Goal: Task Accomplishment & Management: Complete application form

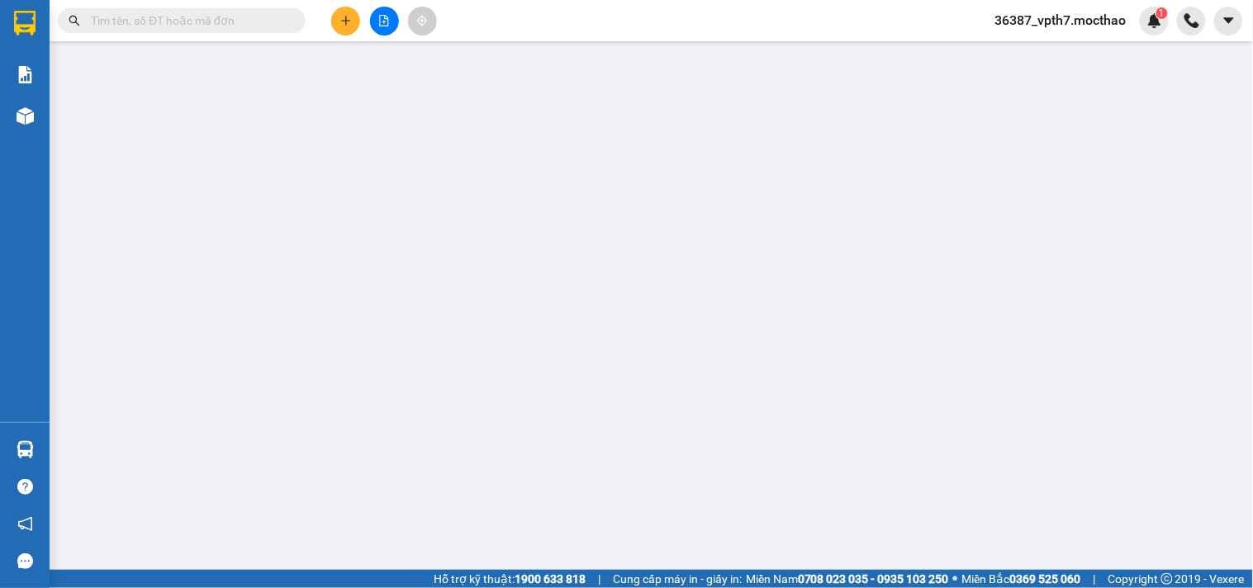
type input "0389724397"
type input "HIỀN"
type input "0968124455"
type input "LINH"
type input "1"
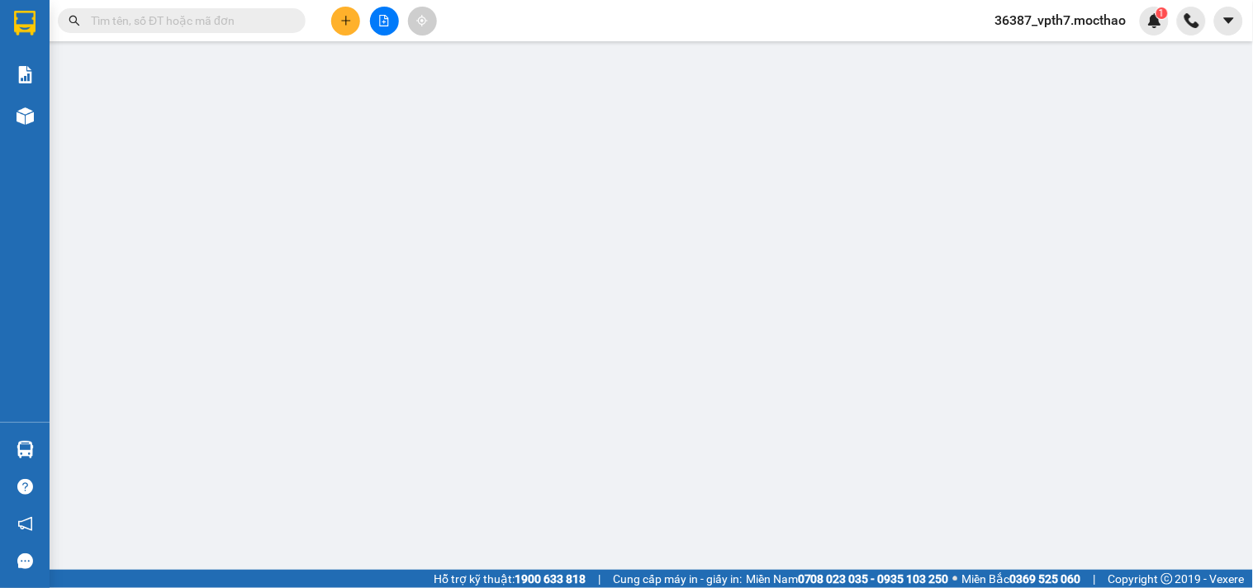
type input "40.000"
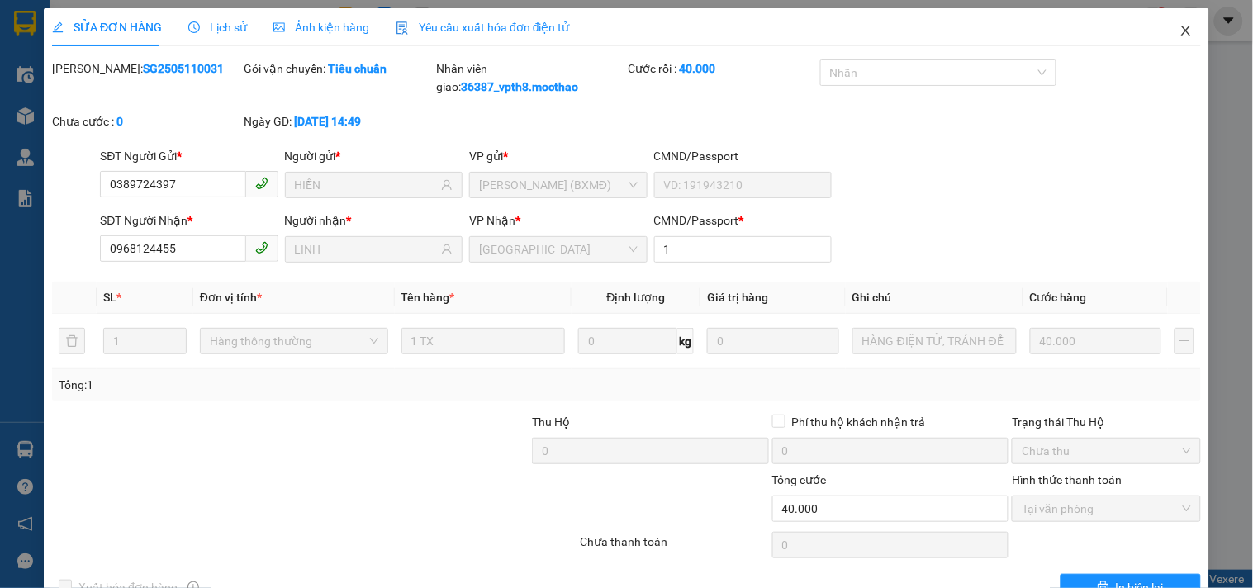
click at [1180, 30] on icon "close" at bounding box center [1186, 30] width 13 height 13
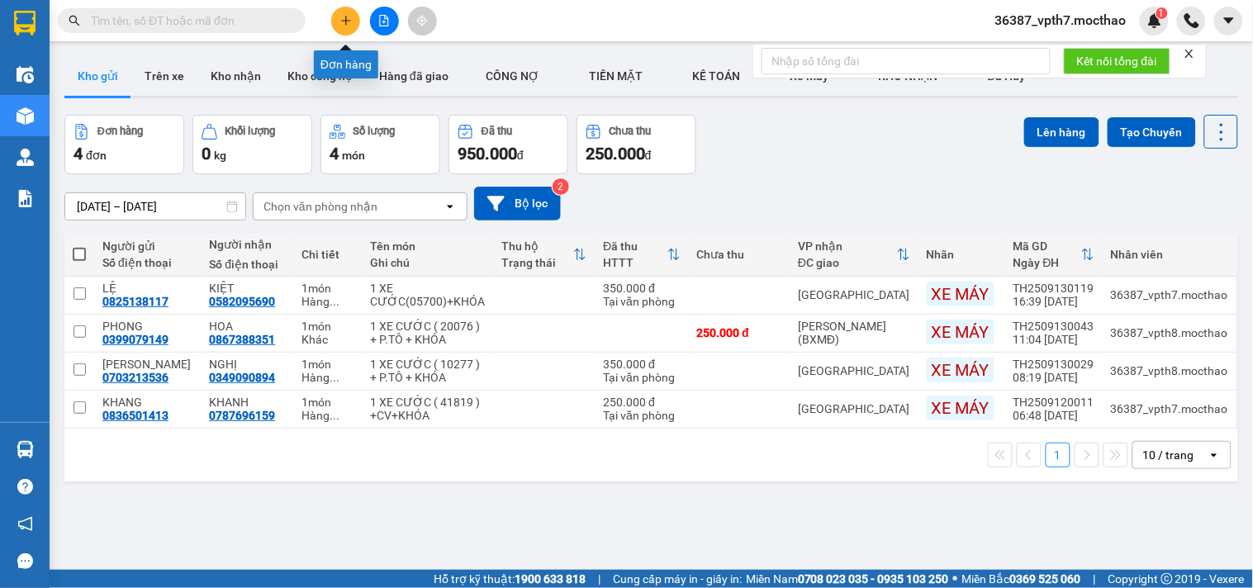
click at [347, 15] on icon "plus" at bounding box center [346, 21] width 12 height 12
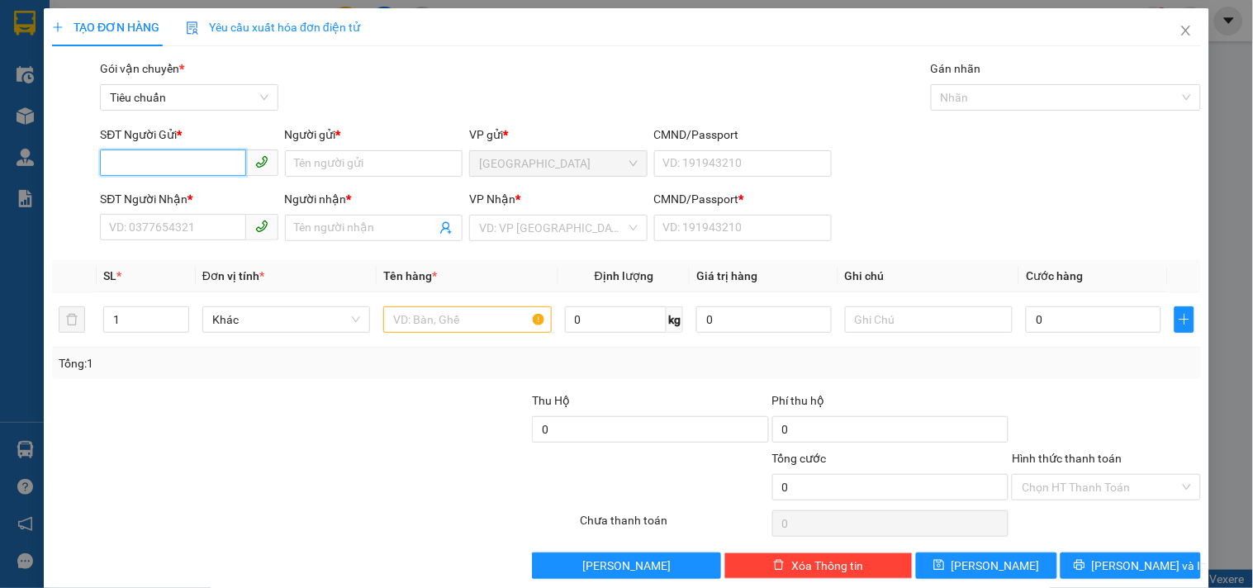
click at [191, 159] on input "SĐT Người Gửi *" at bounding box center [172, 163] width 145 height 26
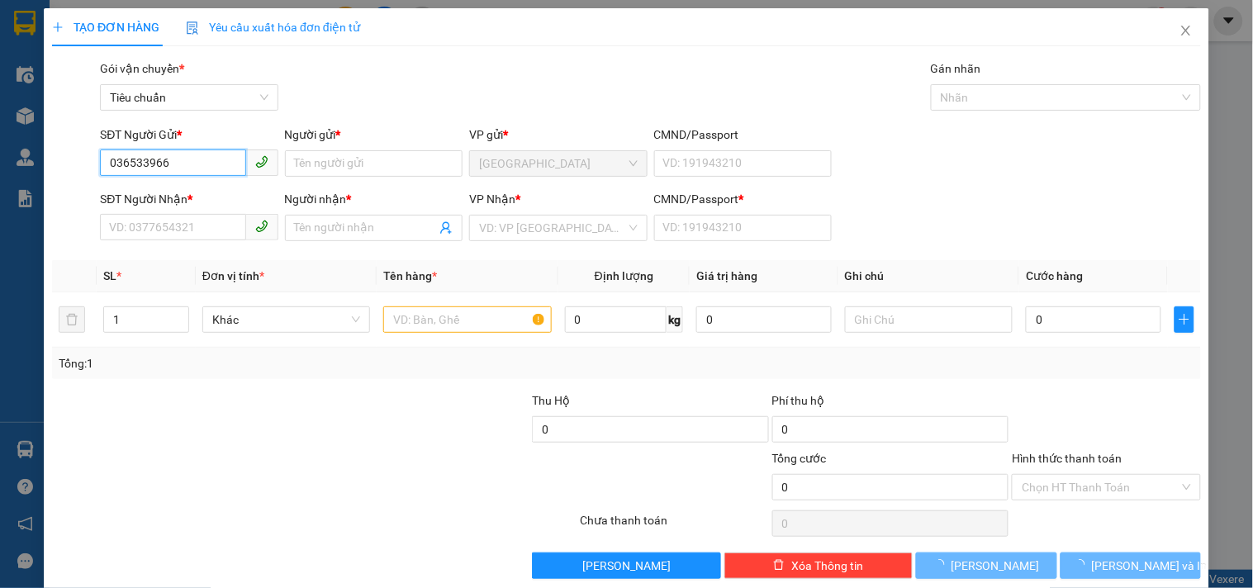
type input "0365339666"
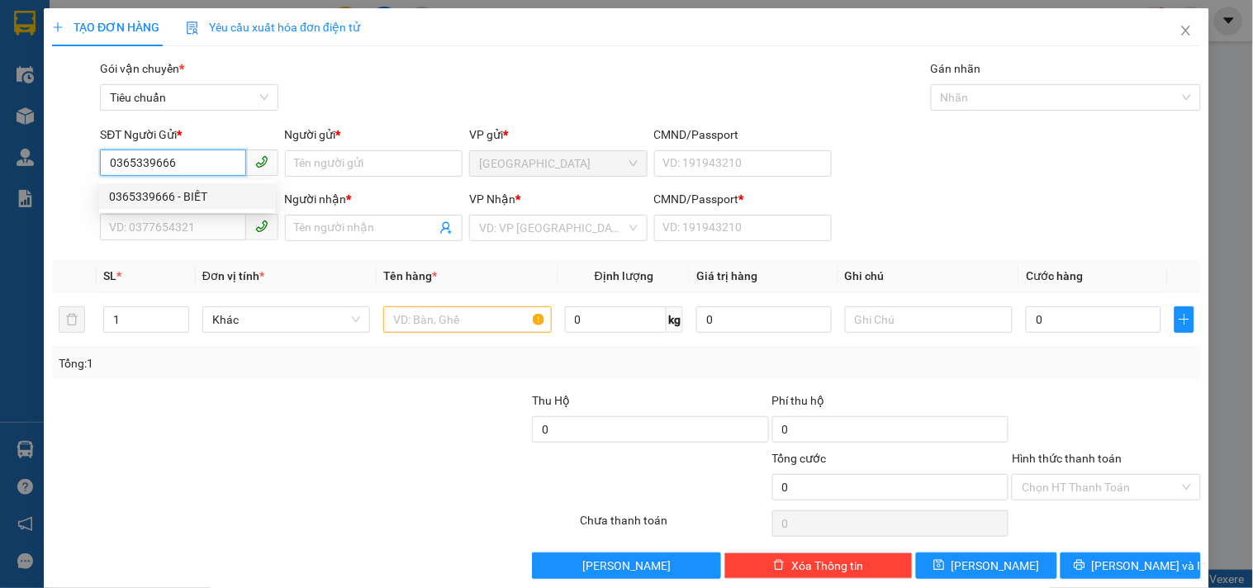
click at [196, 192] on div "0365339666 - BIẾT" at bounding box center [187, 197] width 156 height 18
type input "BIẾT"
type input "0867766167"
type input "THI"
type input "0"
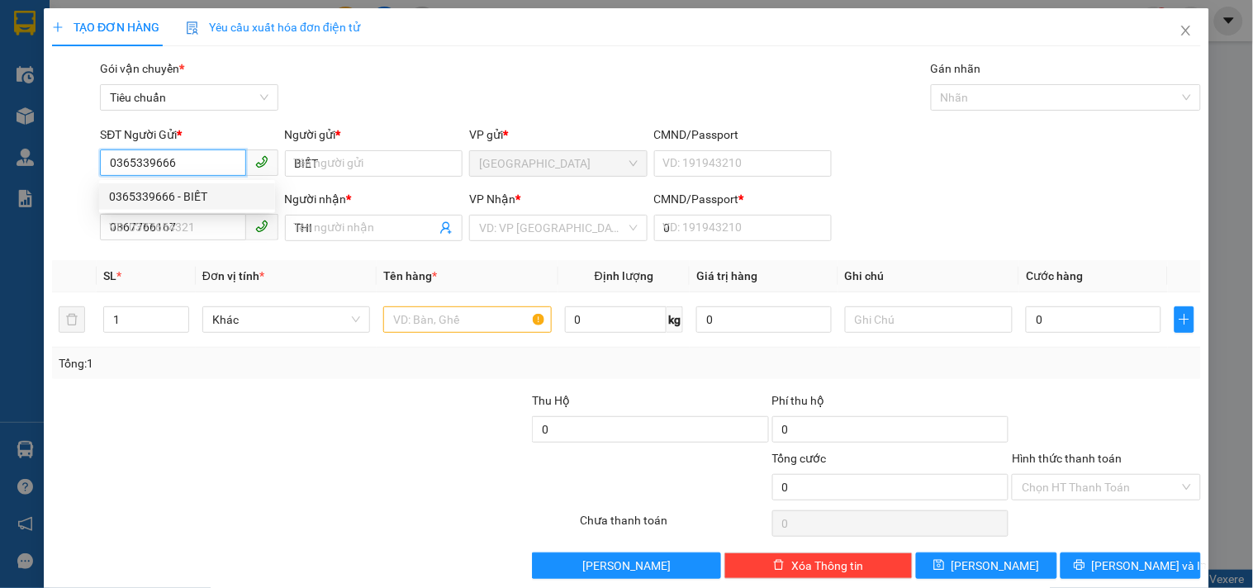
type input "50.000"
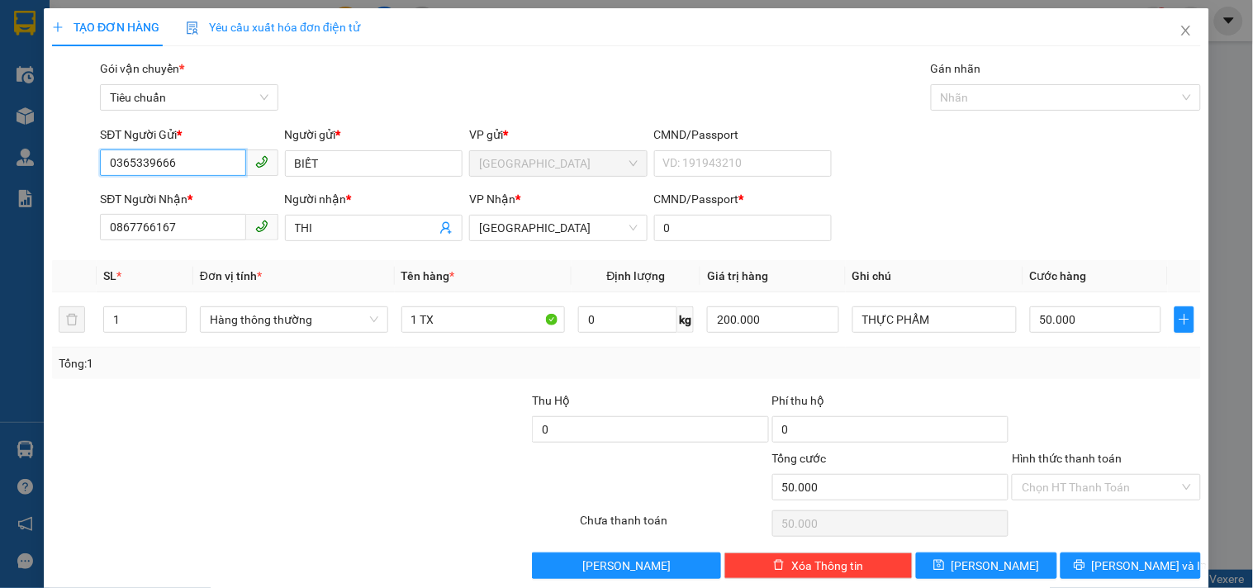
type input "0365339666"
click at [438, 380] on div "Transit Pickup Surcharge Ids Transit Deliver Surcharge Ids Transit Deliver Surc…" at bounding box center [626, 319] width 1149 height 520
click at [778, 325] on input "200.000" at bounding box center [773, 320] width 132 height 26
drag, startPoint x: 837, startPoint y: 361, endPoint x: 844, endPoint y: 354, distance: 10.5
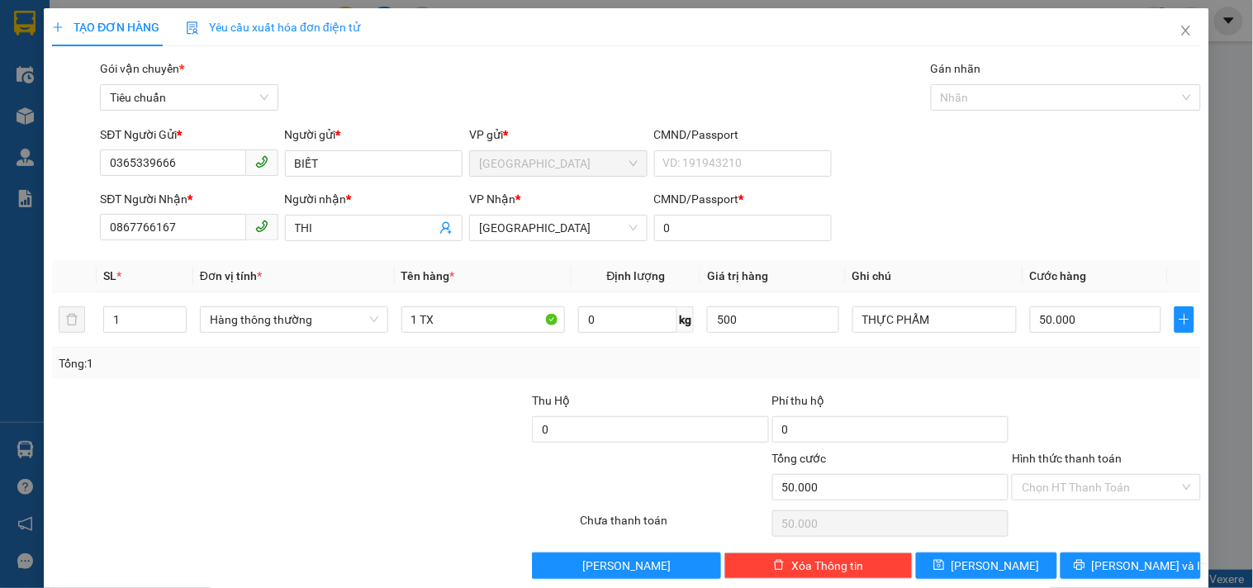
click at [838, 361] on div "Tổng: 1" at bounding box center [627, 363] width 1136 height 18
type input "500.000"
type input "0"
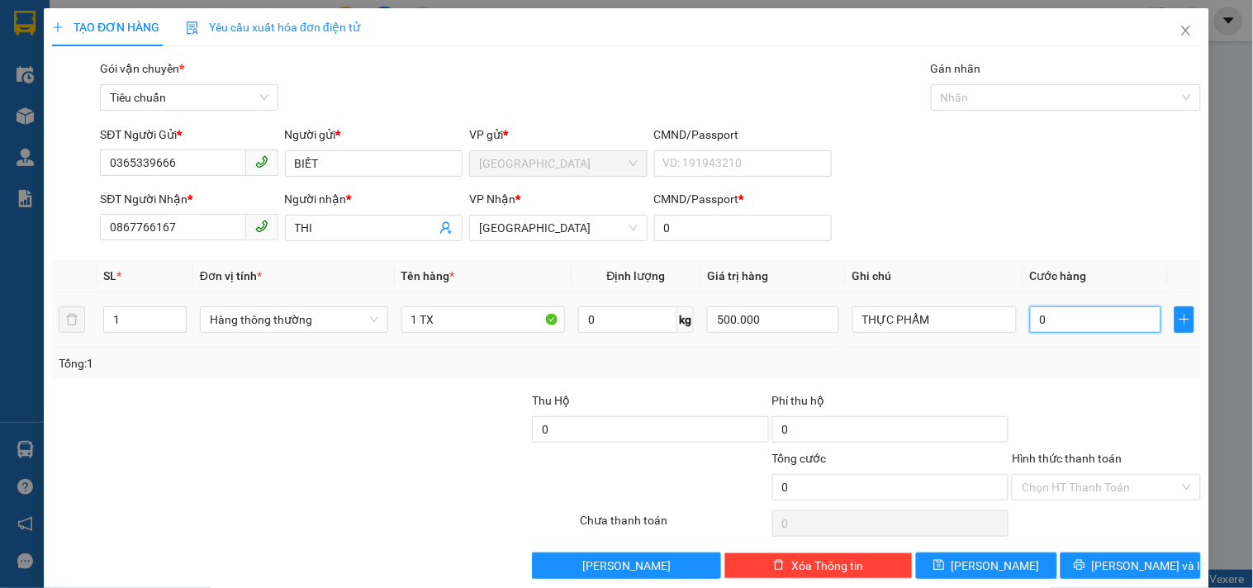
click at [1059, 327] on input "0" at bounding box center [1096, 320] width 132 height 26
click at [1086, 373] on div "Tổng: 1" at bounding box center [626, 363] width 1149 height 31
click at [1038, 312] on input "0" at bounding box center [1096, 320] width 132 height 26
type input "5"
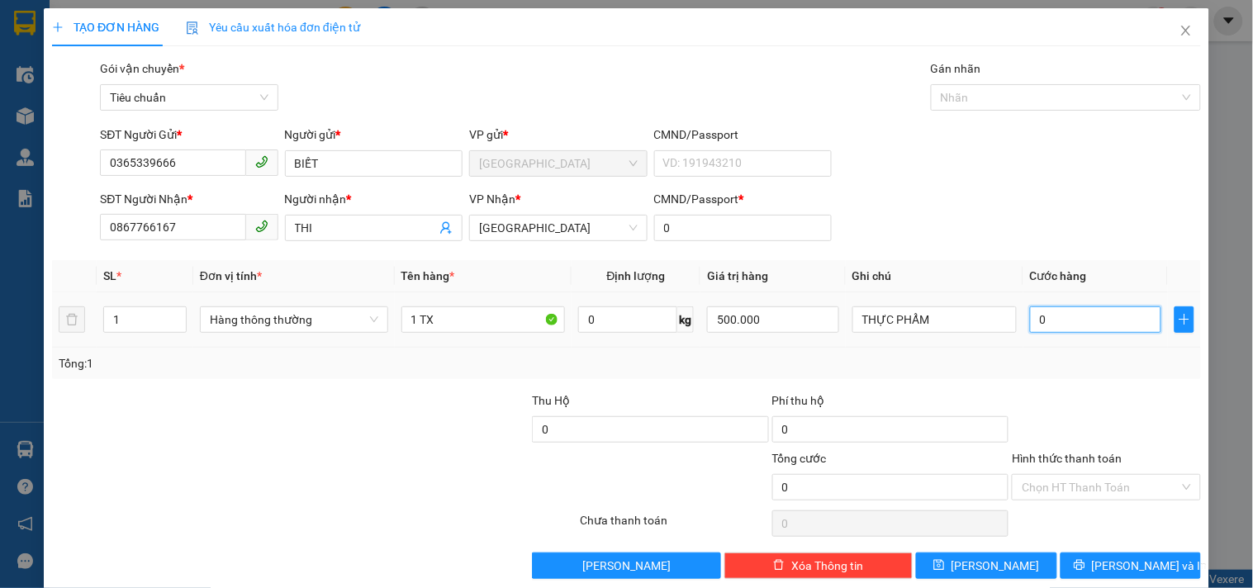
type input "5"
type input "50"
click at [1052, 415] on div at bounding box center [1106, 421] width 192 height 58
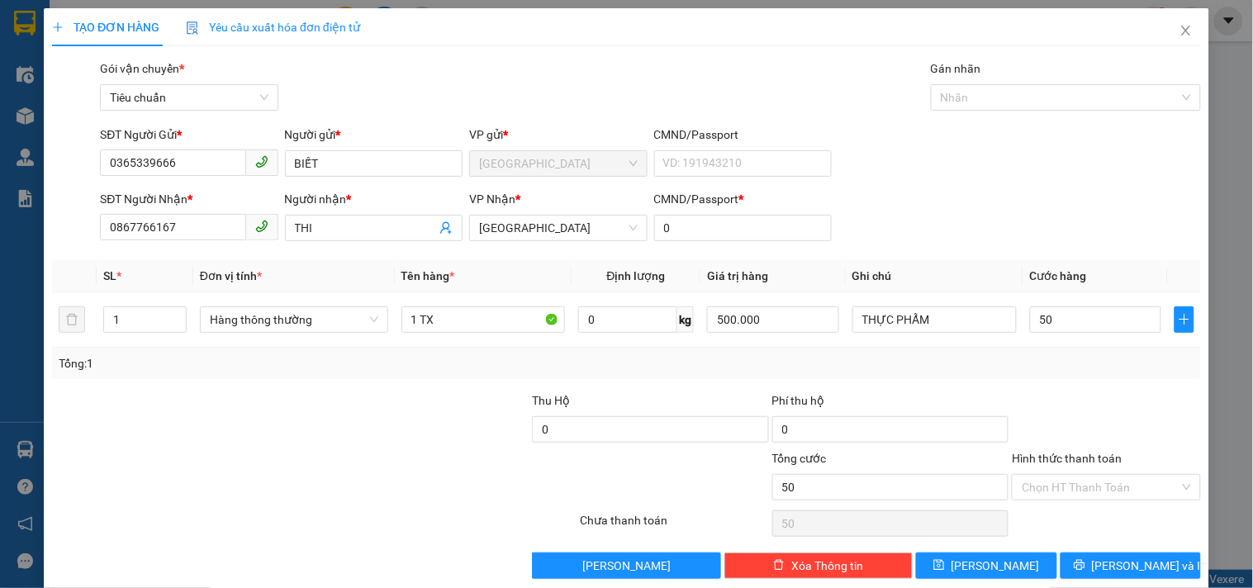
type input "50.000"
click at [1133, 487] on input "Hình thức thanh toán" at bounding box center [1100, 487] width 157 height 25
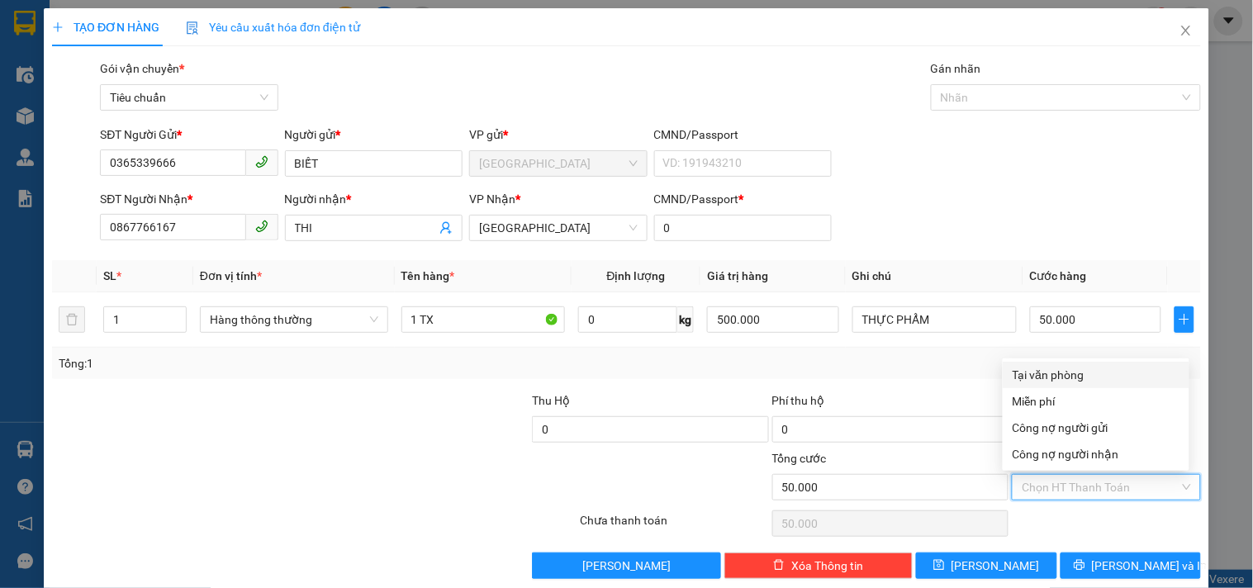
click at [1075, 374] on div "Tại văn phòng" at bounding box center [1096, 375] width 167 height 18
type input "0"
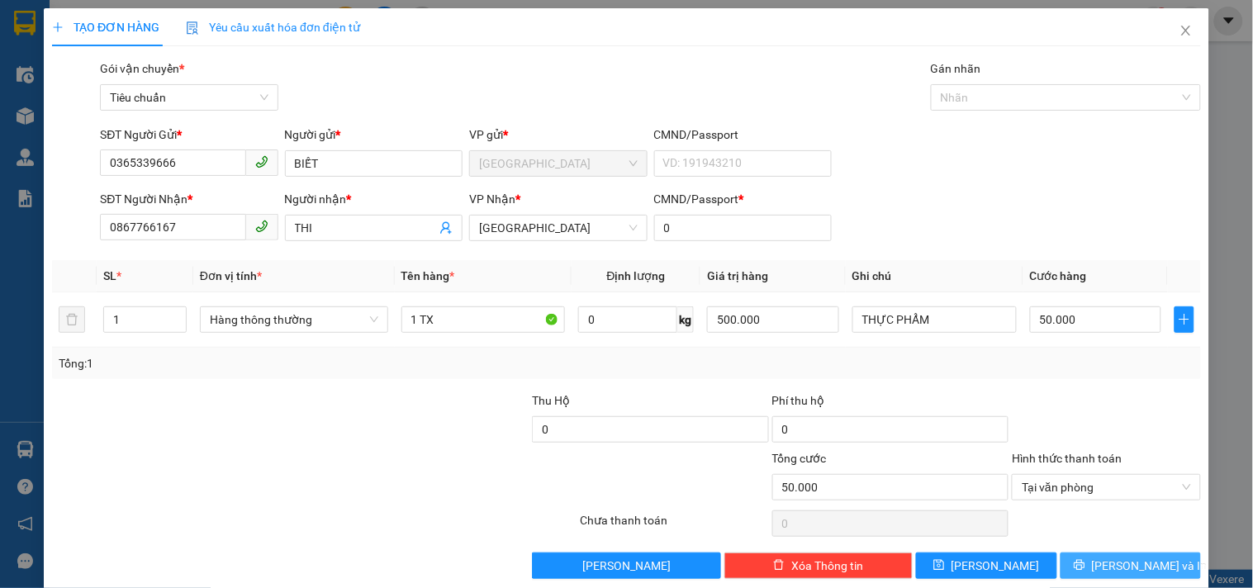
click at [1126, 565] on span "Lưu và In" at bounding box center [1150, 566] width 116 height 18
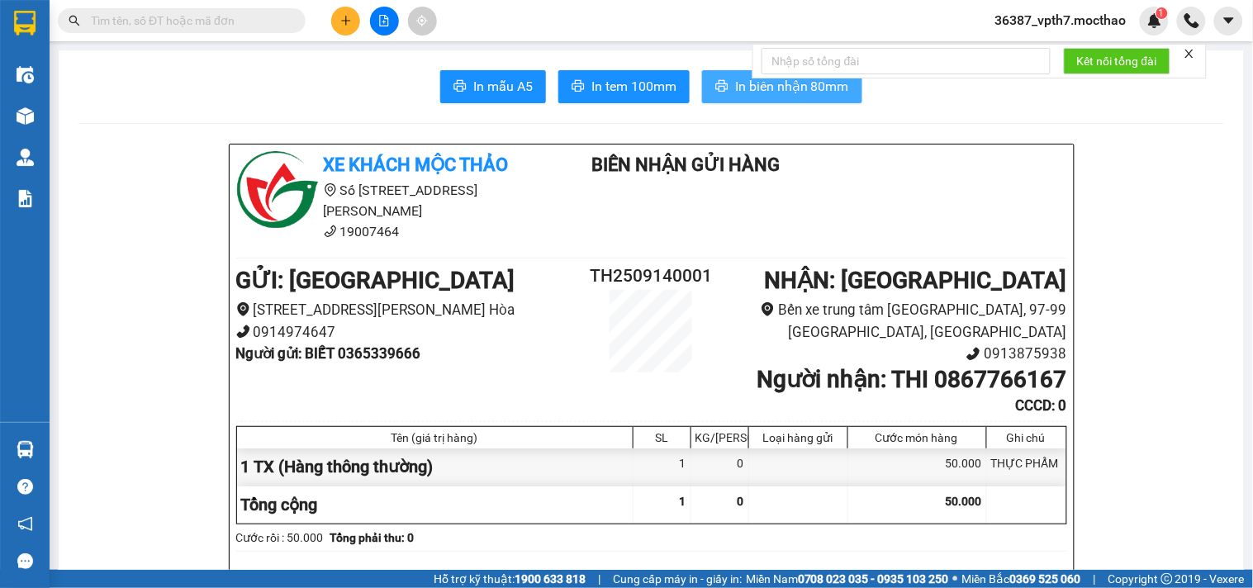
click at [753, 85] on span "In biên nhận 80mm" at bounding box center [792, 86] width 114 height 21
click at [639, 83] on span "In tem 100mm" at bounding box center [634, 86] width 85 height 21
click at [344, 19] on icon "plus" at bounding box center [346, 21] width 12 height 12
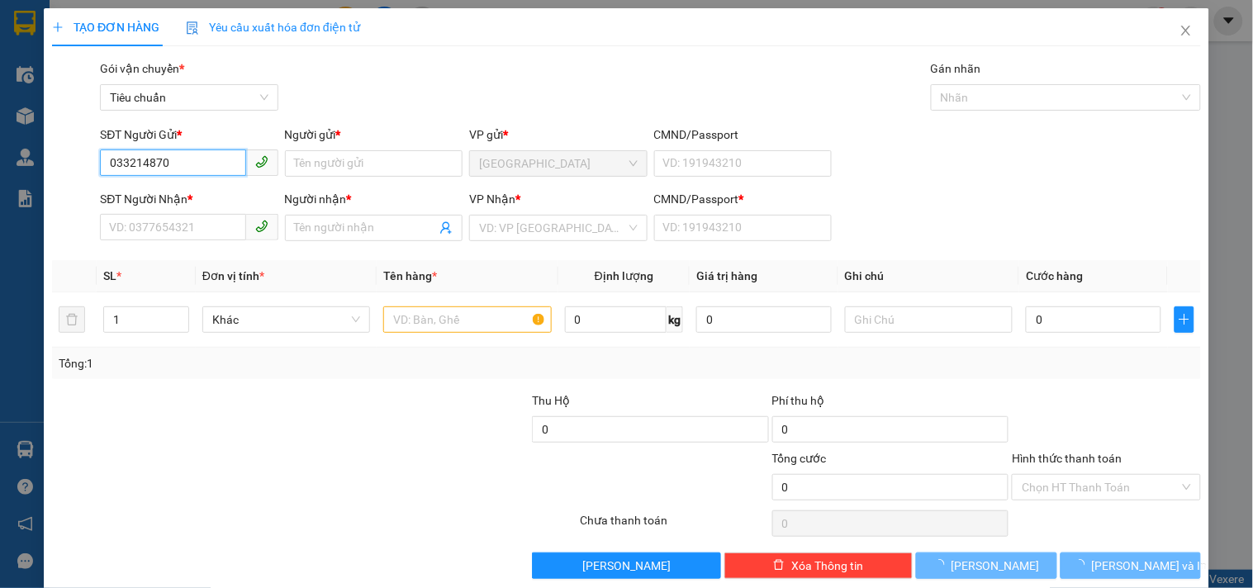
type input "0332148706"
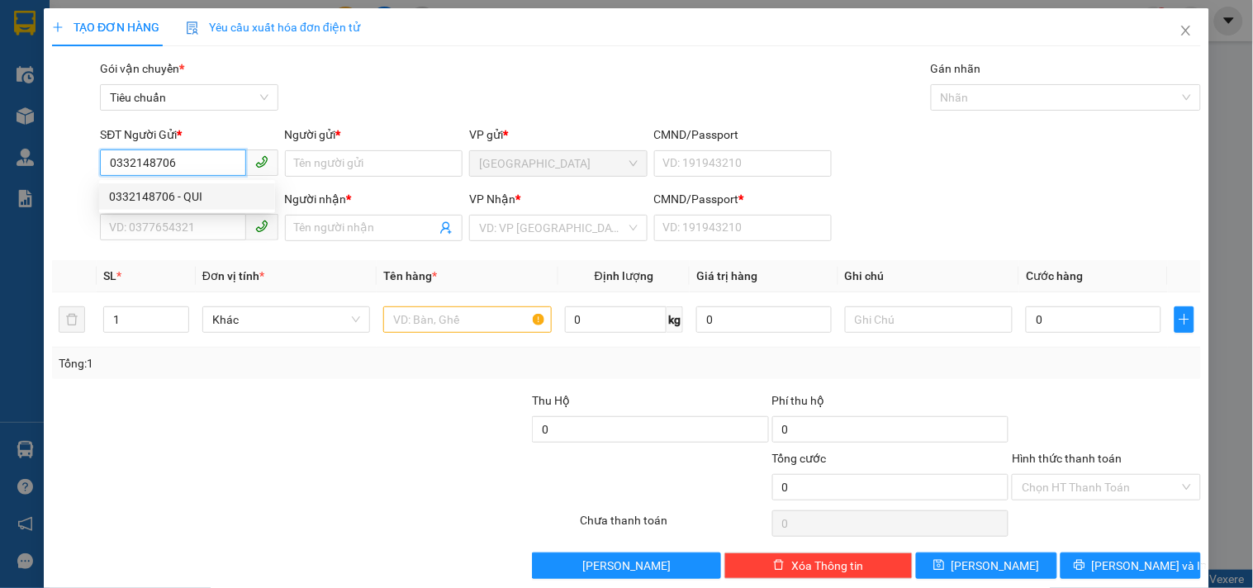
click at [129, 197] on div "0332148706 - QUI" at bounding box center [187, 197] width 156 height 18
type input "QUI"
type input "0377100851"
type input "THI"
type input "1"
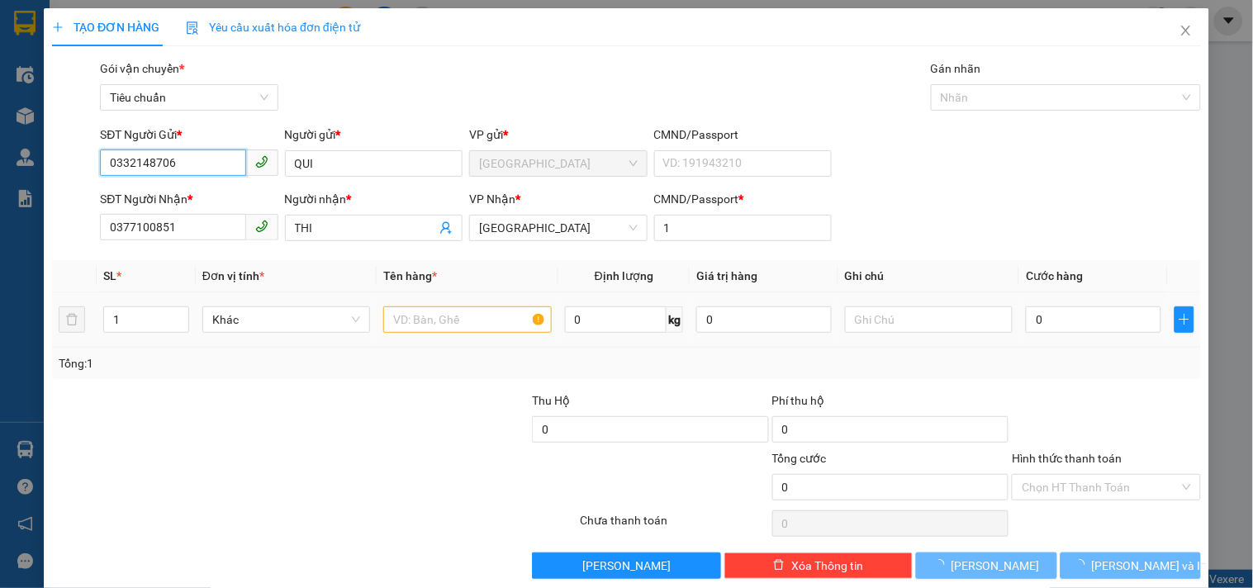
type input "0332148706"
click at [441, 392] on div at bounding box center [411, 421] width 240 height 58
type input "100.000"
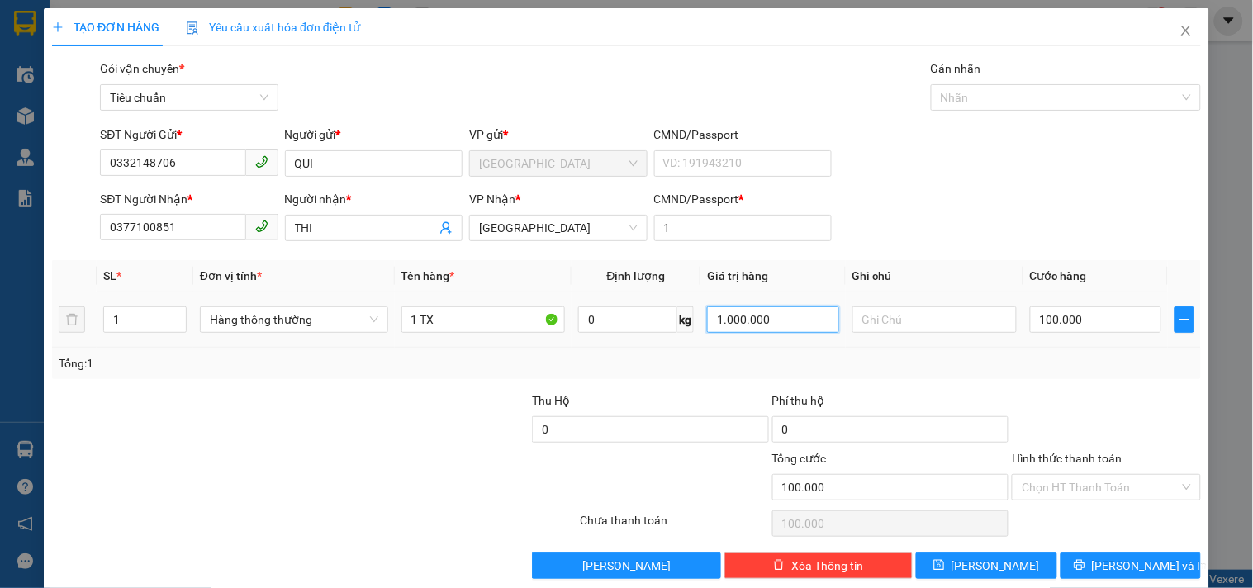
click at [804, 322] on input "1.000.000" at bounding box center [773, 320] width 132 height 26
click at [815, 347] on div "SL * Đơn vị tính * Tên hàng * Định lượng Giá trị hàng Ghi chú Cước hàng 1 Hàng …" at bounding box center [626, 319] width 1149 height 119
type input "700.000"
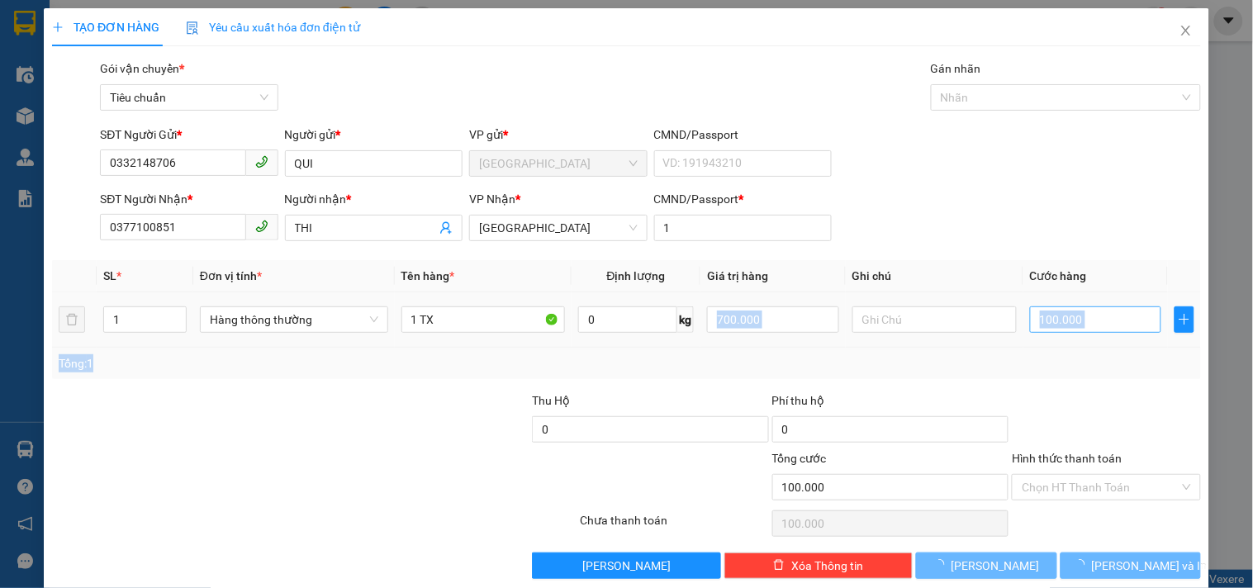
type input "0"
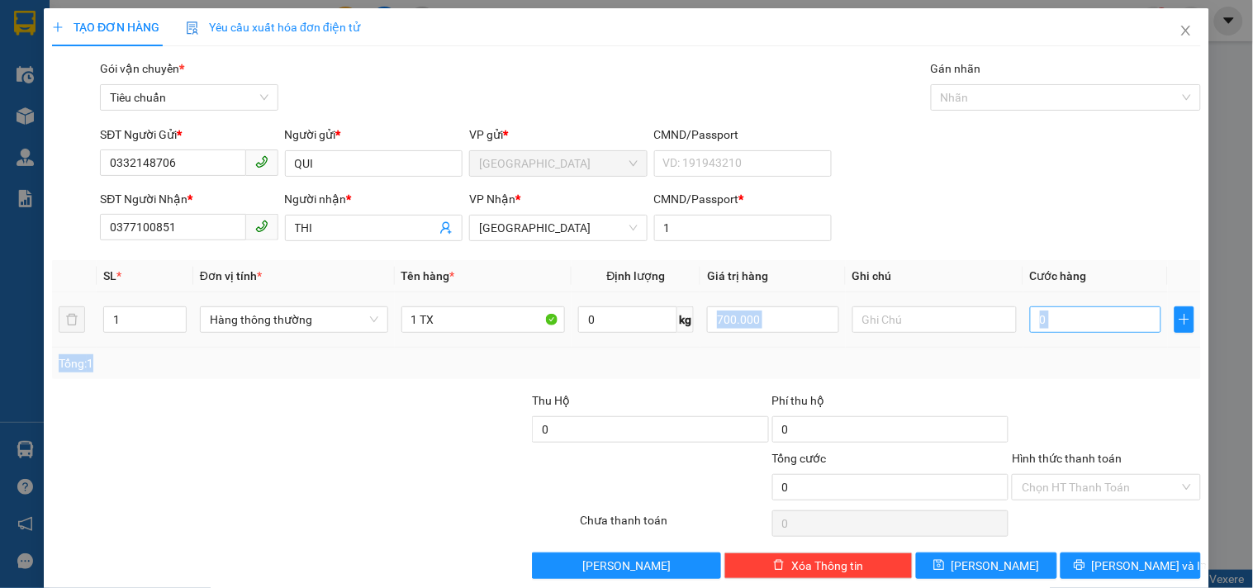
click at [1057, 324] on input "0" at bounding box center [1096, 320] width 132 height 26
click at [1095, 384] on div "Transit Pickup Surcharge Ids Transit Deliver Surcharge Ids Transit Deliver Surc…" at bounding box center [626, 319] width 1149 height 520
click at [1036, 311] on input "0" at bounding box center [1096, 320] width 132 height 26
type input "7"
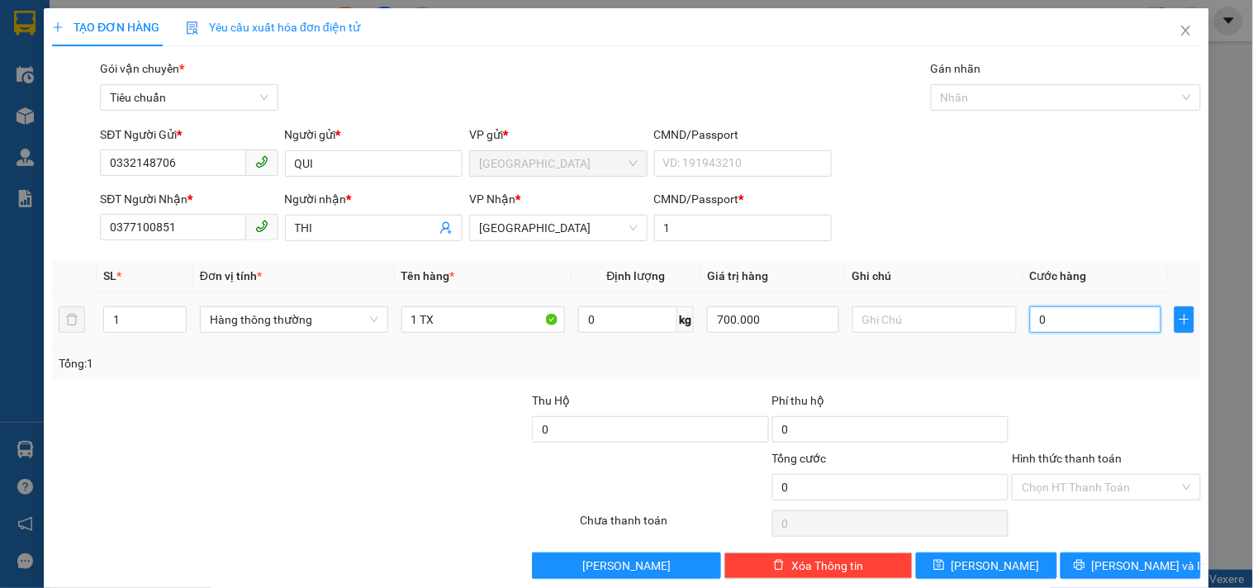
type input "7"
type input "70"
click at [1171, 411] on div at bounding box center [1106, 421] width 192 height 58
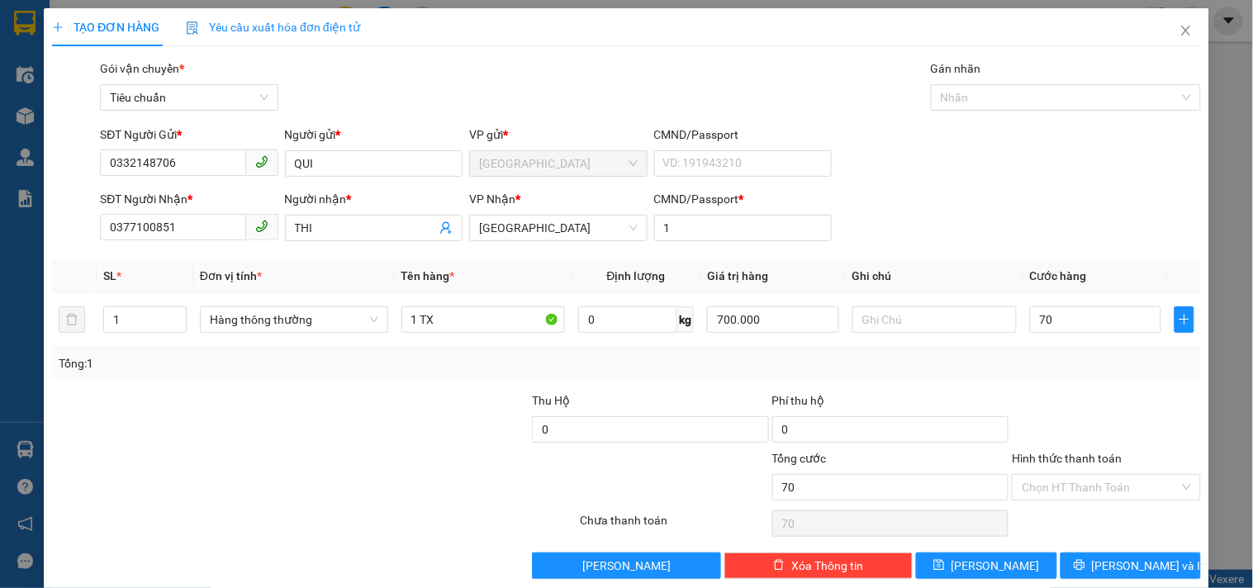
type input "70.000"
click at [1091, 490] on input "Hình thức thanh toán" at bounding box center [1100, 487] width 157 height 25
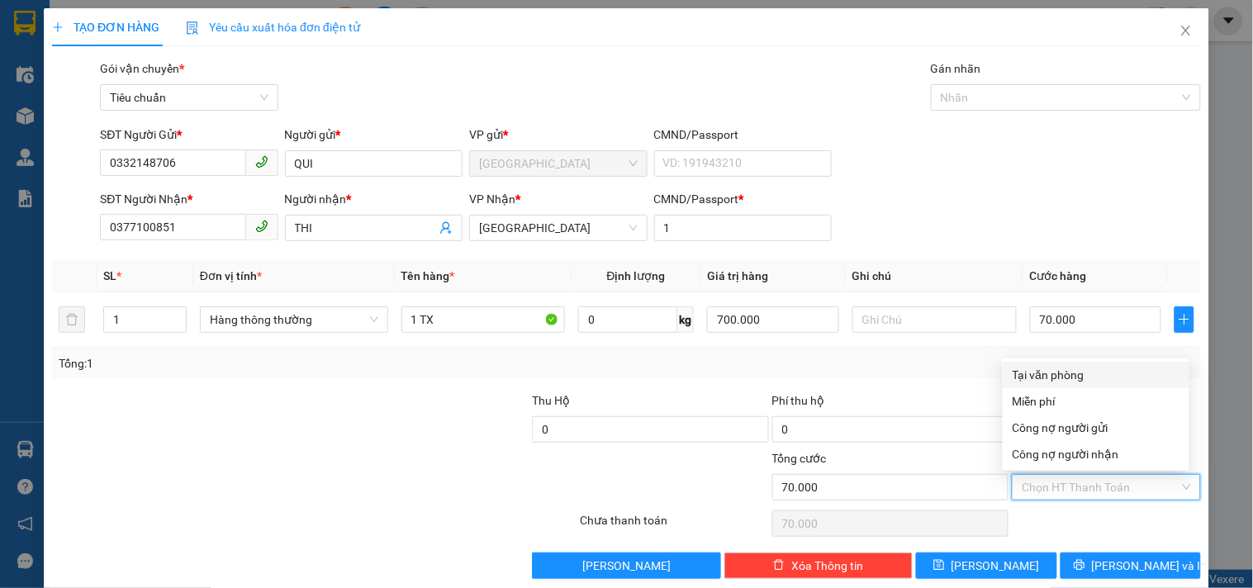
click at [1054, 373] on div "Tại văn phòng" at bounding box center [1096, 375] width 167 height 18
type input "0"
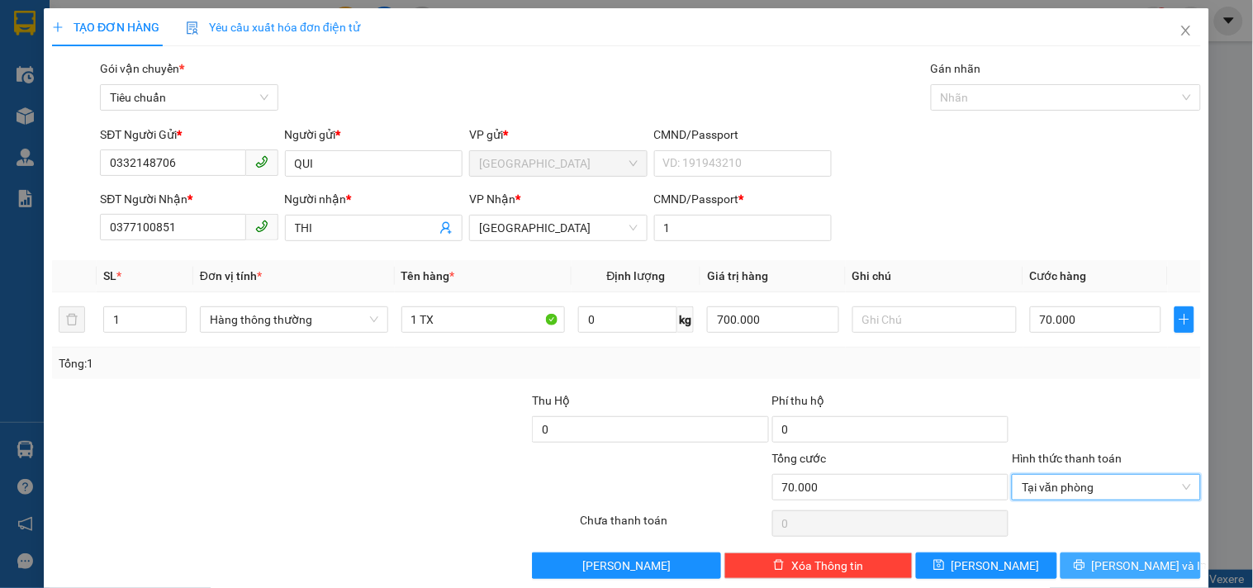
drag, startPoint x: 1072, startPoint y: 556, endPoint x: 1099, endPoint y: 539, distance: 31.2
click at [1076, 556] on button "Lưu và In" at bounding box center [1131, 566] width 140 height 26
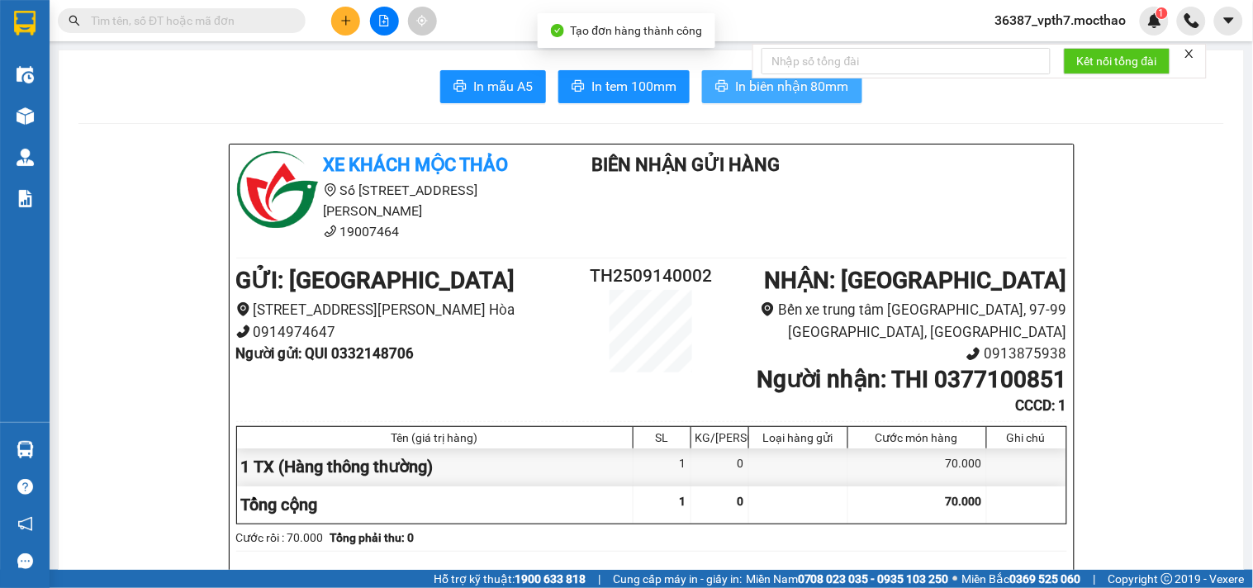
click at [723, 93] on button "In biên nhận 80mm" at bounding box center [782, 86] width 160 height 33
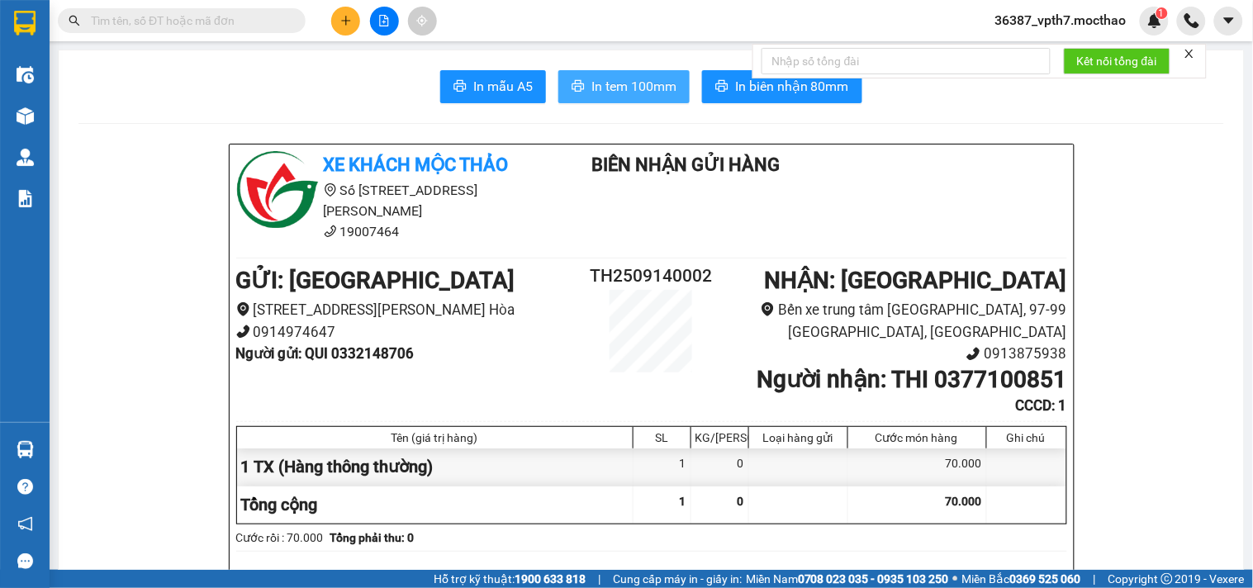
click at [615, 78] on span "In tem 100mm" at bounding box center [634, 86] width 85 height 21
click at [340, 21] on icon "plus" at bounding box center [346, 21] width 12 height 12
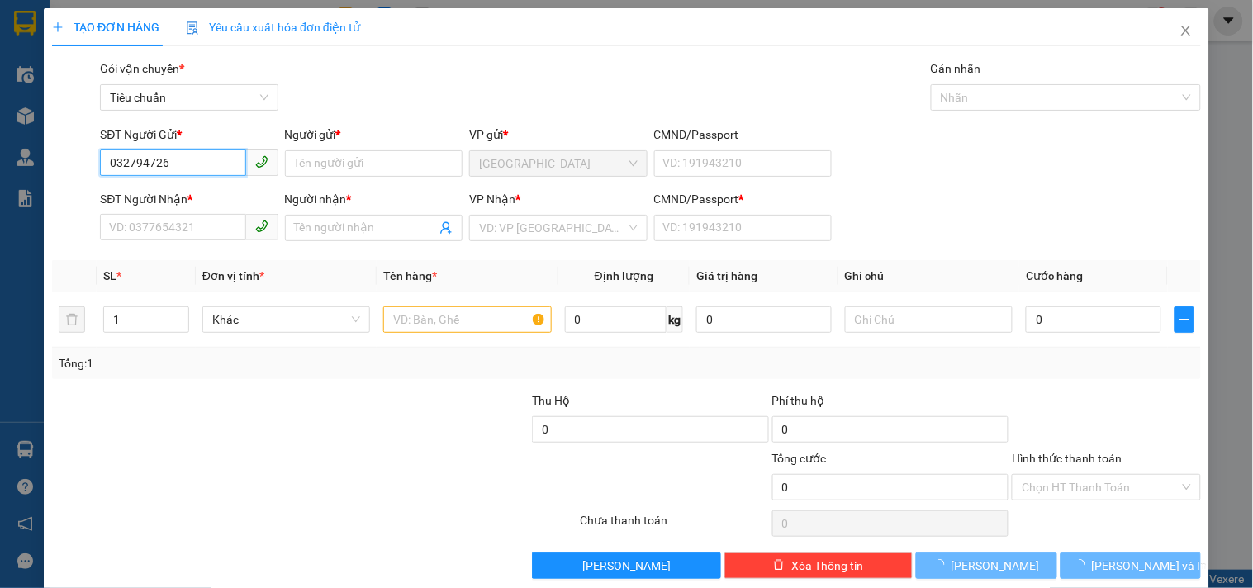
type input "0327947268"
click at [209, 204] on div "0327947268 - NHẸ" at bounding box center [187, 197] width 156 height 18
type input "NHẸ"
type input "0347526680"
type input "VIỆT"
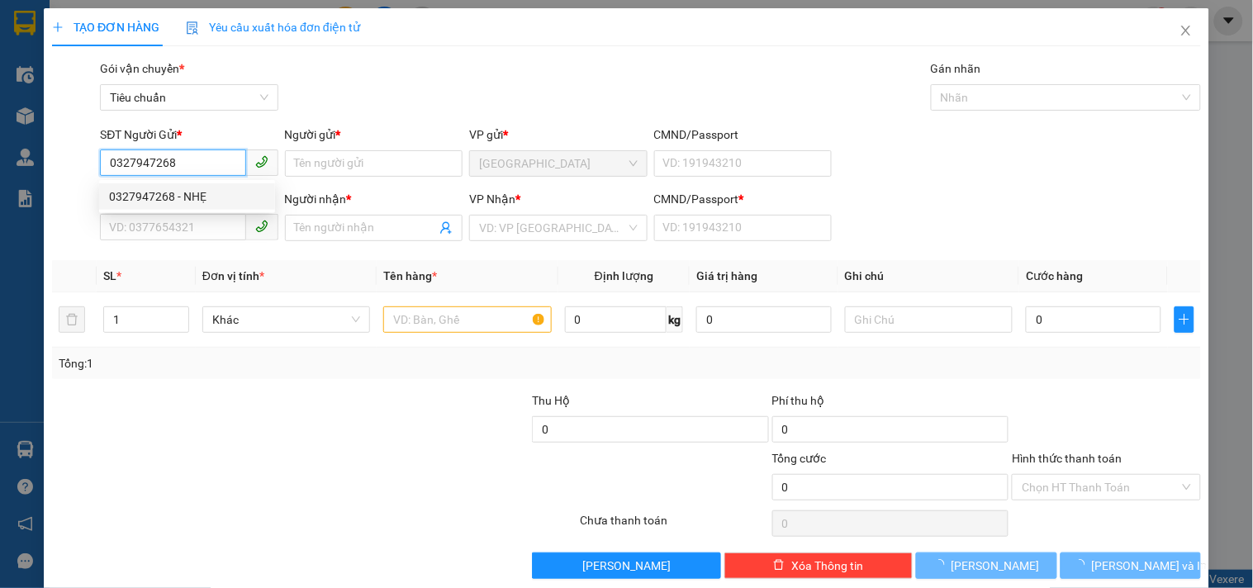
type input "1"
type input "70.000"
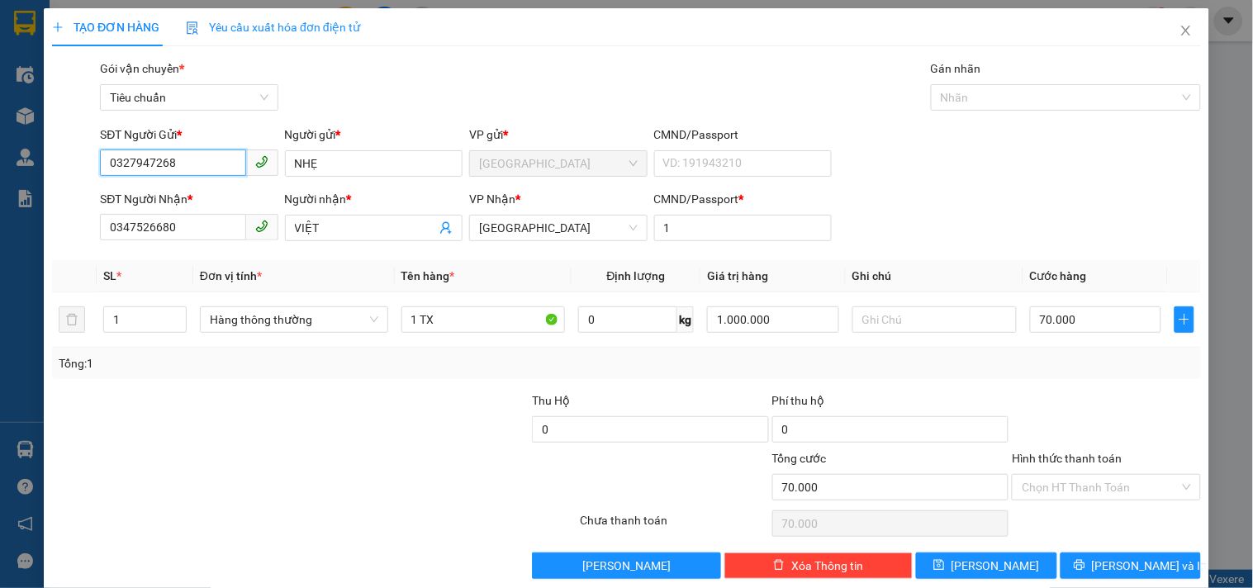
type input "0327947268"
drag, startPoint x: 1108, startPoint y: 501, endPoint x: 1105, endPoint y: 492, distance: 8.9
click at [1108, 500] on div "Hình thức thanh toán Chọn HT Thanh Toán" at bounding box center [1106, 478] width 188 height 58
click at [1051, 482] on input "Hình thức thanh toán" at bounding box center [1100, 487] width 157 height 25
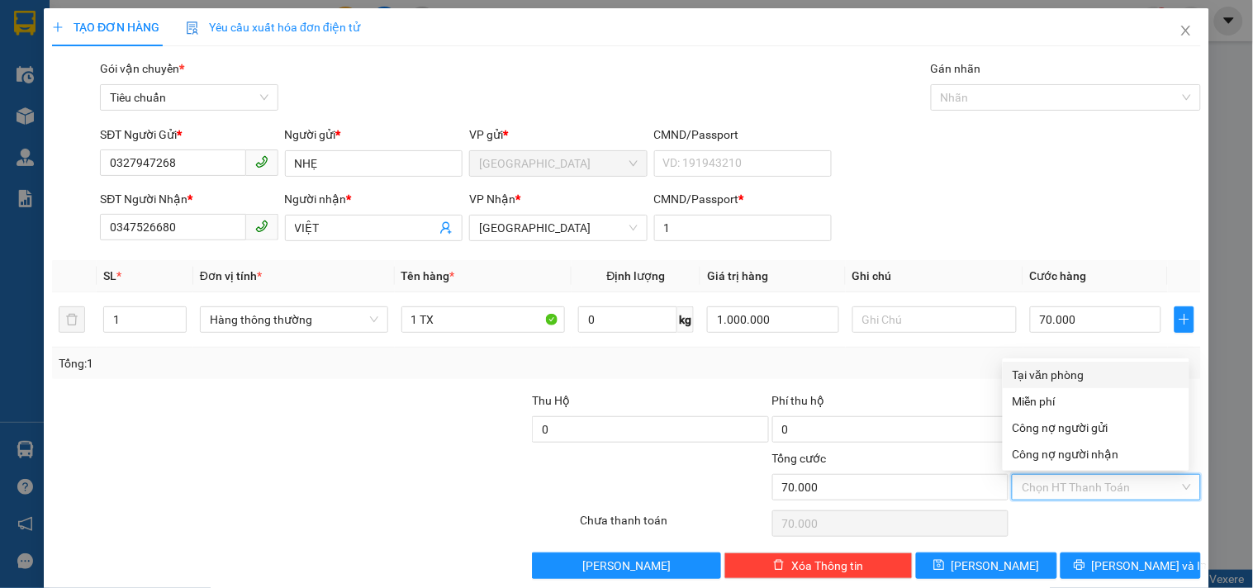
click at [1043, 368] on div "Tại văn phòng" at bounding box center [1096, 375] width 167 height 18
type input "0"
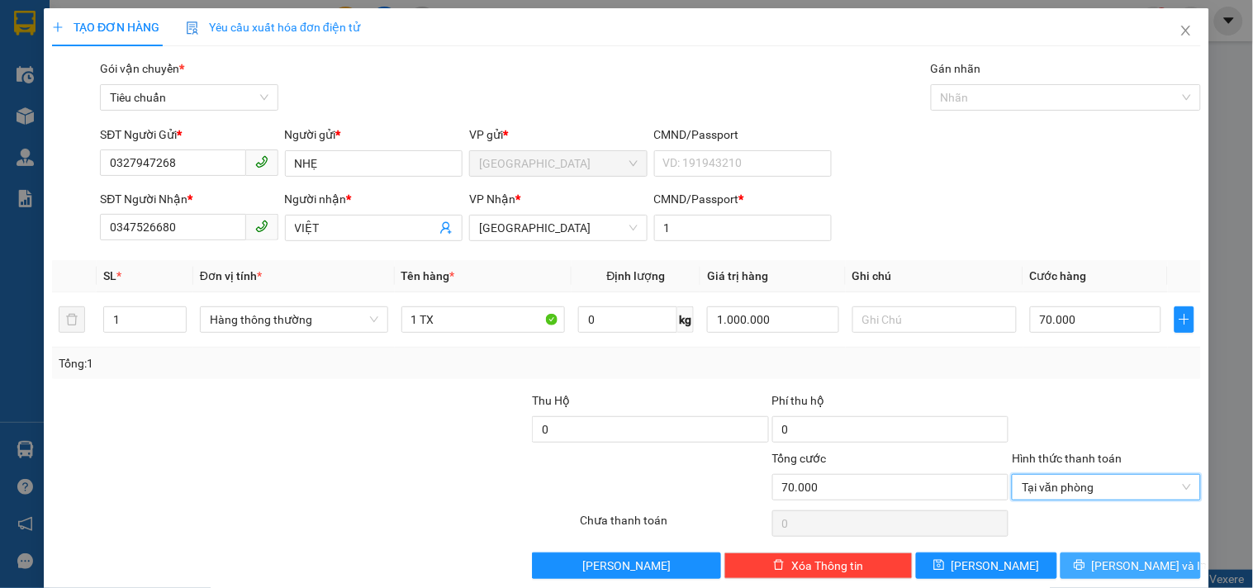
click at [1086, 568] on icon "printer" at bounding box center [1080, 565] width 12 height 12
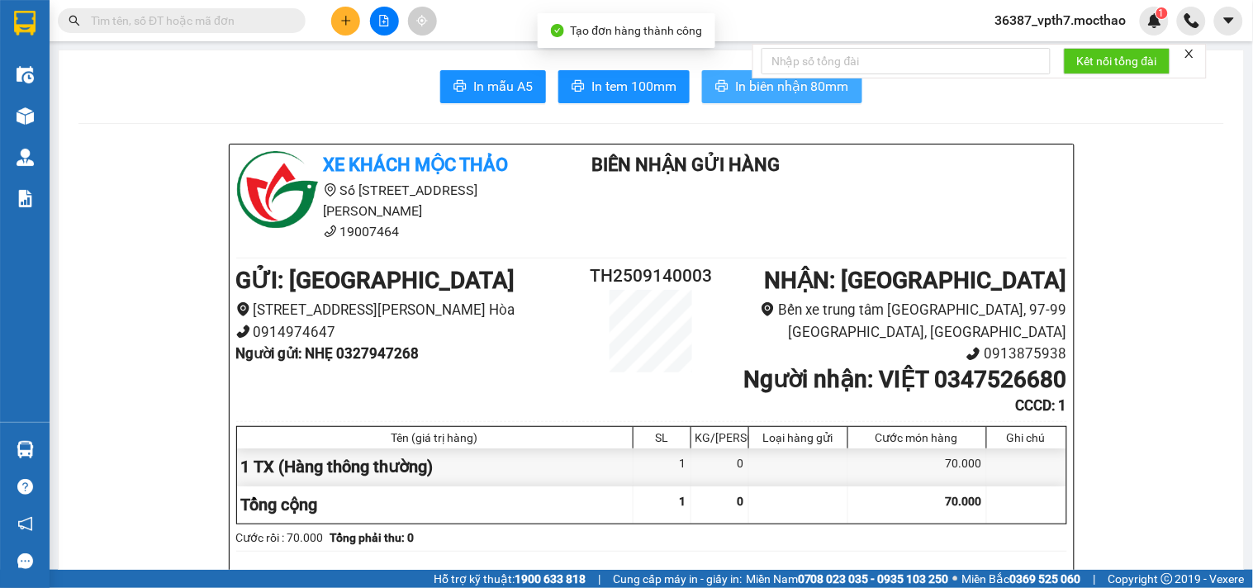
click at [766, 85] on span "In biên nhận 80mm" at bounding box center [792, 86] width 114 height 21
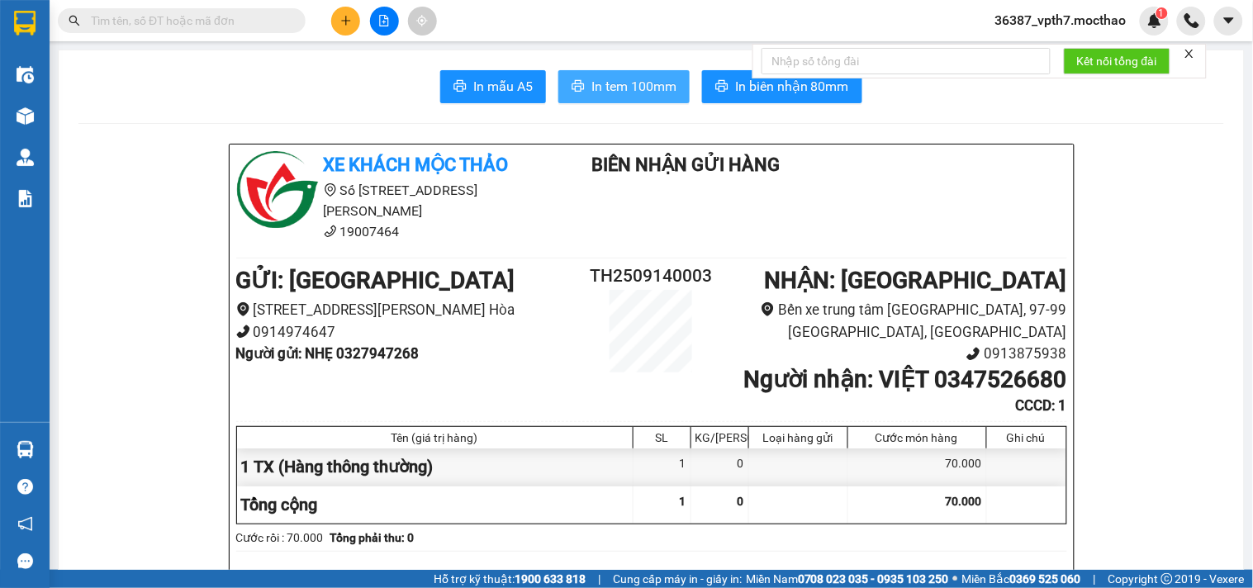
click at [620, 70] on button "In tem 100mm" at bounding box center [623, 86] width 131 height 33
click at [336, 17] on button at bounding box center [345, 21] width 29 height 29
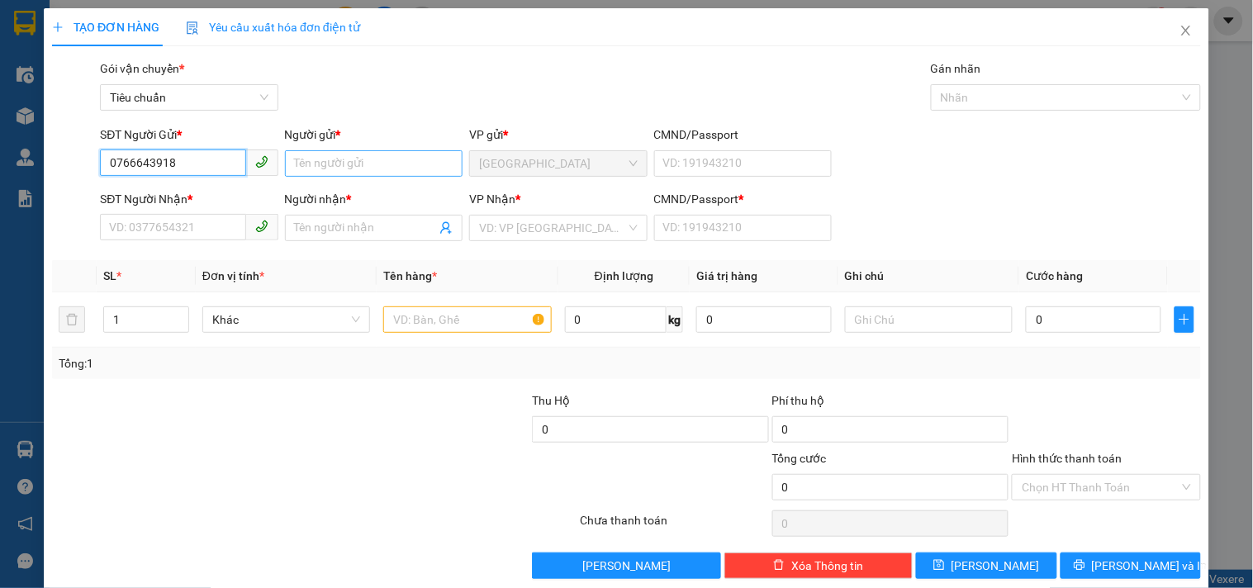
type input "0766643918"
drag, startPoint x: 323, startPoint y: 158, endPoint x: 325, endPoint y: 143, distance: 15.0
click at [327, 150] on input "Người gửi *" at bounding box center [374, 163] width 178 height 26
click at [217, 170] on input "0766643918" at bounding box center [172, 163] width 145 height 26
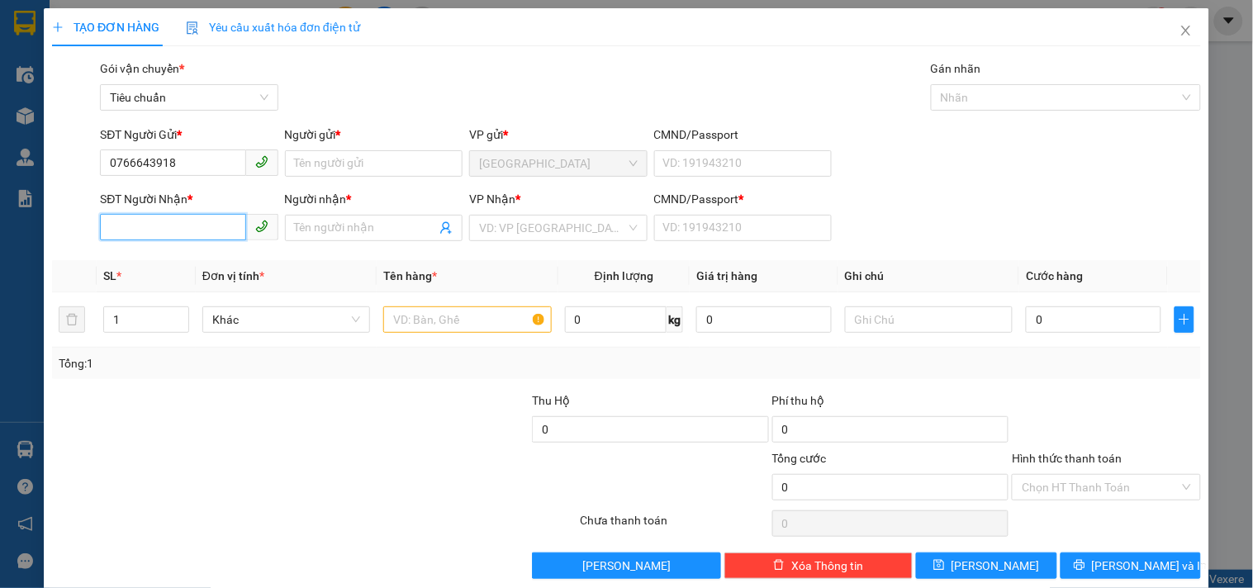
click at [199, 227] on input "SĐT Người Nhận *" at bounding box center [172, 227] width 145 height 26
paste input "0766643918"
type input "0766643918"
drag, startPoint x: 217, startPoint y: 265, endPoint x: 200, endPoint y: 235, distance: 34.4
click at [217, 264] on div "0766643918 - THU" at bounding box center [187, 261] width 156 height 18
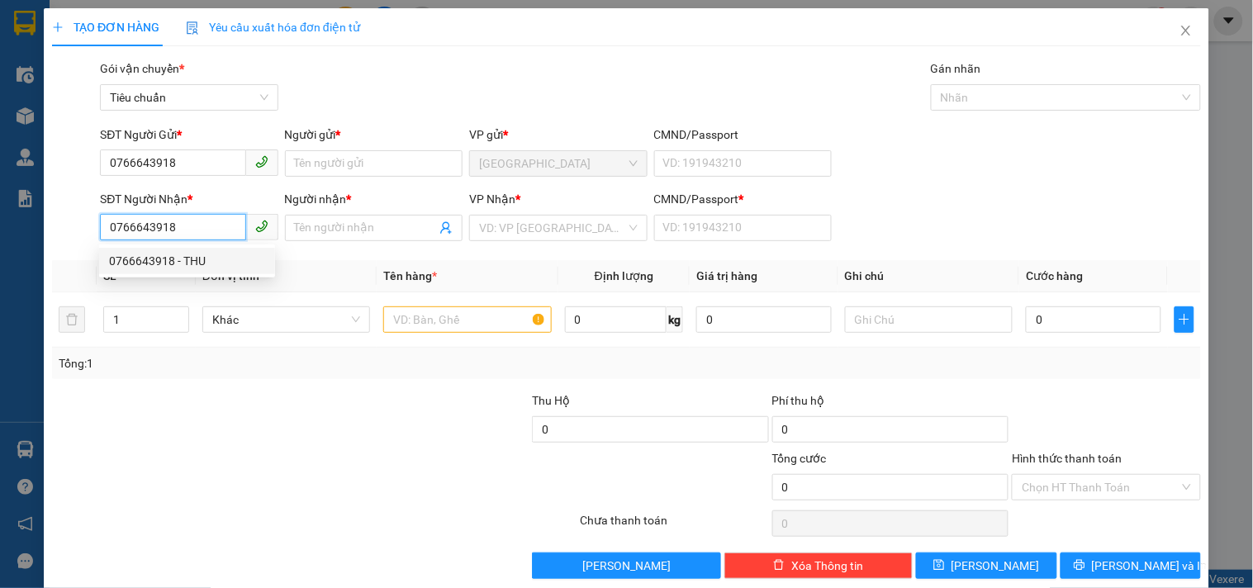
type input "THU"
type input "1"
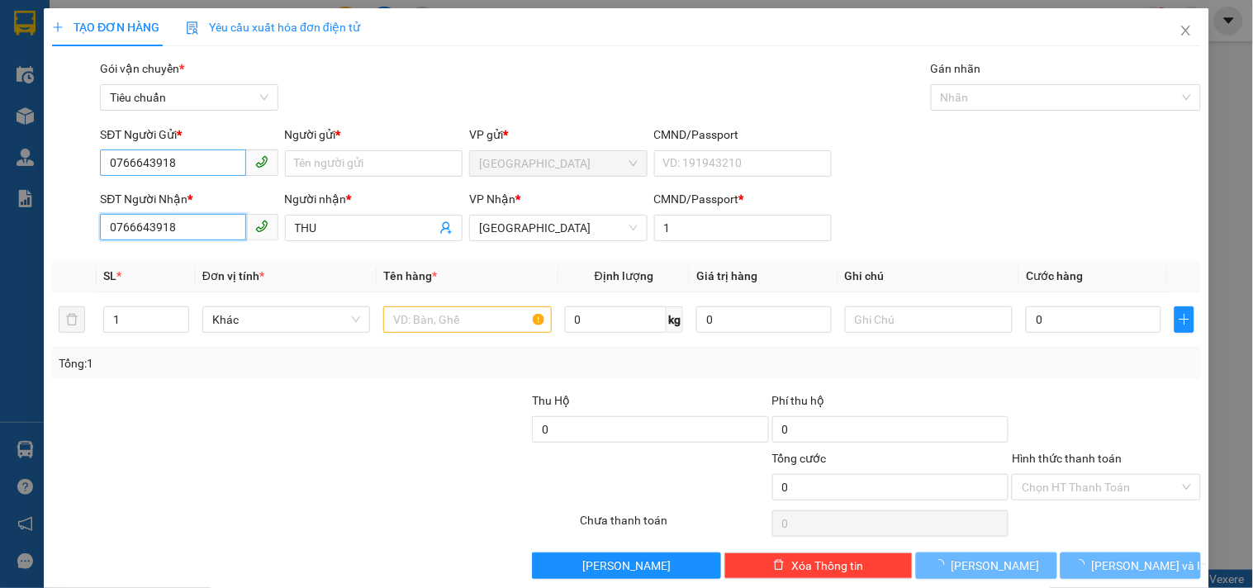
type input "0766643918"
drag, startPoint x: 190, startPoint y: 151, endPoint x: 45, endPoint y: 173, distance: 147.1
click at [44, 167] on div "TẠO ĐƠN HÀNG Yêu cầu xuất hóa đơn điện tử Transit Pickup Surcharge Ids Transit …" at bounding box center [627, 299] width 1166 height 583
type input "0"
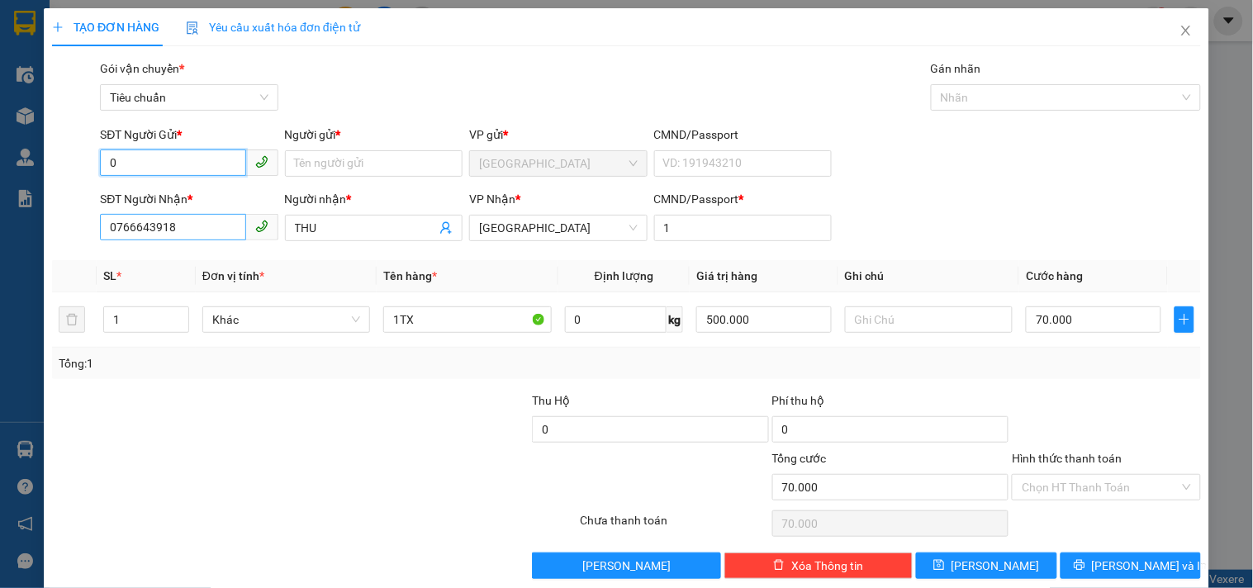
type input "70.000"
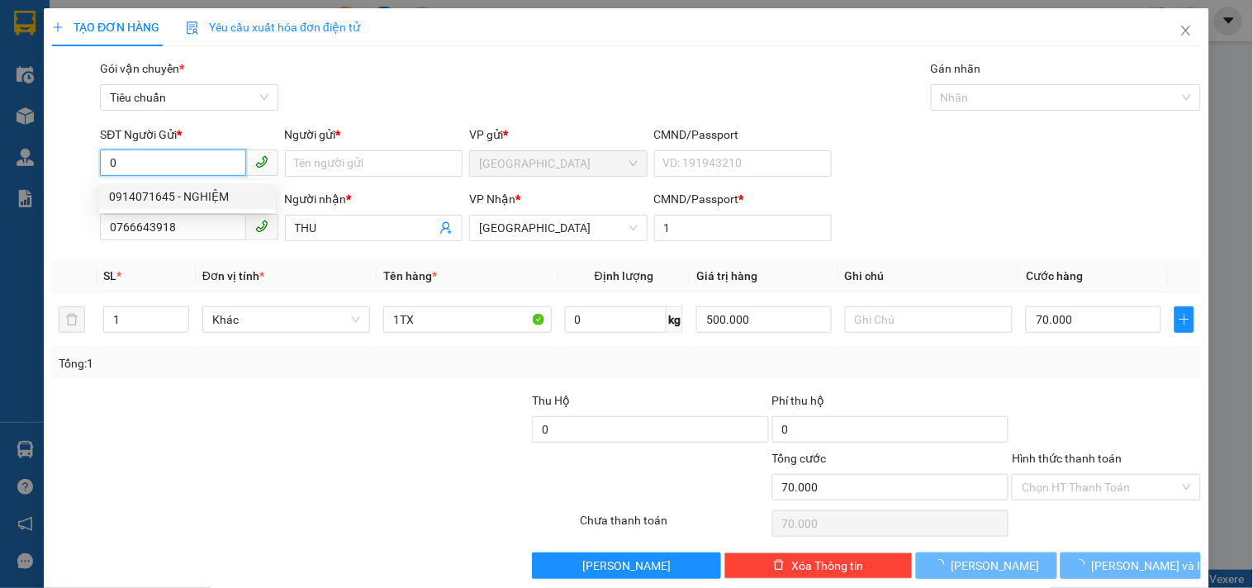
click at [220, 200] on div "0914071645 - NGHIỆM" at bounding box center [187, 197] width 156 height 18
type input "0914071645"
type input "NGHIỆM"
type input "0914071645"
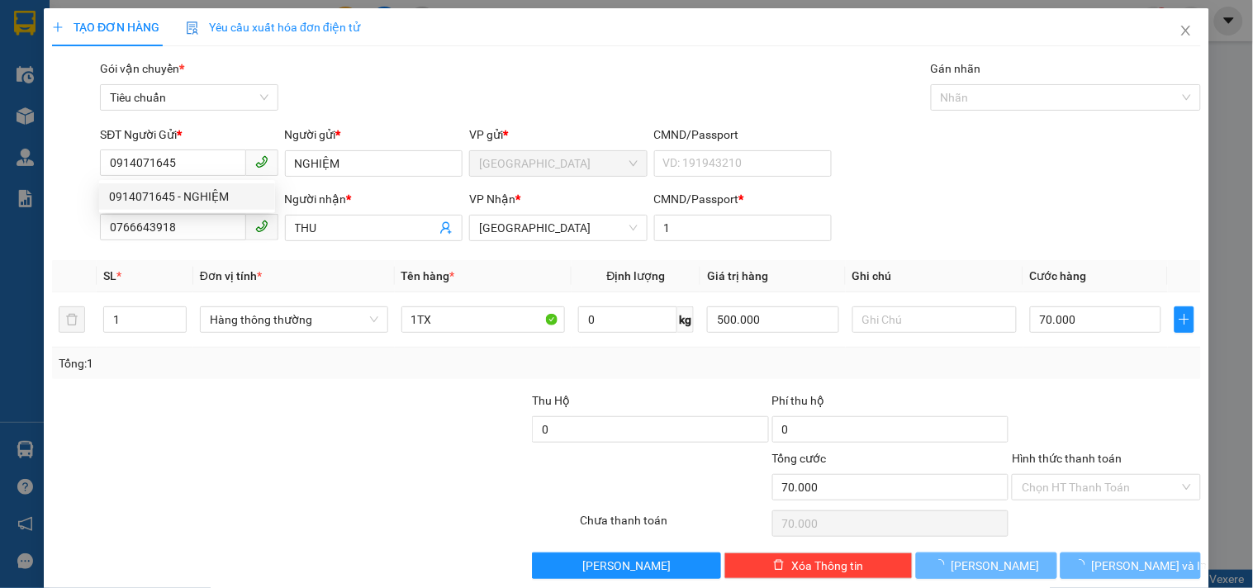
click at [324, 424] on div at bounding box center [411, 421] width 240 height 58
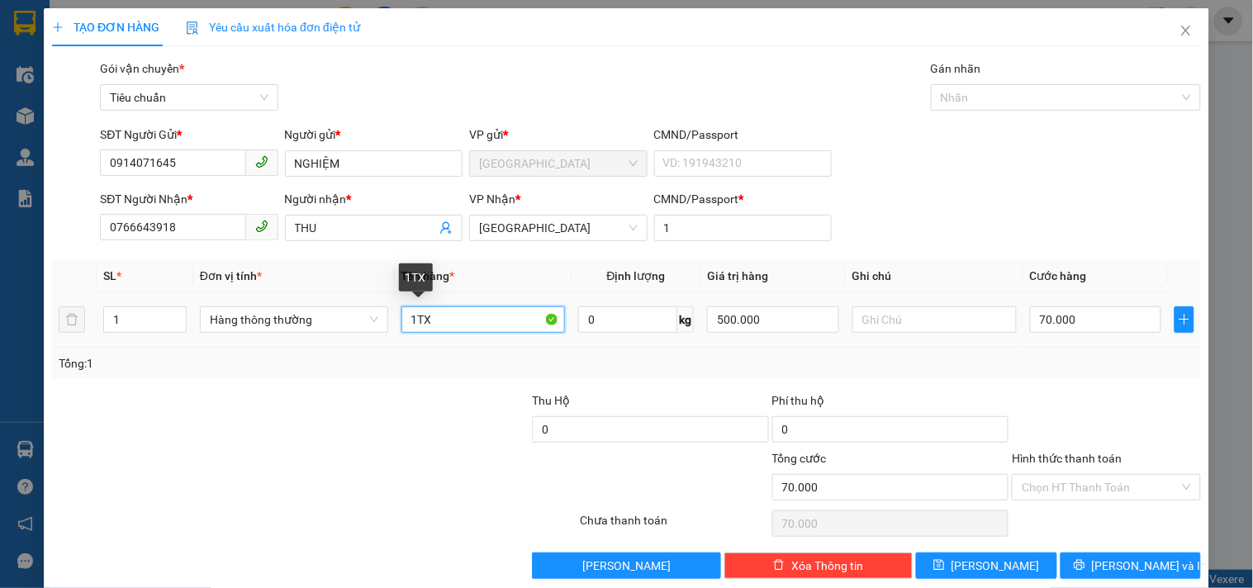
drag, startPoint x: 403, startPoint y: 327, endPoint x: 483, endPoint y: 334, distance: 80.4
click at [483, 334] on div "1TX" at bounding box center [484, 319] width 164 height 33
type input "1H"
click at [796, 335] on div "500.000" at bounding box center [773, 319] width 132 height 33
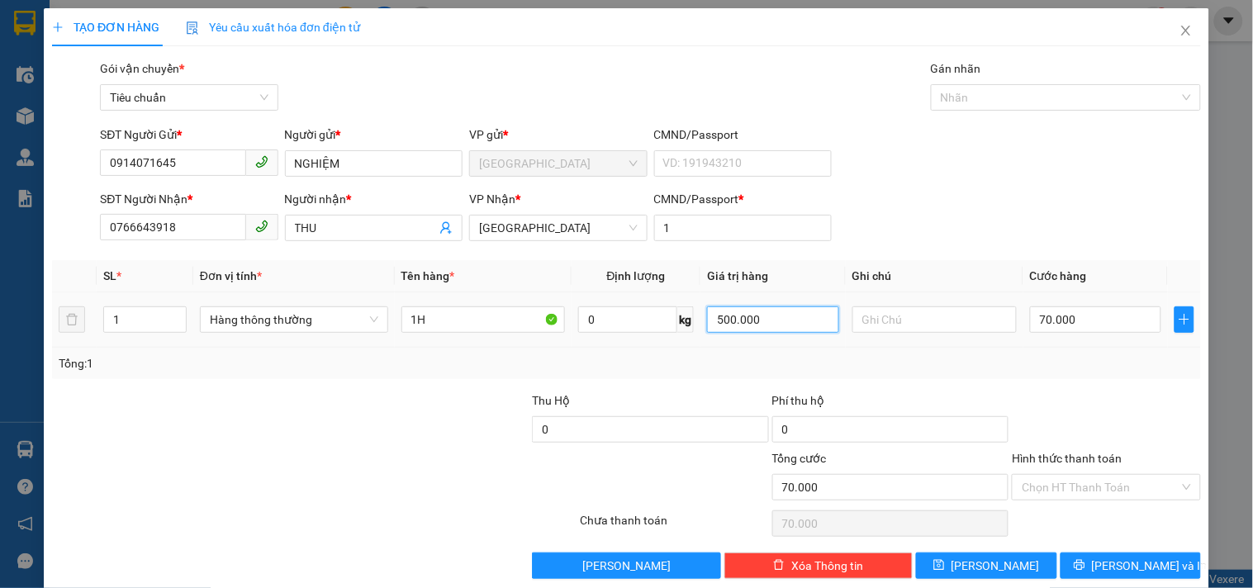
click at [788, 319] on input "500.000" at bounding box center [773, 320] width 132 height 26
click at [821, 356] on div "Tổng: 1" at bounding box center [627, 363] width 1136 height 18
type input "200.000"
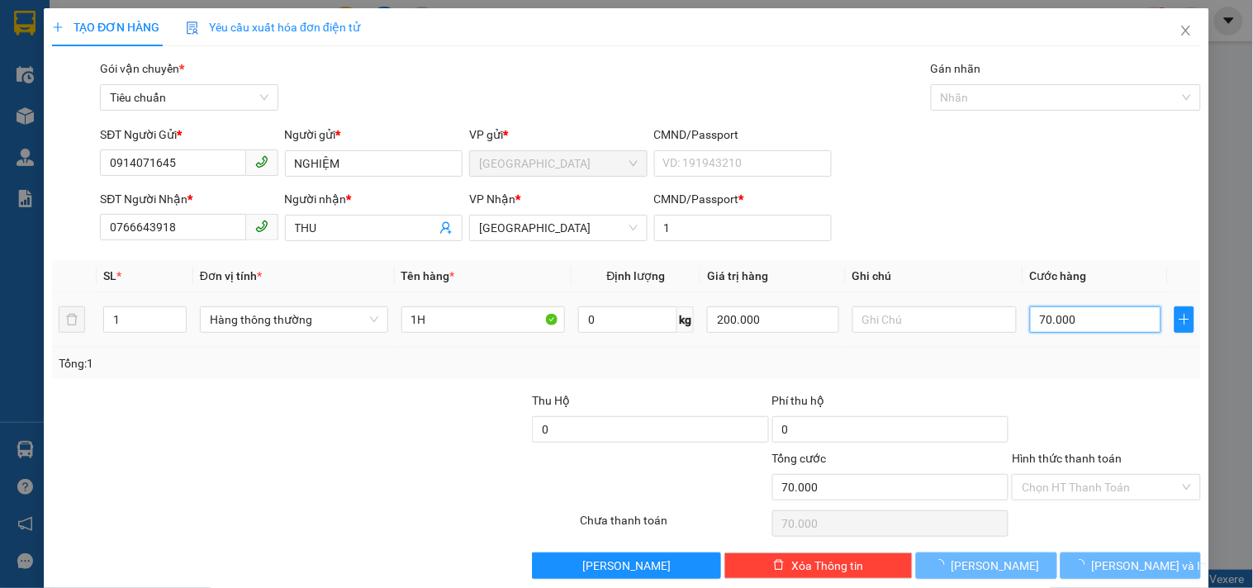
click at [1052, 326] on input "70.000" at bounding box center [1096, 320] width 132 height 26
type input "0"
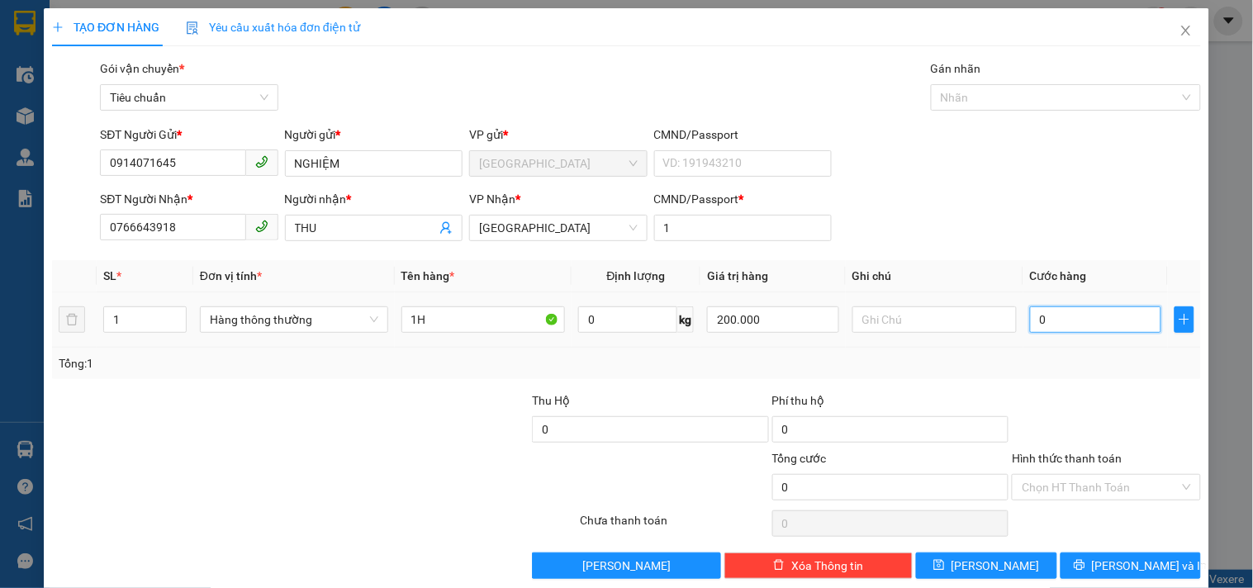
type input "3"
type input "30"
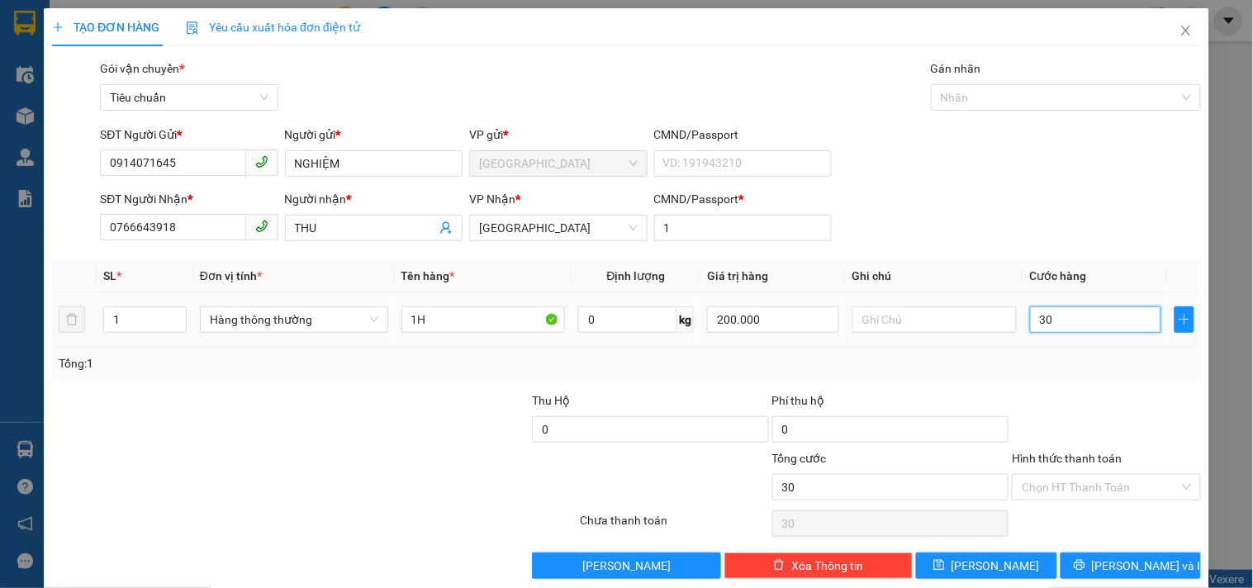
click at [1057, 325] on input "30" at bounding box center [1096, 320] width 132 height 26
type input "30"
type input "30.000"
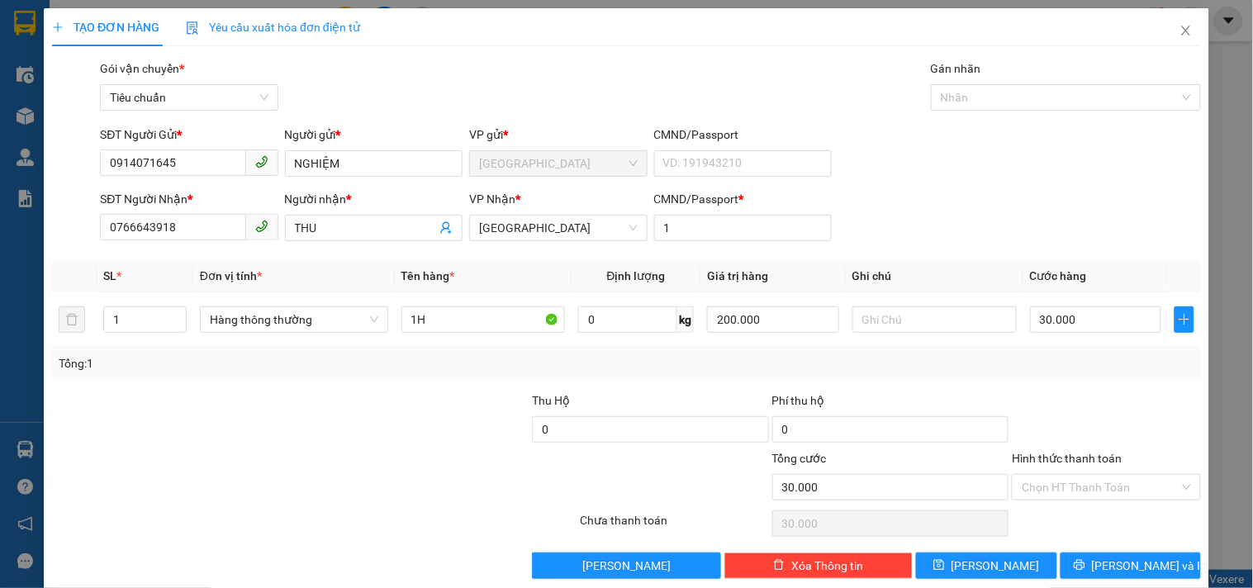
click at [1052, 387] on div "Transit Pickup Surcharge Ids Transit Deliver Surcharge Ids Transit Deliver Surc…" at bounding box center [626, 319] width 1149 height 520
click at [1071, 488] on input "Hình thức thanh toán" at bounding box center [1100, 487] width 157 height 25
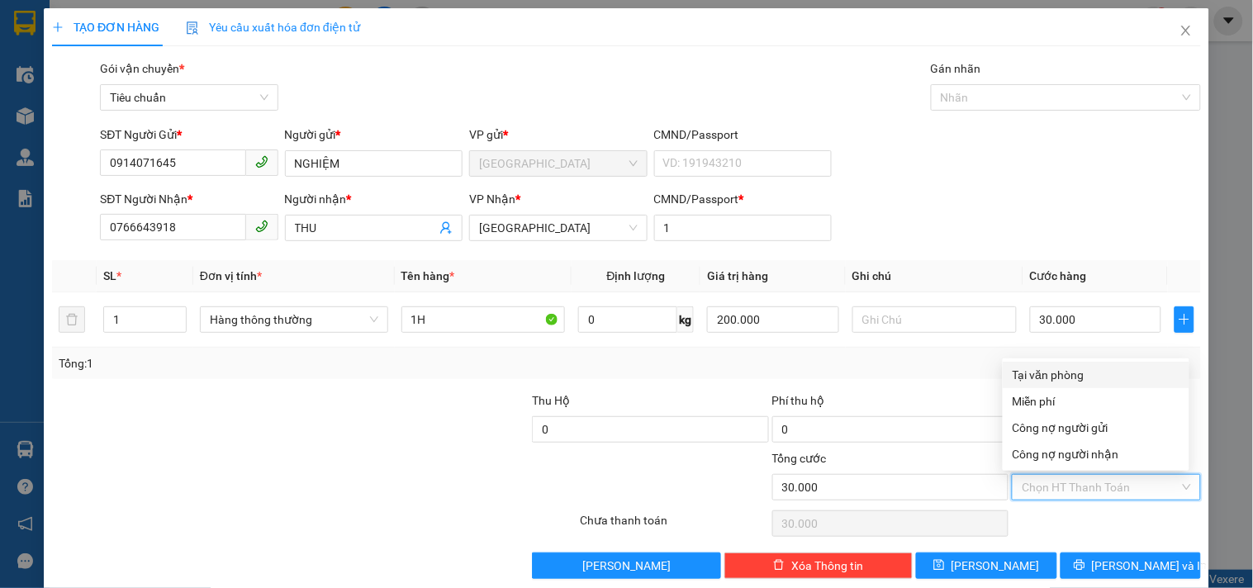
click at [1052, 366] on div "Tại văn phòng" at bounding box center [1096, 375] width 167 height 18
type input "0"
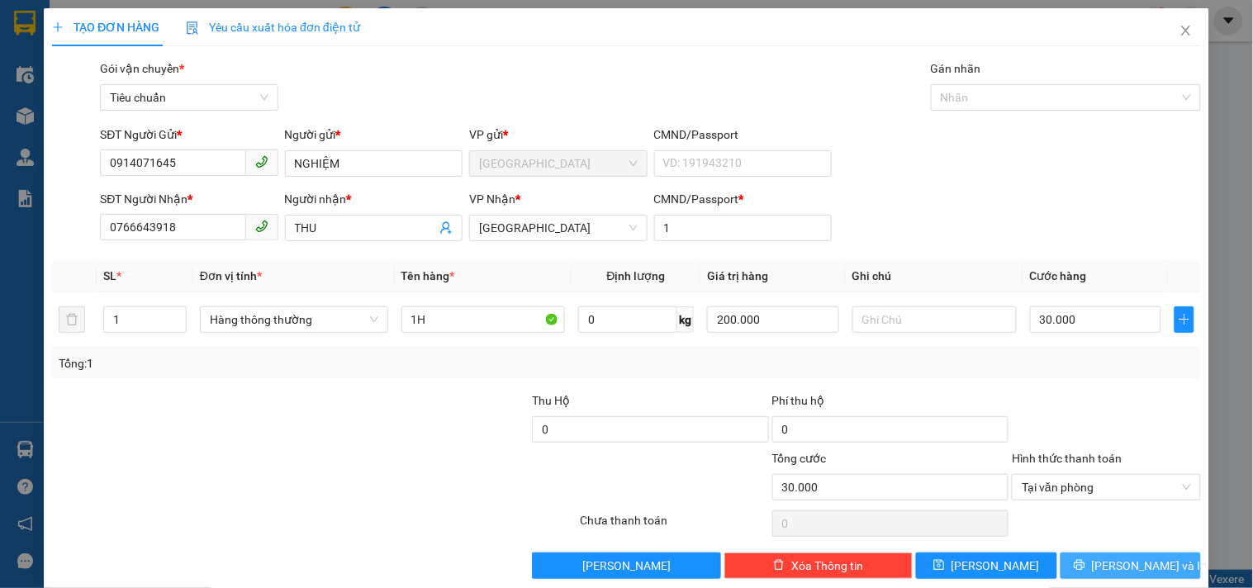
click at [1086, 560] on icon "printer" at bounding box center [1080, 565] width 12 height 12
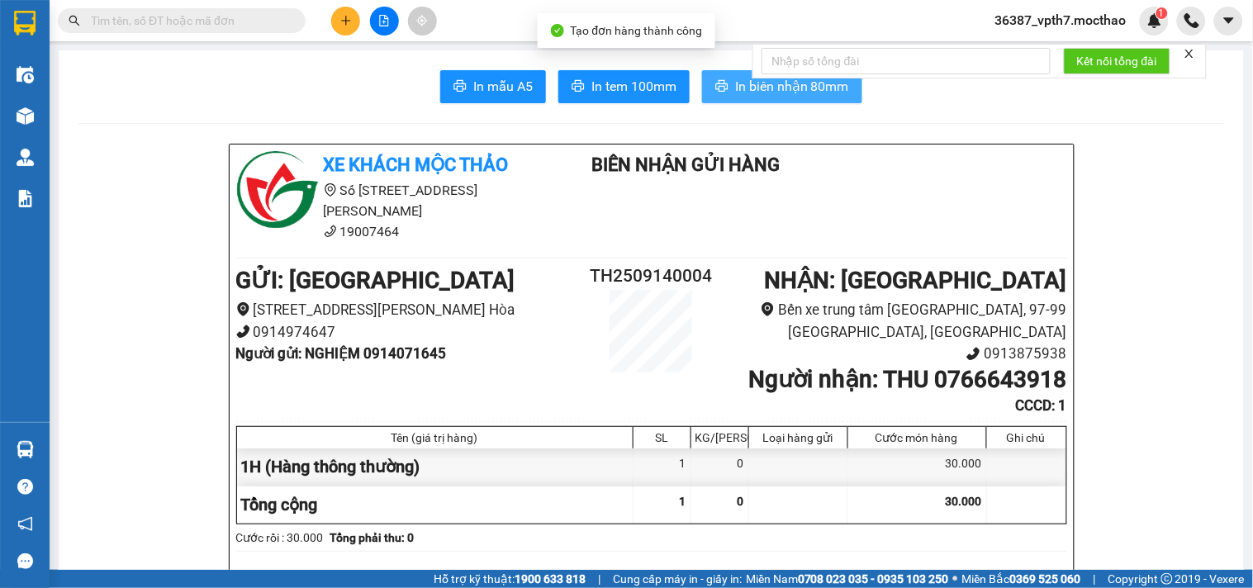
click at [763, 100] on button "In biên nhận 80mm" at bounding box center [782, 86] width 160 height 33
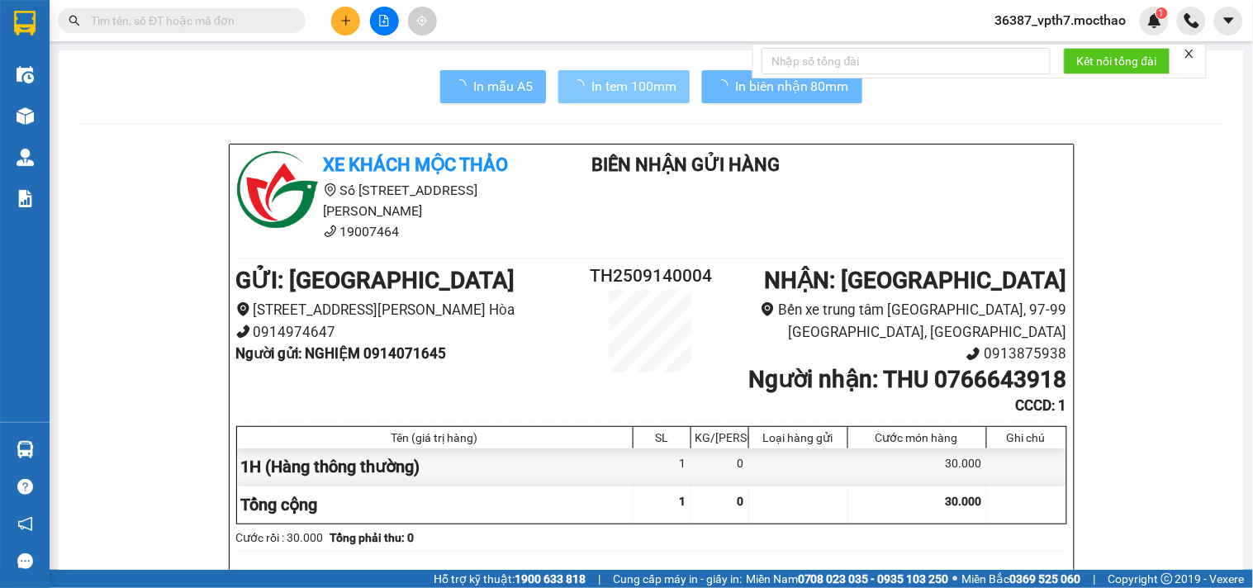
click at [592, 84] on span "In tem 100mm" at bounding box center [634, 86] width 85 height 21
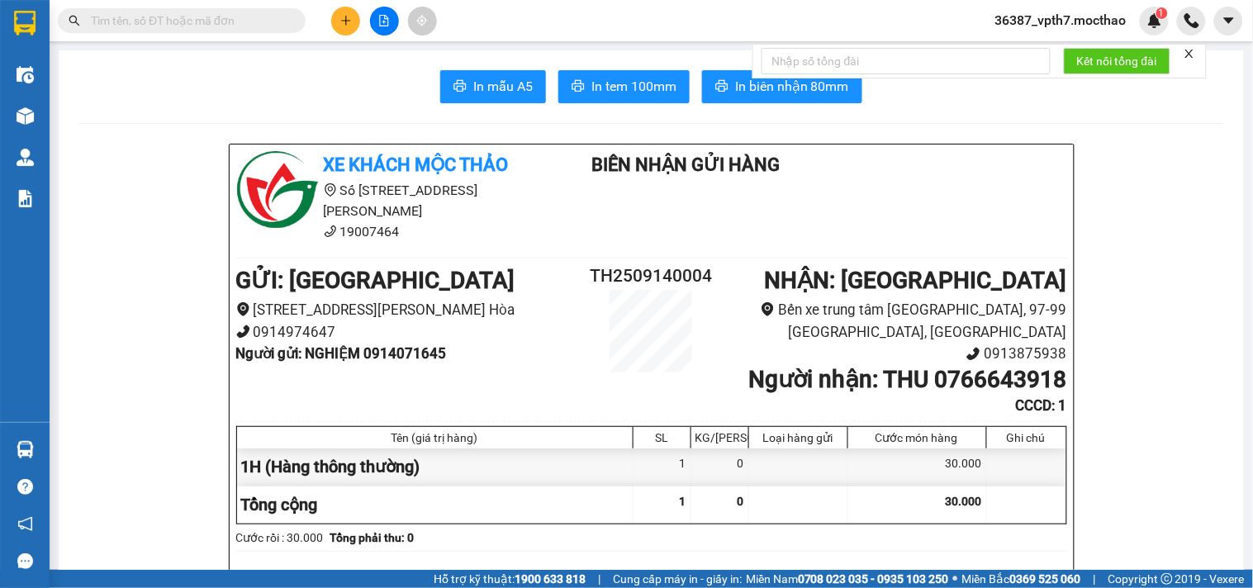
click at [333, 20] on button at bounding box center [345, 21] width 29 height 29
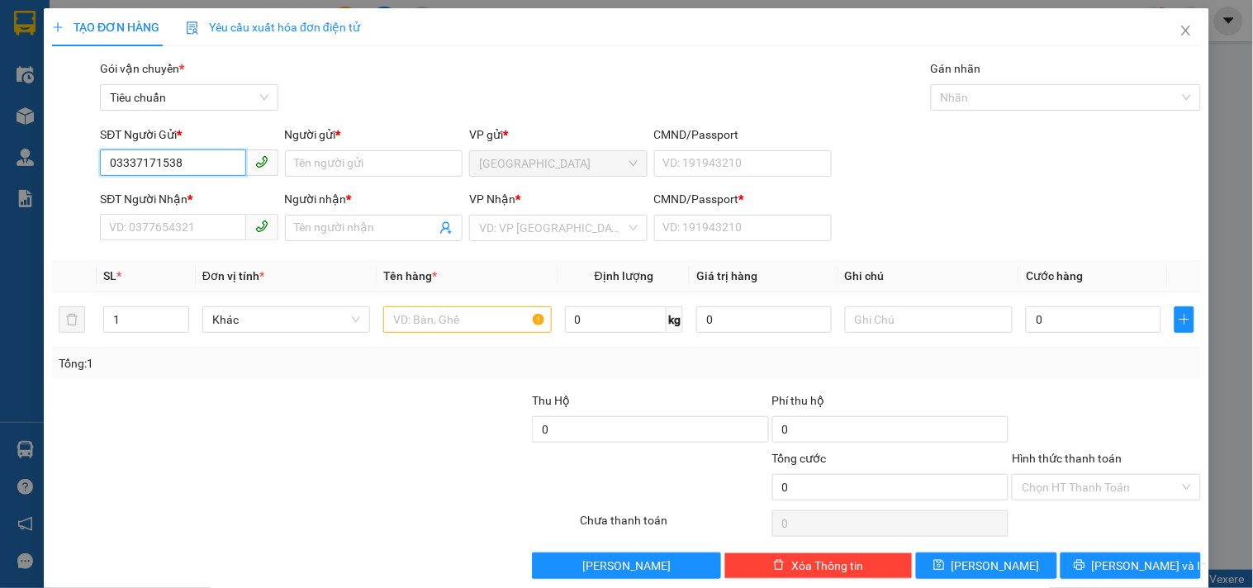
click at [131, 154] on input "03337171538" at bounding box center [172, 163] width 145 height 26
type input "0337171538"
click at [241, 458] on div at bounding box center [218, 478] width 336 height 58
click at [213, 159] on input "0337171538" at bounding box center [172, 163] width 145 height 26
click at [223, 192] on div "0337171538 - DUNG" at bounding box center [187, 197] width 156 height 18
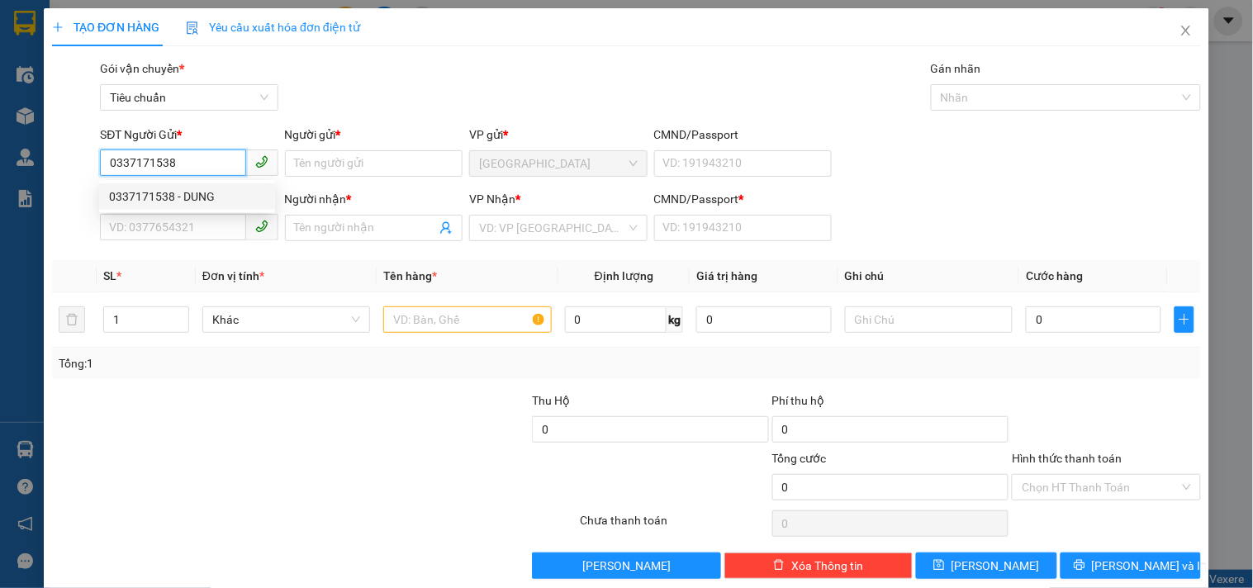
type input "DUNG"
type input "0943398814"
type input "QUÝ"
type input "1"
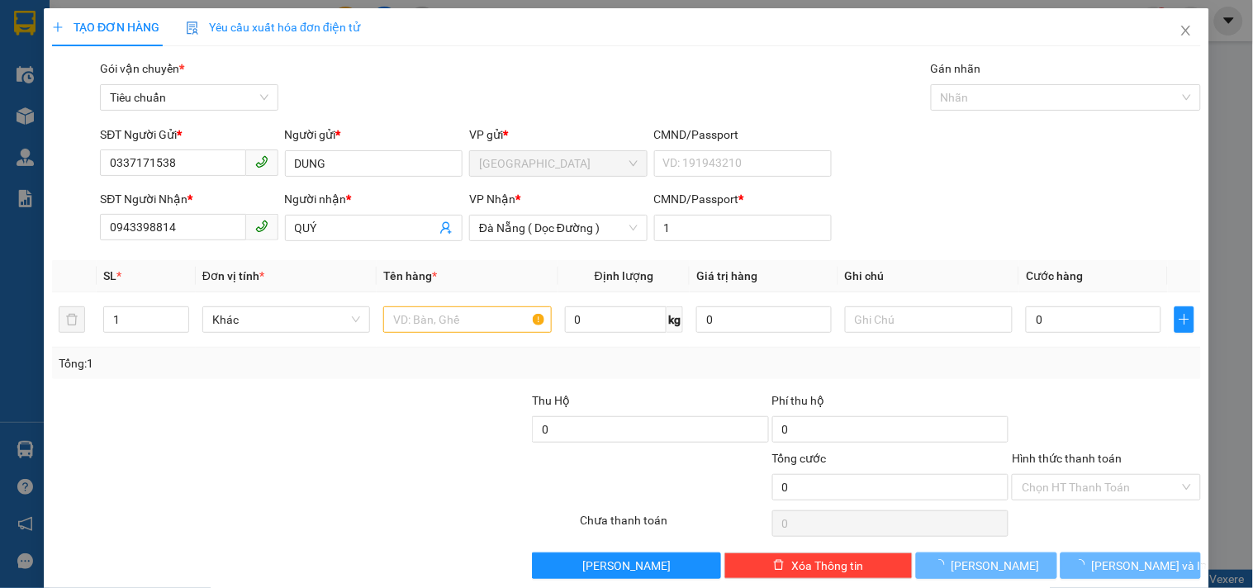
click at [364, 431] on div at bounding box center [411, 421] width 240 height 58
type input "50.000"
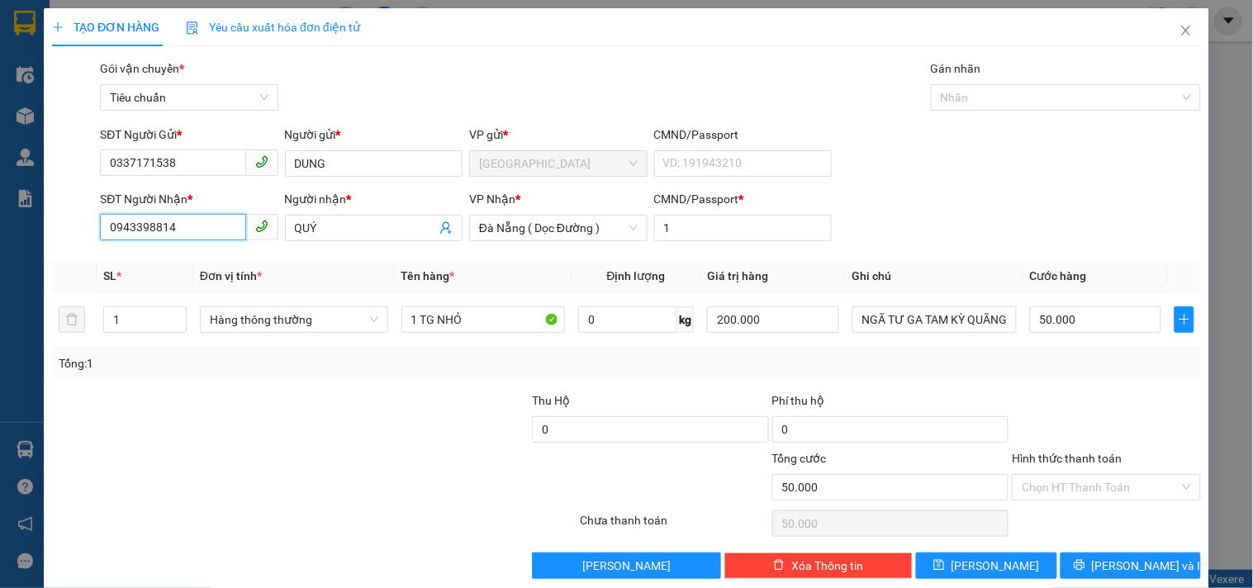
drag, startPoint x: 195, startPoint y: 237, endPoint x: 9, endPoint y: 248, distance: 186.2
click at [25, 238] on div "TẠO ĐƠN HÀNG Yêu cầu xuất hóa đơn điện tử Transit Pickup Surcharge Ids Transit …" at bounding box center [626, 294] width 1253 height 588
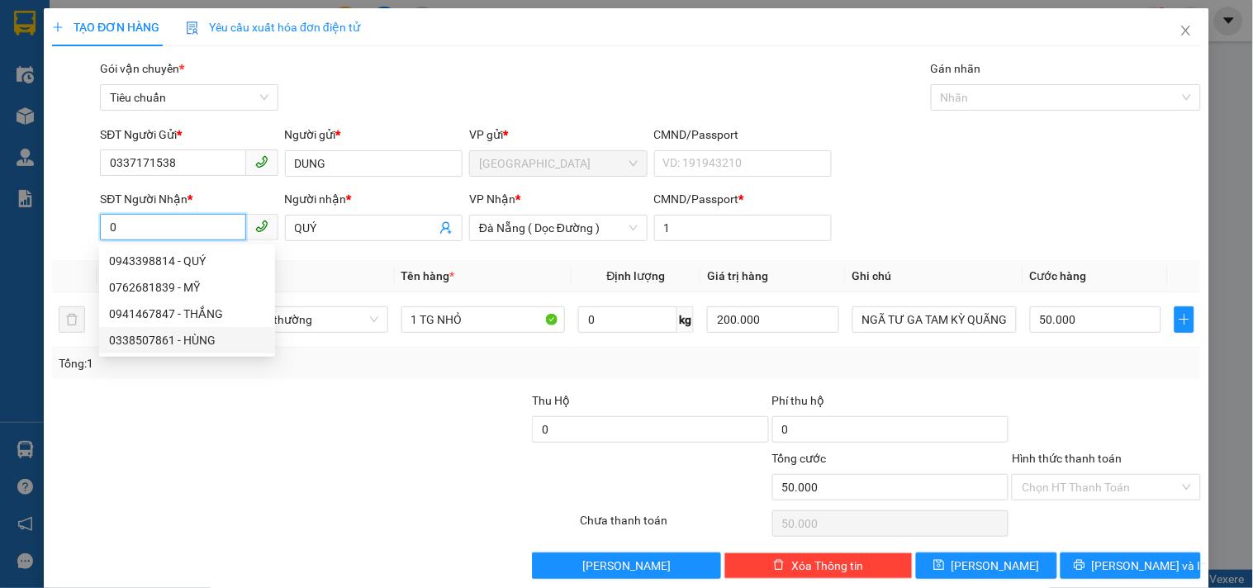
click at [207, 336] on div "0338507861 - HÙNG" at bounding box center [187, 340] width 156 height 18
type input "0338507861"
type input "HÙNG"
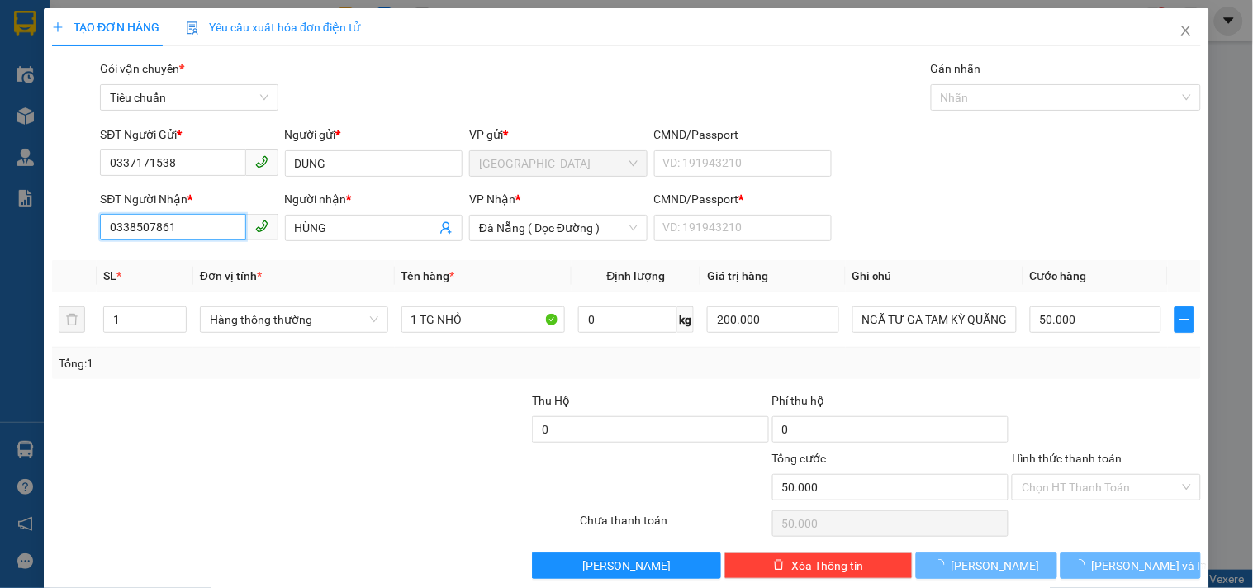
type input "170.000"
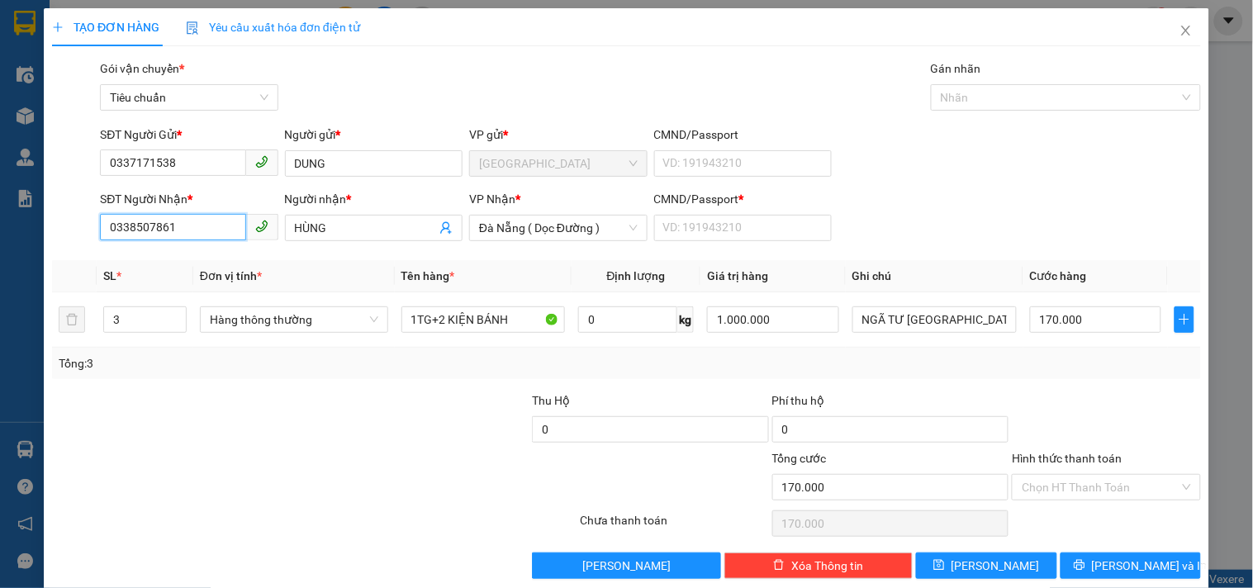
type input "0338507861"
click at [357, 425] on div at bounding box center [411, 421] width 240 height 58
click at [179, 329] on span "down" at bounding box center [178, 326] width 10 height 10
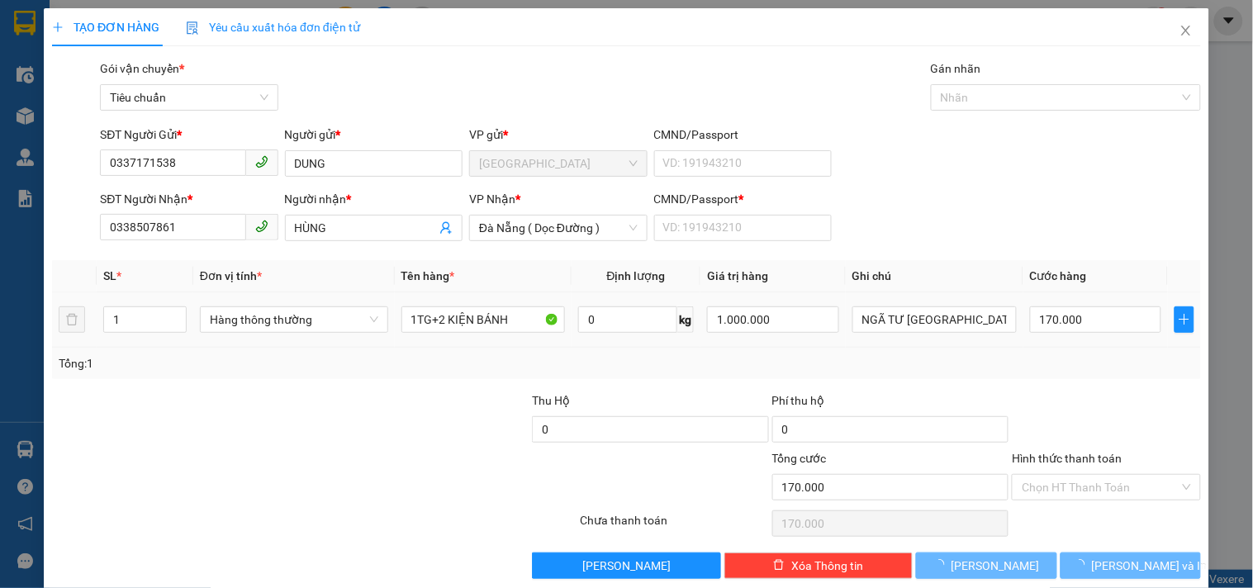
click at [185, 316] on td "1" at bounding box center [145, 319] width 97 height 55
type input "2"
click at [173, 309] on span "Increase Value" at bounding box center [177, 314] width 18 height 15
type input "0"
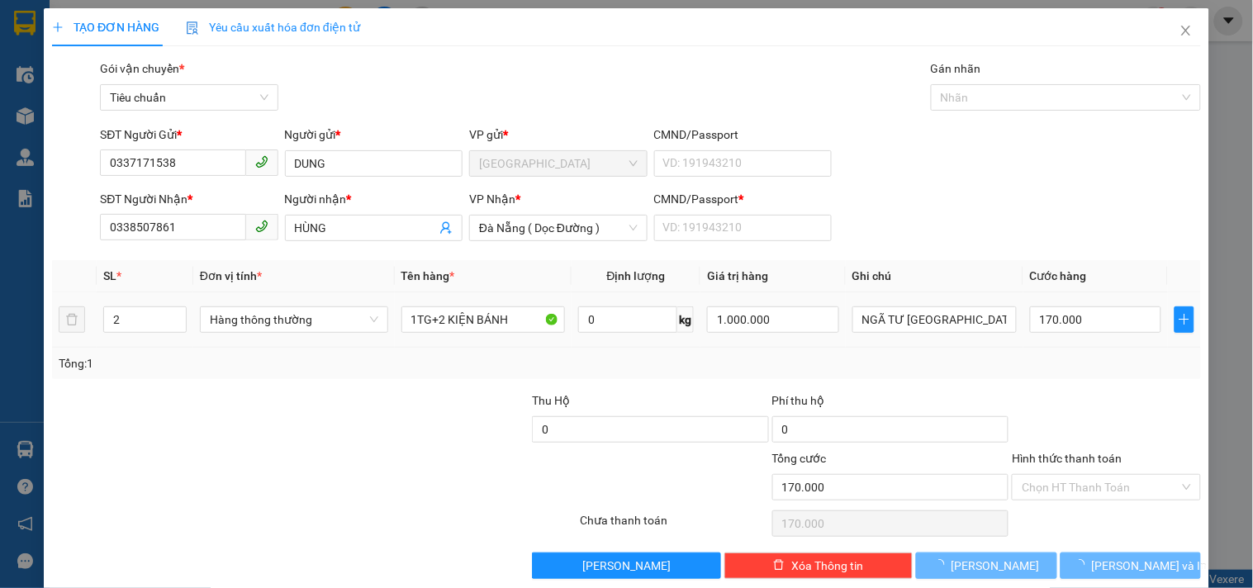
type input "0"
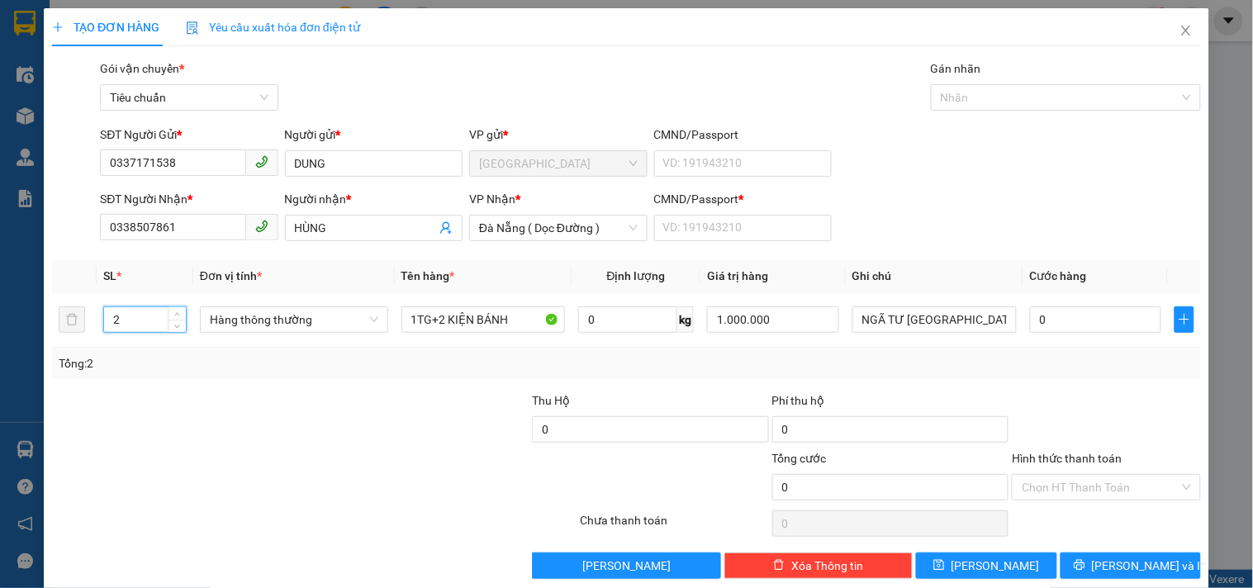
click at [295, 406] on div at bounding box center [411, 421] width 240 height 58
drag, startPoint x: 501, startPoint y: 333, endPoint x: 599, endPoint y: 344, distance: 98.9
click at [599, 344] on tr "2 Hàng thông thường 1TG+2 KIỆN BÁNH 0 kg 1.000.000 NGÃ TƯ GA,QUẢNG NAM 0" at bounding box center [626, 319] width 1149 height 55
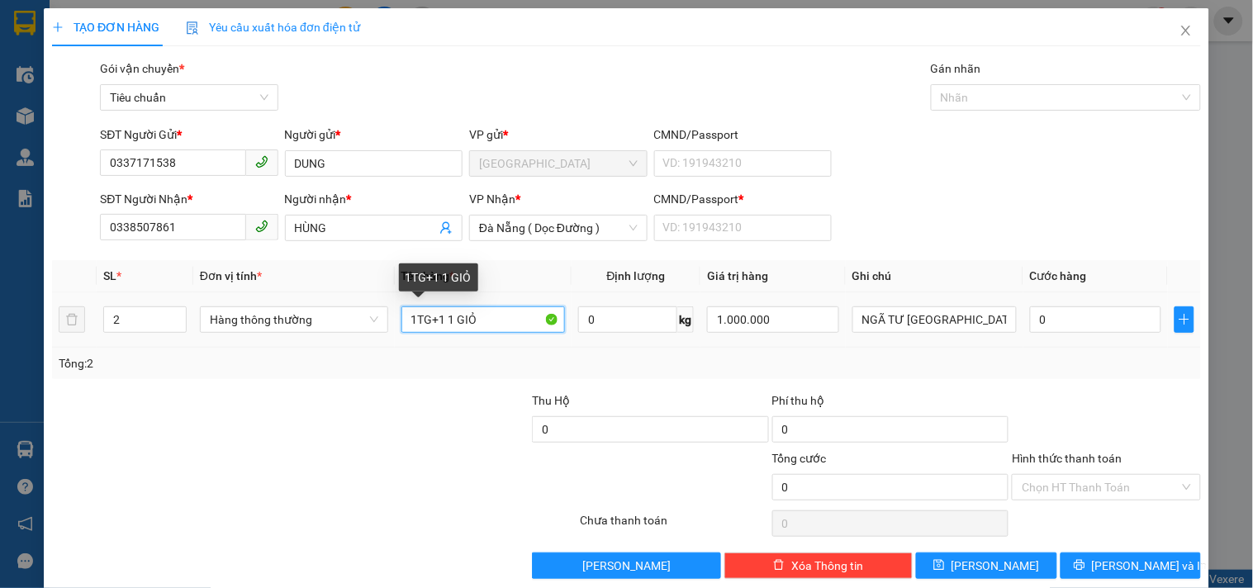
click at [451, 327] on input "1TG+1 1 GIỎ" at bounding box center [484, 320] width 164 height 26
drag, startPoint x: 449, startPoint y: 323, endPoint x: 468, endPoint y: 335, distance: 23.4
click at [450, 323] on input "1TG+1 GIỎ" at bounding box center [484, 320] width 164 height 26
type input "1TG+1GIỎ"
click at [450, 347] on td "1TG+1GIỎ" at bounding box center [484, 319] width 178 height 55
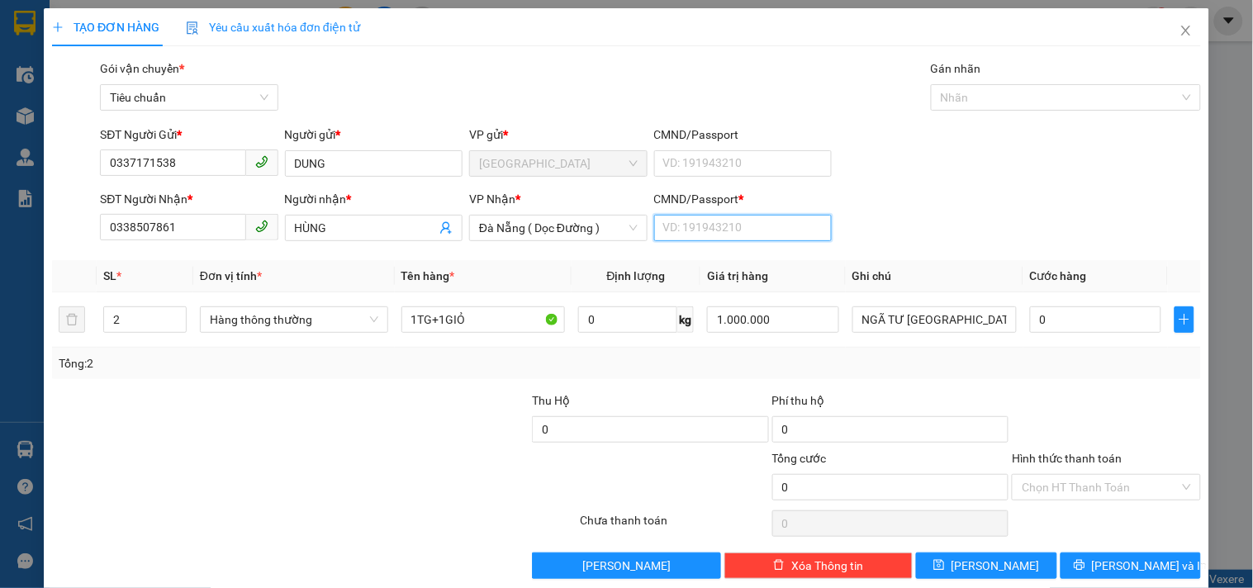
click at [706, 232] on input "CMND/Passport *" at bounding box center [743, 228] width 178 height 26
type input "1"
click at [1066, 318] on input "0" at bounding box center [1096, 320] width 132 height 26
click at [794, 311] on input "1.000.000" at bounding box center [773, 320] width 132 height 26
click at [794, 312] on input "1.000.000" at bounding box center [773, 320] width 132 height 26
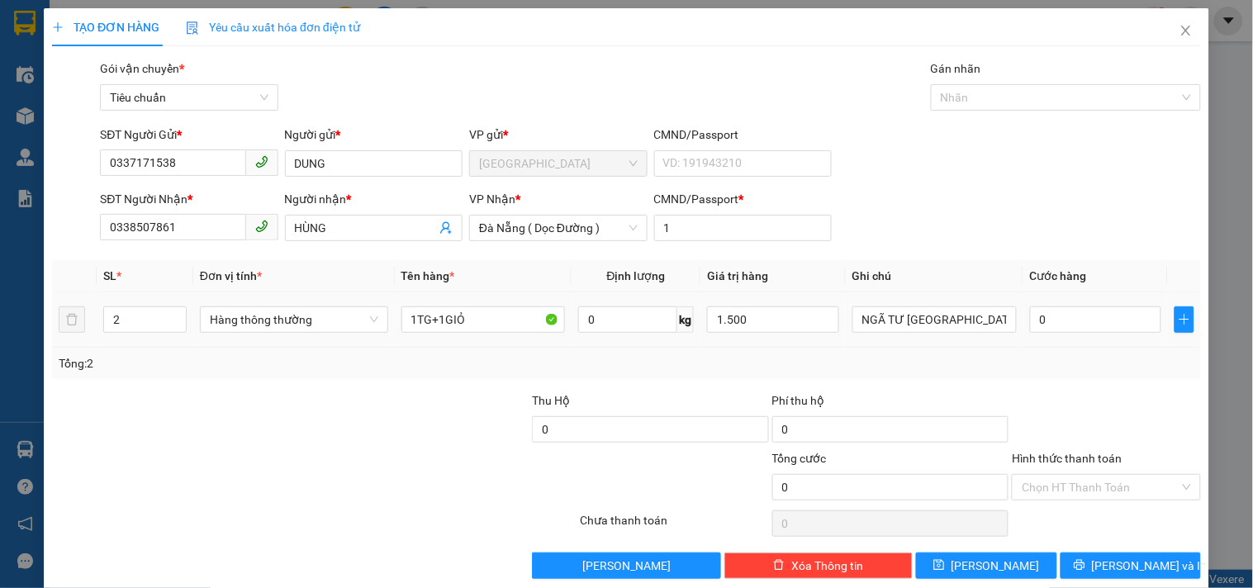
click at [820, 349] on div "Tổng: 2" at bounding box center [626, 363] width 1149 height 31
type input "1.500.000"
click at [1048, 324] on input "0" at bounding box center [1096, 320] width 132 height 26
type input "1"
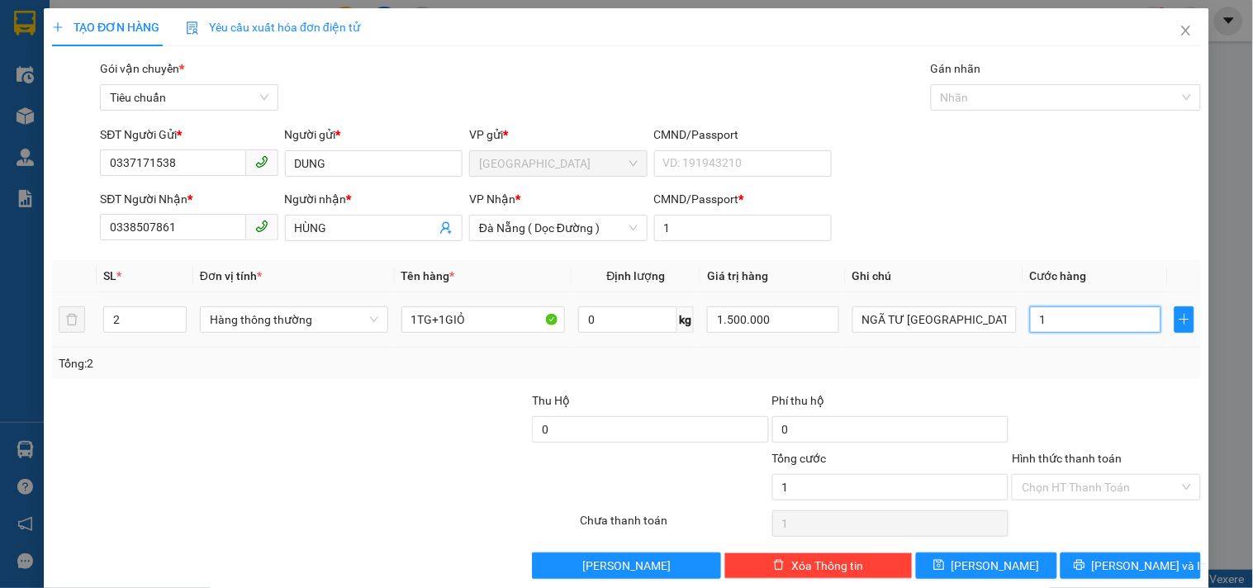
type input "12"
type input "120"
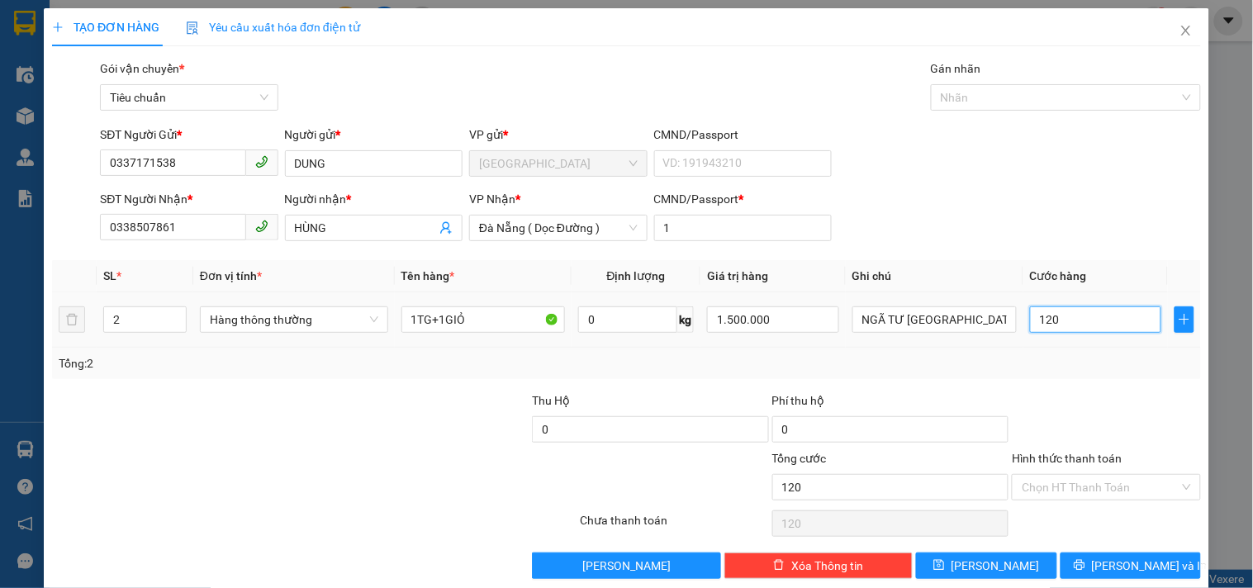
type input "120"
type input "120.000"
drag, startPoint x: 1031, startPoint y: 378, endPoint x: 1021, endPoint y: 378, distance: 9.9
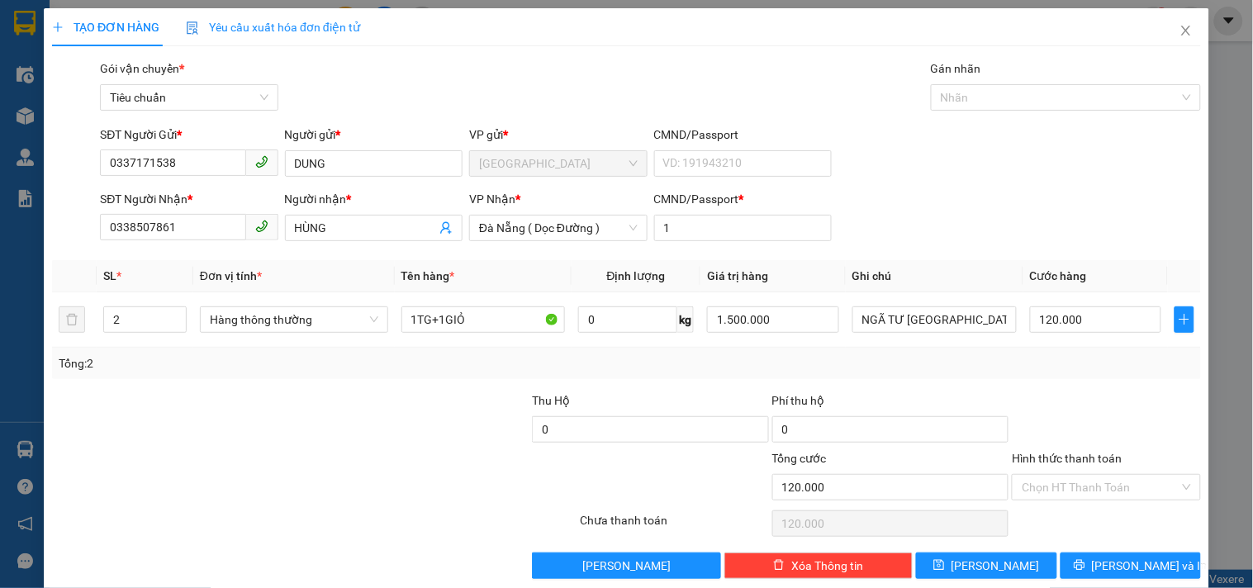
click at [1031, 380] on div "Transit Pickup Surcharge Ids Transit Deliver Surcharge Ids Transit Deliver Surc…" at bounding box center [626, 319] width 1149 height 520
click at [1119, 483] on input "Hình thức thanh toán" at bounding box center [1100, 487] width 157 height 25
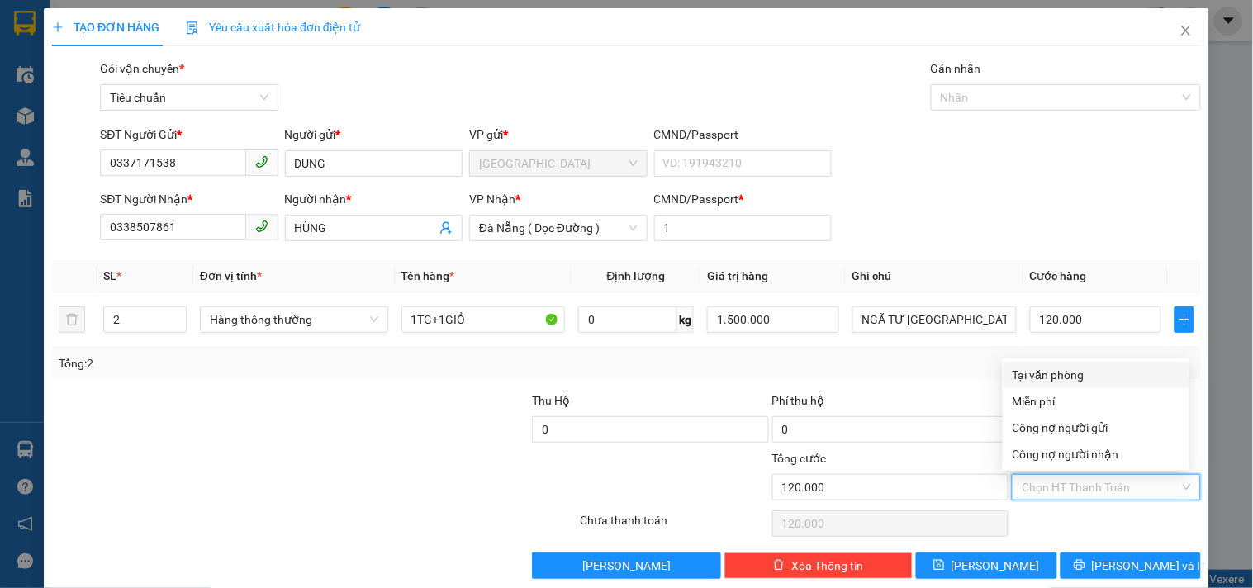
click at [1071, 366] on div "Tại văn phòng" at bounding box center [1096, 375] width 167 height 18
type input "0"
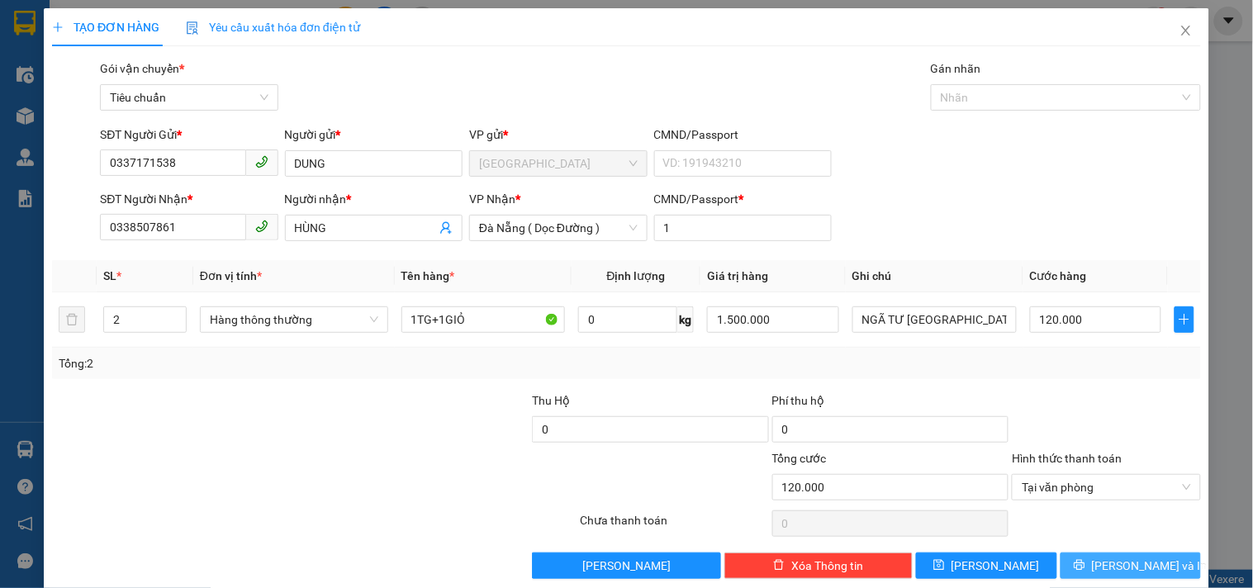
click at [1105, 577] on button "Lưu và In" at bounding box center [1131, 566] width 140 height 26
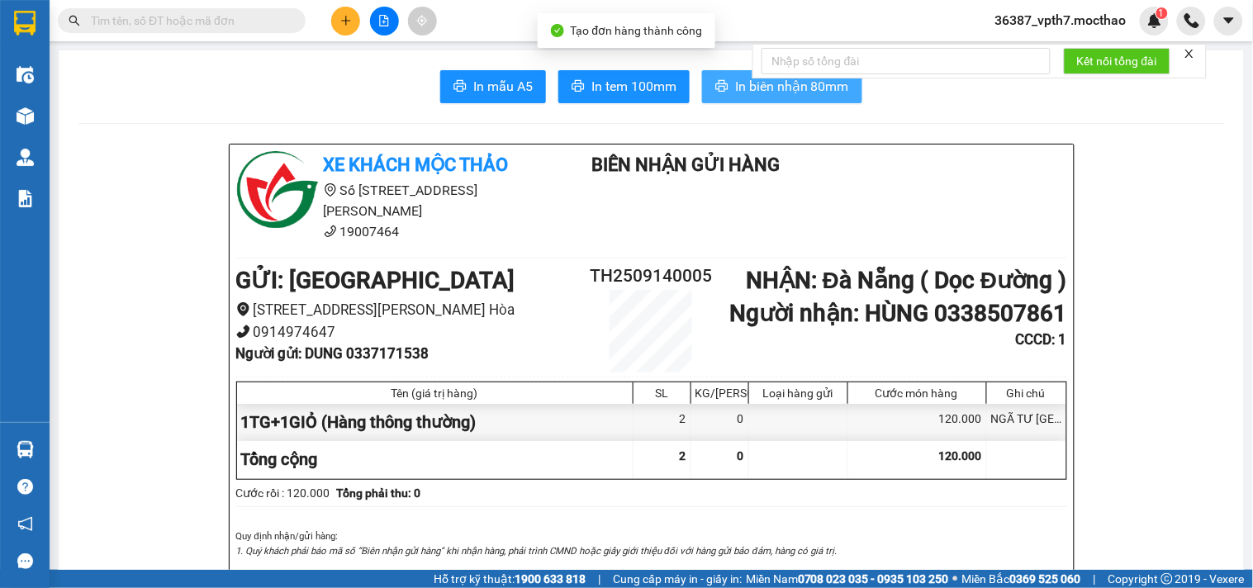
click at [735, 96] on span "In biên nhận 80mm" at bounding box center [792, 86] width 114 height 21
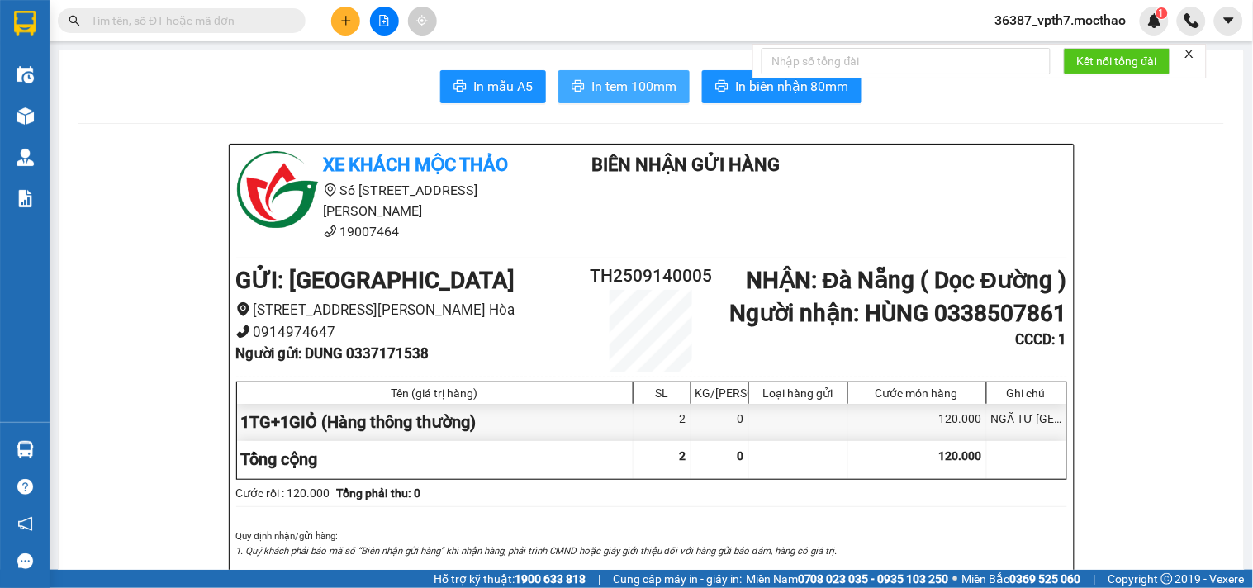
drag, startPoint x: 592, startPoint y: 84, endPoint x: 592, endPoint y: 74, distance: 9.9
click at [592, 83] on span "In tem 100mm" at bounding box center [634, 86] width 85 height 21
click at [352, 26] on button at bounding box center [345, 21] width 29 height 29
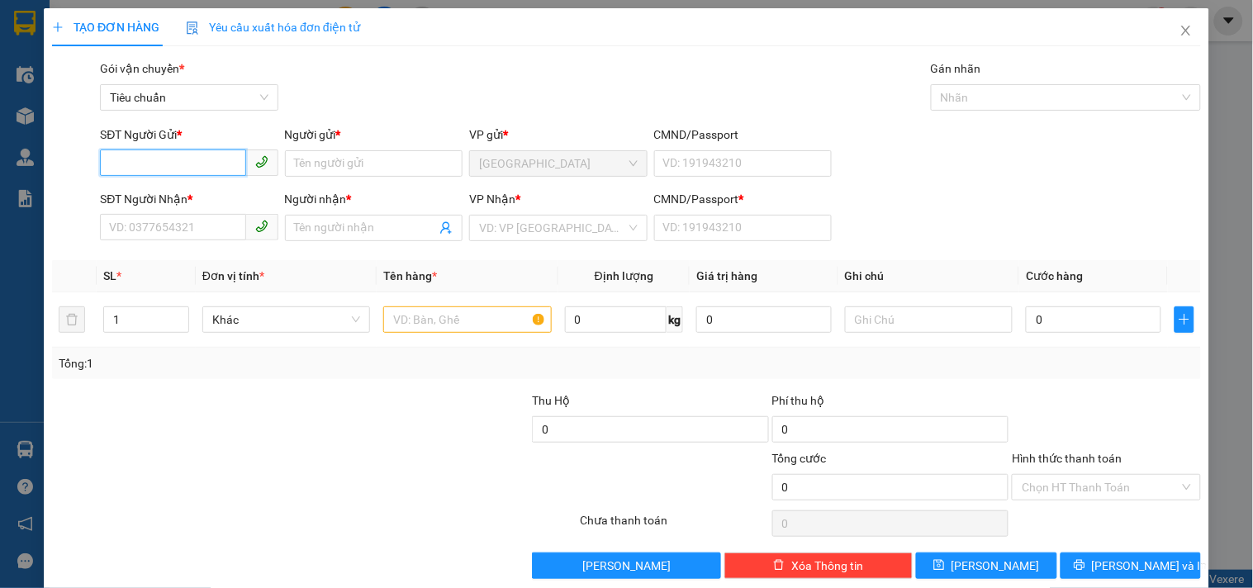
type input "8"
drag, startPoint x: 193, startPoint y: 197, endPoint x: 201, endPoint y: 215, distance: 19.6
click at [193, 196] on div "0949217866 - TẤN" at bounding box center [187, 197] width 156 height 18
type input "0949217866"
type input "TẤN"
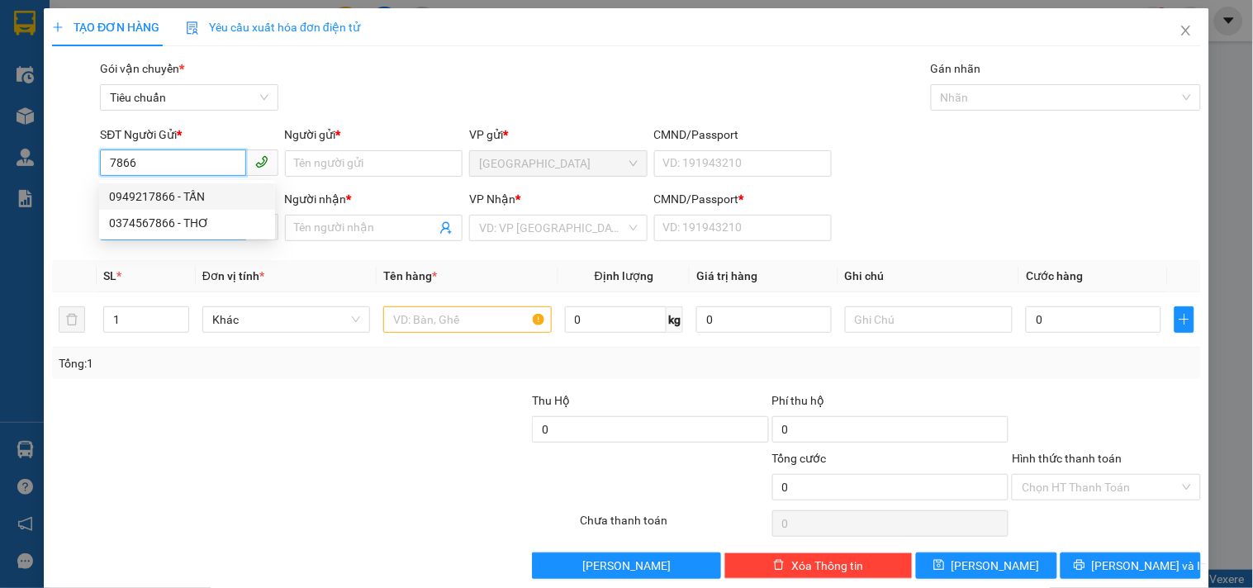
type input "0984440786"
type input "PHONG"
type input "1"
type input "20.000"
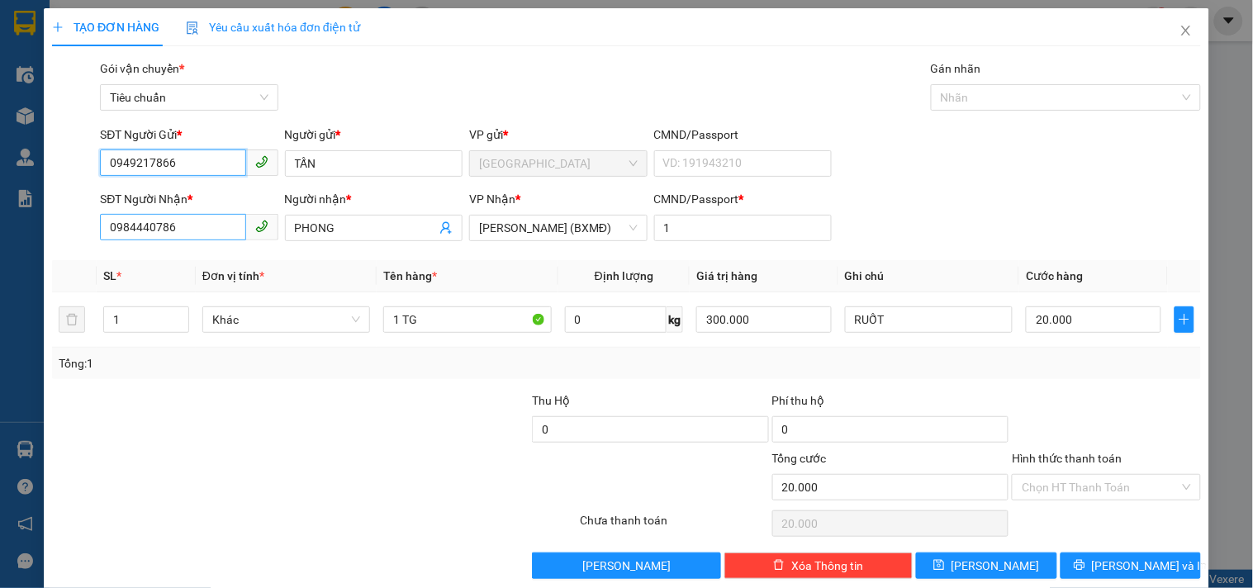
type input "0949217866"
drag, startPoint x: 199, startPoint y: 226, endPoint x: 0, endPoint y: 258, distance: 201.7
click at [0, 258] on div "TẠO ĐƠN HÀNG Yêu cầu xuất hóa đơn điện tử Transit Pickup Surcharge Ids Transit …" at bounding box center [626, 294] width 1253 height 588
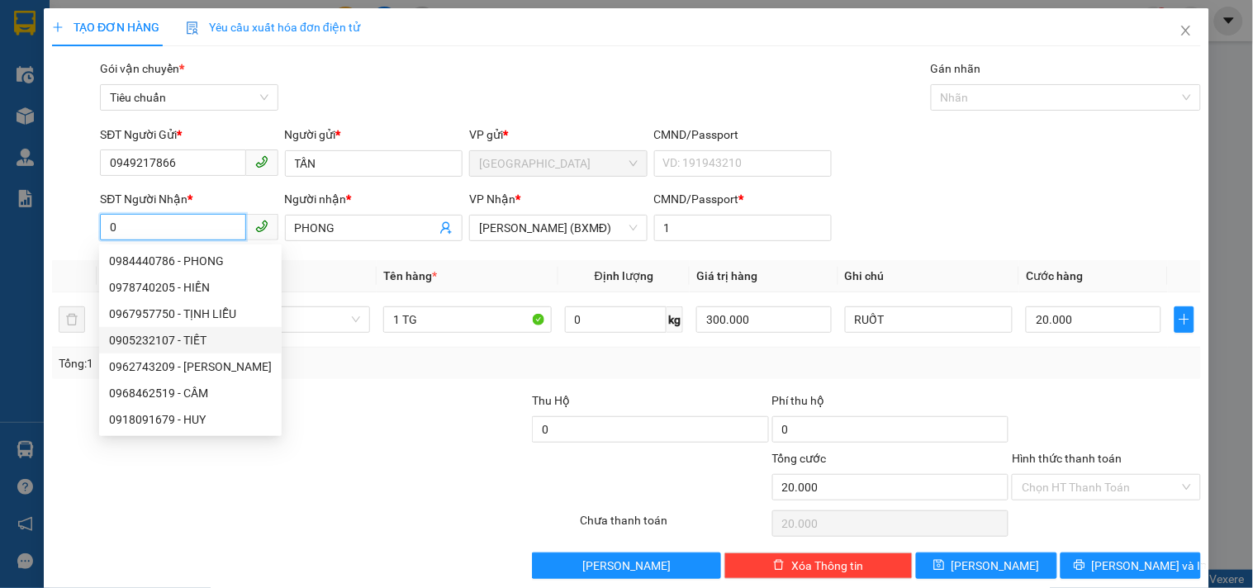
click at [174, 343] on div "0905232107 - TIẾT" at bounding box center [190, 340] width 163 height 18
type input "0905232107"
type input "TIẾT"
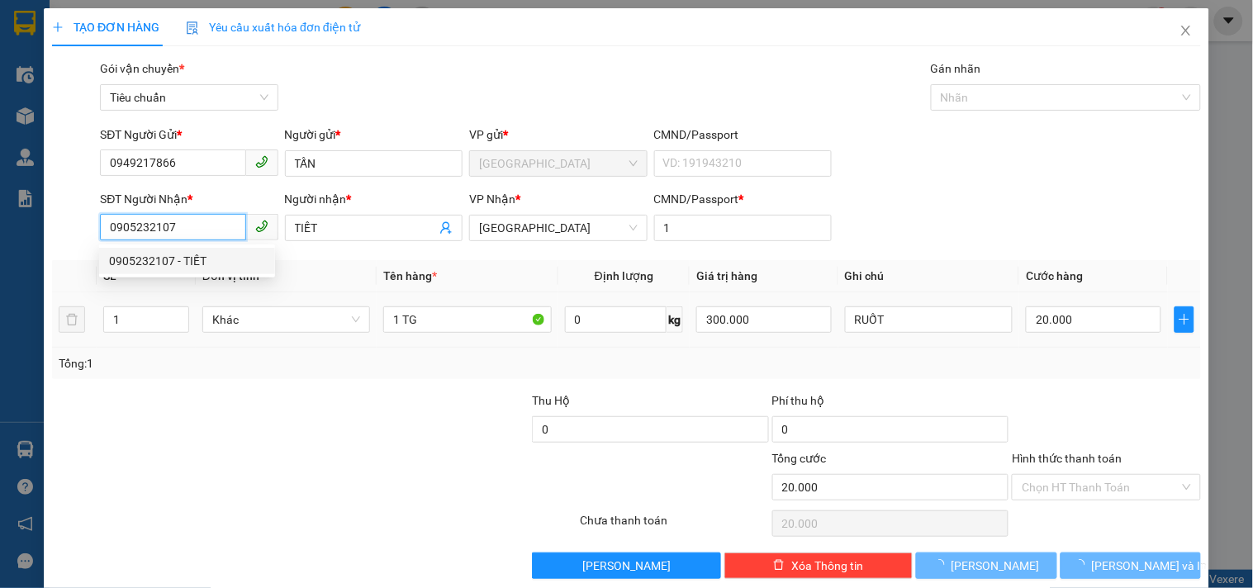
type input "80.000"
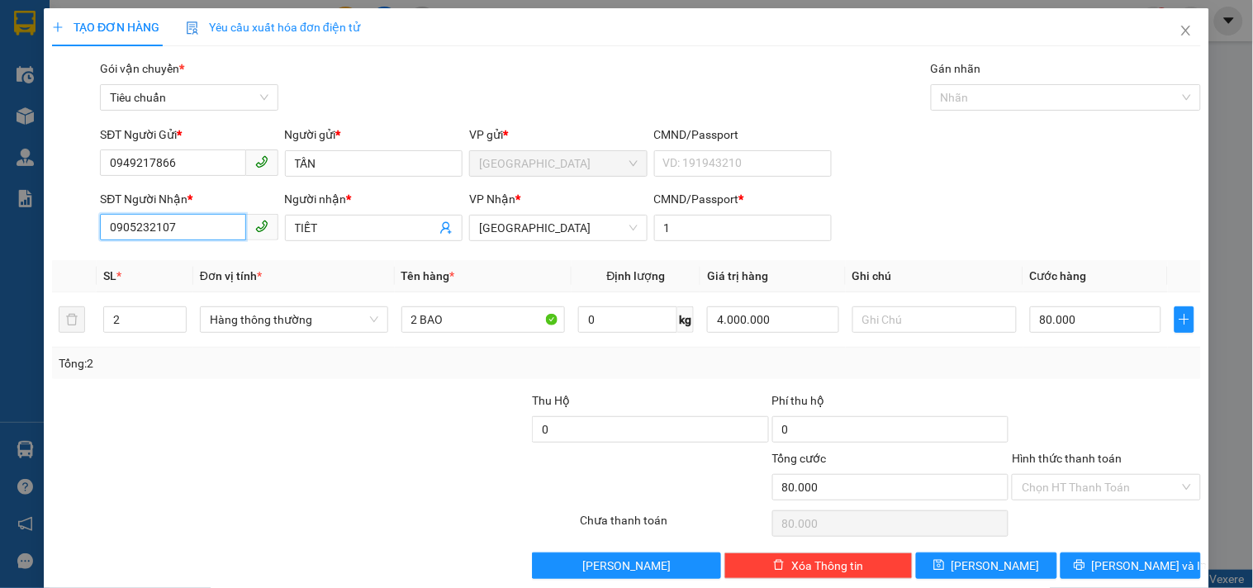
type input "0905232107"
click at [486, 433] on div at bounding box center [411, 421] width 240 height 58
click at [1092, 491] on input "Hình thức thanh toán" at bounding box center [1100, 487] width 157 height 25
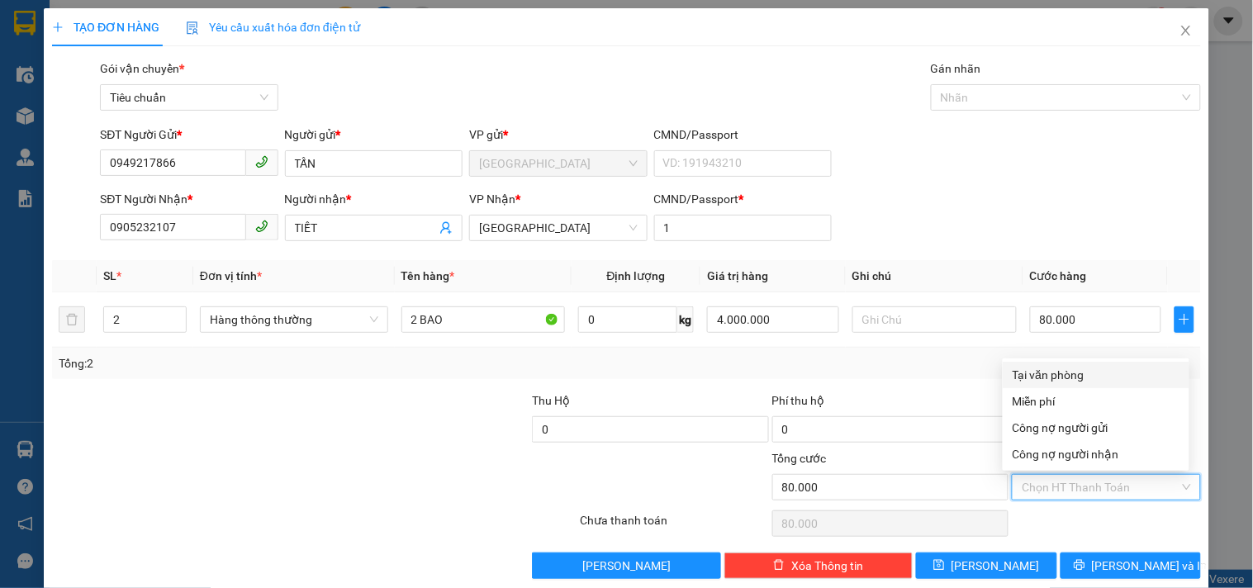
click at [1052, 375] on div "Tại văn phòng" at bounding box center [1096, 375] width 167 height 18
type input "0"
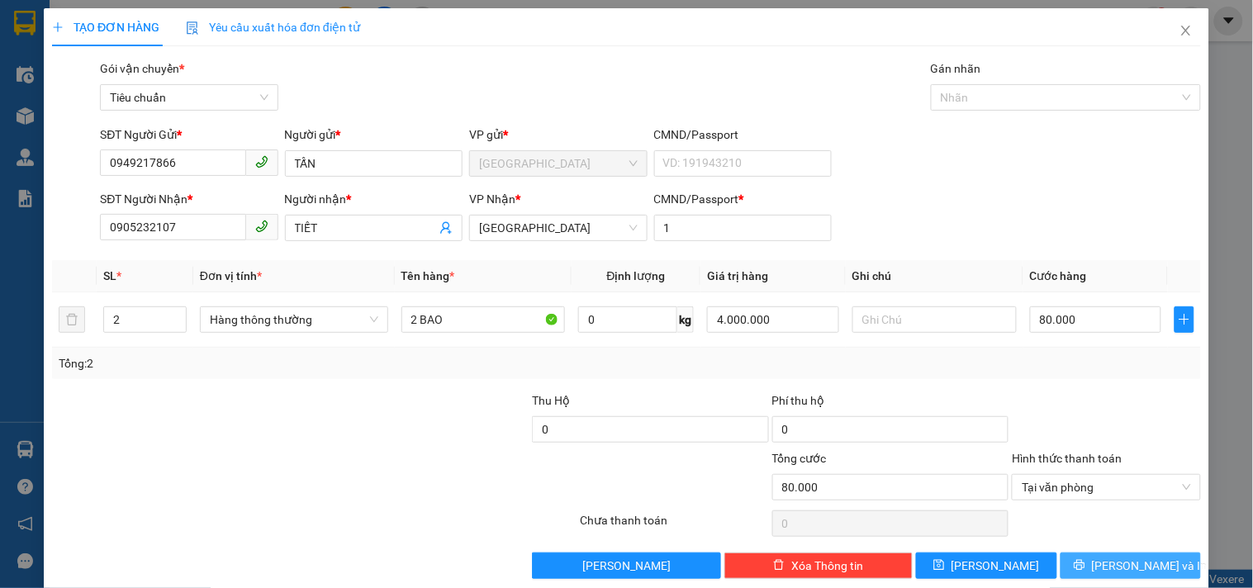
click at [1105, 556] on button "Lưu và In" at bounding box center [1131, 566] width 140 height 26
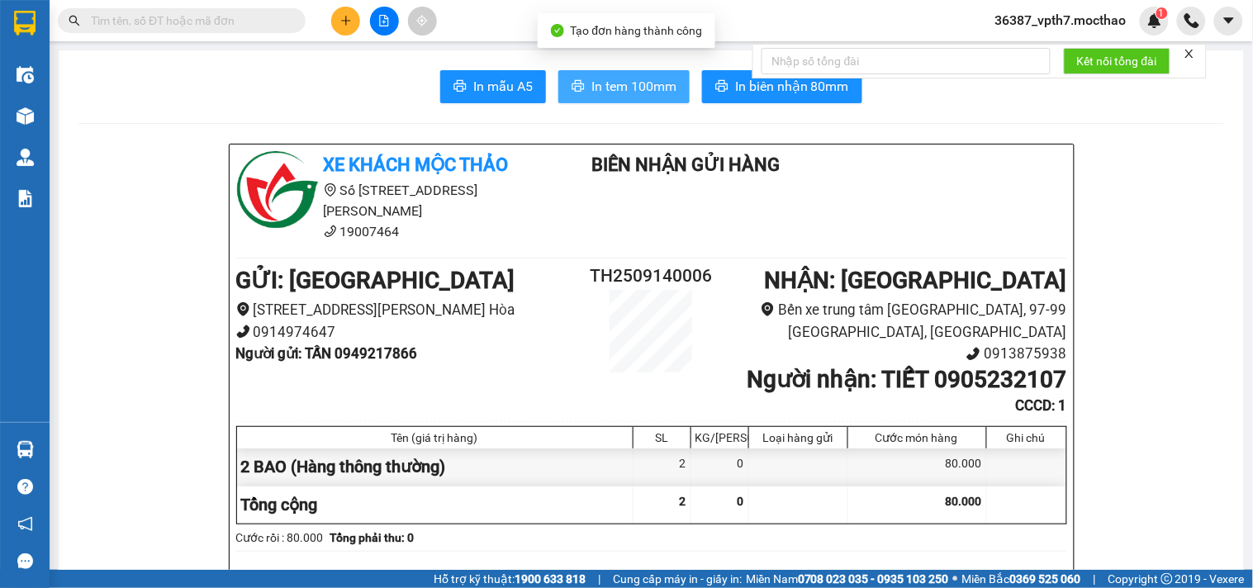
click at [605, 85] on span "In tem 100mm" at bounding box center [634, 86] width 85 height 21
click at [348, 19] on icon "plus" at bounding box center [346, 21] width 12 height 12
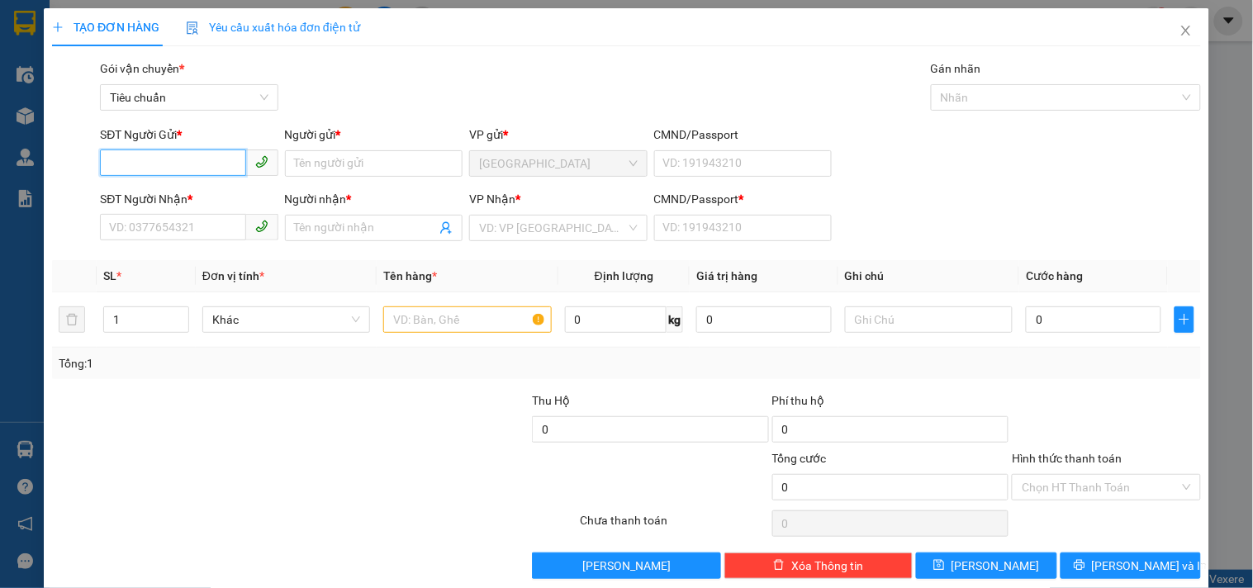
drag, startPoint x: 188, startPoint y: 164, endPoint x: 198, endPoint y: 142, distance: 23.7
click at [191, 153] on input "SĐT Người Gửi *" at bounding box center [172, 163] width 145 height 26
type input "2"
click at [154, 202] on div "0338417246 - THUỶ" at bounding box center [187, 197] width 156 height 18
type input "0338417246"
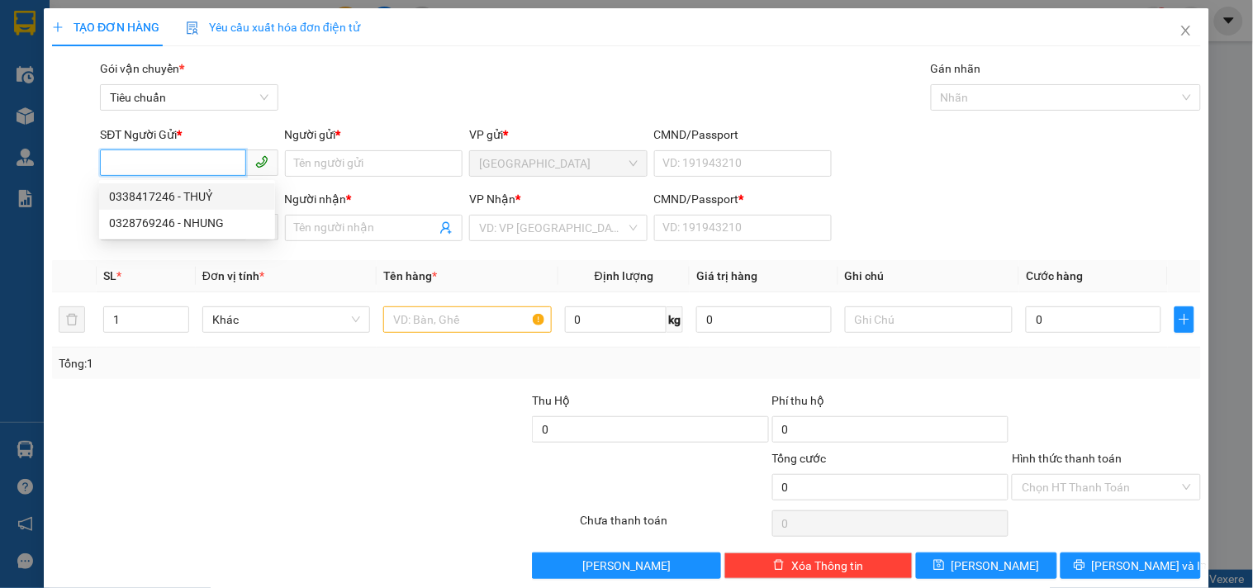
type input "THUỶ"
type input "0767404228"
type input "BÌNH"
type input "1"
type input "30.000"
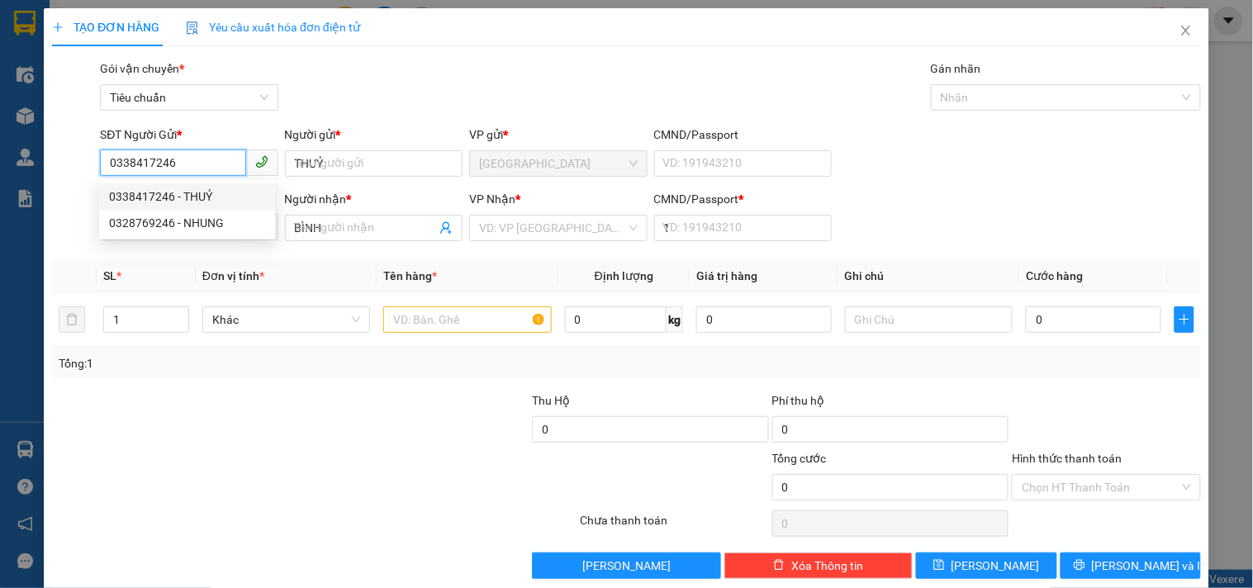
type input "30.000"
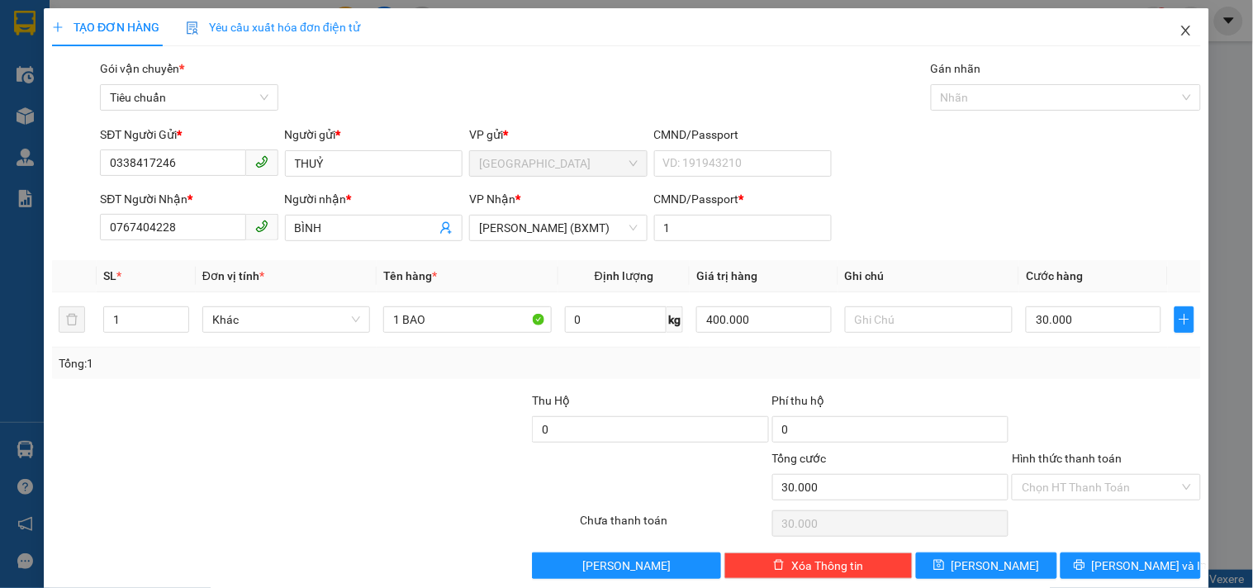
click at [1180, 30] on icon "close" at bounding box center [1186, 30] width 13 height 13
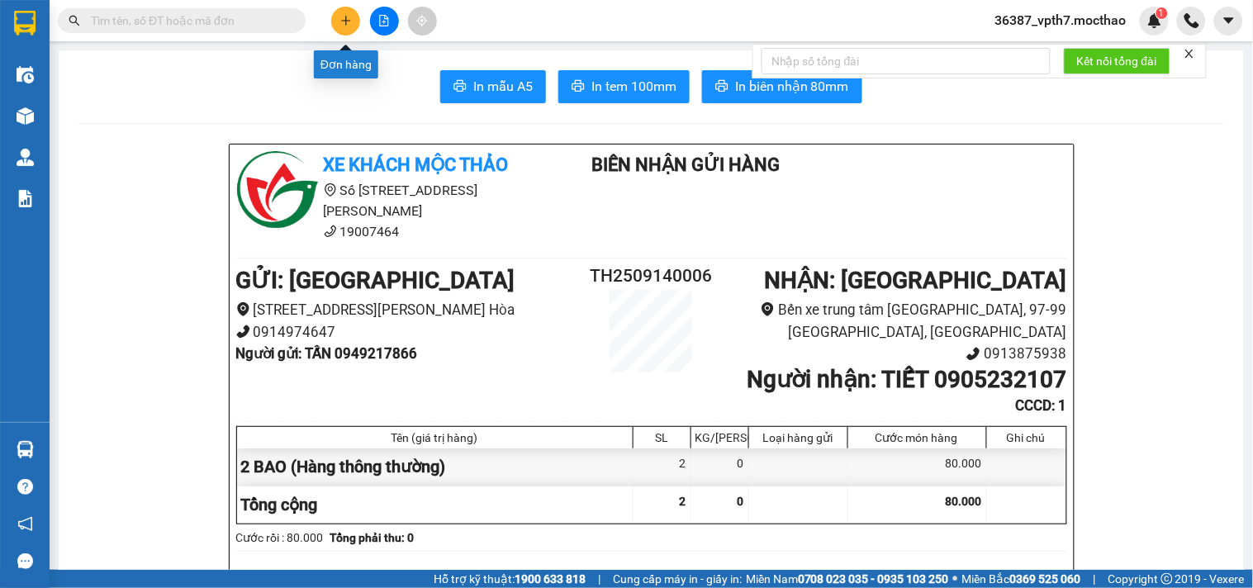
click at [345, 28] on button at bounding box center [345, 21] width 29 height 29
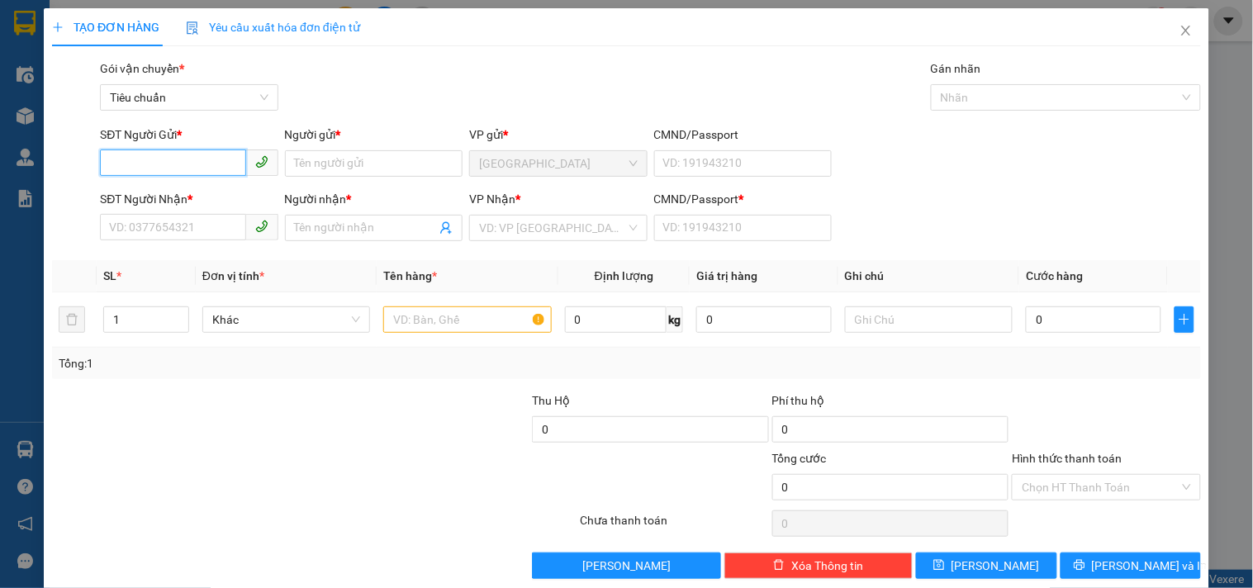
click at [227, 155] on input "SĐT Người Gửi *" at bounding box center [172, 163] width 145 height 26
click at [216, 190] on div "0901174614 - THỦY" at bounding box center [187, 197] width 156 height 18
type input "0901174614"
type input "THỦY"
type input "0966629116"
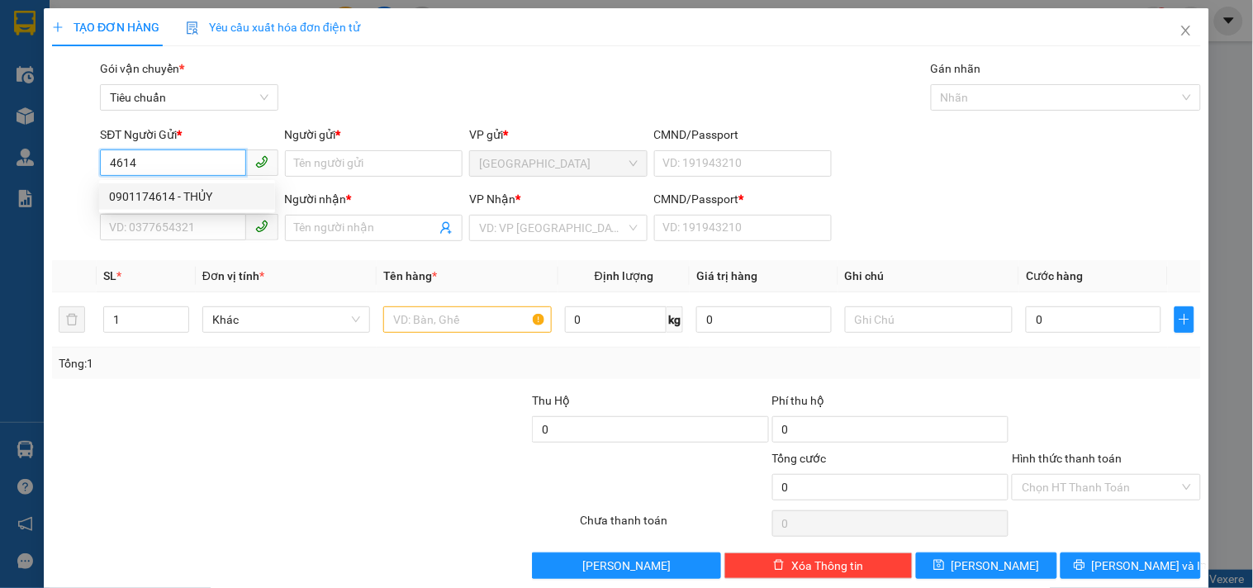
type input "khánh"
type input "1"
type input "50.000"
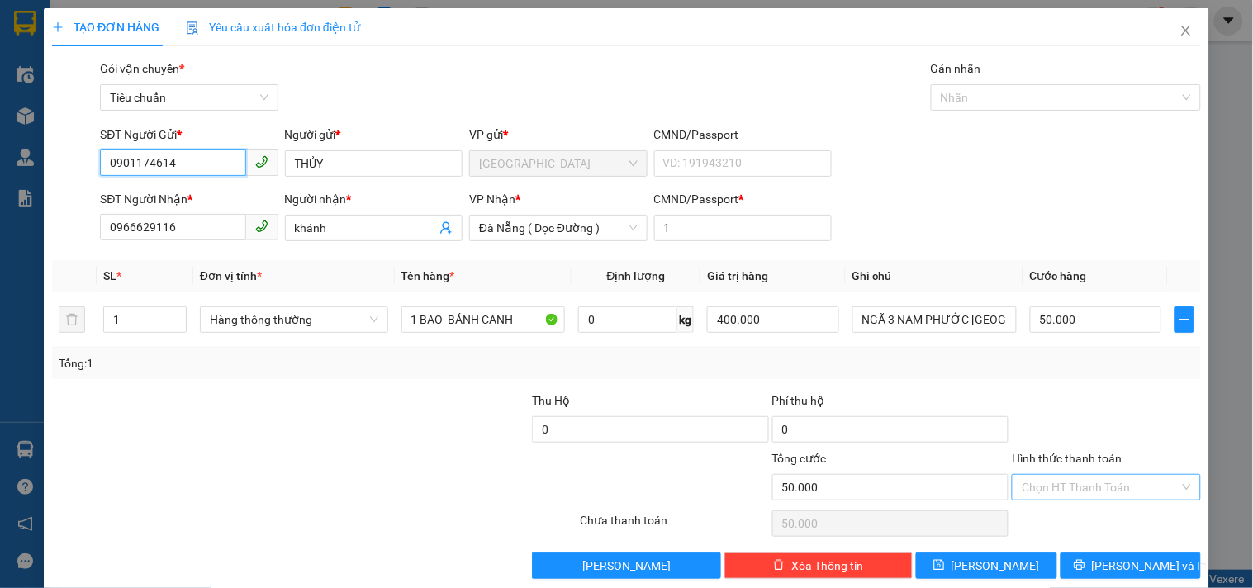
type input "0901174614"
click at [1101, 483] on input "Hình thức thanh toán" at bounding box center [1100, 487] width 157 height 25
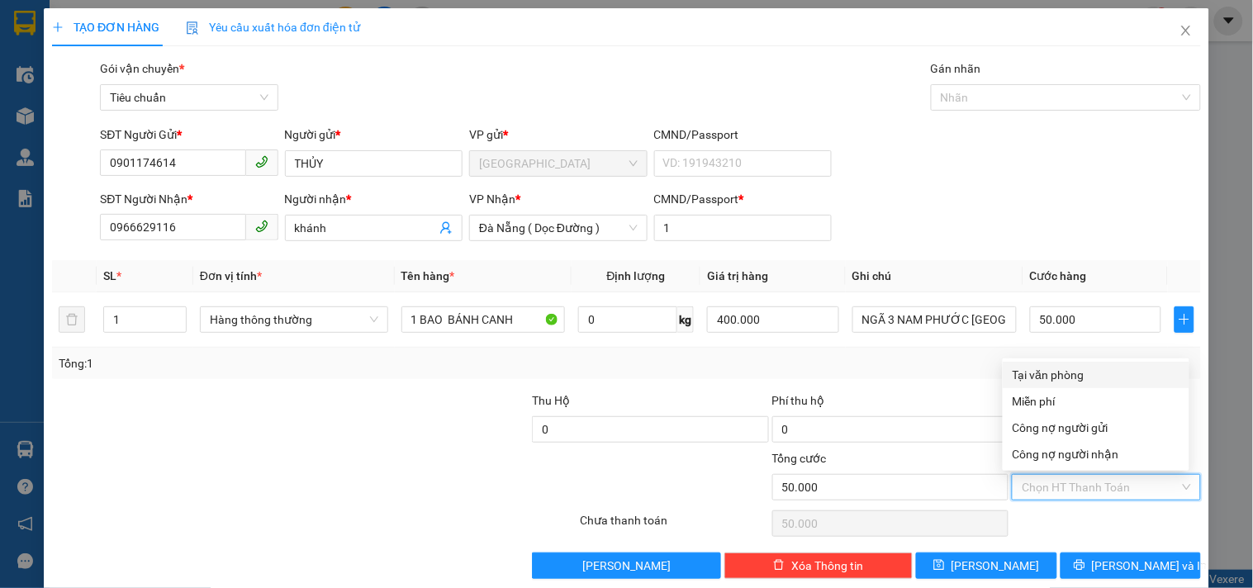
click at [1072, 372] on div "Tại văn phòng" at bounding box center [1096, 375] width 167 height 18
type input "0"
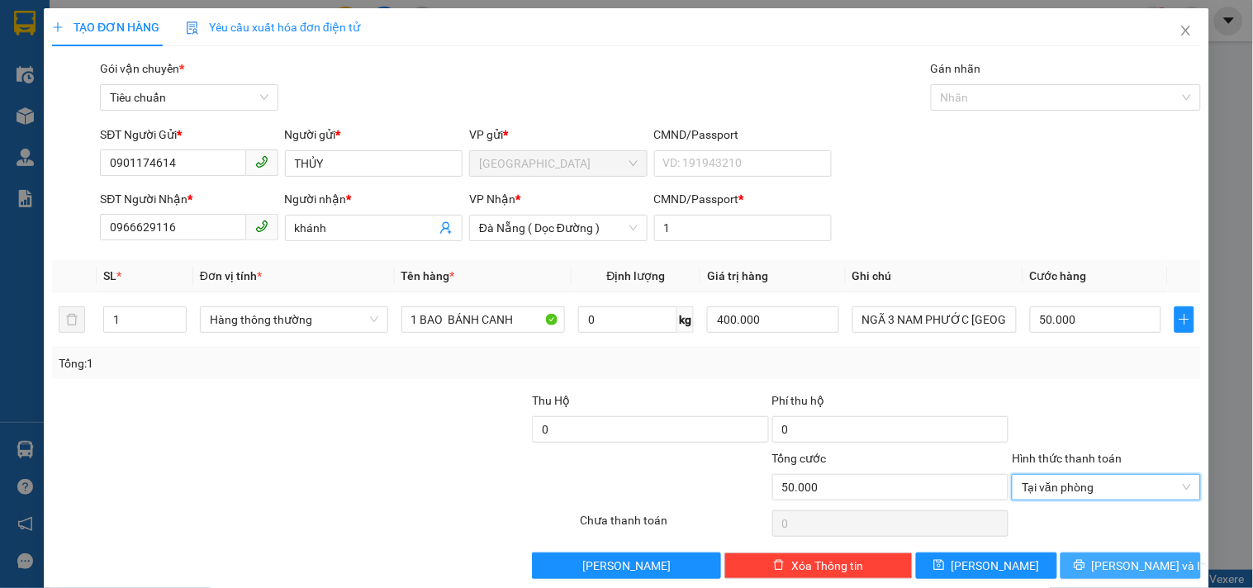
click at [1072, 574] on button "Lưu và In" at bounding box center [1131, 566] width 140 height 26
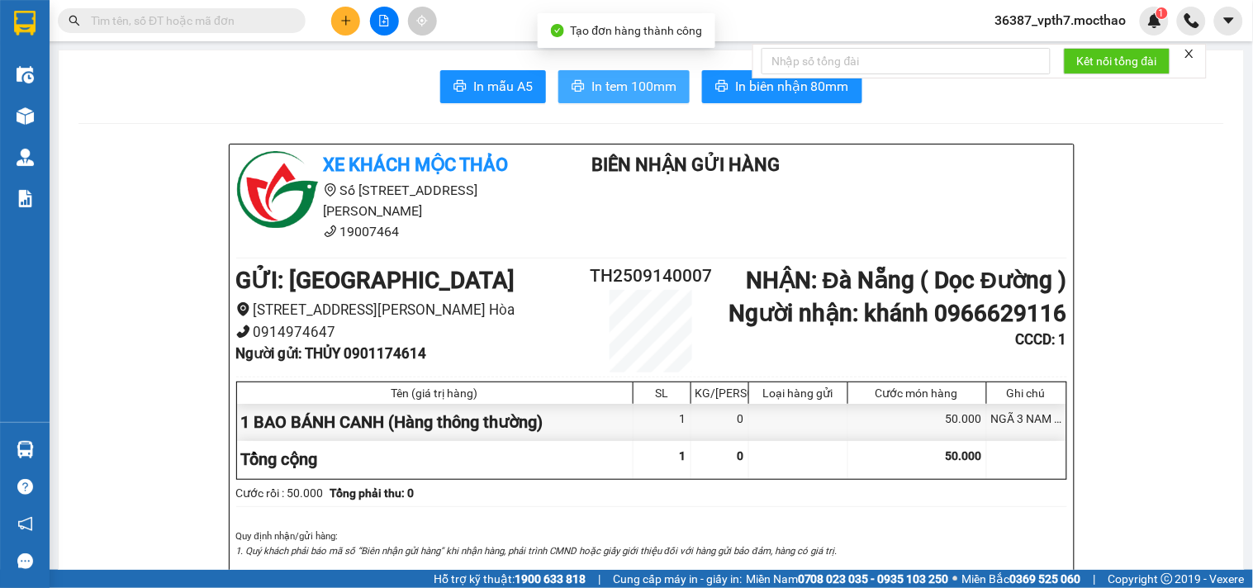
drag, startPoint x: 631, startPoint y: 76, endPoint x: 647, endPoint y: 97, distance: 25.9
click at [632, 78] on button "In tem 100mm" at bounding box center [623, 86] width 131 height 33
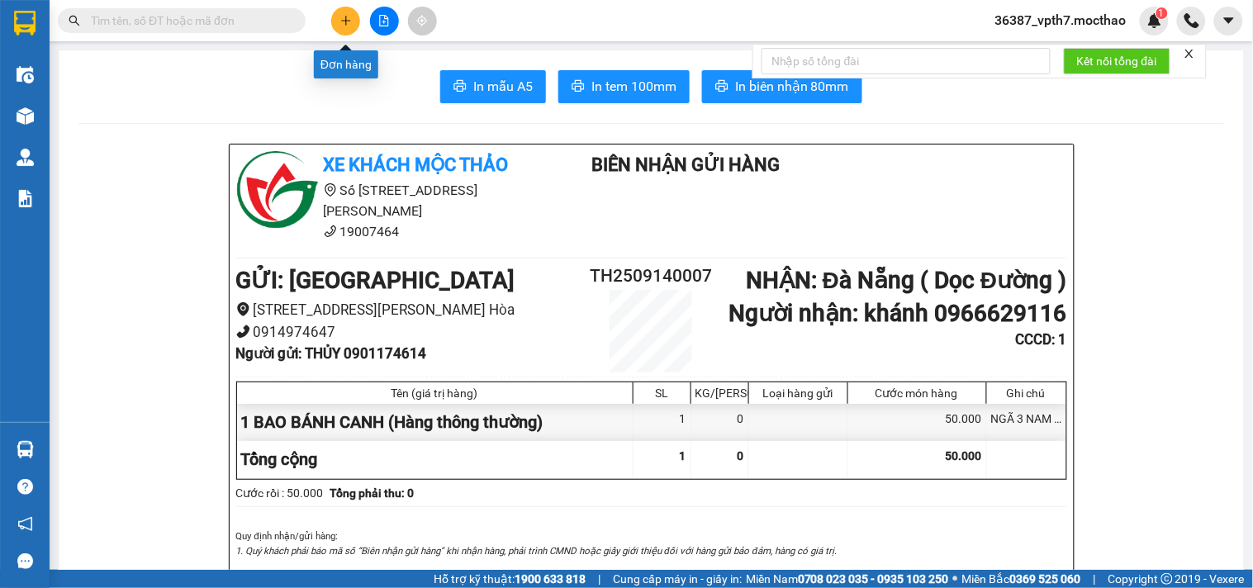
click at [355, 15] on button at bounding box center [345, 21] width 29 height 29
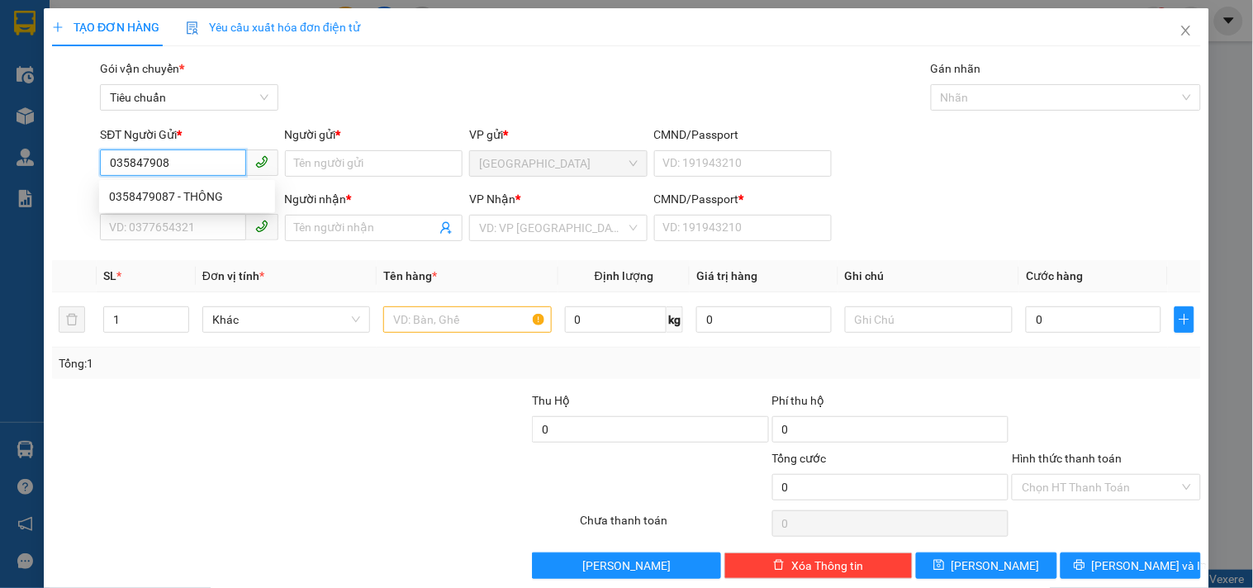
type input "0358479087"
click at [195, 192] on div "0358479087 - THÔNG" at bounding box center [187, 197] width 156 height 18
type input "THÔNG"
type input "0978109144"
type input "TIN"
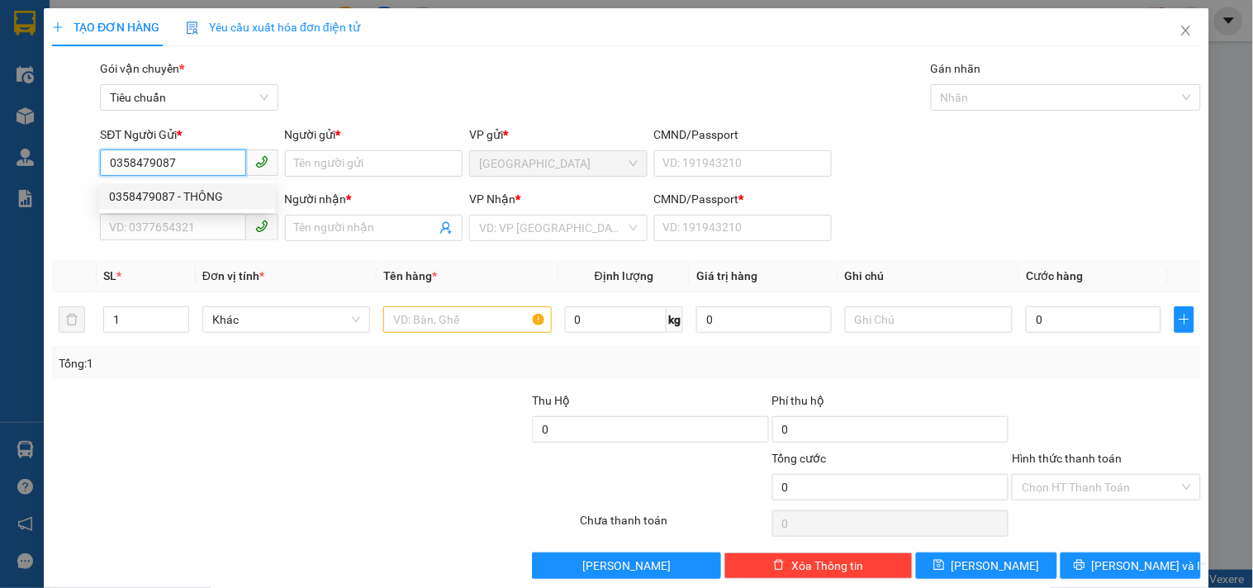
type input "1"
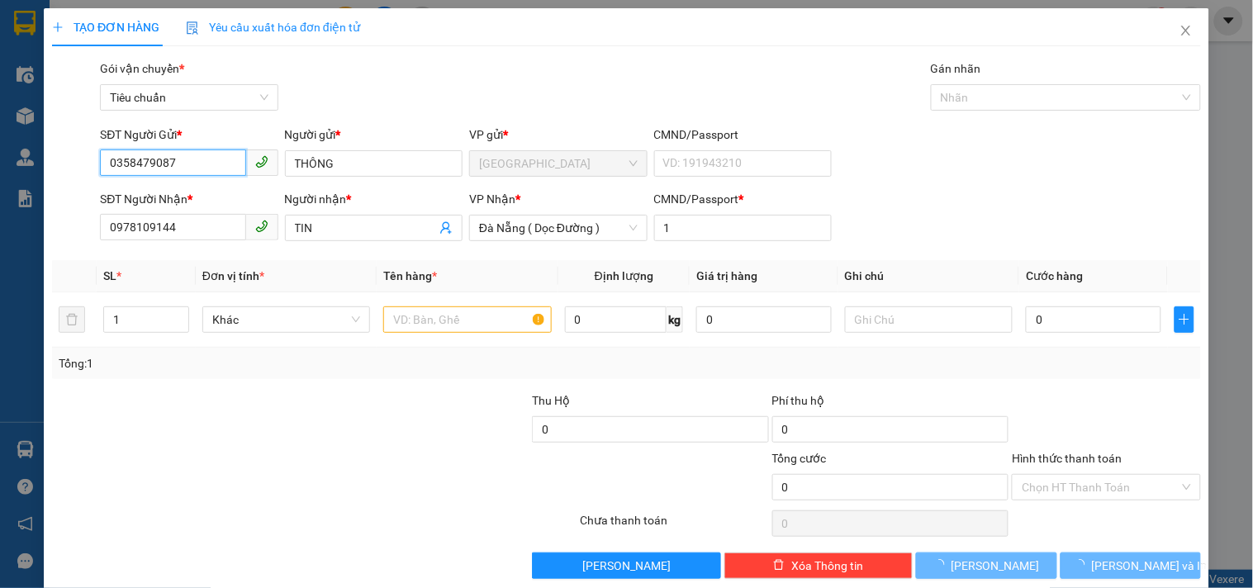
type input "0358479087"
click at [260, 383] on div "Transit Pickup Surcharge Ids Transit Deliver Surcharge Ids Transit Deliver Surc…" at bounding box center [626, 319] width 1149 height 520
type input "50.000"
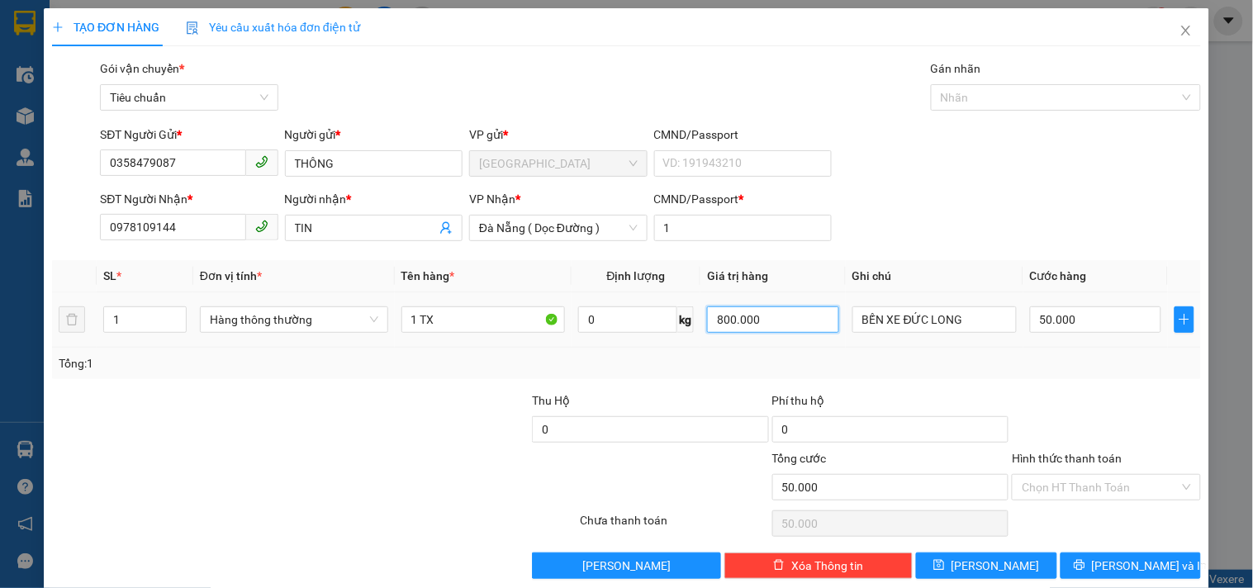
click at [801, 323] on input "800.000" at bounding box center [773, 320] width 132 height 26
click at [754, 367] on div "Tổng: 1" at bounding box center [627, 363] width 1136 height 18
type input "1.000.000"
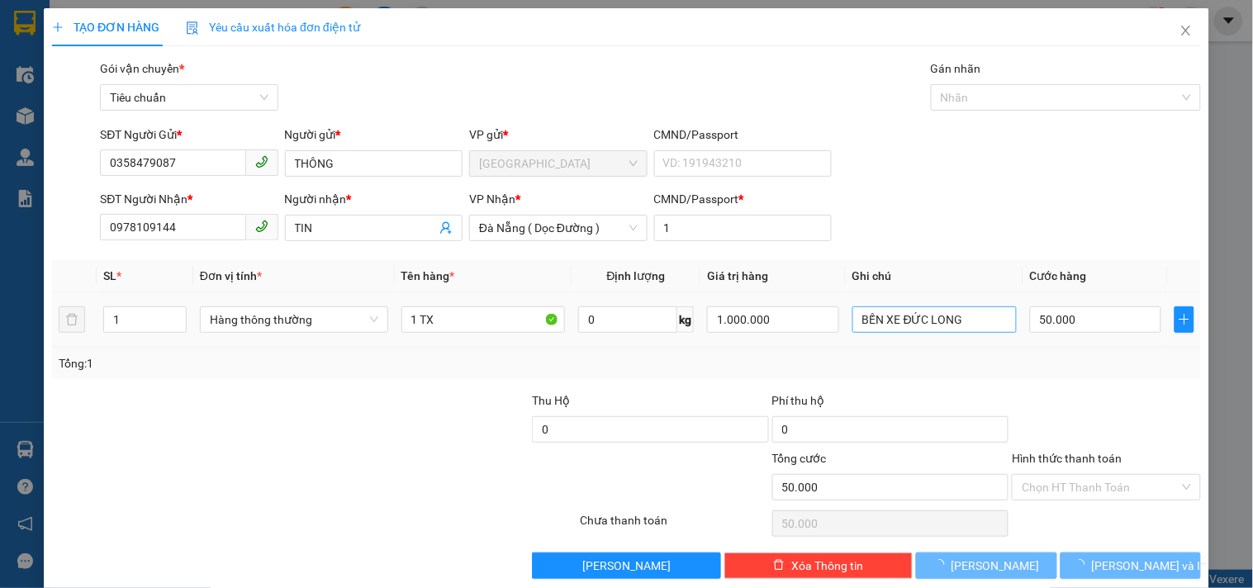
type input "0"
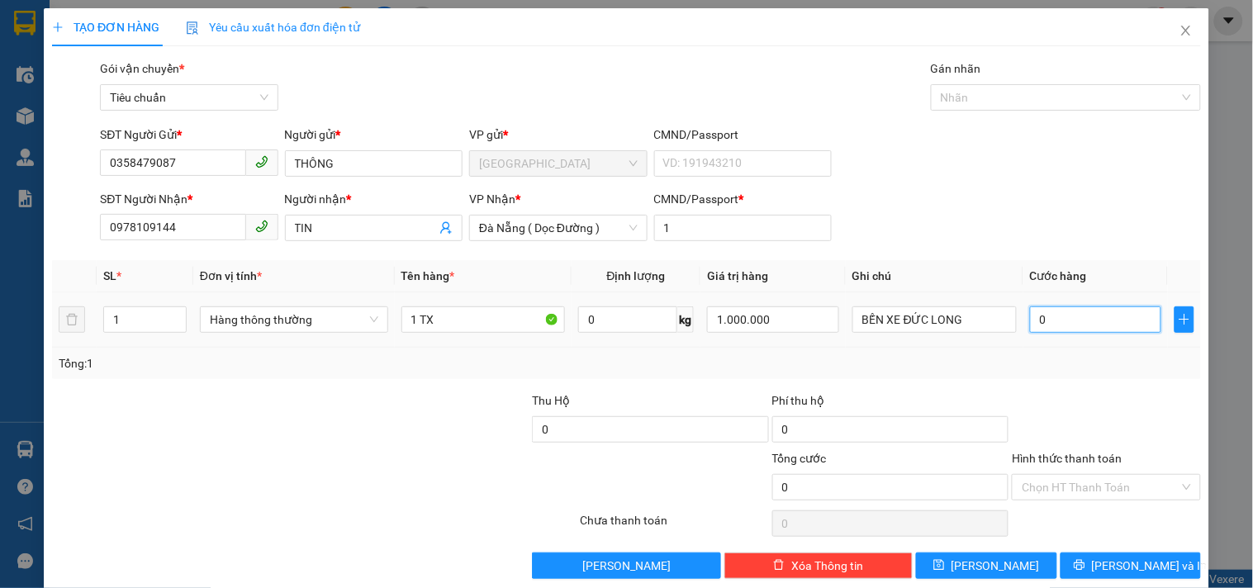
click at [1038, 325] on input "0" at bounding box center [1096, 320] width 132 height 26
type input "5"
type input "50"
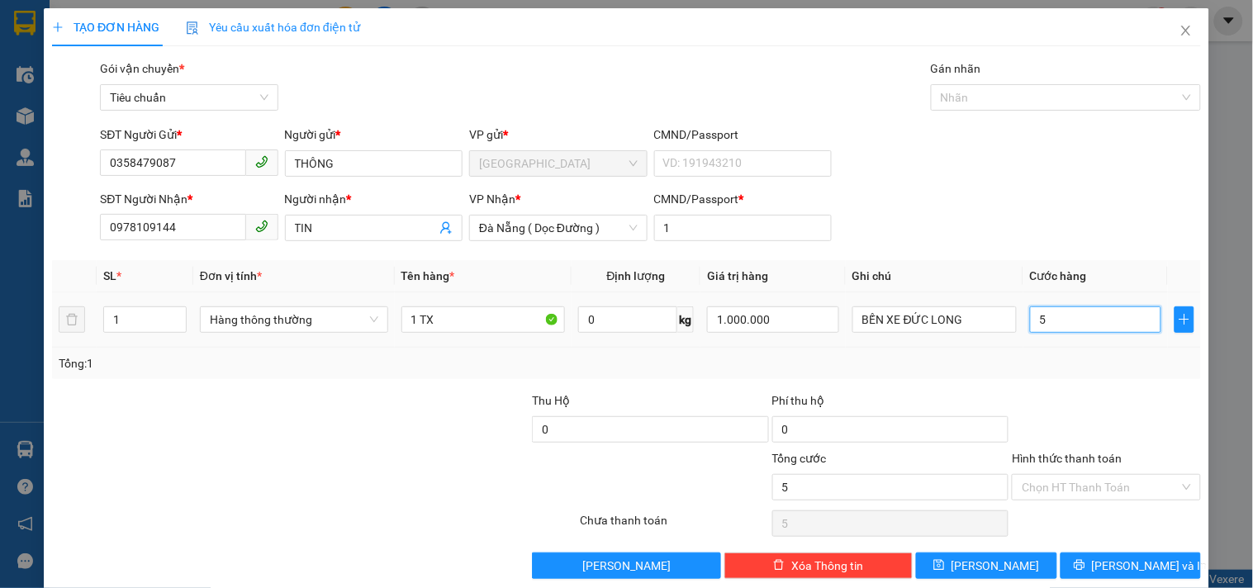
type input "50"
click at [1042, 356] on div "Tổng: 1" at bounding box center [626, 363] width 1149 height 31
type input "50.000"
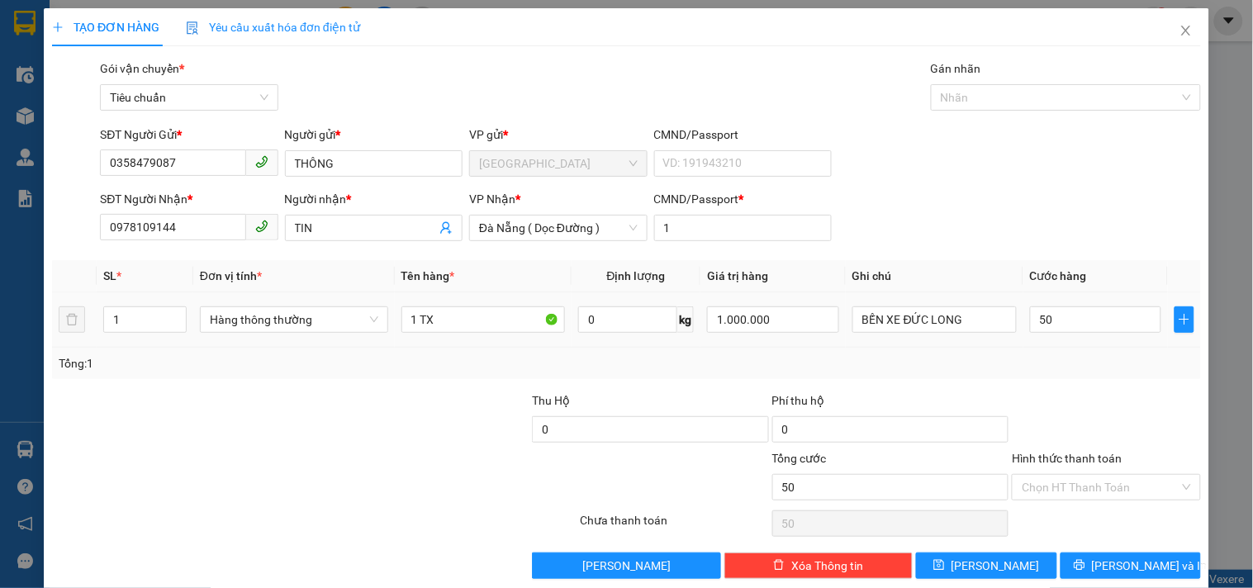
type input "50.000"
drag, startPoint x: 1021, startPoint y: 492, endPoint x: 1025, endPoint y: 449, distance: 42.3
click at [1022, 488] on input "Hình thức thanh toán" at bounding box center [1100, 487] width 157 height 25
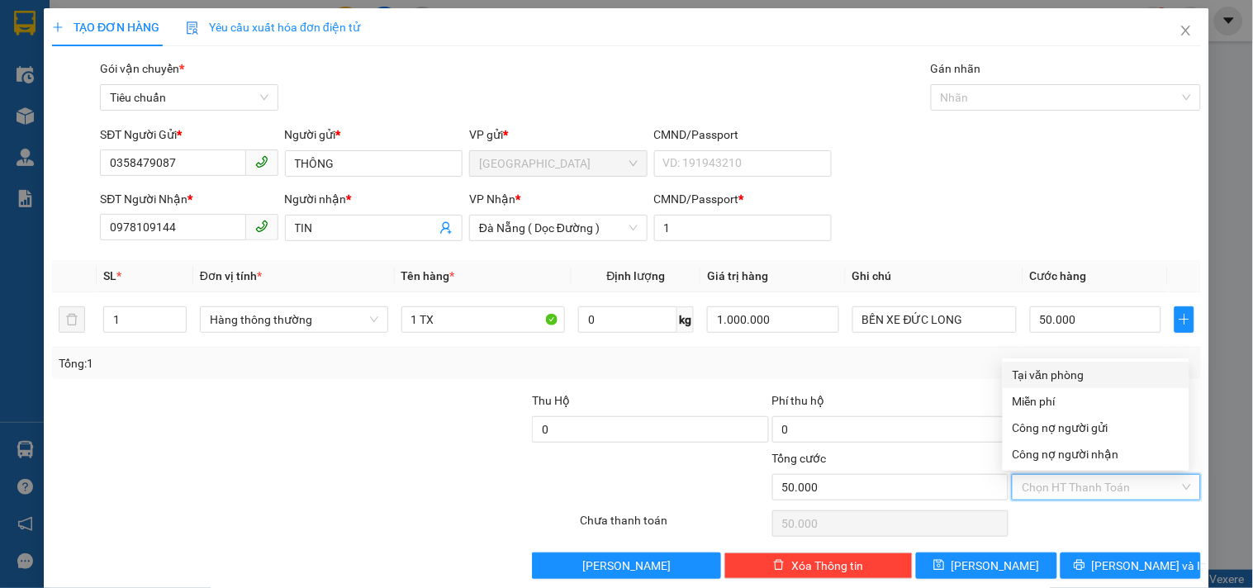
drag, startPoint x: 1048, startPoint y: 372, endPoint x: 1072, endPoint y: 416, distance: 50.6
click at [1058, 382] on div "Tại văn phòng" at bounding box center [1096, 375] width 167 height 18
type input "0"
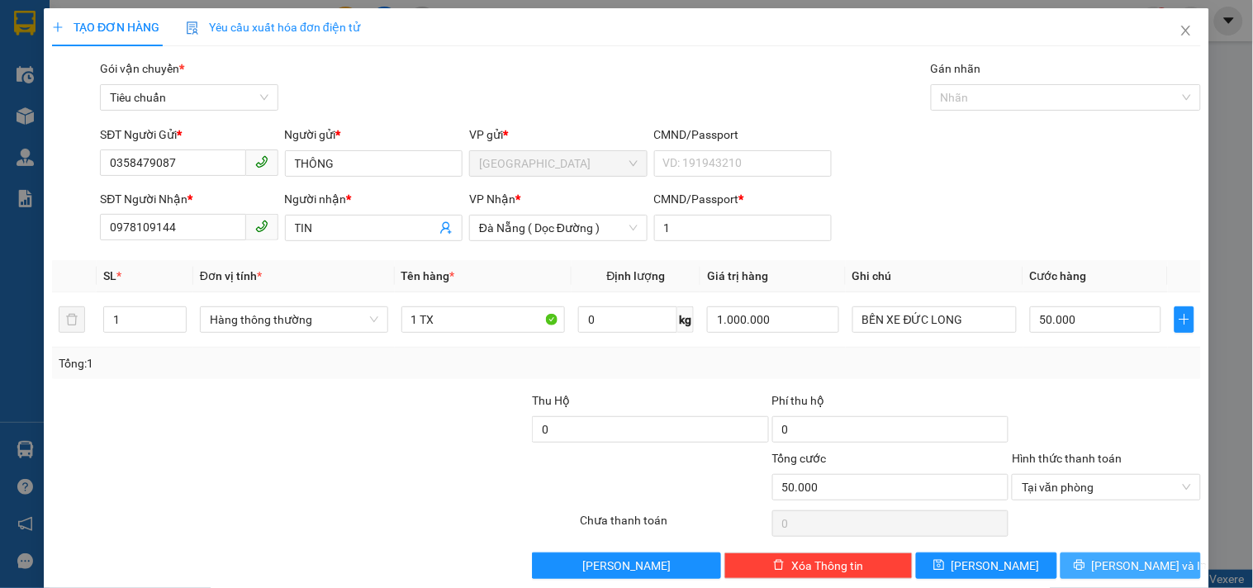
drag, startPoint x: 1057, startPoint y: 552, endPoint x: 1056, endPoint y: 544, distance: 8.4
click at [1061, 553] on button "Lưu và In" at bounding box center [1131, 566] width 140 height 26
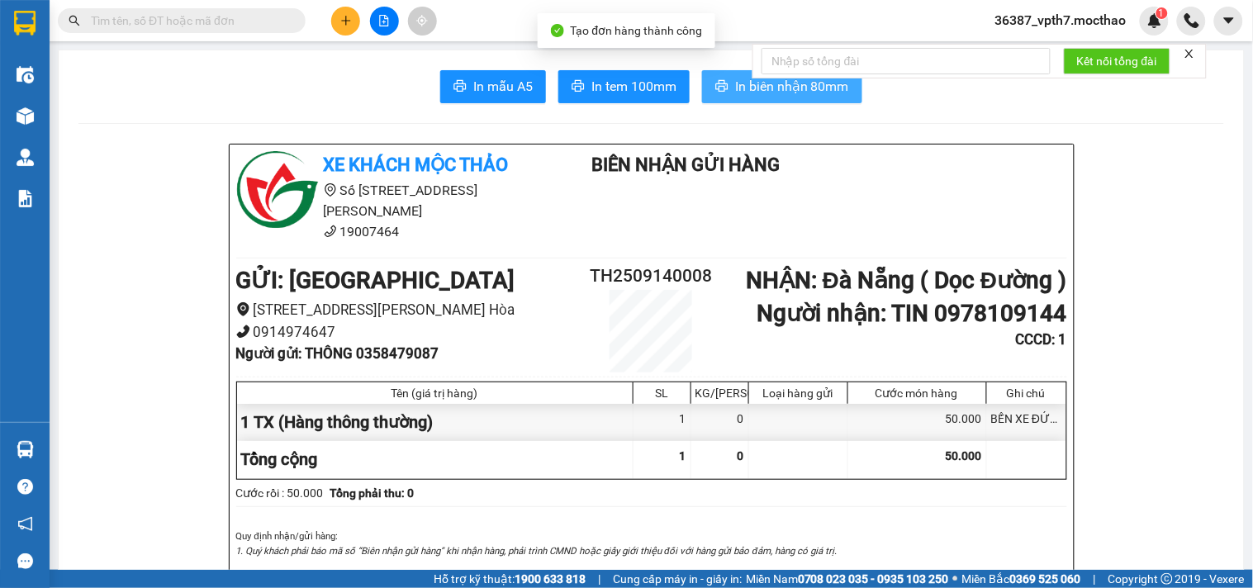
click at [749, 87] on span "In biên nhận 80mm" at bounding box center [792, 86] width 114 height 21
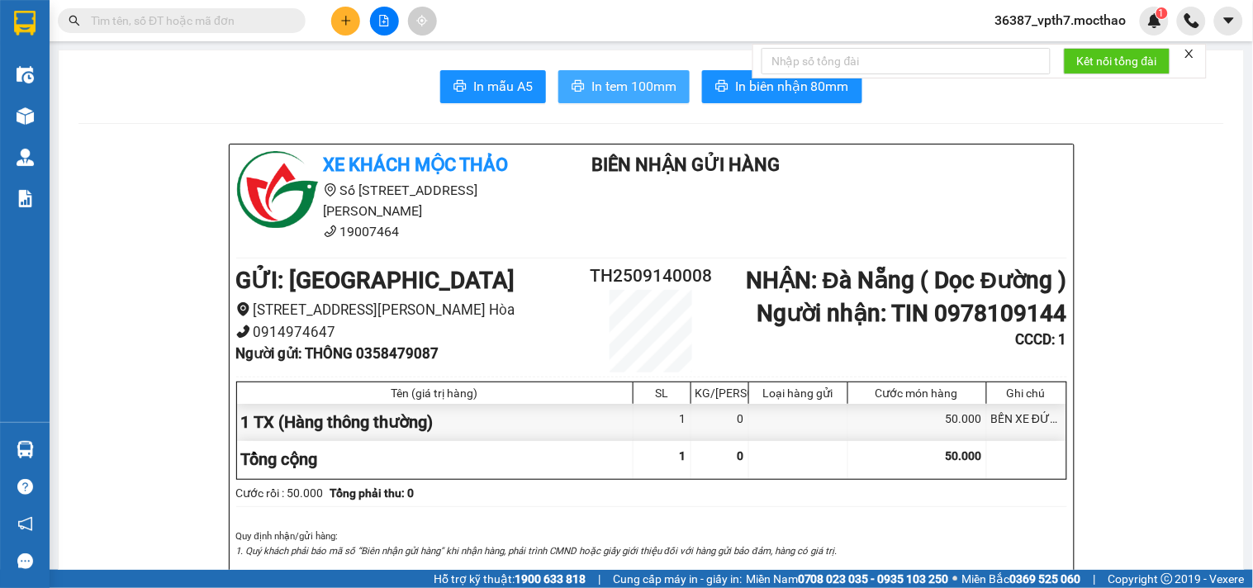
click at [608, 88] on span "In tem 100mm" at bounding box center [634, 86] width 85 height 21
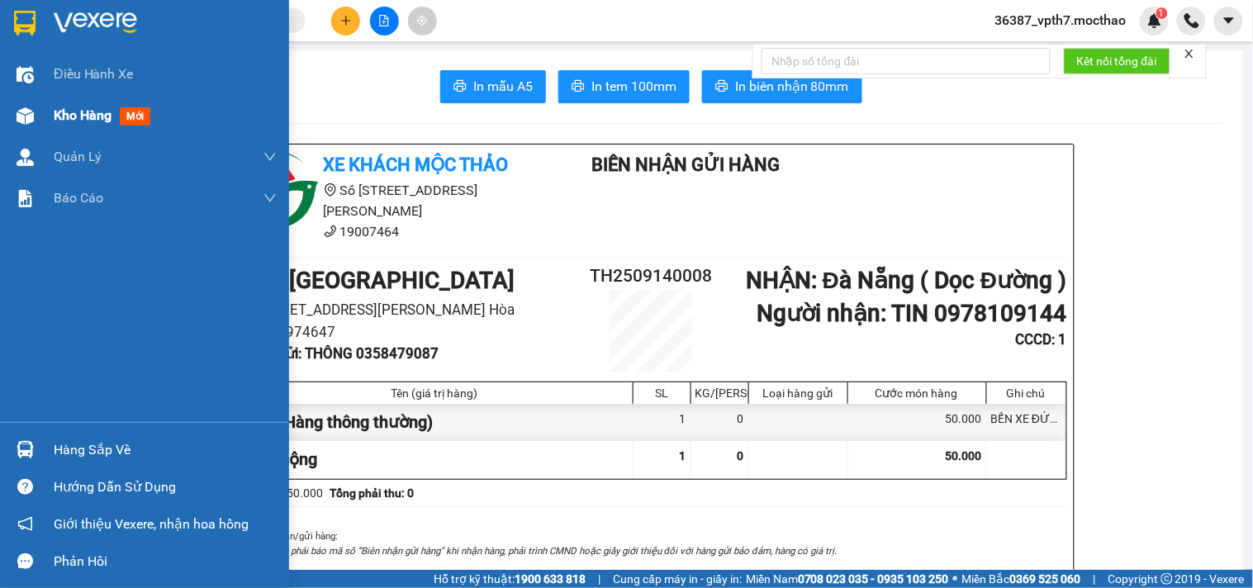
click at [135, 110] on span "mới" at bounding box center [135, 116] width 31 height 18
click at [134, 112] on span "mới" at bounding box center [135, 116] width 31 height 18
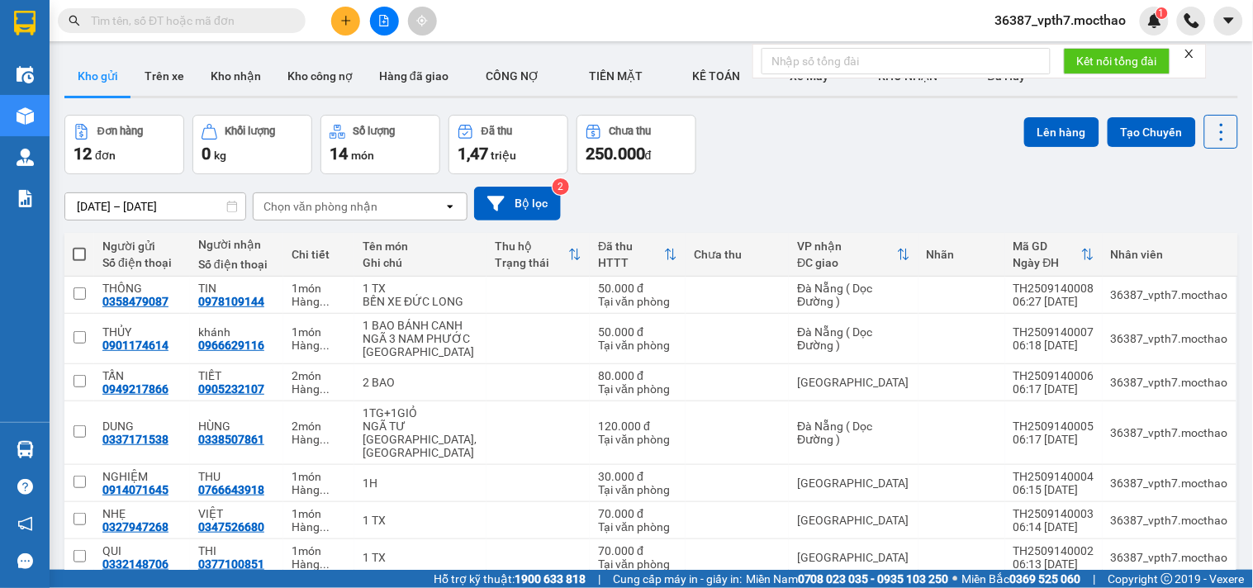
drag, startPoint x: 288, startPoint y: 213, endPoint x: 310, endPoint y: 217, distance: 22.7
click at [289, 211] on div "Chọn văn phòng nhận" at bounding box center [321, 206] width 114 height 17
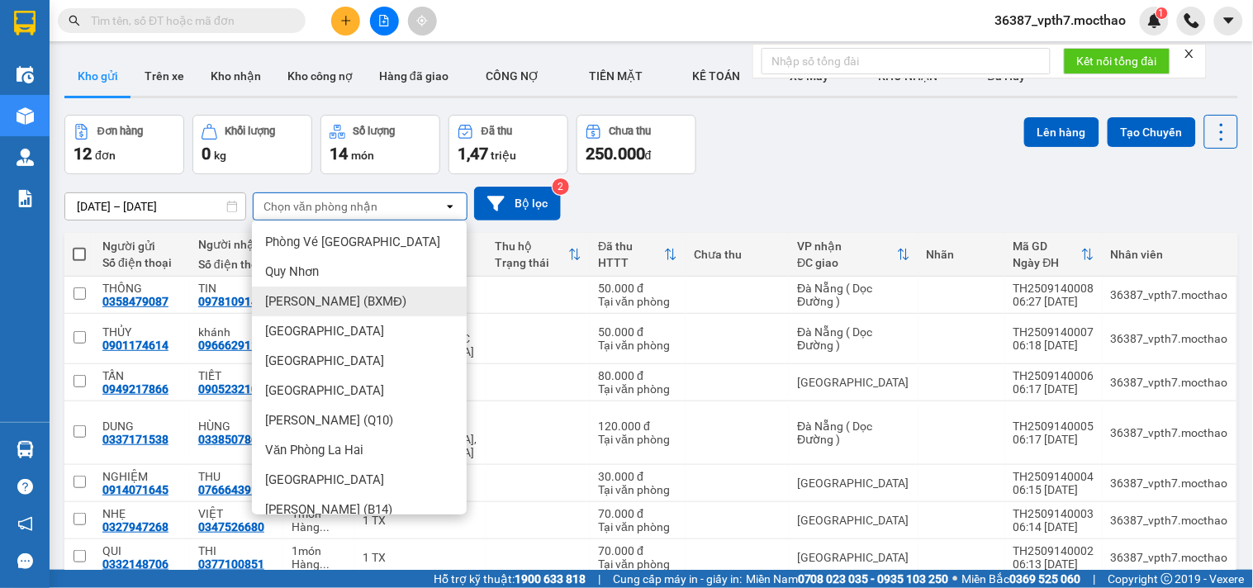
click at [323, 331] on div "[GEOGRAPHIC_DATA]" at bounding box center [359, 331] width 215 height 30
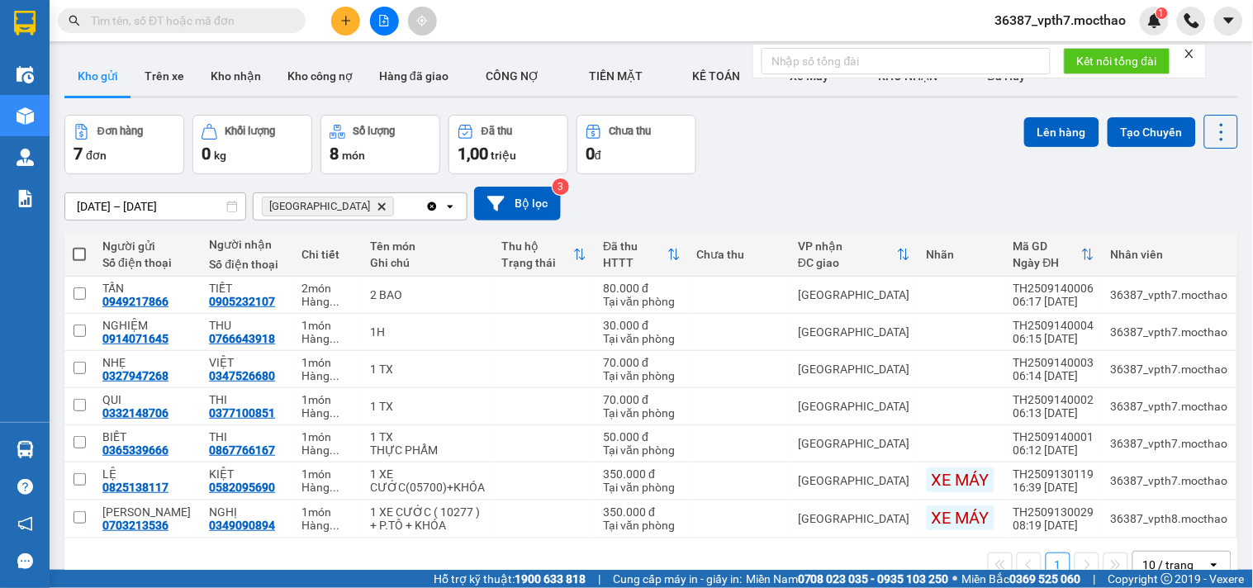
click at [84, 253] on span at bounding box center [79, 254] width 13 height 13
click at [79, 246] on input "checkbox" at bounding box center [79, 246] width 0 height 0
checkbox input "true"
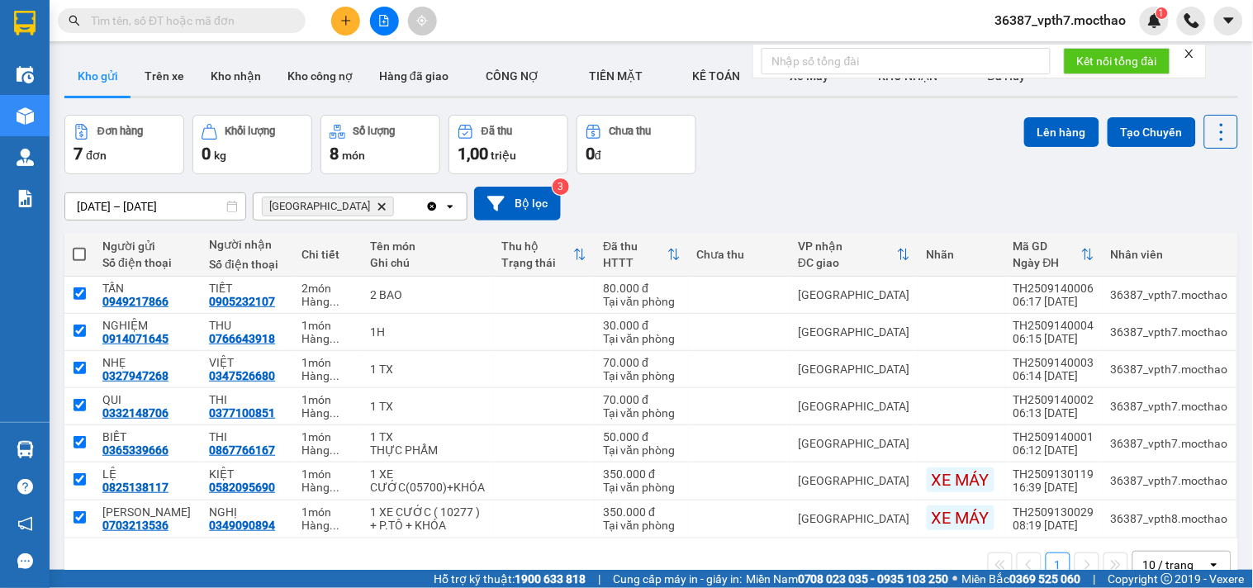
checkbox input "true"
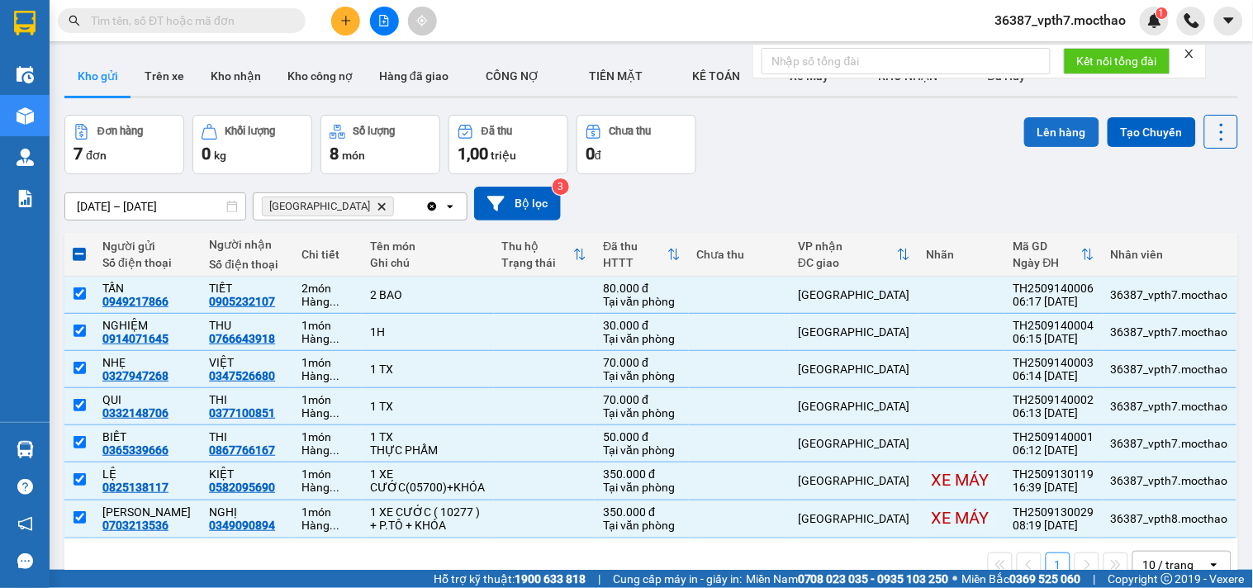
click at [1061, 141] on button "Lên hàng" at bounding box center [1061, 132] width 75 height 30
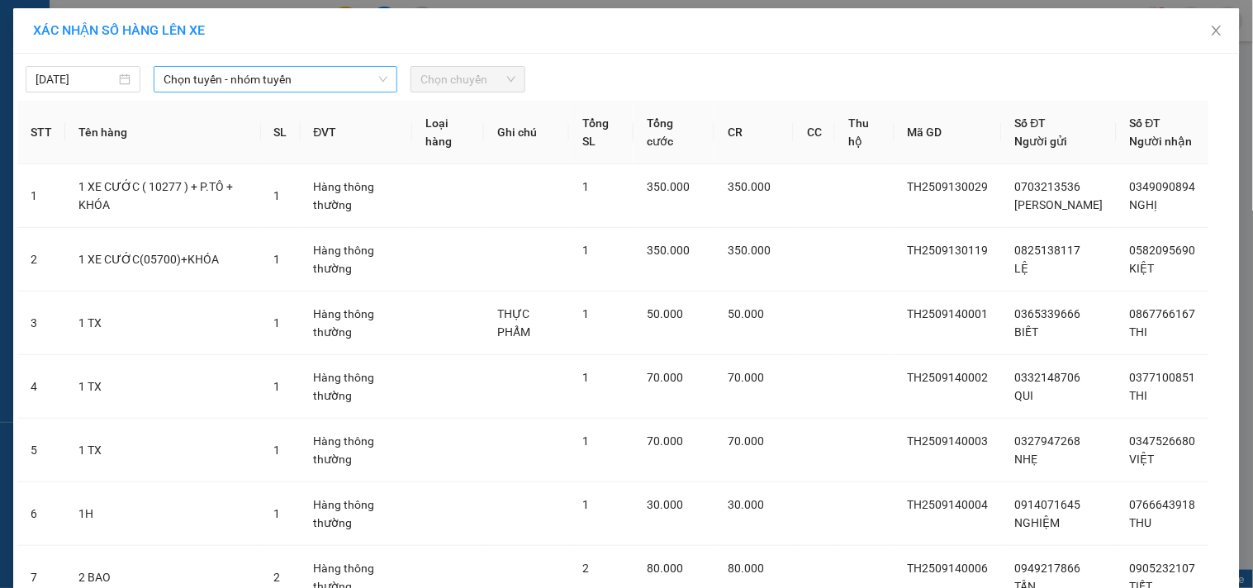
click at [230, 69] on span "Chọn tuyến - nhóm tuyến" at bounding box center [276, 79] width 224 height 25
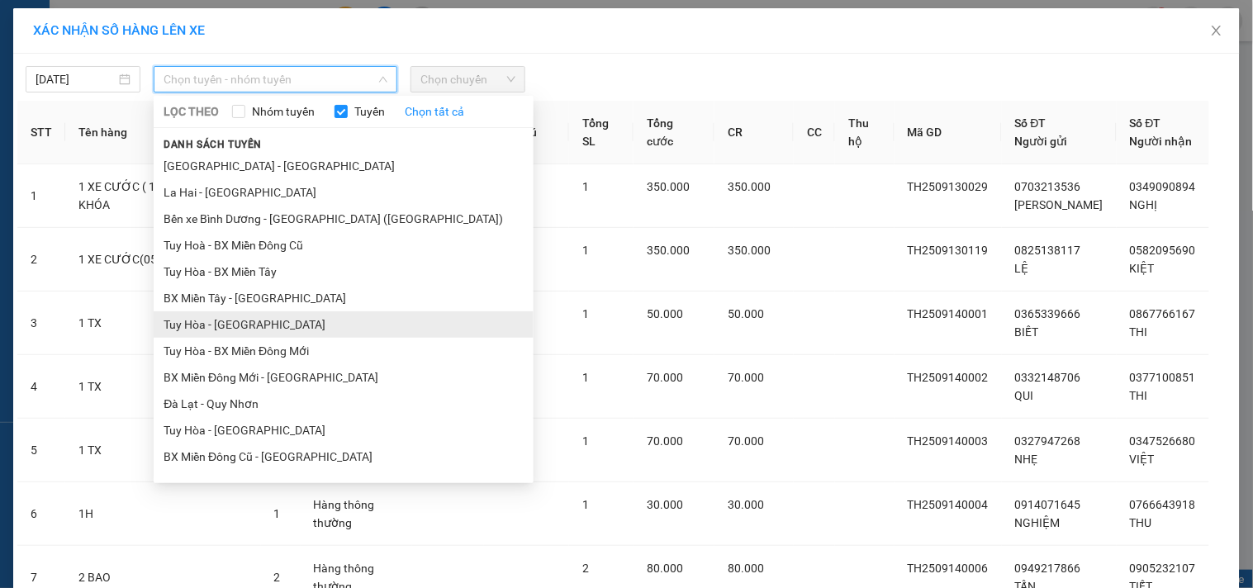
click at [242, 326] on li "Tuy Hòa - [GEOGRAPHIC_DATA]" at bounding box center [344, 324] width 380 height 26
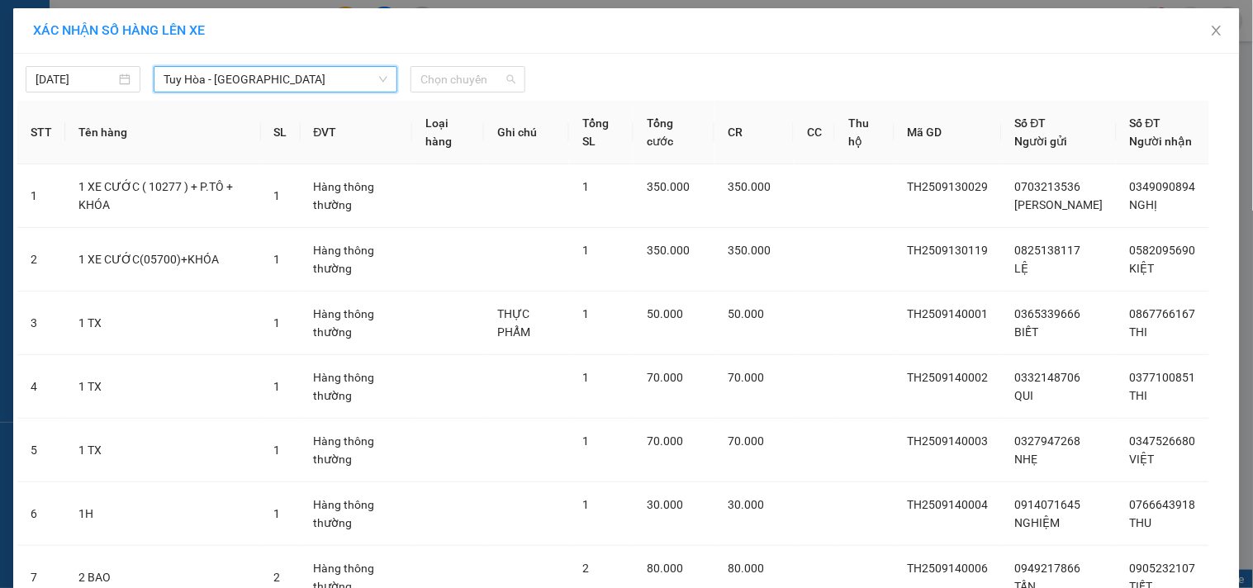
drag, startPoint x: 430, startPoint y: 80, endPoint x: 513, endPoint y: 137, distance: 101.1
click at [432, 79] on span "Chọn chuyến" at bounding box center [468, 79] width 95 height 25
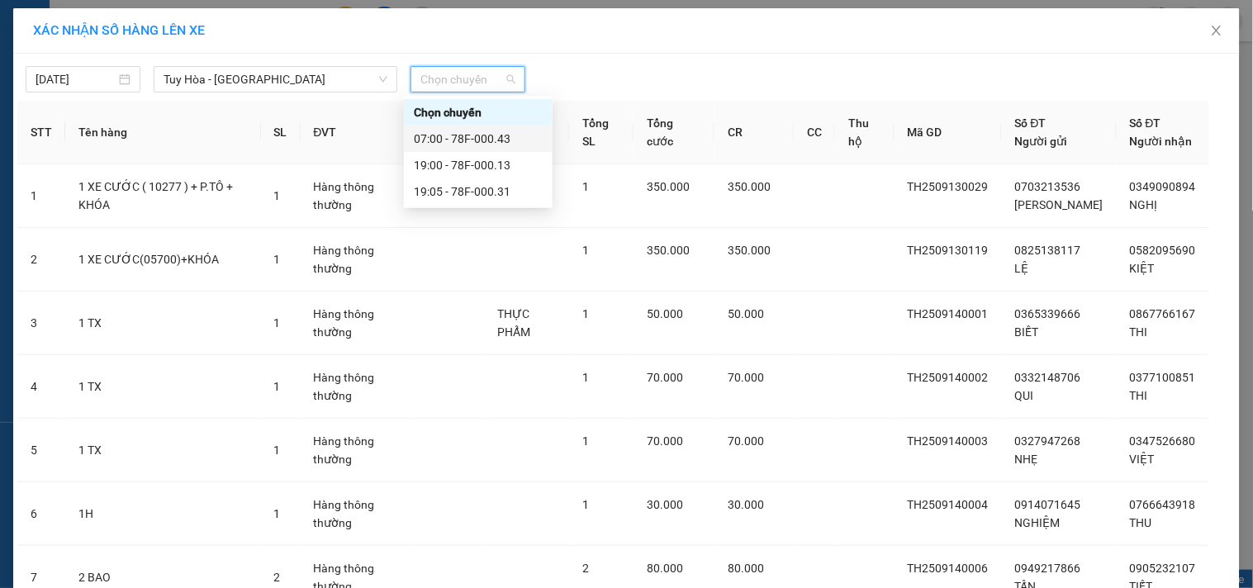
click at [494, 135] on div "07:00 - 78F-000.43" at bounding box center [478, 139] width 129 height 18
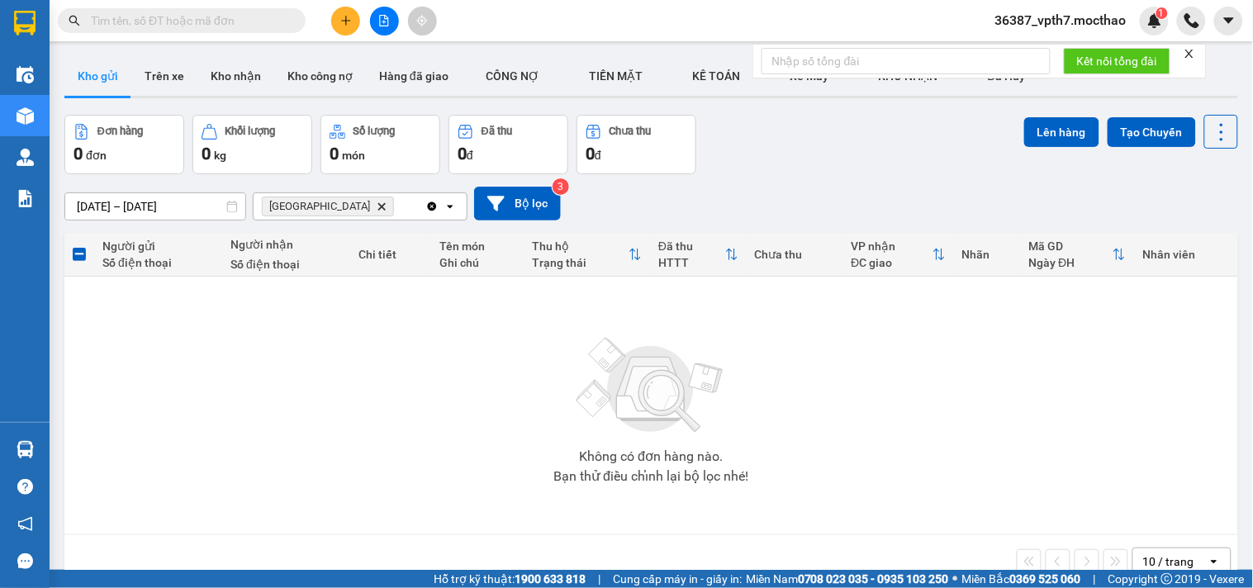
click at [436, 205] on icon "Clear all" at bounding box center [431, 206] width 13 height 13
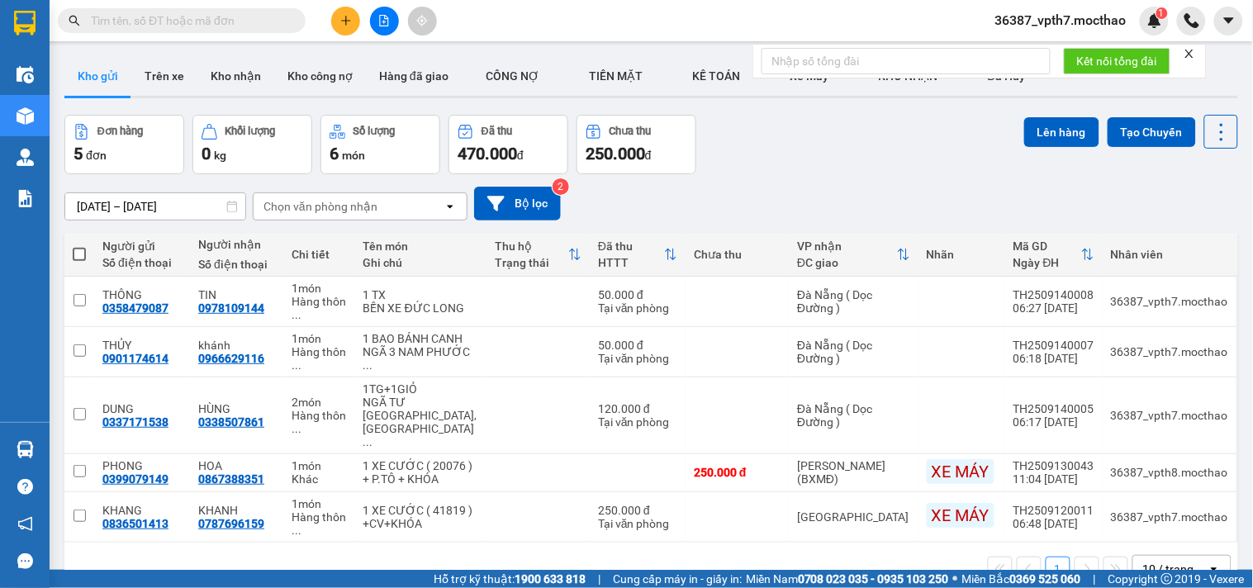
click at [401, 210] on div "Chọn văn phòng nhận" at bounding box center [349, 206] width 190 height 26
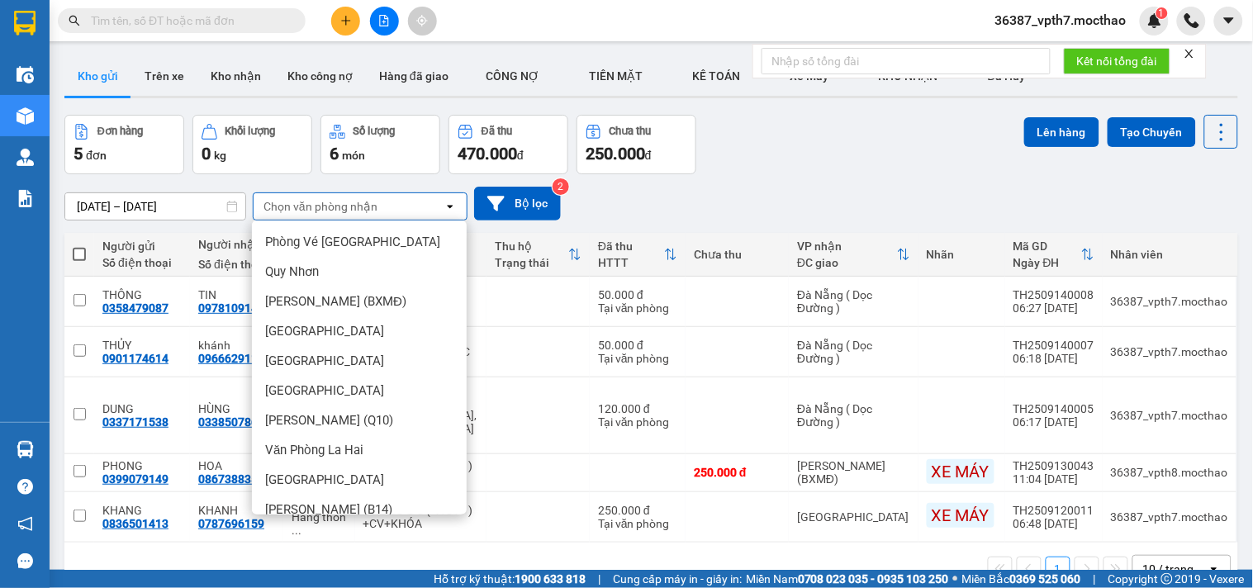
click at [349, 586] on span "Đà Nẵng ( Dọc Đường )" at bounding box center [330, 599] width 131 height 17
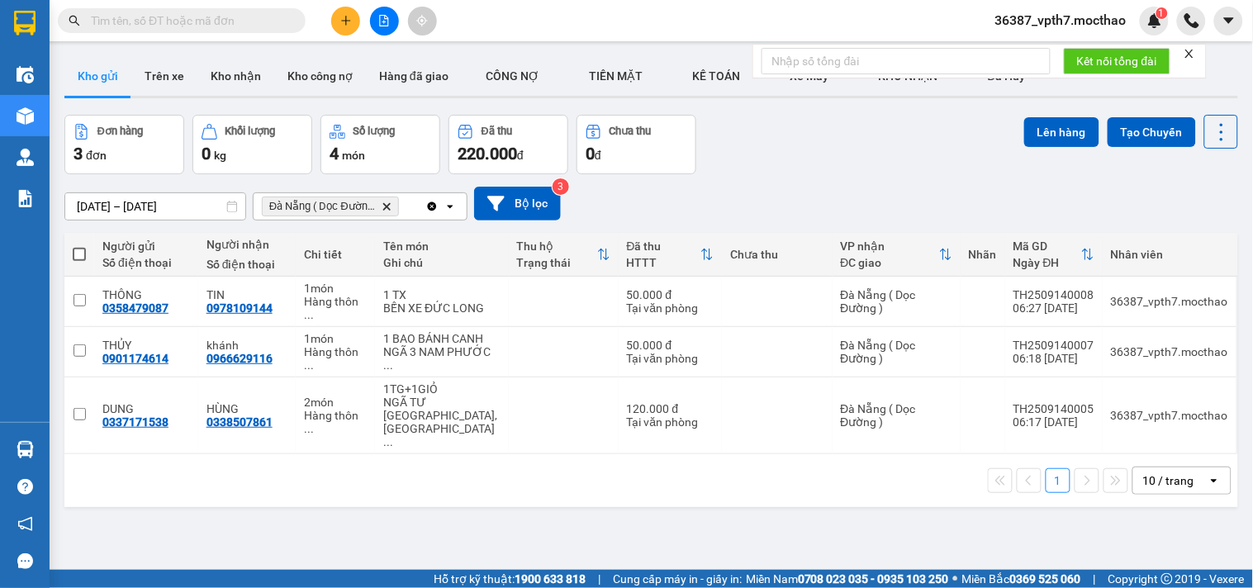
click at [83, 254] on span at bounding box center [79, 254] width 13 height 13
click at [79, 246] on input "checkbox" at bounding box center [79, 246] width 0 height 0
checkbox input "true"
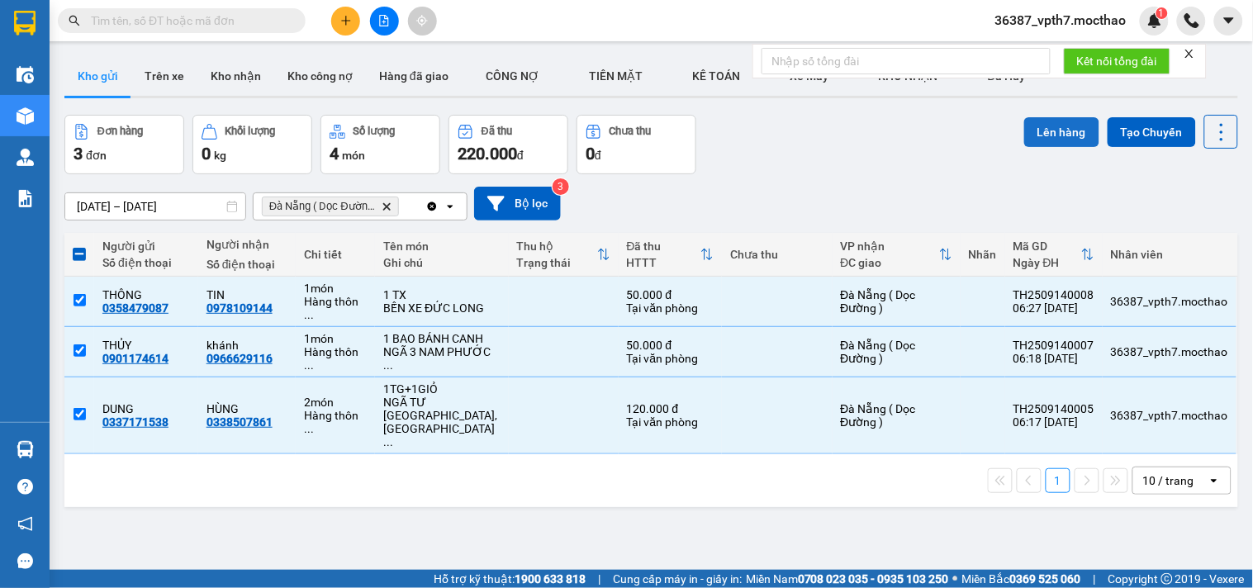
click at [1067, 129] on button "Lên hàng" at bounding box center [1061, 132] width 75 height 30
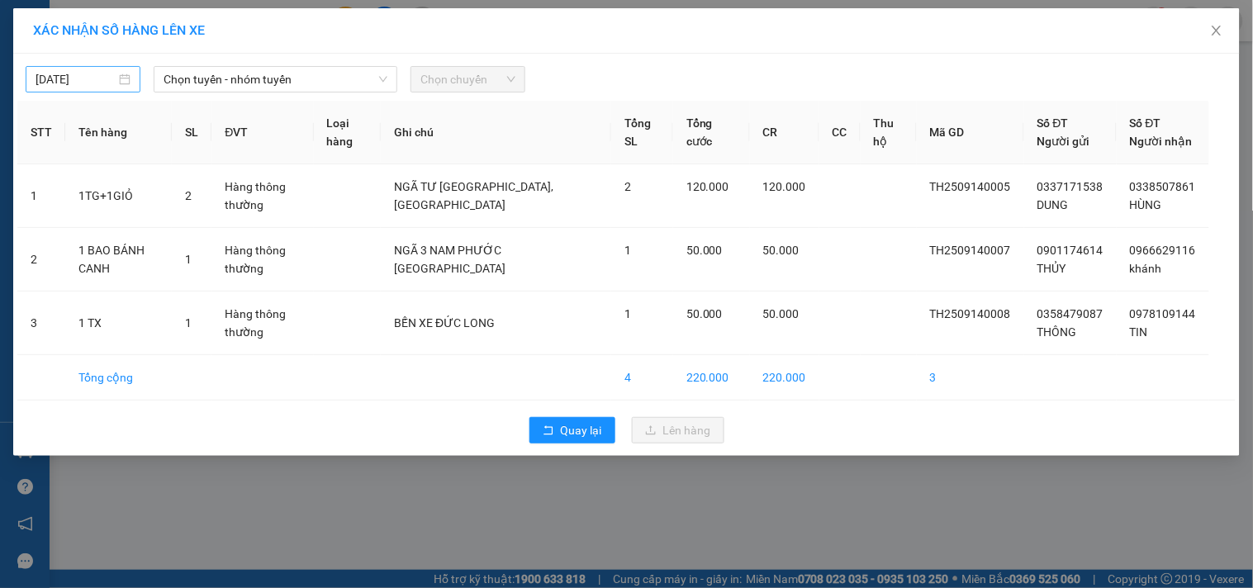
click at [112, 83] on body "Kết quả tìm kiếm ( 0 ) Bộ lọc No Data 36387_vpth7.mocthao 1 Điều hành xe Kho hà…" at bounding box center [626, 294] width 1253 height 588
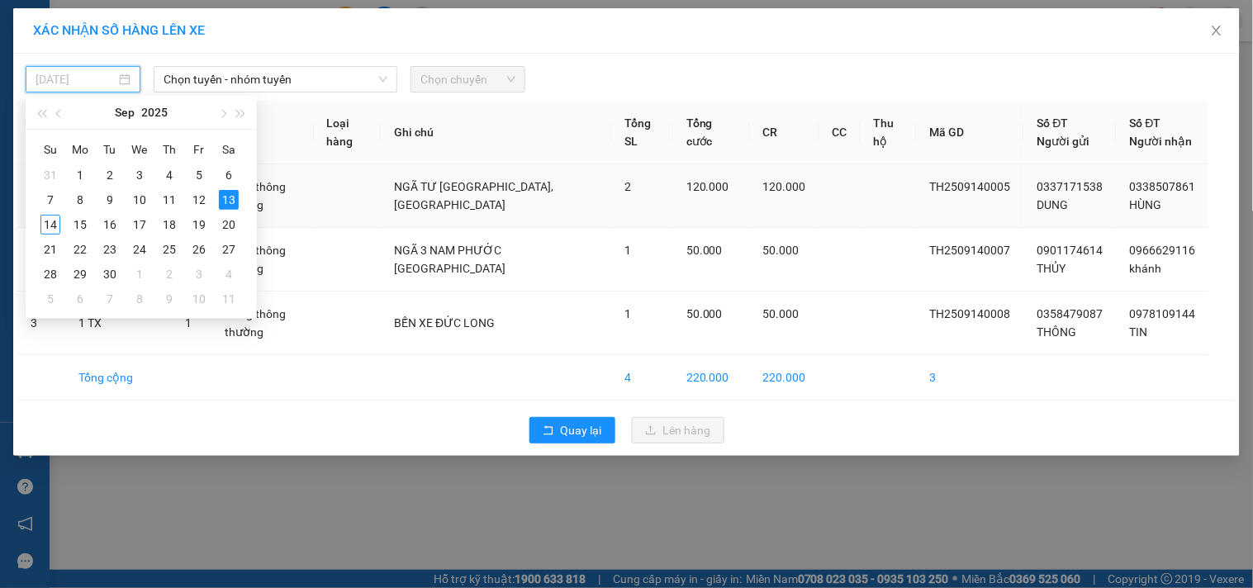
click at [54, 227] on div "14" at bounding box center [50, 225] width 20 height 20
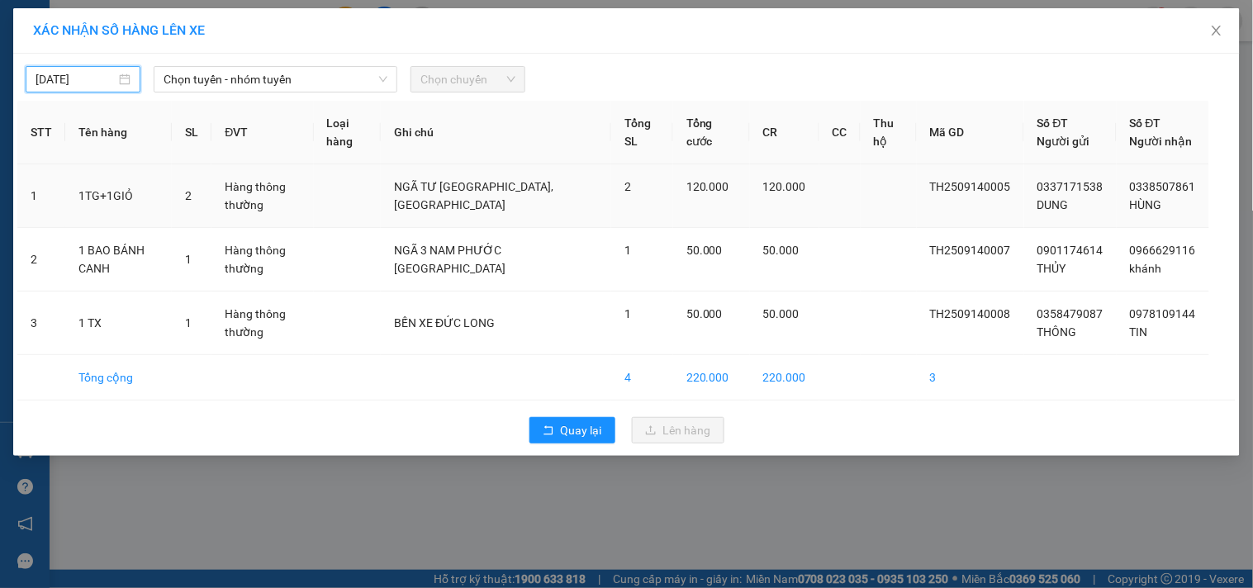
type input "[DATE]"
click at [249, 67] on span "Chọn tuyến - nhóm tuyến" at bounding box center [276, 79] width 224 height 25
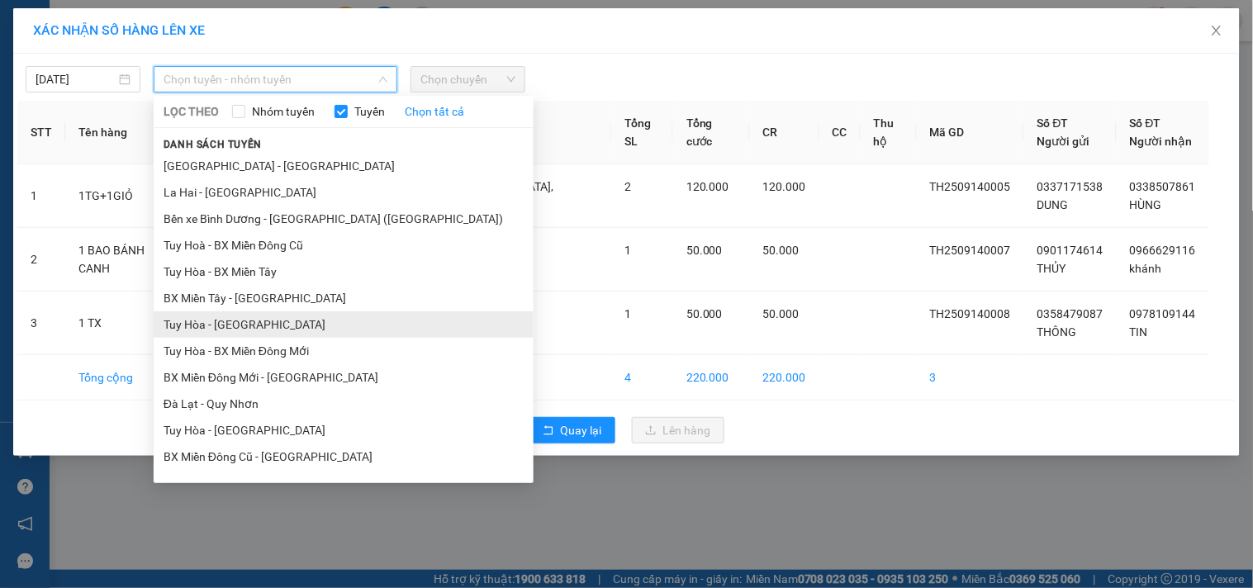
click at [245, 326] on li "Tuy Hòa - [GEOGRAPHIC_DATA]" at bounding box center [344, 324] width 380 height 26
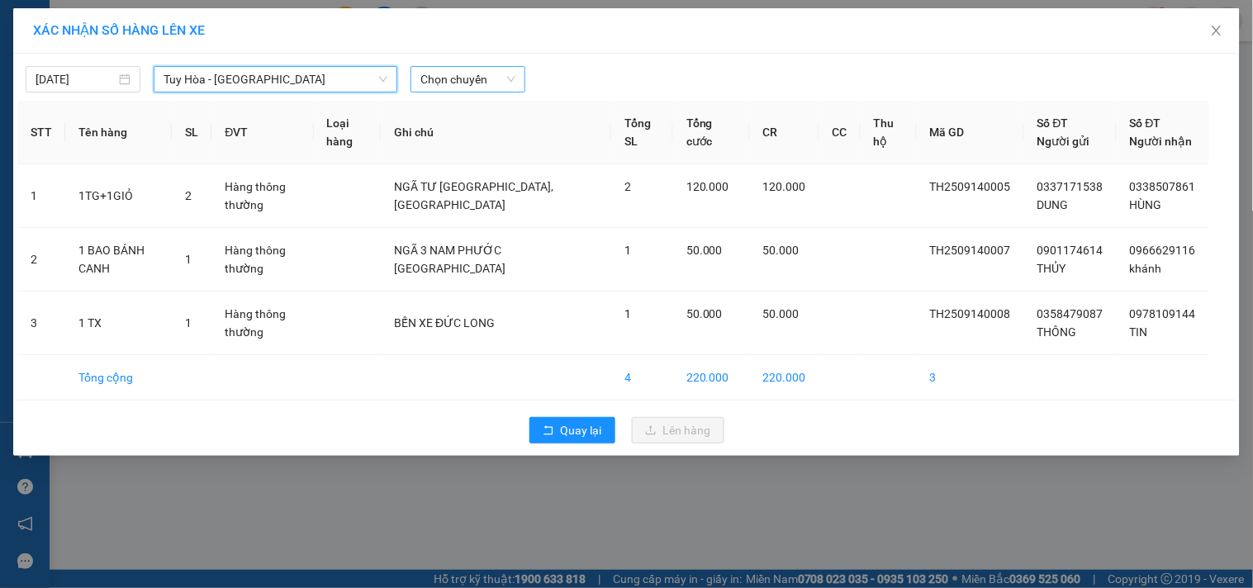
click at [425, 86] on div "14/09/2025 Tuy Hòa - Đà Nẵng Tuy Hòa - Đà Nẵng LỌC THEO Nhóm tuyến Tuyến Chọn t…" at bounding box center [626, 255] width 1227 height 402
drag, startPoint x: 440, startPoint y: 72, endPoint x: 449, endPoint y: 73, distance: 9.1
click at [440, 72] on span "Chọn chuyến" at bounding box center [468, 79] width 95 height 25
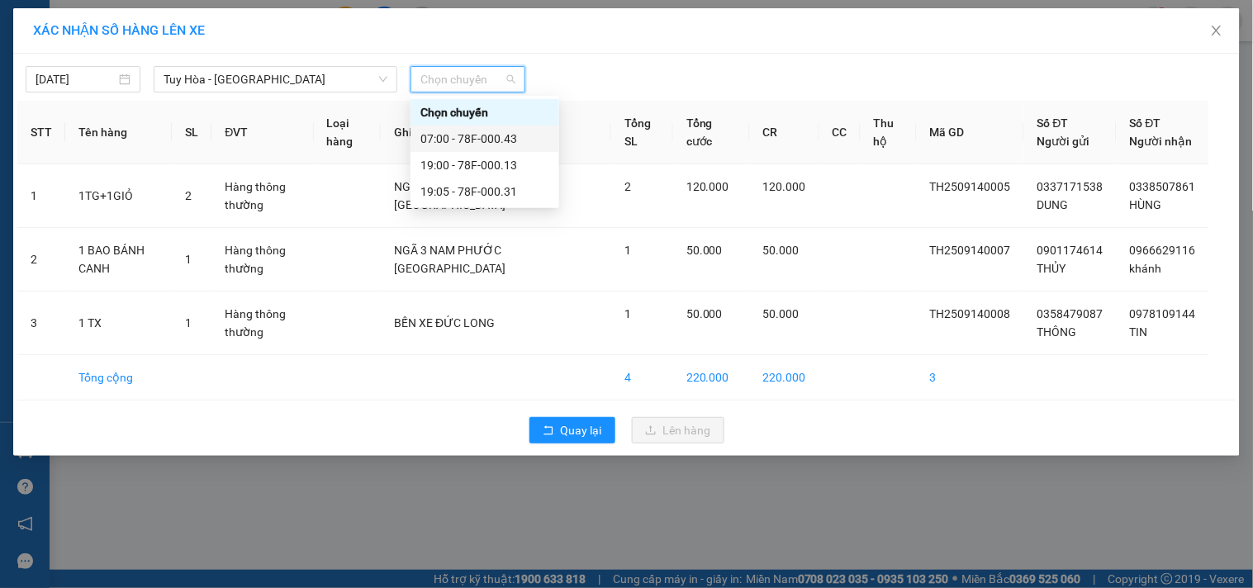
drag, startPoint x: 492, startPoint y: 132, endPoint x: 526, endPoint y: 167, distance: 48.5
click at [492, 134] on div "07:00 - 78F-000.43" at bounding box center [485, 139] width 129 height 18
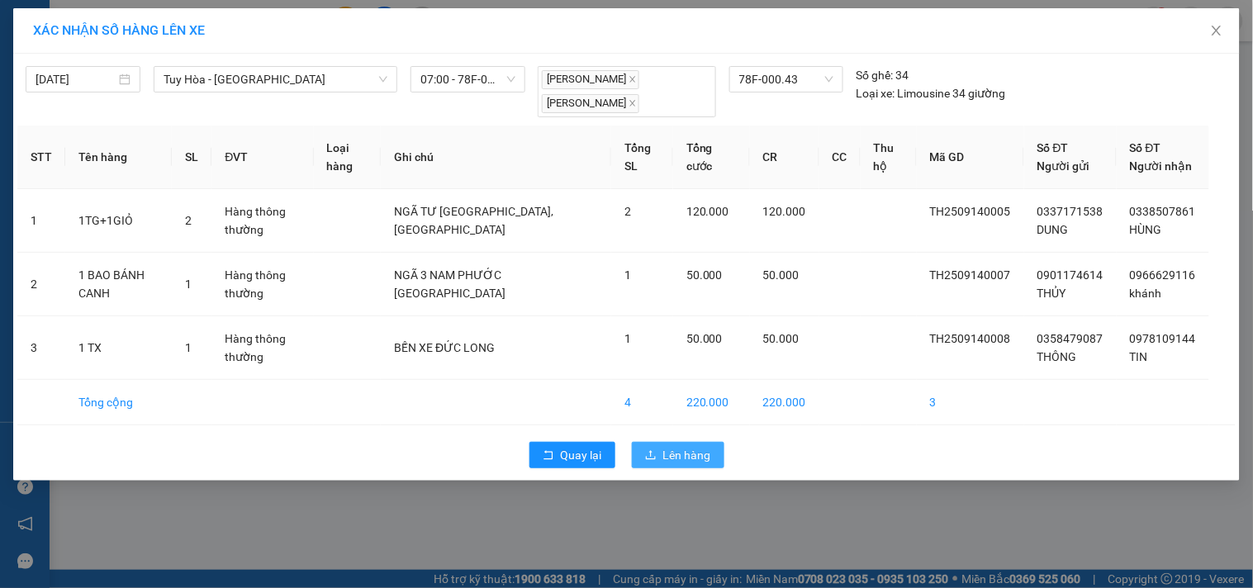
click at [684, 464] on span "Lên hàng" at bounding box center [687, 455] width 48 height 18
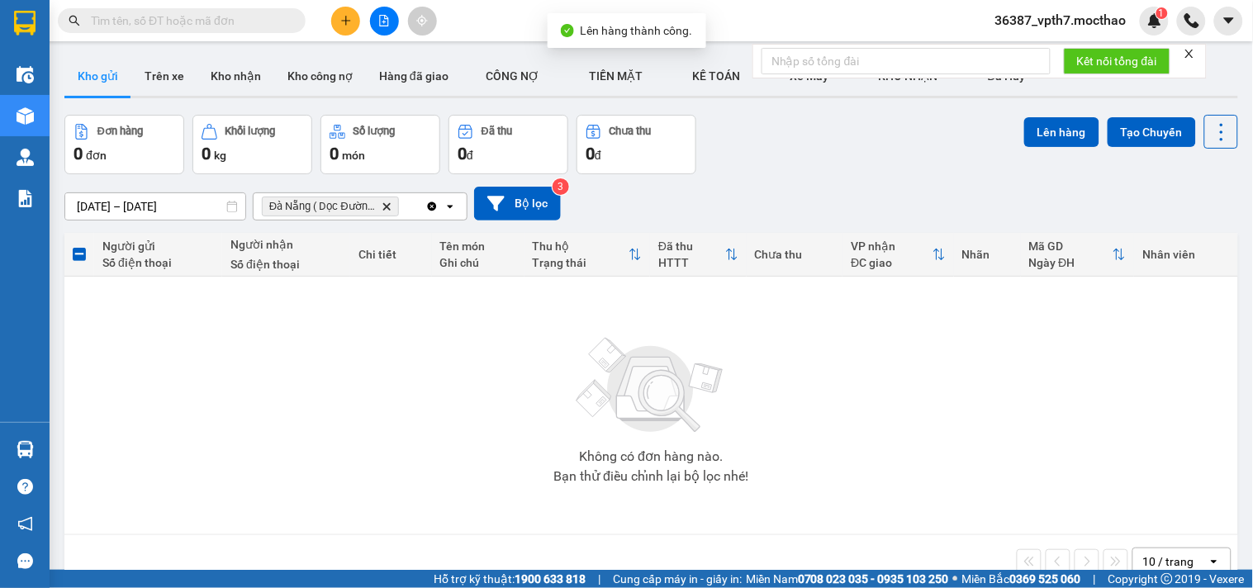
click at [427, 203] on icon "Clear all" at bounding box center [431, 206] width 13 height 13
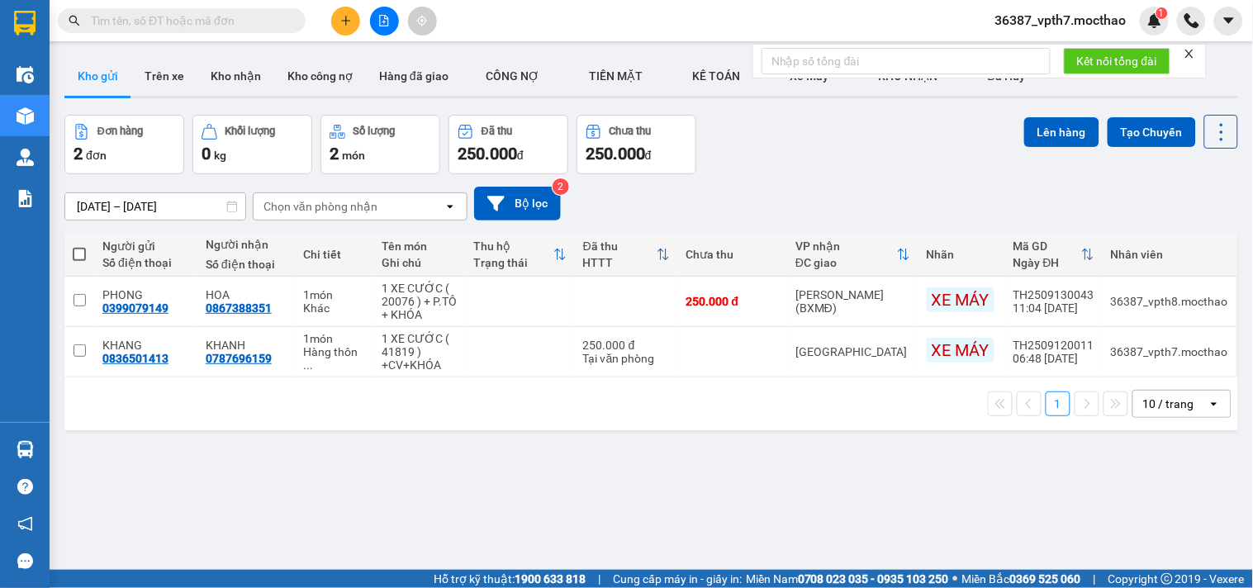
click at [385, 25] on button at bounding box center [384, 21] width 29 height 29
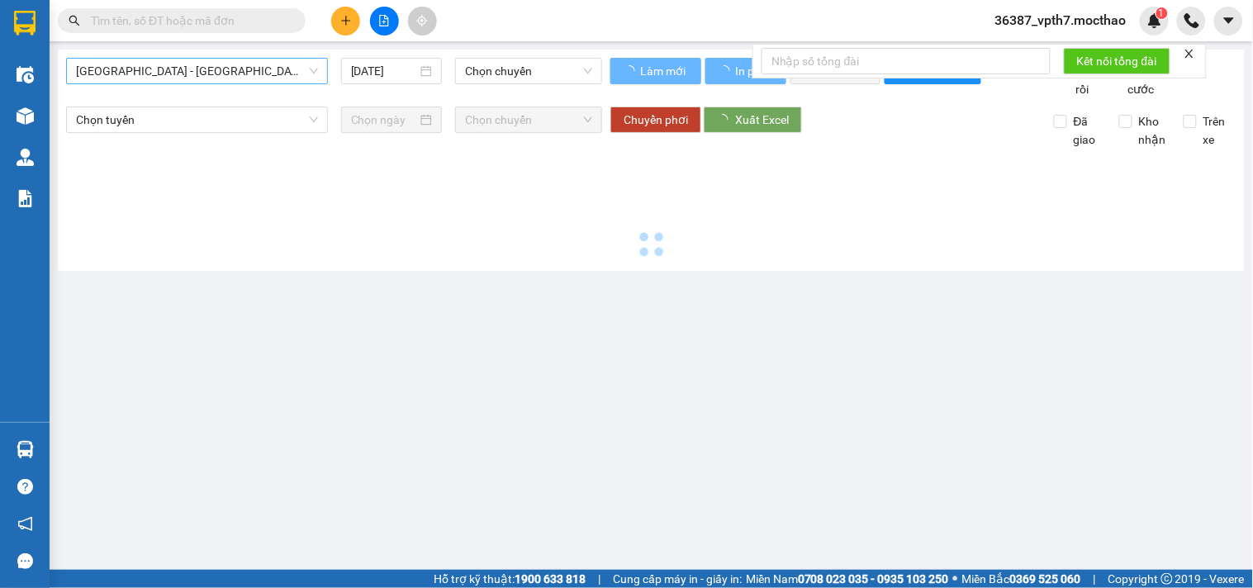
type input "[DATE]"
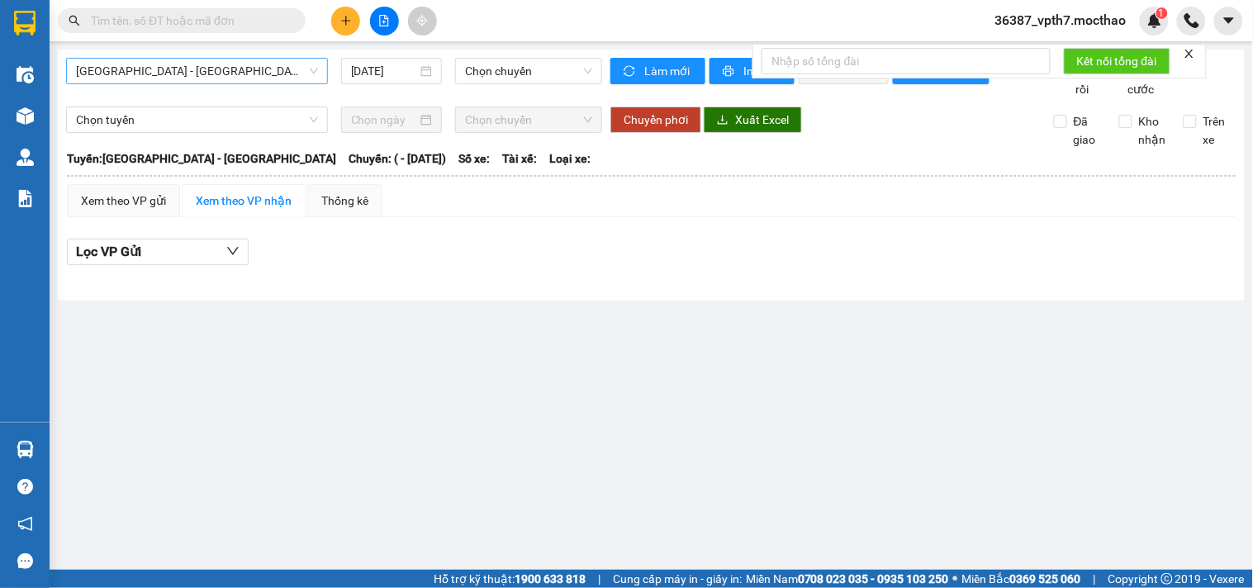
click at [221, 67] on span "[GEOGRAPHIC_DATA] - [GEOGRAPHIC_DATA]" at bounding box center [197, 71] width 242 height 25
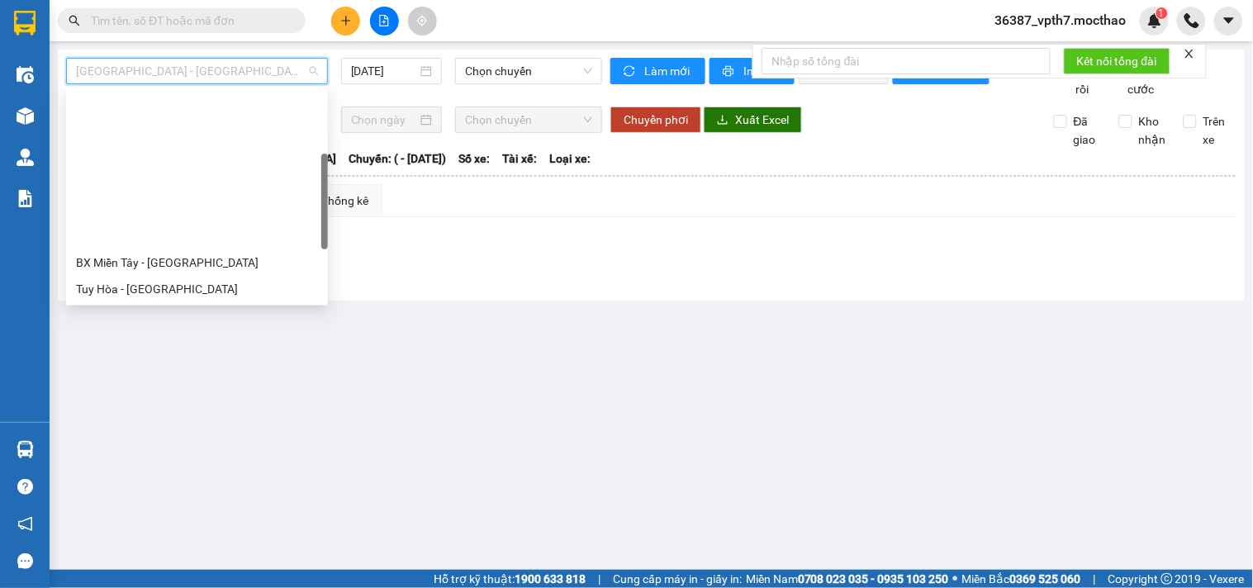
click at [161, 412] on div "BX Miền Đông Cũ - Tuy Hoà" at bounding box center [197, 421] width 242 height 18
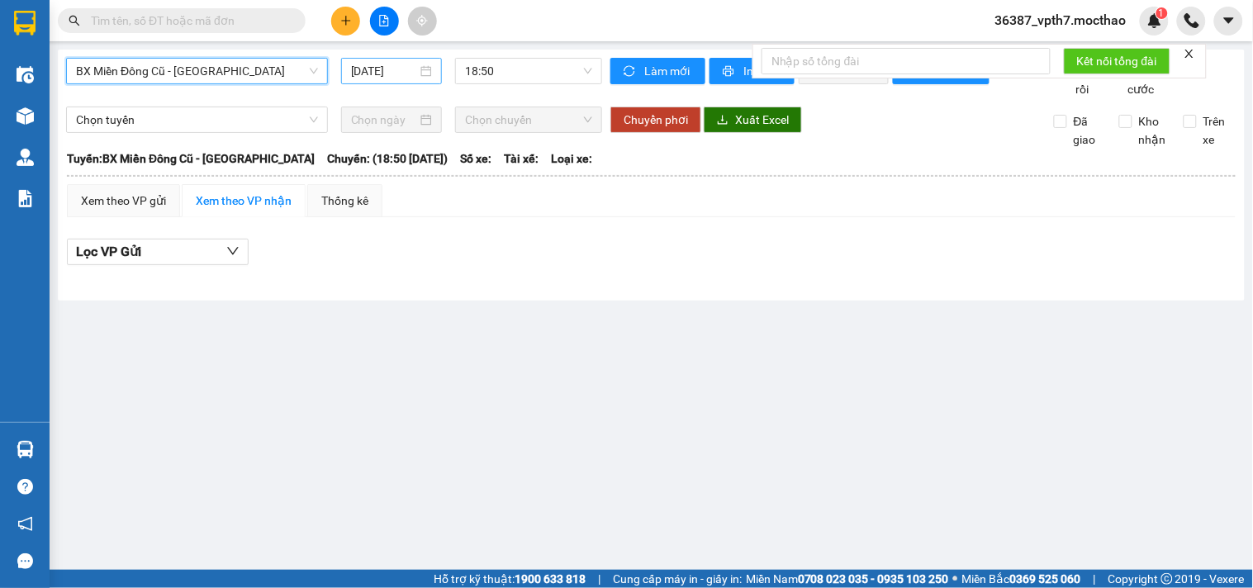
click at [397, 72] on input "[DATE]" at bounding box center [384, 71] width 67 height 18
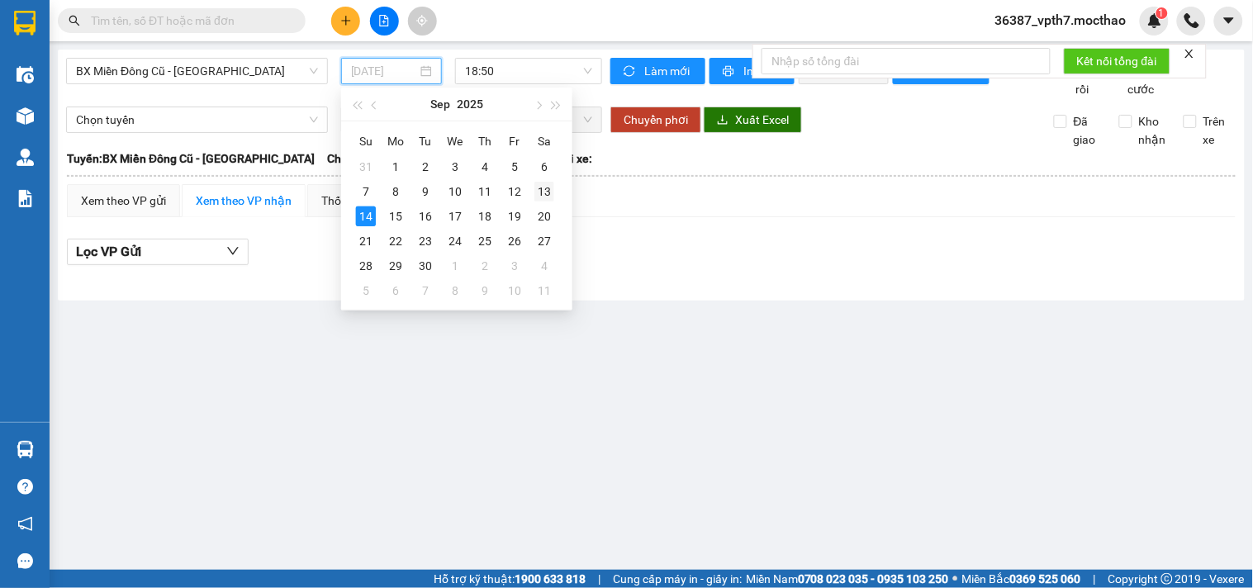
click at [541, 194] on div "13" at bounding box center [545, 192] width 20 height 20
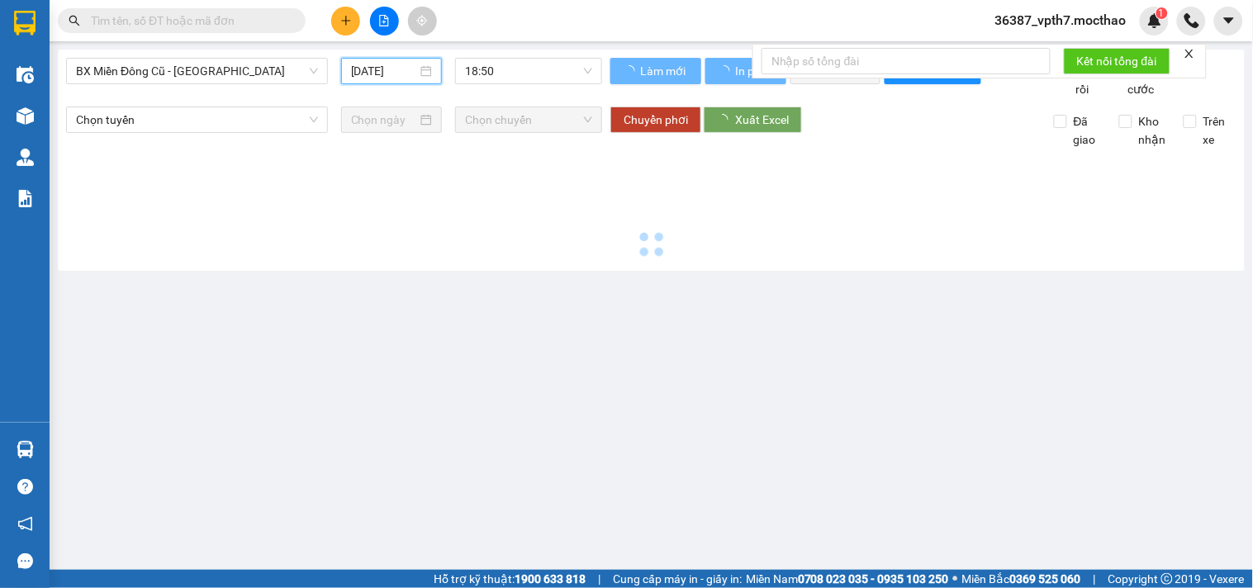
type input "13/09/2025"
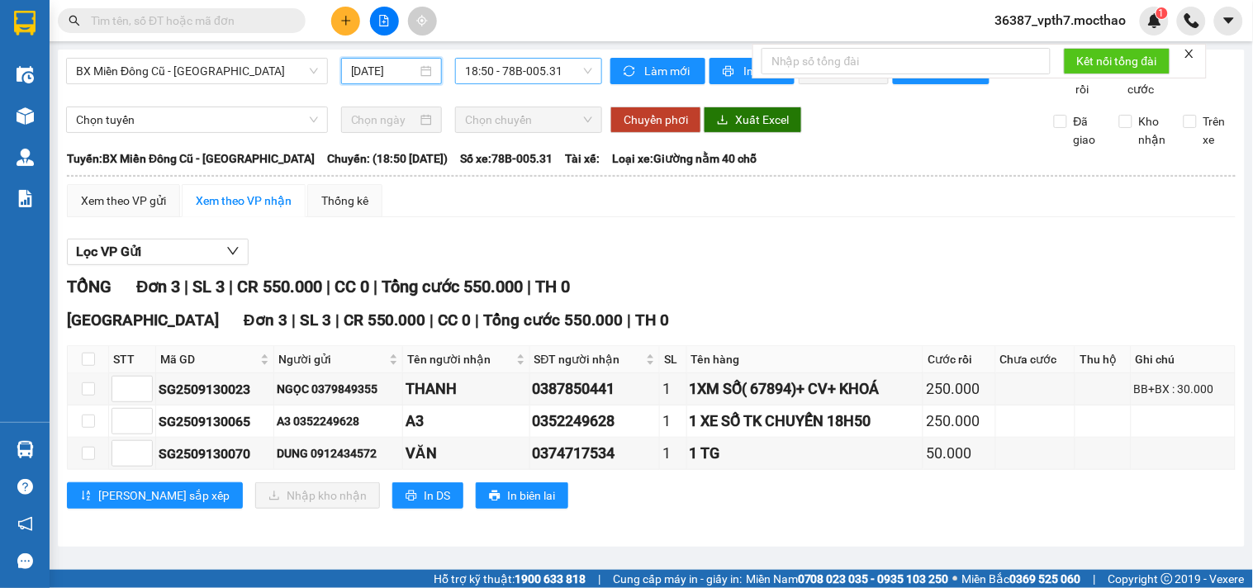
click at [519, 64] on span "18:50 - 78B-005.31" at bounding box center [528, 71] width 127 height 25
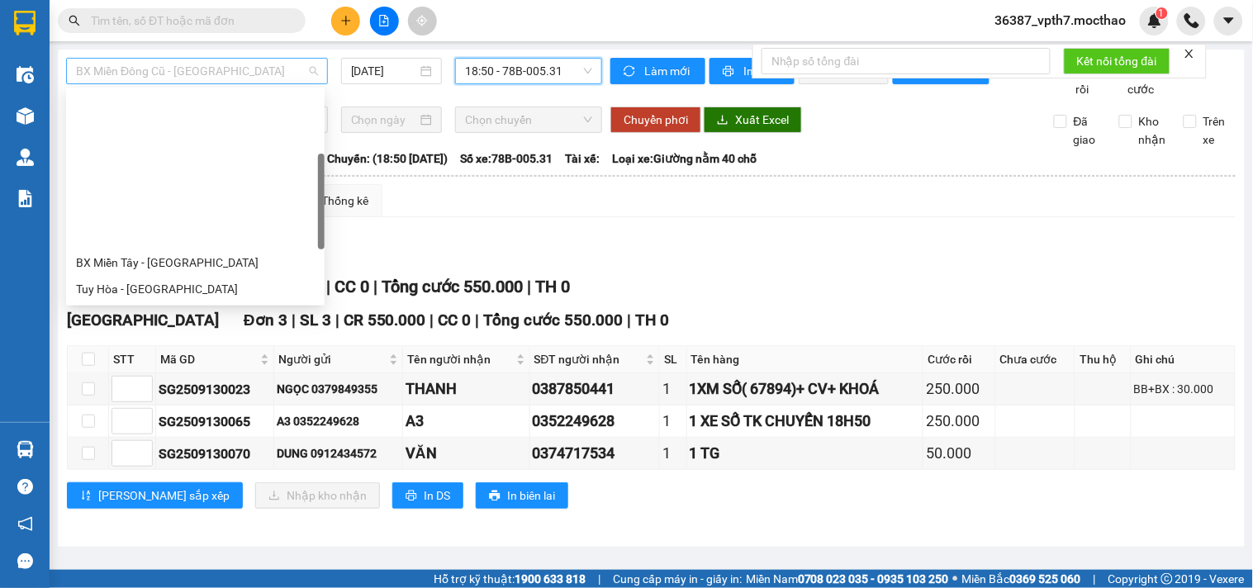
click at [260, 73] on span "BX Miền Đông Cũ - Tuy Hoà" at bounding box center [197, 71] width 242 height 25
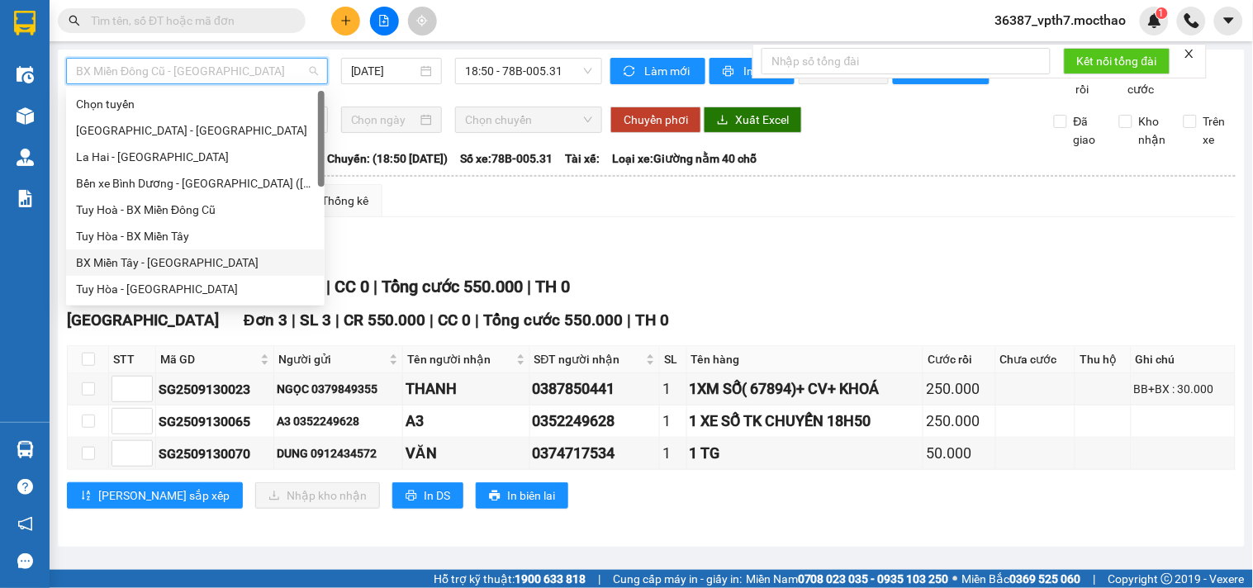
click at [135, 259] on div "BX Miền Tây - [GEOGRAPHIC_DATA]" at bounding box center [195, 263] width 239 height 18
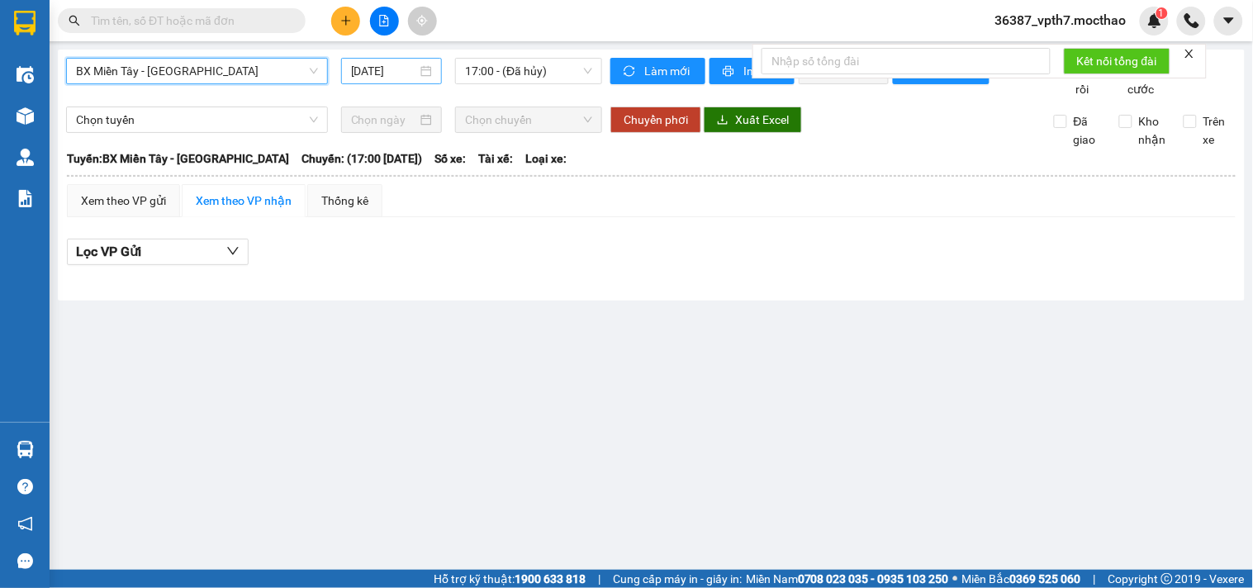
click at [361, 74] on input "[DATE]" at bounding box center [384, 71] width 67 height 18
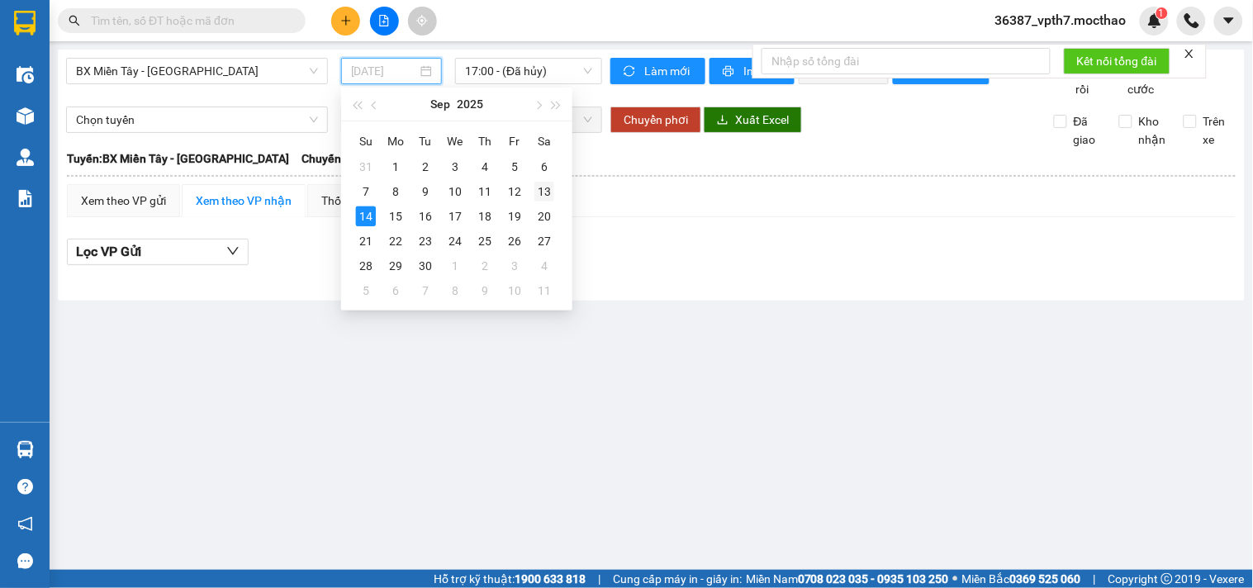
click at [549, 187] on div "13" at bounding box center [545, 192] width 20 height 20
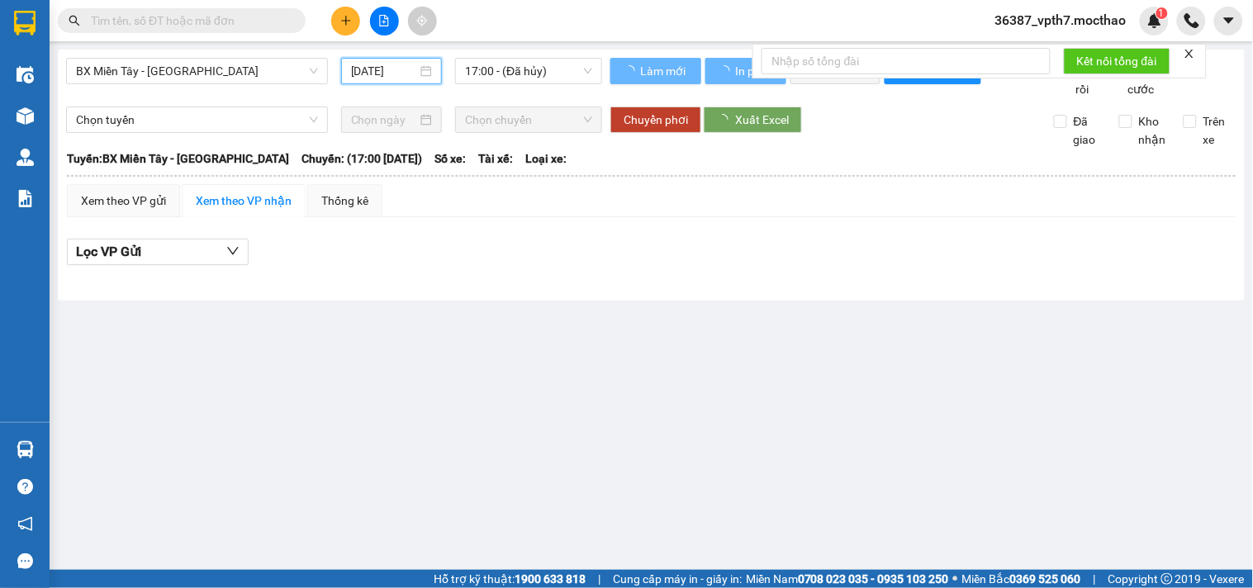
type input "13/09/2025"
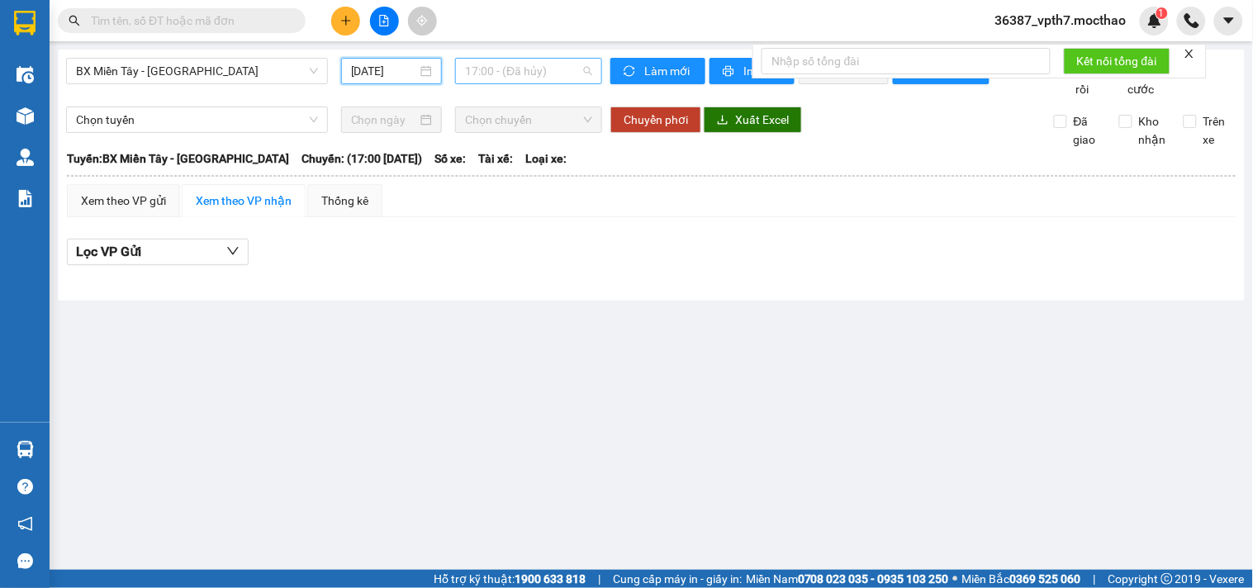
click at [546, 68] on span "17:00 - (Đã hủy)" at bounding box center [528, 71] width 127 height 25
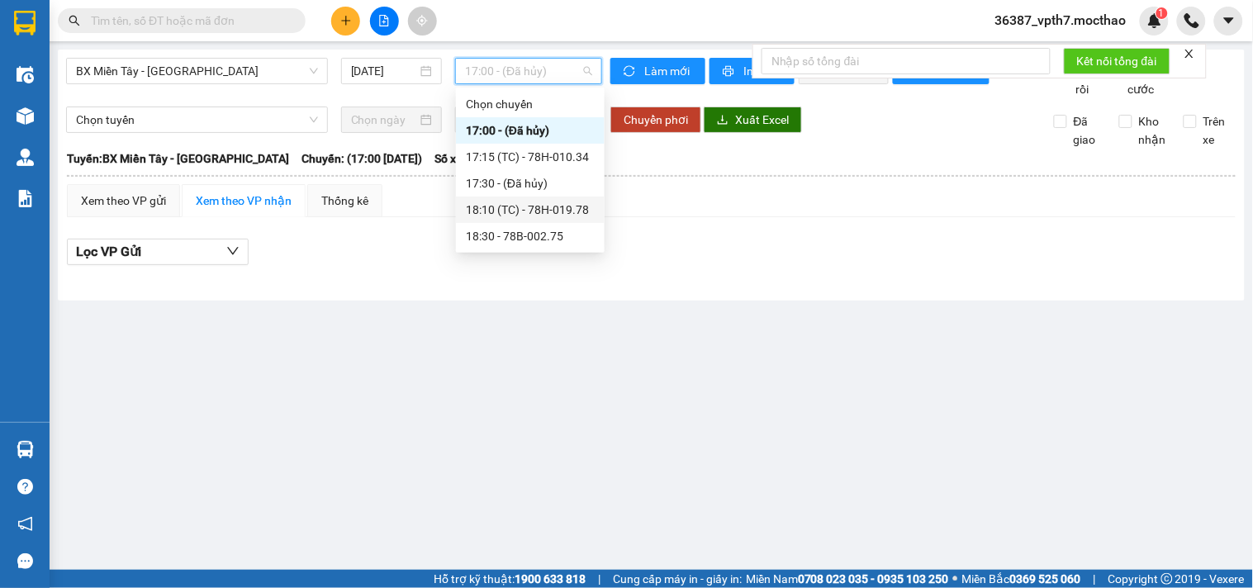
click at [582, 215] on div "18:10 (TC) - 78H-019.78" at bounding box center [530, 210] width 129 height 18
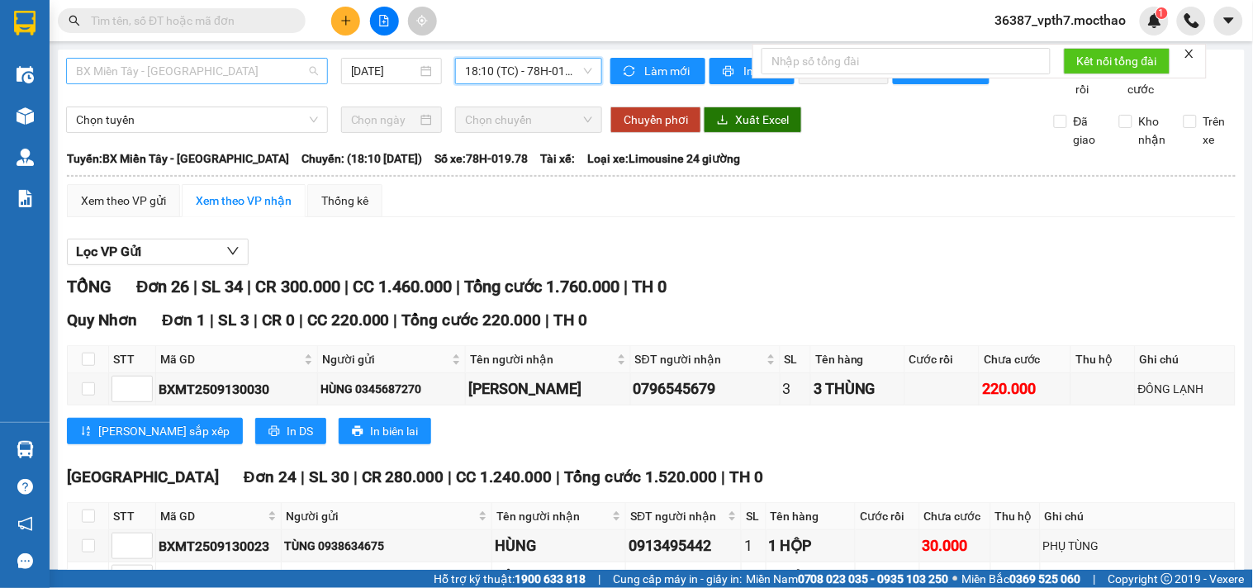
drag, startPoint x: 226, startPoint y: 72, endPoint x: 234, endPoint y: 61, distance: 13.1
click at [228, 69] on span "BX Miền Tây - [GEOGRAPHIC_DATA]" at bounding box center [197, 71] width 242 height 25
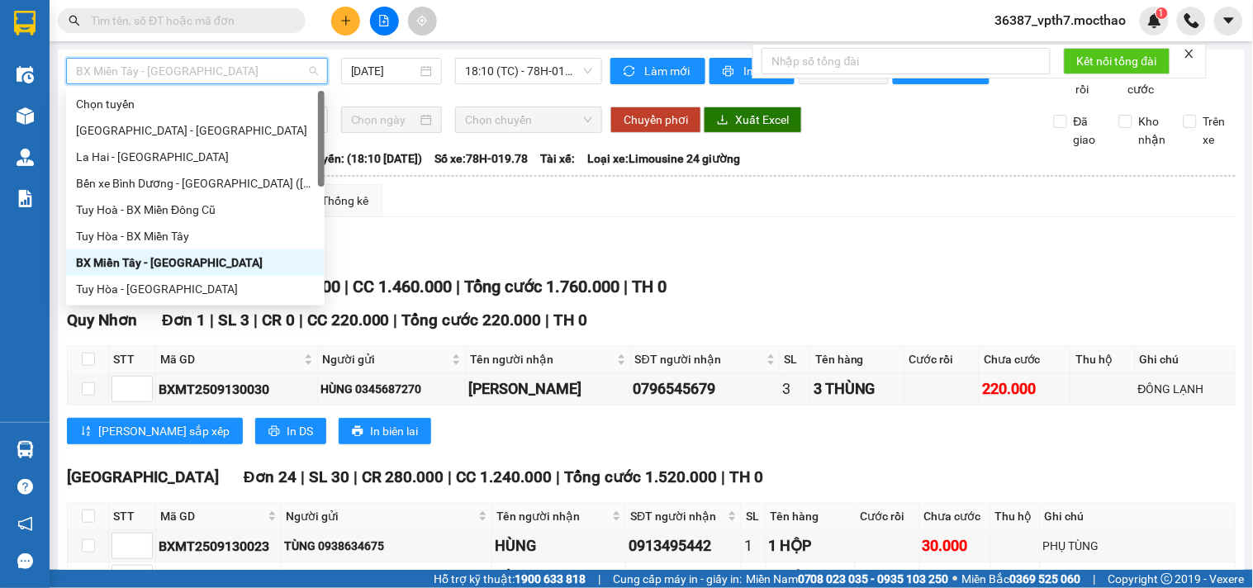
type input "D"
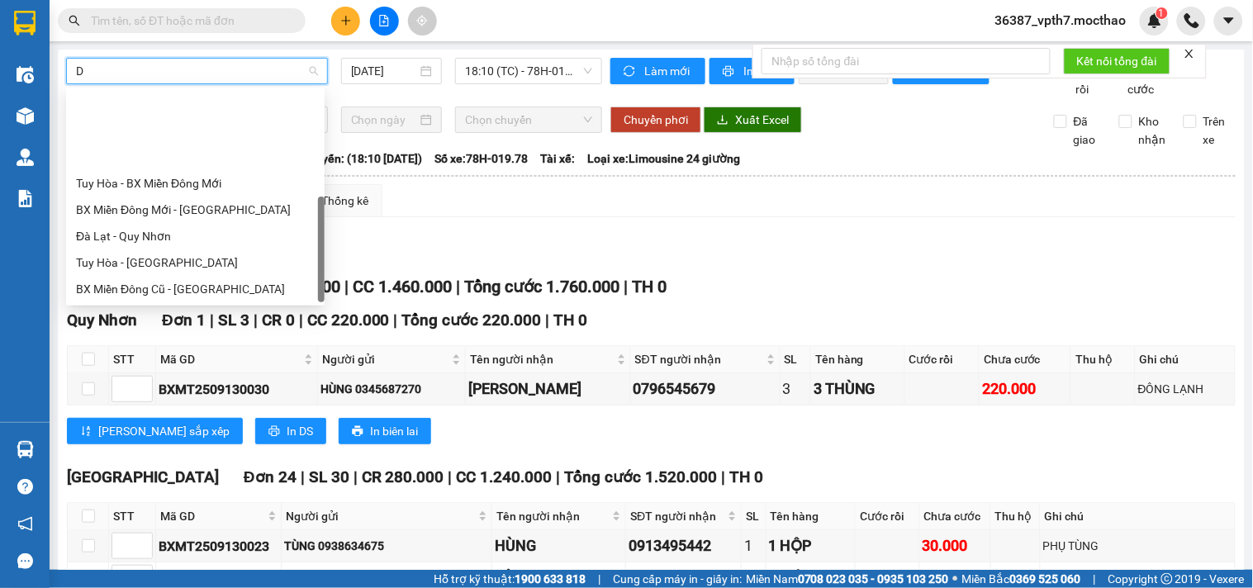
click at [109, 307] on div "Đà Nẵng - Tuy Hoà" at bounding box center [195, 316] width 239 height 18
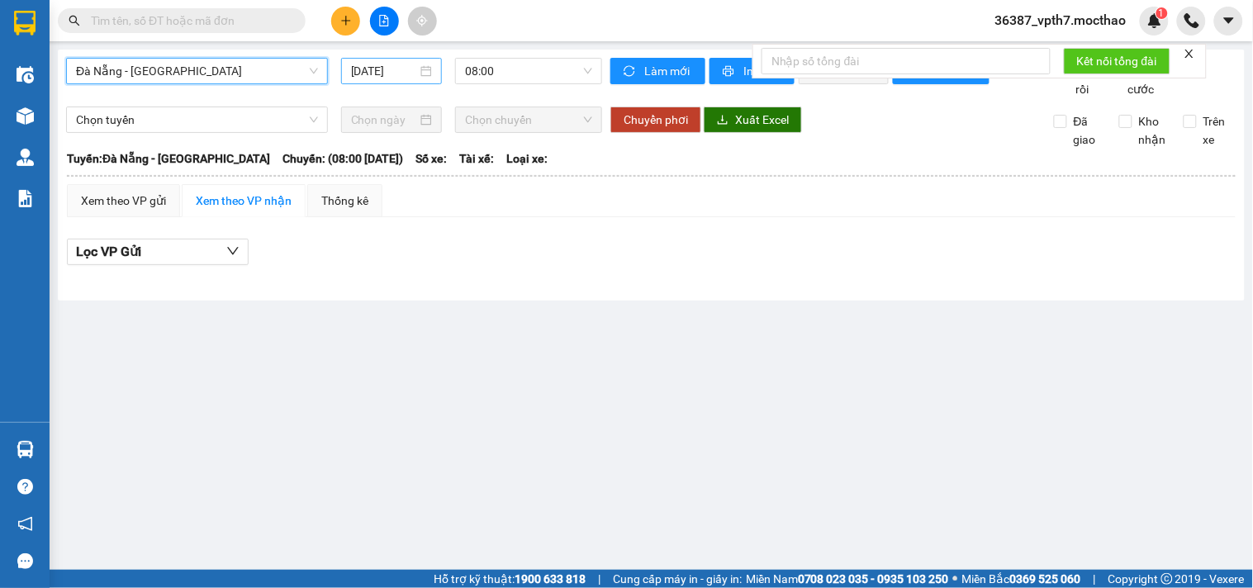
click at [381, 78] on input "[DATE]" at bounding box center [384, 71] width 67 height 18
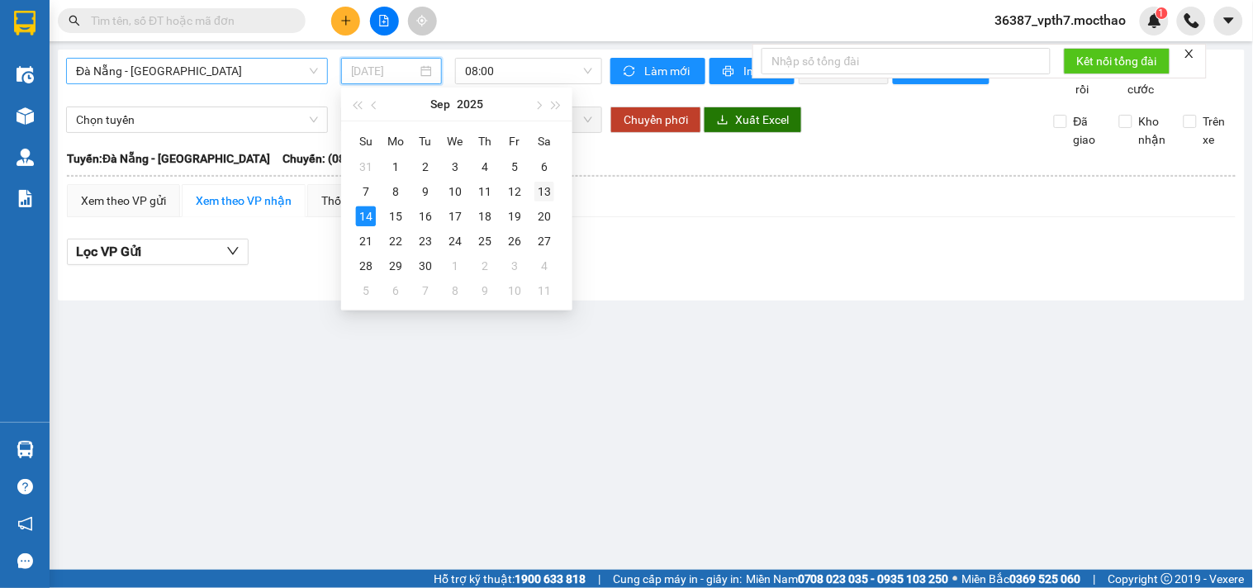
click at [545, 187] on div "13" at bounding box center [545, 192] width 20 height 20
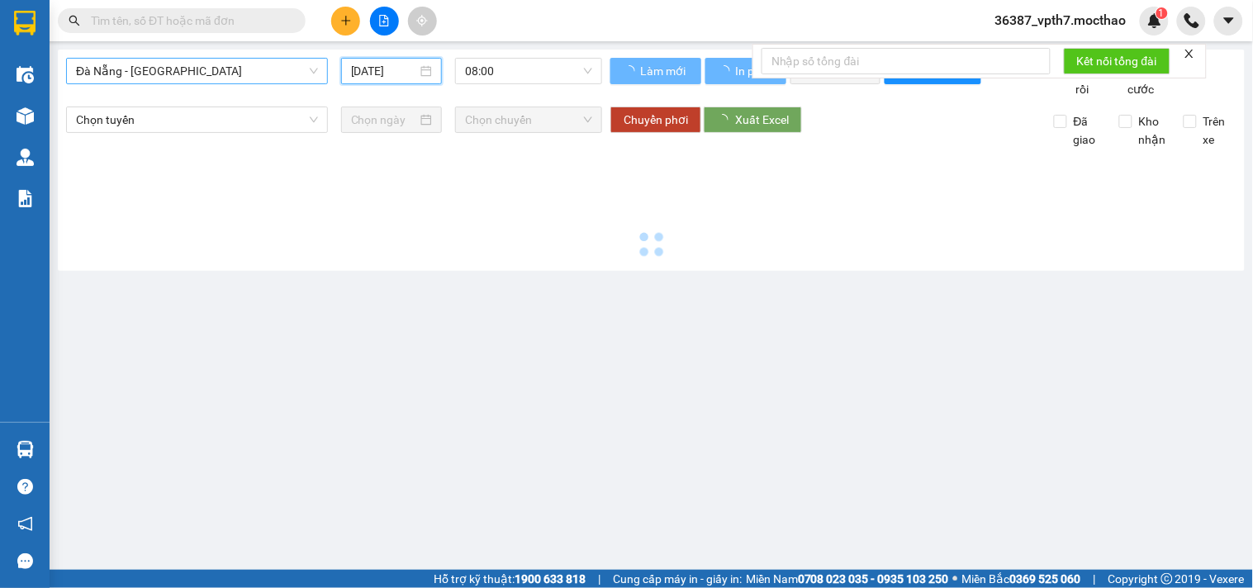
type input "13/09/2025"
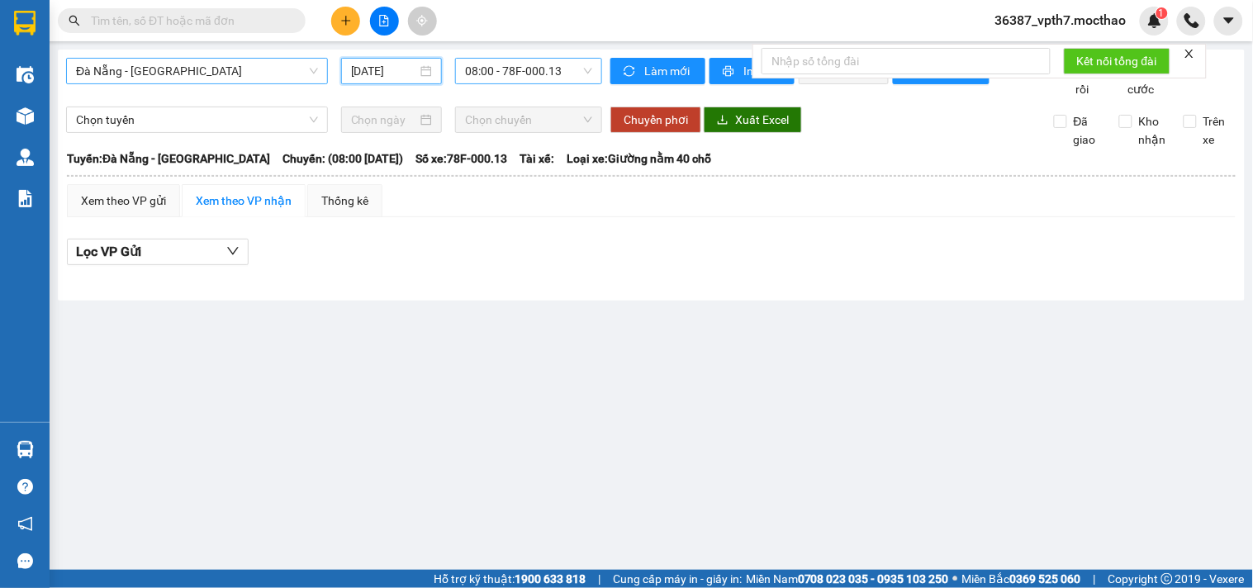
click at [541, 64] on span "08:00 - 78F-000.13" at bounding box center [528, 71] width 127 height 25
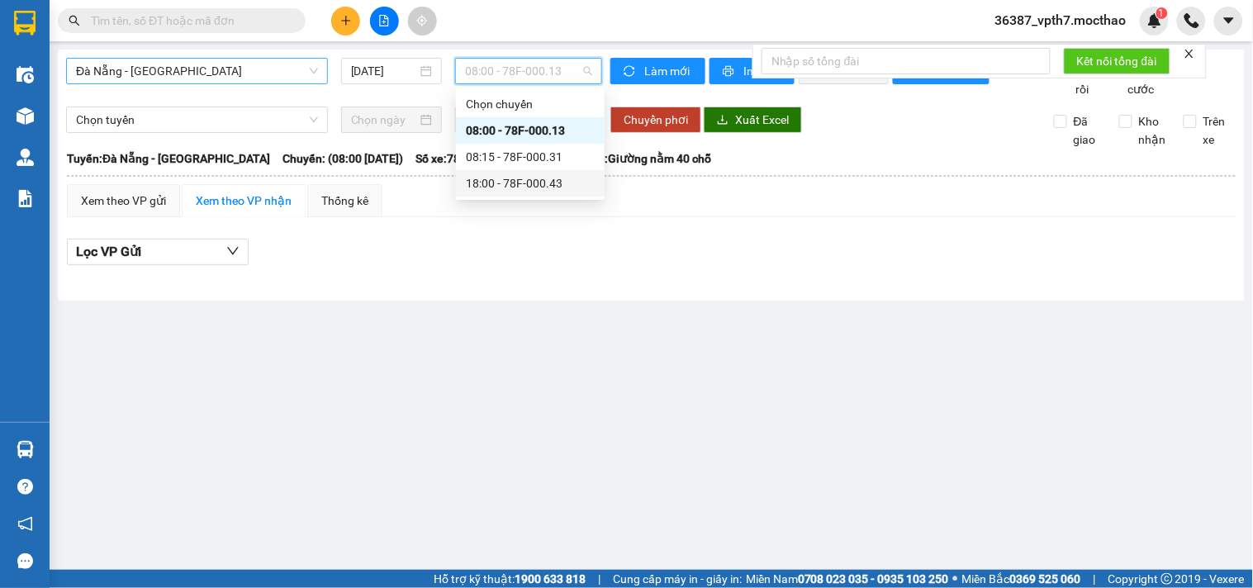
click at [529, 179] on div "18:00 - 78F-000.43" at bounding box center [530, 183] width 129 height 18
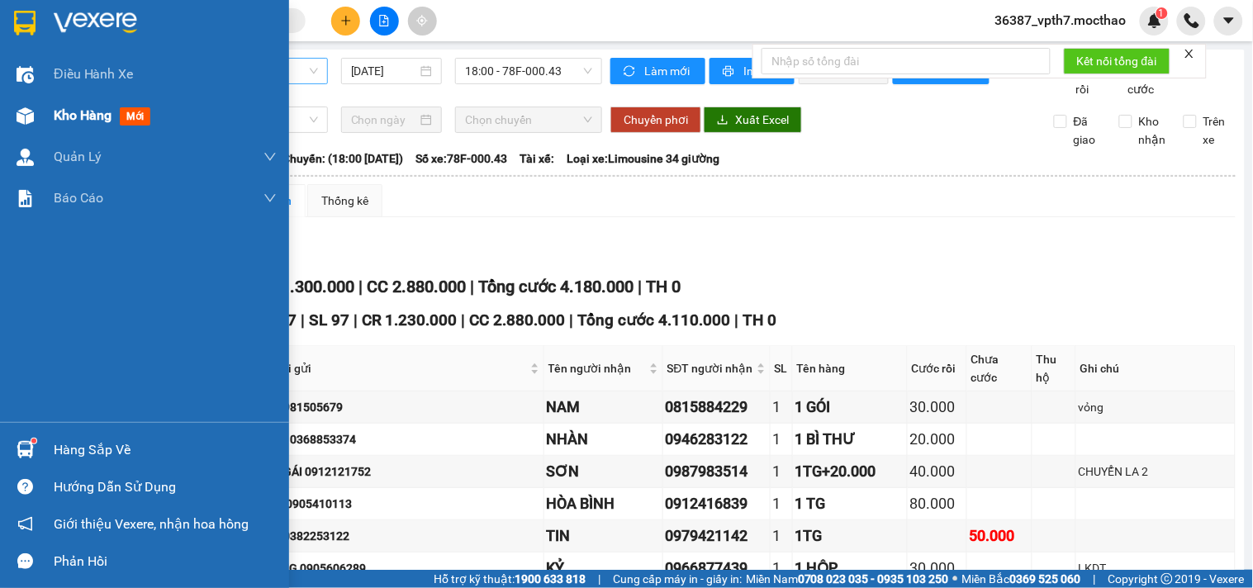
click at [150, 112] on span "mới" at bounding box center [135, 116] width 31 height 18
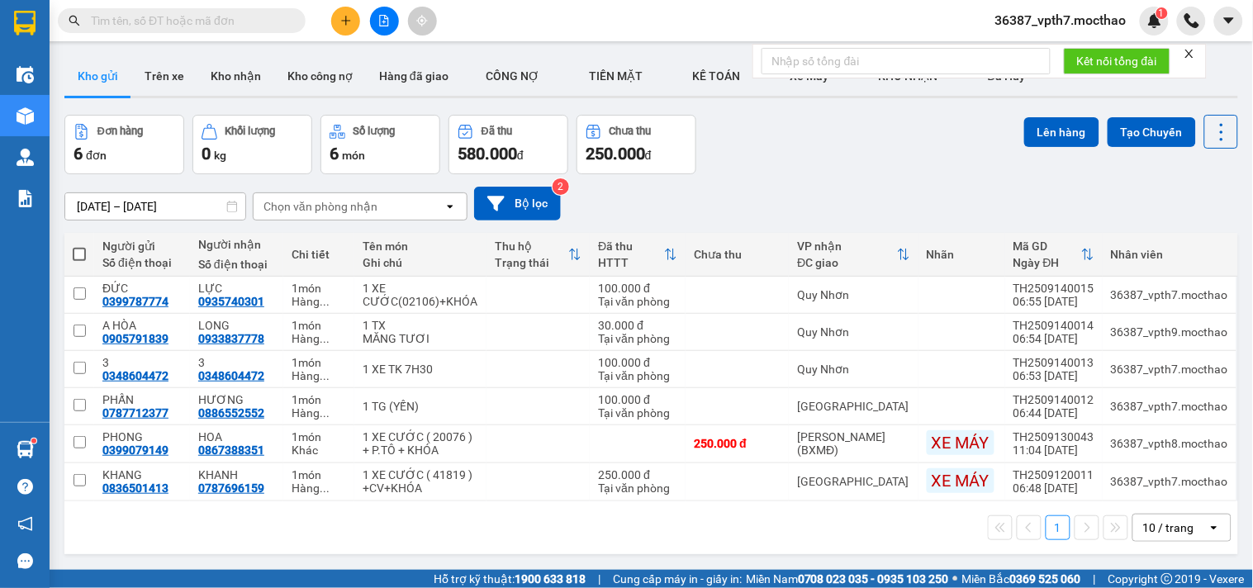
click at [381, 21] on icon "file-add" at bounding box center [384, 21] width 12 height 12
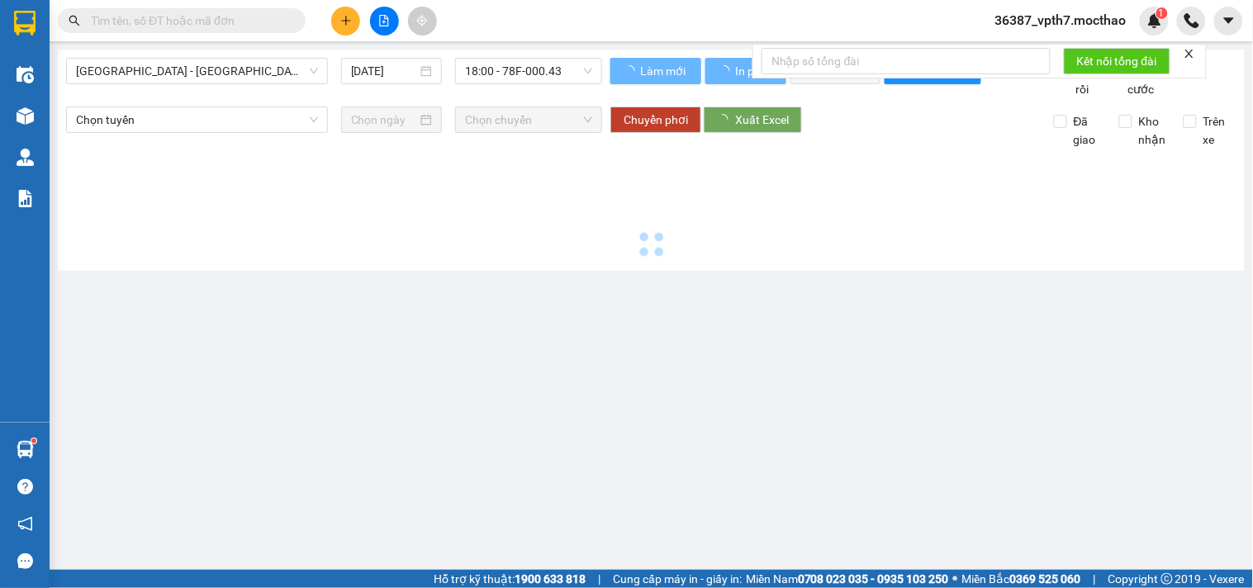
type input "[DATE]"
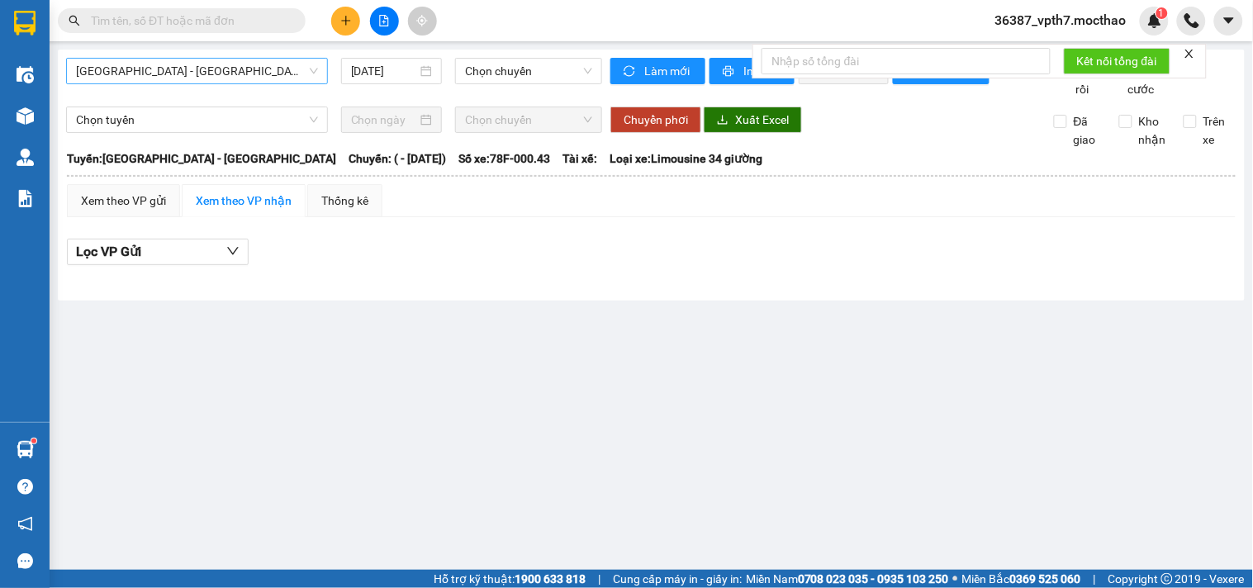
click at [245, 77] on span "[GEOGRAPHIC_DATA] - [GEOGRAPHIC_DATA]" at bounding box center [197, 71] width 242 height 25
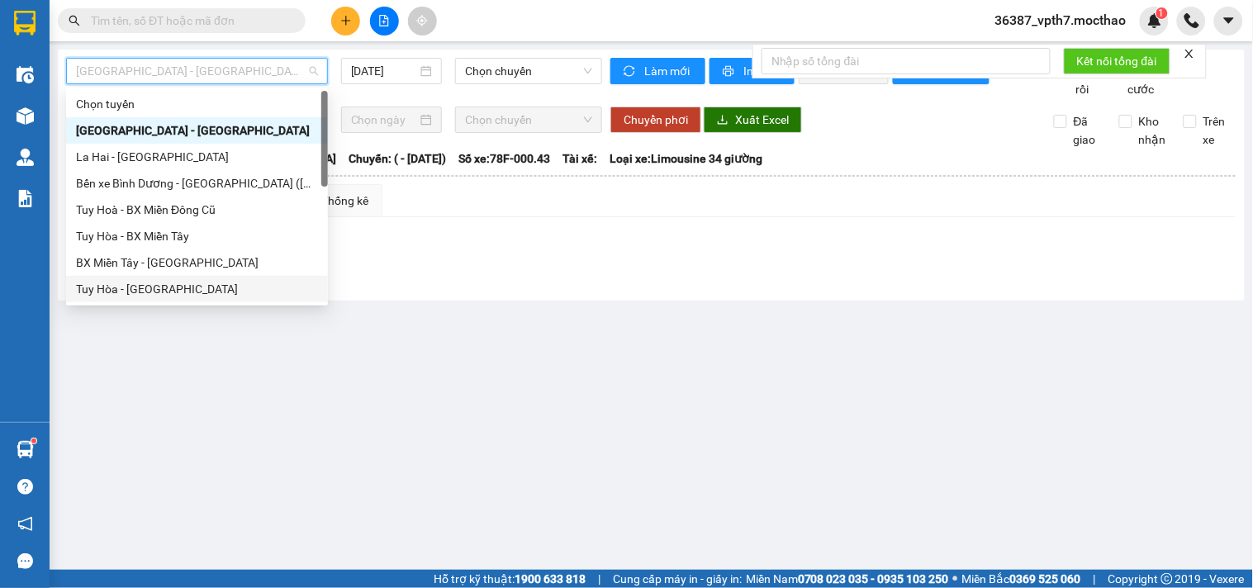
click at [157, 285] on div "Tuy Hòa - [GEOGRAPHIC_DATA]" at bounding box center [197, 289] width 242 height 18
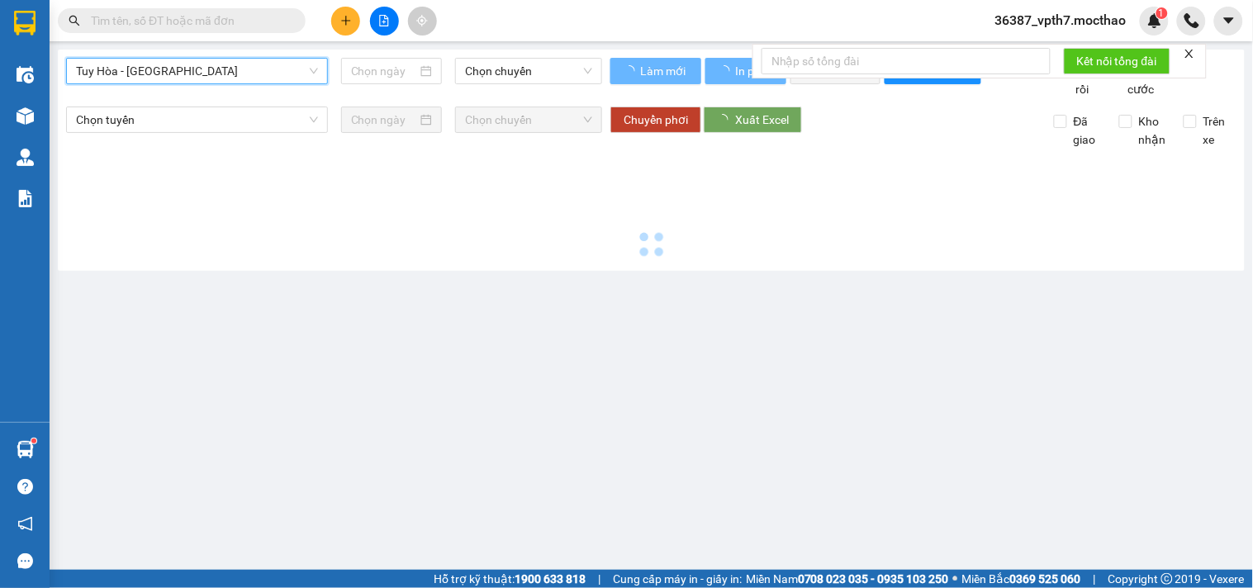
type input "[DATE]"
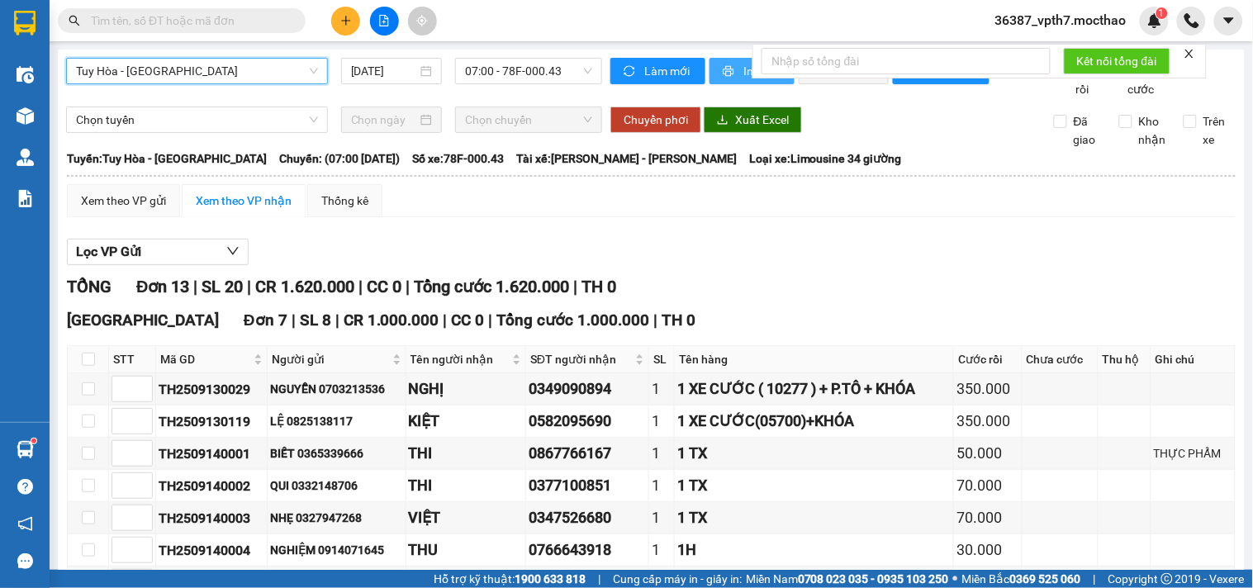
click at [733, 72] on button "In phơi" at bounding box center [752, 71] width 85 height 26
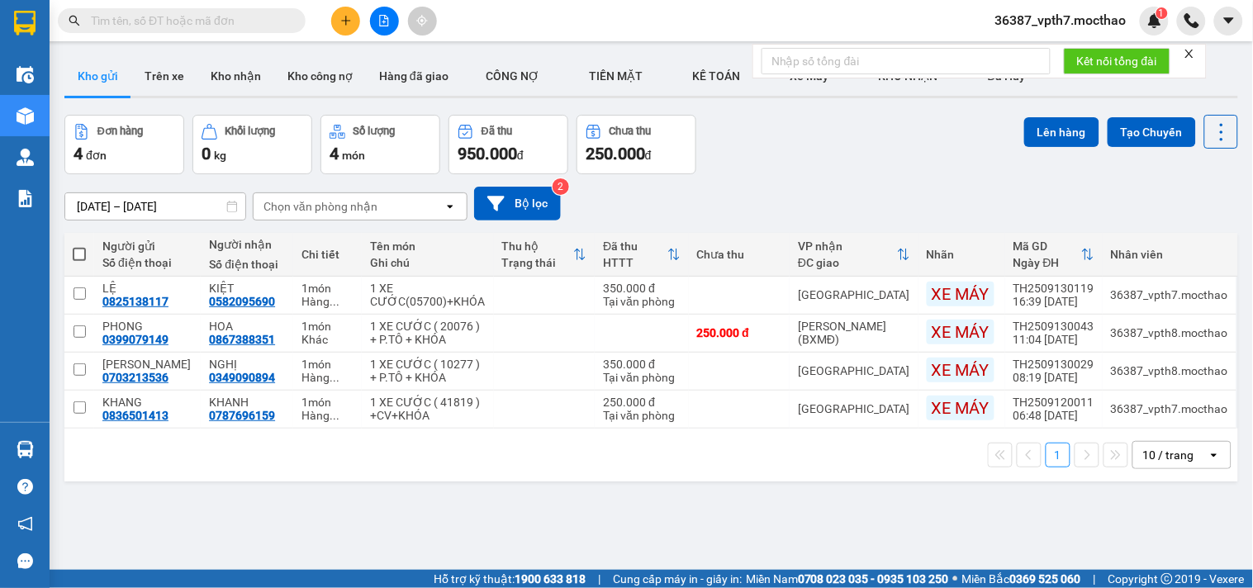
click at [336, 29] on button at bounding box center [345, 21] width 29 height 29
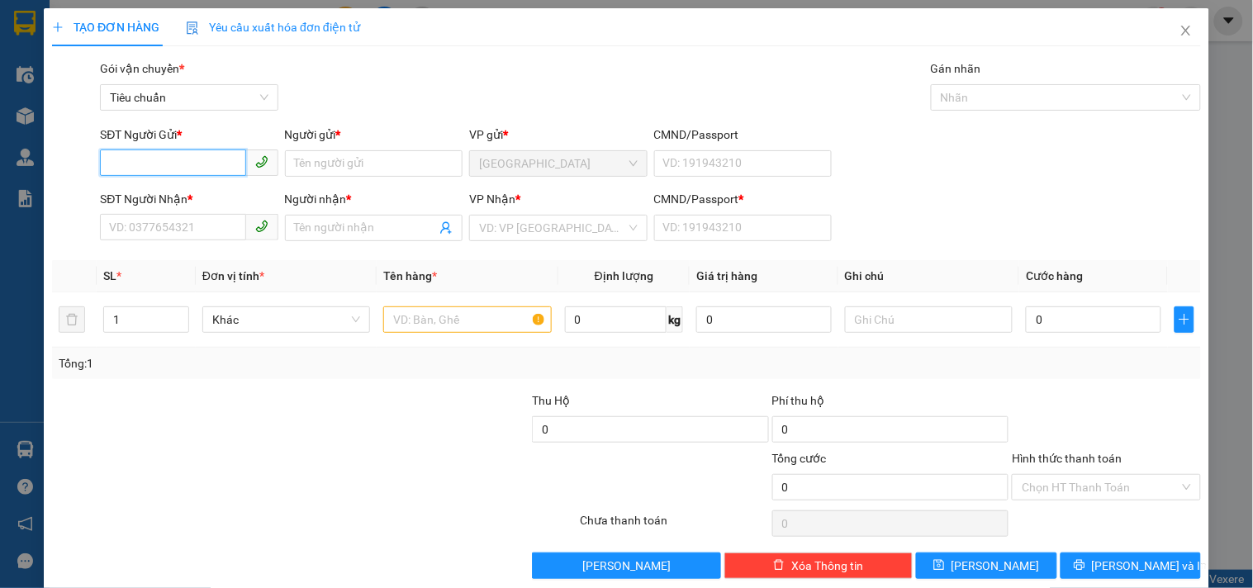
click at [202, 170] on input "SĐT Người Gửi *" at bounding box center [172, 163] width 145 height 26
type input "0337668169"
click at [186, 202] on div "0337668169 - MỸ" at bounding box center [202, 197] width 186 height 18
type input "MỸ"
type input "0948587676"
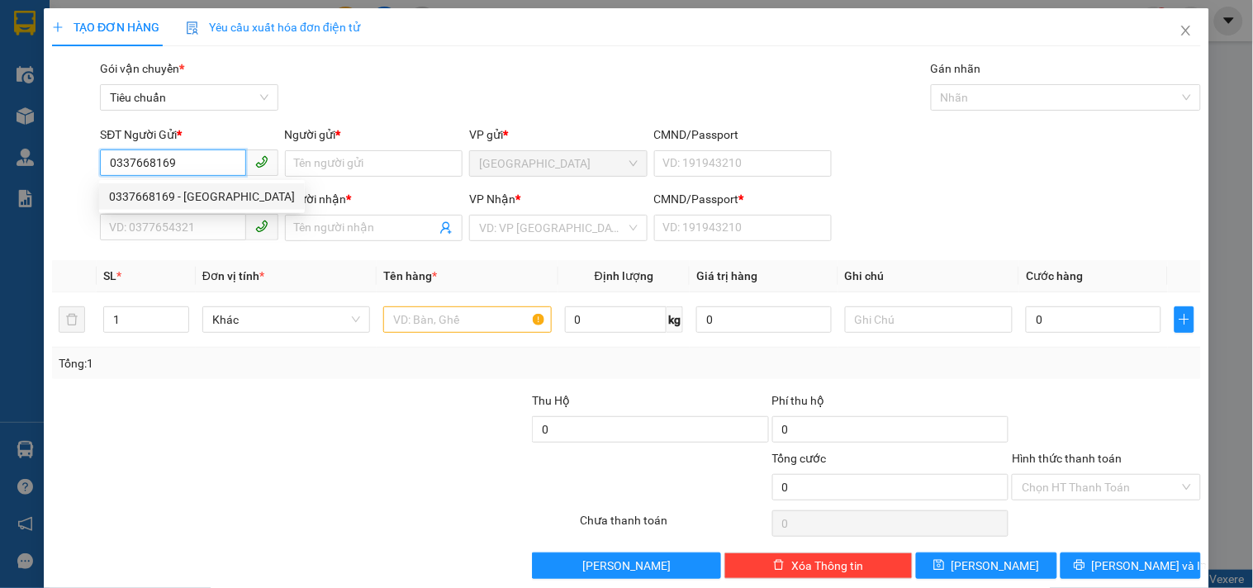
type input "TÀI"
type input "1"
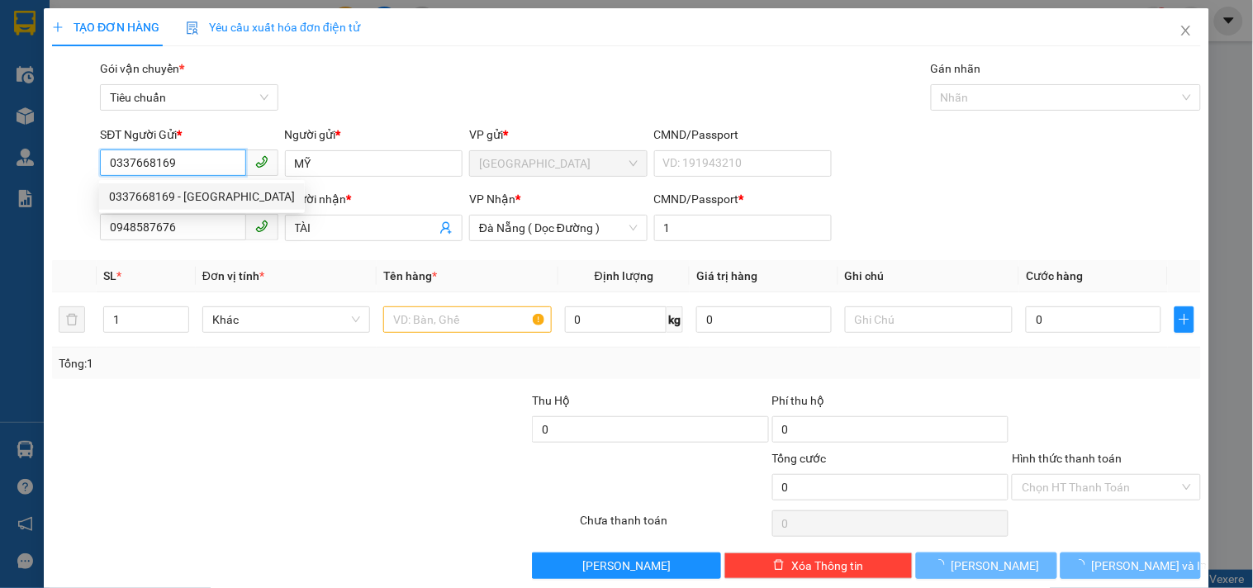
type input "50.000"
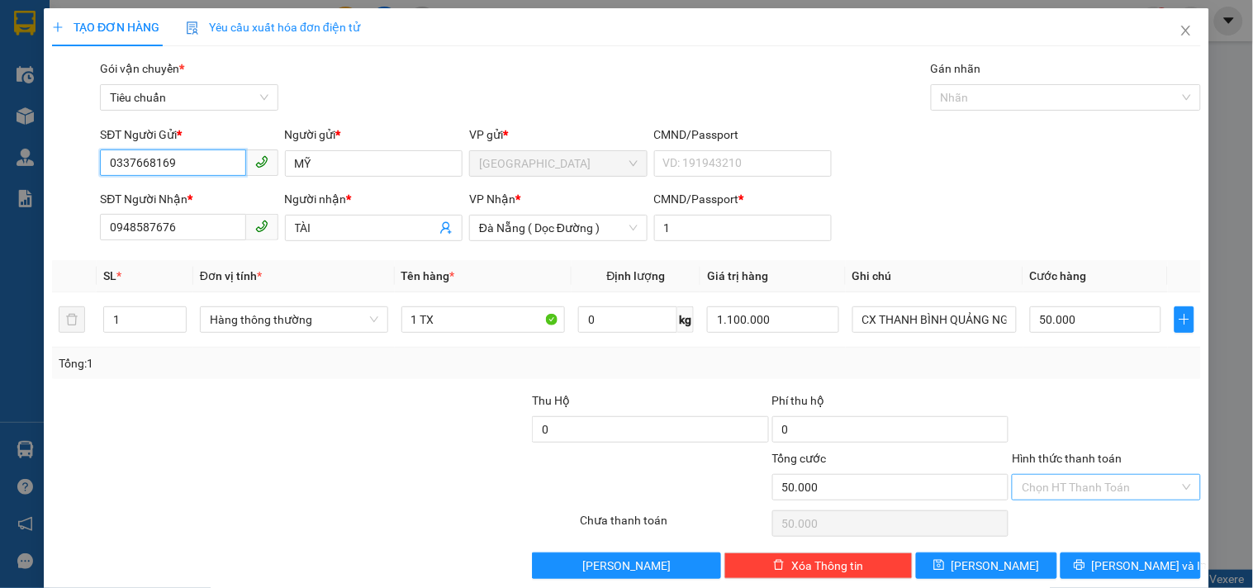
click at [1143, 500] on div "Chọn HT Thanh Toán" at bounding box center [1106, 487] width 188 height 26
type input "0337668169"
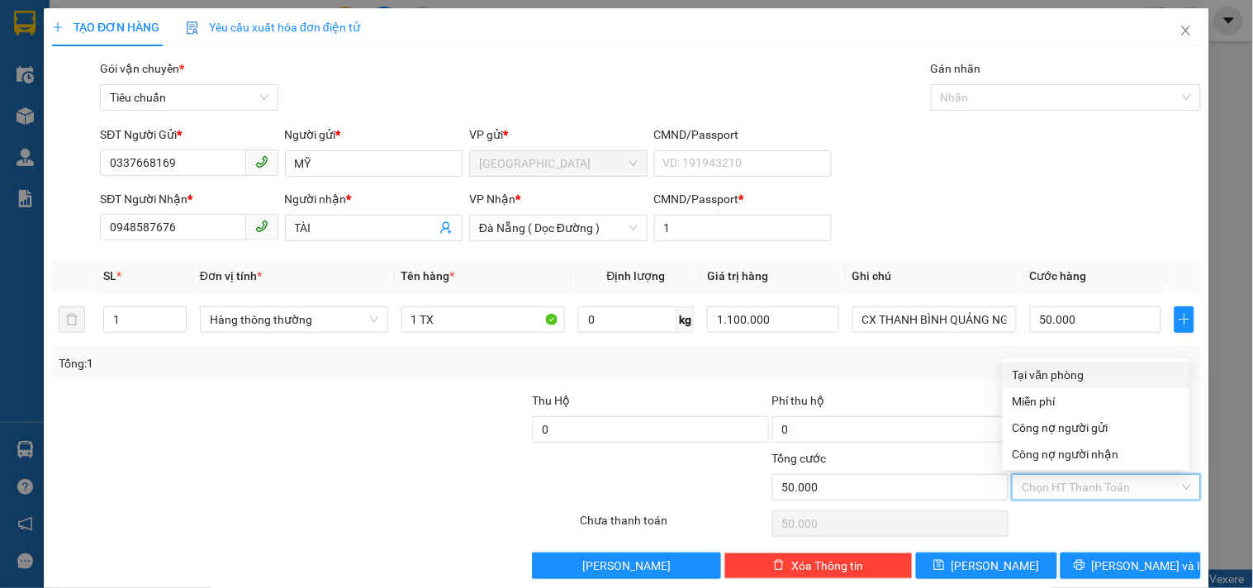
click at [1062, 372] on div "Tại văn phòng" at bounding box center [1096, 375] width 167 height 18
type input "0"
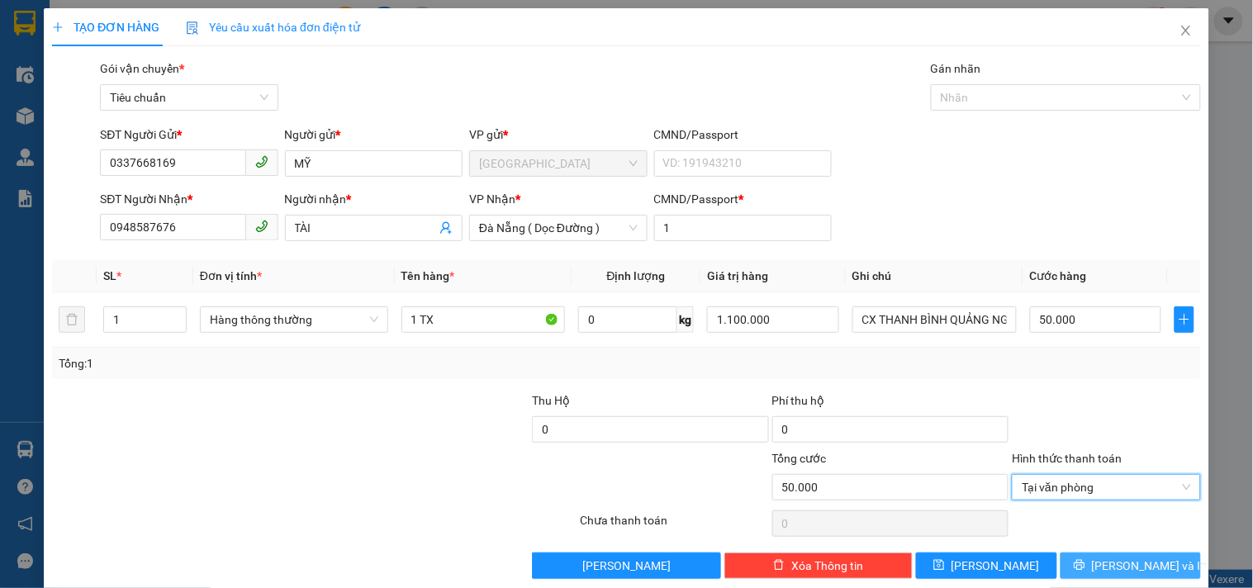
click at [1099, 554] on button "Lưu và In" at bounding box center [1131, 566] width 140 height 26
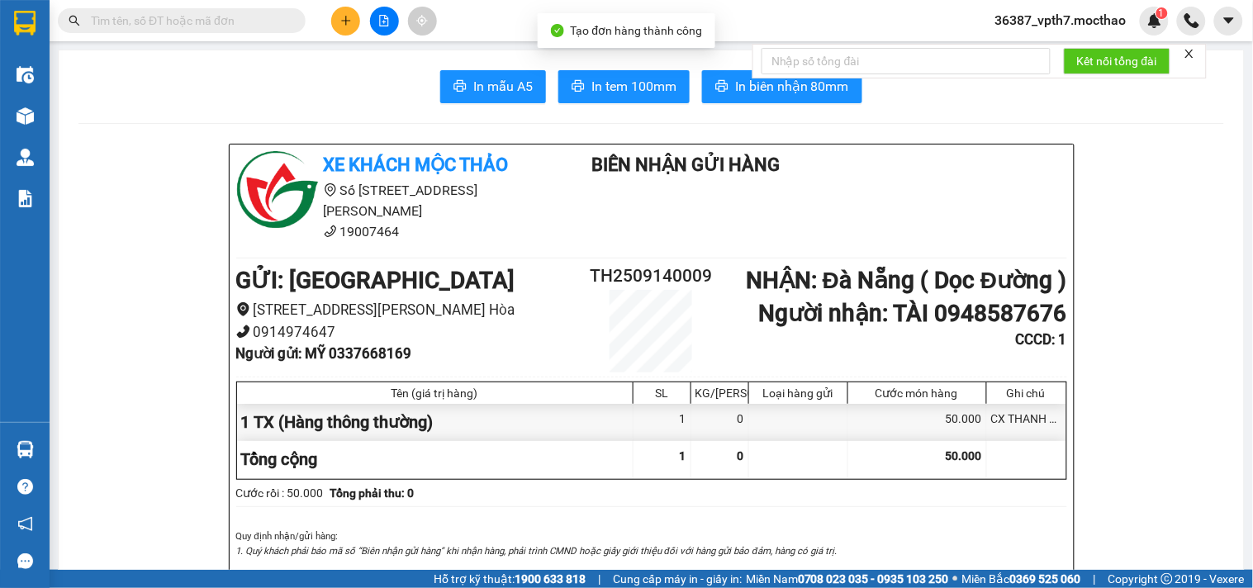
click at [735, 79] on span "In biên nhận 80mm" at bounding box center [792, 86] width 114 height 21
click at [578, 83] on icon "printer" at bounding box center [578, 85] width 13 height 13
click at [345, 17] on icon "plus" at bounding box center [346, 21] width 12 height 12
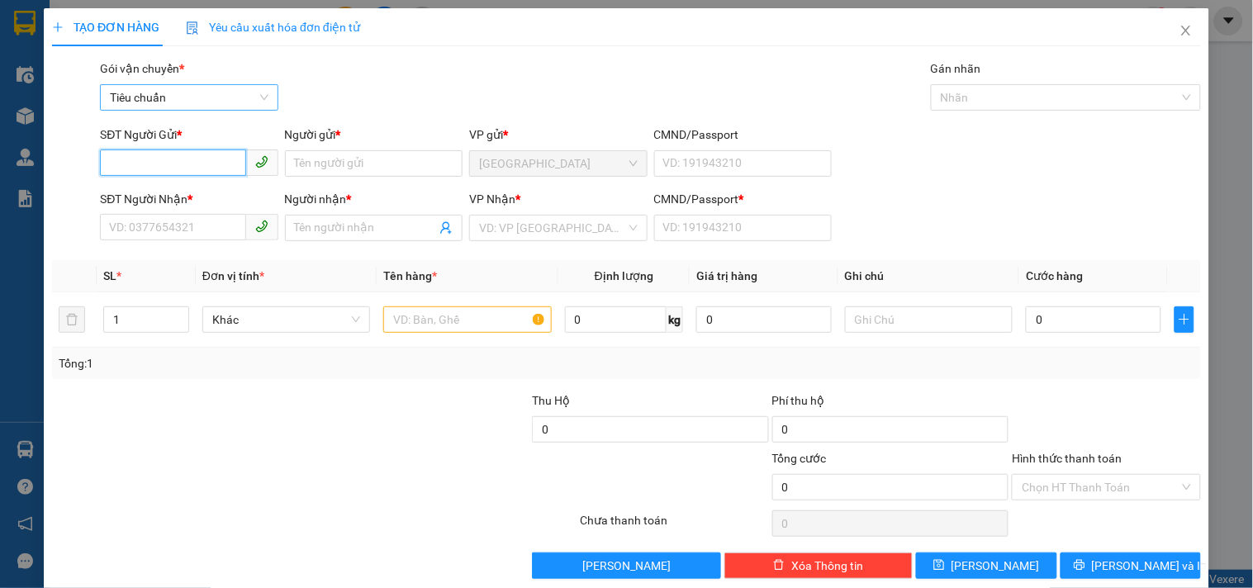
drag, startPoint x: 196, startPoint y: 161, endPoint x: 233, endPoint y: 93, distance: 78.0
click at [196, 139] on div "SĐT Người Gửi * VD: 0371234567" at bounding box center [189, 155] width 178 height 58
click at [176, 196] on div "0987467336 - MỸ" at bounding box center [187, 197] width 156 height 18
type input "0987467336"
type input "MỸ"
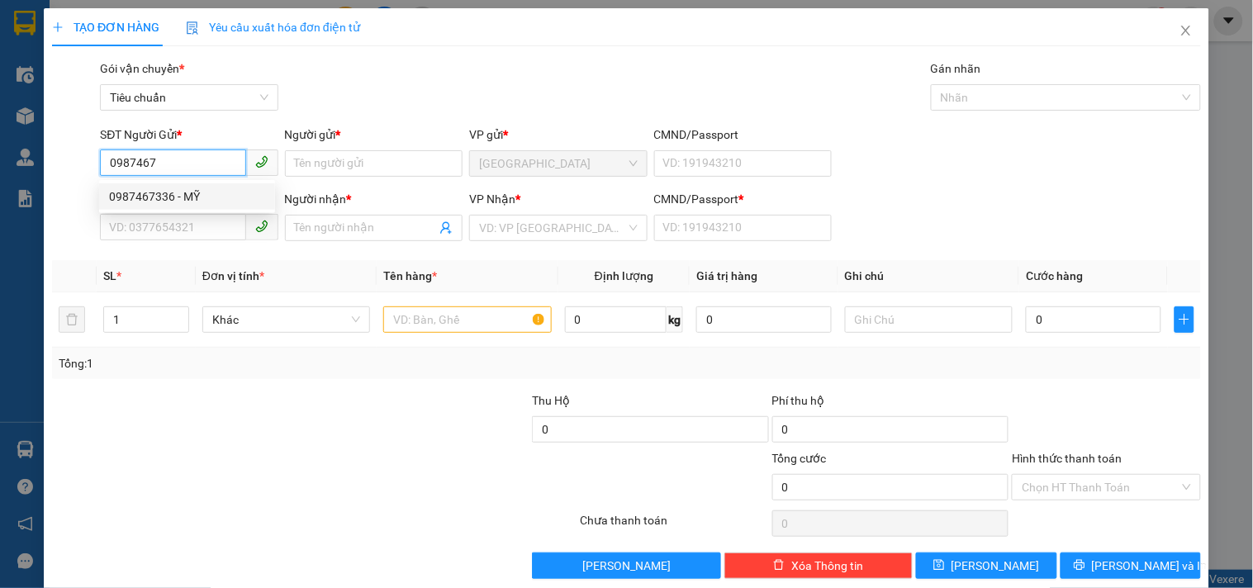
type input "0935391379"
type input "VIỆT (0973676896)"
type input "1"
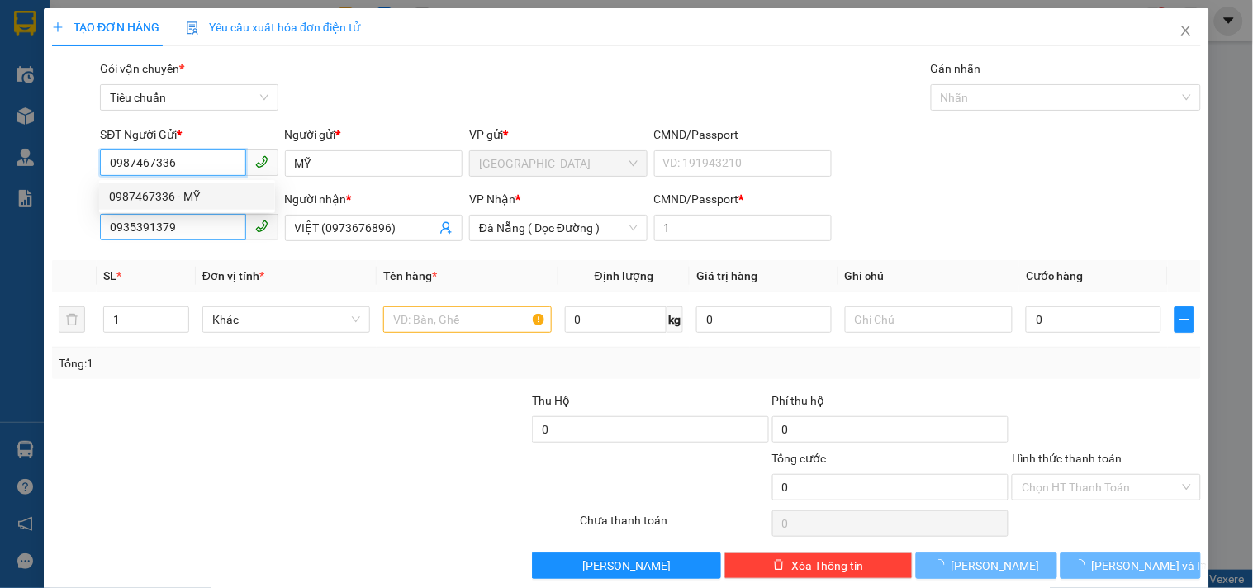
type input "100.000"
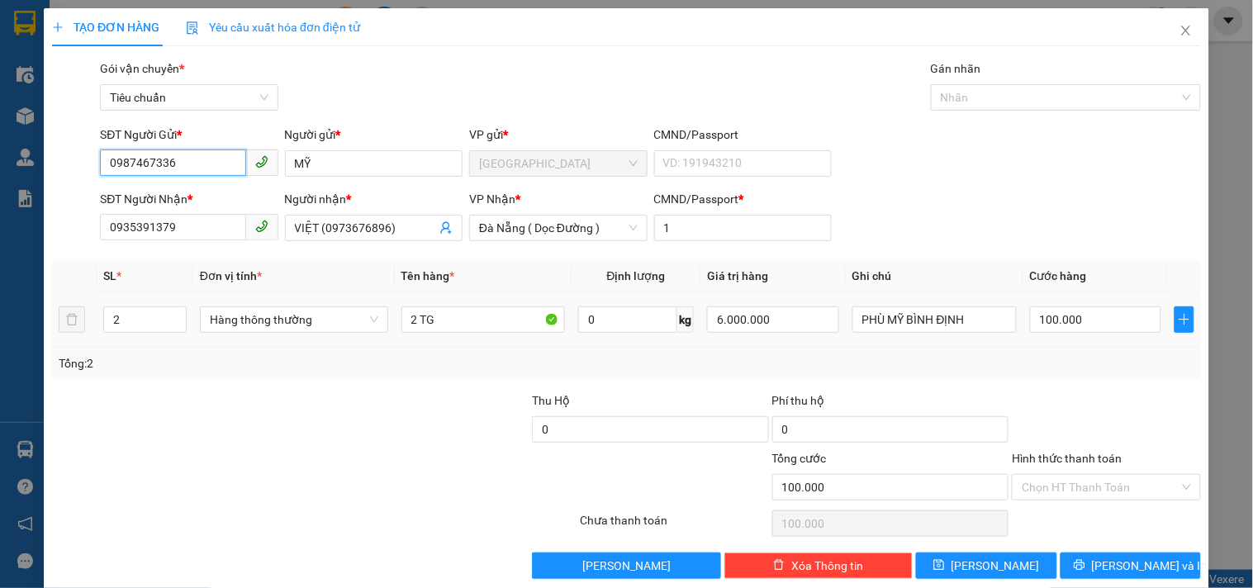
type input "0987467336"
click at [61, 326] on tr "2 Hàng thông thường 2 TG 0 kg 6.000.000 PHÙ MỸ BÌNH ĐỊNH 100.000" at bounding box center [626, 319] width 1149 height 55
drag, startPoint x: 116, startPoint y: 320, endPoint x: 46, endPoint y: 344, distance: 73.4
click at [48, 343] on div "TẠO ĐƠN HÀNG Yêu cầu xuất hóa đơn điện tử Transit Pickup Surcharge Ids Transit …" at bounding box center [627, 299] width 1166 height 583
type input "6"
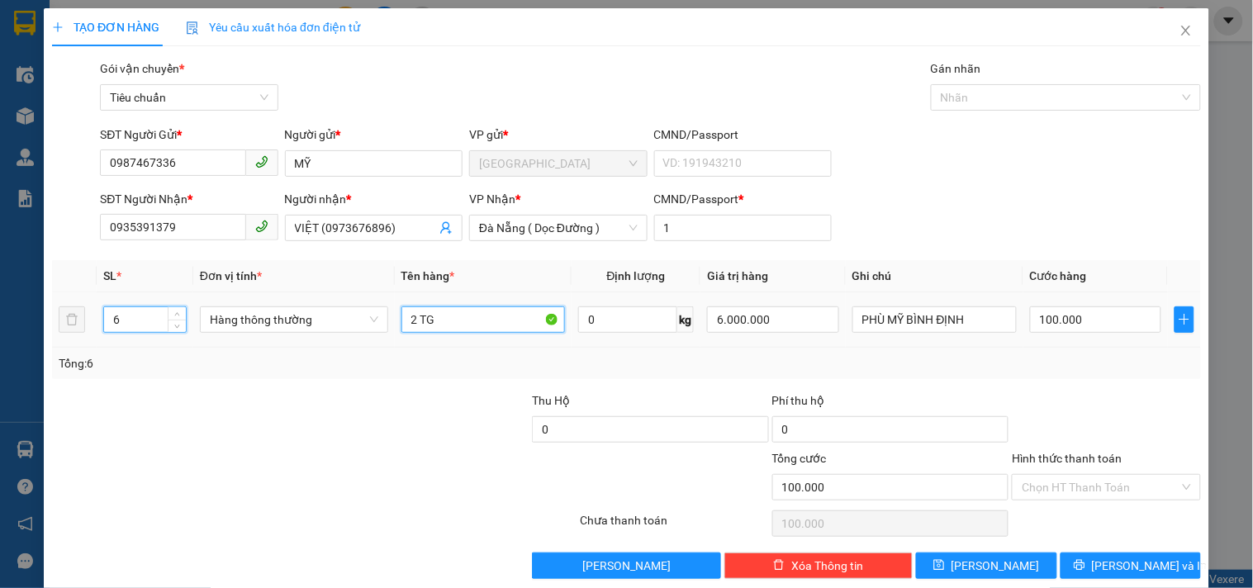
drag, startPoint x: 416, startPoint y: 325, endPoint x: 383, endPoint y: 335, distance: 35.3
click at [375, 335] on tr "6 Hàng thông thường 2 TG 0 kg 6.000.000 PHÙ MỸ BÌNH ĐỊNH 100.000" at bounding box center [626, 319] width 1149 height 55
type input "0"
type input "6TG"
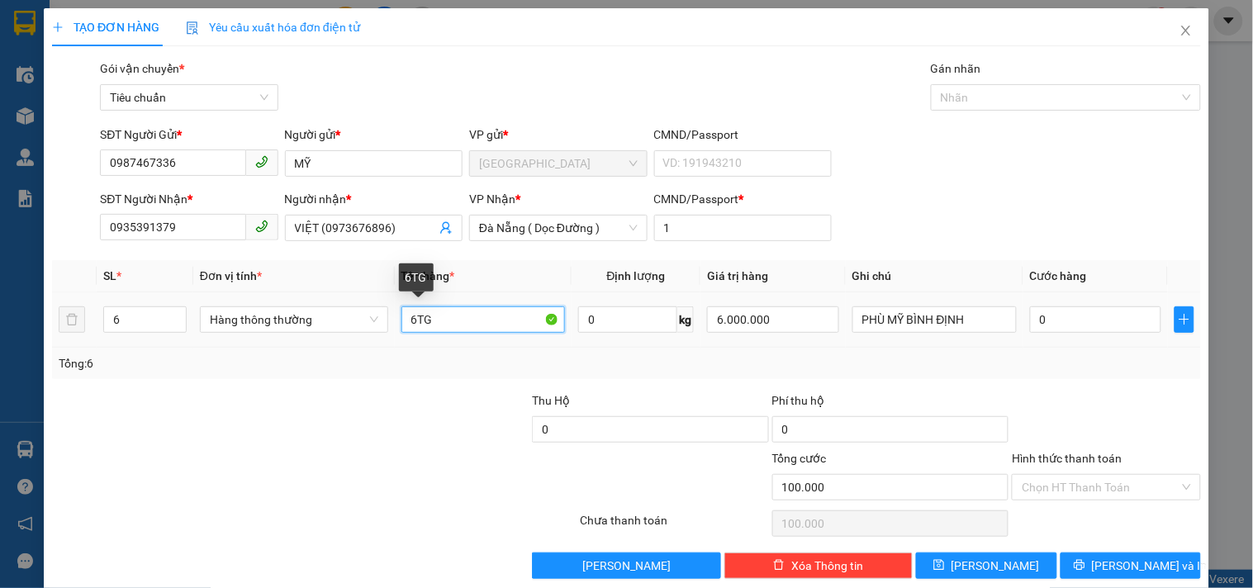
type input "0"
type input "6TG"
drag, startPoint x: 500, startPoint y: 364, endPoint x: 631, endPoint y: 355, distance: 131.6
click at [502, 364] on div "Tổng: 6" at bounding box center [627, 363] width 1136 height 18
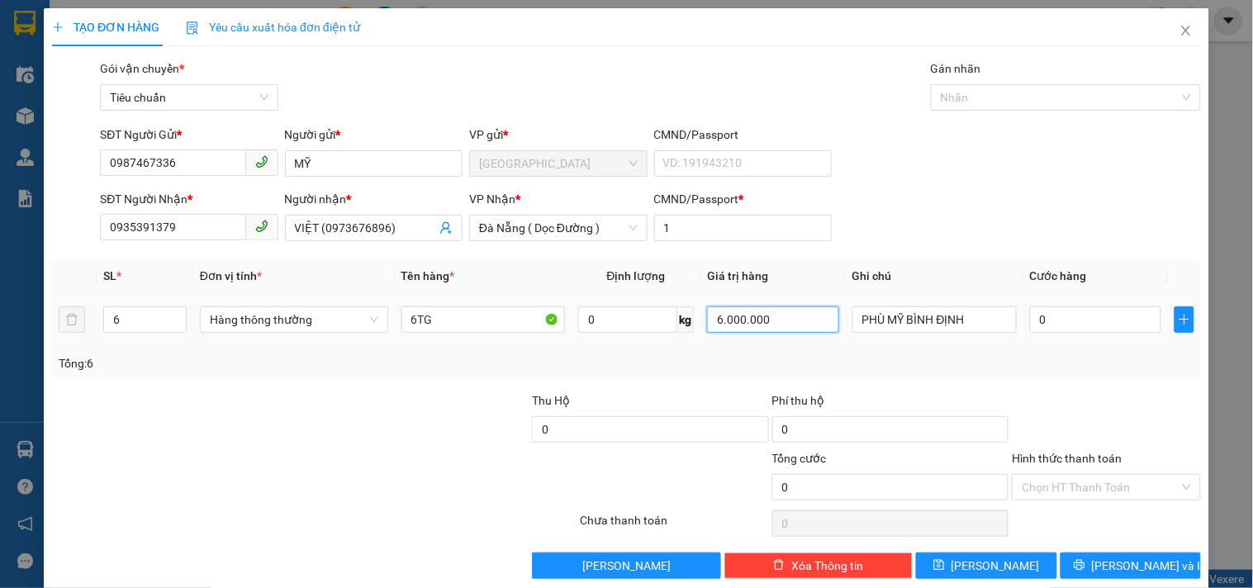
click at [787, 324] on input "6.000.000" at bounding box center [773, 320] width 132 height 26
click at [788, 323] on input "6.000.000" at bounding box center [773, 320] width 132 height 26
type input "20.000.000"
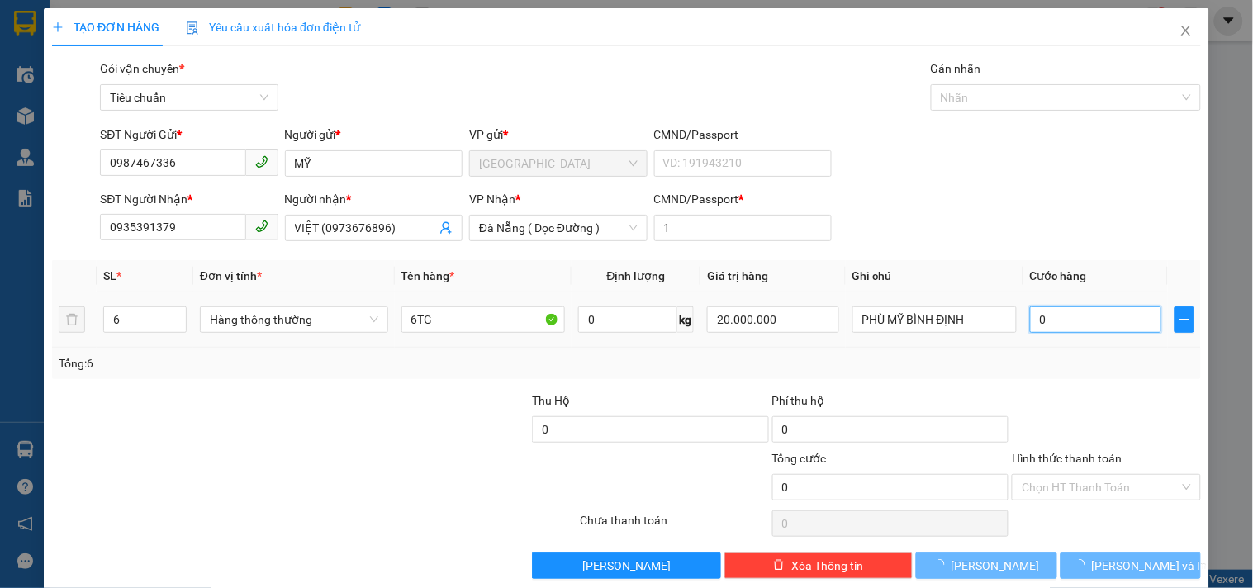
click at [1036, 312] on input "0" at bounding box center [1096, 320] width 132 height 26
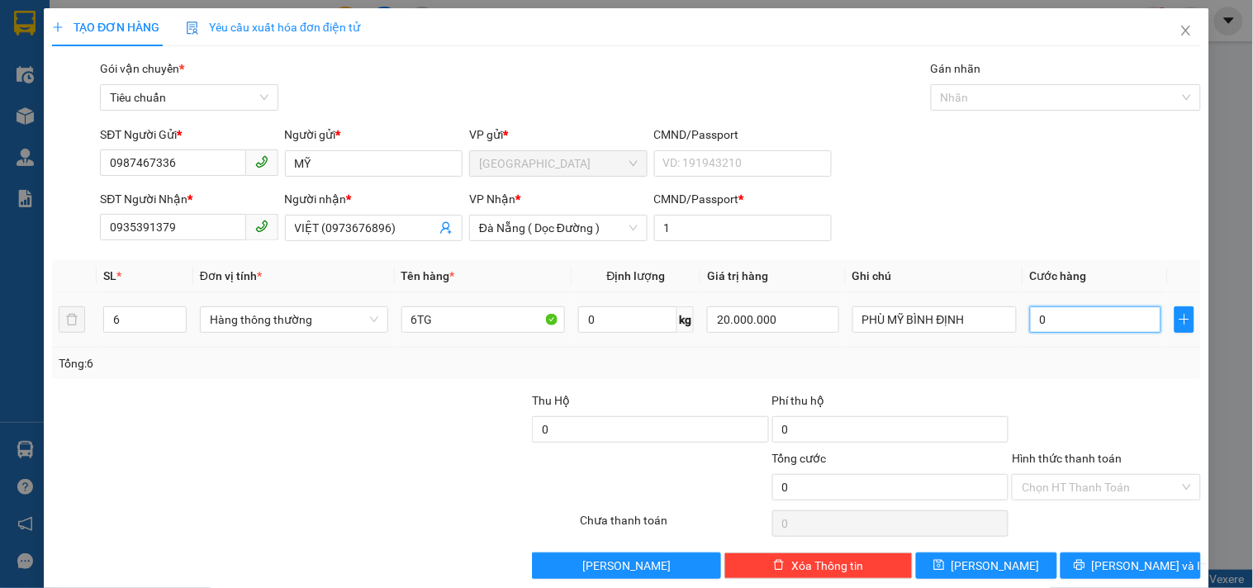
type input "3"
type input "30"
type input "300"
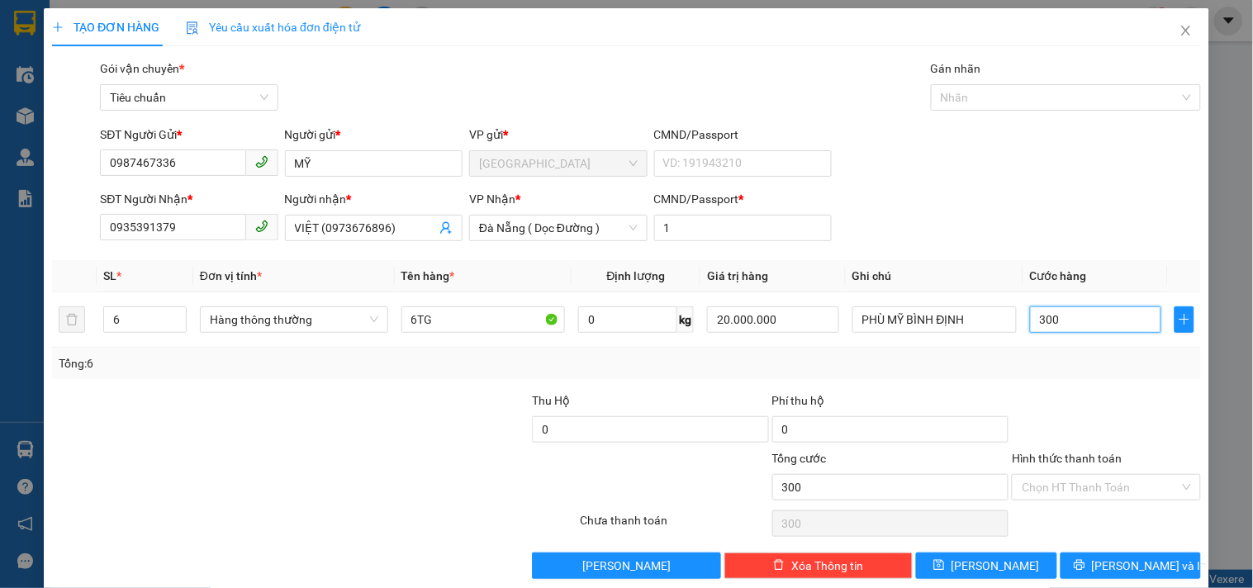
type input "300"
click at [1038, 386] on div "Transit Pickup Surcharge Ids Transit Deliver Surcharge Ids Transit Deliver Surc…" at bounding box center [626, 319] width 1149 height 520
type input "300.000"
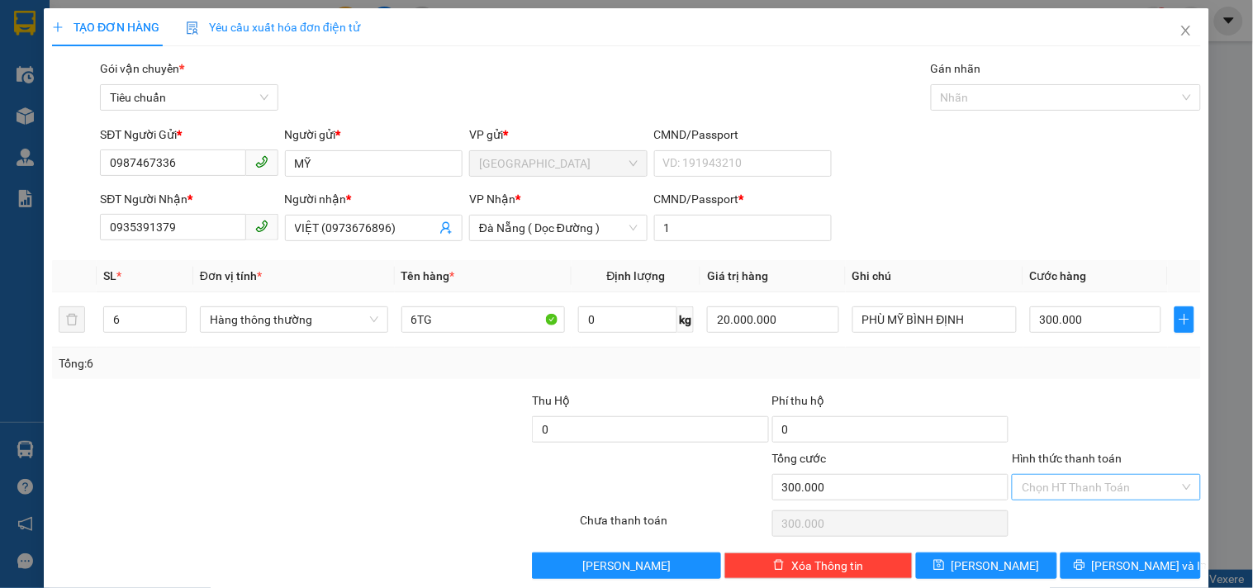
click at [1091, 486] on input "Hình thức thanh toán" at bounding box center [1100, 487] width 157 height 25
click at [1019, 374] on div "Tại văn phòng" at bounding box center [1096, 375] width 167 height 18
type input "0"
drag, startPoint x: 1099, startPoint y: 563, endPoint x: 1117, endPoint y: 573, distance: 20.7
click at [1100, 570] on button "Lưu và In" at bounding box center [1131, 566] width 140 height 26
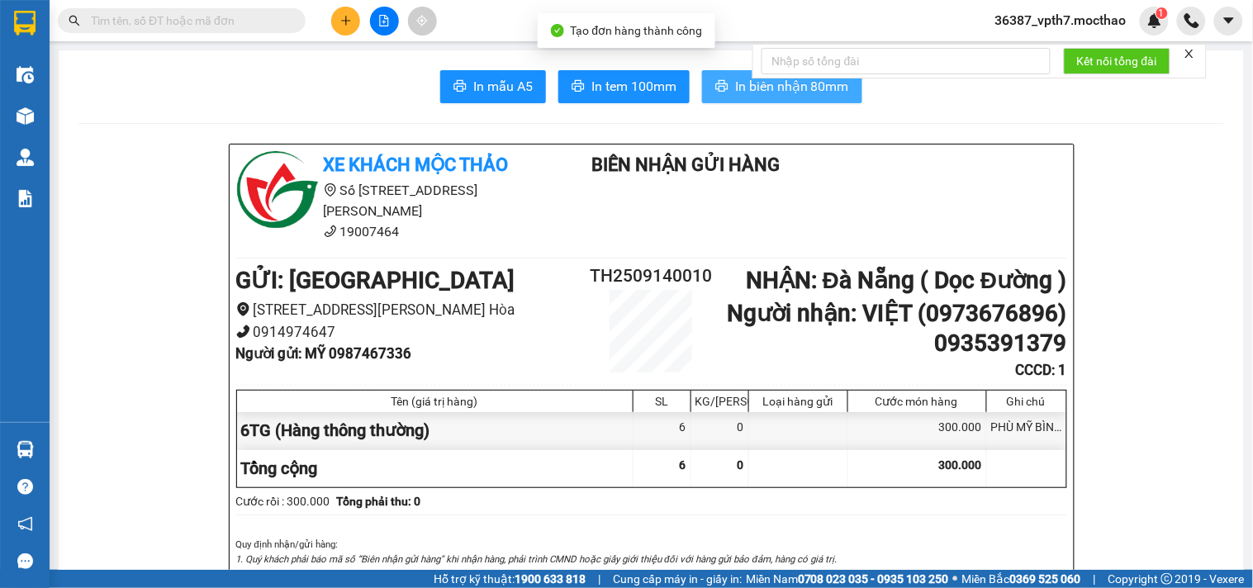
click at [727, 91] on button "In biên nhận 80mm" at bounding box center [782, 86] width 160 height 33
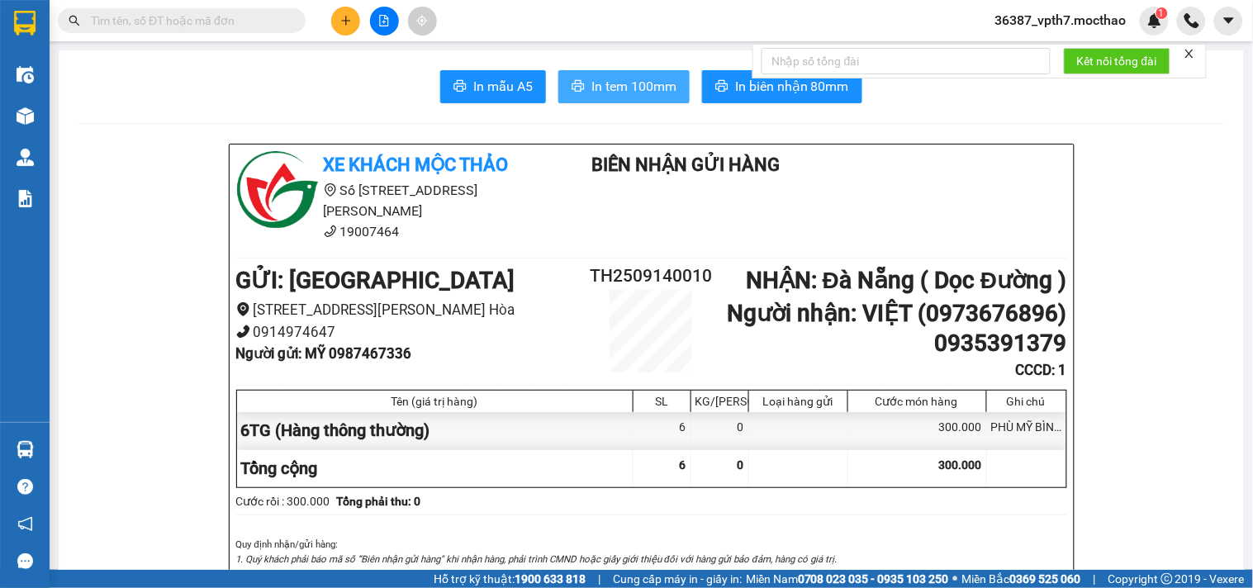
click at [643, 88] on span "In tem 100mm" at bounding box center [634, 86] width 85 height 21
click at [352, 23] on button at bounding box center [345, 21] width 29 height 29
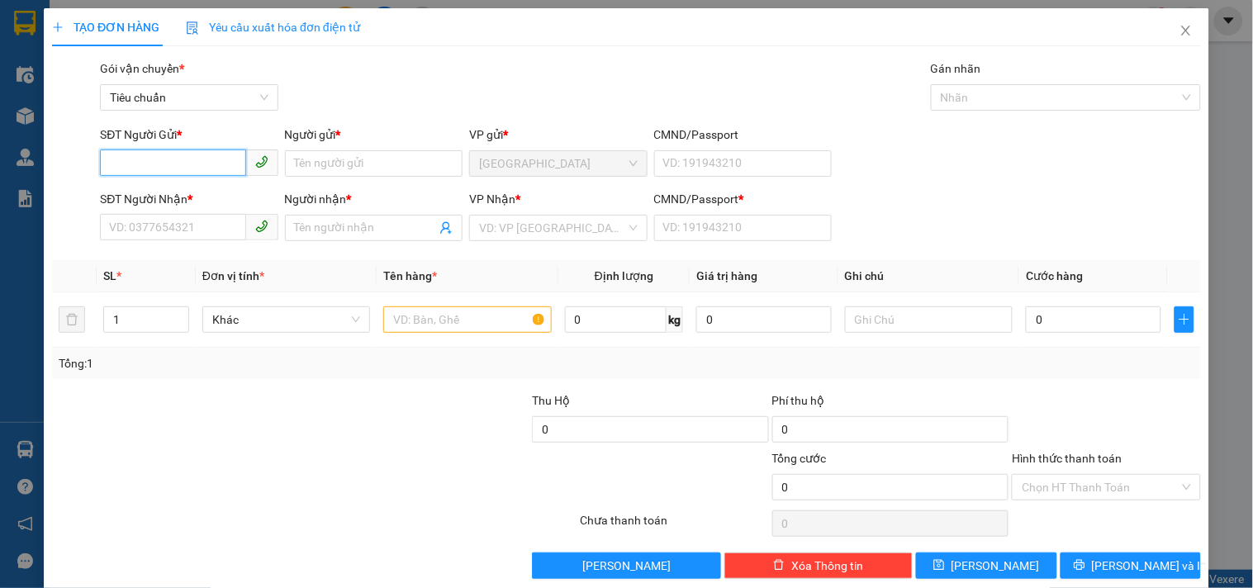
drag, startPoint x: 219, startPoint y: 164, endPoint x: 216, endPoint y: 145, distance: 19.3
click at [211, 159] on input "SĐT Người Gửi *" at bounding box center [172, 163] width 145 height 26
type input "0914057550"
drag, startPoint x: 204, startPoint y: 204, endPoint x: 191, endPoint y: 201, distance: 13.6
click at [205, 203] on div "0914057550 - THANH" at bounding box center [190, 197] width 163 height 18
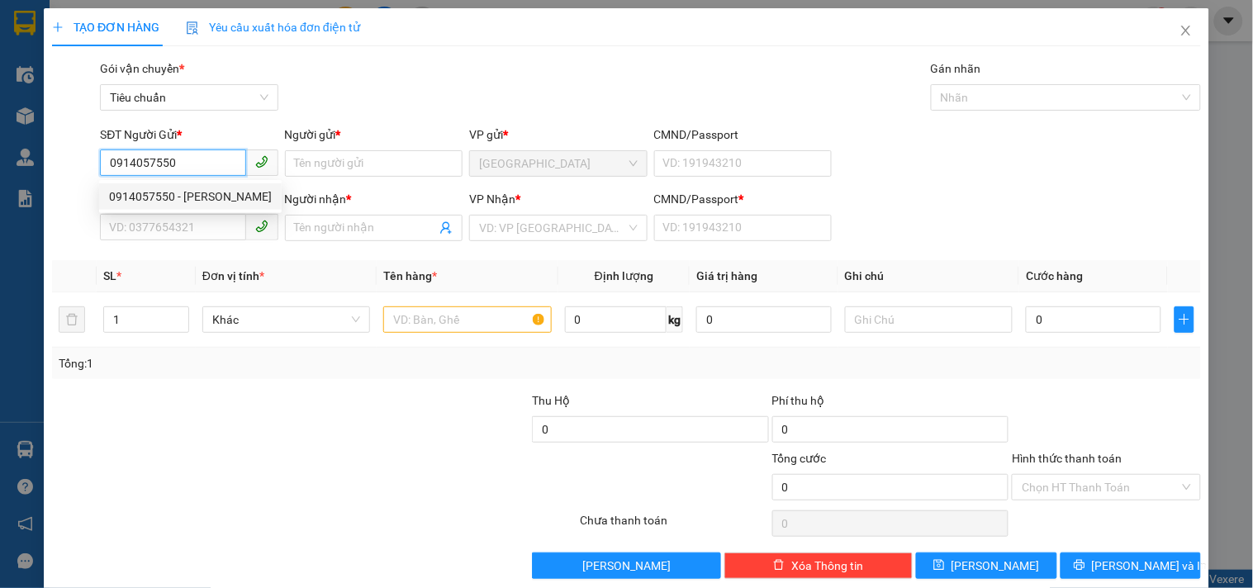
type input "THANH"
type input "0817420559"
type input "NHÂN"
type input "1"
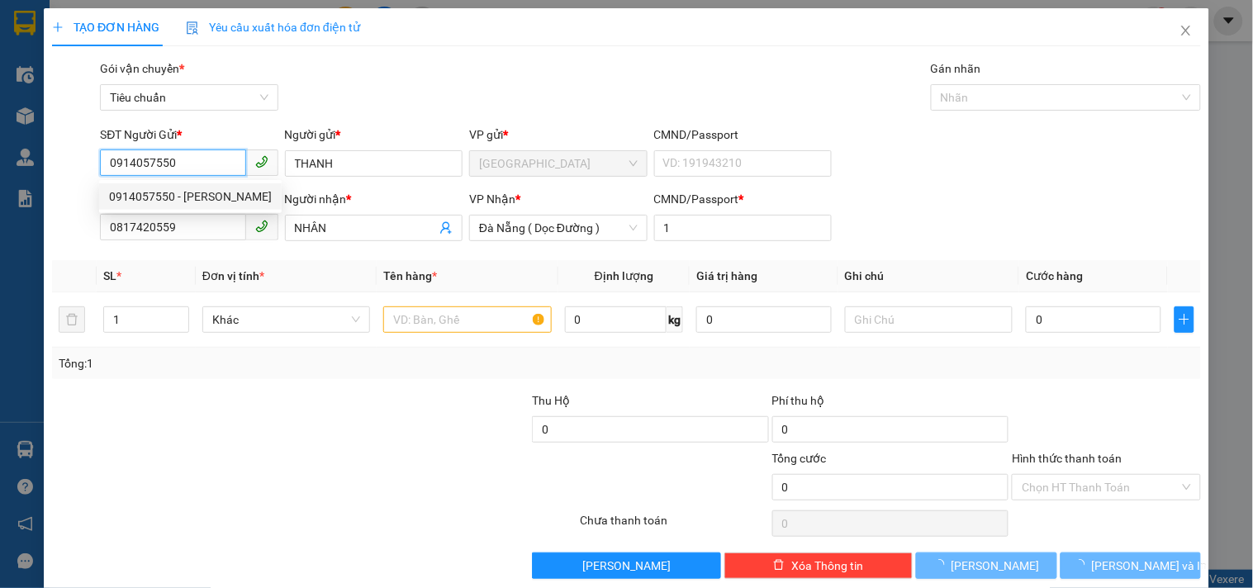
type input "60.000"
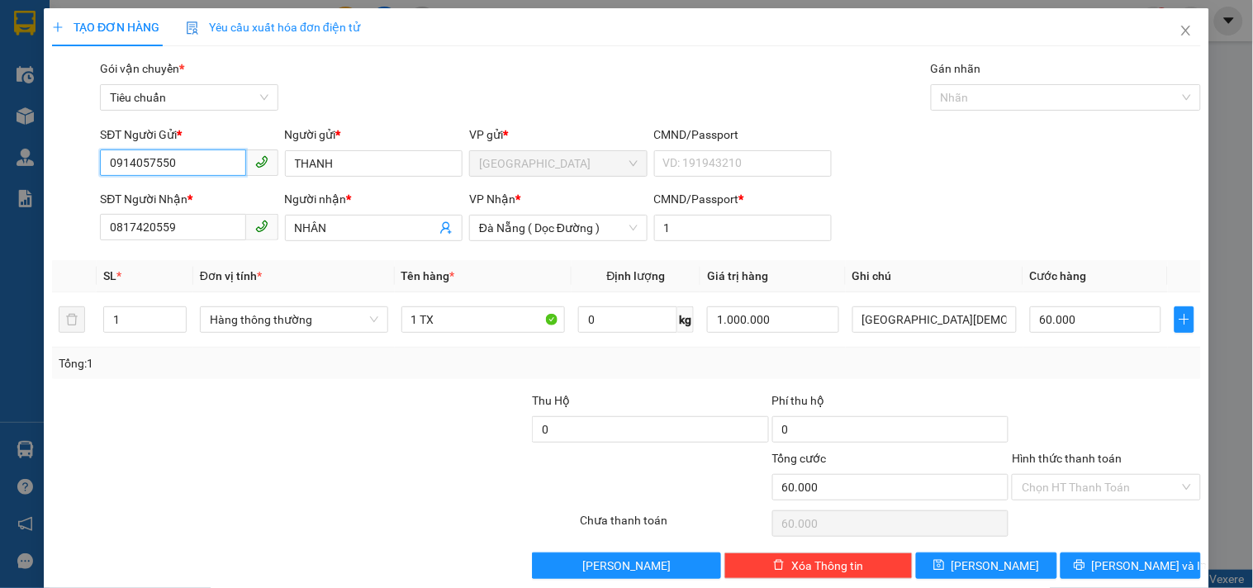
type input "0914057550"
drag, startPoint x: 197, startPoint y: 211, endPoint x: 179, endPoint y: 225, distance: 22.3
click at [179, 224] on div "SĐT Người Nhận * 0817420559" at bounding box center [189, 219] width 178 height 58
drag, startPoint x: 172, startPoint y: 225, endPoint x: 0, endPoint y: 259, distance: 175.1
click at [0, 260] on div "TẠO ĐƠN HÀNG Yêu cầu xuất hóa đơn điện tử Transit Pickup Surcharge Ids Transit …" at bounding box center [626, 294] width 1253 height 588
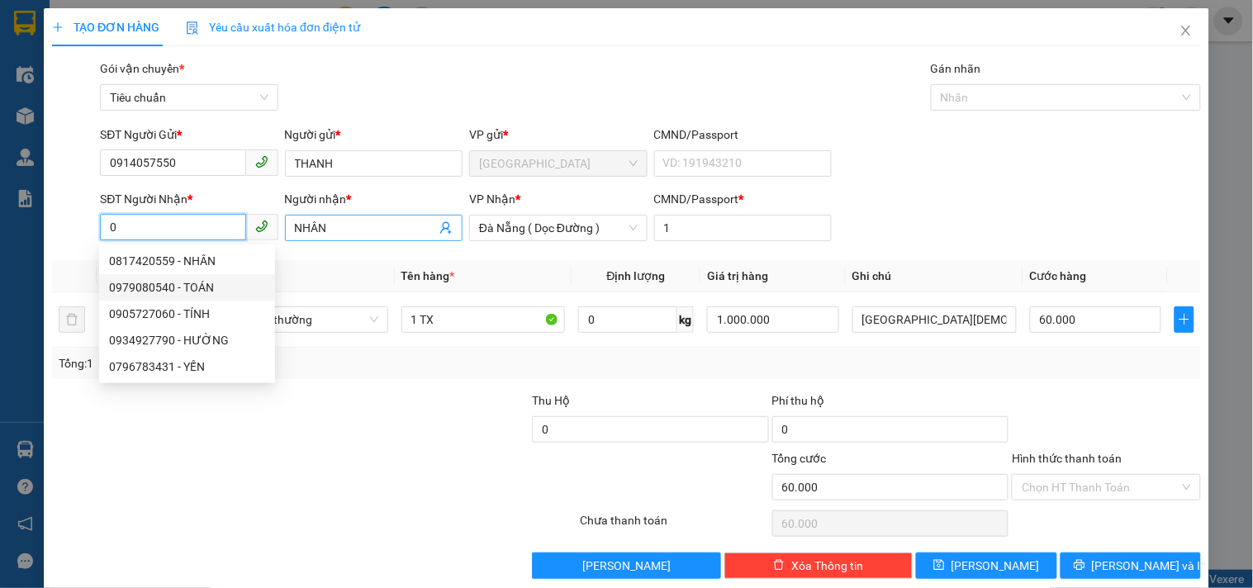
type input "0"
drag, startPoint x: 331, startPoint y: 227, endPoint x: 112, endPoint y: 266, distance: 222.4
click at [120, 268] on body "Kết quả tìm kiếm ( 0 ) Bộ lọc No Data 36387_vpth7.mocthao 1 Điều hành xe Kho hà…" at bounding box center [626, 294] width 1253 height 588
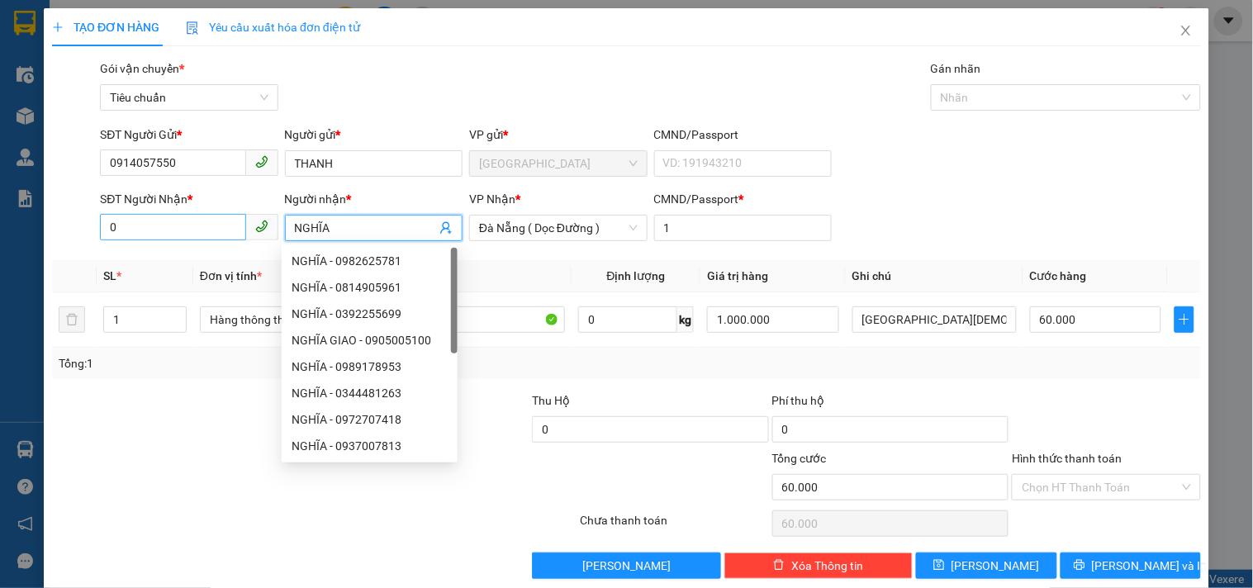
type input "NGHĨA"
drag, startPoint x: 187, startPoint y: 231, endPoint x: 159, endPoint y: 230, distance: 27.3
click at [185, 231] on input "0" at bounding box center [172, 227] width 145 height 26
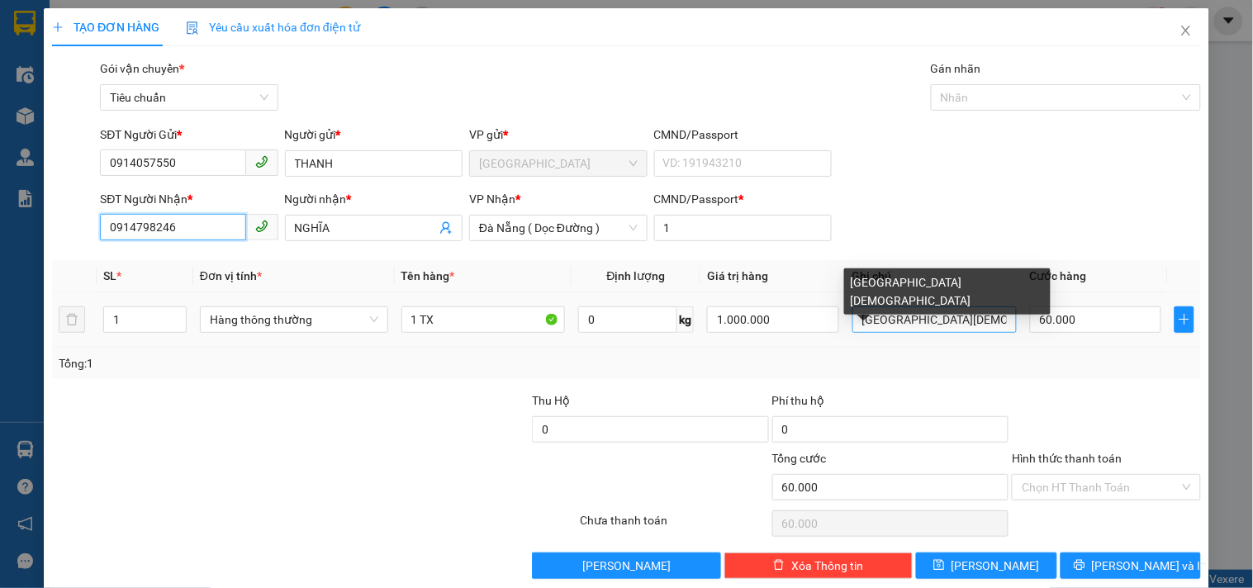
type input "0914798246"
drag, startPoint x: 851, startPoint y: 319, endPoint x: 1228, endPoint y: 310, distance: 376.8
click at [1252, 323] on div "TẠO ĐƠN HÀNG Yêu cầu xuất hóa đơn điện tử Transit Pickup Surcharge Ids Transit …" at bounding box center [626, 294] width 1253 height 588
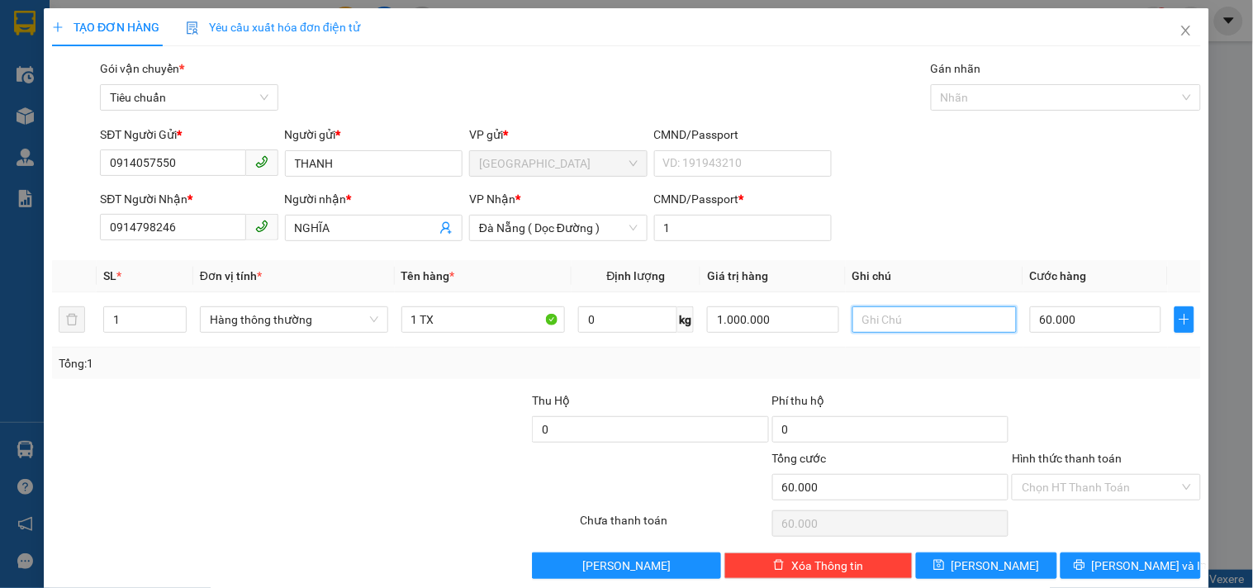
scroll to position [0, 0]
type input "NGÃ 3 TỨ CAU"
click at [1121, 337] on td "60.000" at bounding box center [1096, 319] width 145 height 55
click at [1087, 327] on input "60.000" at bounding box center [1096, 320] width 132 height 26
type input "5"
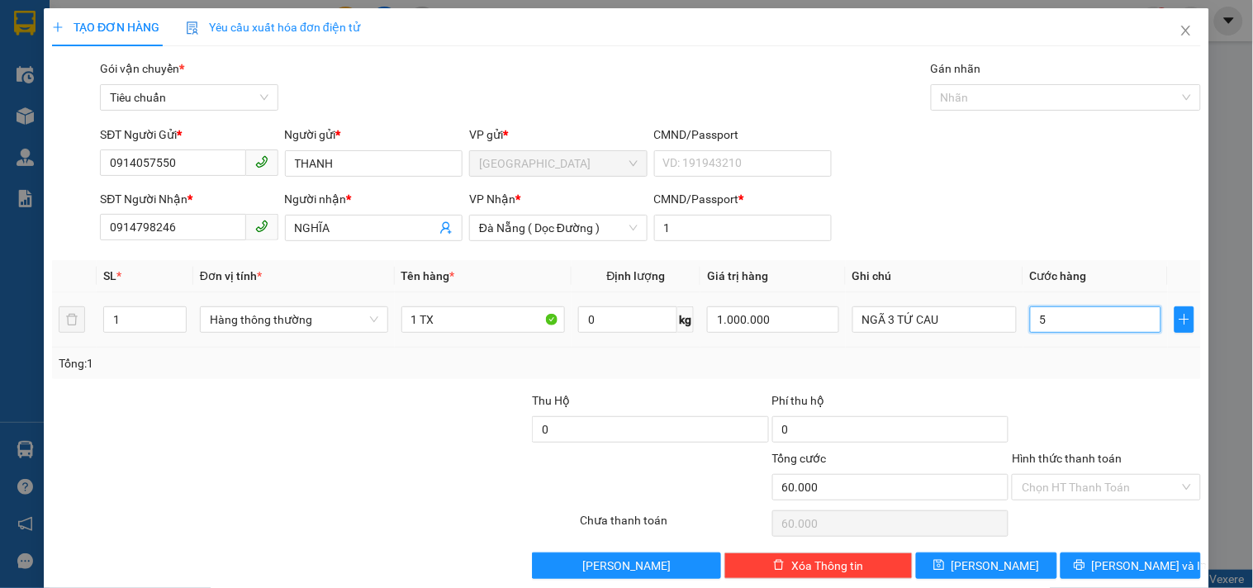
type input "5"
type input "50"
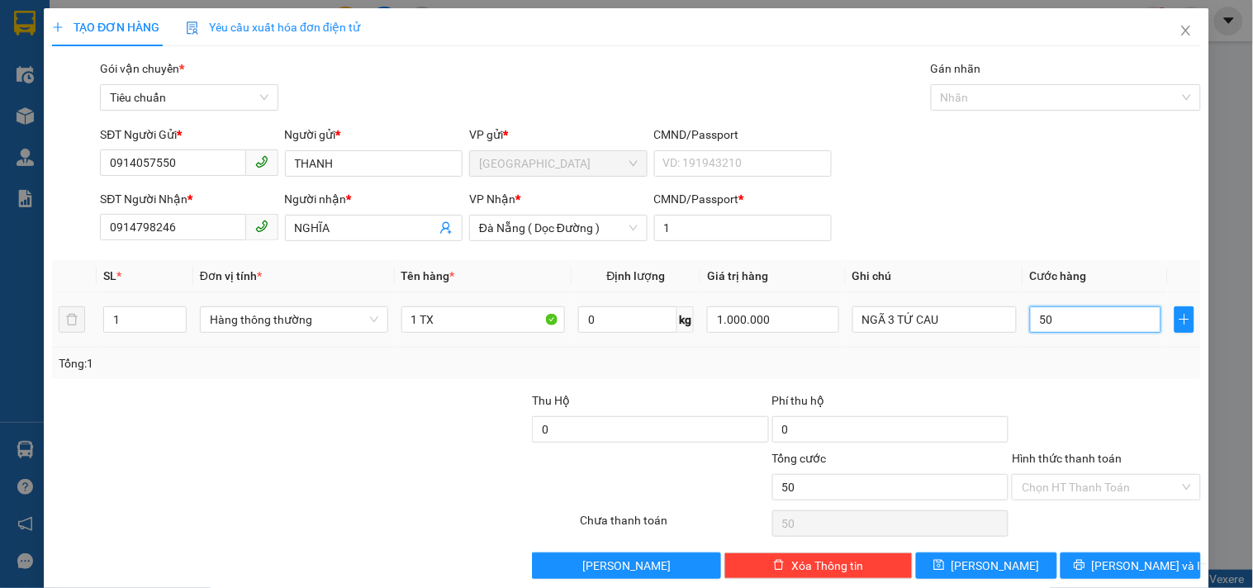
type input "50"
type input "50.000"
click at [1063, 382] on div "Transit Pickup Surcharge Ids Transit Deliver Surcharge Ids Transit Deliver Surc…" at bounding box center [626, 319] width 1149 height 520
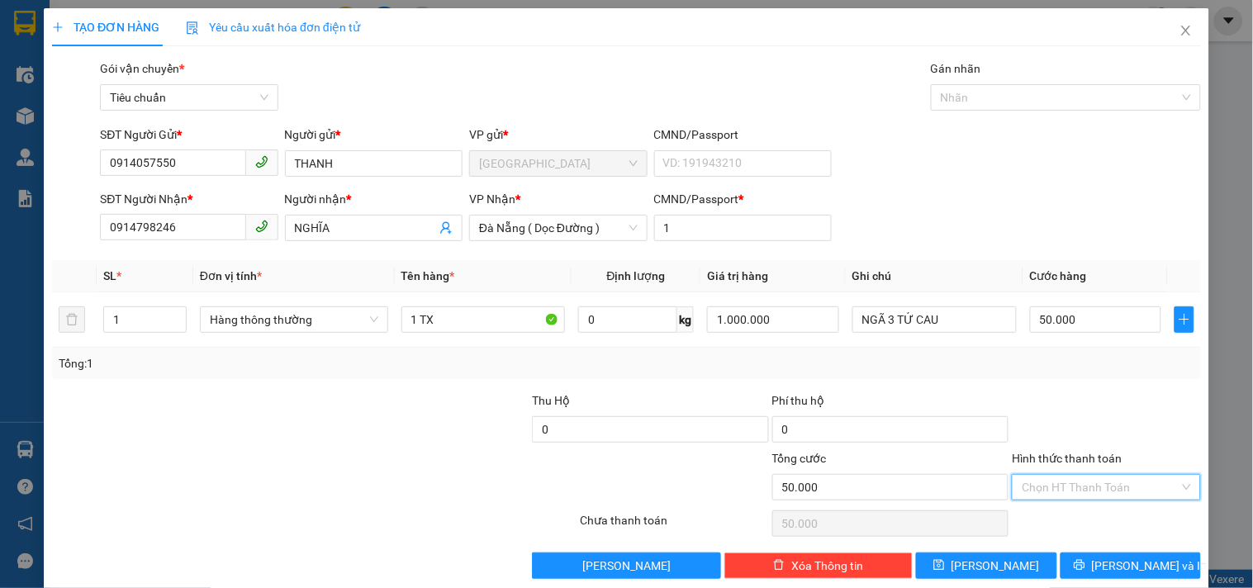
click at [1071, 487] on input "Hình thức thanh toán" at bounding box center [1100, 487] width 157 height 25
click at [1046, 369] on div "Tại văn phòng" at bounding box center [1096, 375] width 167 height 18
type input "0"
click at [1132, 568] on span "Lưu và In" at bounding box center [1150, 566] width 116 height 18
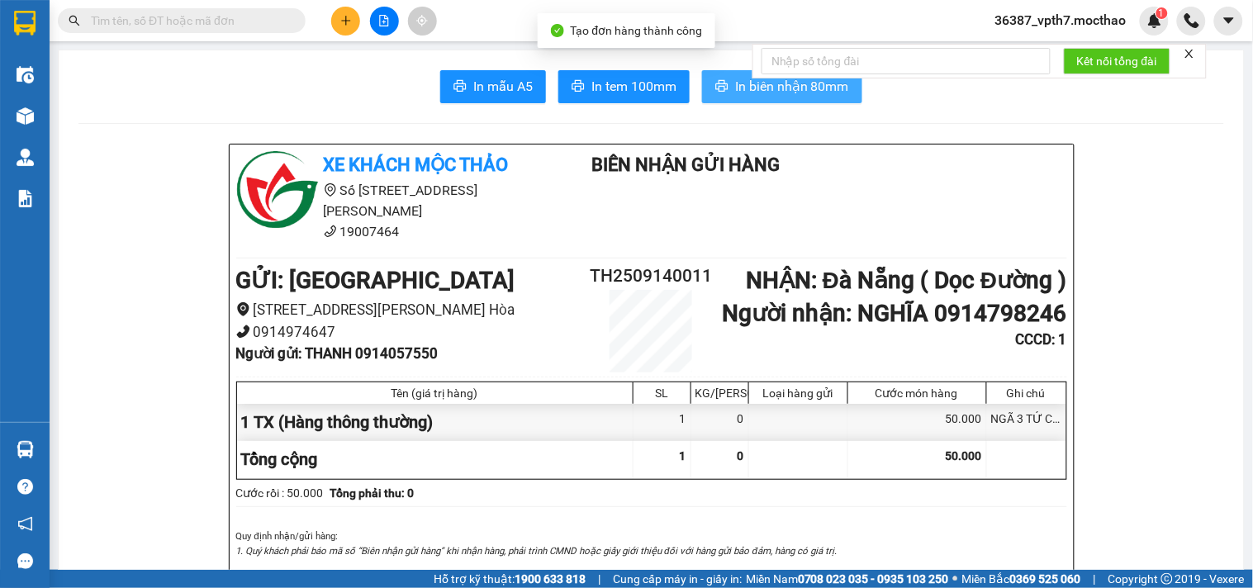
click at [736, 91] on span "In biên nhận 80mm" at bounding box center [792, 86] width 114 height 21
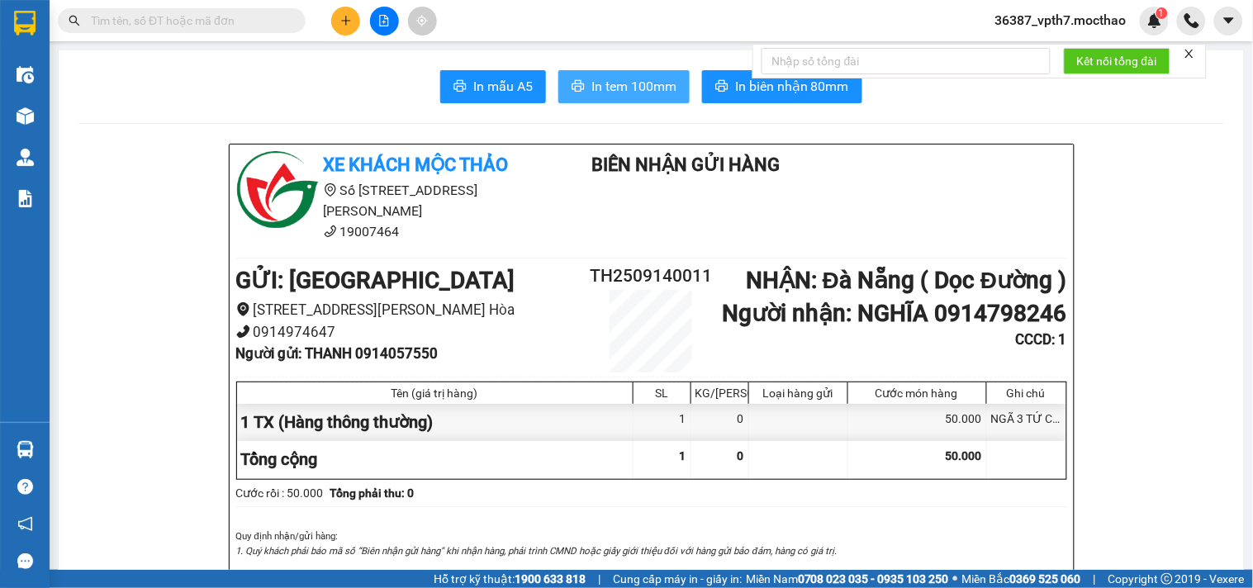
click at [621, 74] on button "In tem 100mm" at bounding box center [623, 86] width 131 height 33
click at [352, 17] on button at bounding box center [345, 21] width 29 height 29
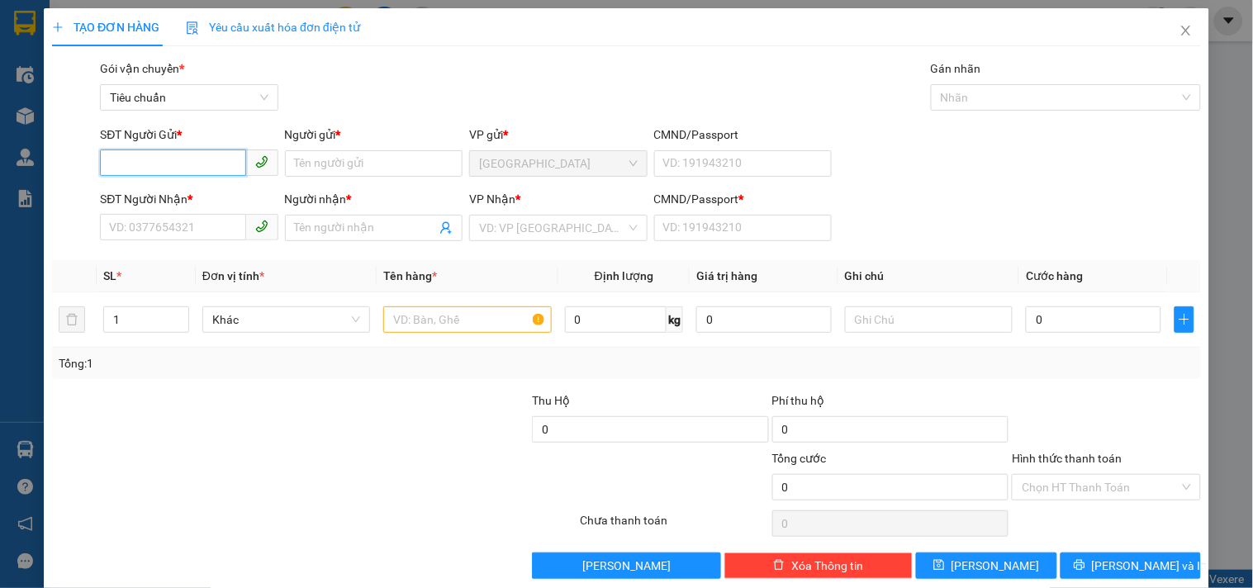
click at [142, 158] on input "SĐT Người Gửi *" at bounding box center [172, 163] width 145 height 26
type input "0787712377"
drag, startPoint x: 154, startPoint y: 199, endPoint x: 231, endPoint y: 245, distance: 90.0
click at [159, 199] on div "0787712377 - PHẤN" at bounding box center [187, 197] width 156 height 18
type input "PHẤN"
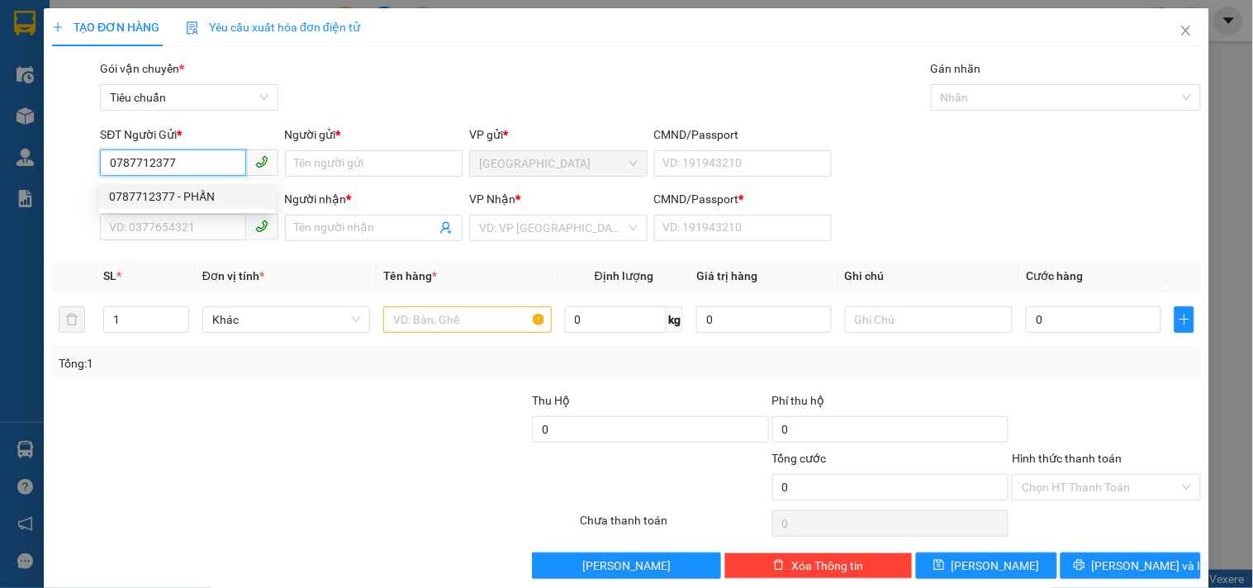
type input "0886552552"
type input "HƯƠNG"
type input "0"
type input "100.000"
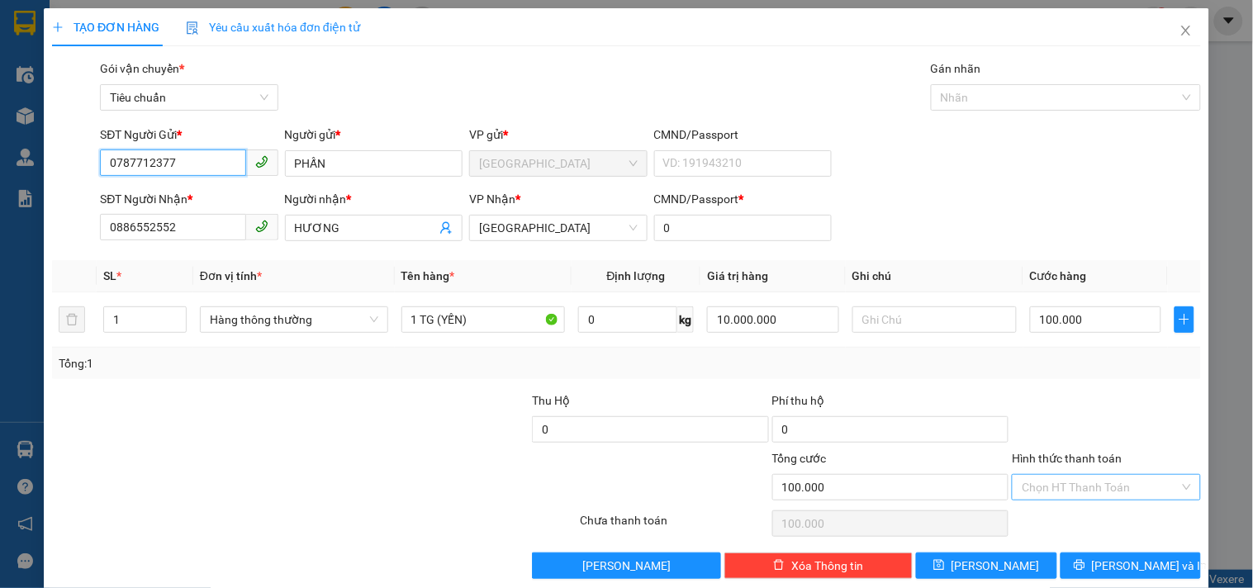
type input "0787712377"
click at [1036, 490] on input "Hình thức thanh toán" at bounding box center [1100, 487] width 157 height 25
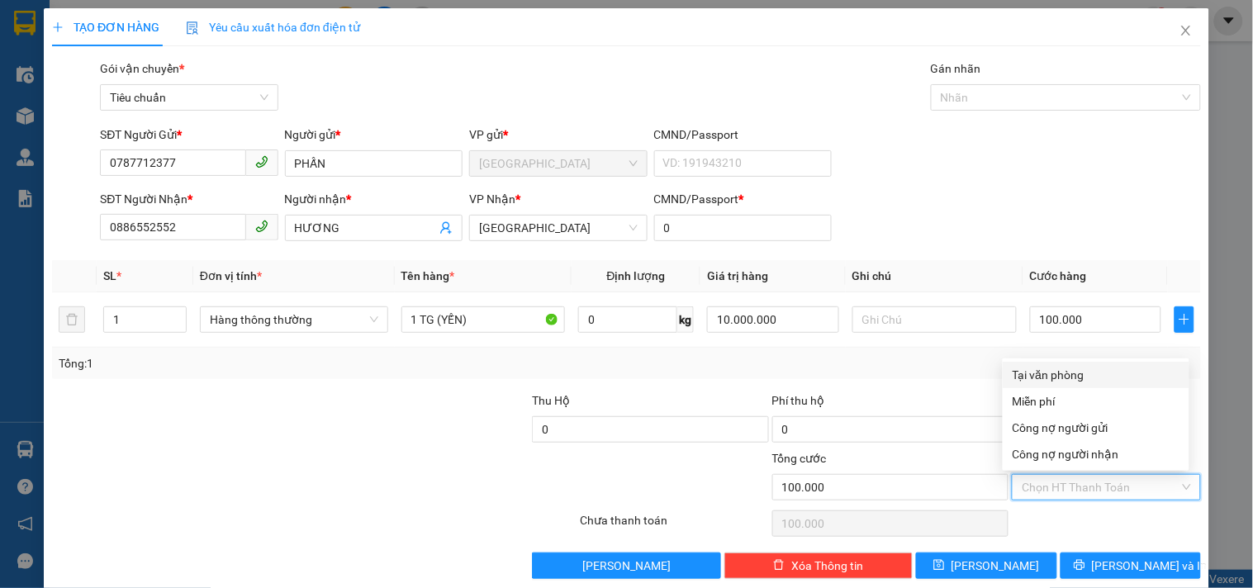
click at [1064, 378] on div "Tại văn phòng" at bounding box center [1096, 375] width 167 height 18
type input "0"
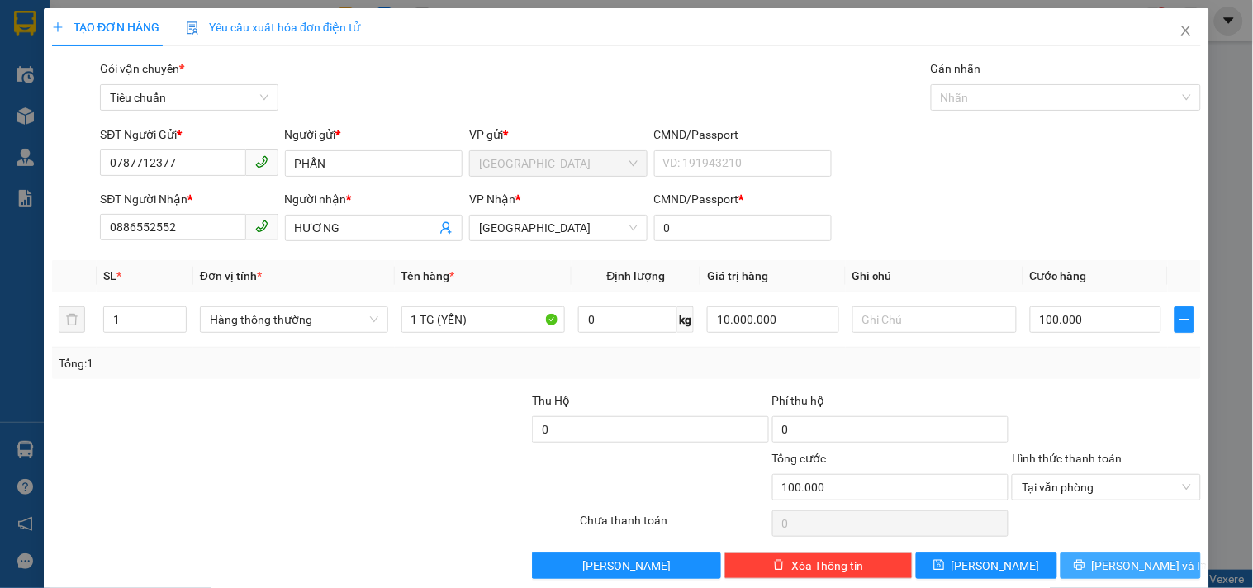
click at [1083, 568] on button "Lưu và In" at bounding box center [1131, 566] width 140 height 26
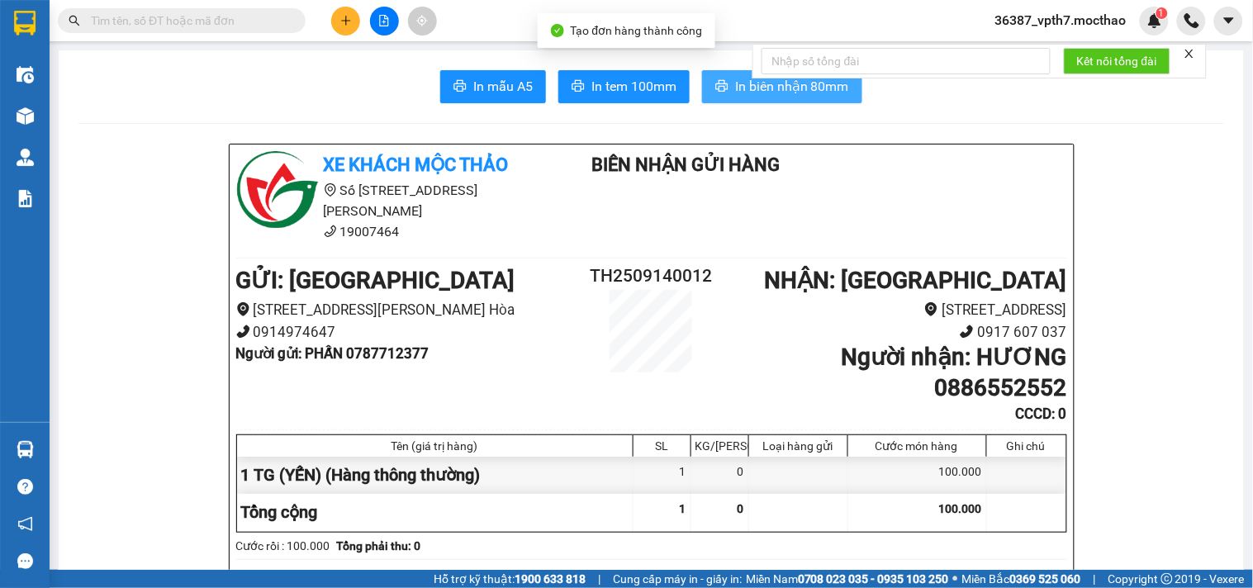
click at [735, 83] on span "In biên nhận 80mm" at bounding box center [792, 86] width 114 height 21
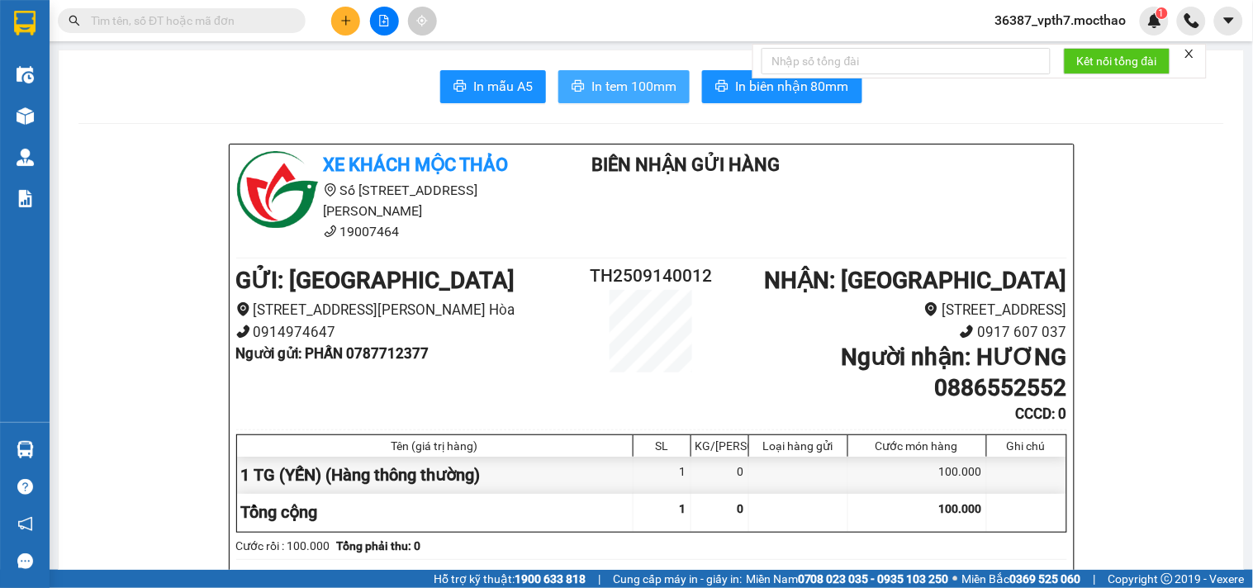
click at [636, 93] on span "In tem 100mm" at bounding box center [634, 86] width 85 height 21
click at [362, 14] on div at bounding box center [384, 21] width 124 height 29
click at [364, 15] on div at bounding box center [384, 21] width 124 height 29
click at [356, 20] on button at bounding box center [345, 21] width 29 height 29
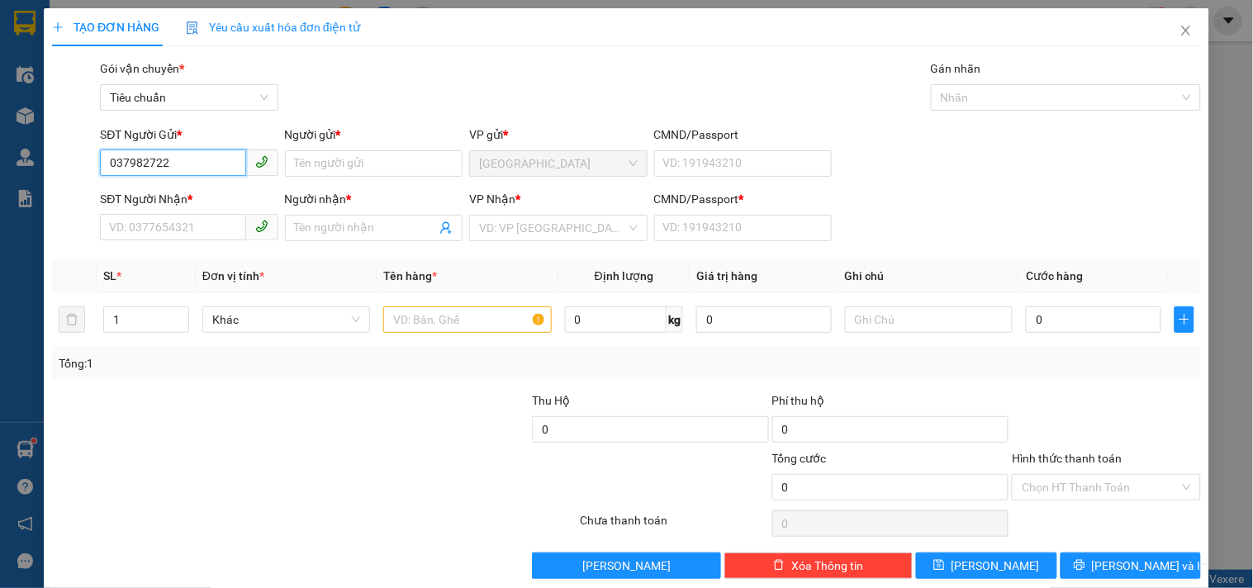
type input "0379827223"
click at [221, 188] on div "0379827223 - THẢO" at bounding box center [187, 197] width 156 height 18
type input "THẢO"
type input "0334370105"
type input "VINH"
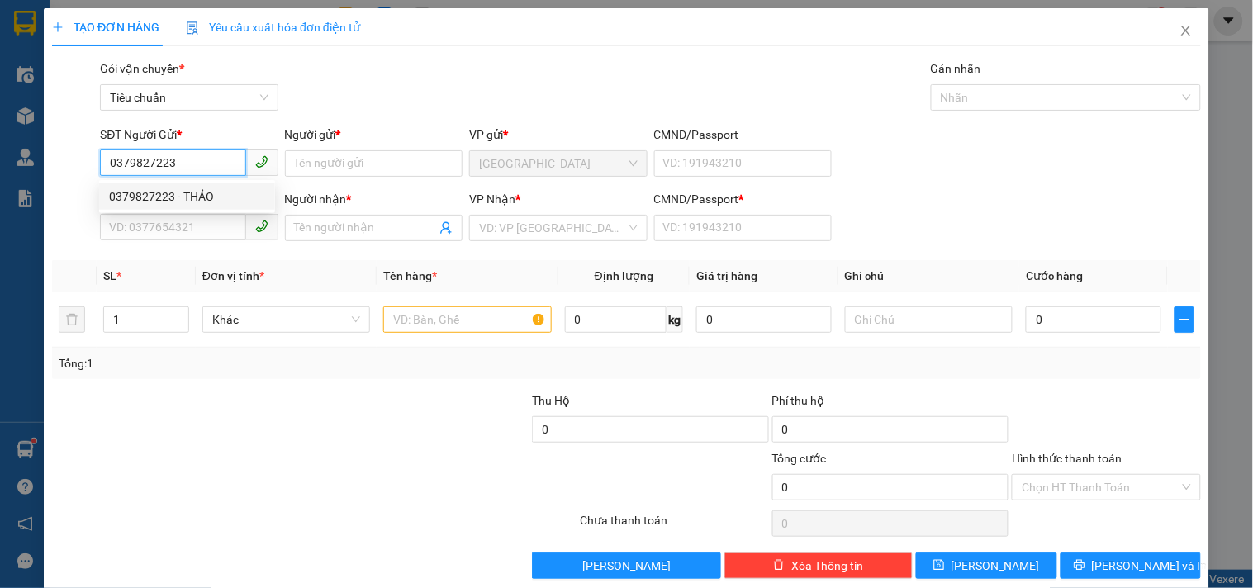
type input "1"
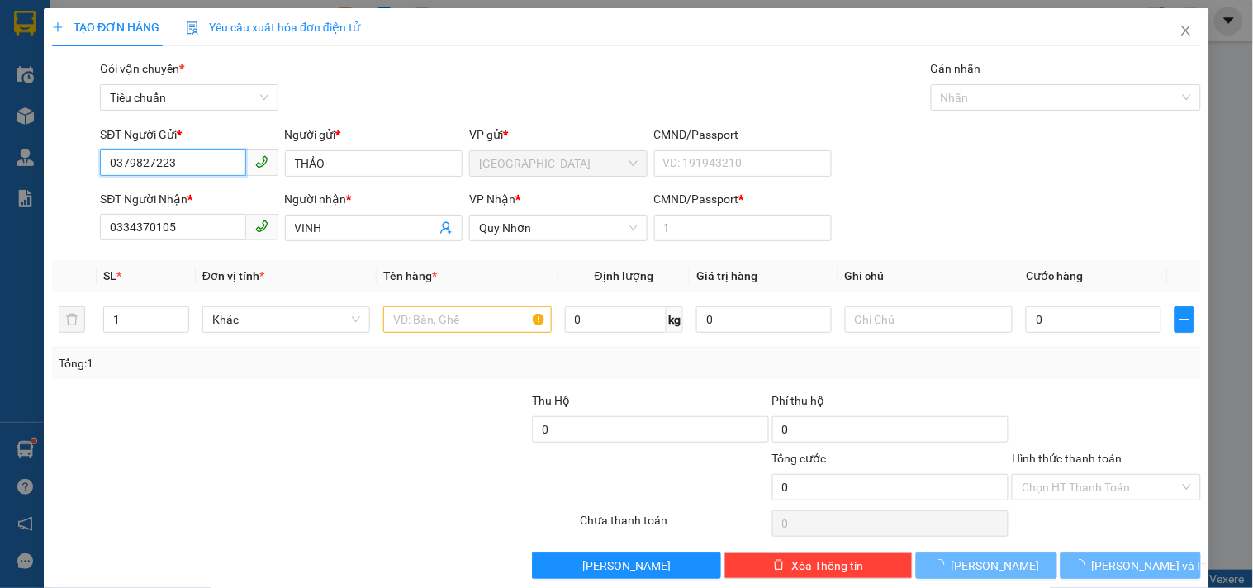
type input "20.000"
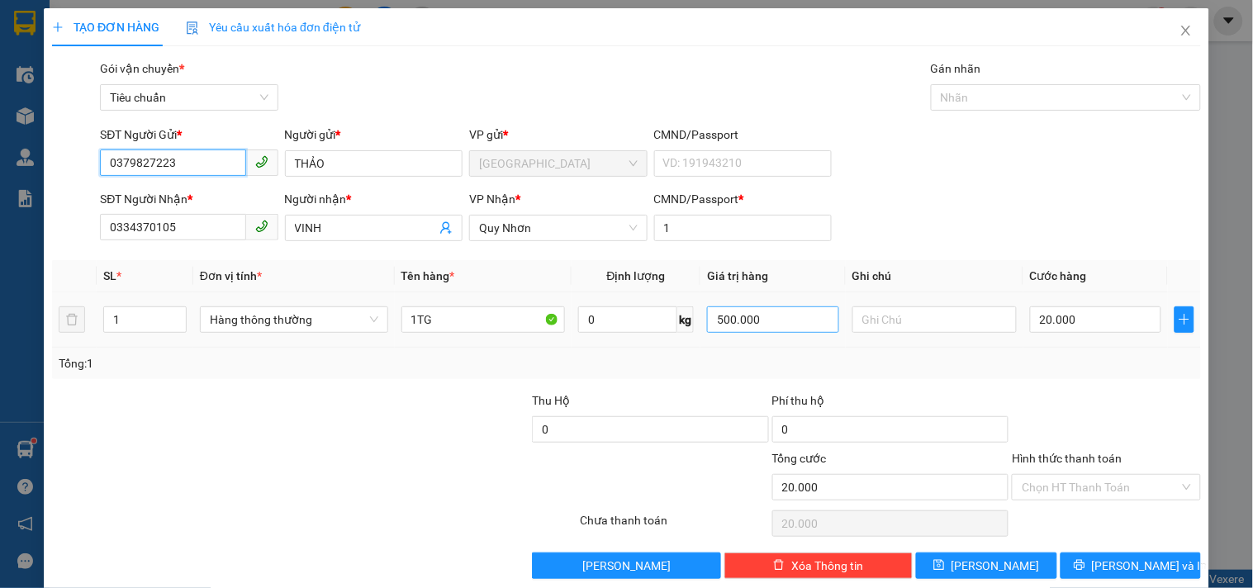
type input "0379827223"
click at [767, 319] on input "500.000" at bounding box center [773, 320] width 132 height 26
click at [767, 316] on input "500.000" at bounding box center [773, 320] width 132 height 26
click at [768, 312] on input "500.000" at bounding box center [773, 320] width 132 height 26
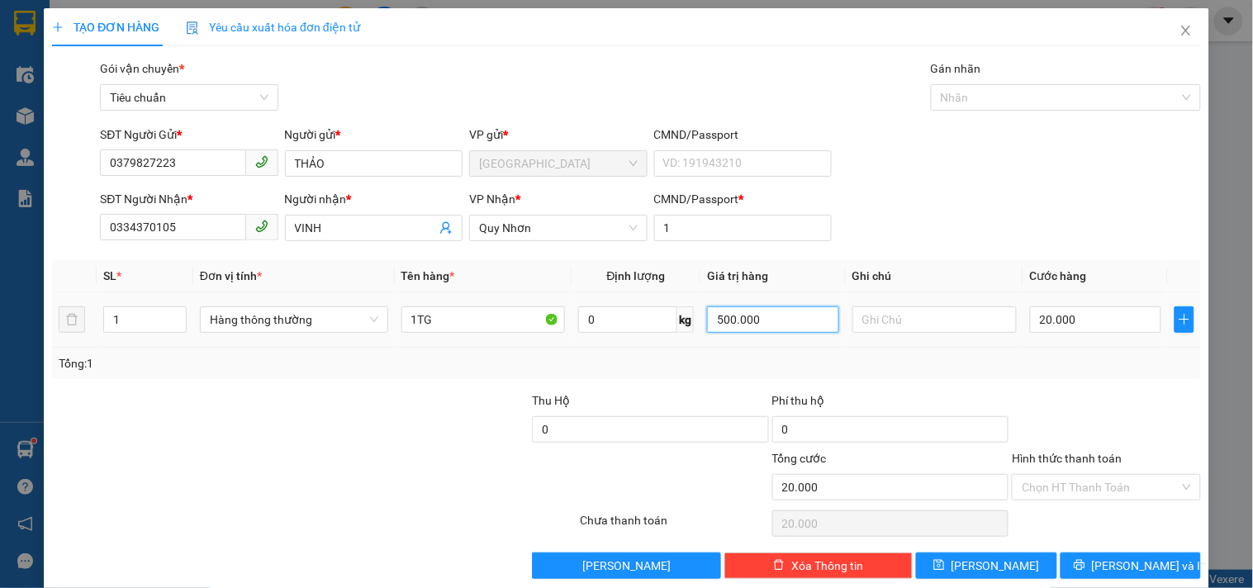
click at [768, 312] on input "500.000" at bounding box center [773, 320] width 132 height 26
type input "300.000"
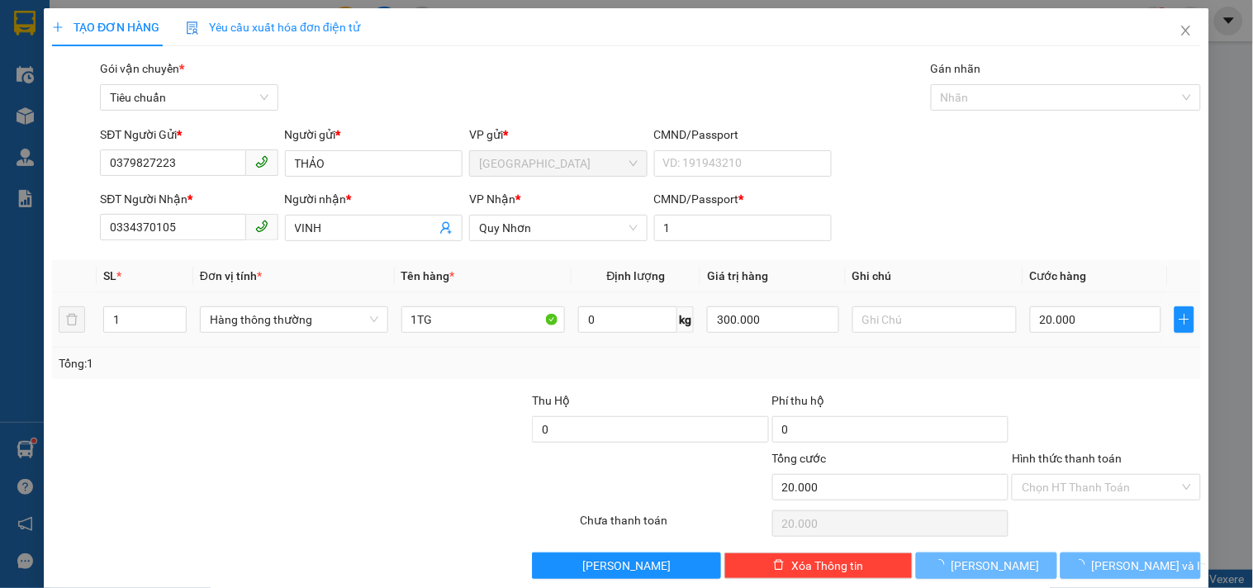
click at [860, 335] on div at bounding box center [935, 319] width 164 height 33
type input "0"
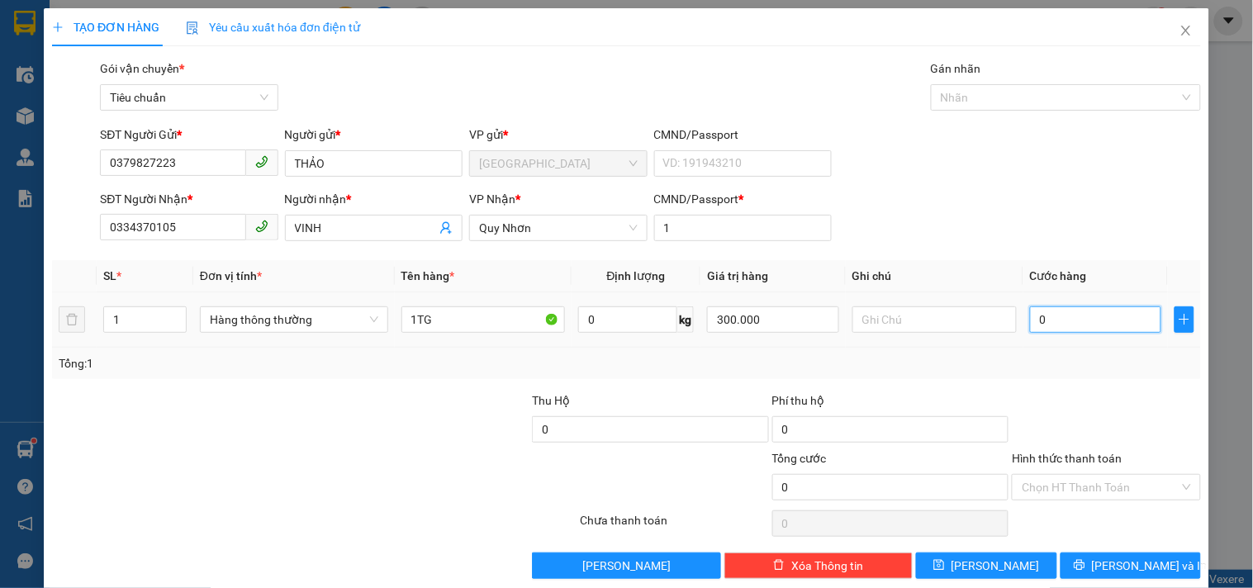
click at [1038, 320] on input "0" at bounding box center [1096, 320] width 132 height 26
type input "2"
type input "20"
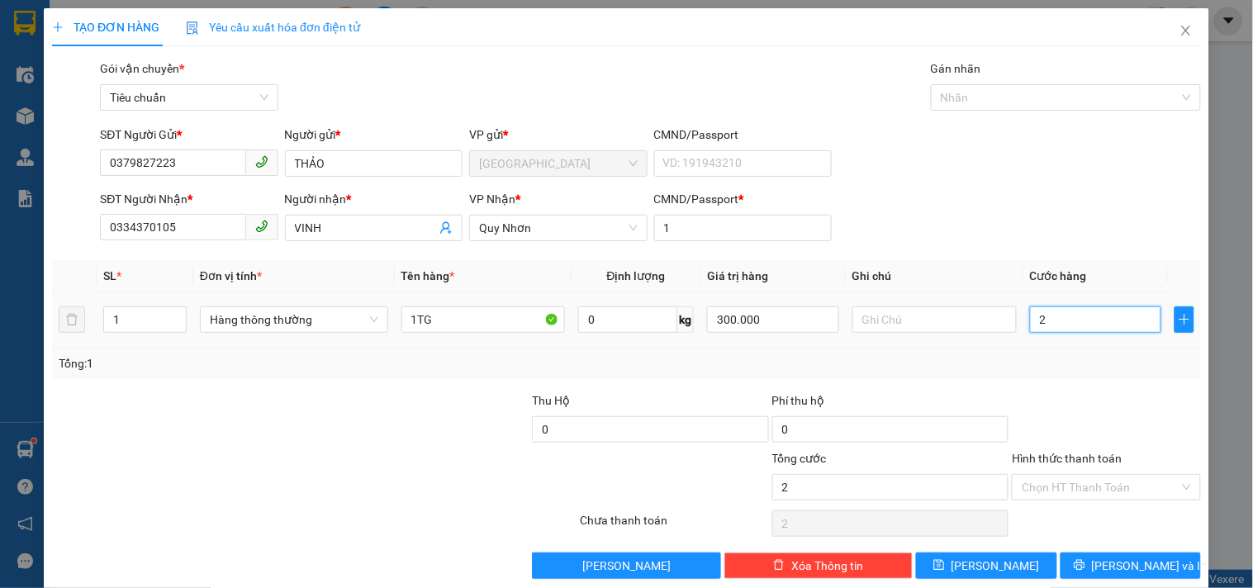
type input "20"
type input "20.000"
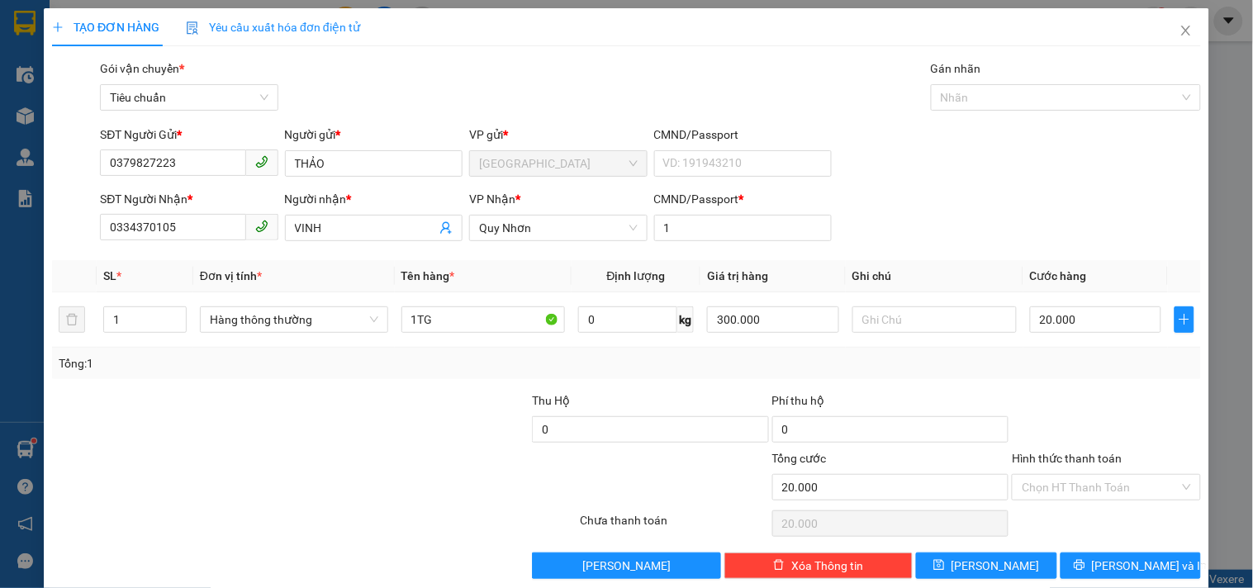
click at [1049, 393] on div "Transit Pickup Surcharge Ids Transit Deliver Surcharge Ids Transit Deliver Surc…" at bounding box center [626, 319] width 1149 height 520
drag, startPoint x: 1095, startPoint y: 485, endPoint x: 1091, endPoint y: 423, distance: 62.1
click at [1095, 484] on input "Hình thức thanh toán" at bounding box center [1100, 487] width 157 height 25
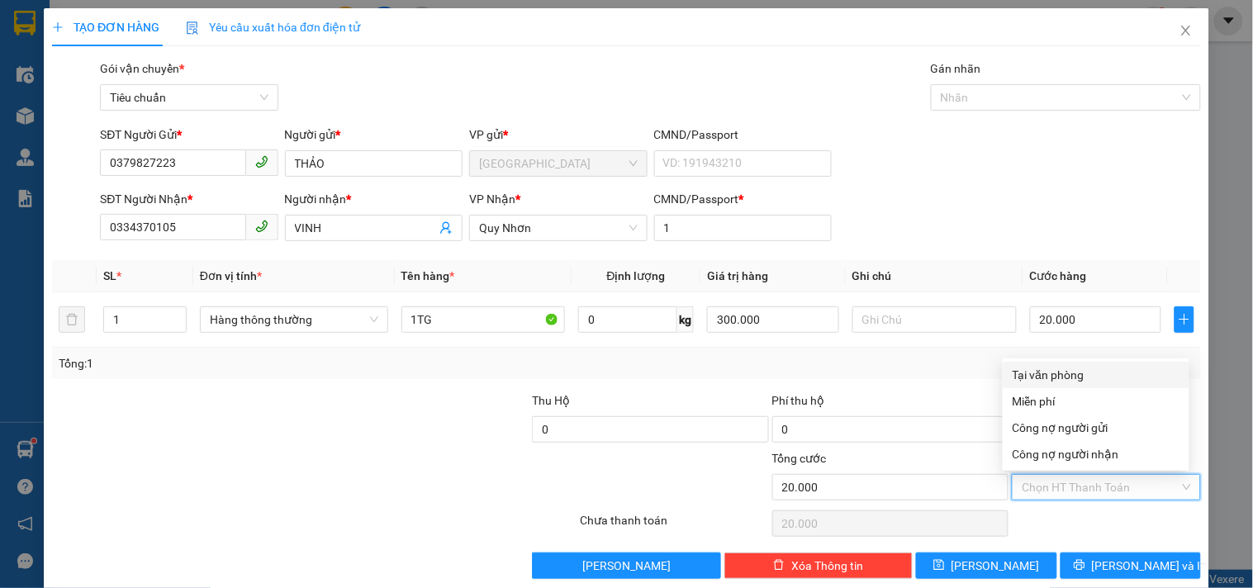
click at [1081, 373] on div "Tại văn phòng" at bounding box center [1096, 375] width 167 height 18
type input "0"
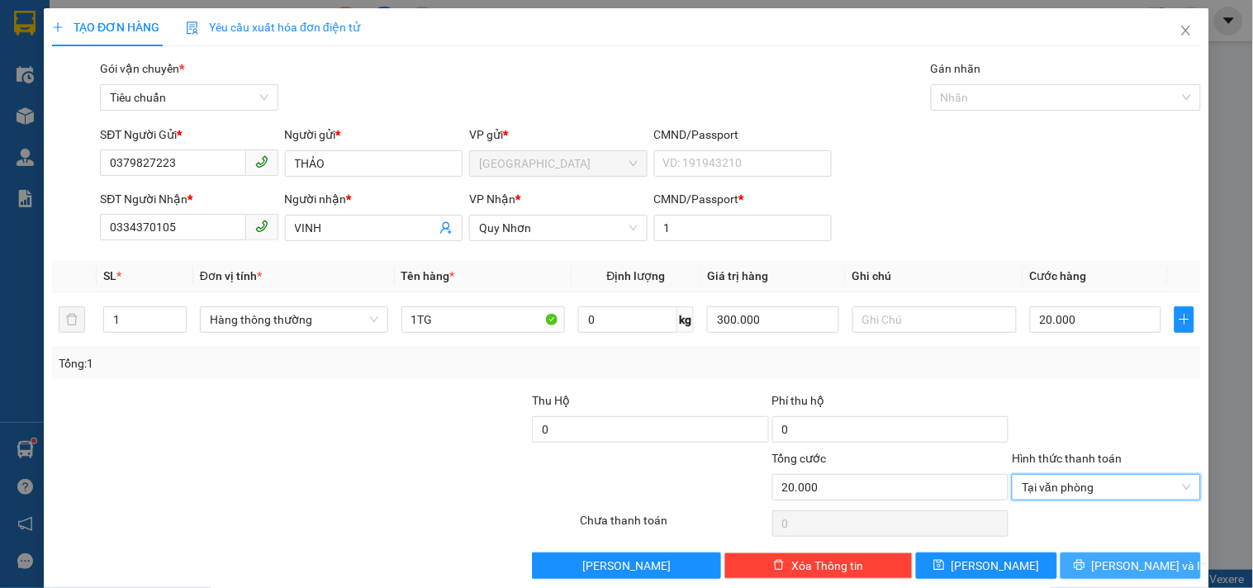
click at [1119, 560] on span "Lưu và In" at bounding box center [1150, 566] width 116 height 18
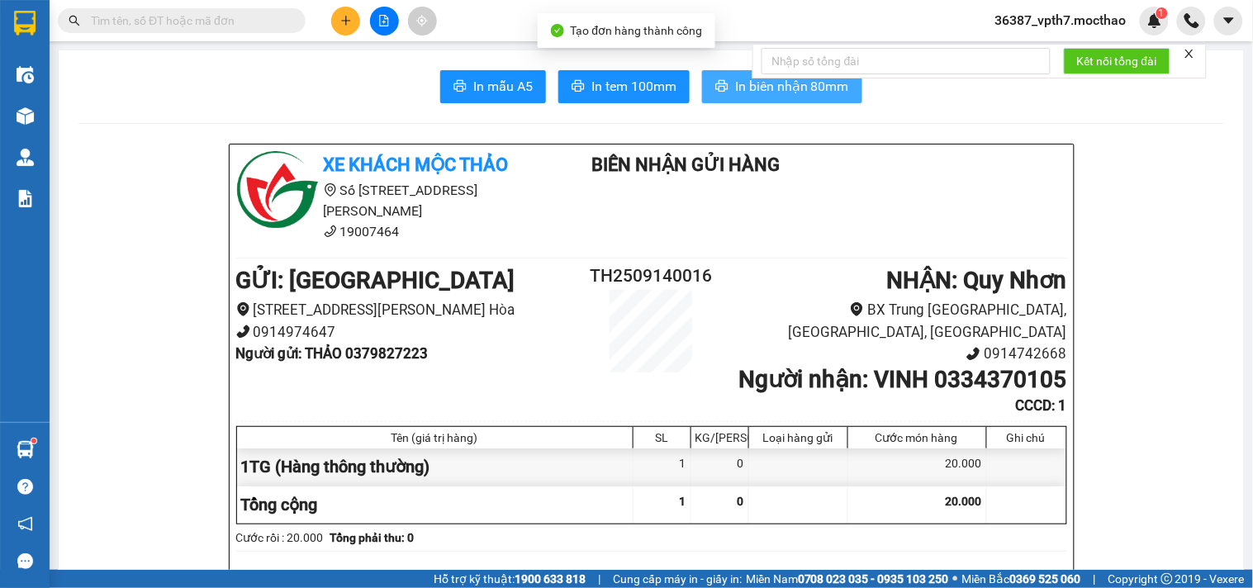
click at [783, 88] on span "In biên nhận 80mm" at bounding box center [792, 86] width 114 height 21
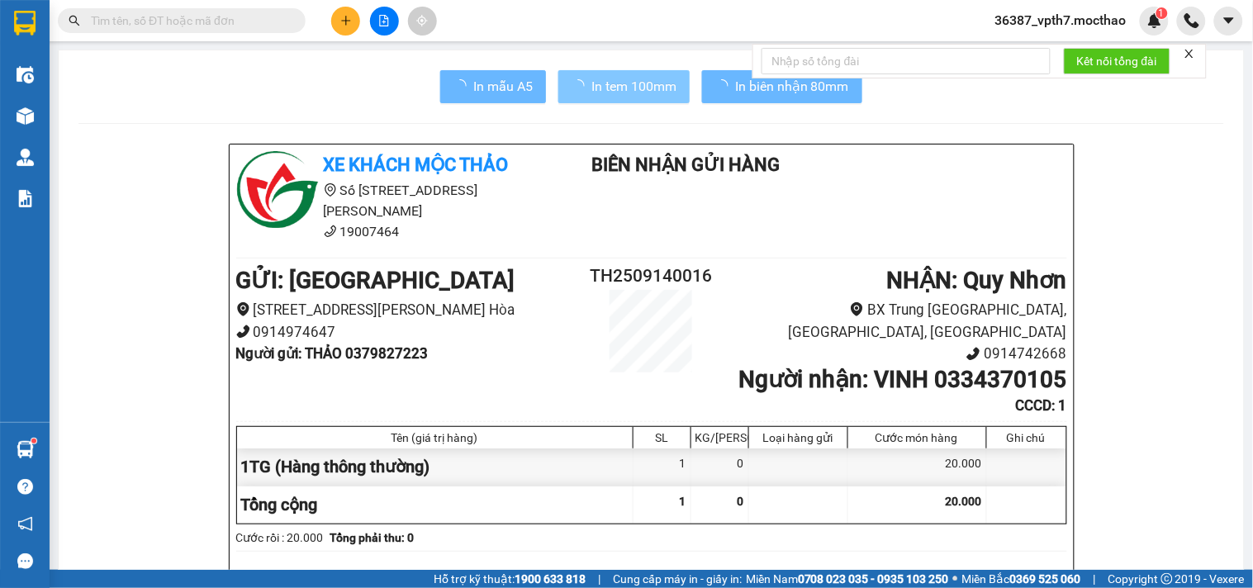
click at [608, 83] on span "In tem 100mm" at bounding box center [634, 86] width 85 height 21
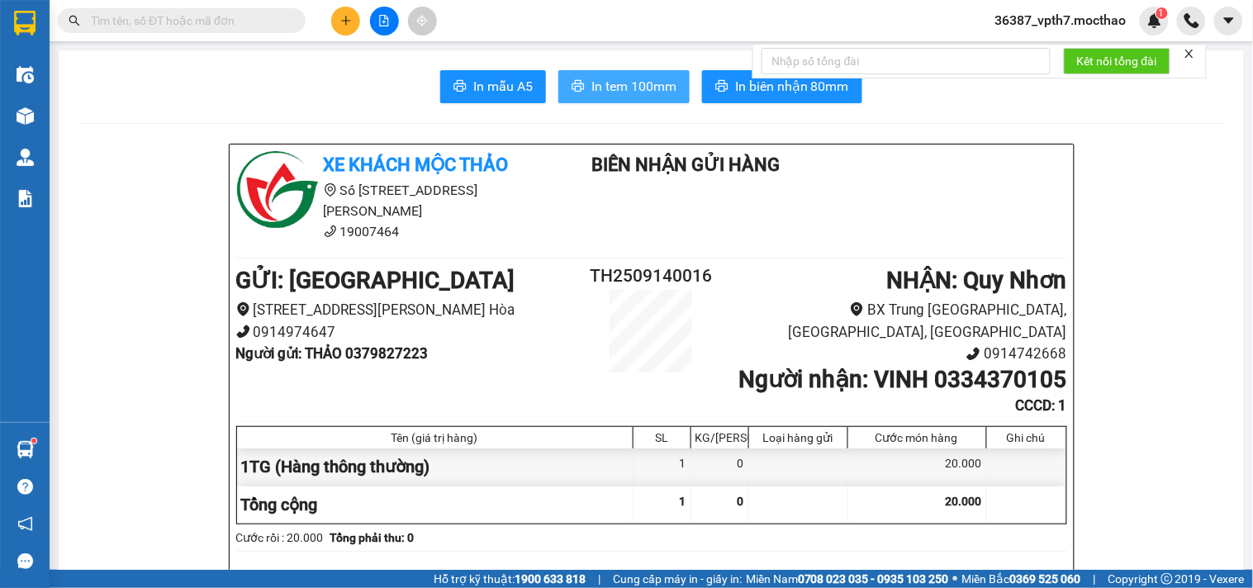
click at [654, 86] on span "In tem 100mm" at bounding box center [634, 86] width 85 height 21
click at [337, 26] on button at bounding box center [345, 21] width 29 height 29
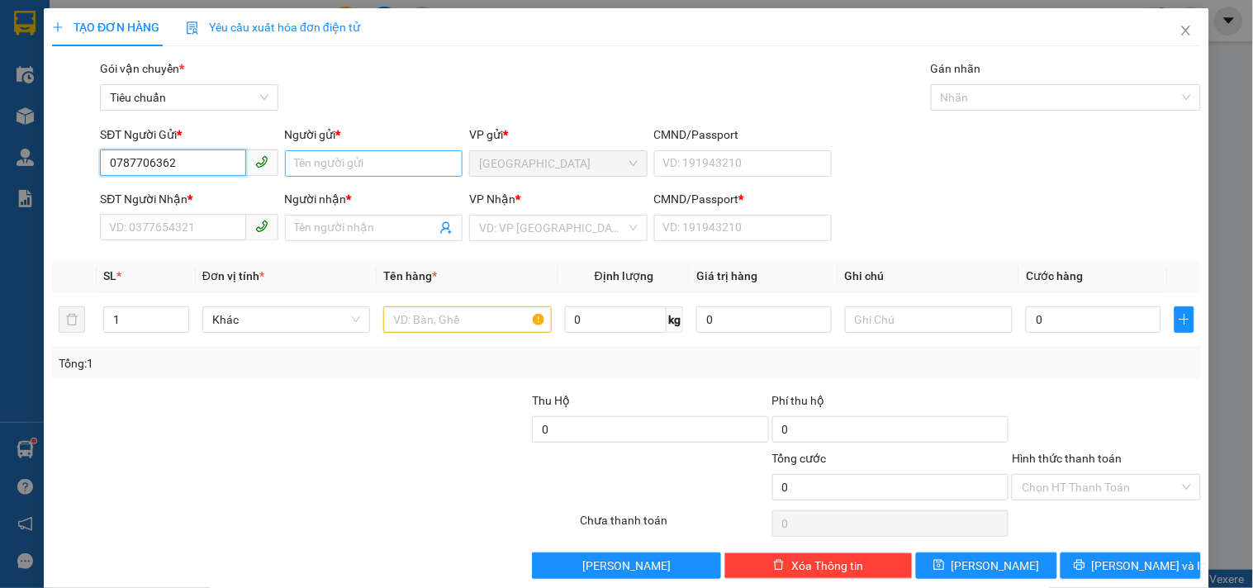
type input "0787706362"
click at [311, 162] on input "Người gửi *" at bounding box center [374, 163] width 178 height 26
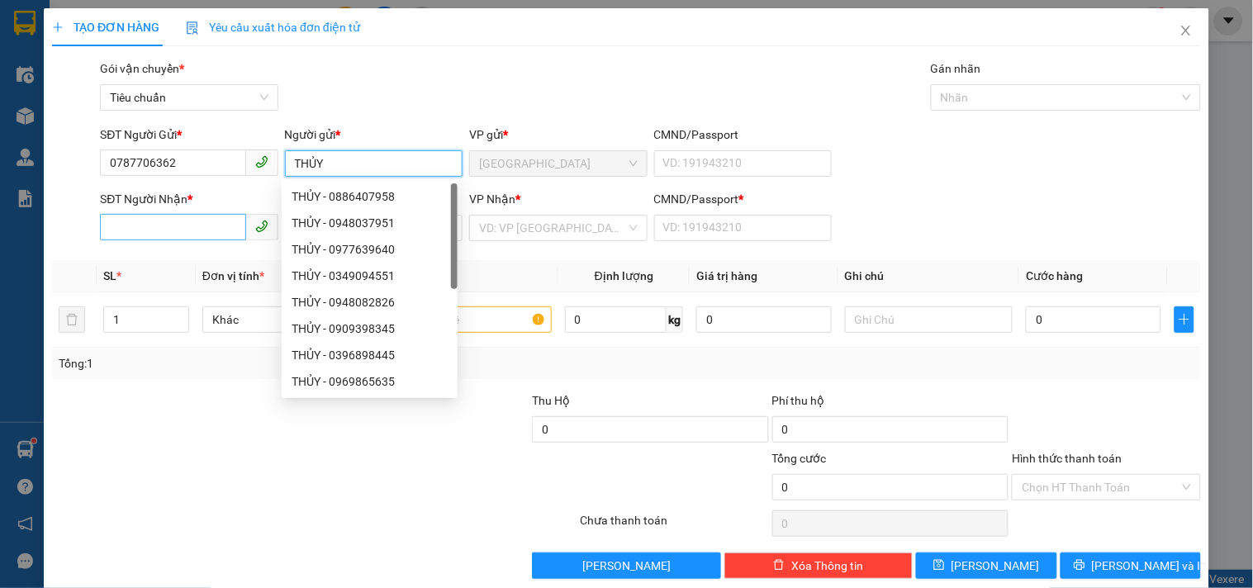
type input "THỦY"
click at [199, 236] on input "SĐT Người Nhận *" at bounding box center [172, 227] width 145 height 26
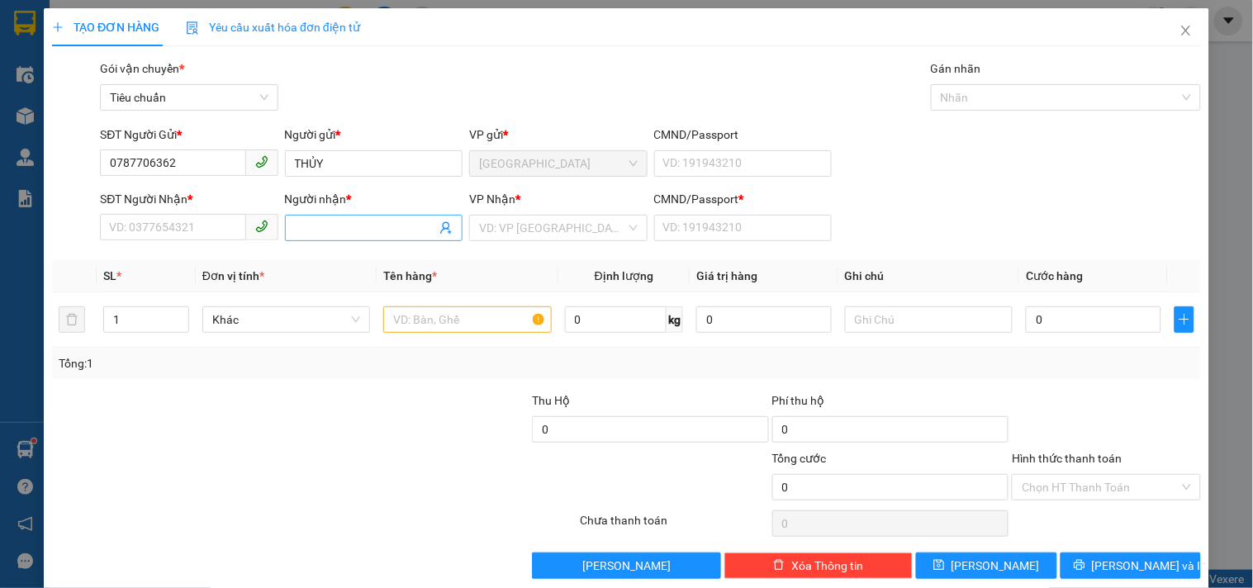
click at [307, 234] on input "Người nhận *" at bounding box center [365, 228] width 141 height 18
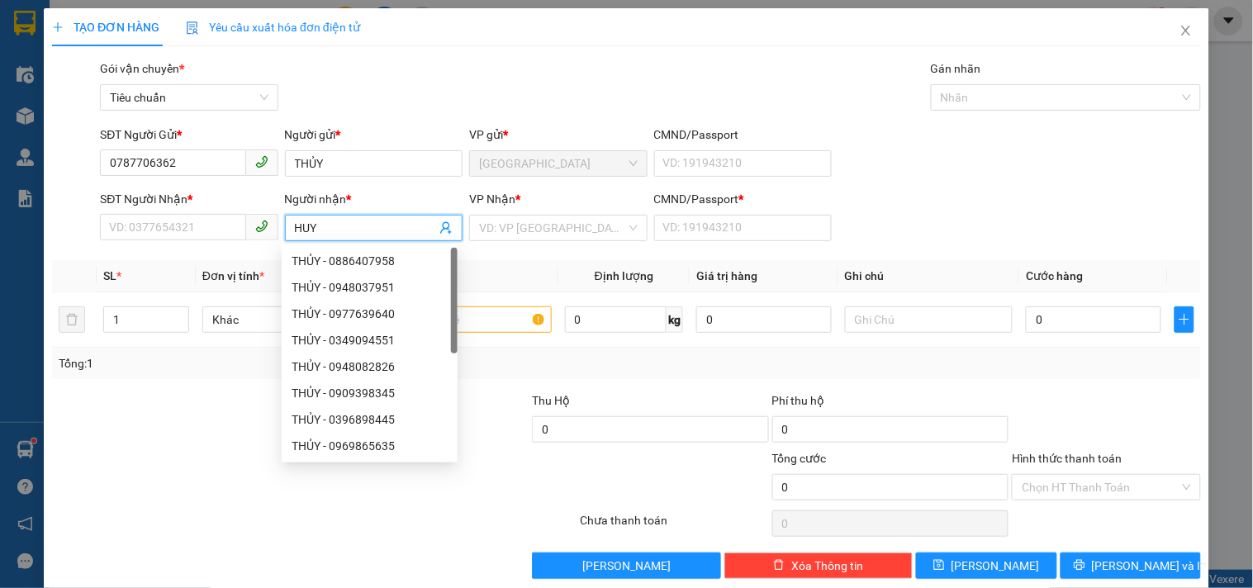
click at [246, 226] on span at bounding box center [262, 227] width 32 height 26
type input "HUY"
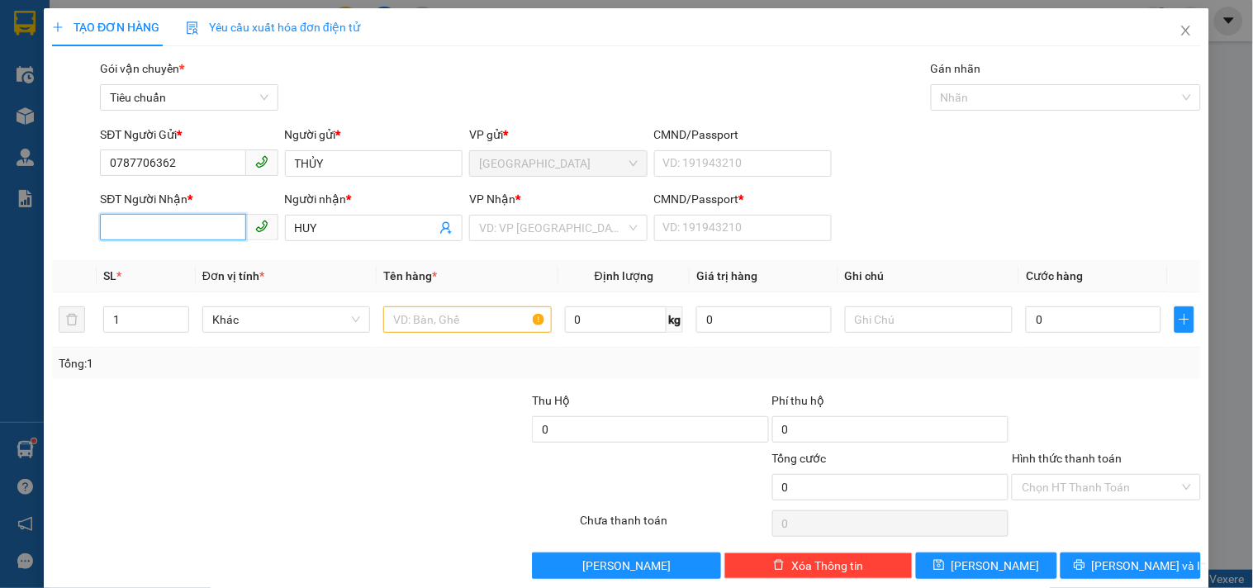
click at [211, 231] on input "SĐT Người Nhận *" at bounding box center [172, 227] width 145 height 26
type input "0"
click at [587, 217] on input "search" at bounding box center [552, 228] width 146 height 25
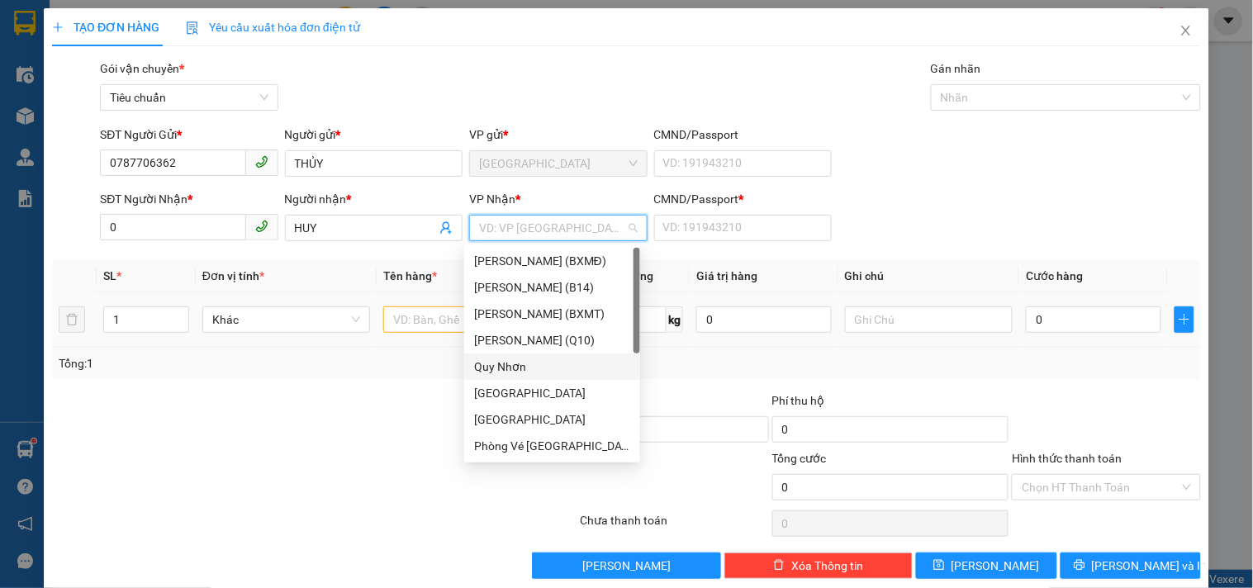
drag, startPoint x: 507, startPoint y: 369, endPoint x: 563, endPoint y: 344, distance: 61.0
click at [510, 368] on div "Quy Nhơn" at bounding box center [552, 367] width 156 height 18
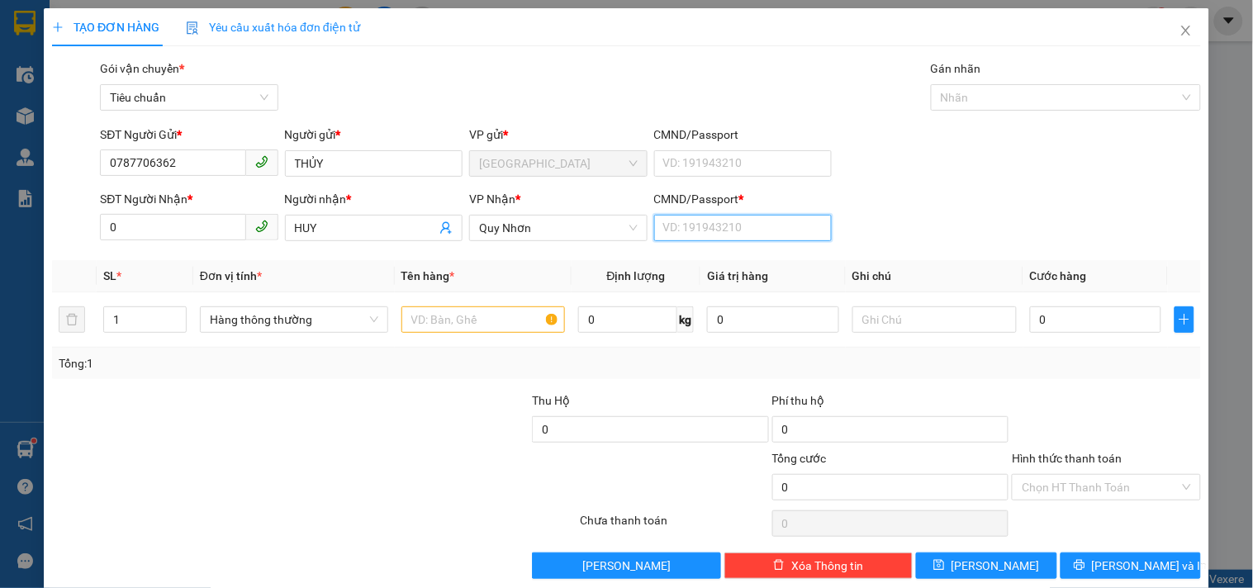
click at [675, 236] on input "CMND/Passport *" at bounding box center [743, 228] width 178 height 26
type input "1"
click at [481, 321] on input "text" at bounding box center [484, 320] width 164 height 26
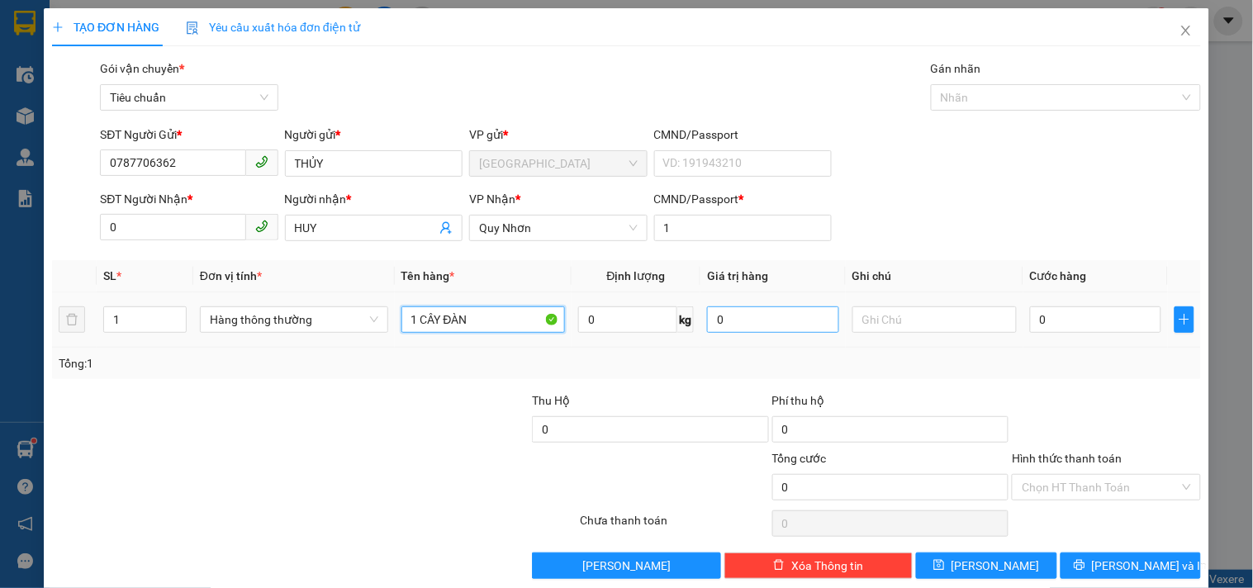
type input "1 CÂY ĐÀN"
click at [736, 330] on input "0" at bounding box center [773, 320] width 132 height 26
click at [782, 367] on div "Tổng: 1" at bounding box center [627, 363] width 1136 height 18
type input "1.000.000"
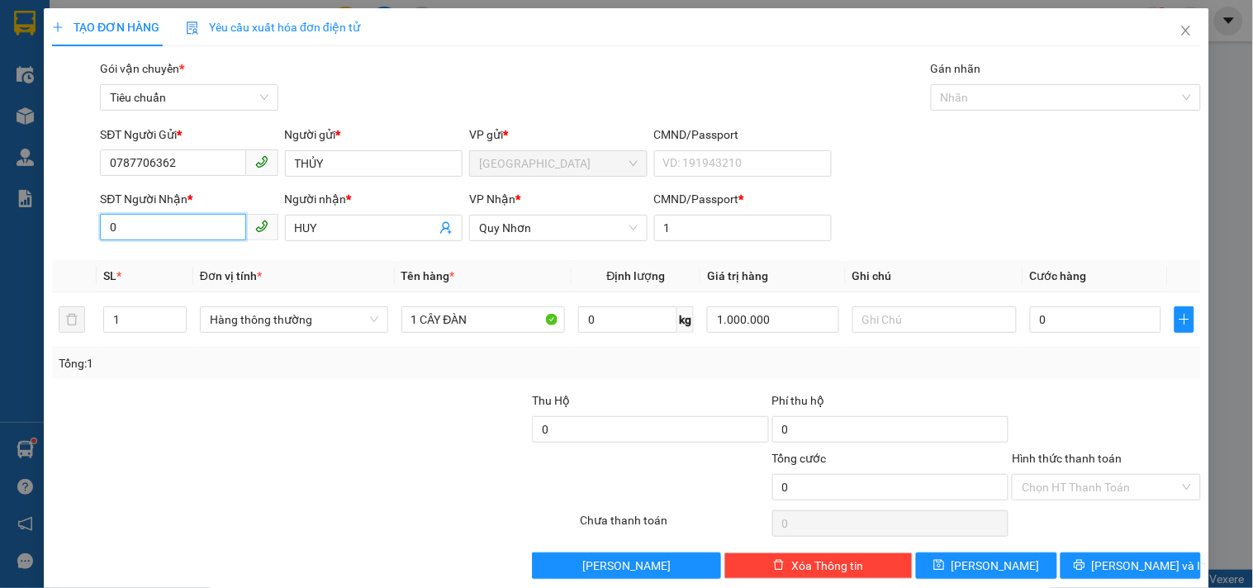
click at [180, 234] on input "0" at bounding box center [172, 227] width 145 height 26
type input "0794578434"
click at [326, 450] on div at bounding box center [218, 478] width 336 height 58
click at [795, 327] on input "1.000.000" at bounding box center [773, 320] width 132 height 26
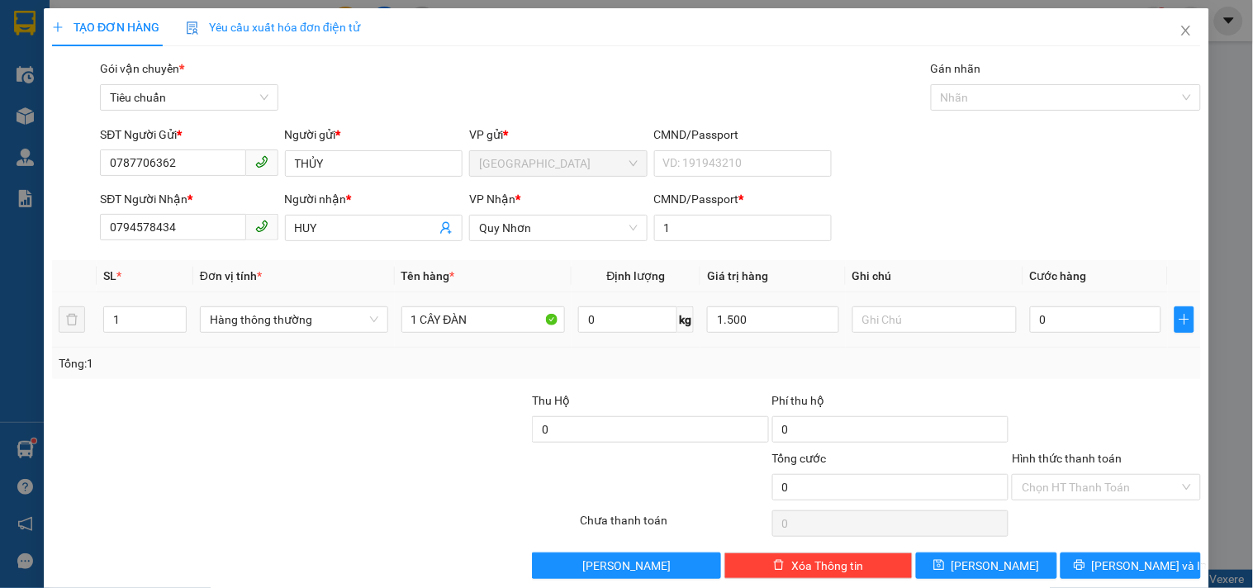
type input "1.500.000"
click at [821, 350] on div "Tổng: 1" at bounding box center [626, 363] width 1149 height 31
click at [1039, 334] on div "0" at bounding box center [1096, 319] width 132 height 33
click at [1043, 334] on div "0" at bounding box center [1096, 319] width 132 height 33
click at [1043, 320] on input "0" at bounding box center [1096, 320] width 132 height 26
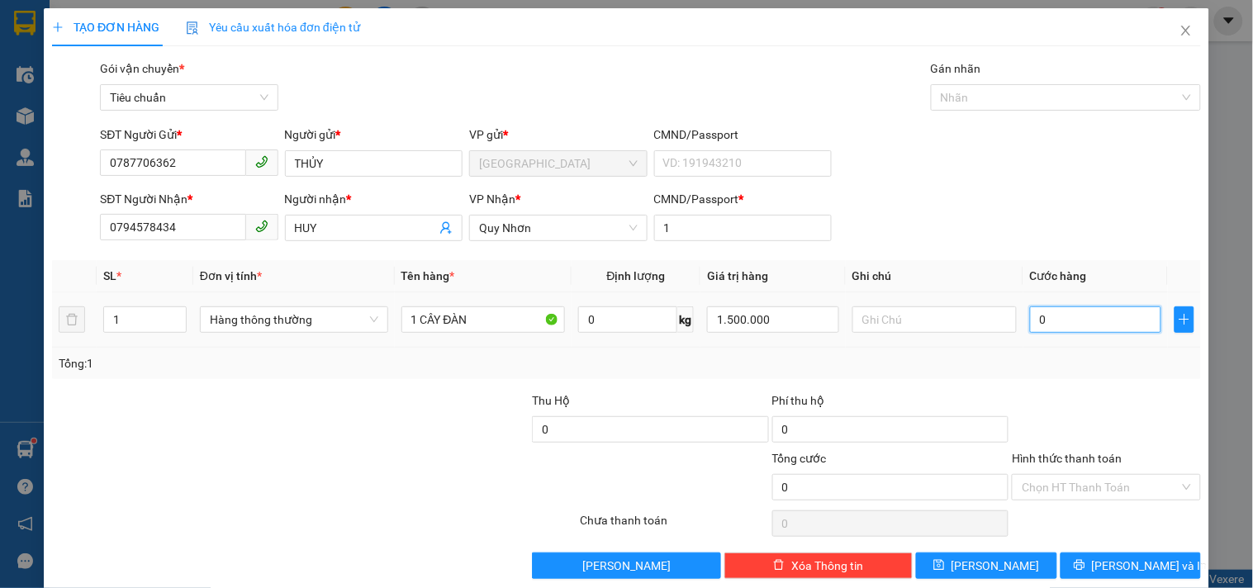
type input "3"
type input "30"
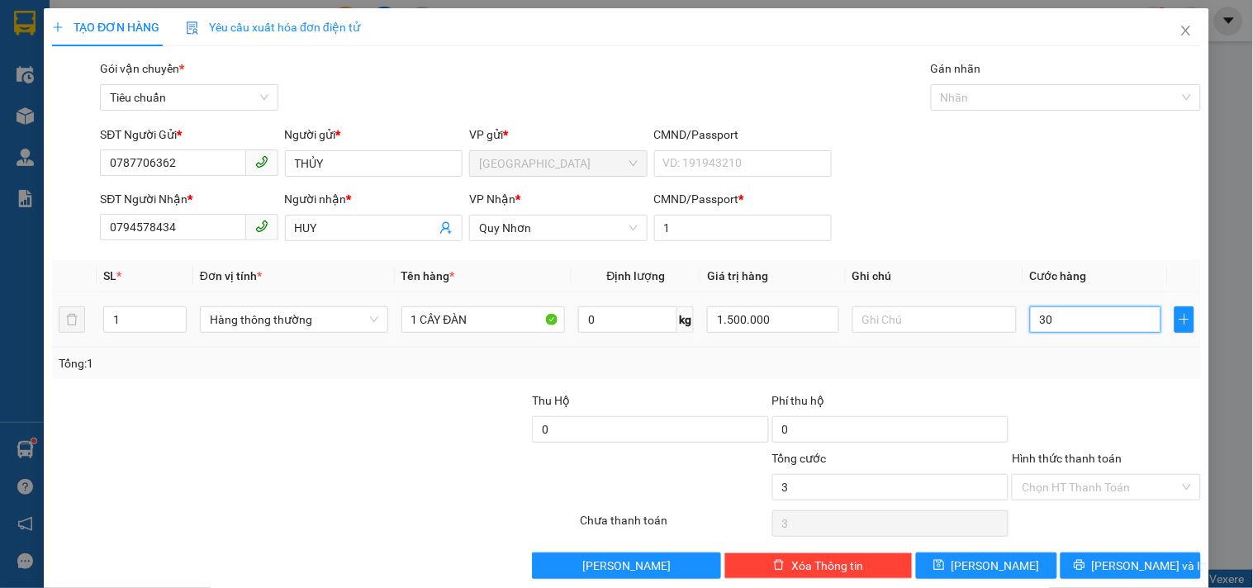
type input "30"
type input "30.000"
click at [1059, 352] on div "Tổng: 1" at bounding box center [626, 363] width 1149 height 31
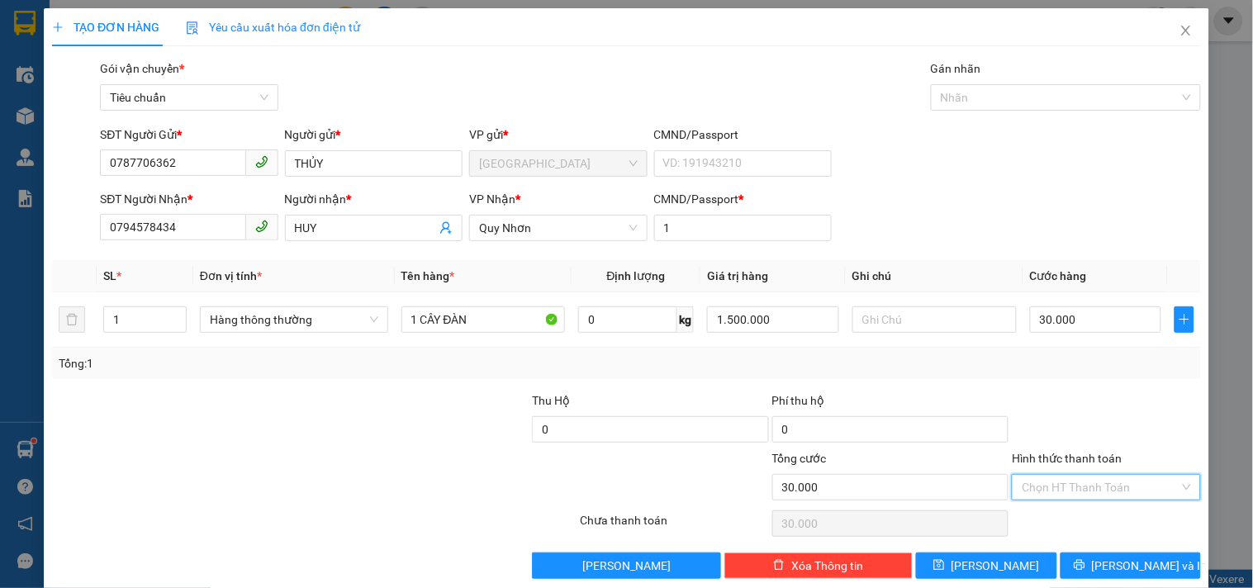
drag, startPoint x: 1061, startPoint y: 486, endPoint x: 1046, endPoint y: 400, distance: 87.2
click at [1061, 484] on input "Hình thức thanh toán" at bounding box center [1100, 487] width 157 height 25
click at [1042, 376] on div "Tại văn phòng" at bounding box center [1096, 375] width 167 height 18
type input "0"
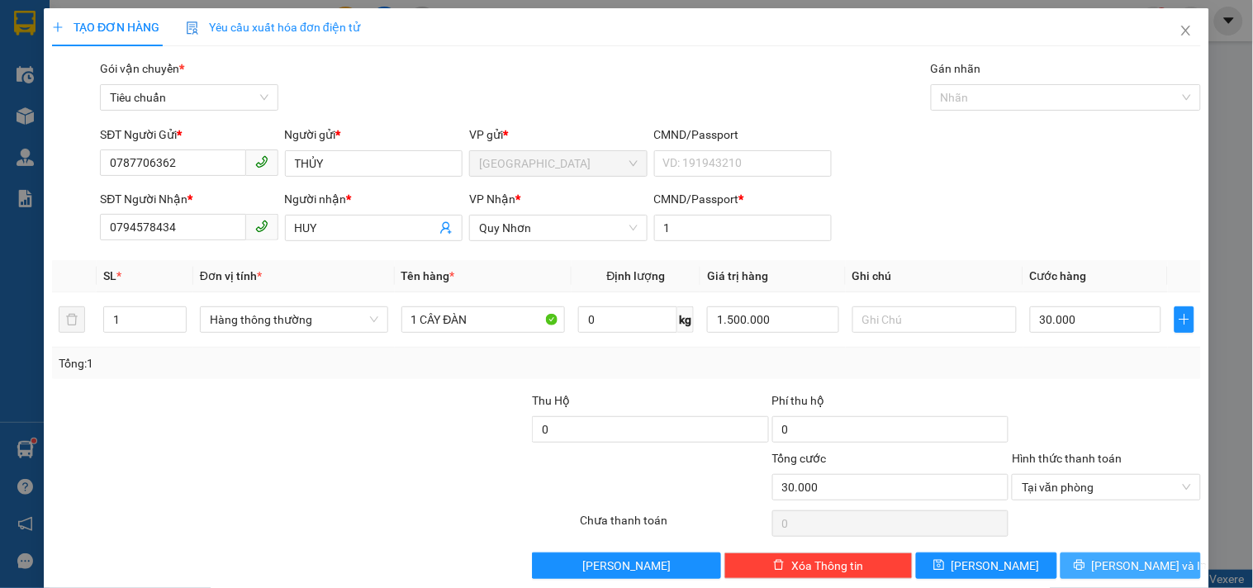
click at [1086, 563] on icon "printer" at bounding box center [1080, 565] width 12 height 12
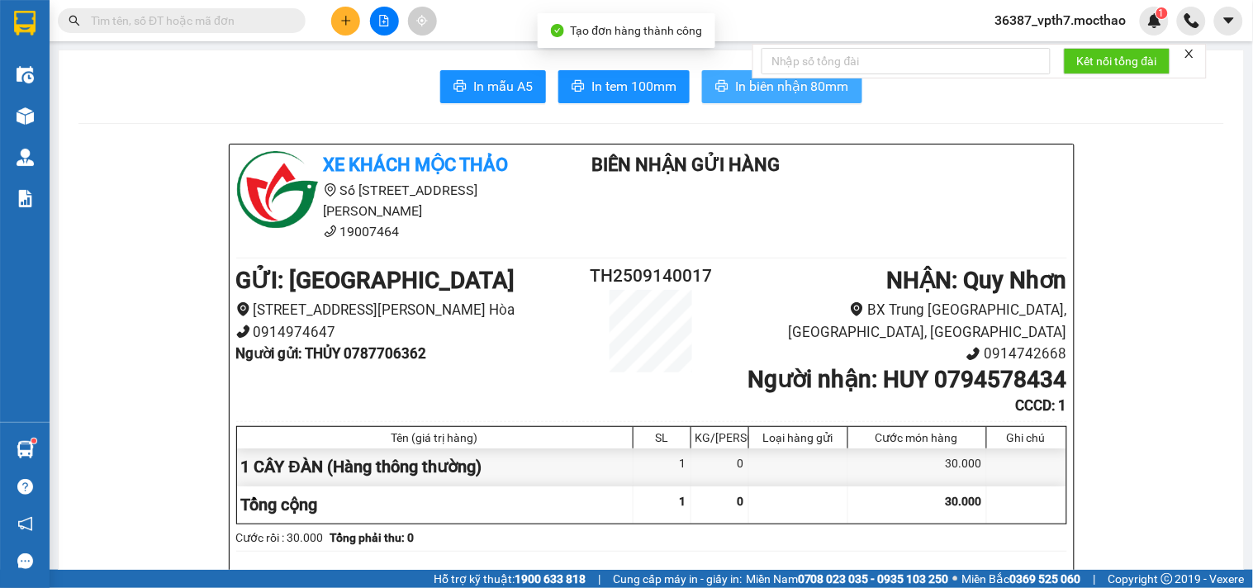
click at [766, 85] on span "In biên nhận 80mm" at bounding box center [792, 86] width 114 height 21
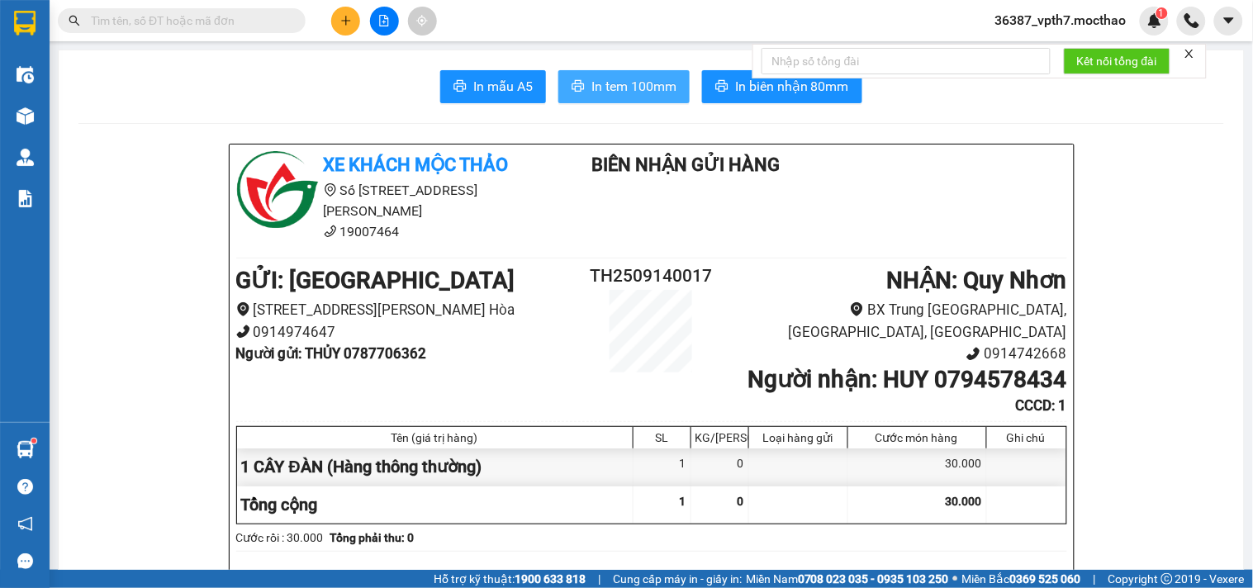
click at [665, 91] on span "In tem 100mm" at bounding box center [634, 86] width 85 height 21
click at [334, 25] on button at bounding box center [345, 21] width 29 height 29
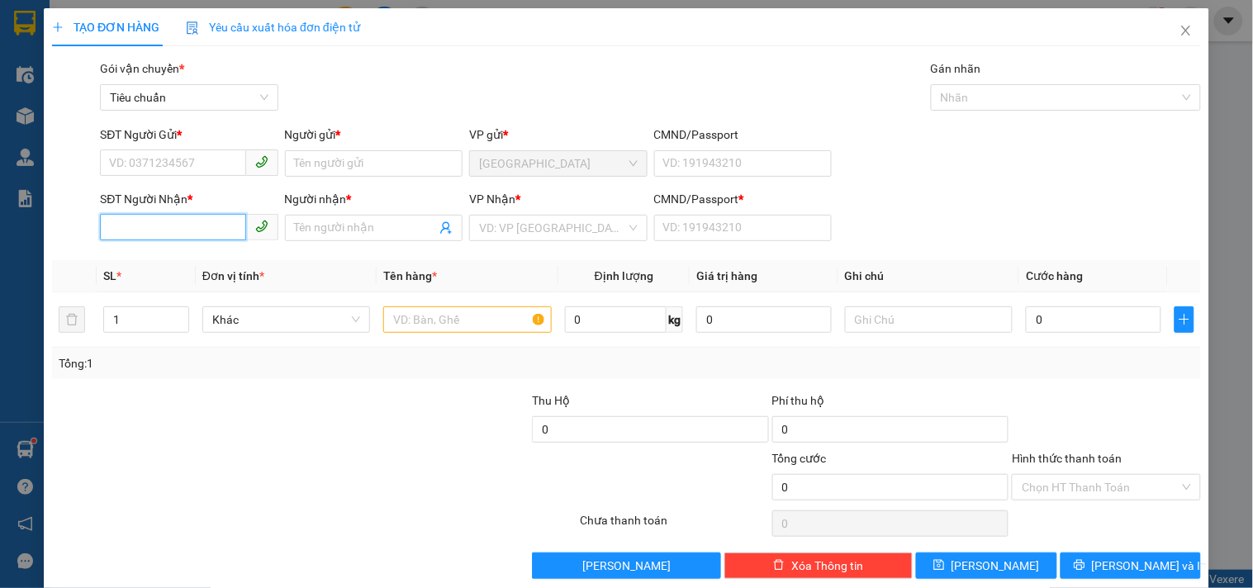
click at [196, 225] on input "SĐT Người Nhận *" at bounding box center [172, 227] width 145 height 26
type input "0867776715"
click at [207, 267] on div "0867776715 - ĐẠT" at bounding box center [187, 261] width 156 height 18
type input "ĐẠT"
type input "1"
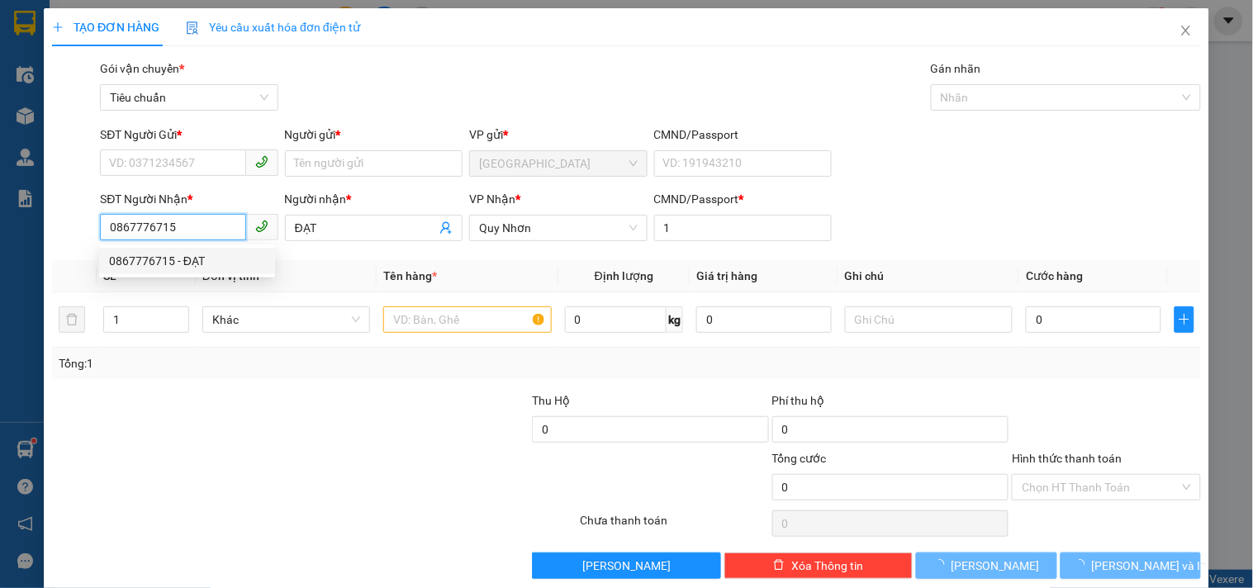
type input "20.000"
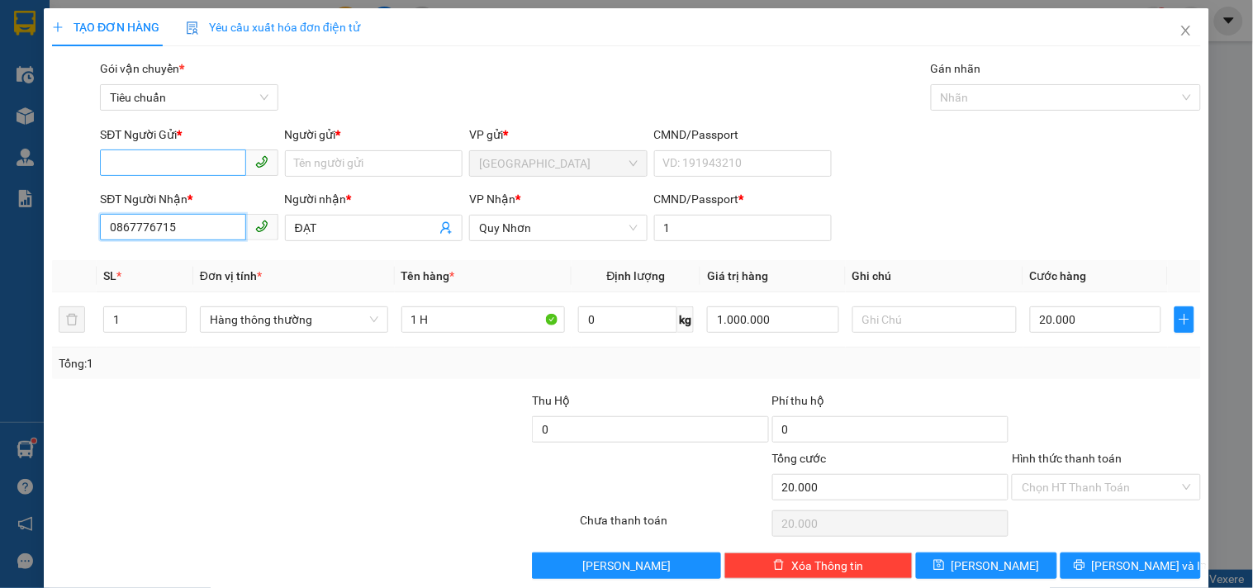
type input "0867776715"
click at [186, 165] on input "SĐT Người Gửi *" at bounding box center [172, 163] width 145 height 26
click at [215, 188] on div "0937990992 - DƯƠNG" at bounding box center [187, 197] width 156 height 18
type input "0937990992"
type input "DƯƠNG"
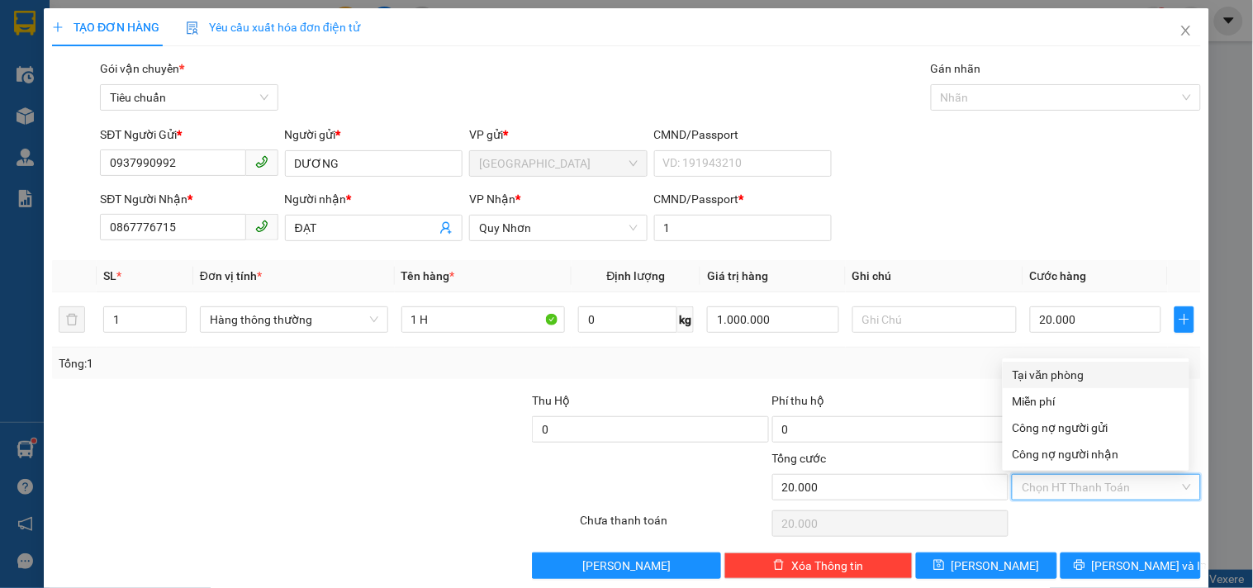
click at [1146, 486] on input "Hình thức thanh toán" at bounding box center [1100, 487] width 157 height 25
click at [1062, 368] on div "Tại văn phòng" at bounding box center [1096, 375] width 167 height 18
type input "0"
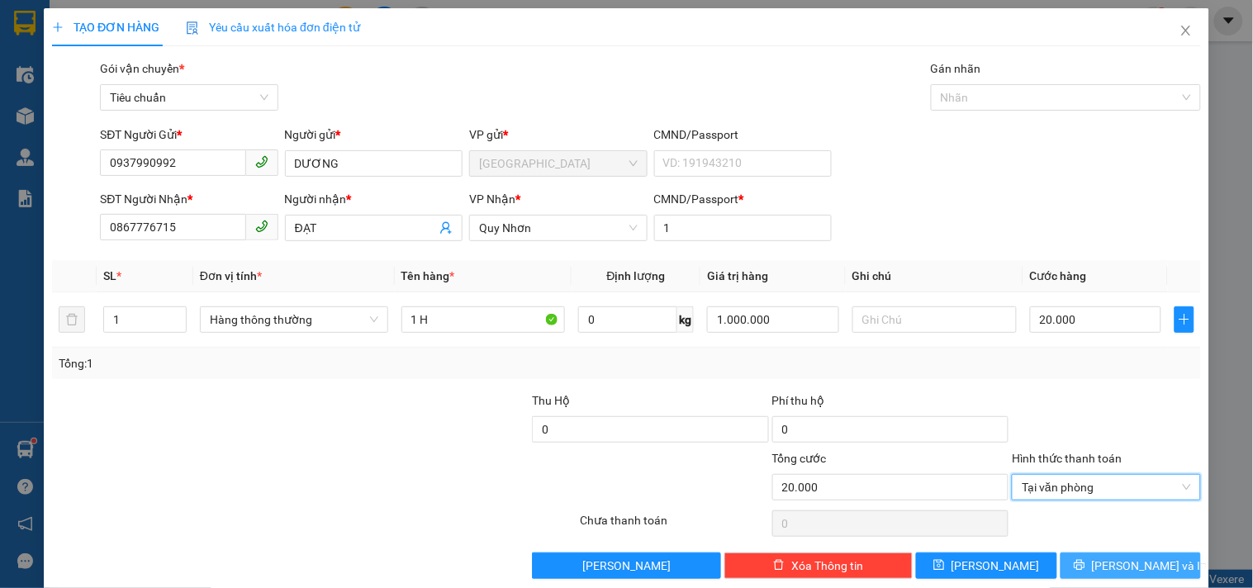
click at [1100, 573] on button "Lưu và In" at bounding box center [1131, 566] width 140 height 26
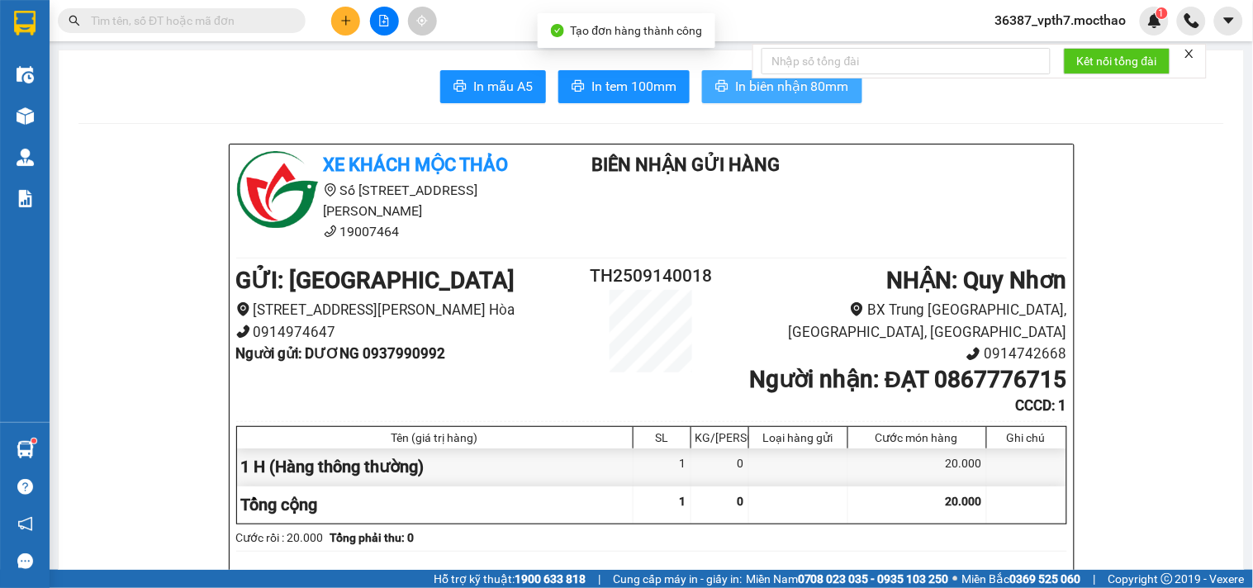
click at [722, 89] on icon "printer" at bounding box center [721, 85] width 13 height 13
click at [642, 89] on span "In tem 100mm" at bounding box center [634, 86] width 85 height 21
click at [335, 7] on div at bounding box center [384, 21] width 124 height 29
click at [340, 15] on icon "plus" at bounding box center [346, 21] width 12 height 12
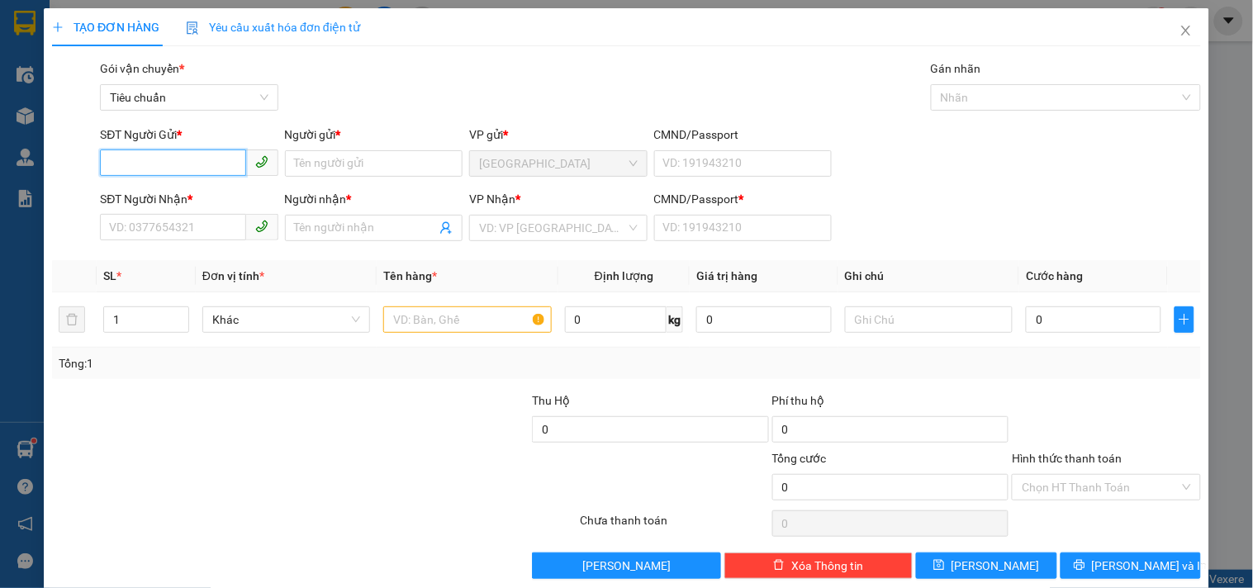
click at [200, 159] on input "SĐT Người Gửi *" at bounding box center [172, 163] width 145 height 26
type input "606"
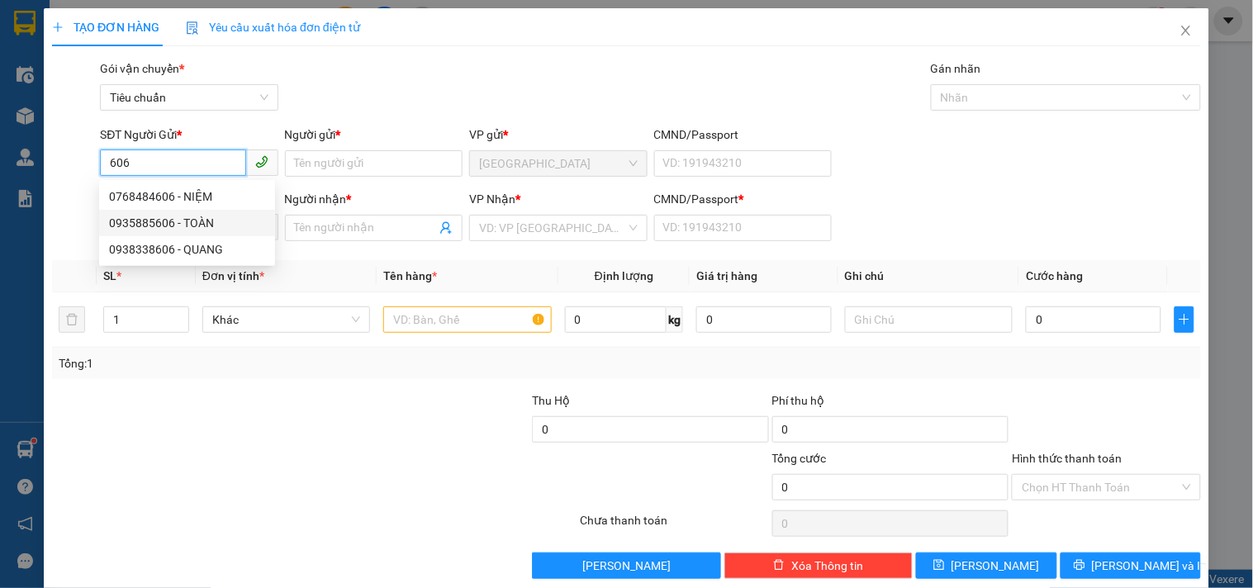
drag, startPoint x: 200, startPoint y: 218, endPoint x: 221, endPoint y: 227, distance: 22.6
click at [196, 221] on div "0935885606 - TOÀN" at bounding box center [187, 223] width 156 height 18
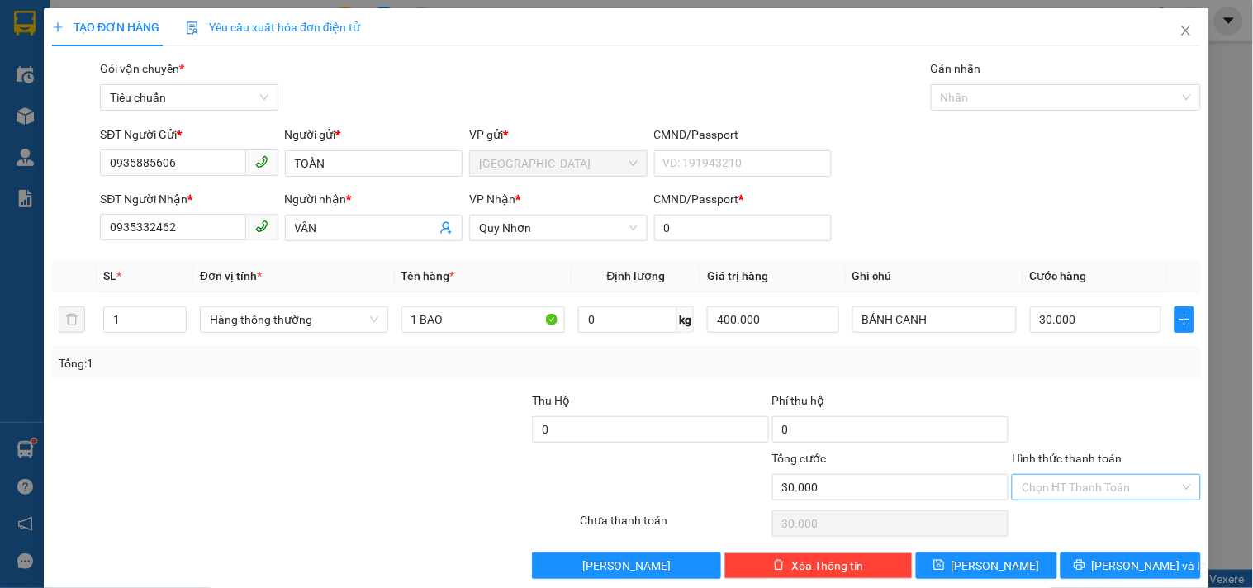
click at [1074, 496] on input "Hình thức thanh toán" at bounding box center [1100, 487] width 157 height 25
drag, startPoint x: 1053, startPoint y: 372, endPoint x: 1100, endPoint y: 436, distance: 79.3
click at [1053, 370] on div "Tại văn phòng" at bounding box center [1096, 375] width 167 height 18
click at [1107, 565] on span "Lưu và In" at bounding box center [1150, 566] width 116 height 18
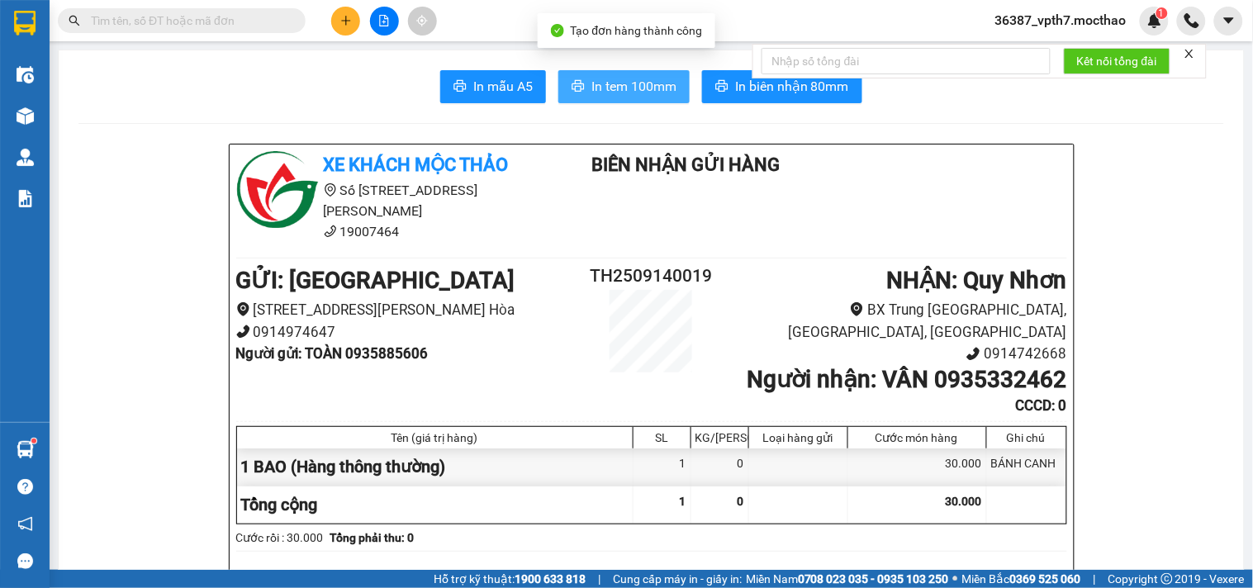
click at [592, 78] on span "In tem 100mm" at bounding box center [634, 86] width 85 height 21
click at [349, 17] on icon "plus" at bounding box center [346, 21] width 12 height 12
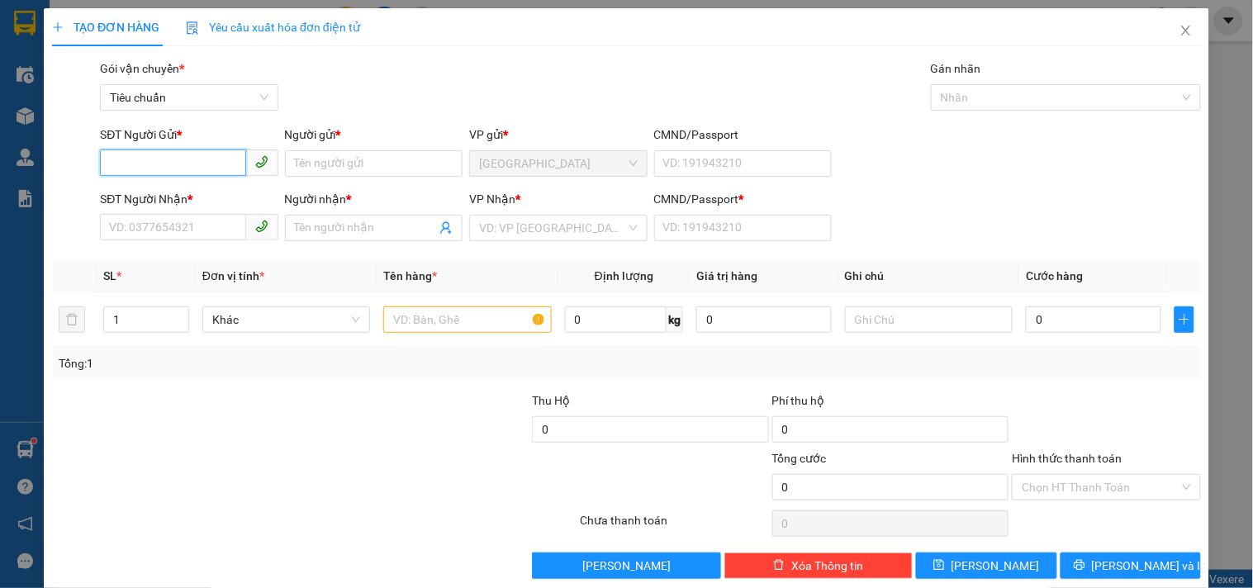
drag, startPoint x: 202, startPoint y: 154, endPoint x: 213, endPoint y: 127, distance: 29.3
click at [201, 145] on div "SĐT Người Gửi * VD: 0371234567" at bounding box center [189, 155] width 178 height 58
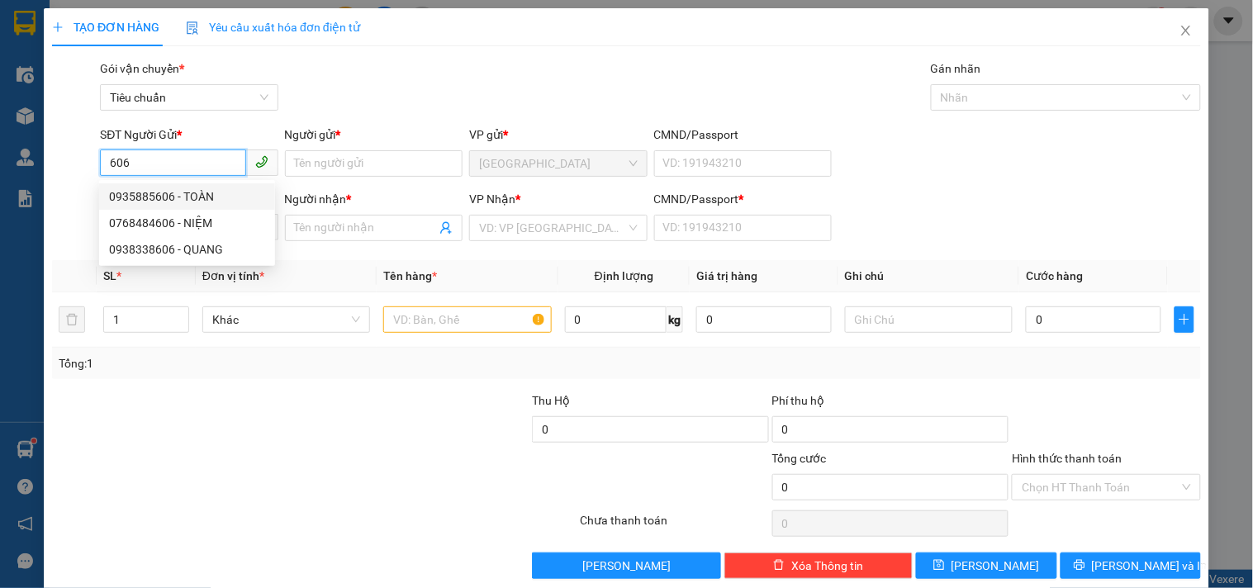
click at [204, 192] on div "0935885606 - TOÀN" at bounding box center [187, 197] width 156 height 18
type input "0935885606"
type input "TOÀN"
type input "0935332462"
type input "VÂN"
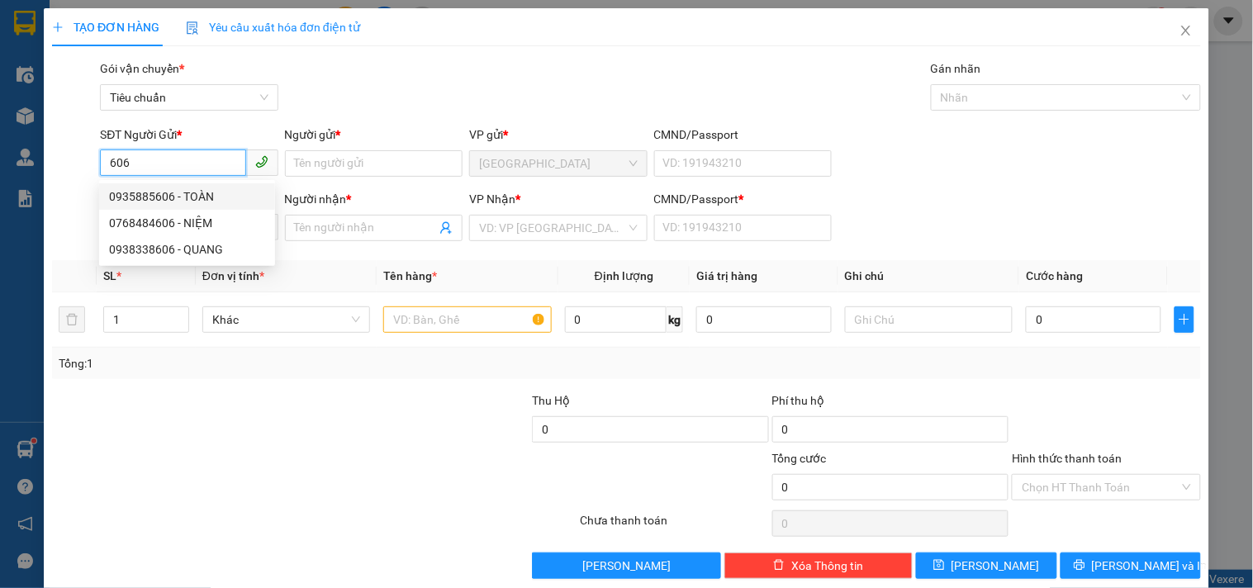
type input "0"
type input "30.000"
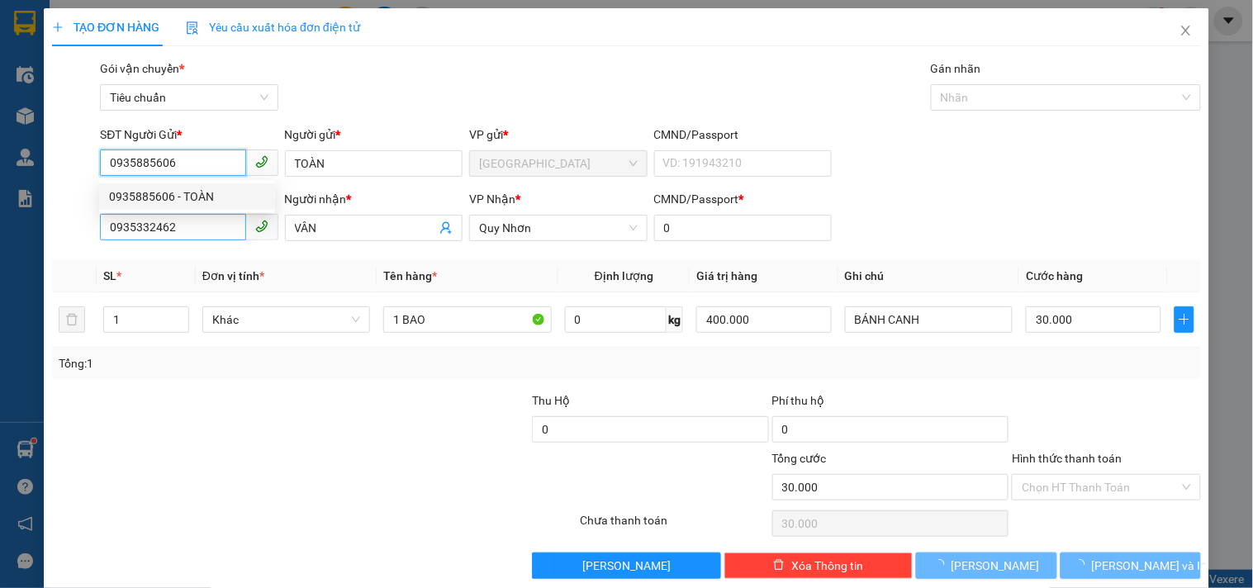
type input "0935885606"
click at [218, 216] on input "0935332462" at bounding box center [172, 227] width 145 height 26
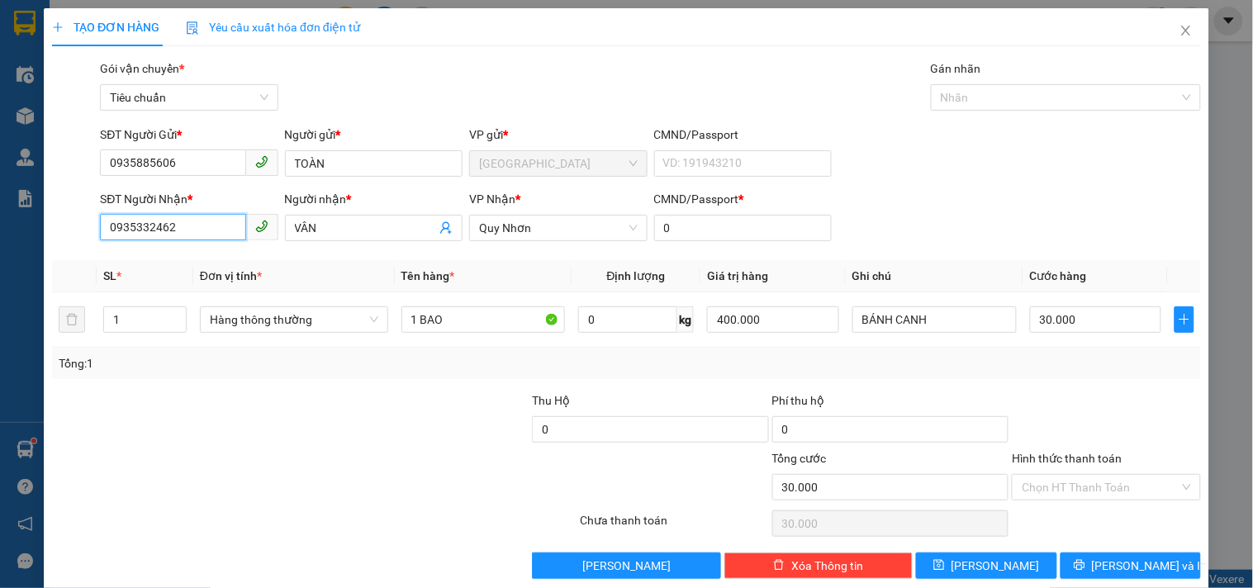
click at [218, 216] on input "0935332462" at bounding box center [172, 227] width 145 height 26
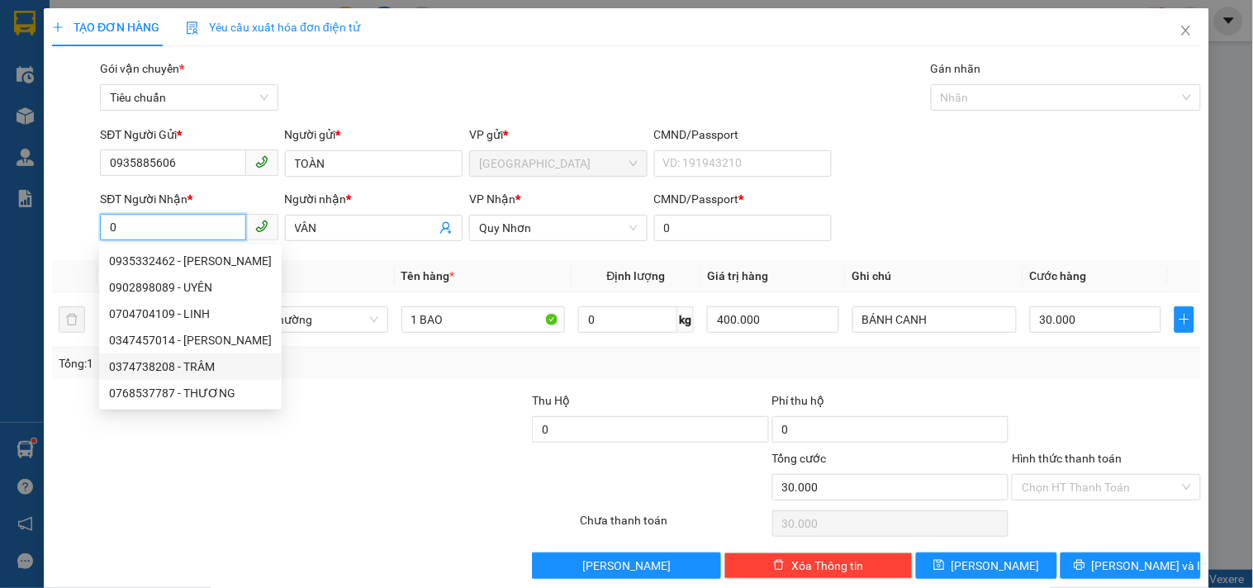
click at [202, 369] on div "0374738208 - TRÂM" at bounding box center [190, 367] width 163 height 18
type input "0374738208"
type input "TRÂM"
type input "112345678"
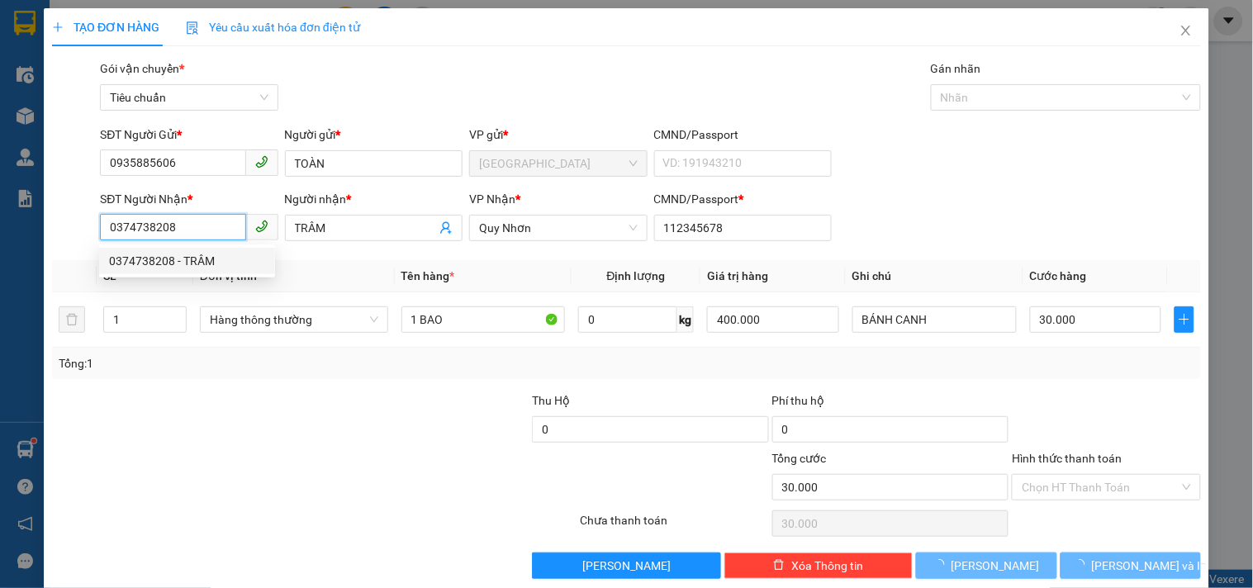
type input "20.000"
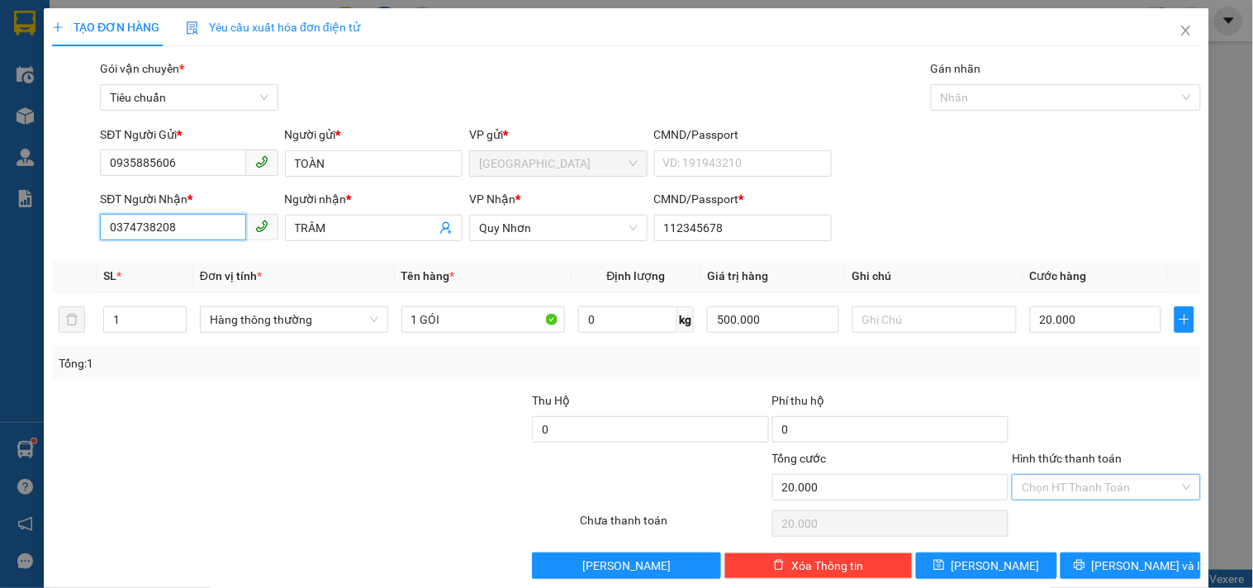
type input "0374738208"
click at [1070, 488] on input "Hình thức thanh toán" at bounding box center [1100, 487] width 157 height 25
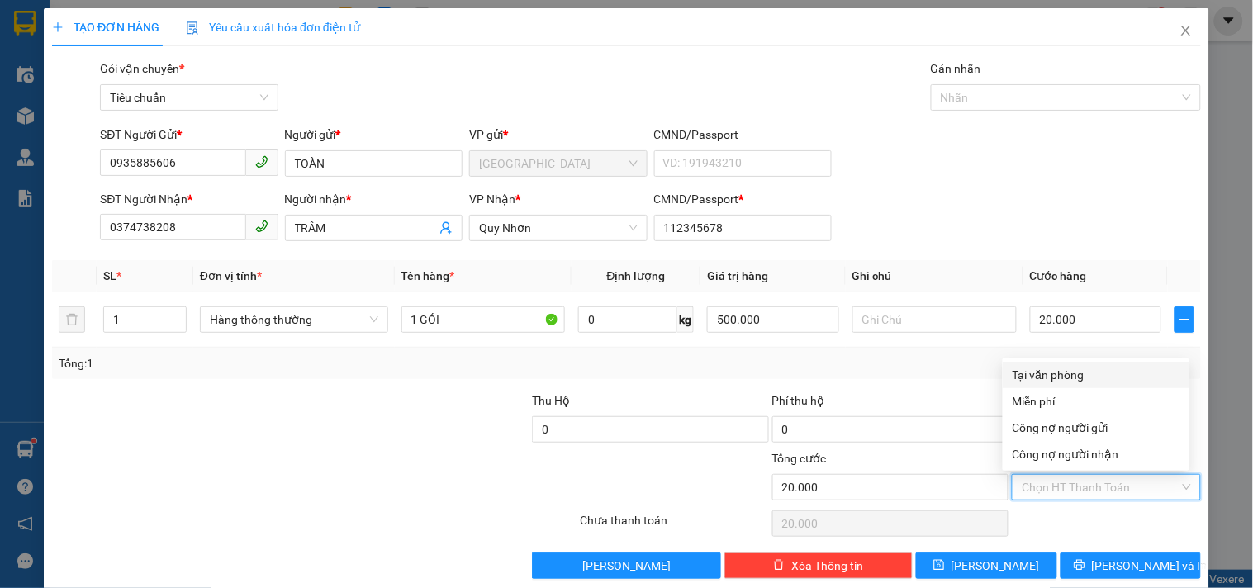
click at [1043, 370] on div "Tại văn phòng" at bounding box center [1096, 375] width 167 height 18
type input "0"
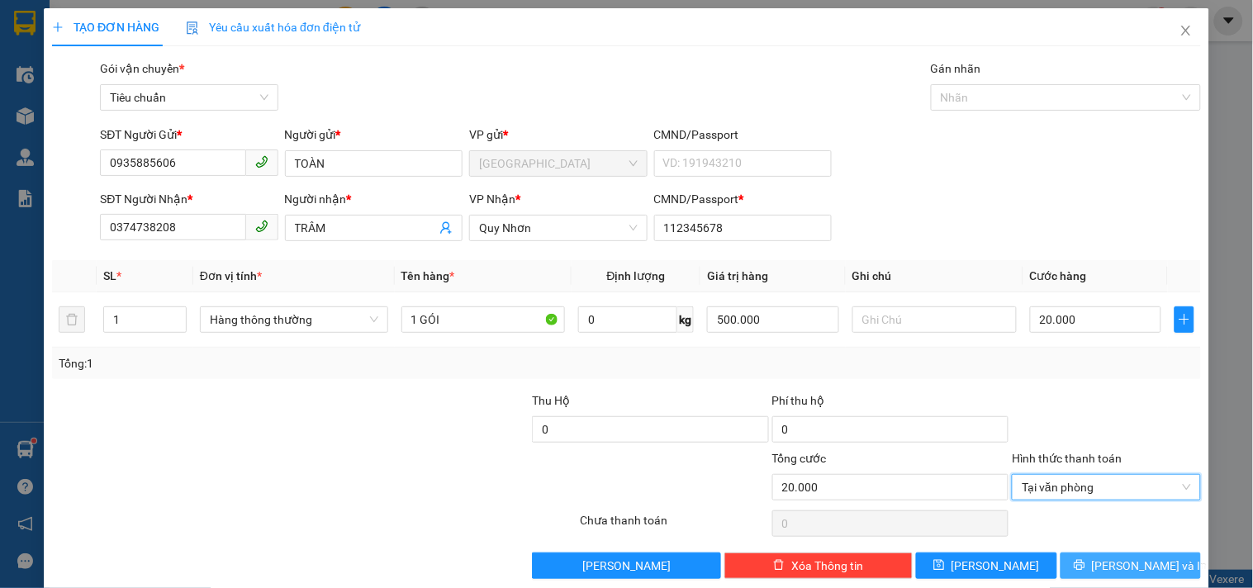
click at [1079, 564] on button "Lưu và In" at bounding box center [1131, 566] width 140 height 26
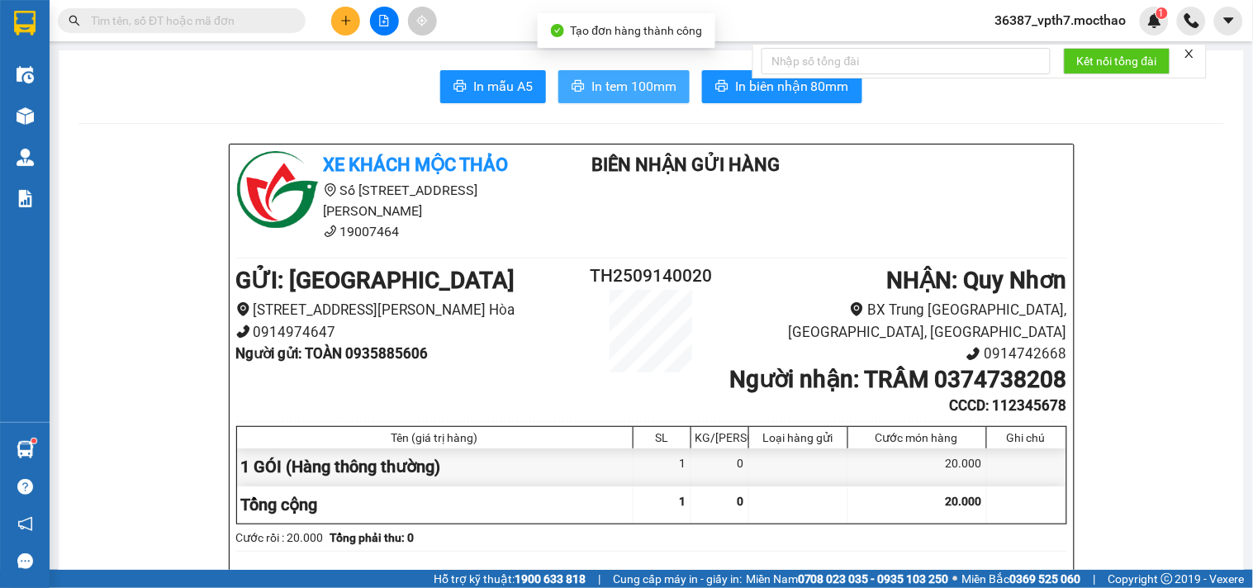
click at [620, 94] on span "In tem 100mm" at bounding box center [634, 86] width 85 height 21
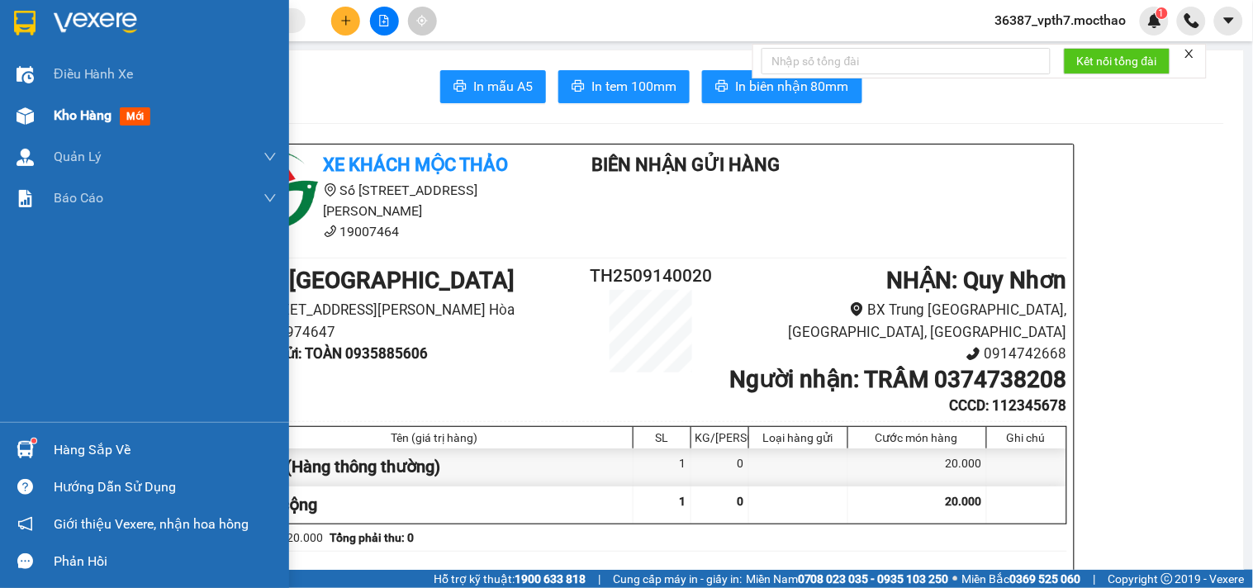
click at [142, 114] on span "mới" at bounding box center [135, 116] width 31 height 18
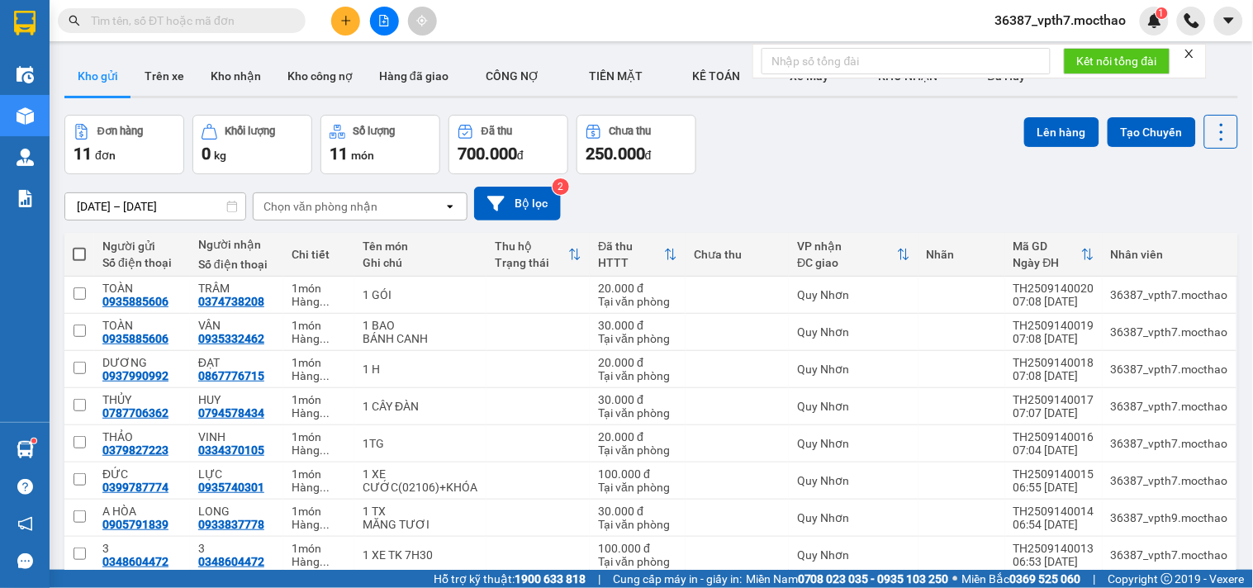
click at [301, 198] on div "Chọn văn phòng nhận" at bounding box center [321, 206] width 114 height 17
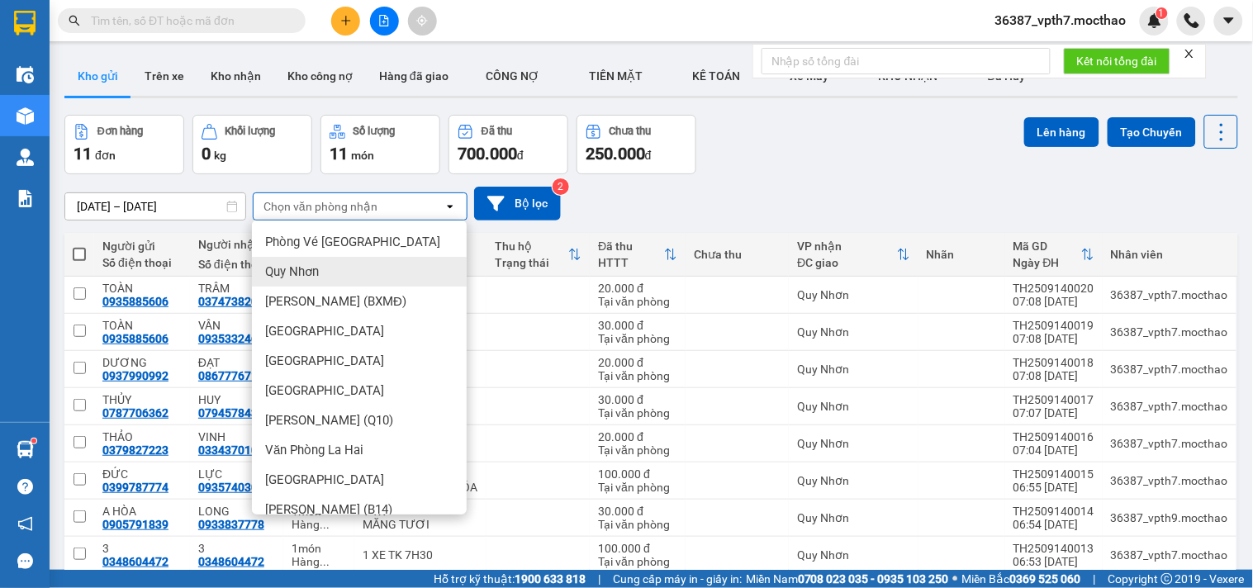
click at [310, 278] on span "Quy Nhơn" at bounding box center [292, 272] width 54 height 17
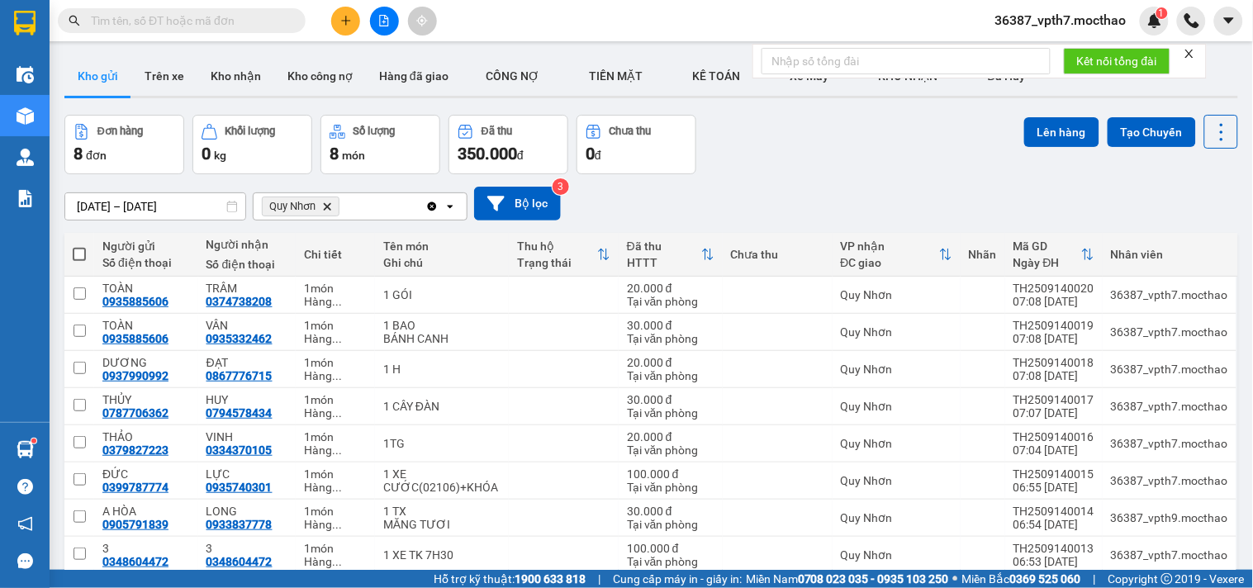
click at [88, 251] on th at bounding box center [79, 255] width 30 height 44
click at [83, 253] on span at bounding box center [79, 254] width 13 height 13
click at [79, 246] on input "checkbox" at bounding box center [79, 246] width 0 height 0
checkbox input "true"
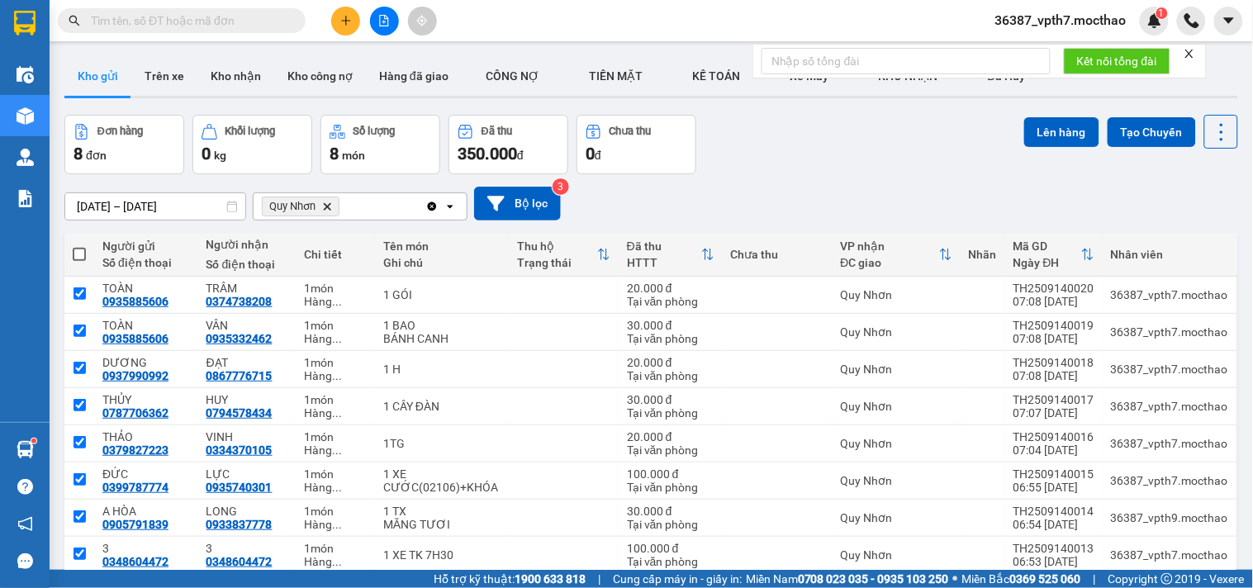
checkbox input "true"
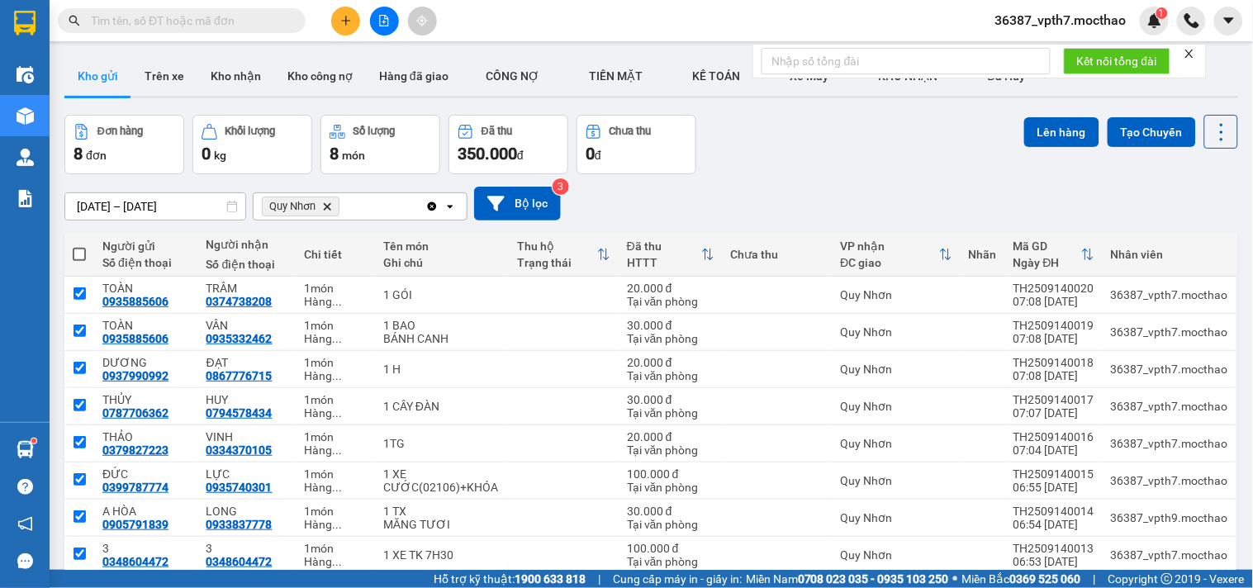
checkbox input "true"
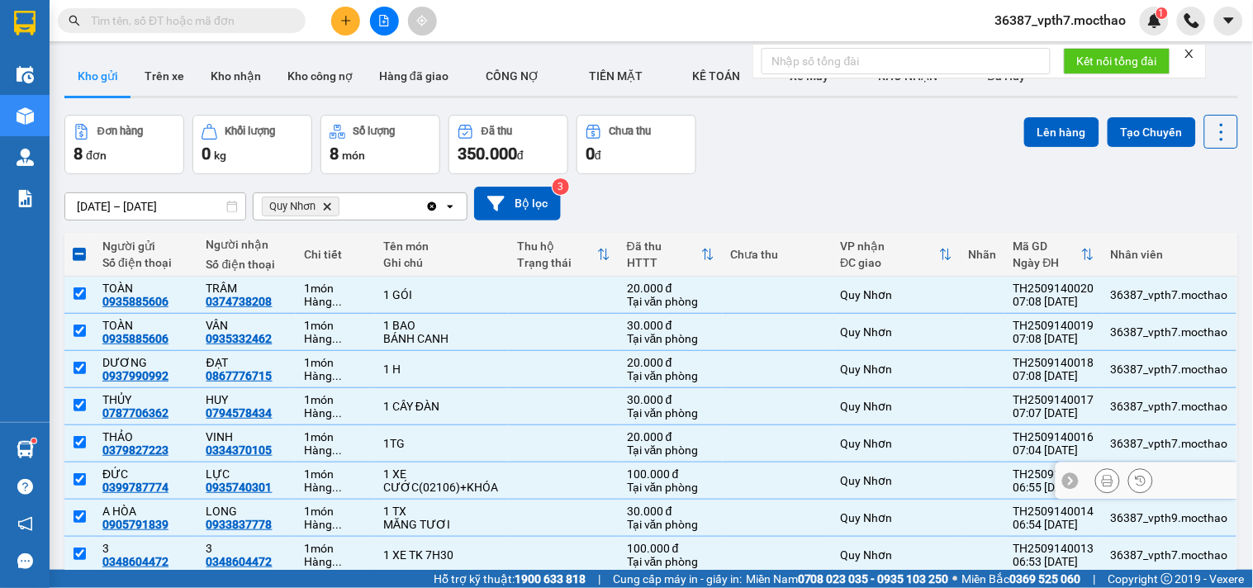
click at [88, 463] on td at bounding box center [79, 481] width 30 height 37
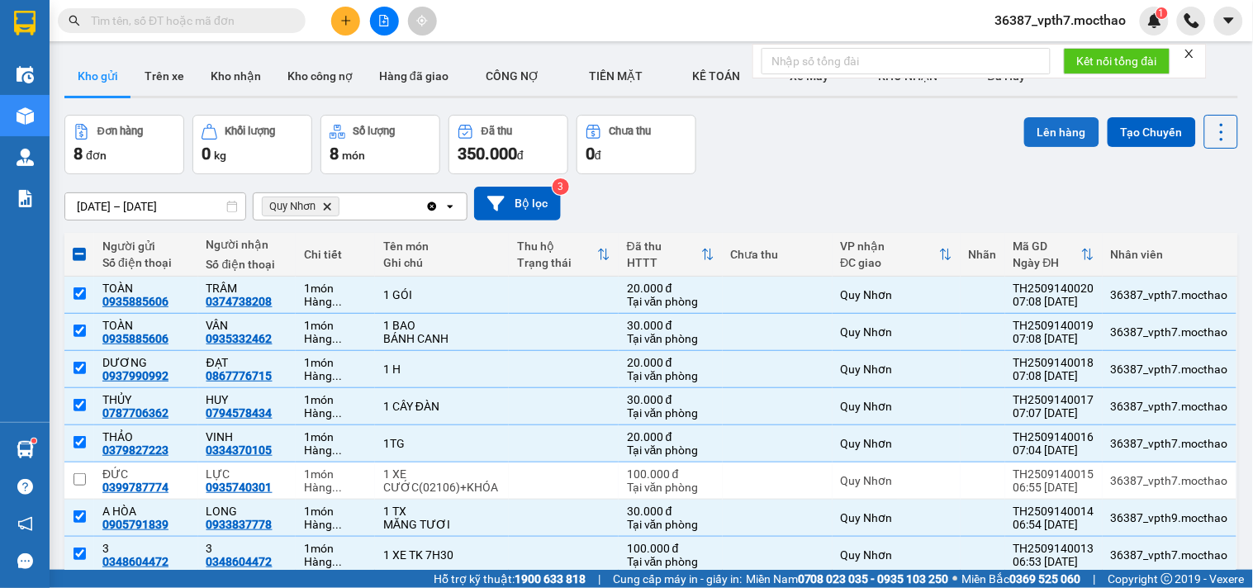
click at [1036, 126] on button "Lên hàng" at bounding box center [1061, 132] width 75 height 30
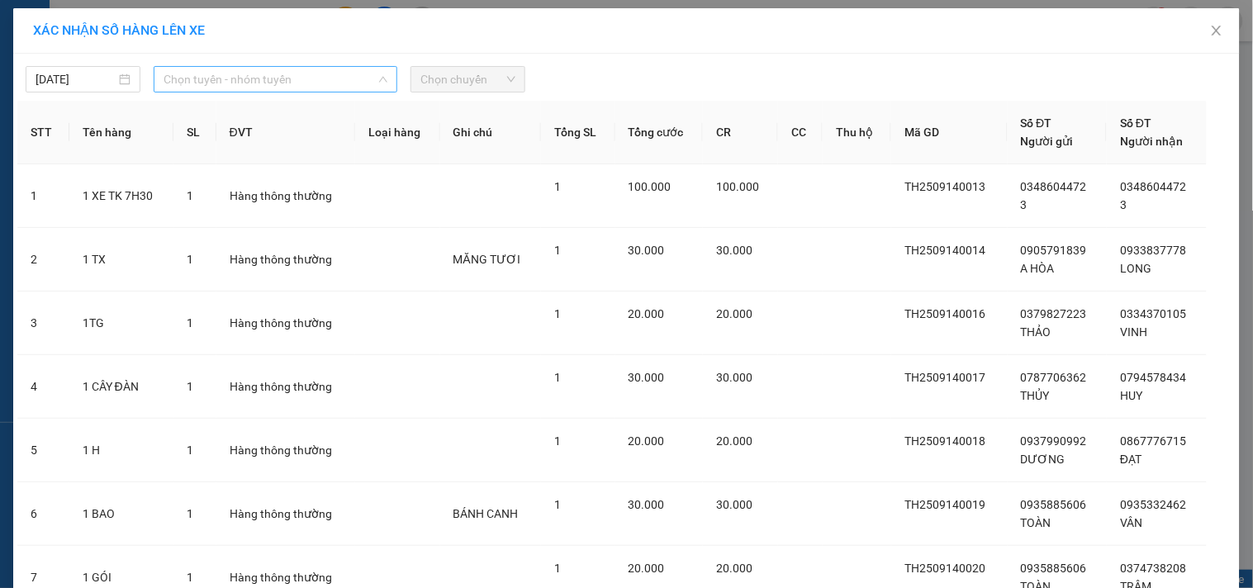
click at [265, 81] on span "Chọn tuyến - nhóm tuyến" at bounding box center [276, 79] width 224 height 25
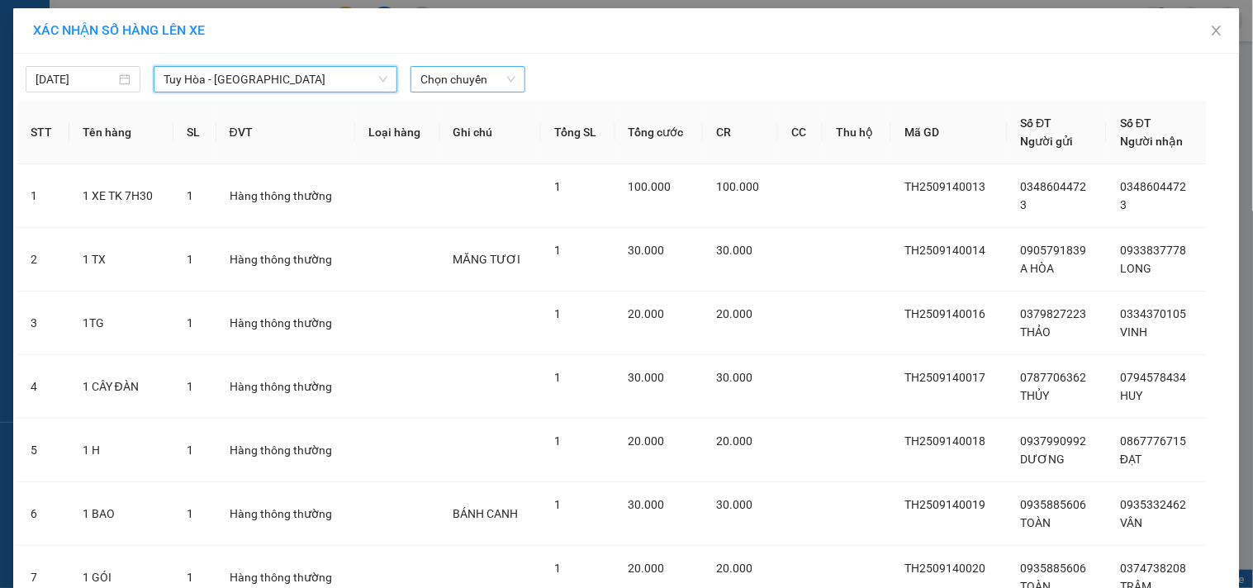
click at [459, 71] on span "Chọn chuyến" at bounding box center [468, 79] width 95 height 25
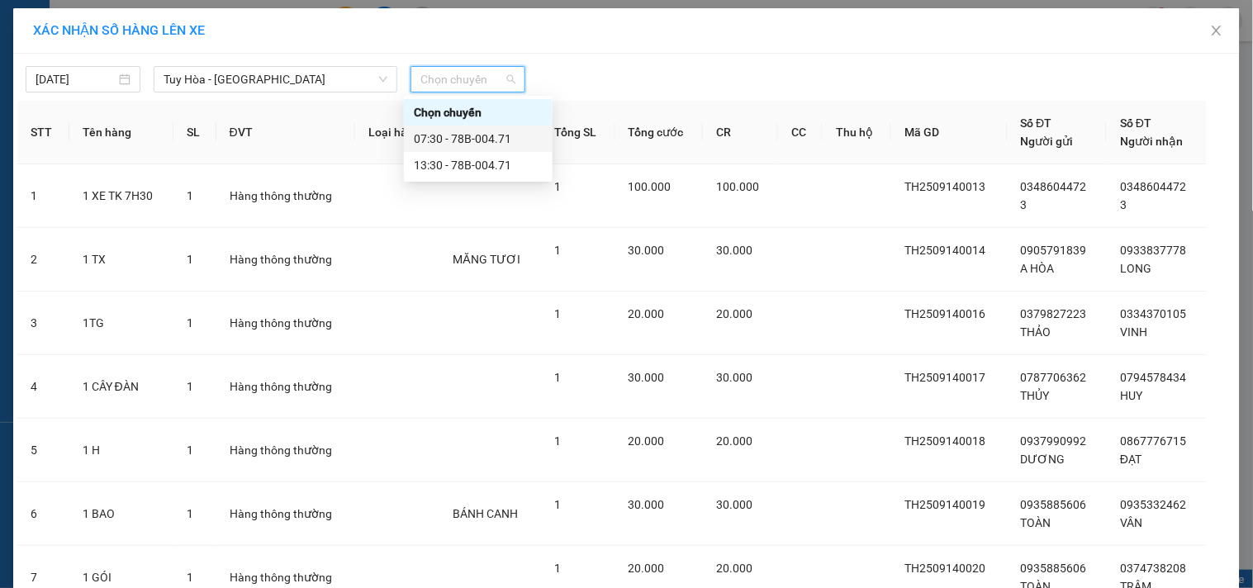
click at [501, 139] on div "07:30 - 78B-004.71" at bounding box center [478, 139] width 129 height 18
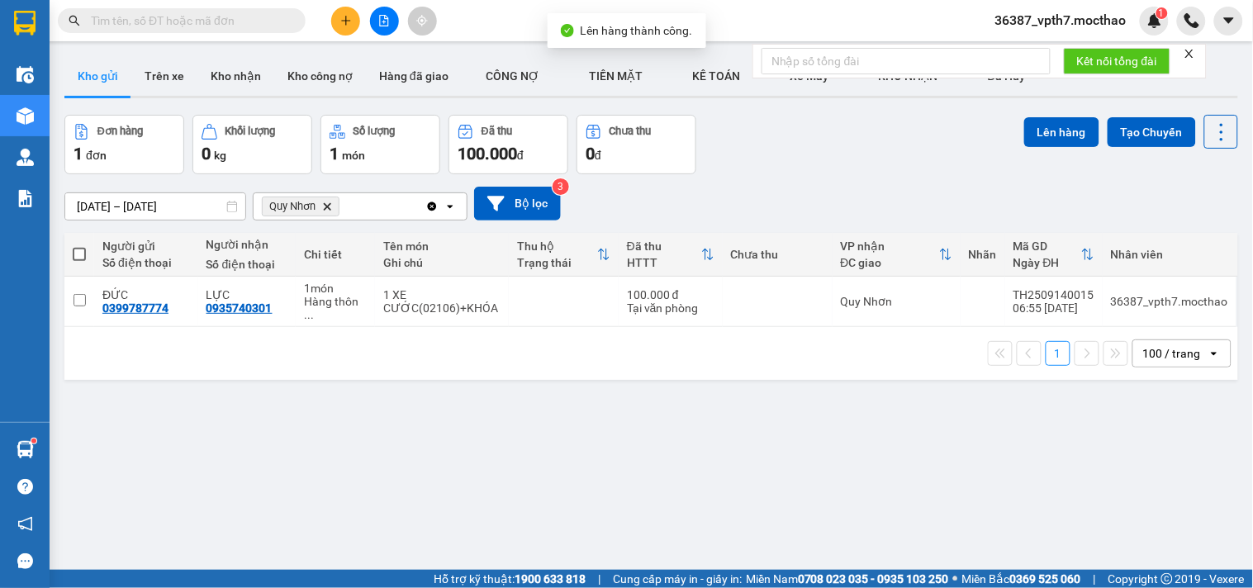
click at [427, 211] on icon "Clear all" at bounding box center [431, 206] width 13 height 13
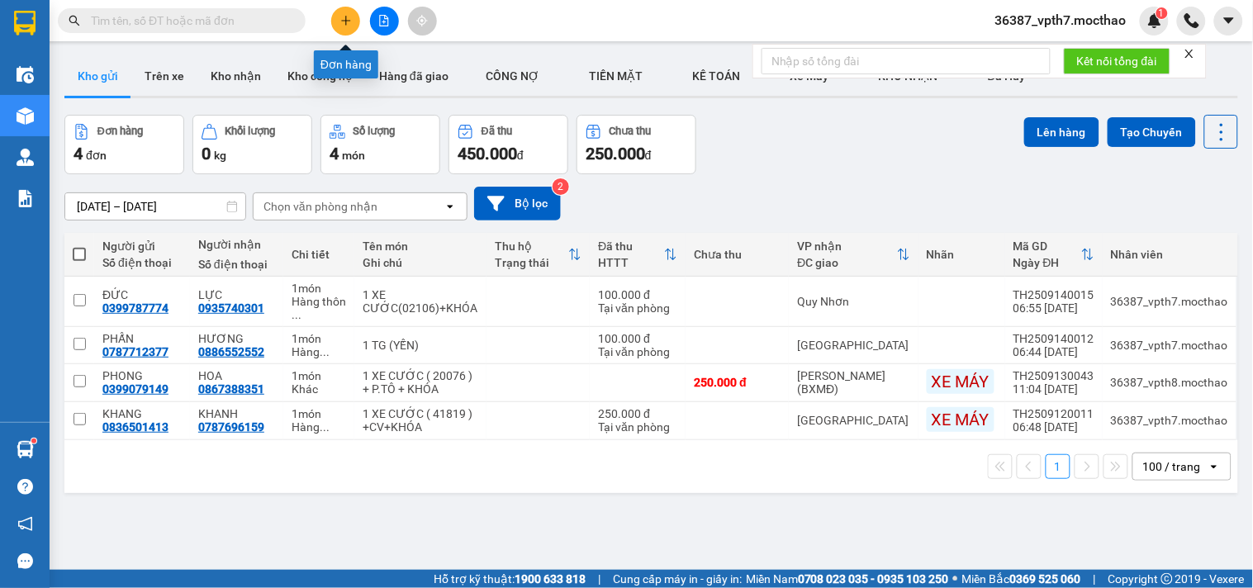
click at [353, 17] on button at bounding box center [345, 21] width 29 height 29
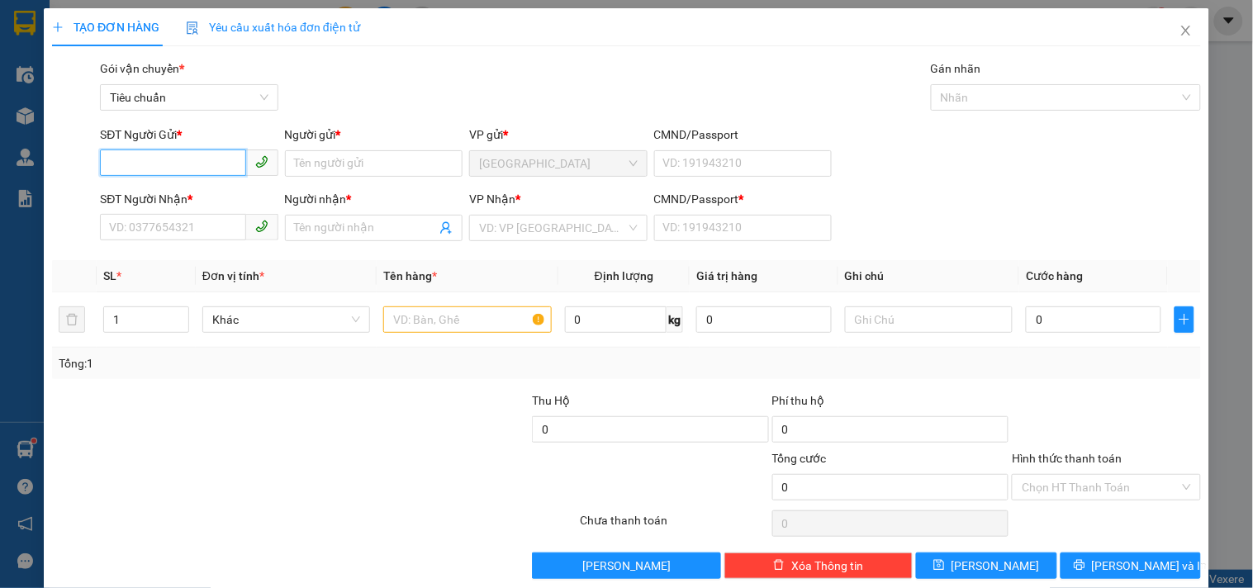
click at [180, 162] on input "SĐT Người Gửi *" at bounding box center [172, 163] width 145 height 26
click at [149, 170] on input "096958958" at bounding box center [172, 163] width 145 height 26
type input "0969580958"
click at [216, 193] on div "0969580958 - HƯNG" at bounding box center [187, 197] width 156 height 18
type input "HƯNG"
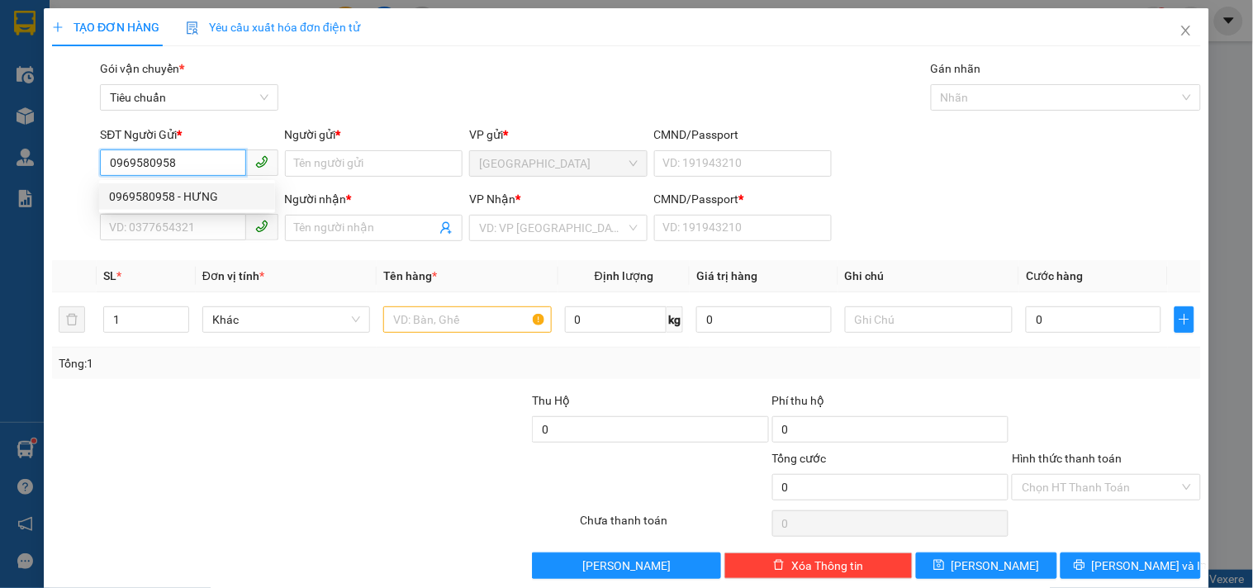
type input "0969580958"
type input "HƯNG"
type input "1"
type input "30.000"
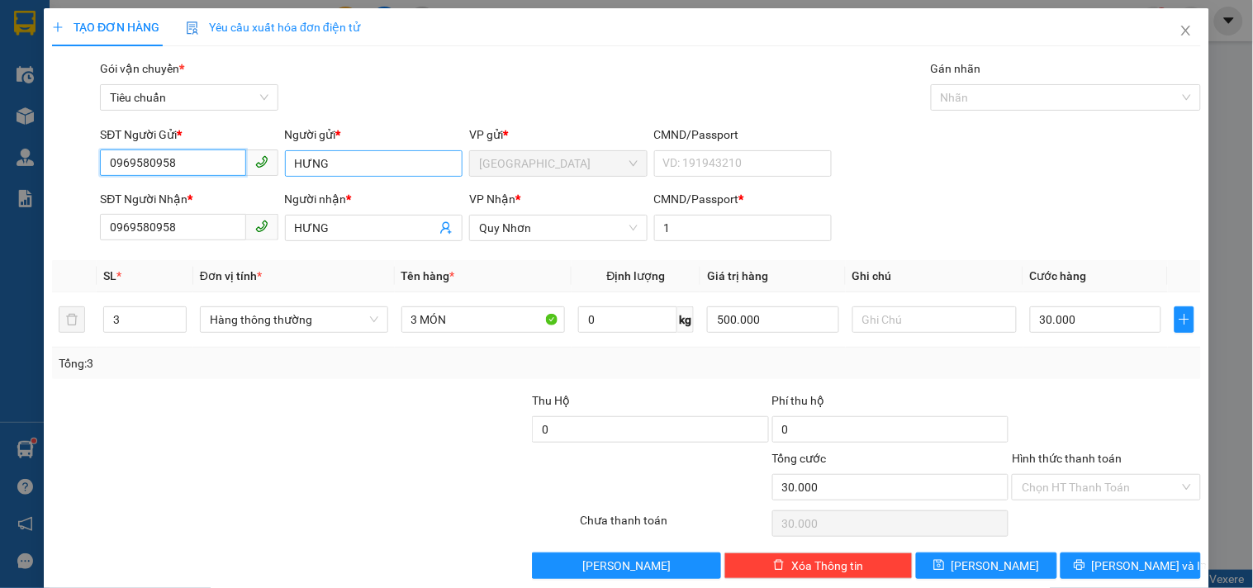
type input "0969580958"
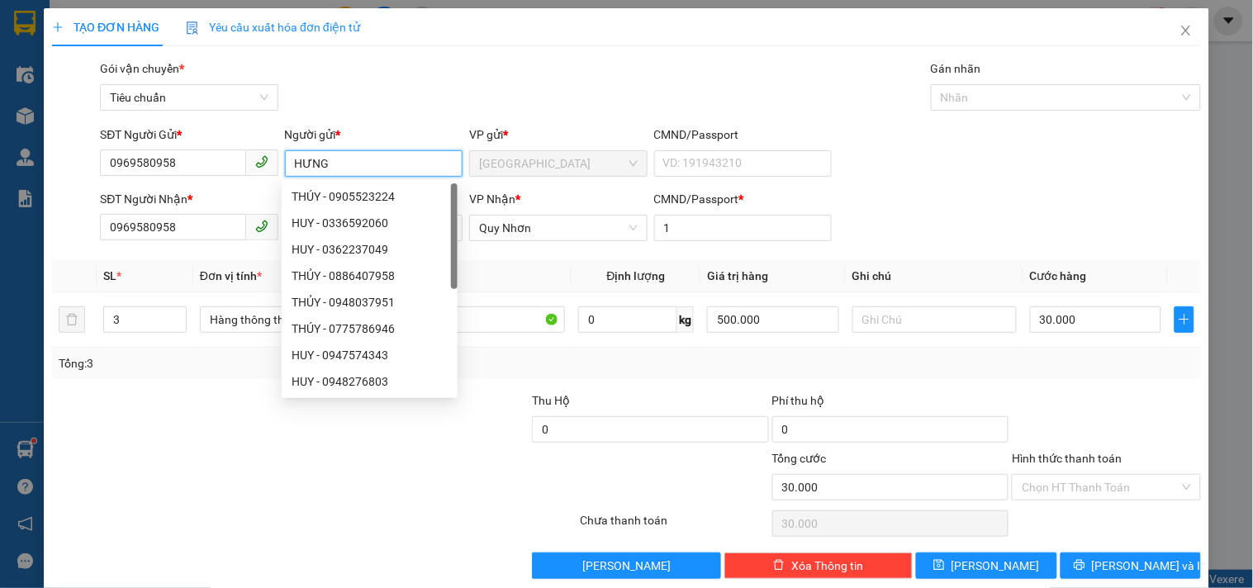
drag, startPoint x: 330, startPoint y: 158, endPoint x: 289, endPoint y: 171, distance: 43.4
click at [289, 171] on input "HƯNG" at bounding box center [374, 163] width 178 height 26
type input "HÙNG"
click at [392, 118] on div "Transit Pickup Surcharge Ids Transit Deliver Surcharge Ids Transit Deliver Surc…" at bounding box center [626, 319] width 1149 height 520
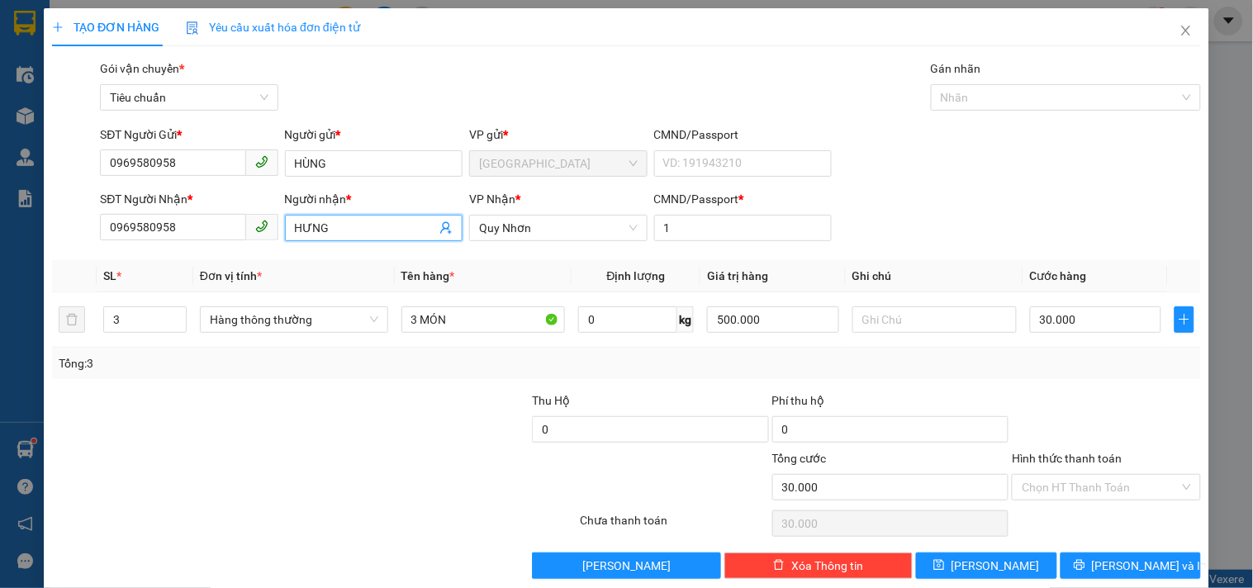
drag, startPoint x: 327, startPoint y: 226, endPoint x: 273, endPoint y: 246, distance: 58.3
click at [273, 246] on div "SĐT Người Nhận * 0969580958 Người nhận * HƯNG HƯNG VP Nhận * Quy Nhơn CMND/Pass…" at bounding box center [651, 219] width 1108 height 58
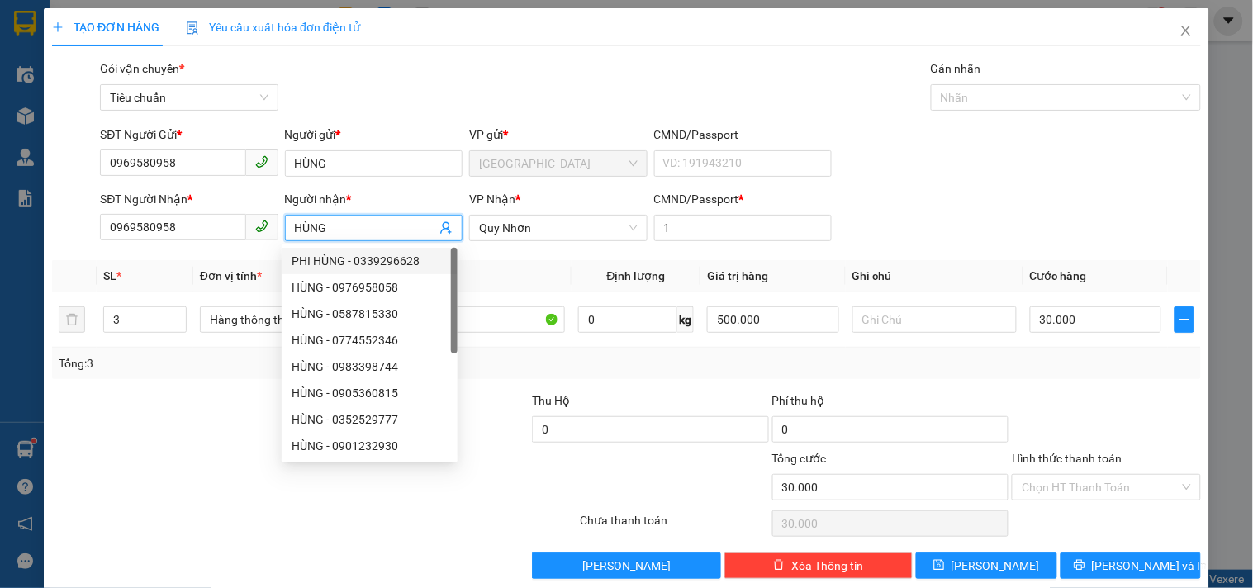
type input "HÙNG"
click at [936, 167] on div "SĐT Người Gửi * 0969580958 Người gửi * HÙNG VP gửi * Tuy Hòa CMND/Passport VD: …" at bounding box center [651, 155] width 1108 height 58
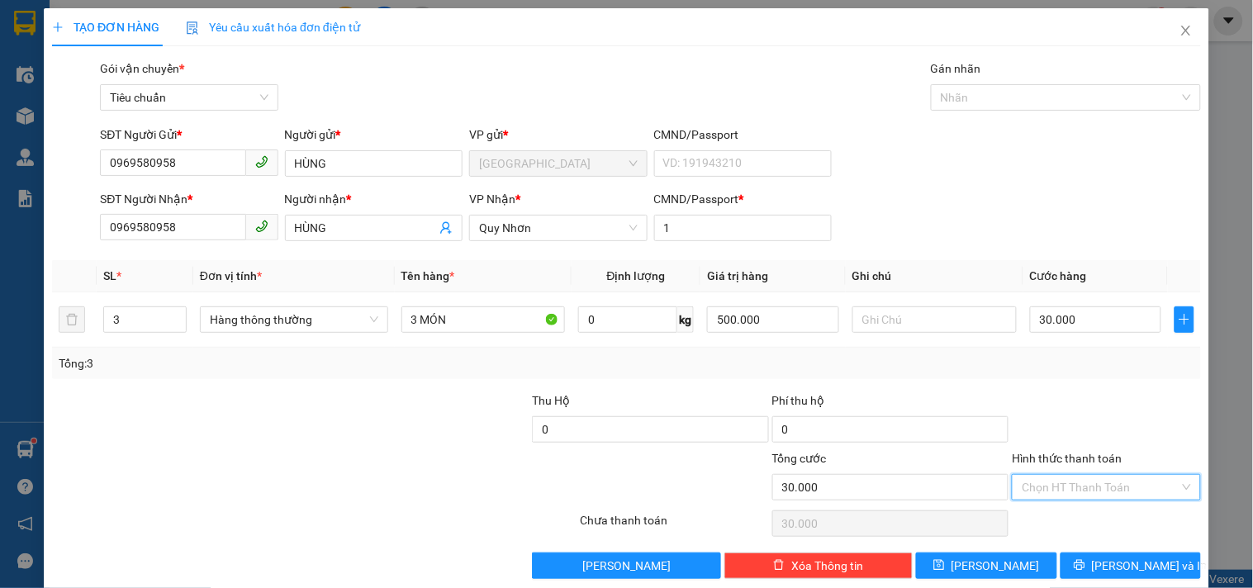
click at [1137, 481] on input "Hình thức thanh toán" at bounding box center [1100, 487] width 157 height 25
drag, startPoint x: 1081, startPoint y: 377, endPoint x: 1072, endPoint y: 347, distance: 30.9
click at [1080, 377] on div "Tại văn phòng" at bounding box center [1096, 375] width 167 height 18
type input "0"
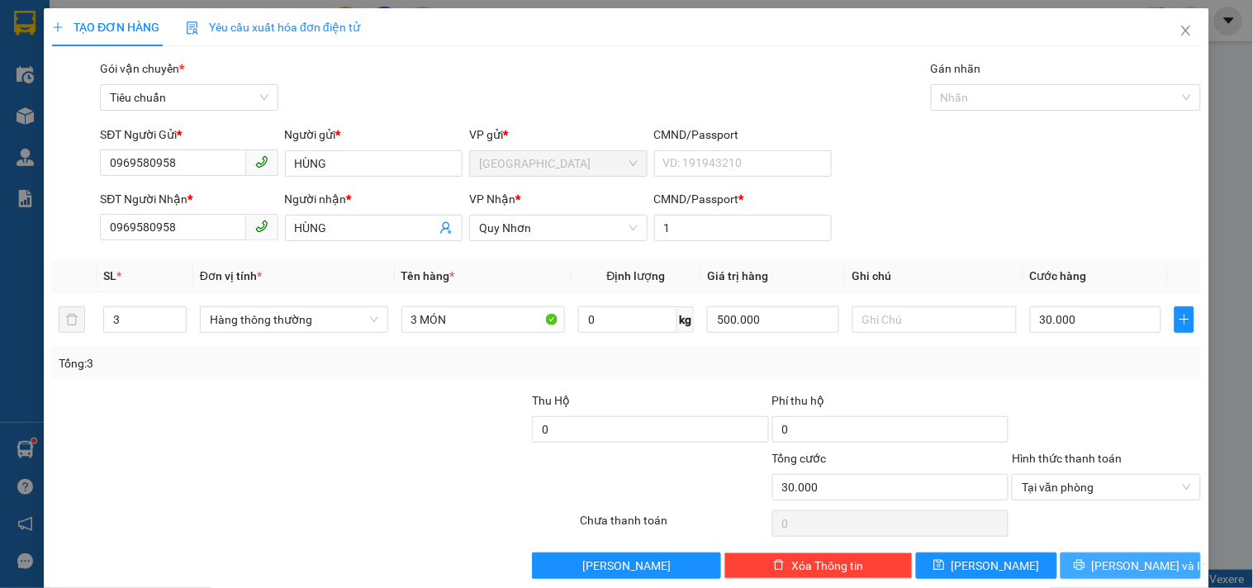
click at [1116, 568] on span "Lưu và In" at bounding box center [1150, 566] width 116 height 18
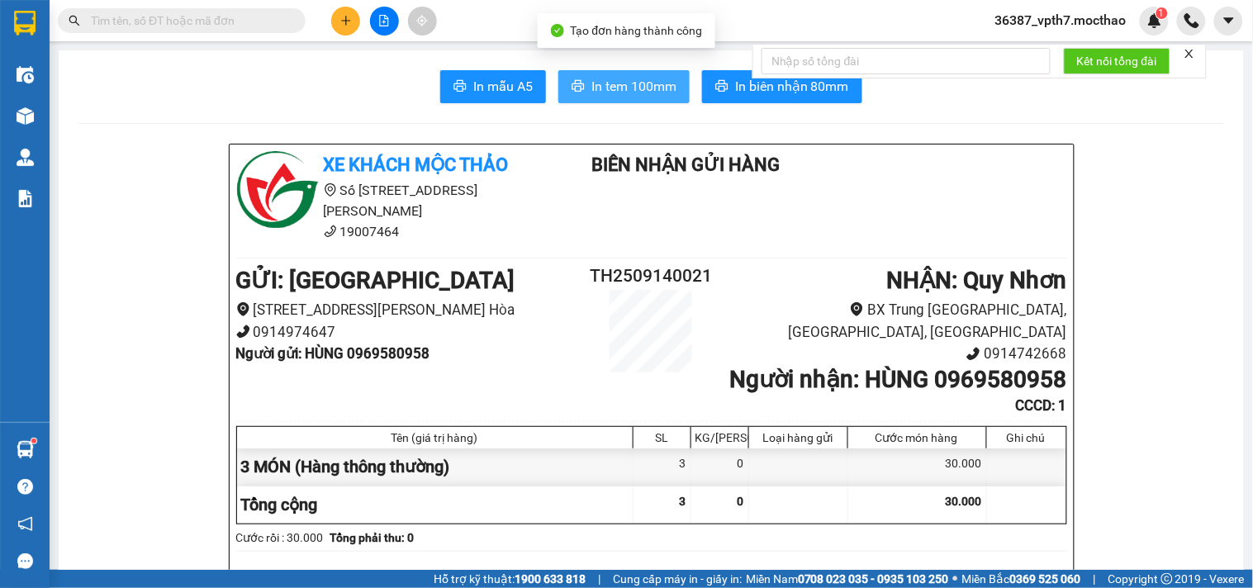
click at [592, 85] on span "In tem 100mm" at bounding box center [634, 86] width 85 height 21
click at [648, 93] on span "In tem 100mm" at bounding box center [634, 86] width 85 height 21
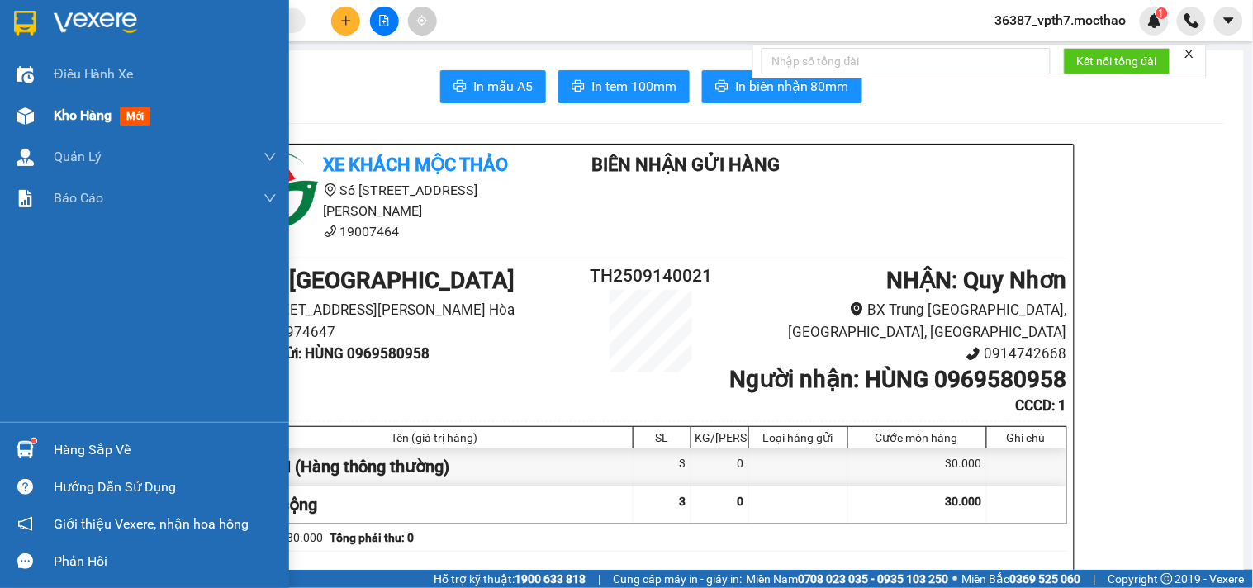
click at [129, 112] on span "mới" at bounding box center [135, 116] width 31 height 18
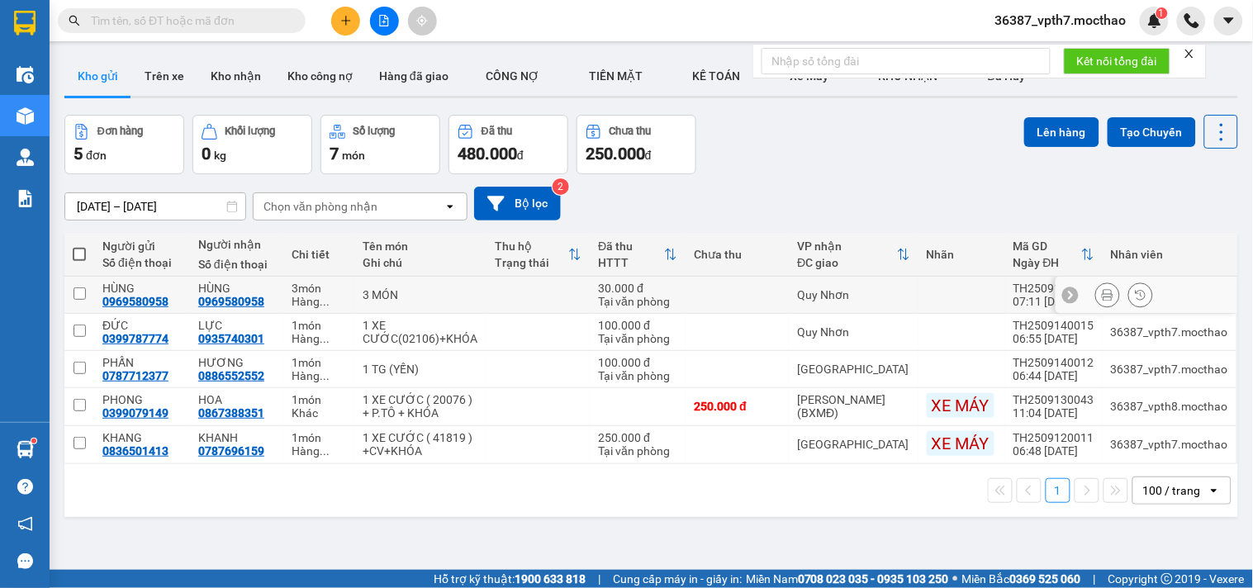
click at [88, 298] on td at bounding box center [79, 295] width 30 height 37
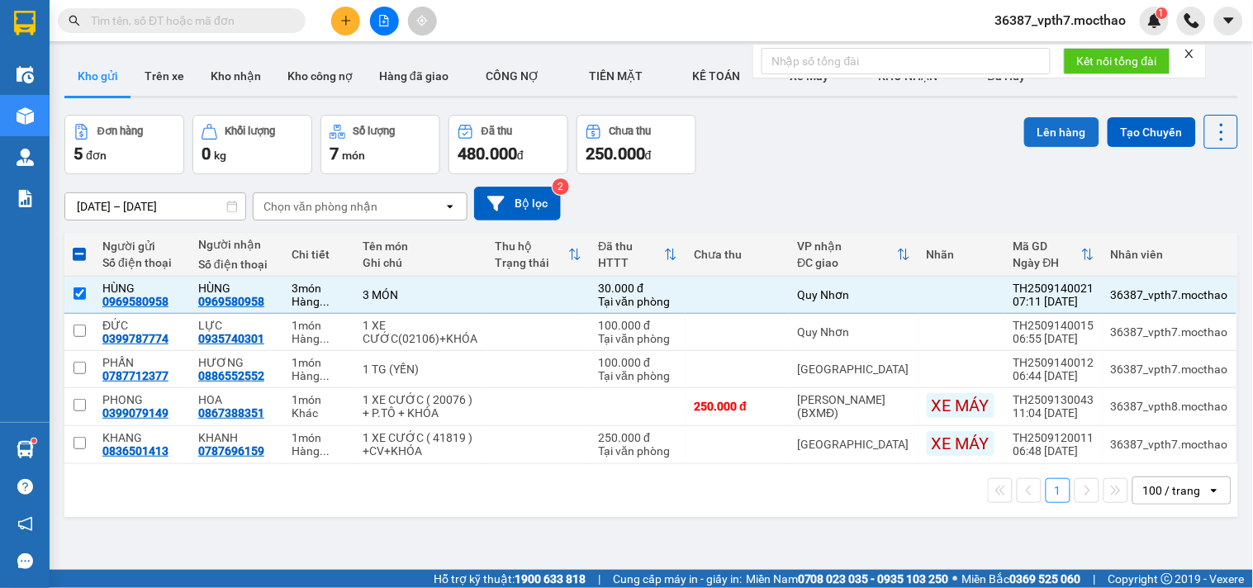
click at [1043, 134] on button "Lên hàng" at bounding box center [1061, 132] width 75 height 30
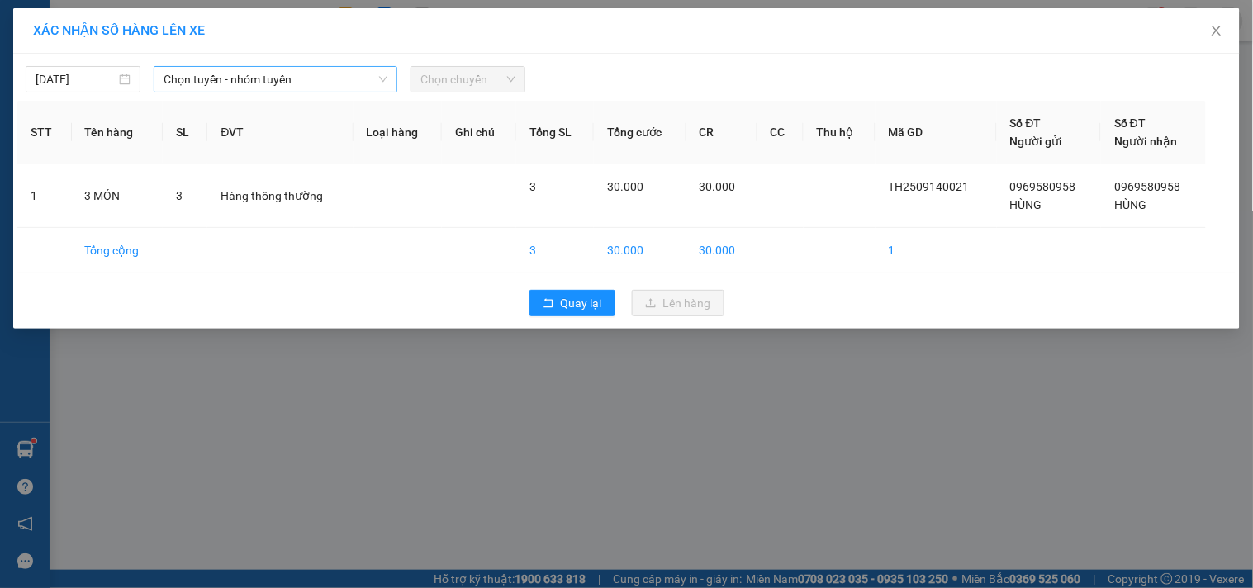
click at [195, 87] on div "14/09/2025 Chọn tuyến - nhóm tuyến Chọn chuyến STT Tên hàng SL ĐVT Loại hàng Gh…" at bounding box center [626, 191] width 1227 height 275
click at [226, 88] on span "Chọn tuyến - nhóm tuyến" at bounding box center [276, 79] width 224 height 25
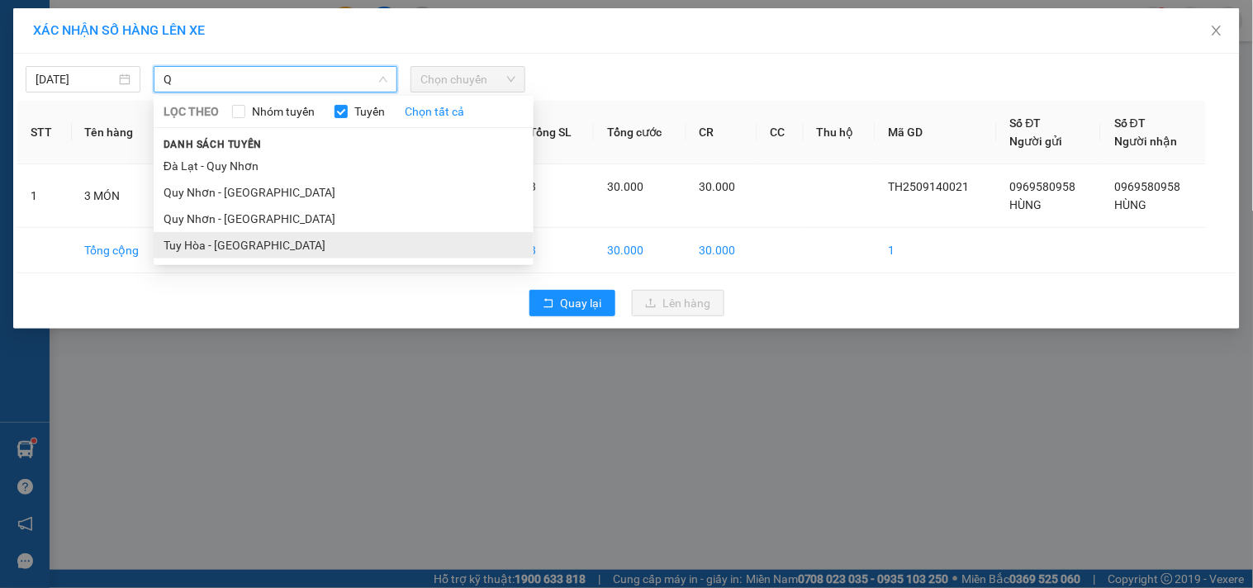
type input "Q"
click at [243, 252] on li "Tuy Hòa - Quy Nhơn" at bounding box center [344, 245] width 380 height 26
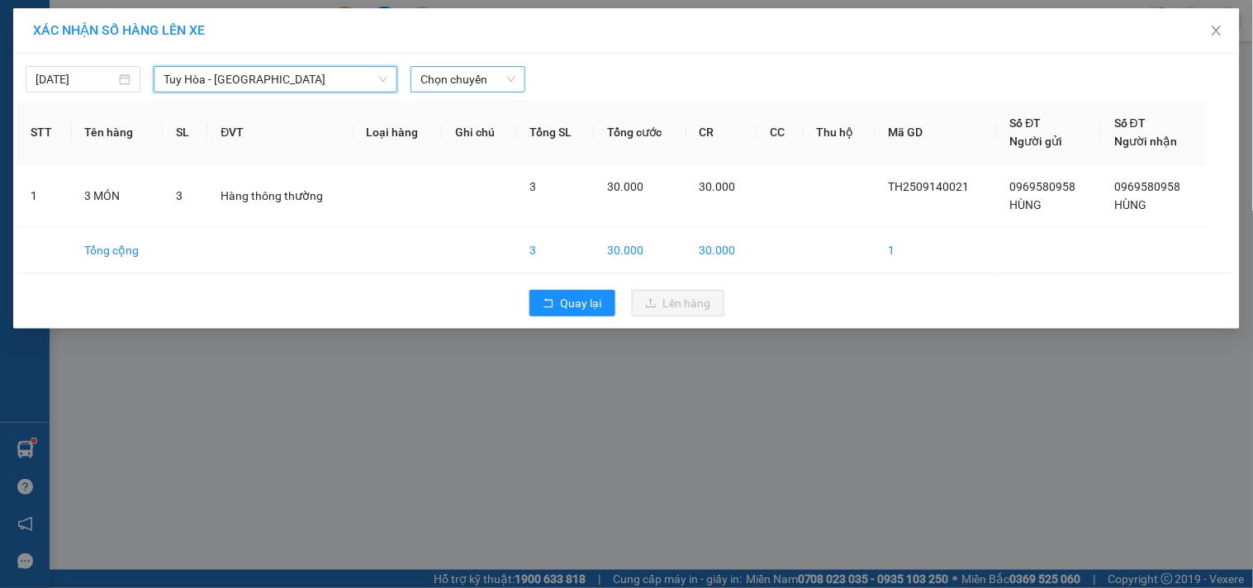
click at [453, 88] on span "Chọn chuyến" at bounding box center [468, 79] width 95 height 25
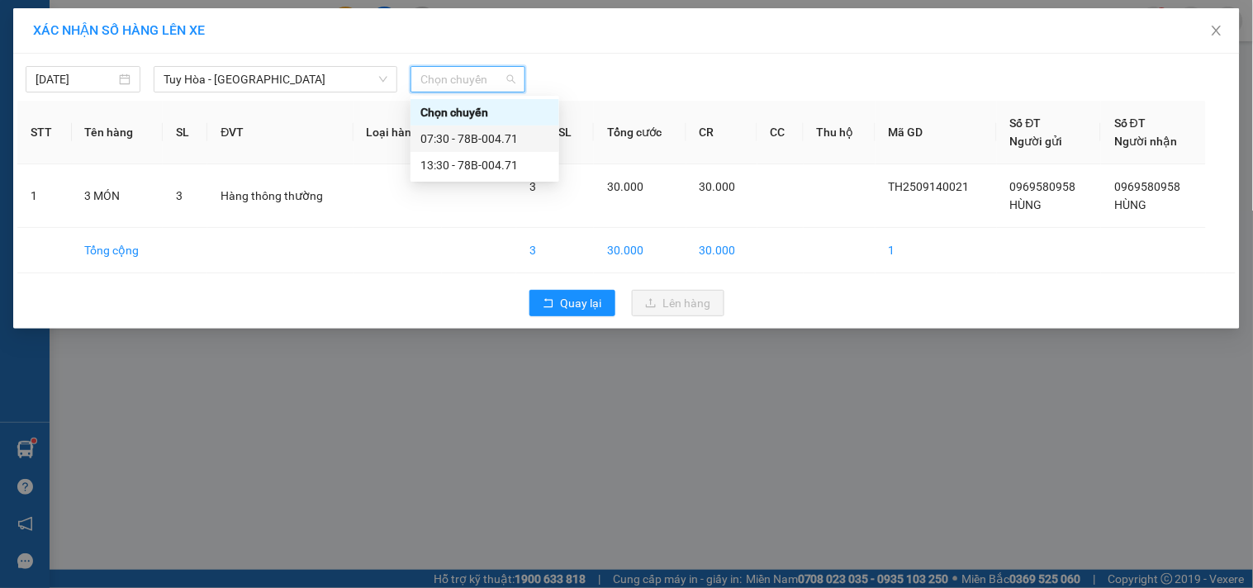
click at [501, 137] on div "07:30 - 78B-004.71" at bounding box center [485, 139] width 129 height 18
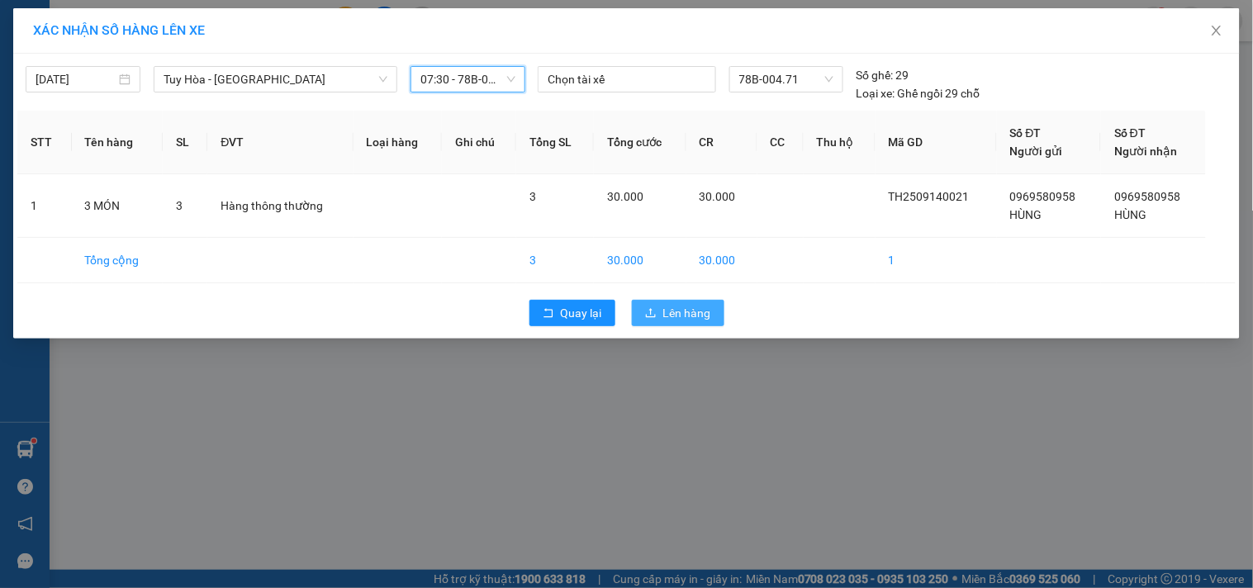
click at [664, 316] on button "Lên hàng" at bounding box center [678, 313] width 93 height 26
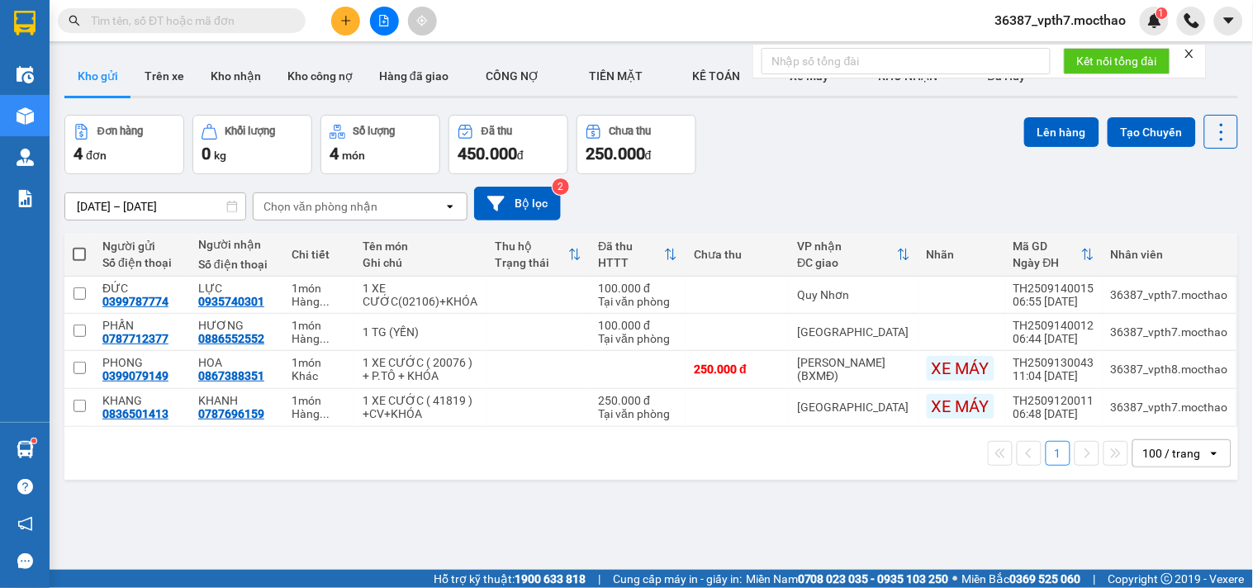
click at [356, 21] on button at bounding box center [345, 21] width 29 height 29
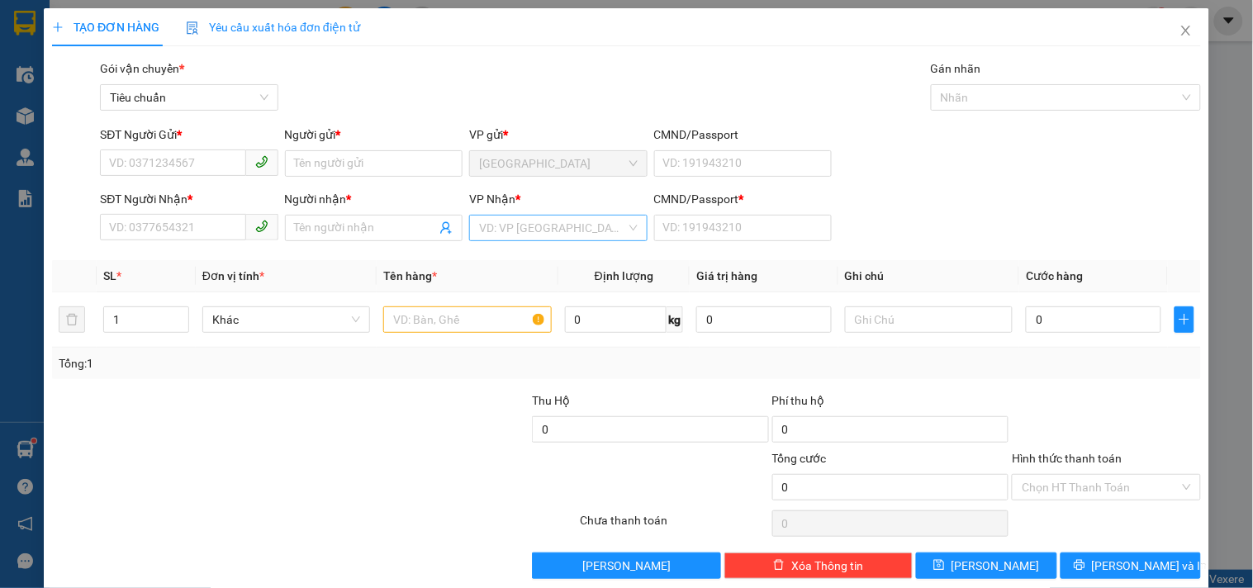
click at [519, 231] on input "search" at bounding box center [552, 228] width 146 height 25
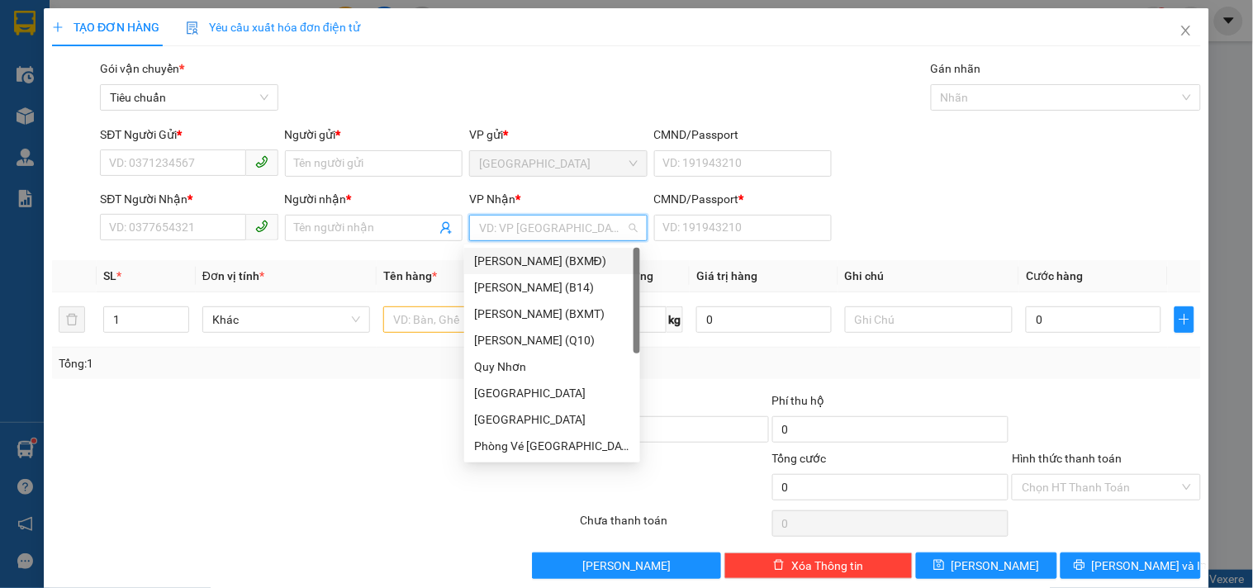
click at [551, 259] on div "[PERSON_NAME] (BXMĐ)" at bounding box center [552, 261] width 156 height 18
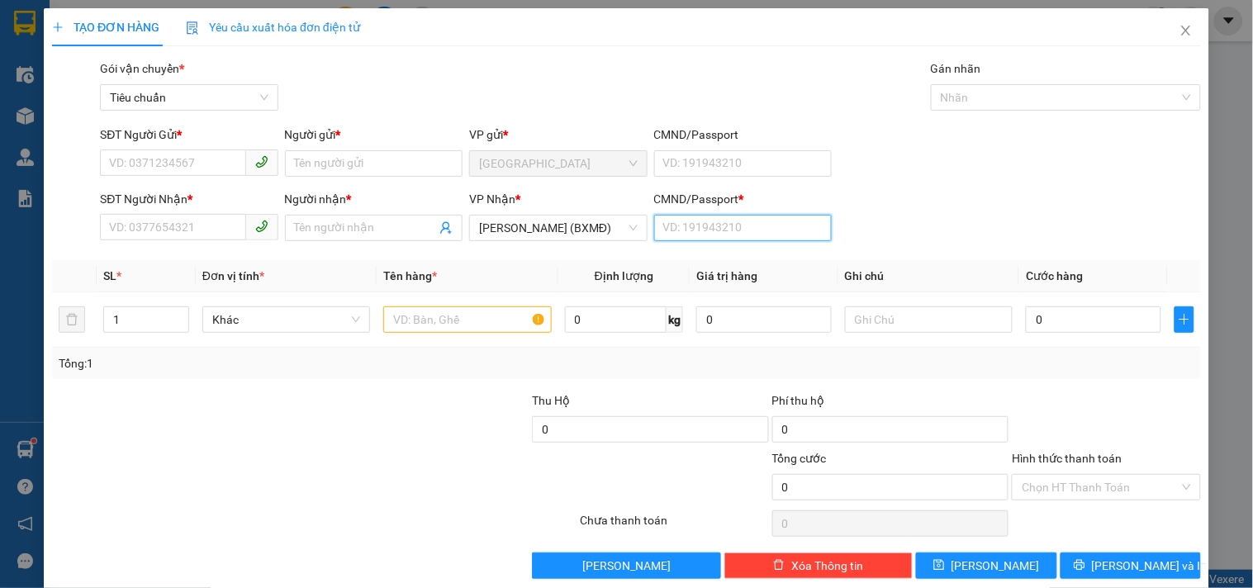
click at [669, 236] on input "CMND/Passport *" at bounding box center [743, 228] width 178 height 26
type input "1"
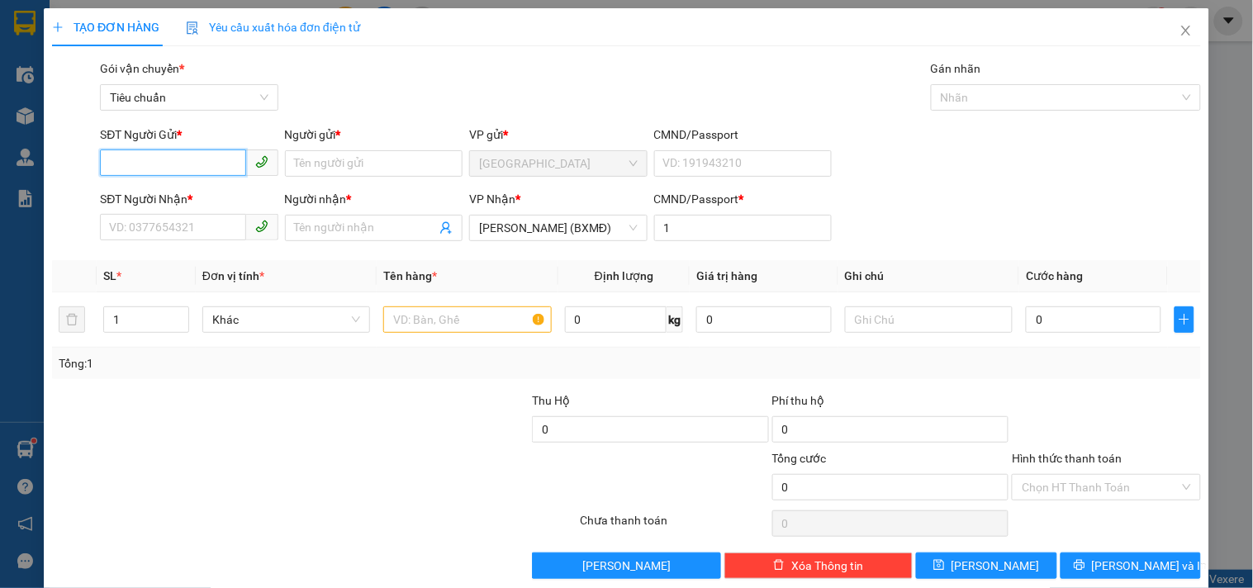
click at [208, 155] on input "SĐT Người Gửi *" at bounding box center [172, 163] width 145 height 26
type input "0365480620"
click at [185, 201] on div "0365480620 - KHÂM" at bounding box center [187, 197] width 156 height 18
type input "KHÂM"
type input "70.000"
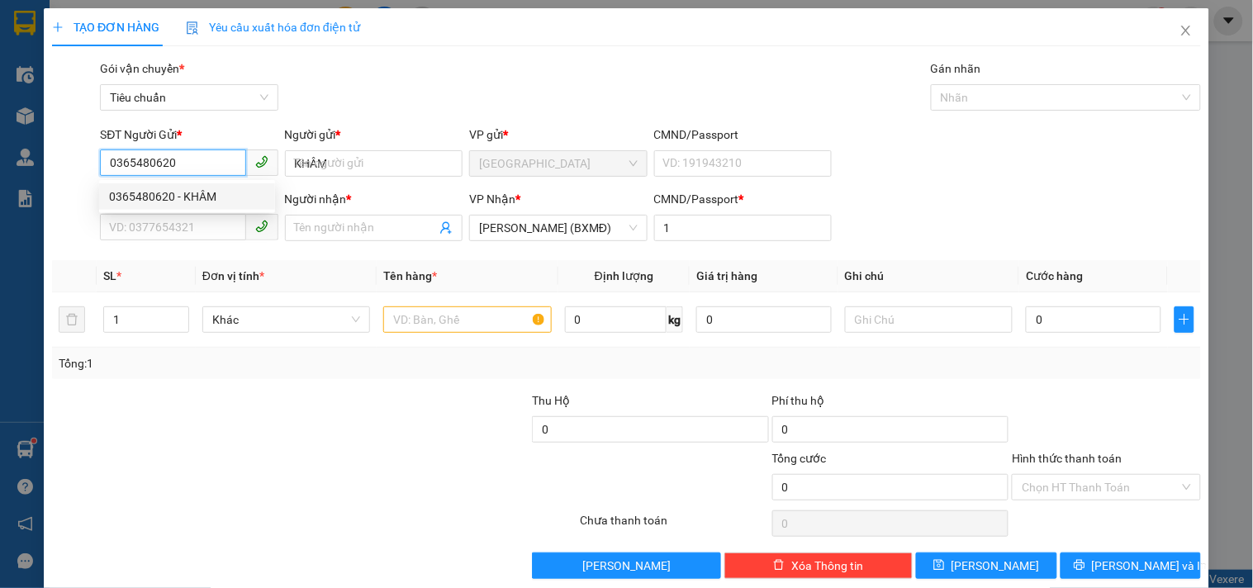
type input "70.000"
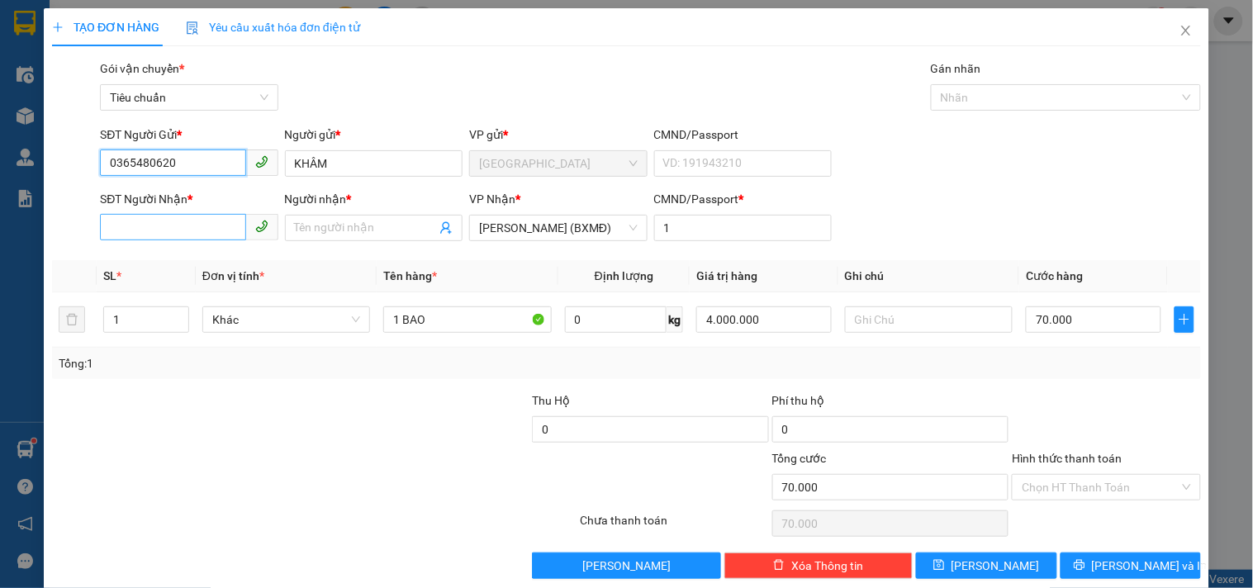
type input "0365480620"
click at [219, 232] on input "SĐT Người Nhận *" at bounding box center [172, 227] width 145 height 26
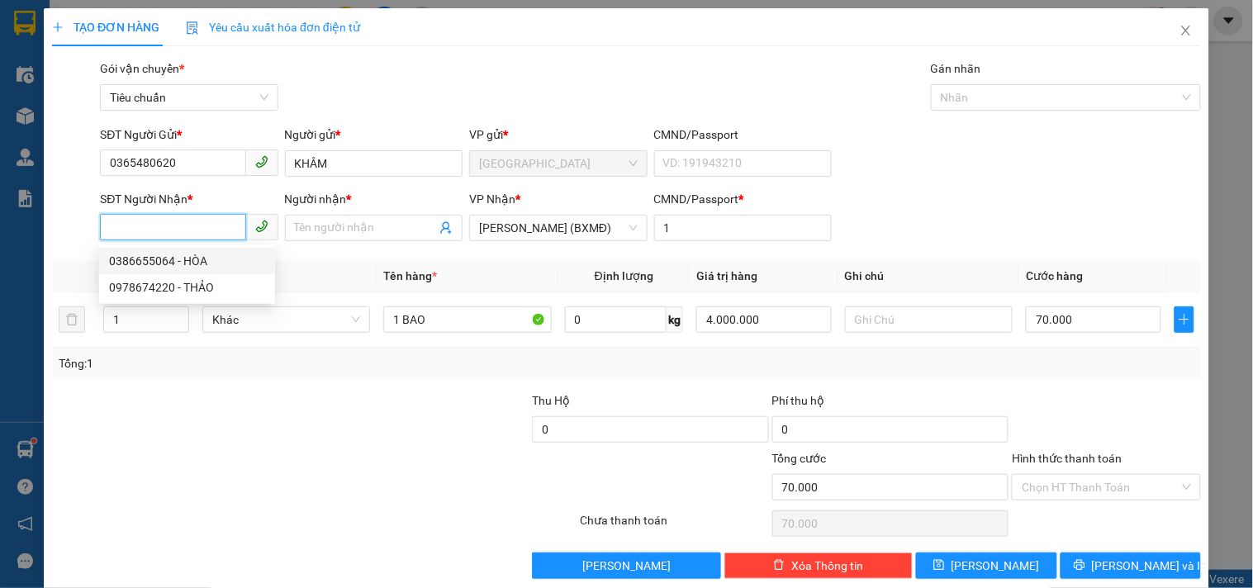
click at [165, 259] on div "0386655064 - HÒA" at bounding box center [187, 261] width 156 height 18
type input "0386655064"
type input "HÒA"
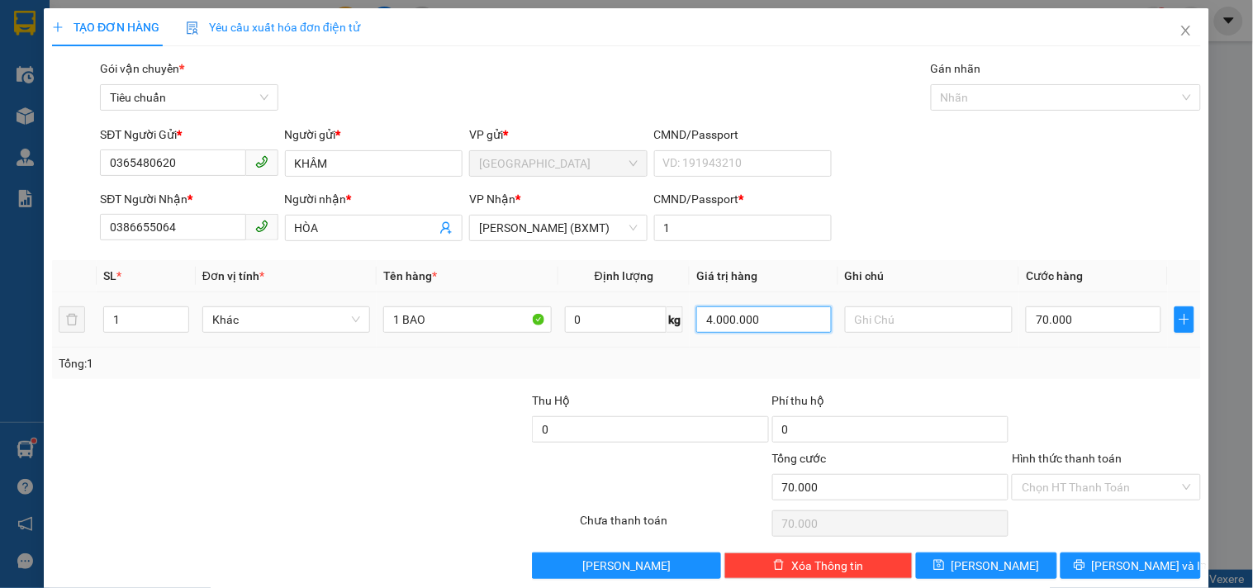
click at [767, 315] on input "4.000.000" at bounding box center [763, 320] width 135 height 26
click at [767, 314] on input "4.000.000" at bounding box center [763, 320] width 135 height 26
click at [778, 347] on td "700" at bounding box center [764, 319] width 149 height 55
type input "700.000"
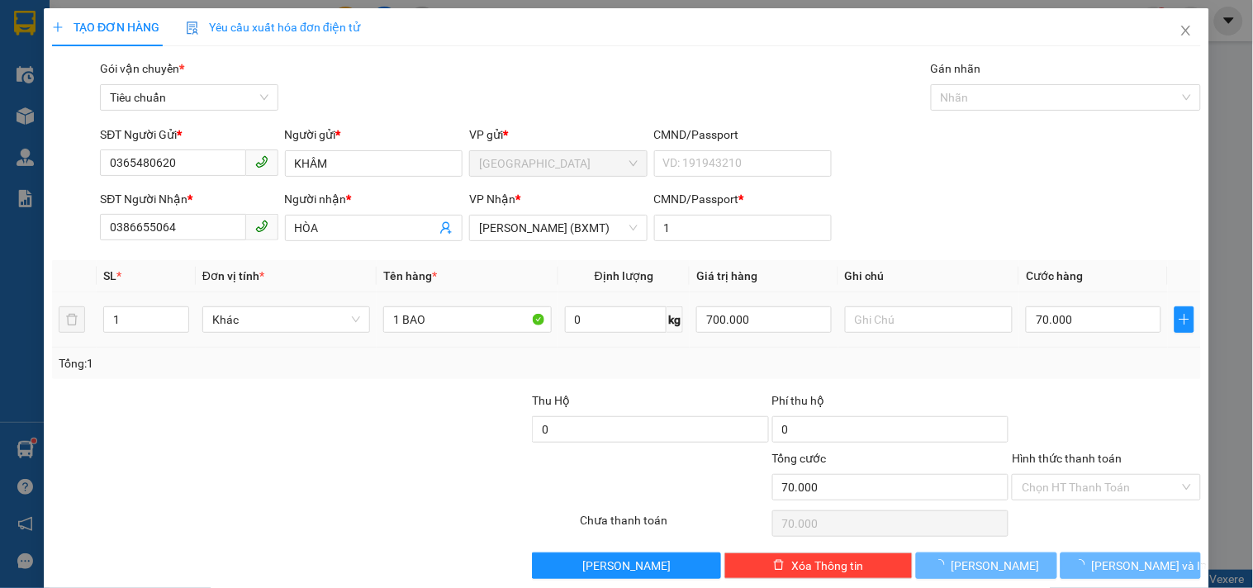
type input "0"
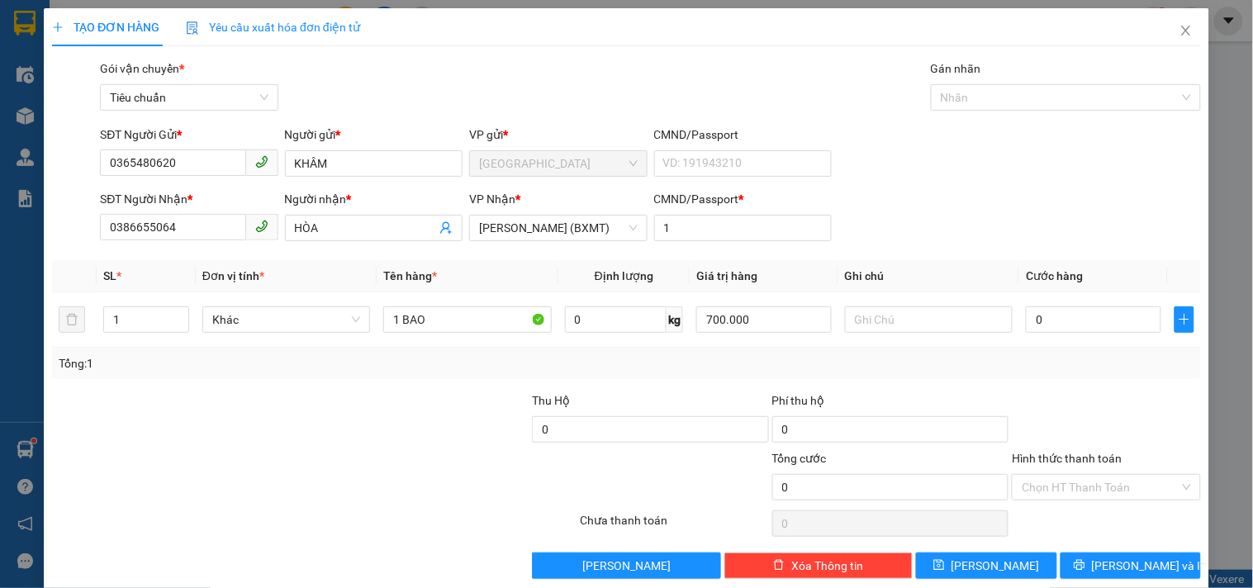
click at [884, 350] on div "Tổng: 1" at bounding box center [626, 363] width 1149 height 31
click at [1062, 311] on input "0" at bounding box center [1093, 320] width 135 height 26
click at [1062, 318] on input "0" at bounding box center [1093, 320] width 135 height 26
type input "5"
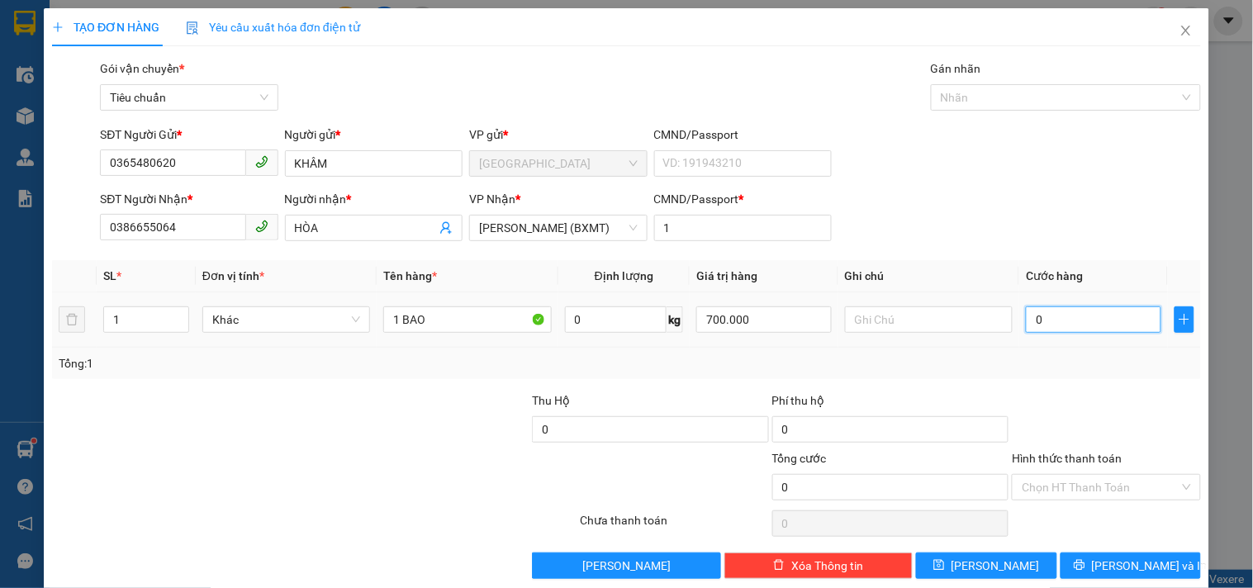
type input "05"
type input "50"
type input "050"
type input "50.000"
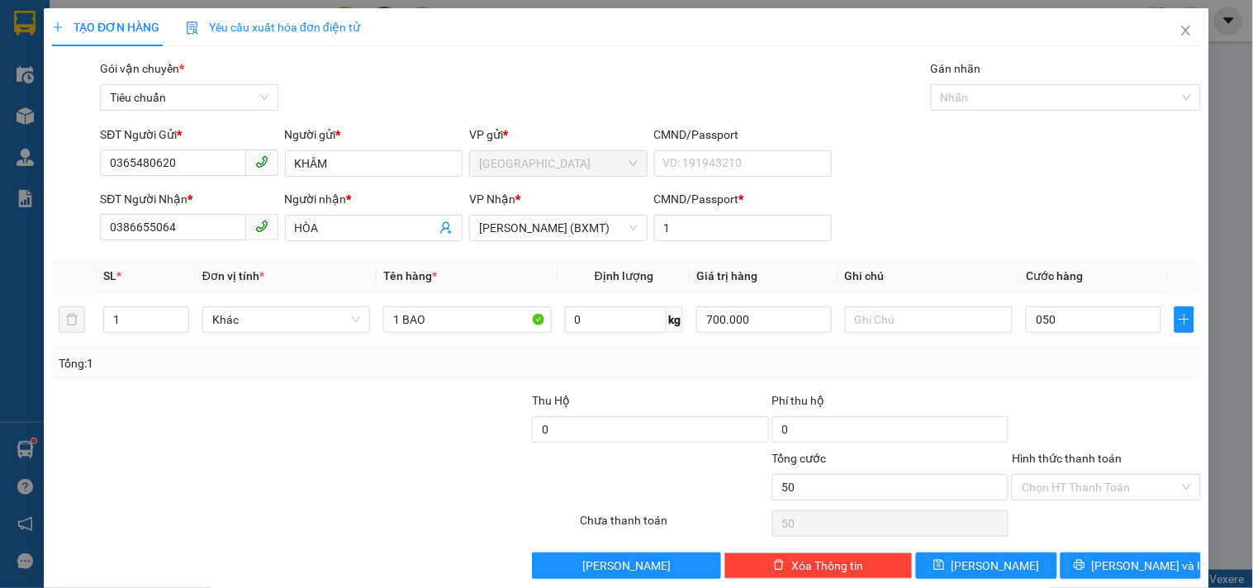
type input "50.000"
click at [1053, 368] on div "Tổng: 1" at bounding box center [627, 363] width 1136 height 18
click at [1060, 482] on input "Hình thức thanh toán" at bounding box center [1100, 487] width 157 height 25
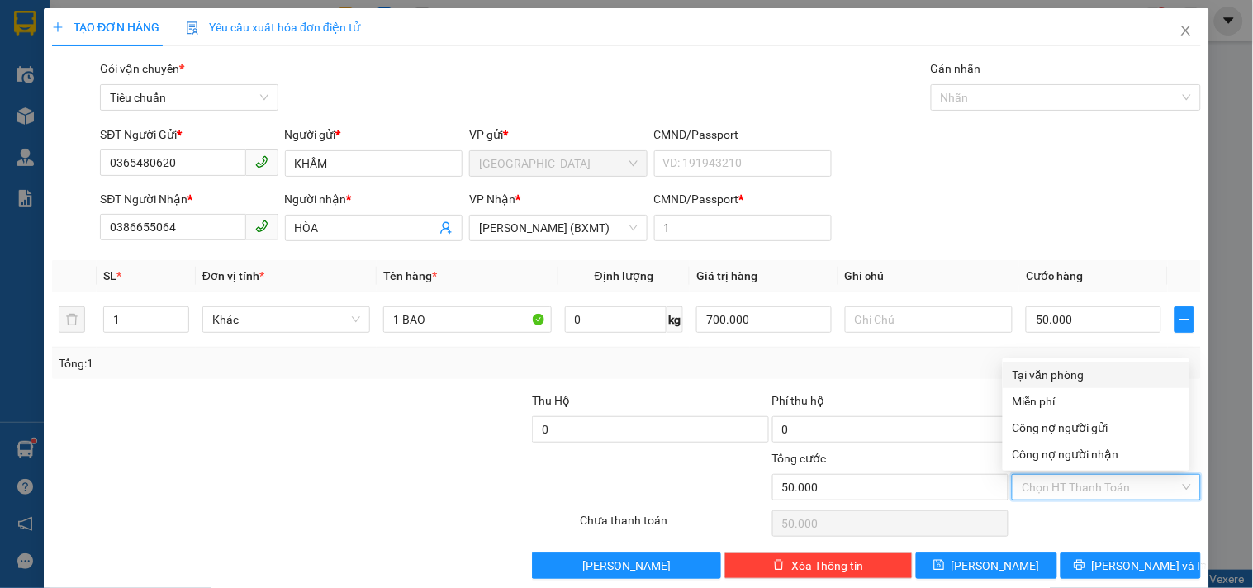
click at [1063, 380] on div "Tại văn phòng" at bounding box center [1096, 375] width 167 height 18
type input "0"
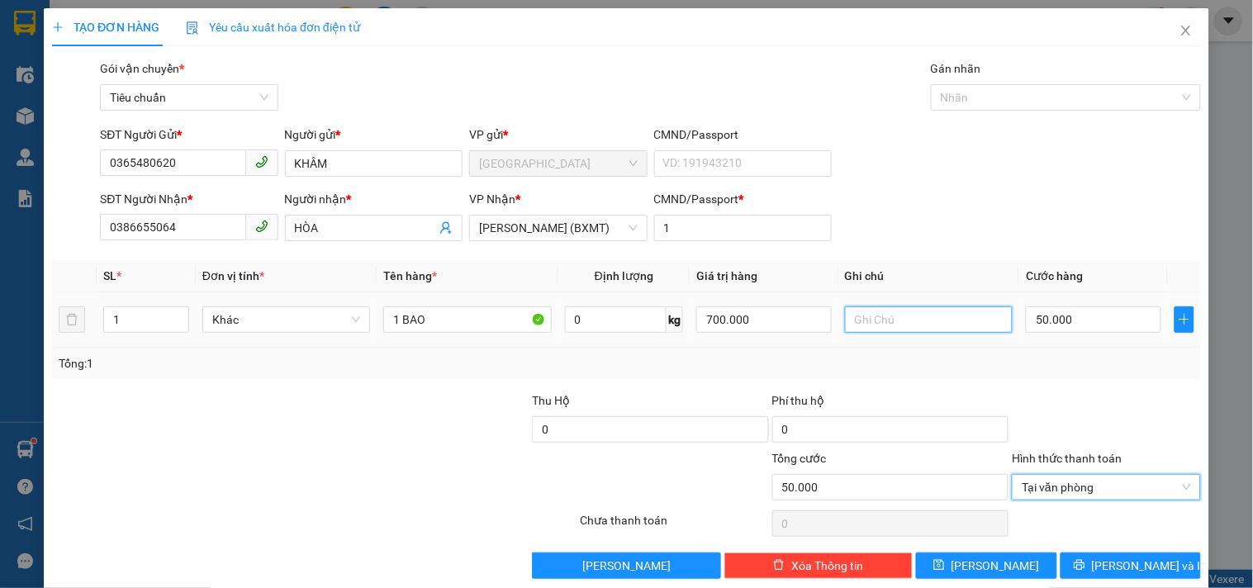
click at [967, 326] on input "text" at bounding box center [929, 320] width 168 height 26
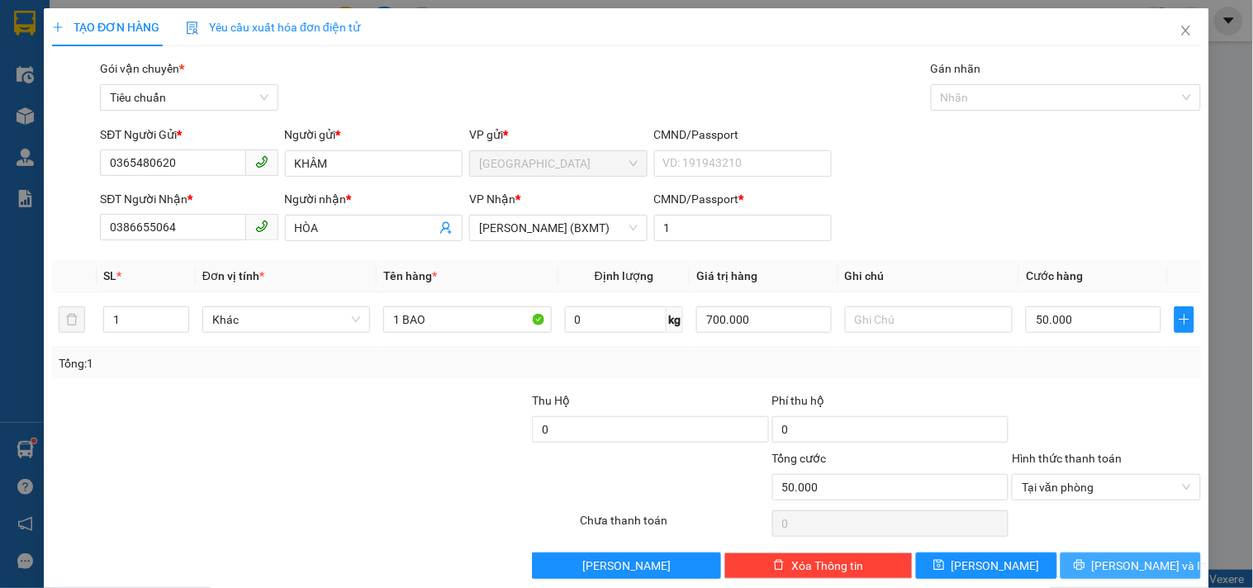
click at [1095, 556] on button "Lưu và In" at bounding box center [1131, 566] width 140 height 26
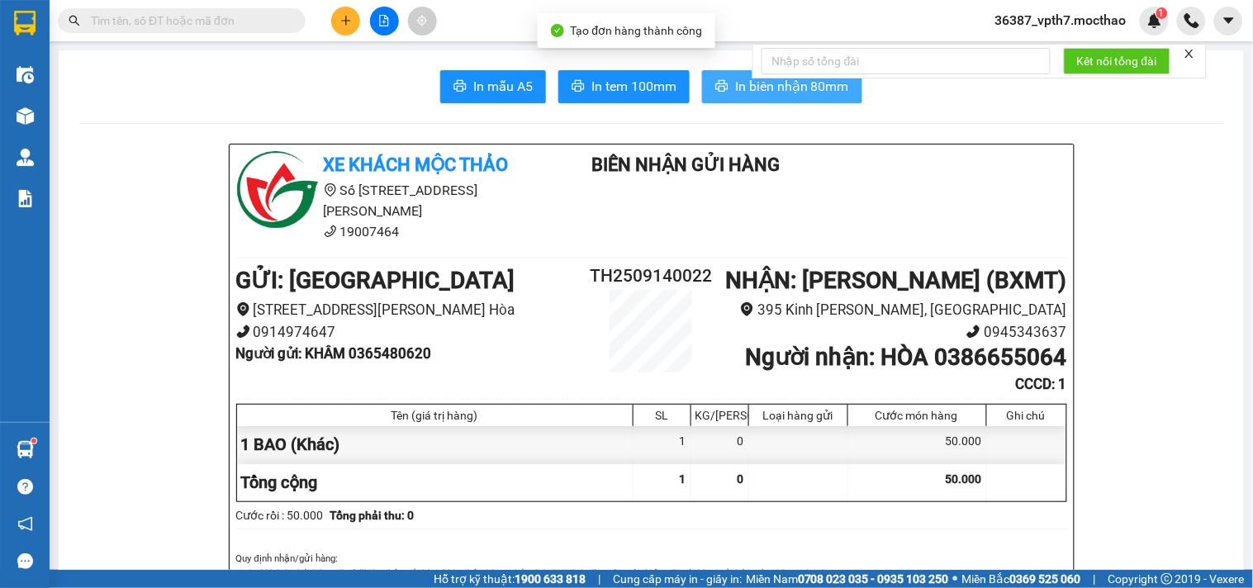
click at [720, 94] on span "printer" at bounding box center [721, 87] width 13 height 16
click at [630, 100] on button "In tem 100mm" at bounding box center [623, 86] width 131 height 33
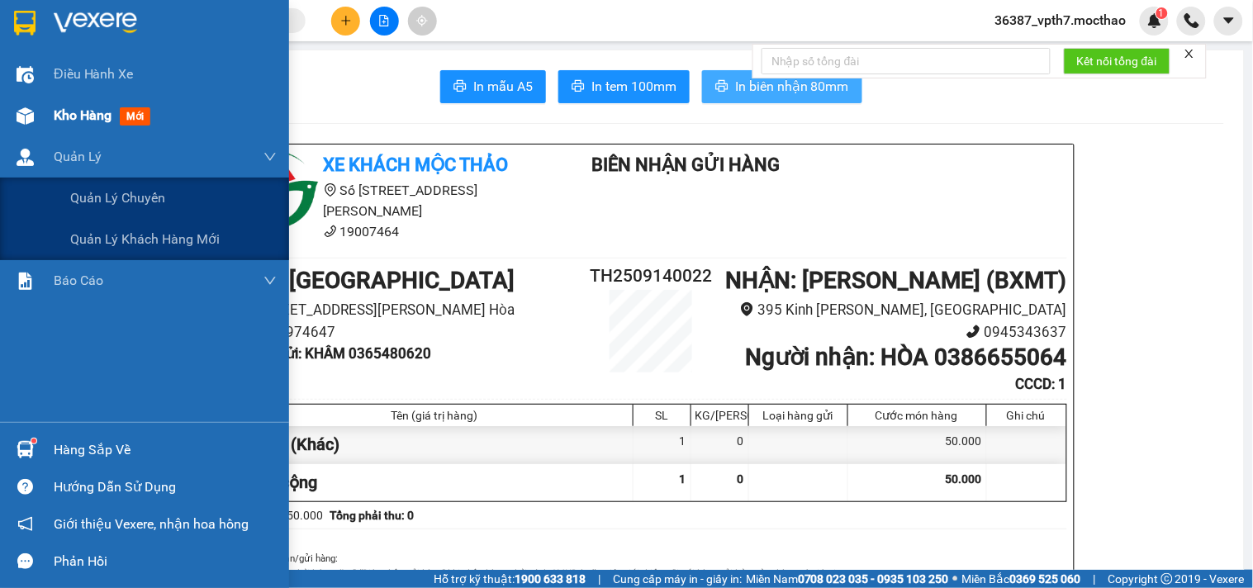
click at [139, 126] on div "Kho hàng mới" at bounding box center [165, 115] width 223 height 41
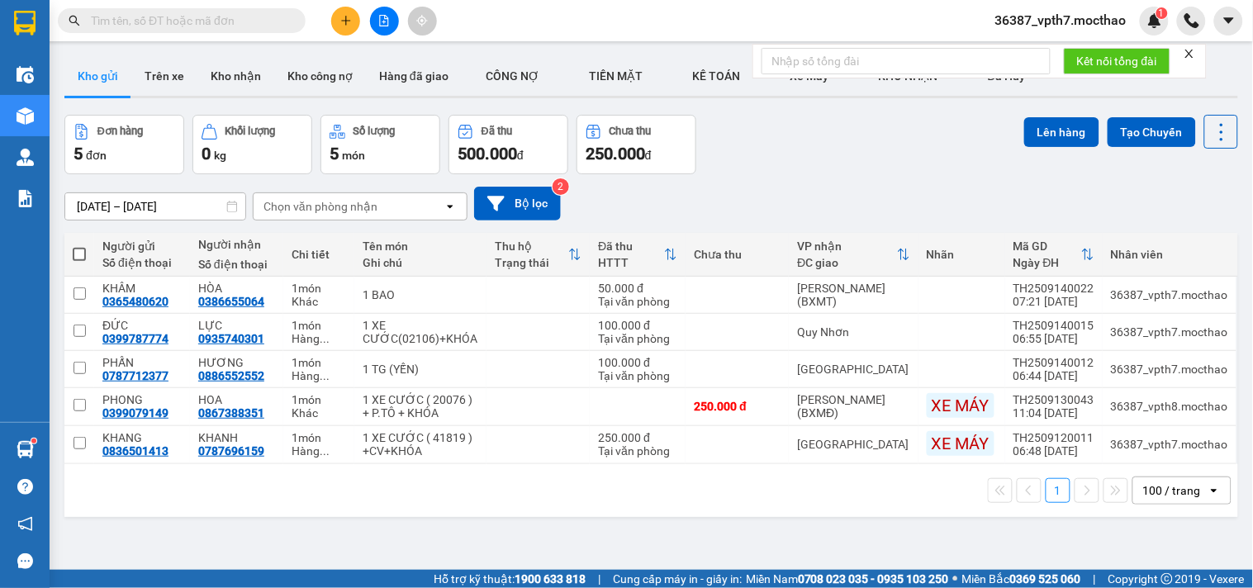
click at [283, 20] on input "text" at bounding box center [188, 21] width 195 height 18
click at [281, 15] on input "text" at bounding box center [188, 21] width 195 height 18
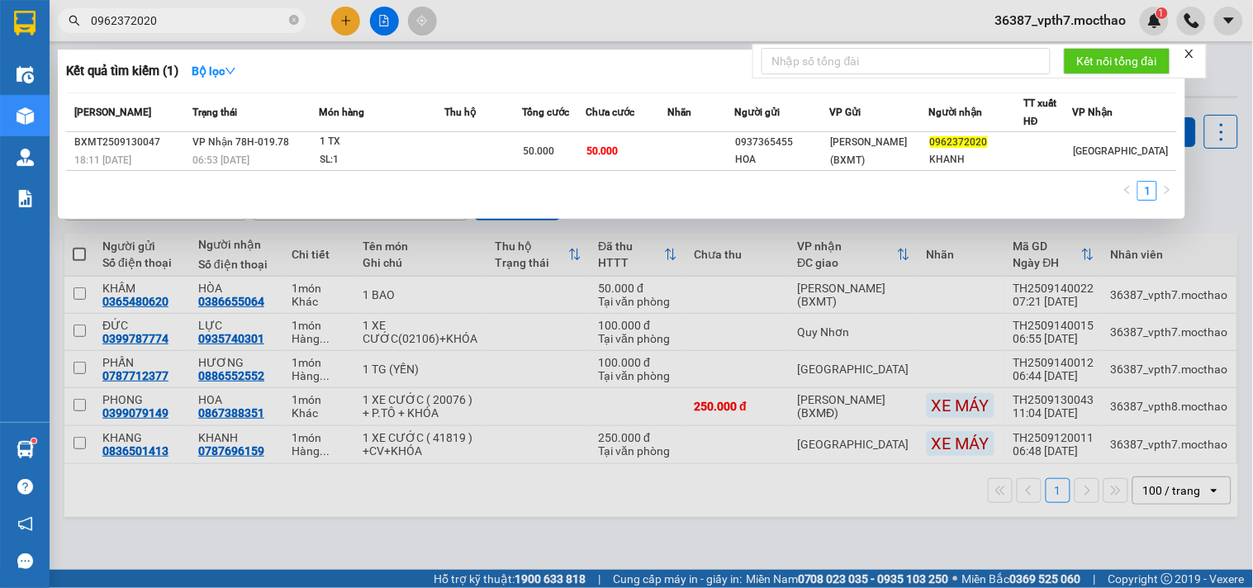
type input "0962372020"
click at [572, 560] on div at bounding box center [626, 294] width 1253 height 588
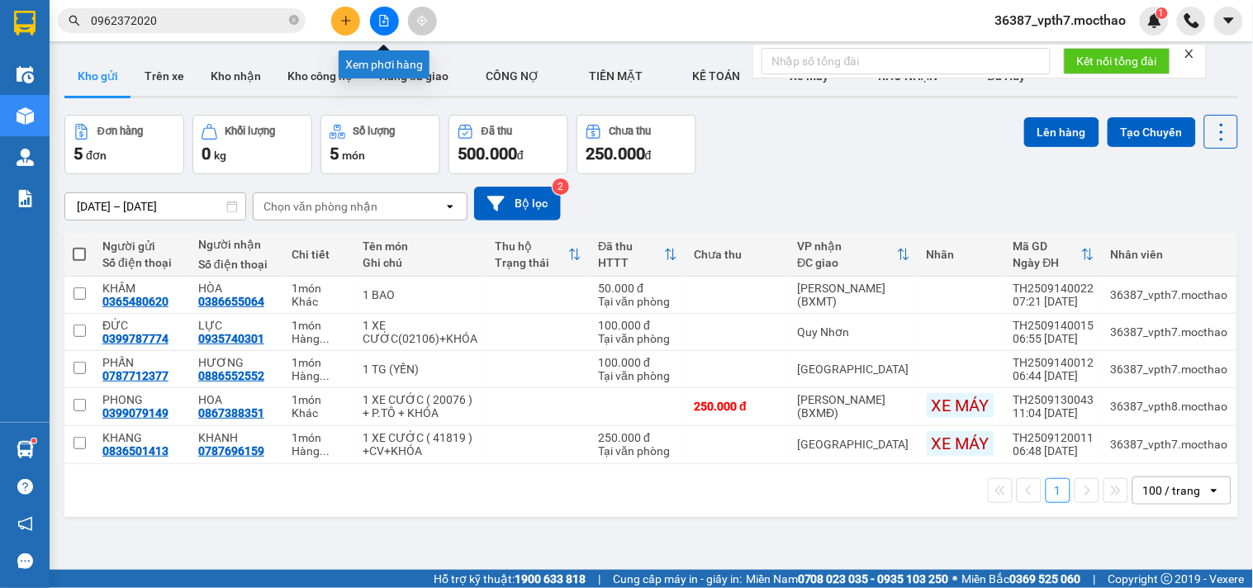
click at [384, 26] on button at bounding box center [384, 21] width 29 height 29
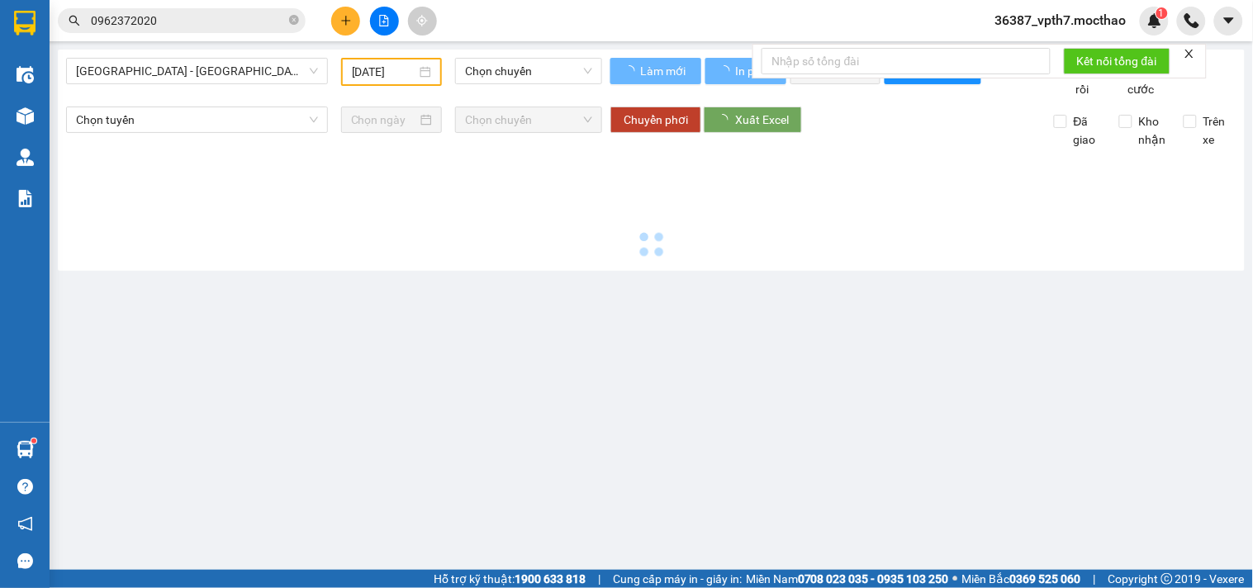
type input "[DATE]"
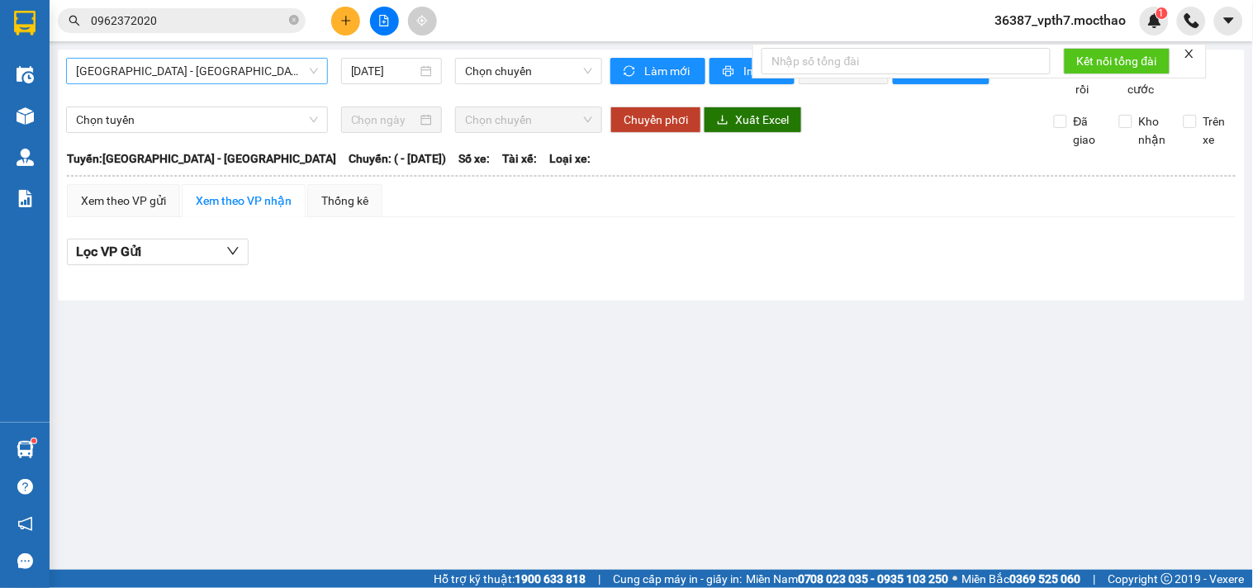
click at [223, 72] on span "[GEOGRAPHIC_DATA] - [GEOGRAPHIC_DATA]" at bounding box center [197, 71] width 242 height 25
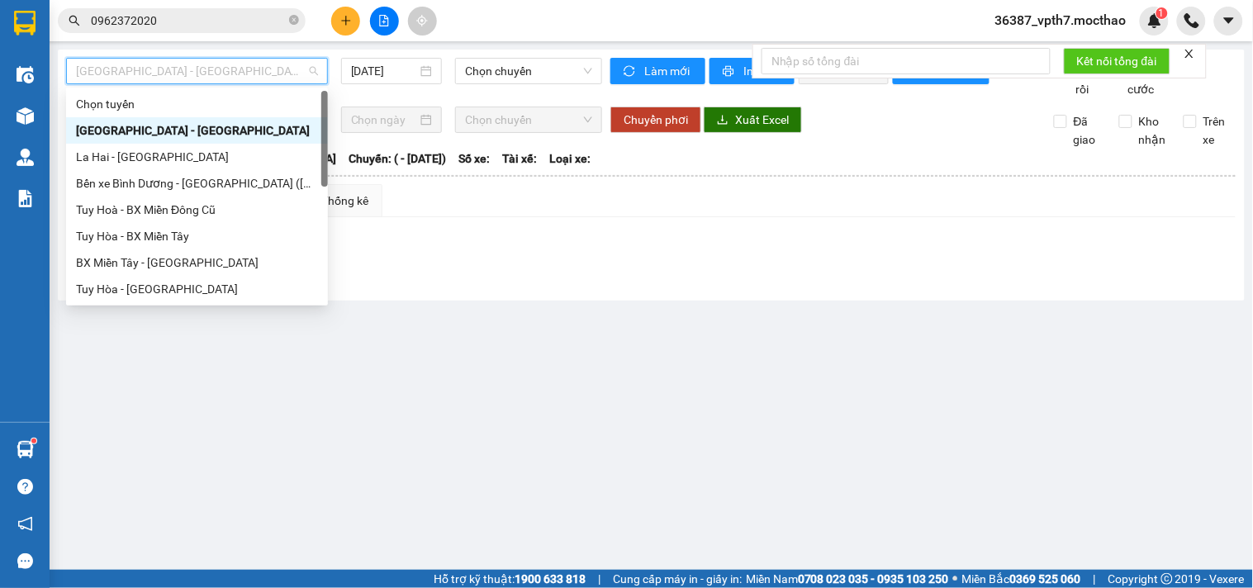
type input "Q"
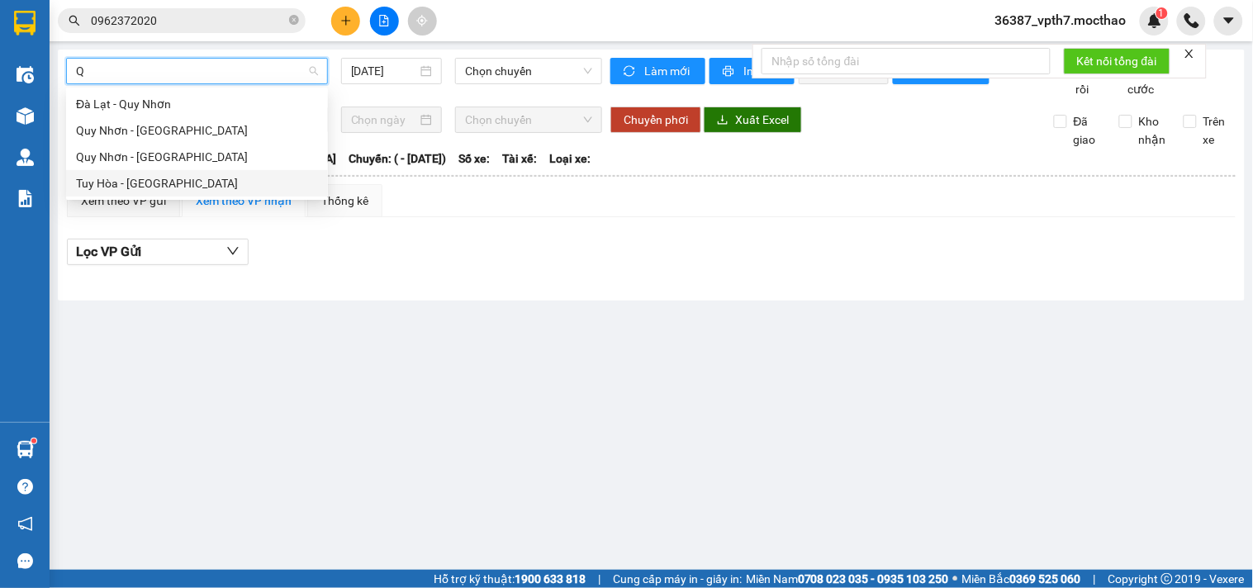
click at [162, 179] on div "Tuy Hòa - Quy Nhơn" at bounding box center [197, 183] width 242 height 18
type input "[DATE]"
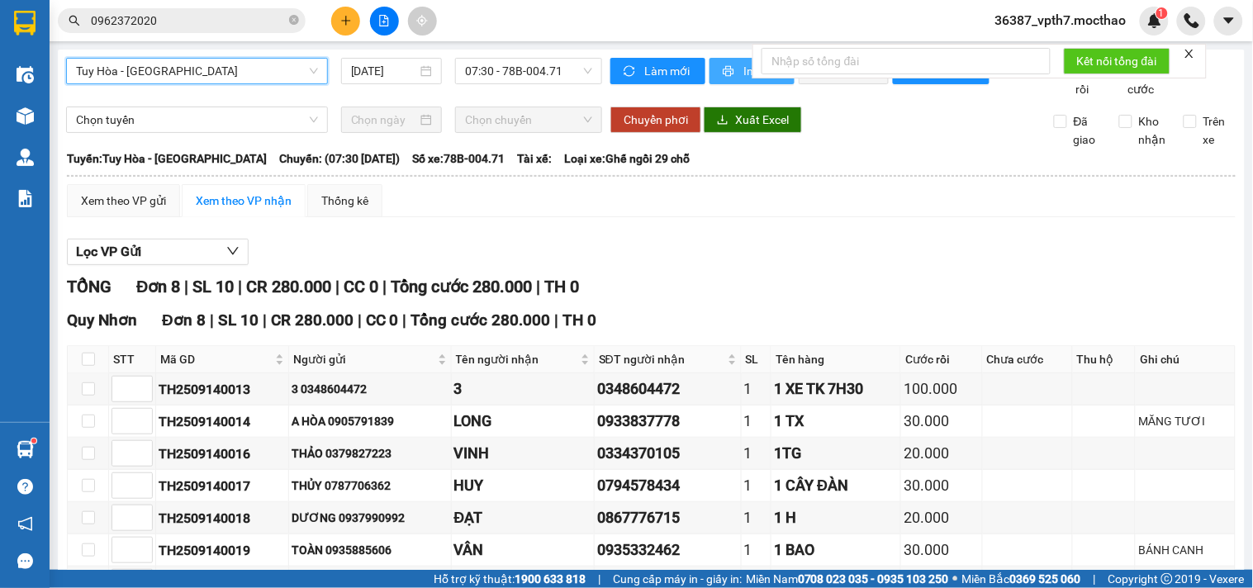
click at [725, 65] on icon "printer" at bounding box center [729, 71] width 12 height 12
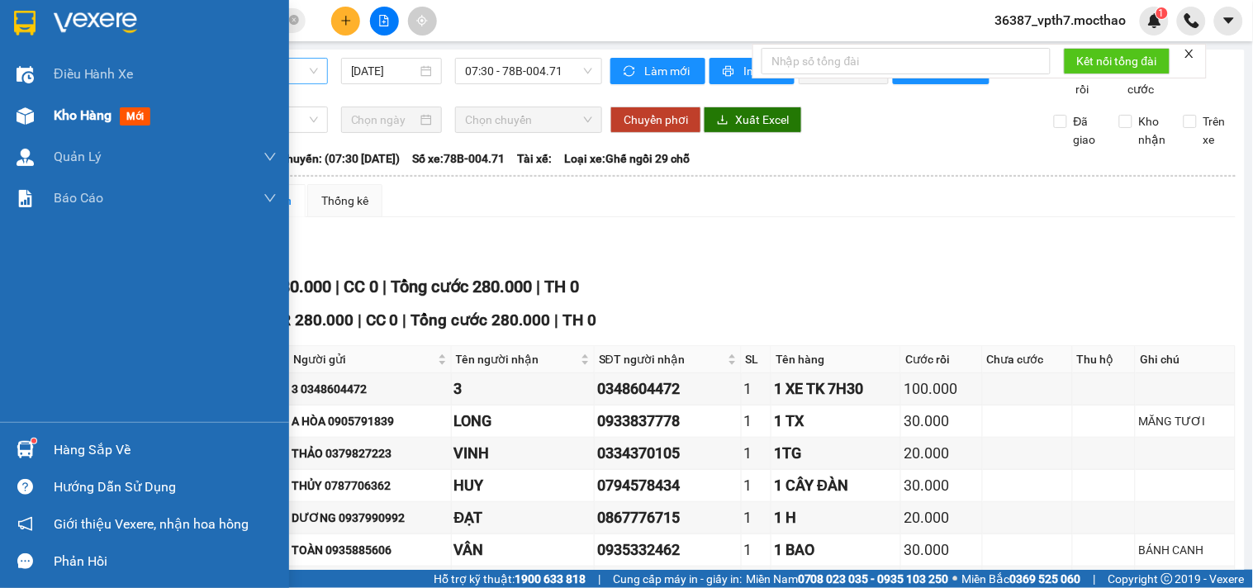
click at [146, 110] on span "mới" at bounding box center [135, 116] width 31 height 18
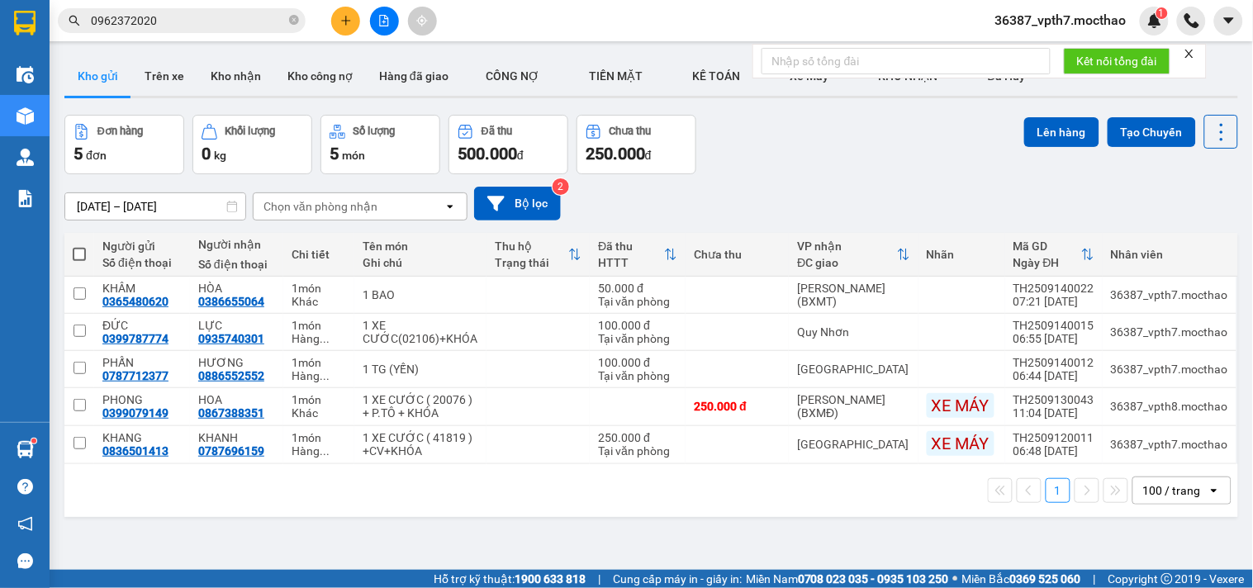
click at [350, 21] on icon "plus" at bounding box center [346, 21] width 12 height 12
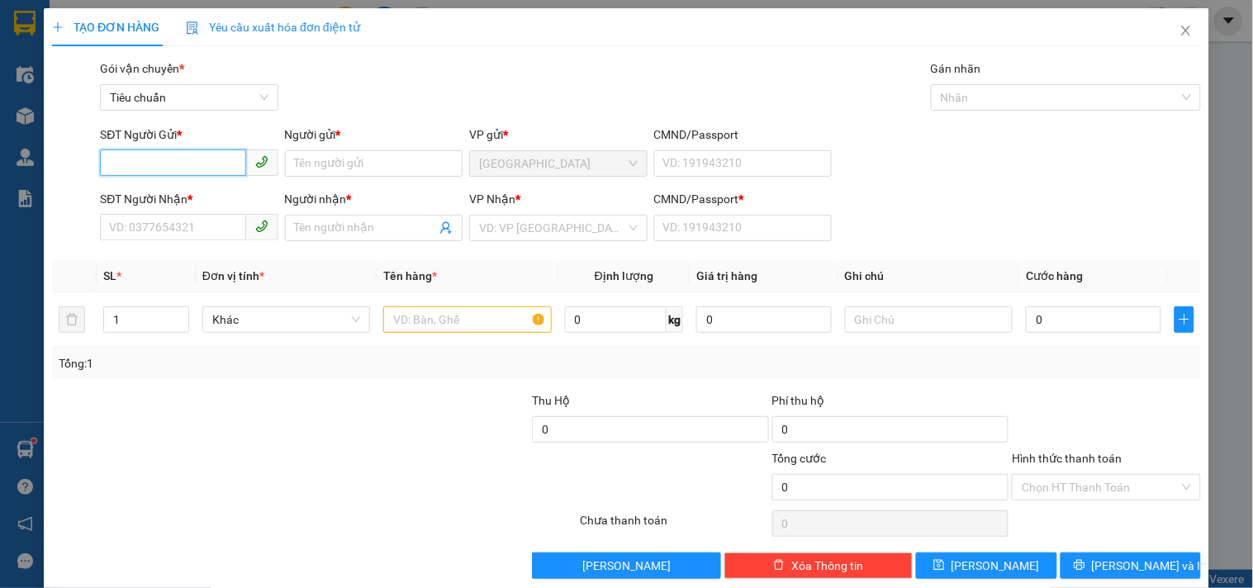
click at [211, 158] on input "SĐT Người Gửi *" at bounding box center [172, 163] width 145 height 26
click at [180, 196] on div "0398790391 - MẪN" at bounding box center [187, 197] width 156 height 18
type input "0398790391"
type input "MẪN"
type input "0387642042"
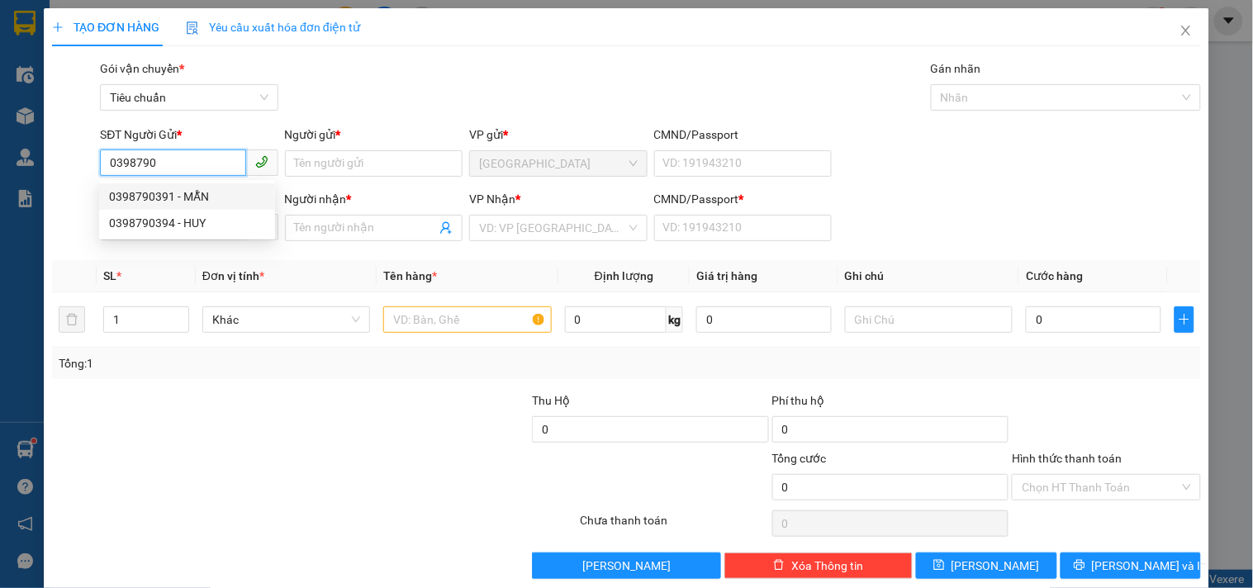
type input "TRÚC"
type input "1"
type input "20.000"
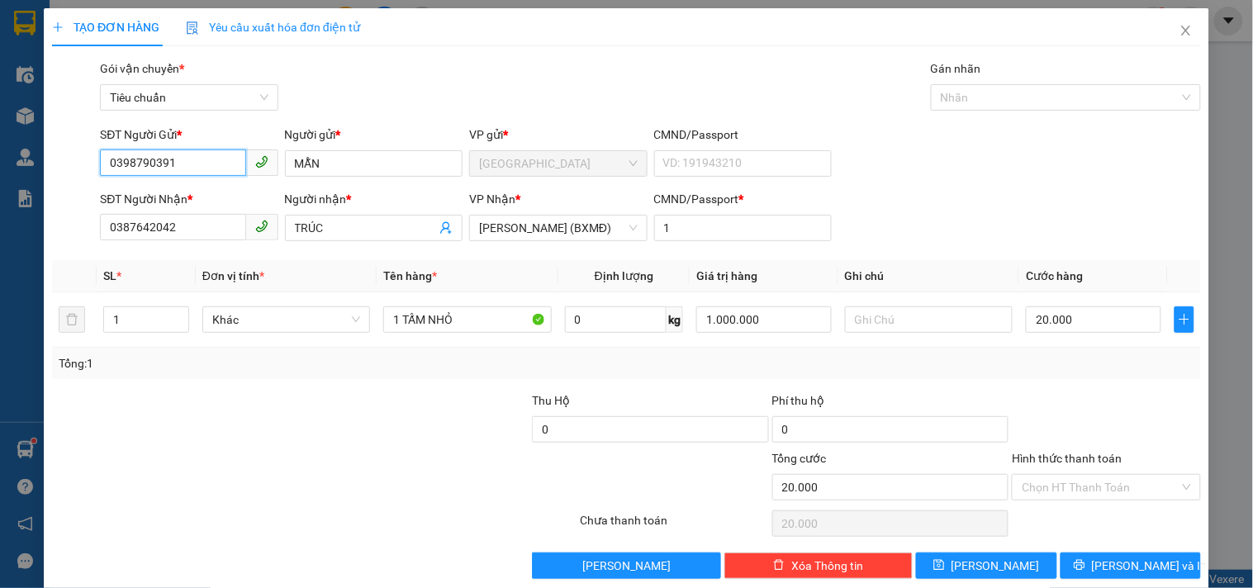
type input "0398790391"
click at [299, 409] on div at bounding box center [411, 421] width 240 height 58
drag, startPoint x: 188, startPoint y: 231, endPoint x: 81, endPoint y: 245, distance: 107.5
click at [64, 235] on div "SĐT Người Nhận * 0387642042 0387642042 Người nhận * TRÚC VP Nhận * Hồ Chí Minh …" at bounding box center [626, 219] width 1153 height 58
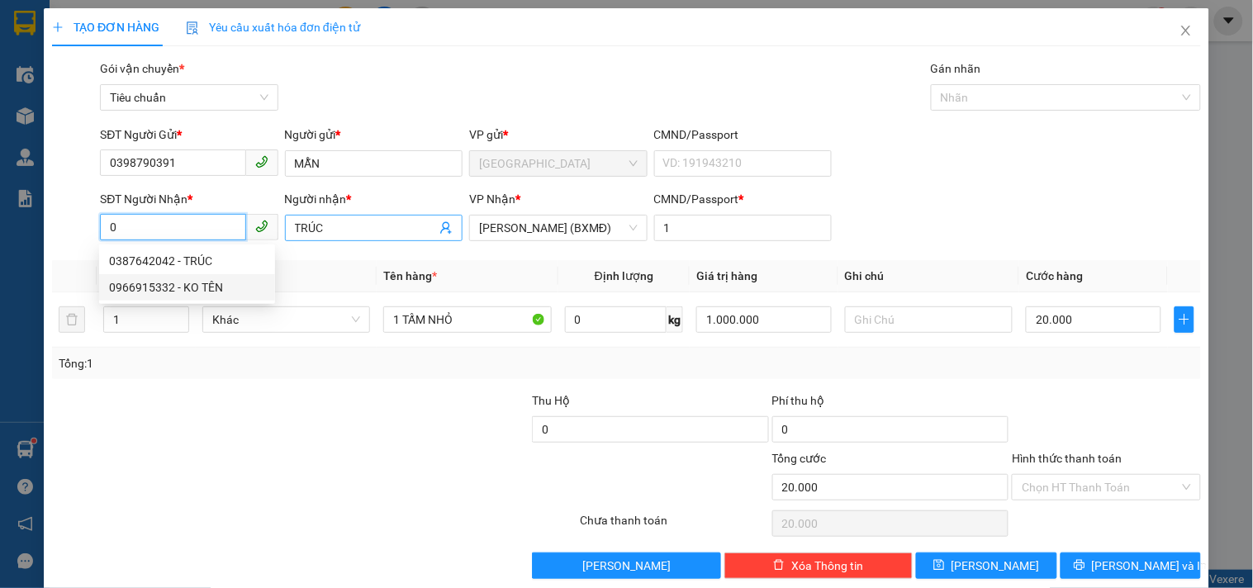
type input "0"
drag, startPoint x: 328, startPoint y: 232, endPoint x: 177, endPoint y: 237, distance: 151.3
click at [178, 237] on div "SĐT Người Nhận * 0 Người nhận * TRÚC VP Nhận * Hồ Chí Minh (BXMĐ) CMND/Passport…" at bounding box center [651, 219] width 1108 height 58
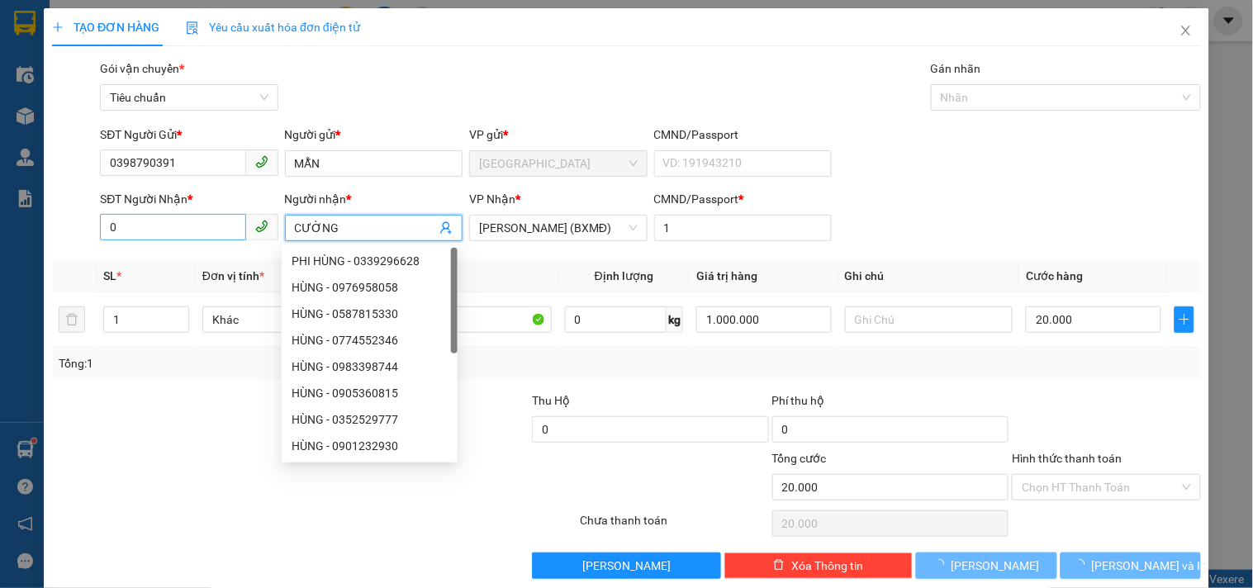
type input "CƯỜNG"
click at [180, 231] on input "0" at bounding box center [172, 227] width 145 height 26
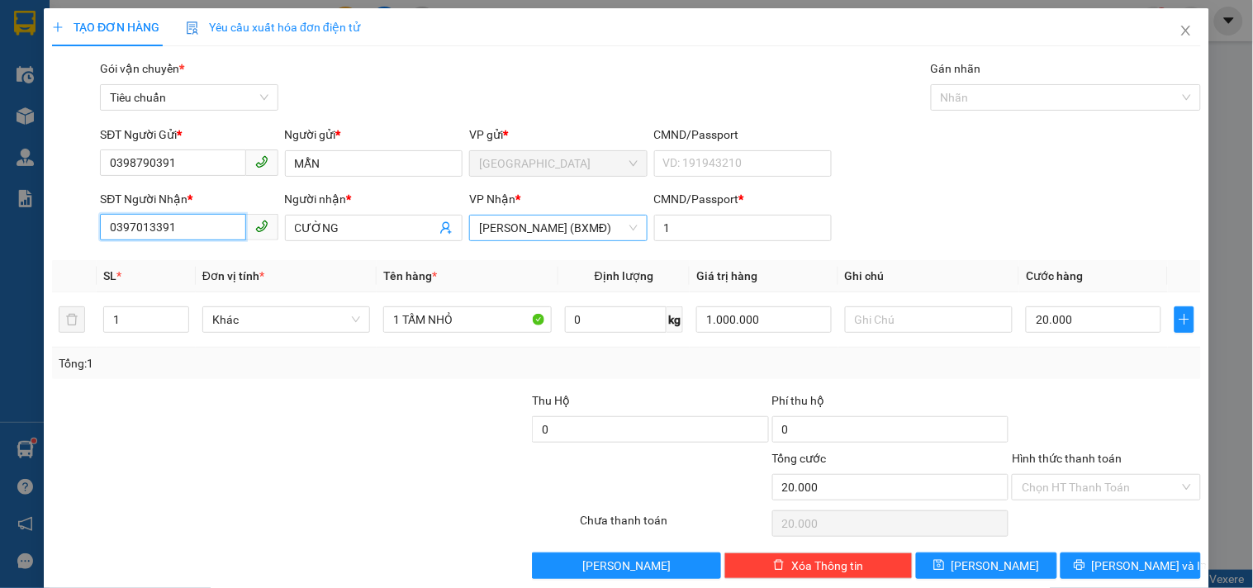
click at [519, 231] on span "[PERSON_NAME] (BXMĐ)" at bounding box center [558, 228] width 158 height 25
type input "0397013391"
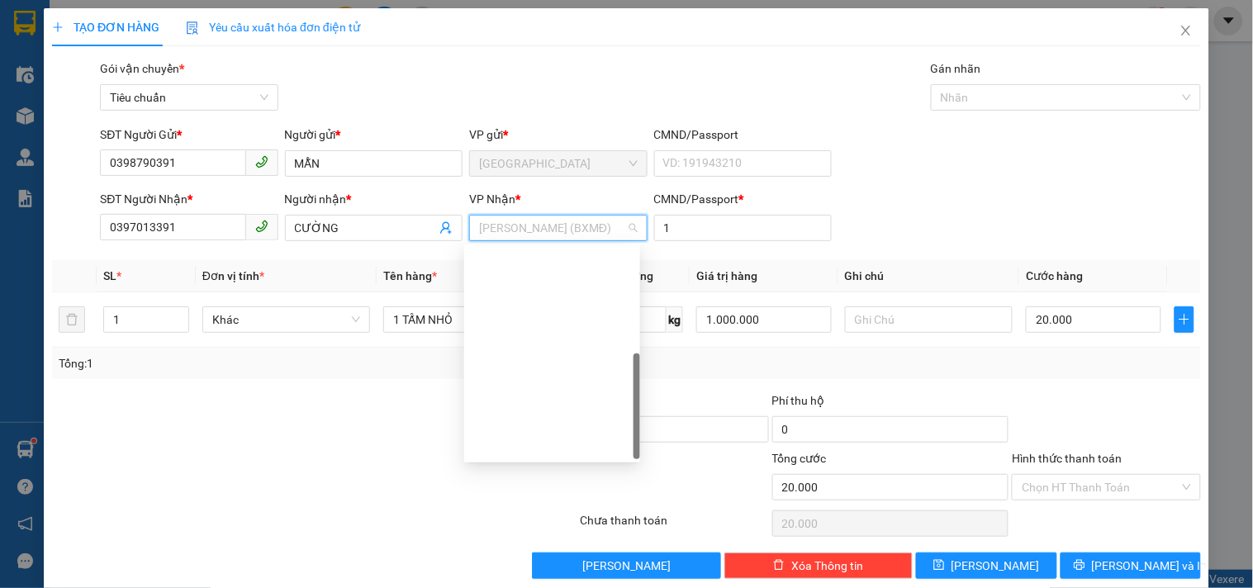
drag, startPoint x: 516, startPoint y: 434, endPoint x: 507, endPoint y: 441, distance: 11.1
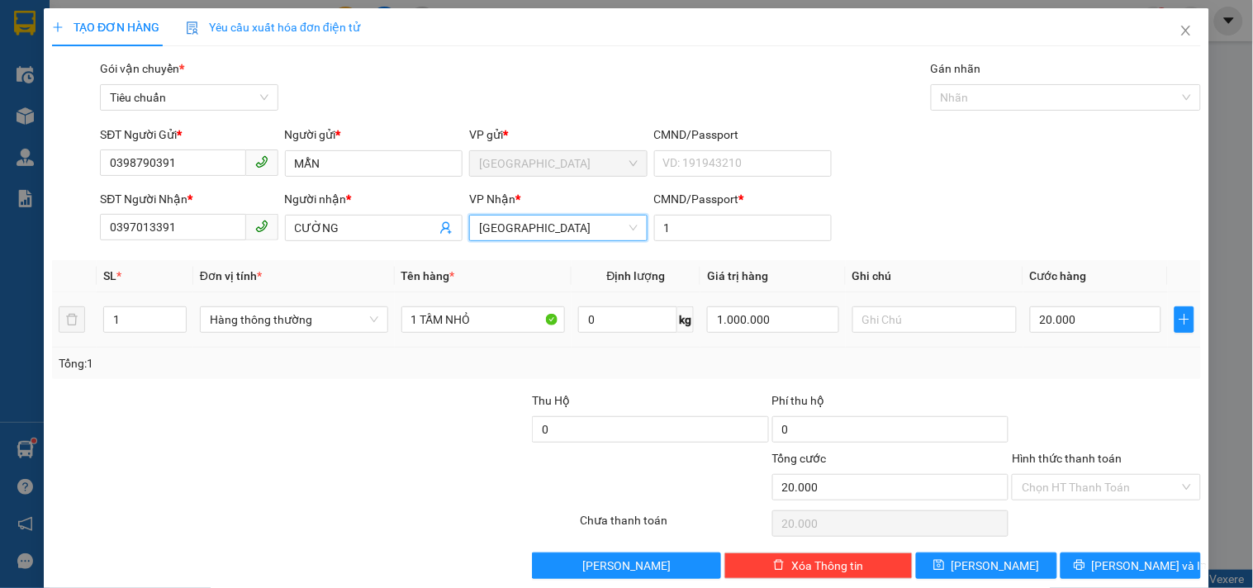
drag, startPoint x: 440, startPoint y: 345, endPoint x: 444, endPoint y: 335, distance: 11.2
click at [442, 347] on td "1 TẤM NHỎ" at bounding box center [484, 319] width 178 height 55
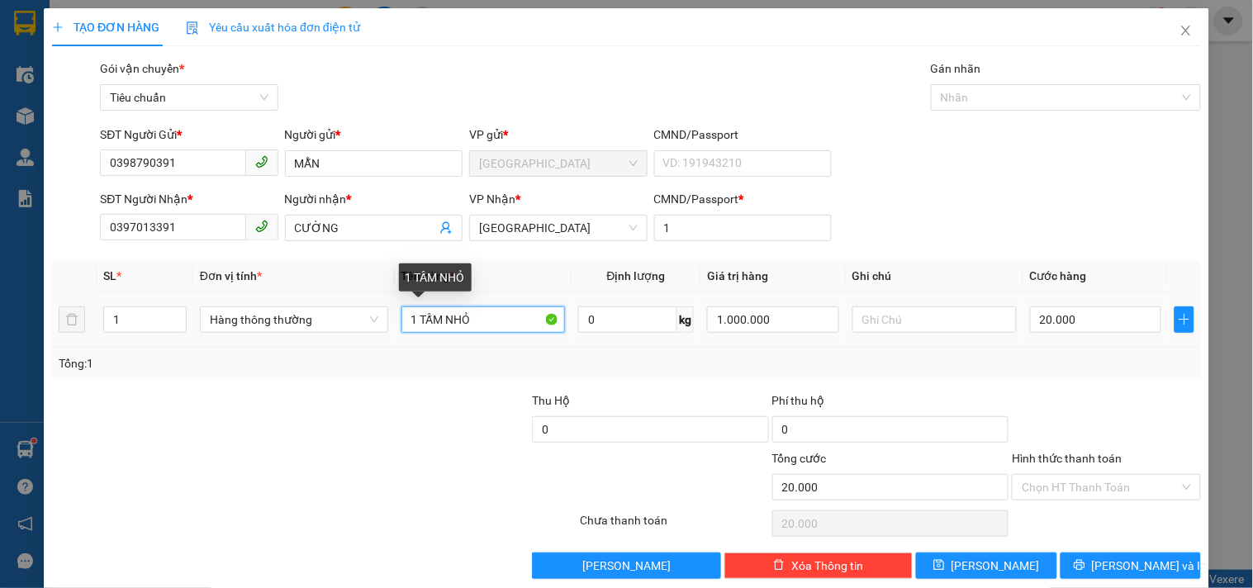
drag, startPoint x: 417, startPoint y: 327, endPoint x: 601, endPoint y: 339, distance: 184.6
click at [591, 336] on tr "1 Hàng thông thường 1 TẤM NHỎ 0 kg 1.000.000 20.000" at bounding box center [626, 319] width 1149 height 55
type input "1 TG"
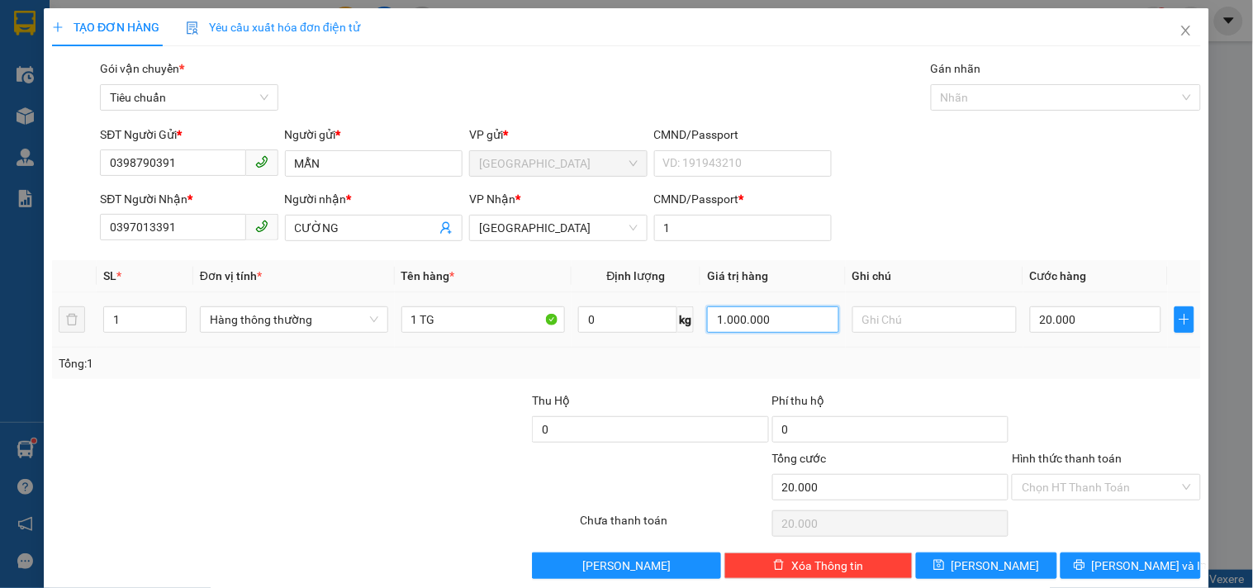
click at [786, 326] on input "1.000.000" at bounding box center [773, 320] width 132 height 26
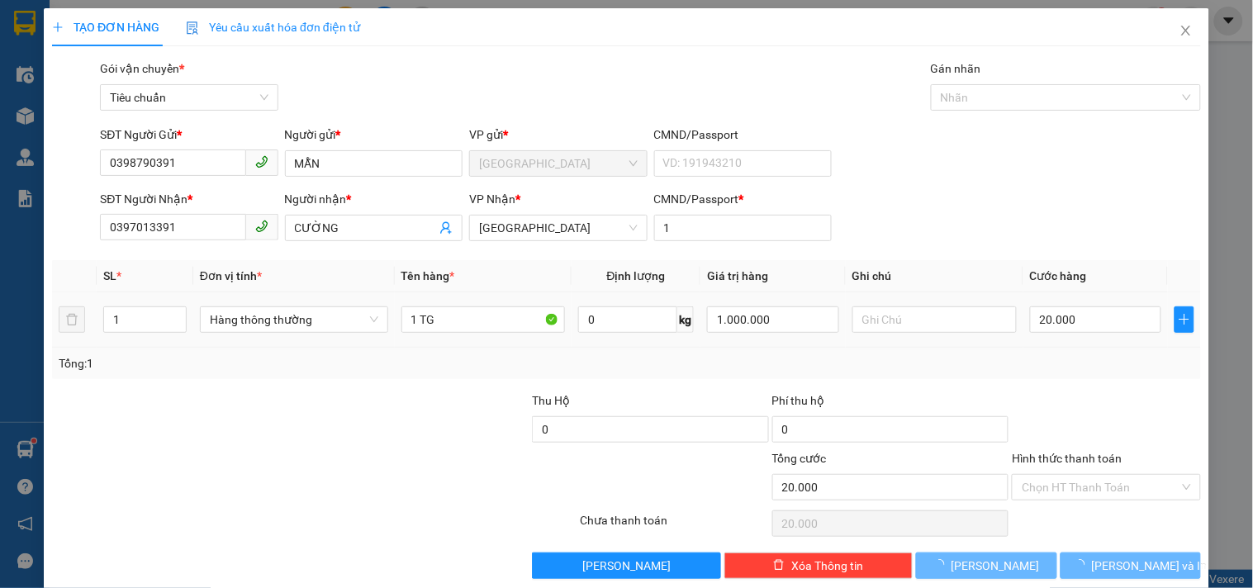
click at [1072, 337] on td "20.000" at bounding box center [1096, 319] width 145 height 55
type input "0"
click at [1063, 325] on input "0" at bounding box center [1096, 320] width 132 height 26
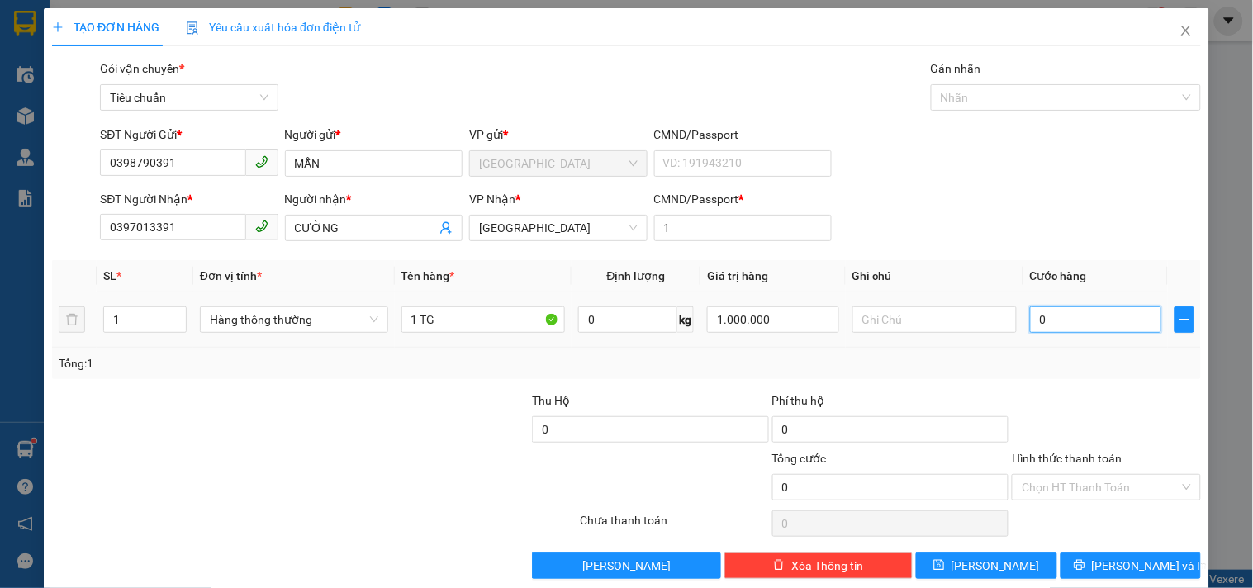
type input "4"
type input "40"
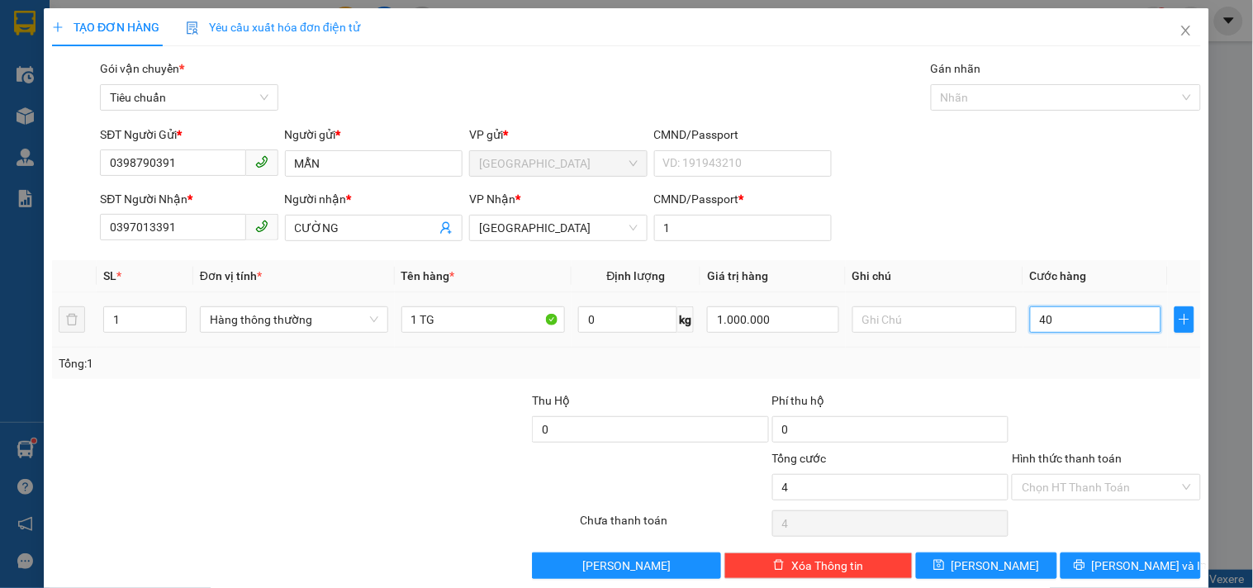
type input "40"
click at [1058, 351] on div "Tổng: 1" at bounding box center [626, 363] width 1149 height 31
type input "40.000"
click at [1063, 497] on div "Hình thức thanh toán Chọn HT Thanh Toán" at bounding box center [1106, 478] width 188 height 58
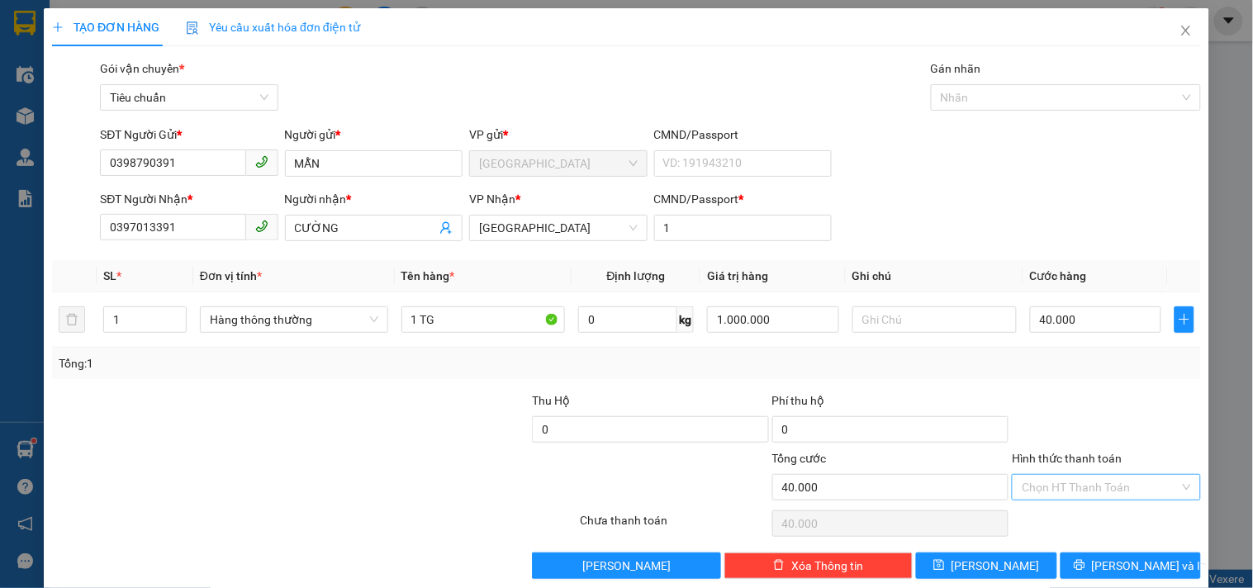
click at [1056, 485] on input "Hình thức thanh toán" at bounding box center [1100, 487] width 157 height 25
click at [1047, 368] on div "Tại văn phòng" at bounding box center [1096, 375] width 167 height 18
drag, startPoint x: 1097, startPoint y: 545, endPoint x: 1110, endPoint y: 555, distance: 15.9
click at [1100, 546] on div "Transit Pickup Surcharge Ids Transit Deliver Surcharge Ids Transit Deliver Surc…" at bounding box center [626, 319] width 1149 height 520
click at [1115, 558] on span "Lưu và In" at bounding box center [1150, 566] width 116 height 18
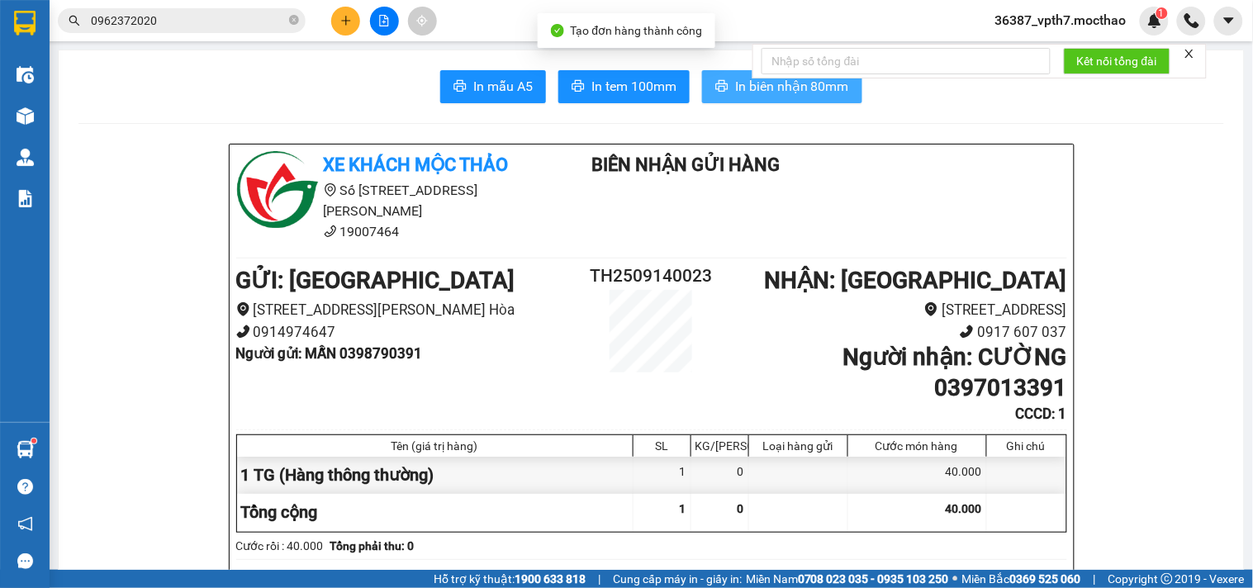
click at [705, 73] on button "In biên nhận 80mm" at bounding box center [782, 86] width 160 height 33
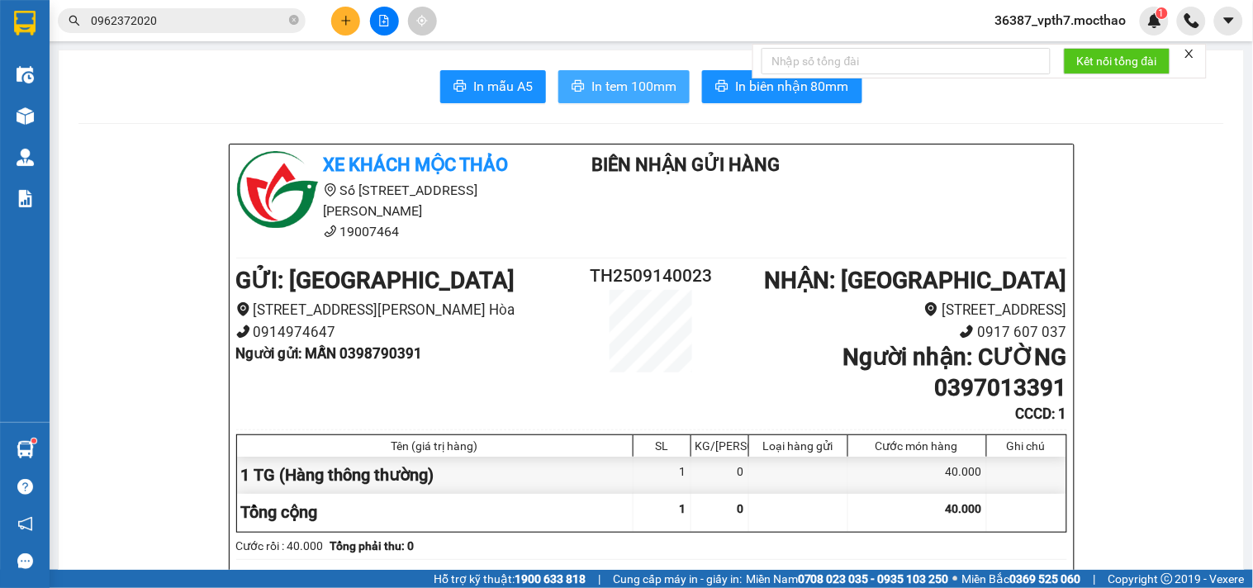
click at [606, 83] on span "In tem 100mm" at bounding box center [634, 86] width 85 height 21
drag, startPoint x: 971, startPoint y: 520, endPoint x: 853, endPoint y: 414, distance: 158.5
click at [967, 517] on div "Xe khách Mộc Thảo Số 227 đường Nguyễn Tất Thành 19007464 Biên Nhận Gửi Hàng G…" at bounding box center [652, 491] width 844 height 693
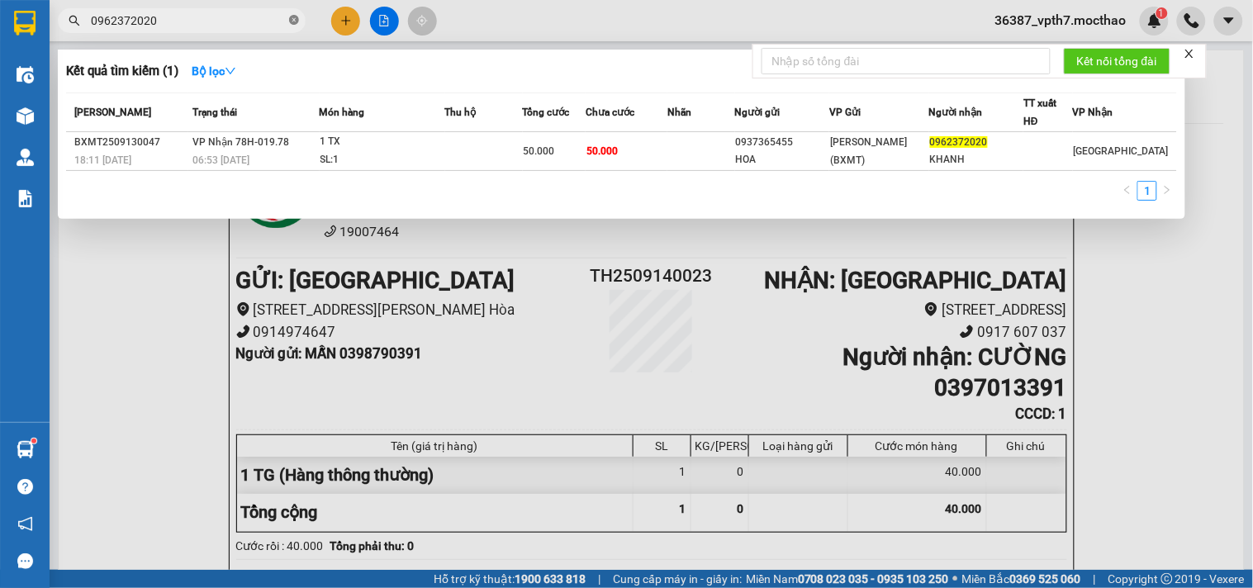
click at [291, 17] on icon "close-circle" at bounding box center [294, 20] width 10 height 10
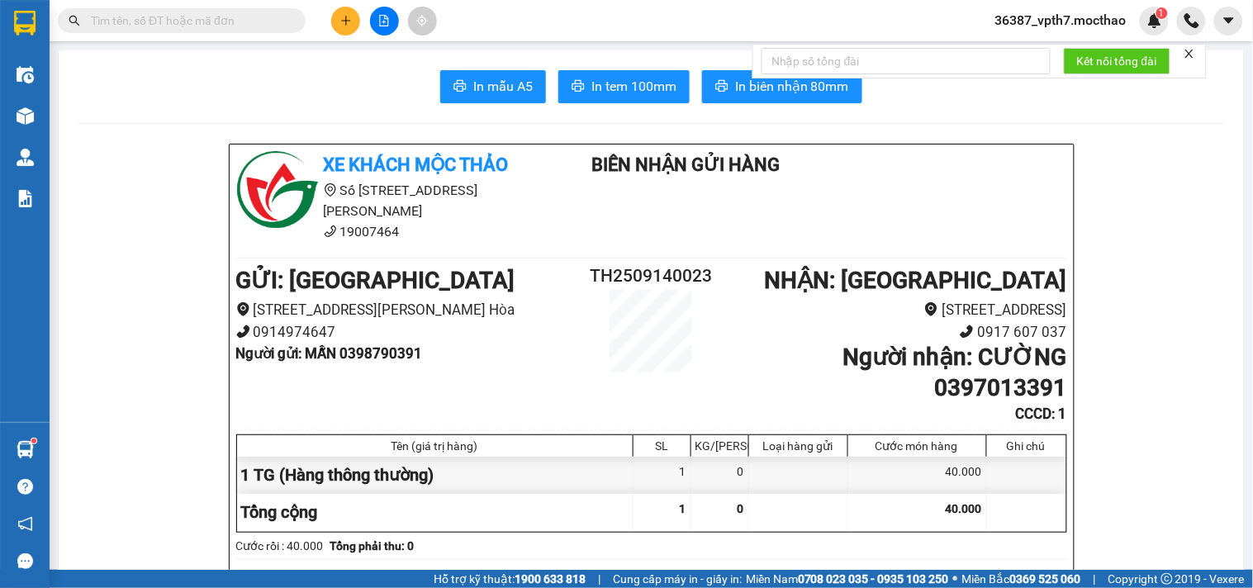
click at [276, 22] on input "text" at bounding box center [188, 21] width 195 height 18
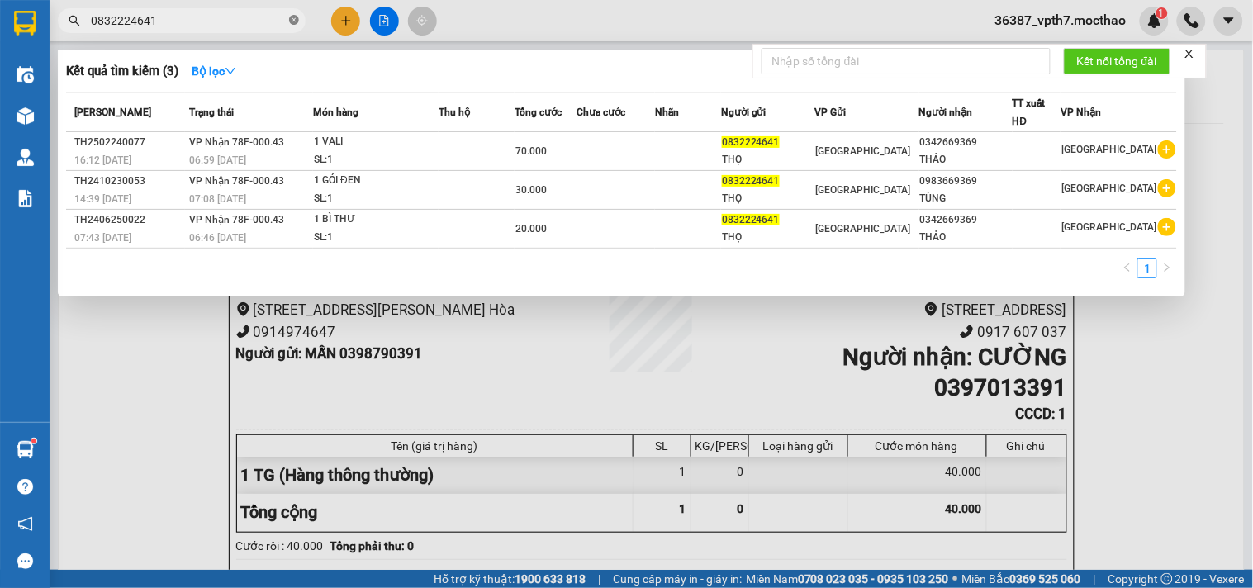
click at [289, 22] on icon "close-circle" at bounding box center [294, 20] width 10 height 10
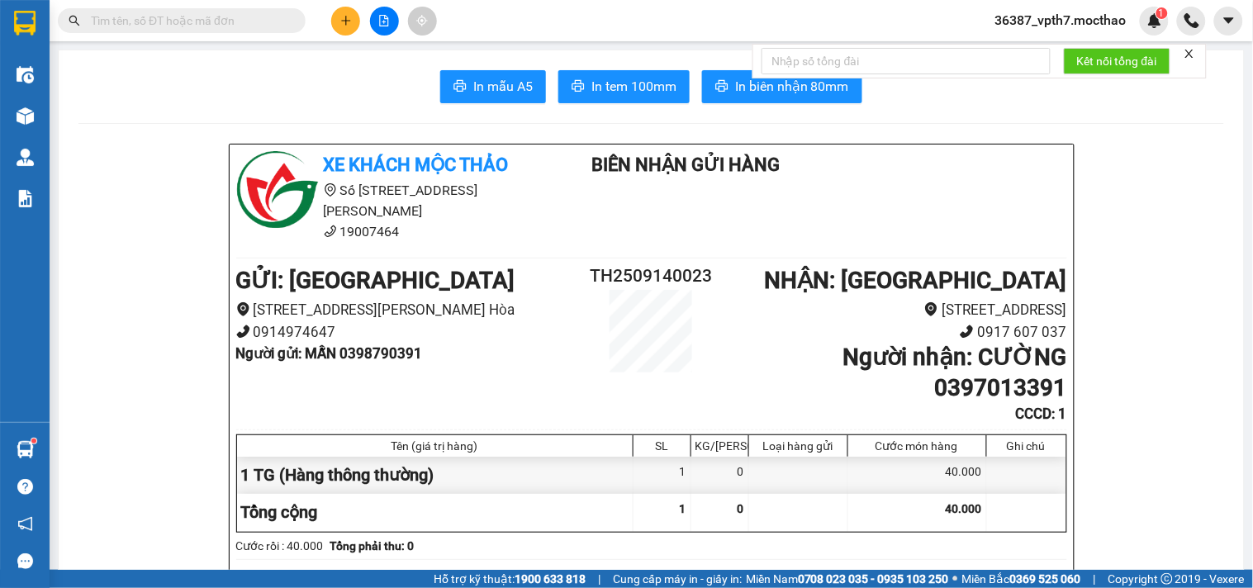
click at [252, 21] on input "text" at bounding box center [188, 21] width 195 height 18
click at [257, 15] on input "text" at bounding box center [188, 21] width 195 height 18
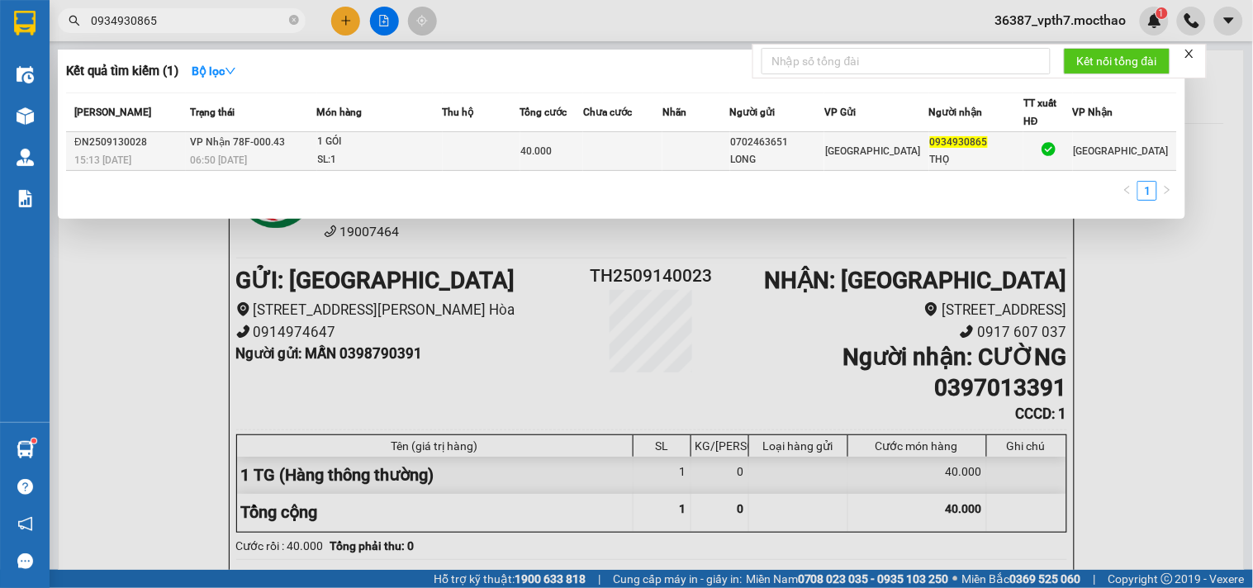
click at [533, 149] on span "40.000" at bounding box center [536, 151] width 31 height 12
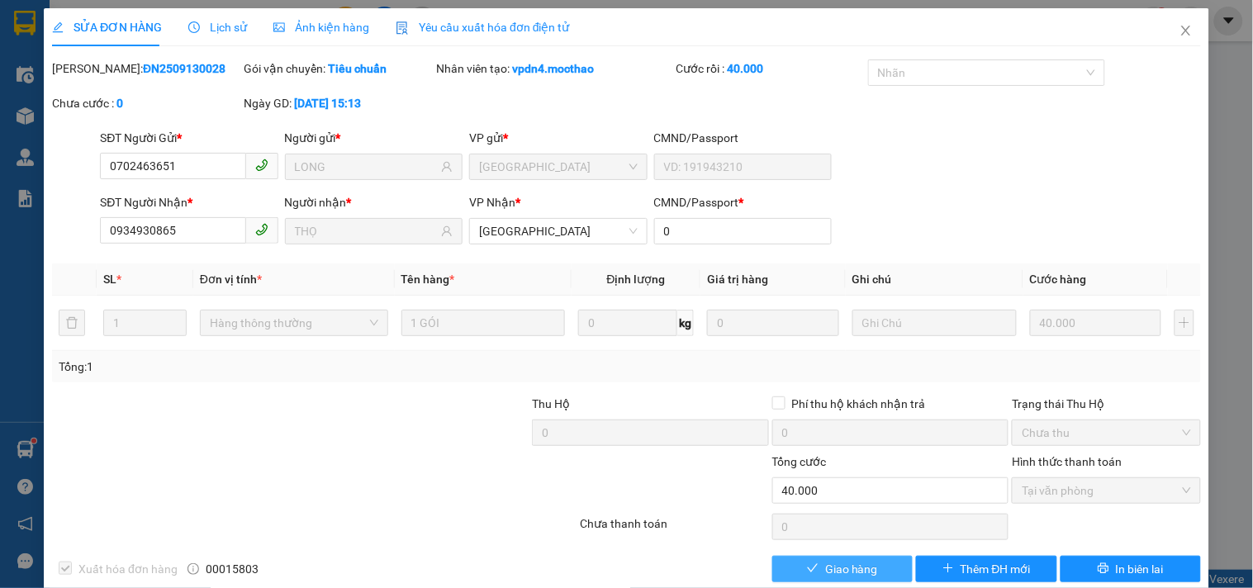
click at [869, 570] on button "Giao hàng" at bounding box center [842, 569] width 140 height 26
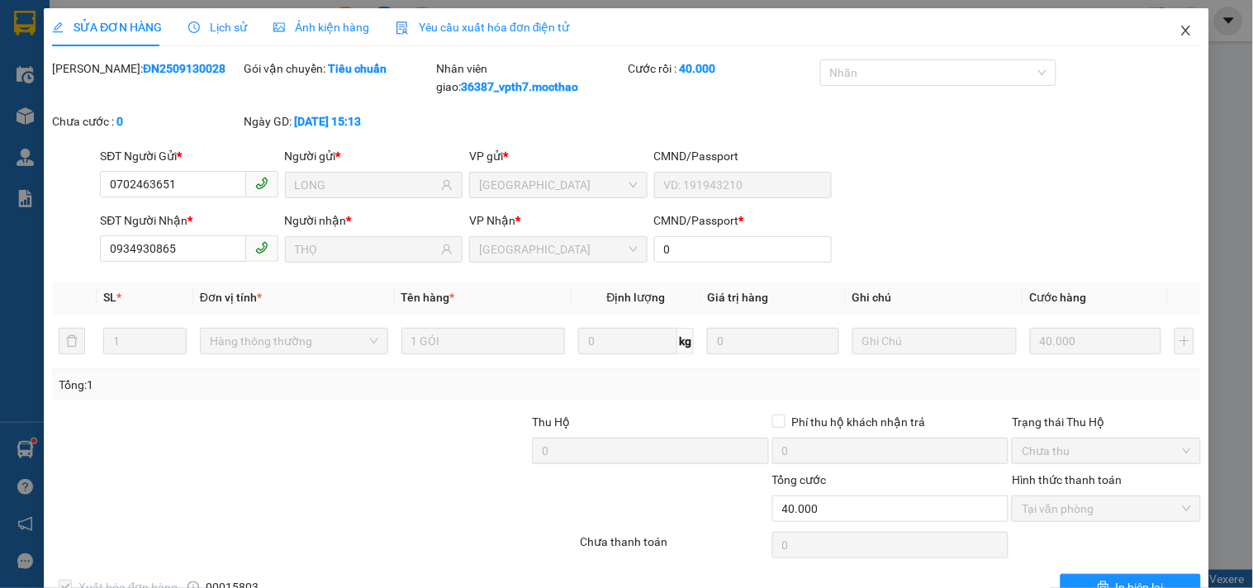
click at [1163, 26] on span "Close" at bounding box center [1186, 31] width 46 height 46
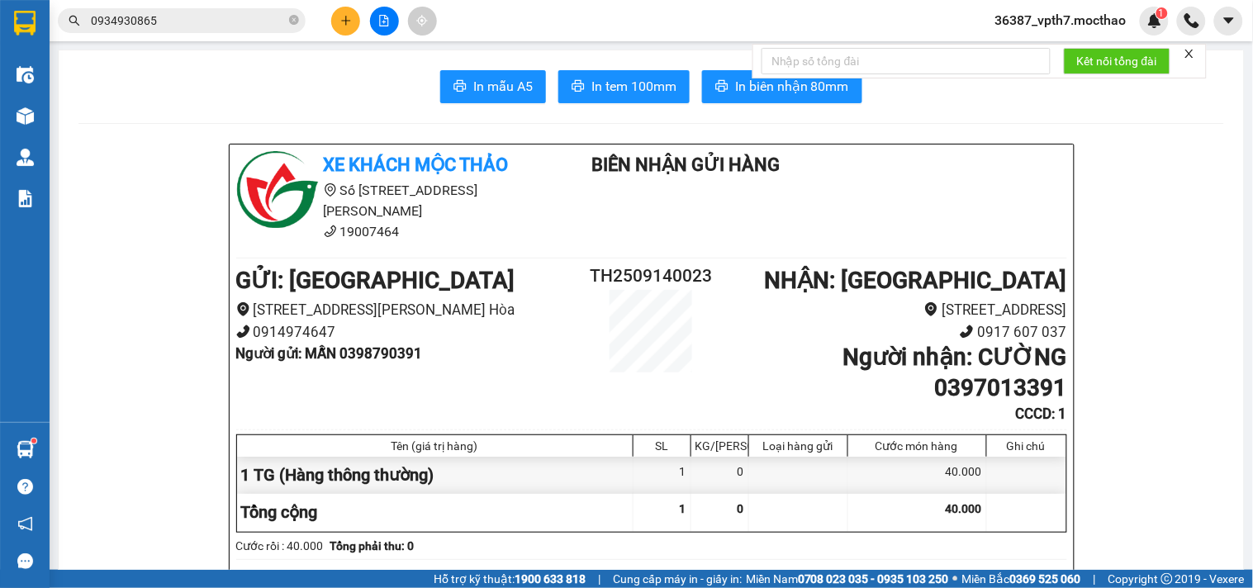
click at [367, 28] on div at bounding box center [384, 21] width 124 height 29
click at [349, 29] on button at bounding box center [345, 21] width 29 height 29
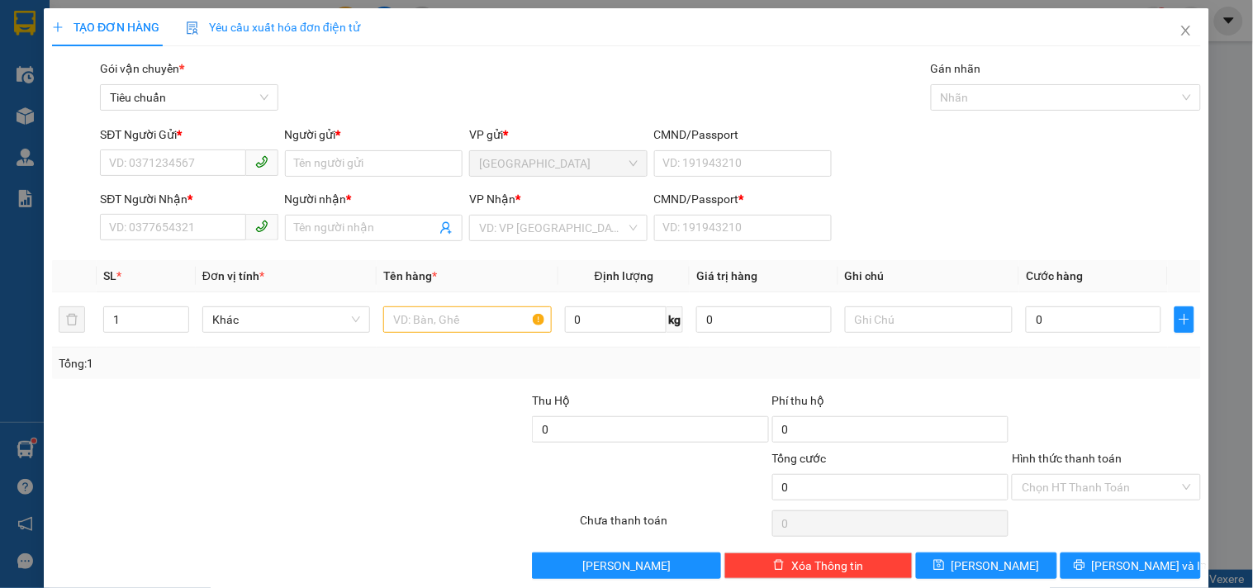
click at [516, 245] on div "VP Nhận * VD: VP Sài Gòn" at bounding box center [558, 219] width 178 height 58
click at [518, 241] on div "VP Nhận * VD: VP Sài Gòn" at bounding box center [558, 219] width 178 height 58
click at [524, 226] on input "search" at bounding box center [552, 228] width 146 height 25
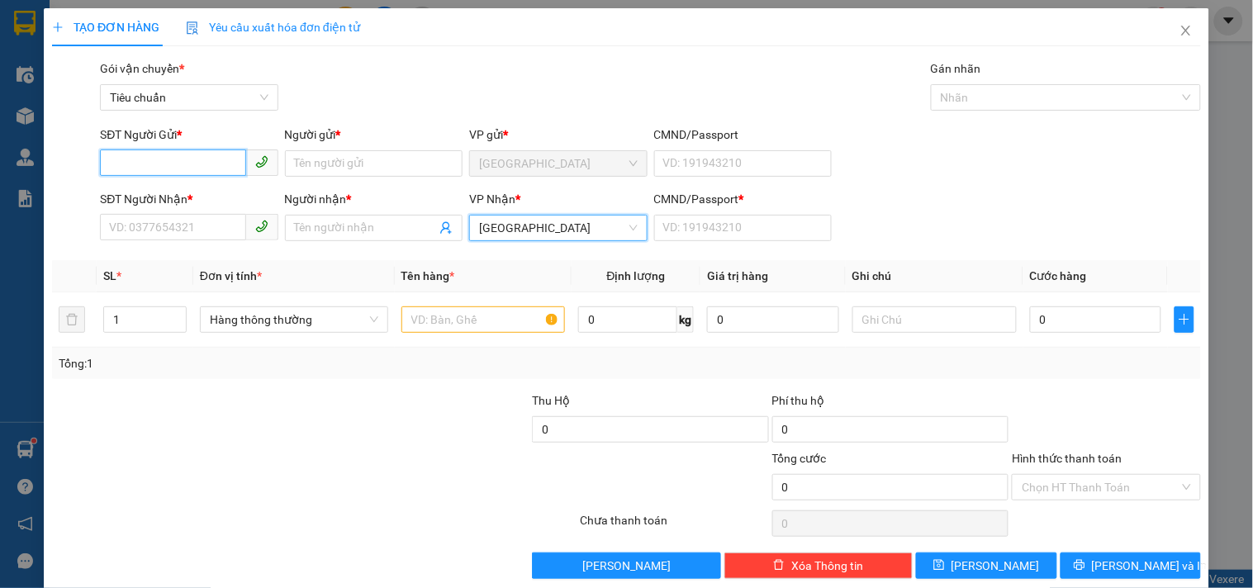
click at [169, 150] on input "SĐT Người Gửi *" at bounding box center [172, 163] width 145 height 26
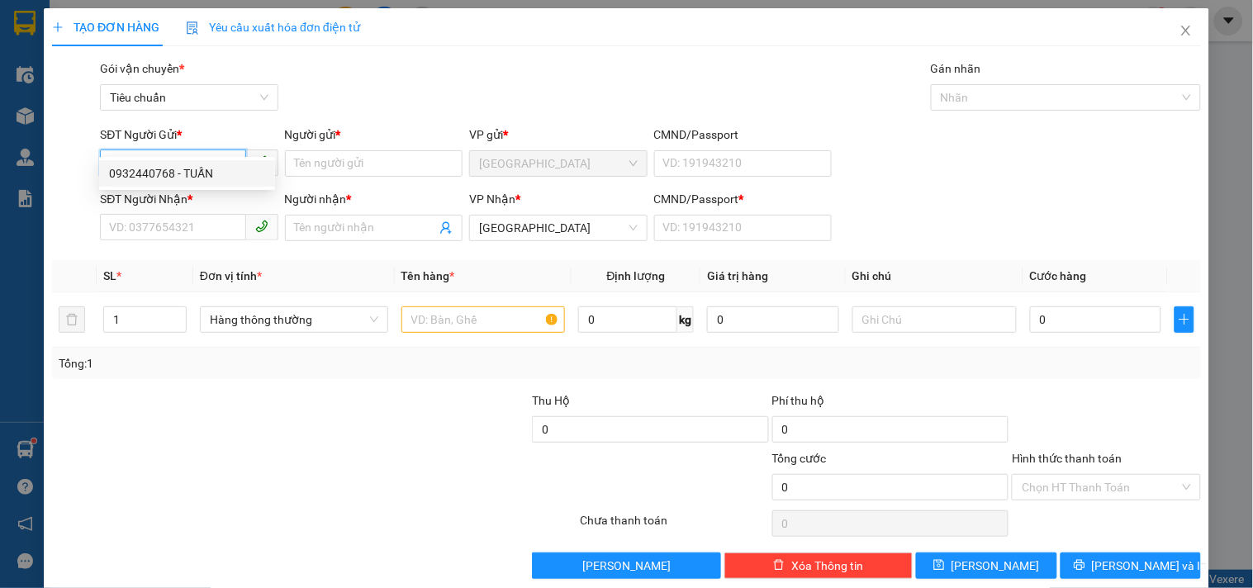
drag, startPoint x: 154, startPoint y: 173, endPoint x: 170, endPoint y: 172, distance: 16.6
click at [155, 172] on div "0932440768 - TUẤN" at bounding box center [187, 173] width 156 height 18
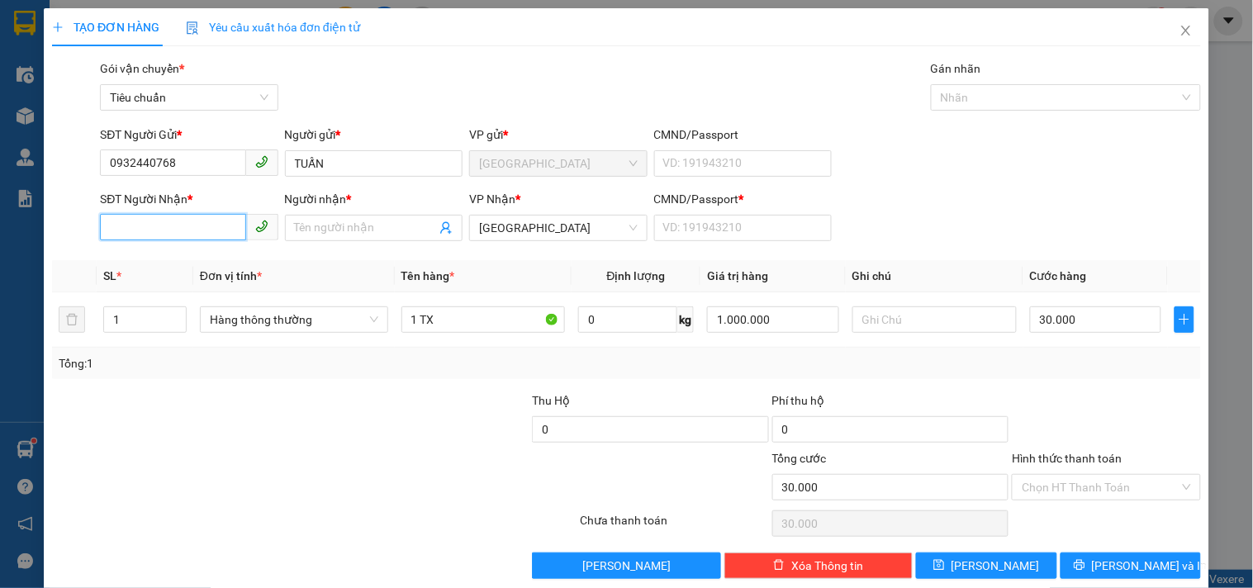
click at [192, 214] on input "SĐT Người Nhận *" at bounding box center [172, 227] width 145 height 26
click at [186, 235] on div "0854675698 - DUY" at bounding box center [187, 239] width 156 height 18
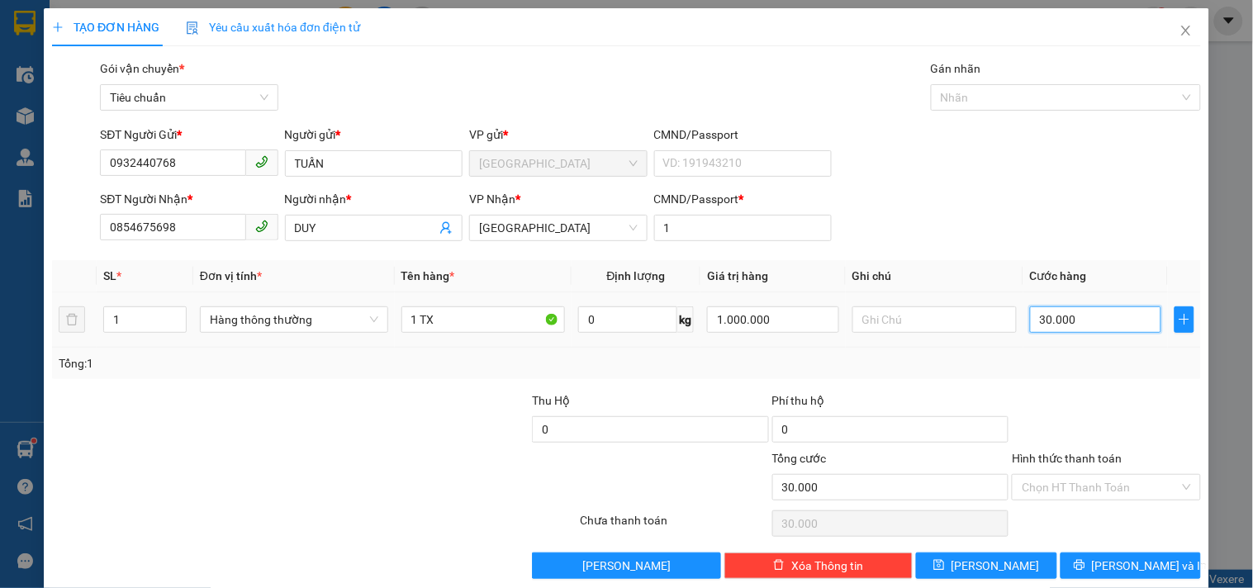
click at [1059, 307] on input "30.000" at bounding box center [1096, 320] width 132 height 26
click at [1031, 359] on div "Transit Pickup Surcharge Ids Transit Deliver Surcharge Ids Transit Deliver Surc…" at bounding box center [626, 319] width 1149 height 520
click at [1071, 475] on input "Hình thức thanh toán" at bounding box center [1100, 487] width 157 height 25
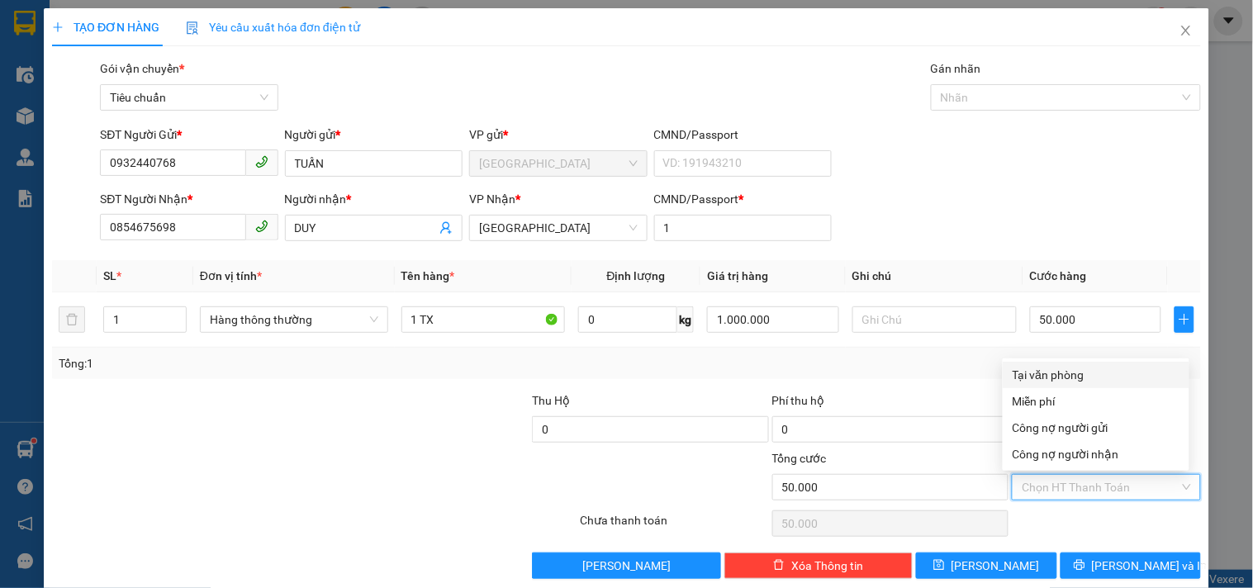
click at [1022, 366] on div "Tại văn phòng" at bounding box center [1096, 375] width 167 height 18
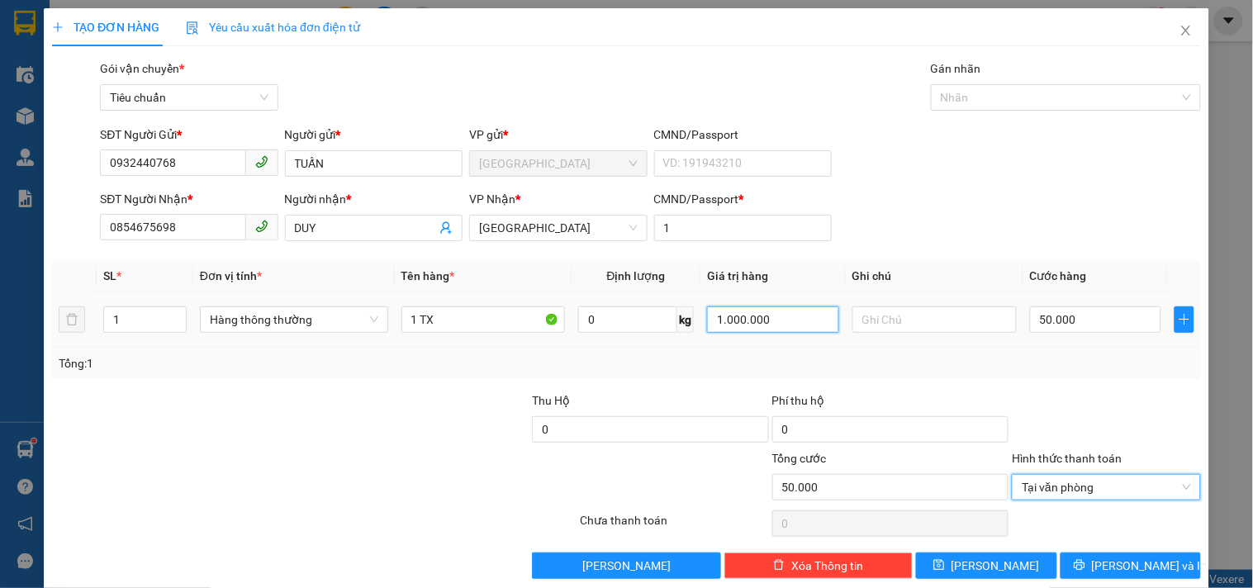
click at [803, 307] on input "1.000.000" at bounding box center [773, 320] width 132 height 26
click at [801, 307] on input "1.000.000" at bounding box center [773, 320] width 132 height 26
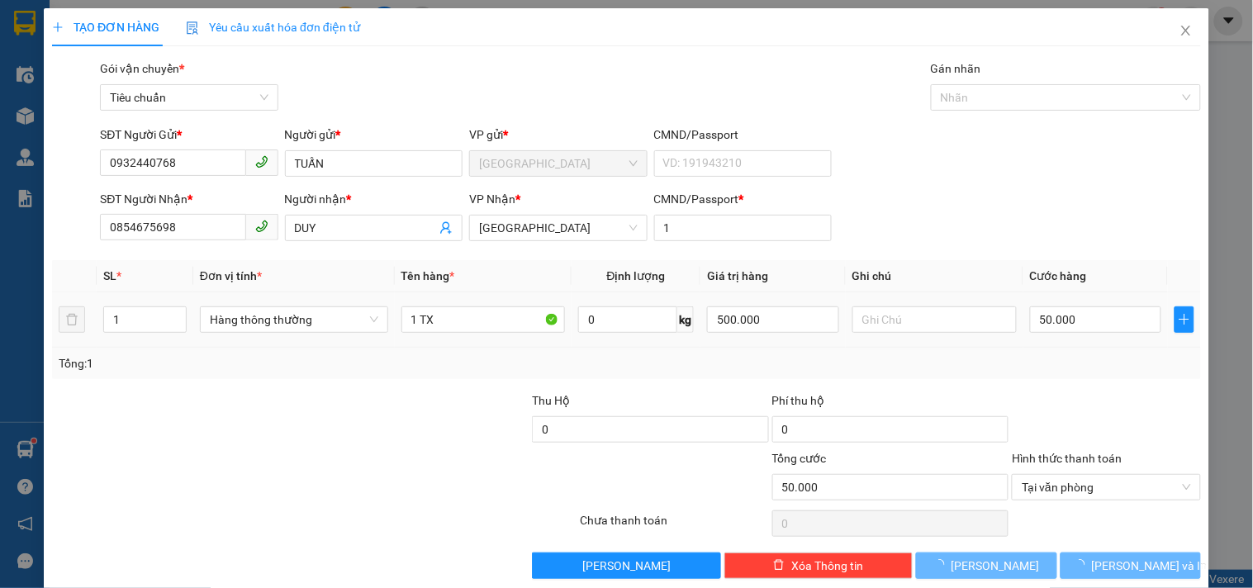
drag, startPoint x: 829, startPoint y: 328, endPoint x: 998, endPoint y: 317, distance: 168.9
click at [830, 348] on div "Tổng: 1" at bounding box center [626, 363] width 1149 height 31
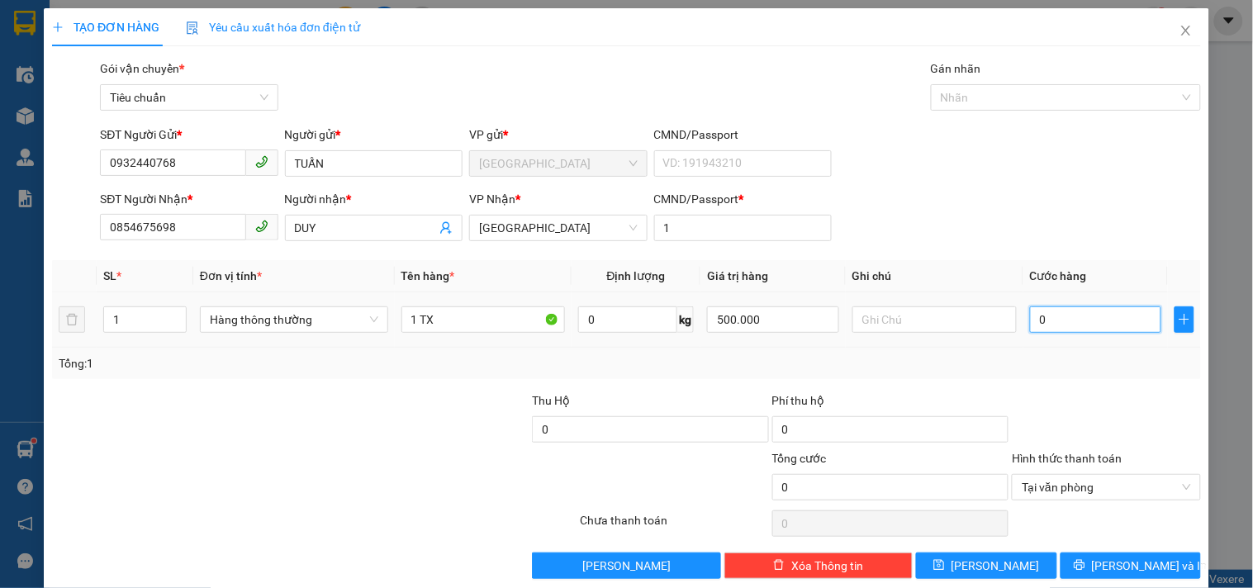
click at [1074, 307] on input "0" at bounding box center [1096, 320] width 132 height 26
click at [1037, 354] on div "Tổng: 1" at bounding box center [627, 363] width 1136 height 18
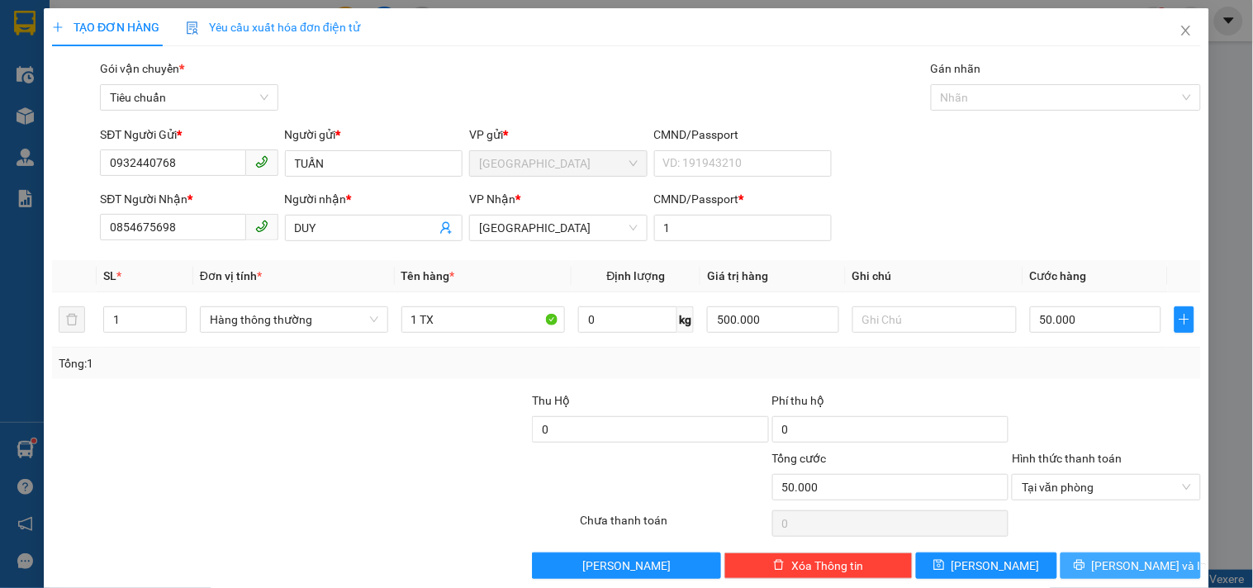
click at [1086, 559] on icon "printer" at bounding box center [1080, 565] width 12 height 12
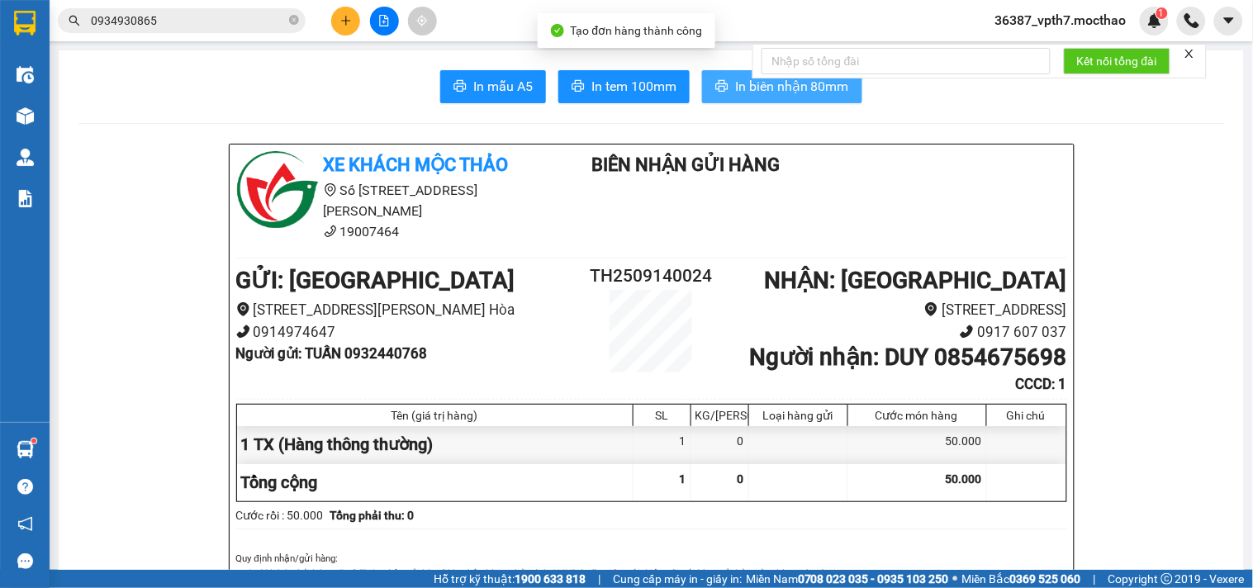
click at [703, 93] on button "In biên nhận 80mm" at bounding box center [782, 86] width 160 height 33
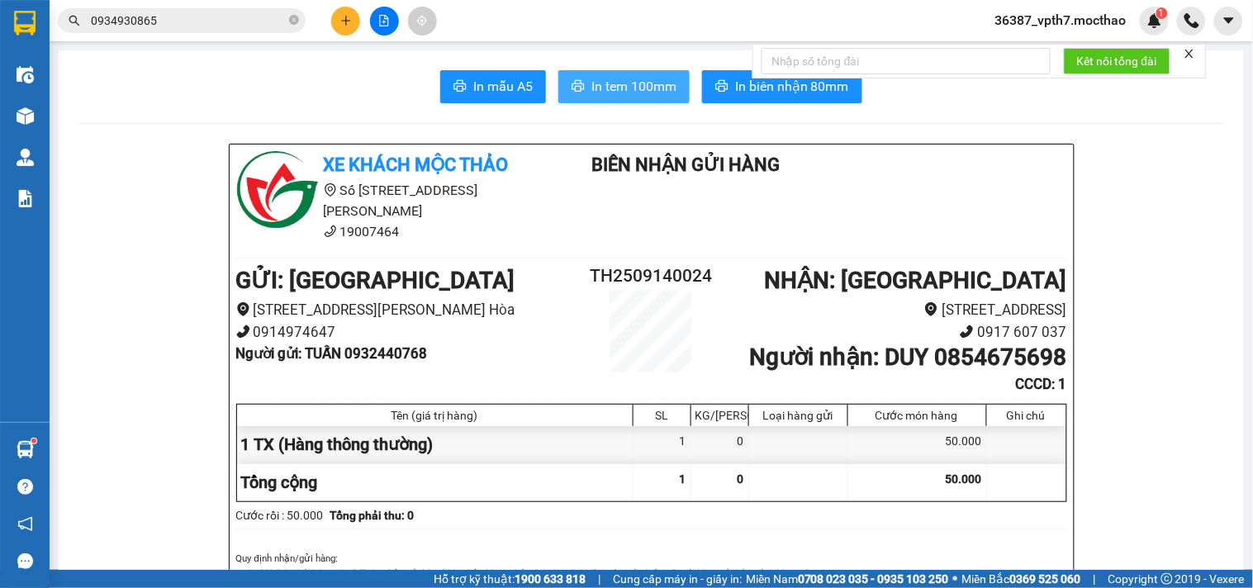
click at [609, 88] on span "In tem 100mm" at bounding box center [634, 86] width 85 height 21
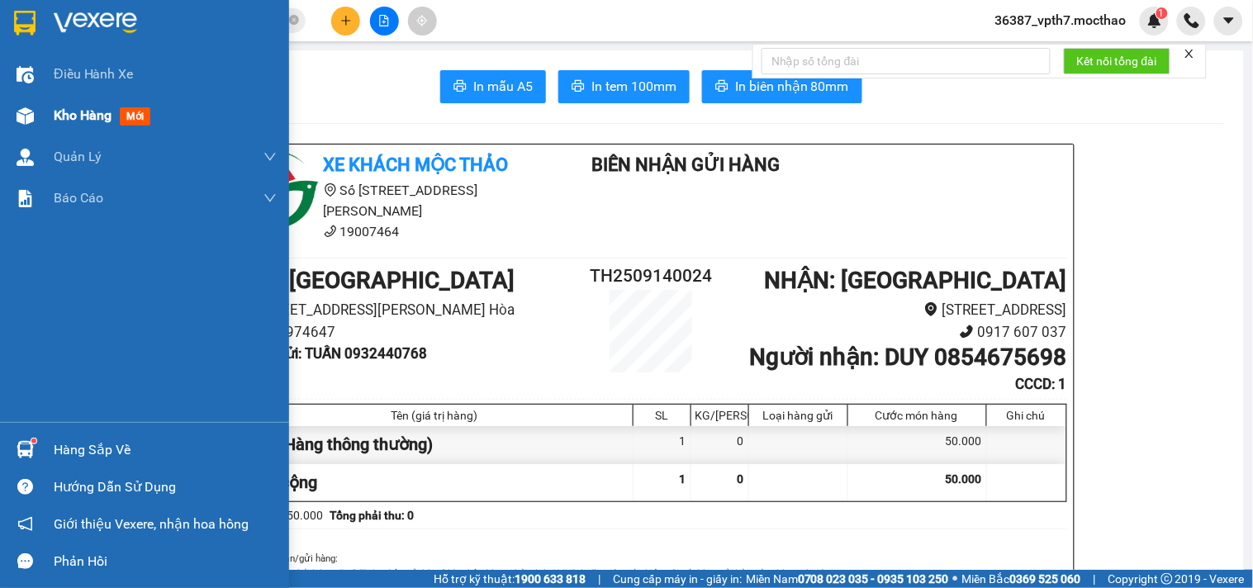
click at [167, 125] on div "Kho hàng mới" at bounding box center [165, 115] width 223 height 41
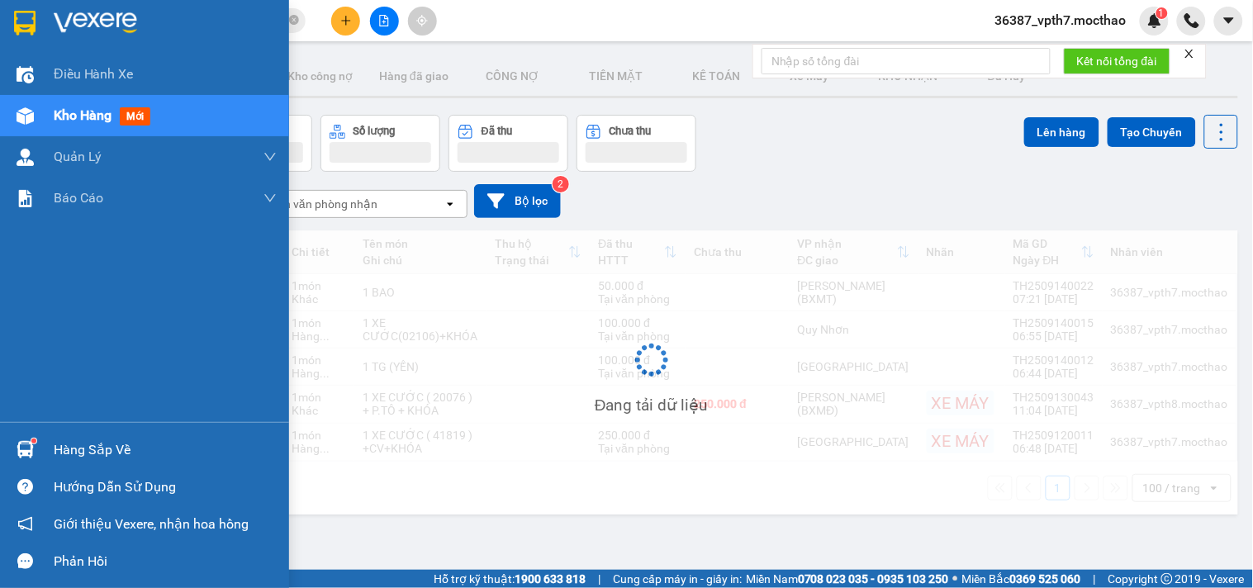
click at [147, 111] on span "mới" at bounding box center [135, 116] width 31 height 18
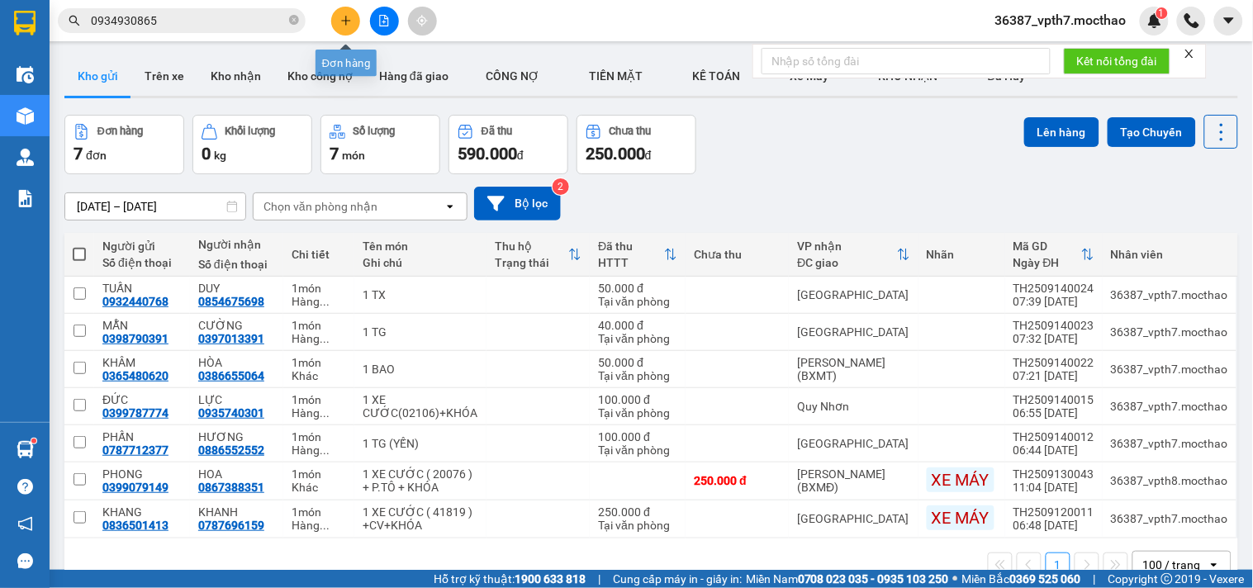
click at [357, 14] on button at bounding box center [345, 21] width 29 height 29
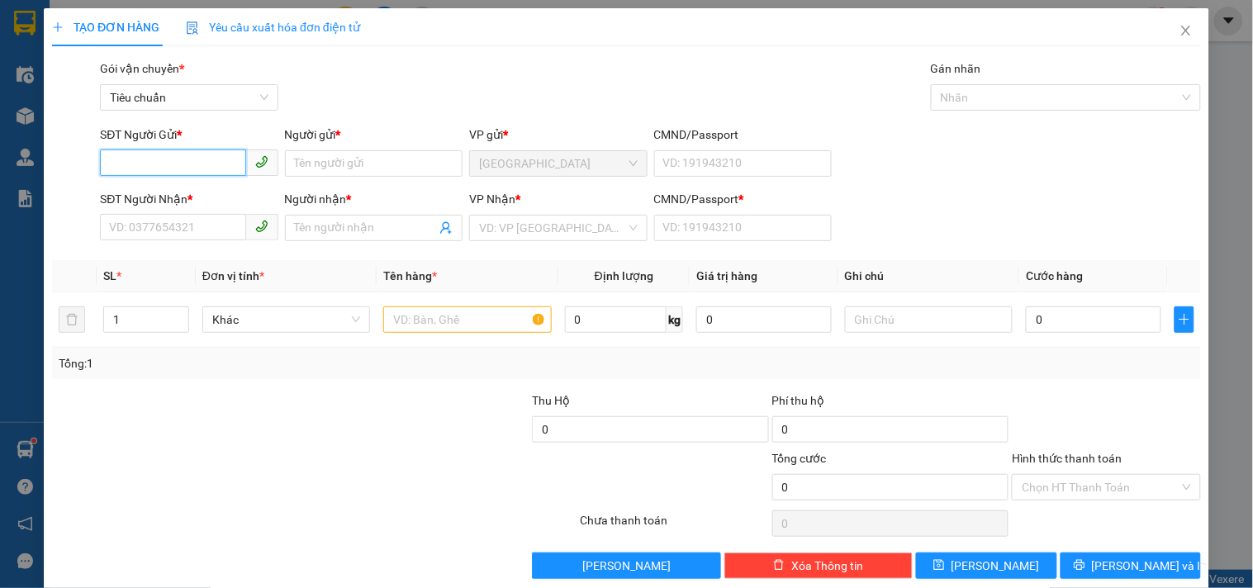
click at [209, 159] on input "SĐT Người Gửi *" at bounding box center [172, 163] width 145 height 26
click at [126, 169] on input "09455645" at bounding box center [172, 163] width 145 height 26
click at [135, 169] on input "09455645" at bounding box center [172, 163] width 145 height 26
drag, startPoint x: 160, startPoint y: 159, endPoint x: 160, endPoint y: 150, distance: 9.1
click at [160, 158] on input "094545645" at bounding box center [172, 163] width 145 height 26
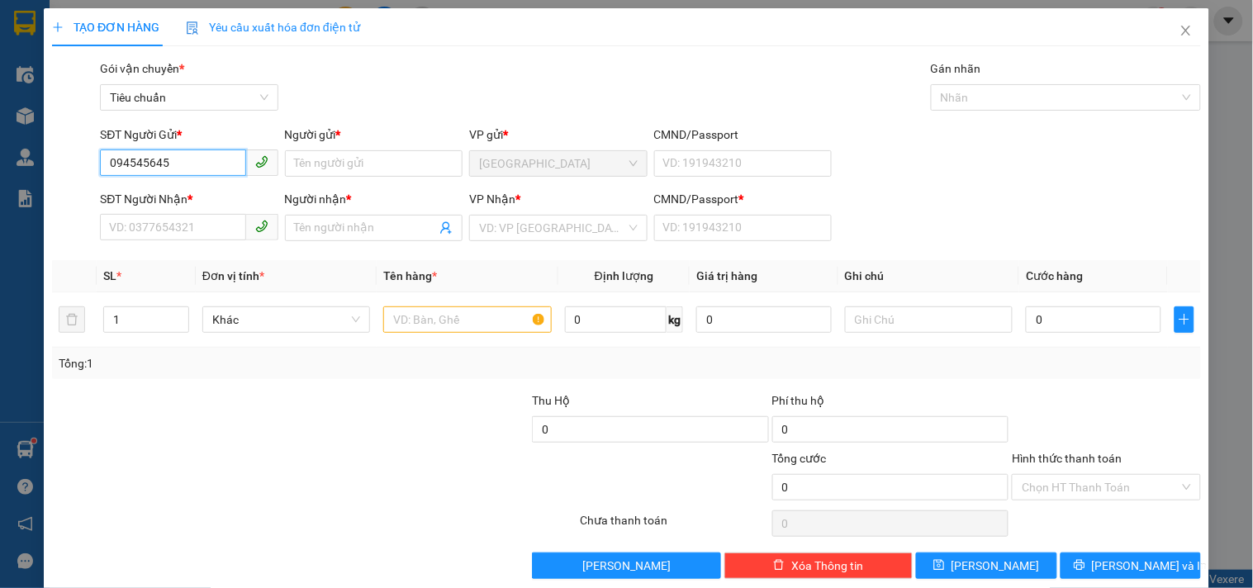
click at [201, 154] on input "094545645" at bounding box center [172, 163] width 145 height 26
drag, startPoint x: 138, startPoint y: 171, endPoint x: 220, endPoint y: 184, distance: 82.9
click at [185, 179] on body "Kết quả tìm kiếm ( 1 ) Bộ lọc Mã ĐH Trạng thái Món hàng Thu hộ Tổng cước Chưa c…" at bounding box center [626, 294] width 1253 height 588
click at [211, 170] on input "0945454556" at bounding box center [172, 163] width 145 height 26
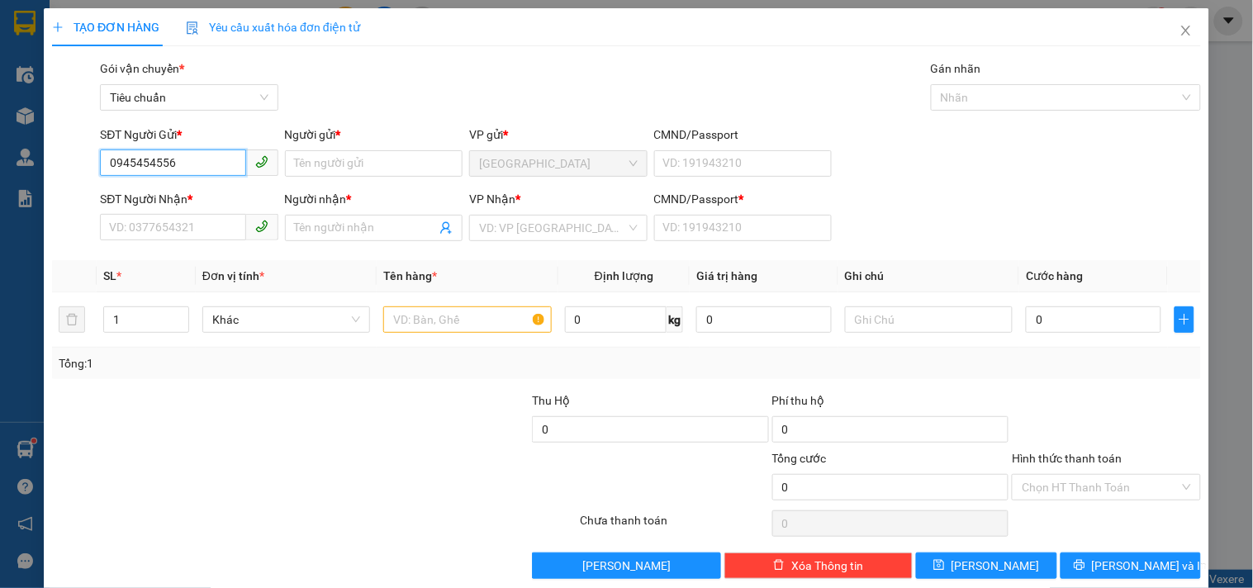
click at [211, 170] on input "0945454556" at bounding box center [172, 163] width 145 height 26
paste input "0945454556"
click at [209, 228] on input "SĐT Người Nhận *" at bounding box center [172, 227] width 145 height 26
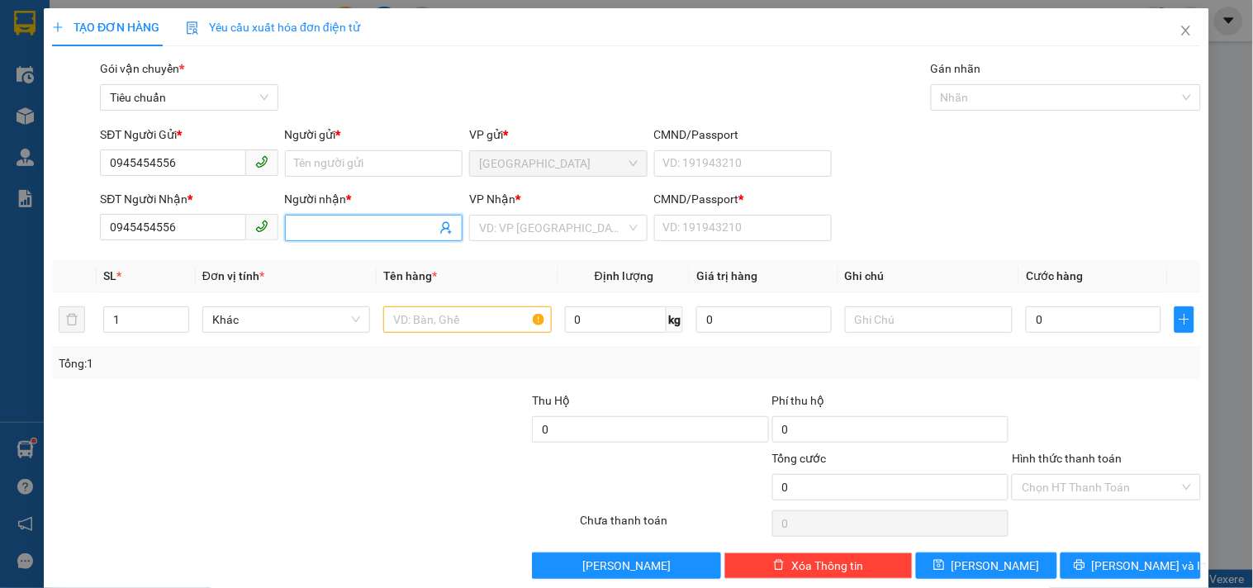
click at [354, 227] on input "Người nhận *" at bounding box center [365, 228] width 141 height 18
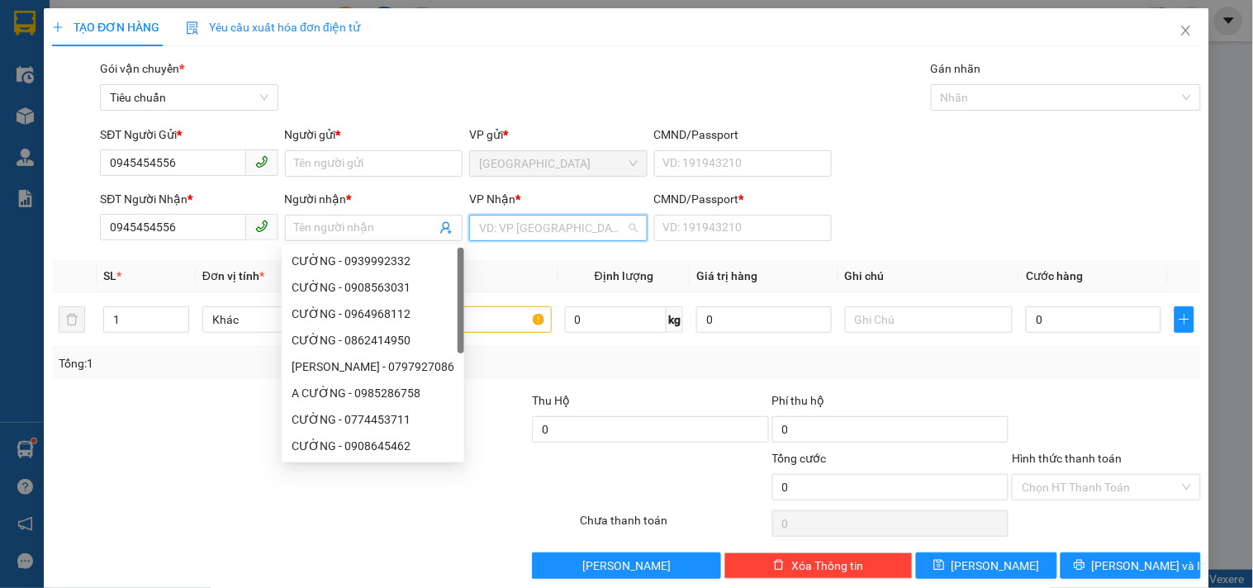
click at [500, 227] on input "search" at bounding box center [552, 228] width 146 height 25
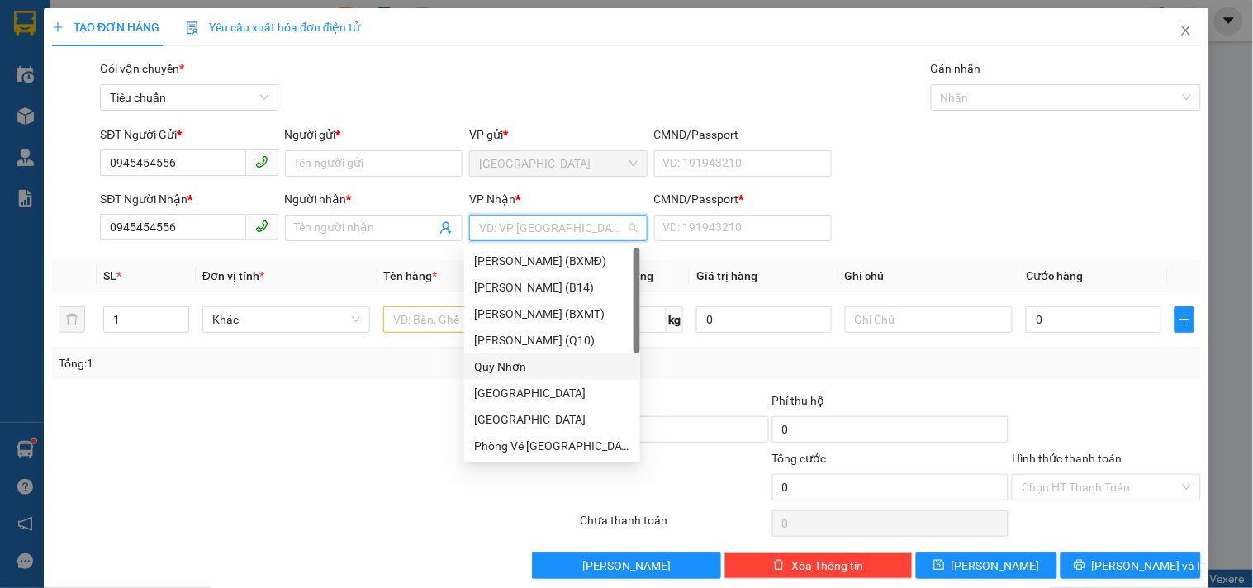
click at [513, 368] on div "Quy Nhơn" at bounding box center [552, 367] width 156 height 18
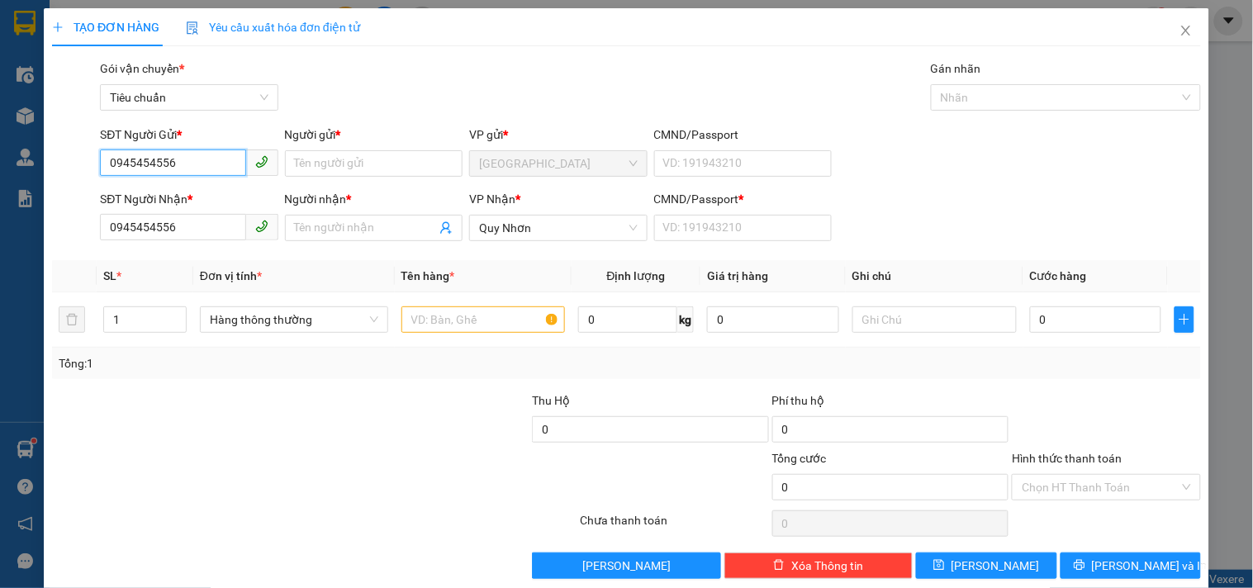
drag, startPoint x: 197, startPoint y: 163, endPoint x: 17, endPoint y: 178, distance: 180.7
click at [17, 178] on div "TẠO ĐƠN HÀNG Yêu cầu xuất hóa đơn điện tử Transit Pickup Surcharge Ids Transit …" at bounding box center [626, 294] width 1253 height 588
click at [213, 195] on div "0972019760 - TÁNH" at bounding box center [187, 197] width 156 height 18
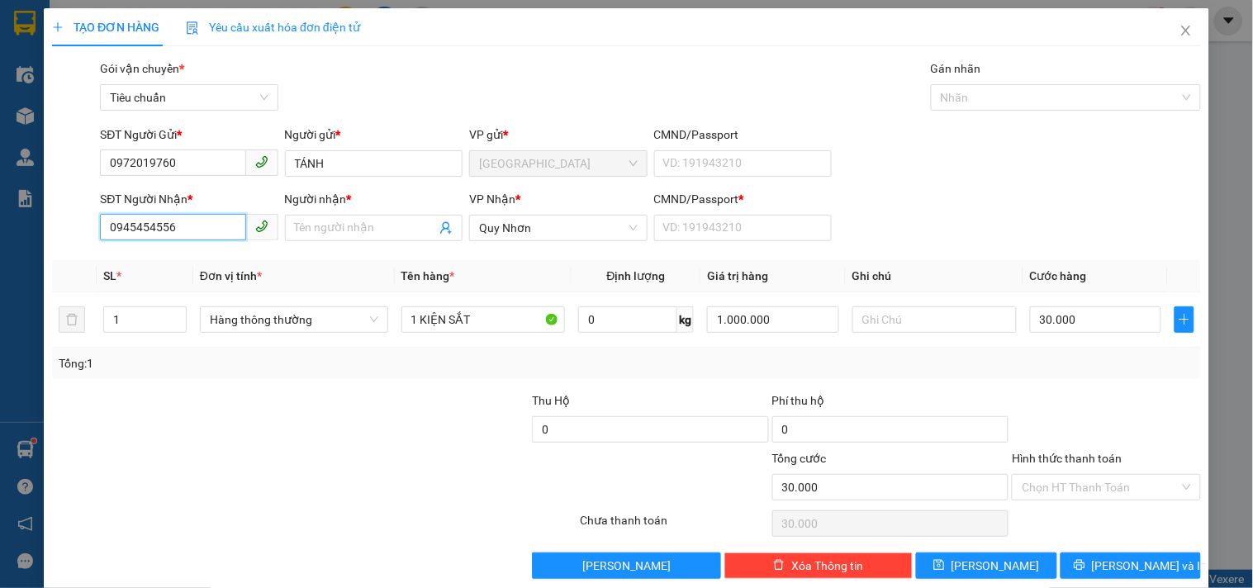
click at [192, 226] on input "0945454556" at bounding box center [172, 227] width 145 height 26
drag, startPoint x: 135, startPoint y: 232, endPoint x: 248, endPoint y: 244, distance: 113.8
click at [224, 250] on div "Transit Pickup Surcharge Ids Transit Deliver Surcharge Ids Transit Deliver Surc…" at bounding box center [626, 319] width 1149 height 520
click at [302, 219] on input "Người nhận *" at bounding box center [365, 228] width 141 height 18
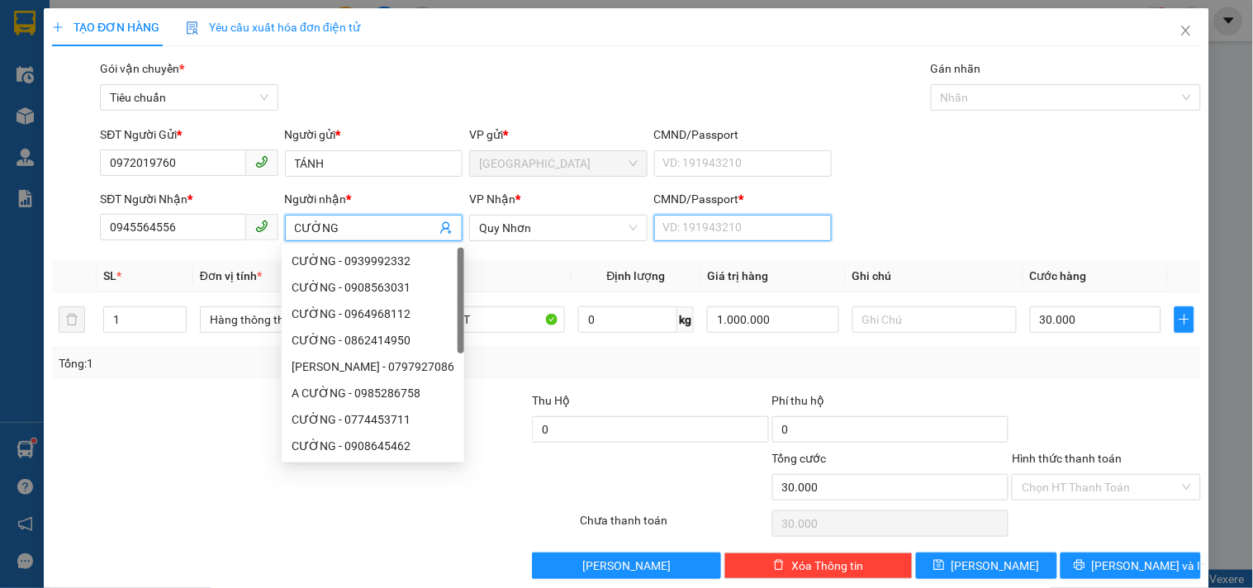
click at [672, 227] on input "CMND/Passport *" at bounding box center [743, 228] width 178 height 26
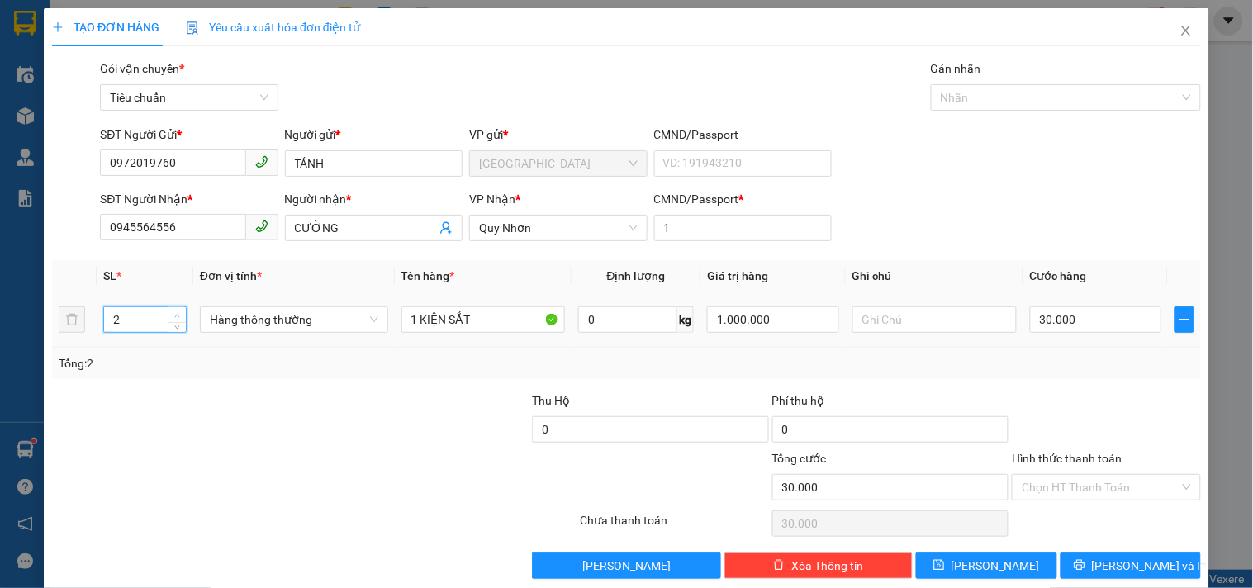
click at [173, 315] on span "up" at bounding box center [178, 316] width 10 height 10
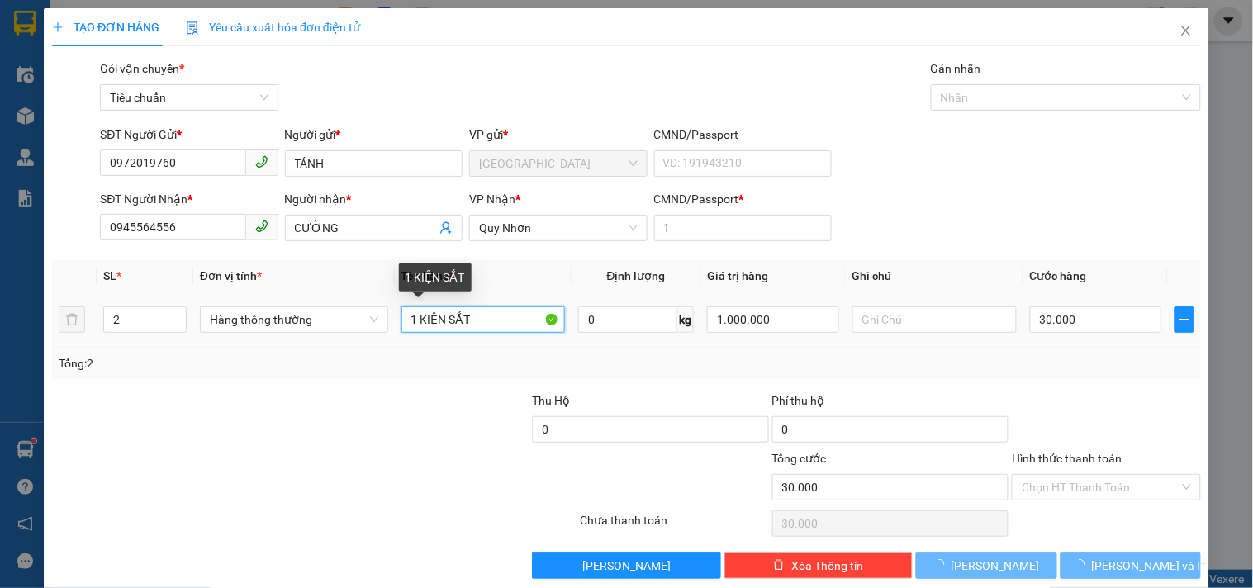
drag, startPoint x: 402, startPoint y: 322, endPoint x: 425, endPoint y: 316, distance: 23.8
click at [402, 322] on input "1 KIỆN SẮT" at bounding box center [484, 320] width 164 height 26
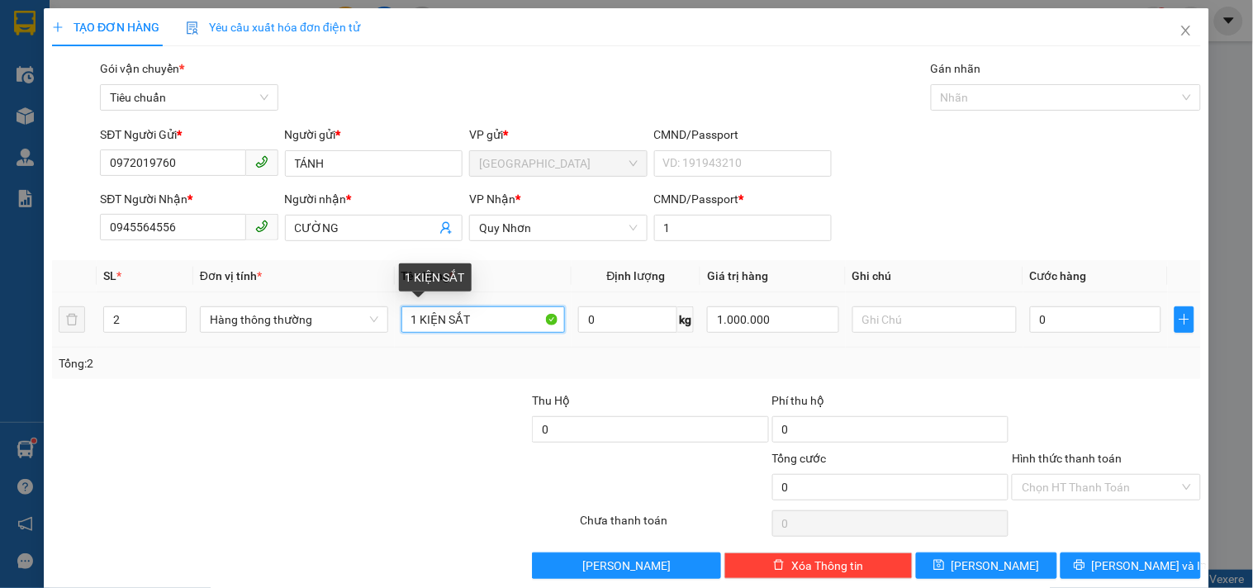
drag, startPoint x: 468, startPoint y: 321, endPoint x: 246, endPoint y: 366, distance: 226.0
click at [246, 366] on div "SL * Đơn vị tính * Tên hàng * Định lượng Giá trị hàng Ghi chú Cước hàng 2 Hàng …" at bounding box center [626, 319] width 1149 height 119
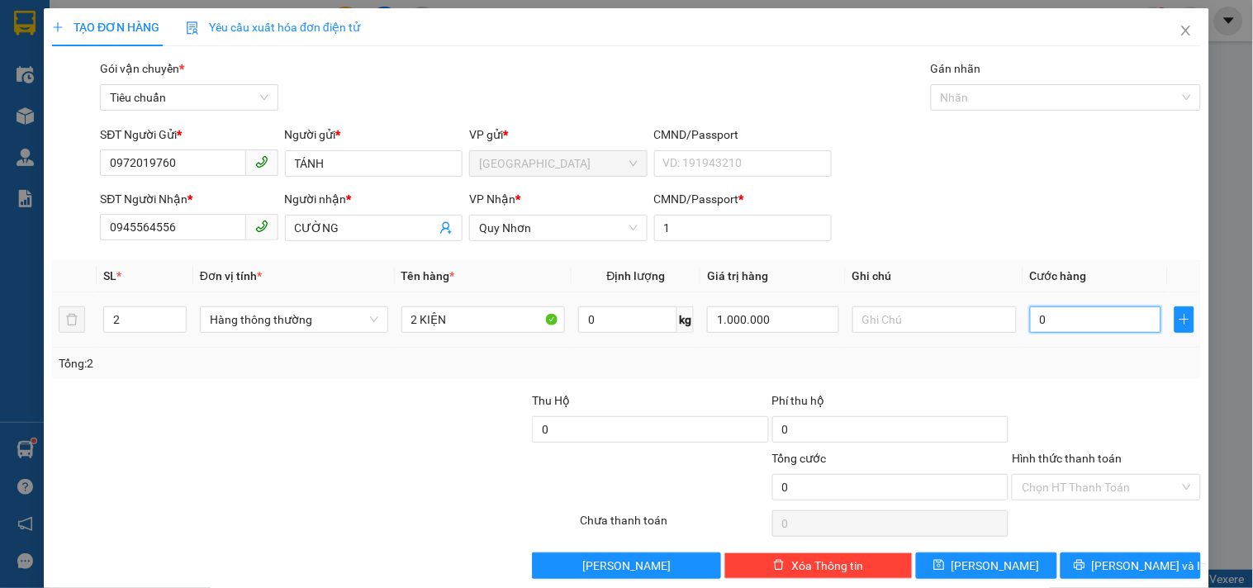
click at [1066, 314] on input "0" at bounding box center [1096, 320] width 132 height 26
drag, startPoint x: 1029, startPoint y: 352, endPoint x: 1042, endPoint y: 364, distance: 17.0
click at [1034, 357] on div "Tổng: 2" at bounding box center [626, 363] width 1149 height 31
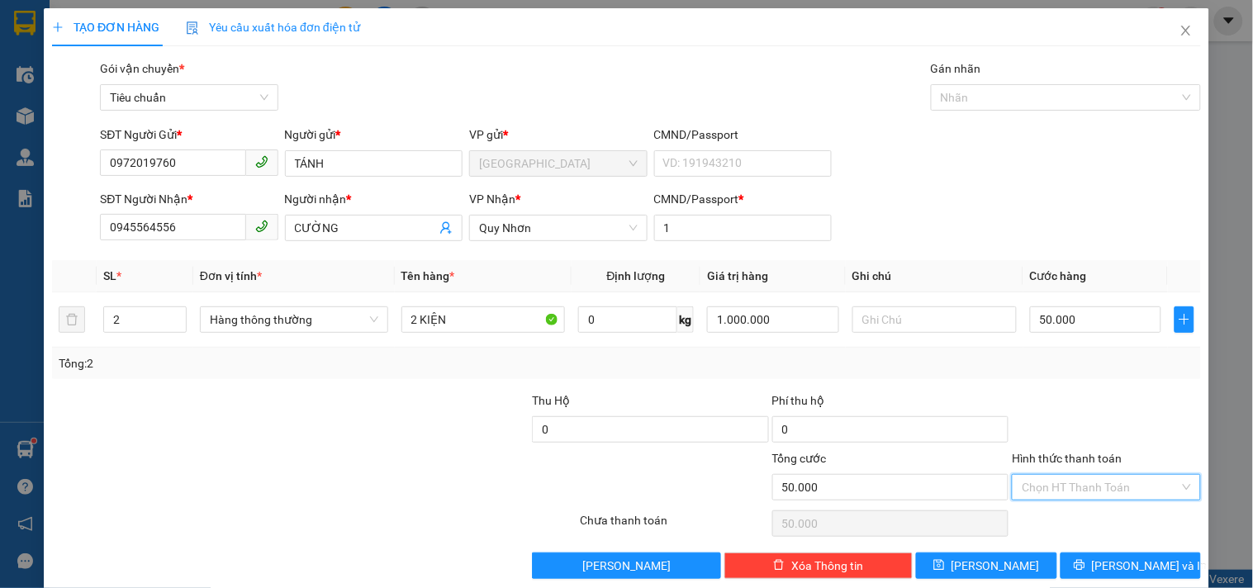
drag, startPoint x: 1079, startPoint y: 488, endPoint x: 1064, endPoint y: 406, distance: 83.1
click at [1081, 484] on input "Hình thức thanh toán" at bounding box center [1100, 487] width 157 height 25
click at [1045, 366] on div "Tại văn phòng" at bounding box center [1096, 375] width 167 height 18
click at [1104, 568] on span "Lưu và In" at bounding box center [1150, 566] width 116 height 18
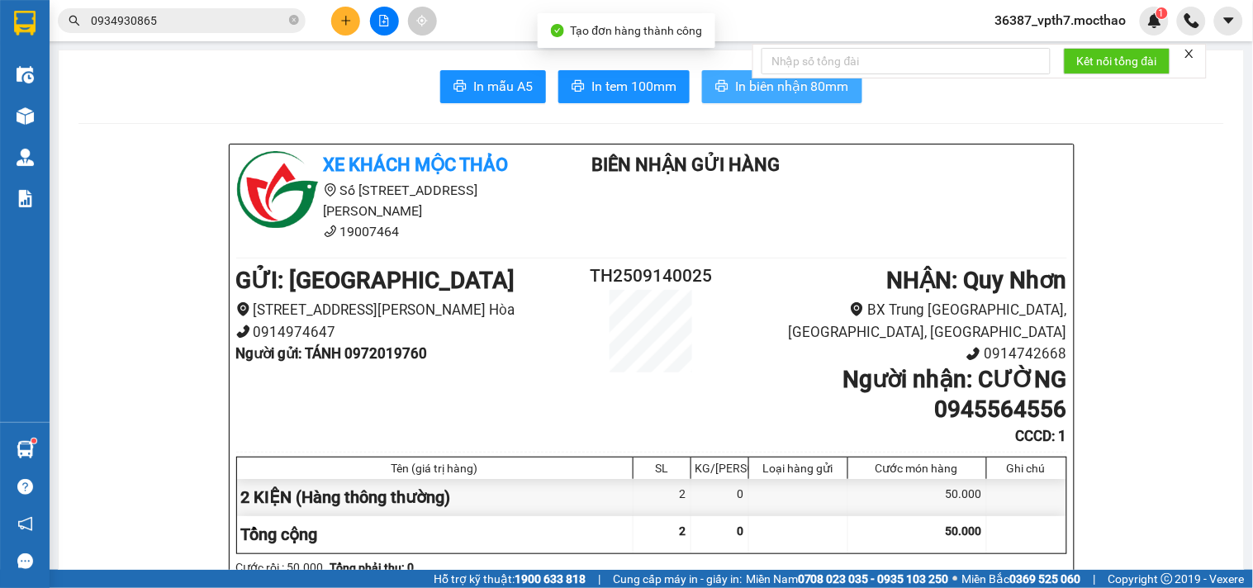
click at [735, 84] on span "In biên nhận 80mm" at bounding box center [792, 86] width 114 height 21
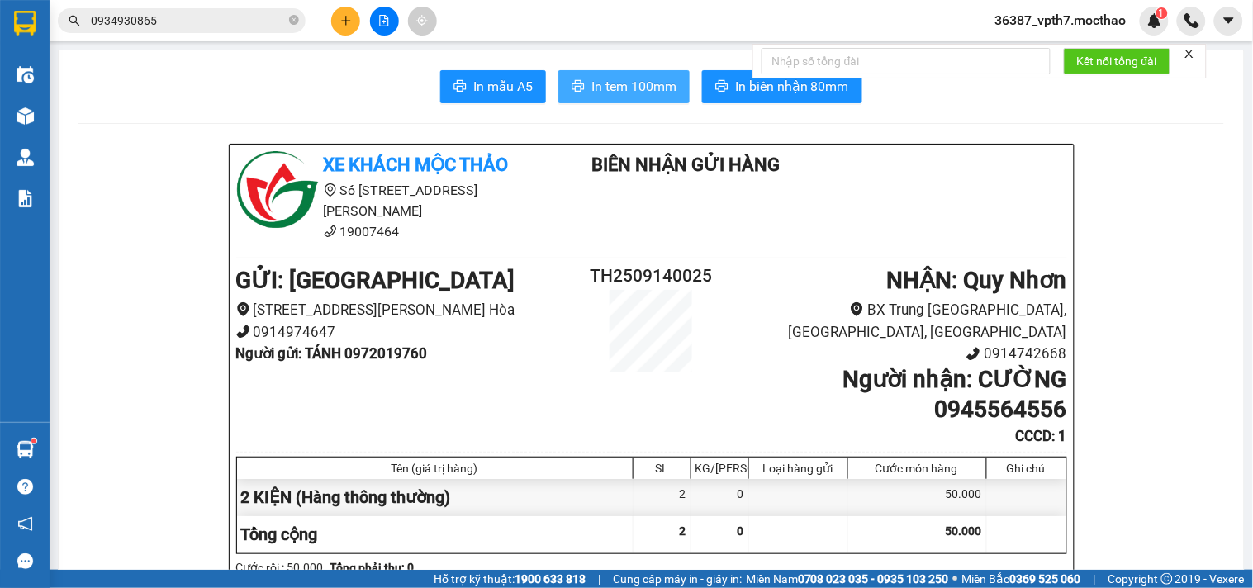
click at [628, 91] on span "In tem 100mm" at bounding box center [634, 86] width 85 height 21
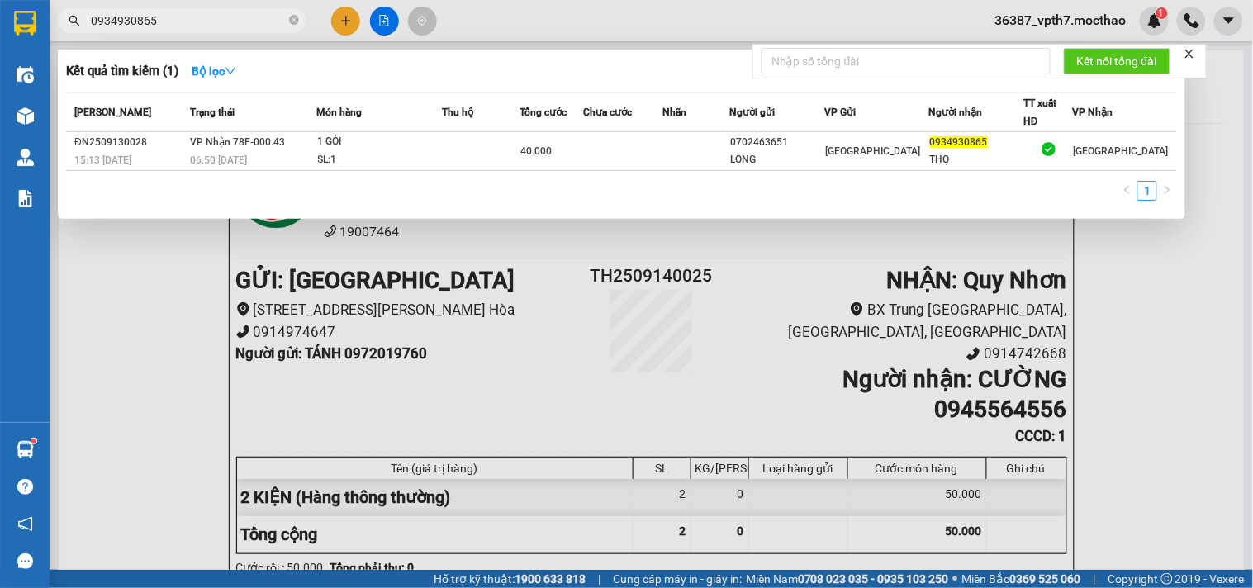
drag, startPoint x: 292, startPoint y: 19, endPoint x: 292, endPoint y: 5, distance: 14.1
click at [292, 19] on icon "close-circle" at bounding box center [294, 20] width 10 height 10
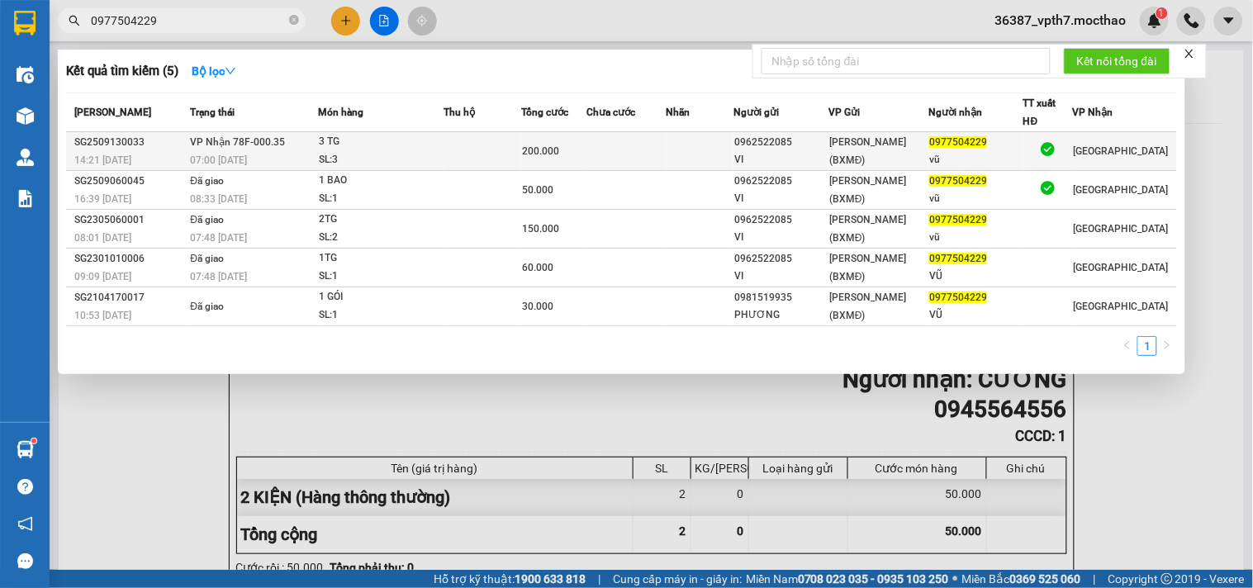
click at [300, 150] on td "VP Nhận 78F-000.35 07:00 - 14/09" at bounding box center [251, 151] width 131 height 39
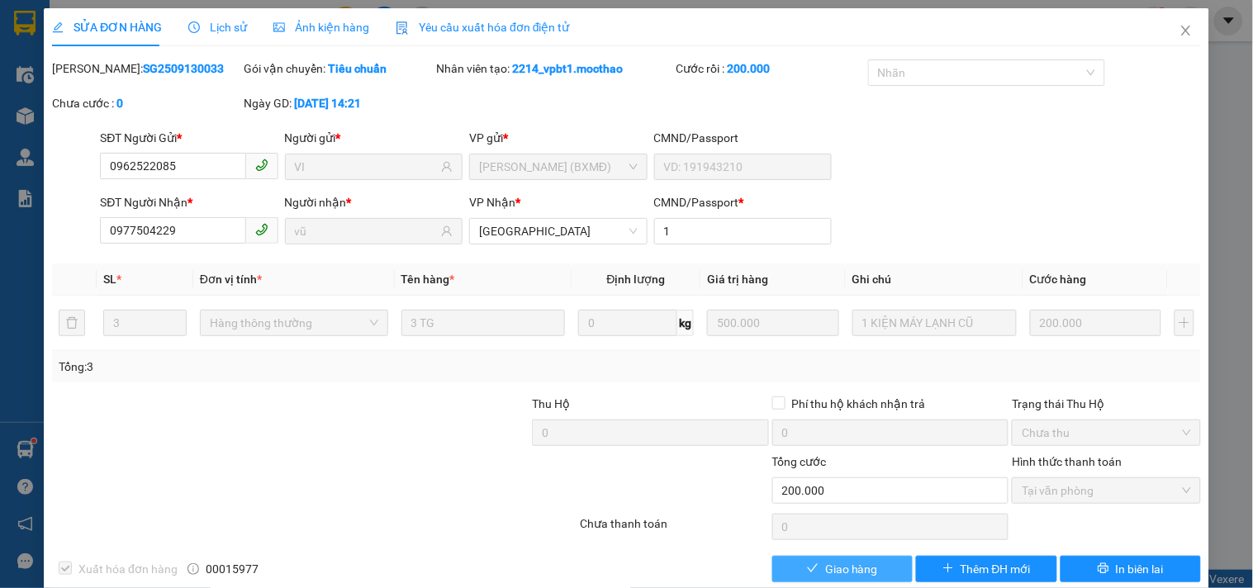
drag, startPoint x: 845, startPoint y: 557, endPoint x: 818, endPoint y: 568, distance: 29.3
click at [845, 566] on button "Giao hàng" at bounding box center [842, 569] width 140 height 26
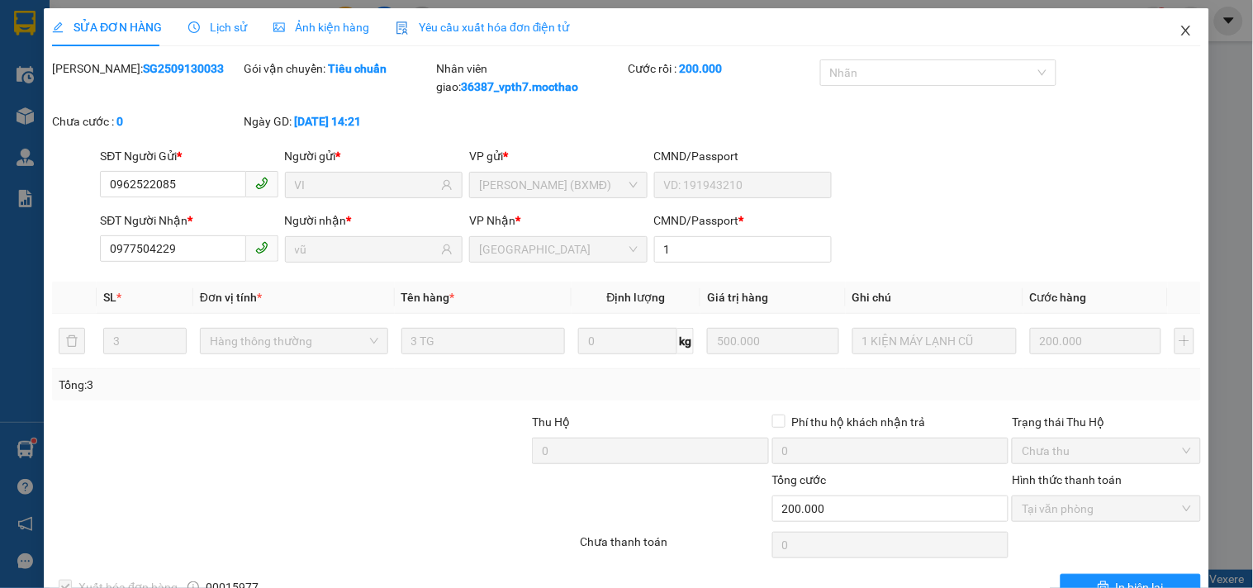
click at [1181, 31] on icon "close" at bounding box center [1185, 31] width 9 height 10
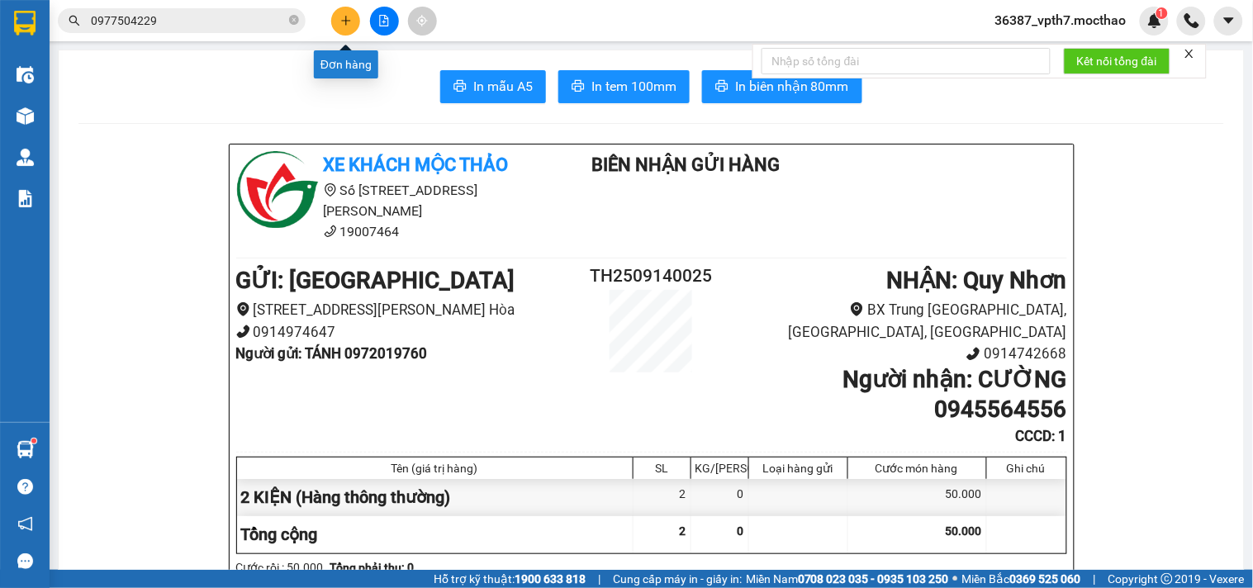
click at [340, 26] on icon "plus" at bounding box center [346, 21] width 12 height 12
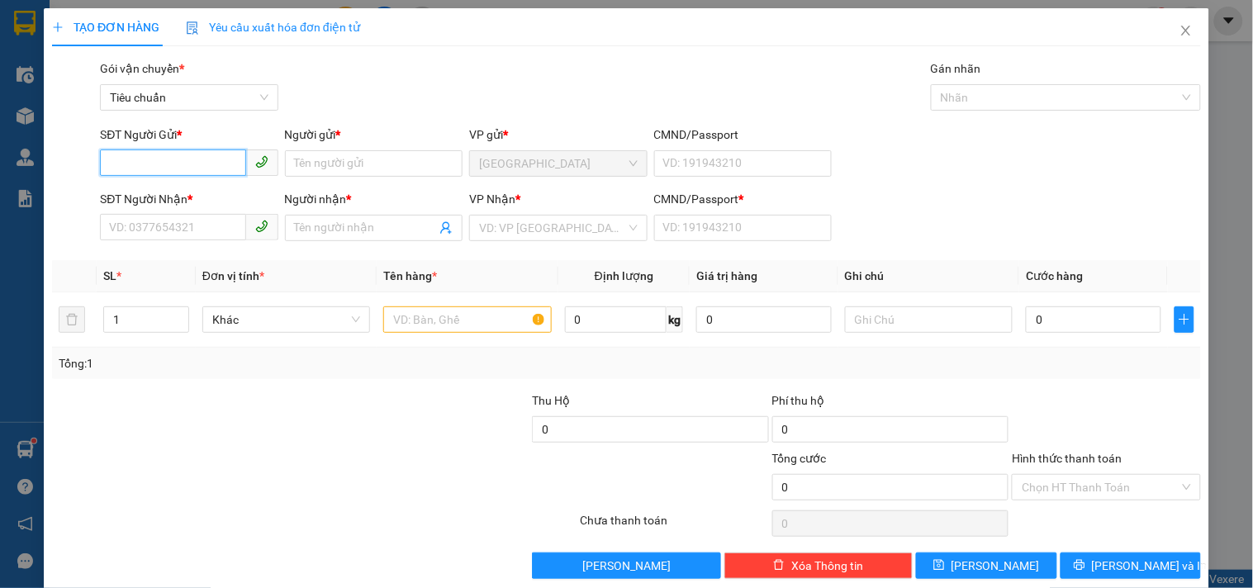
click at [195, 168] on input "SĐT Người Gửi *" at bounding box center [172, 163] width 145 height 26
click at [210, 195] on div "0935537906 - ẤT" at bounding box center [187, 197] width 156 height 18
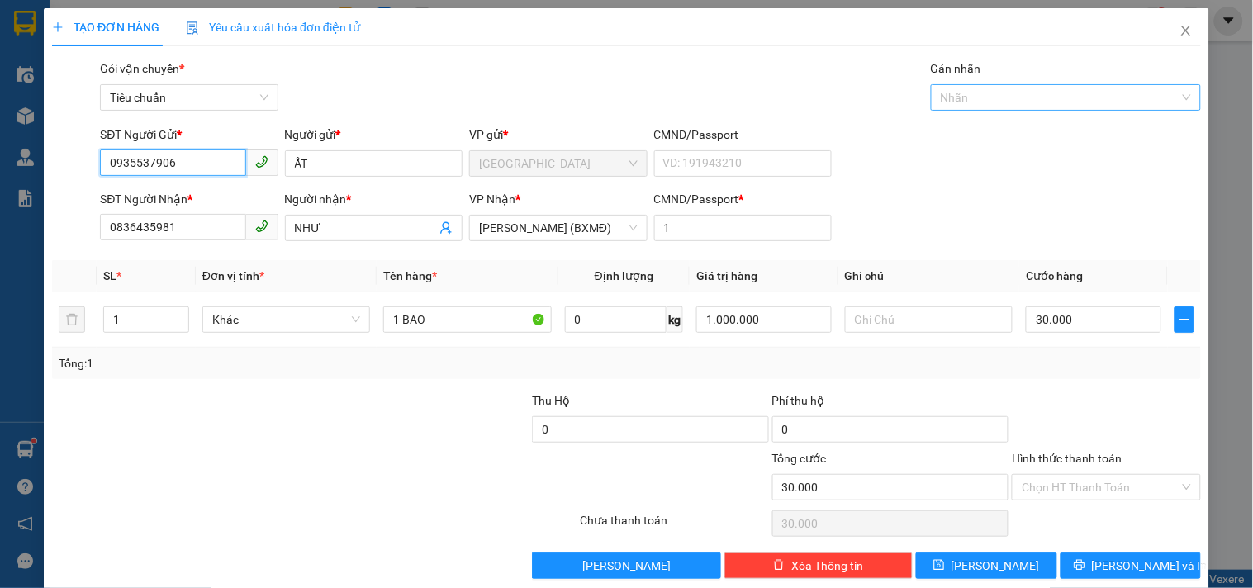
drag, startPoint x: 967, startPoint y: 94, endPoint x: 987, endPoint y: 102, distance: 22.2
click at [970, 86] on div "Nhãn" at bounding box center [1066, 97] width 270 height 26
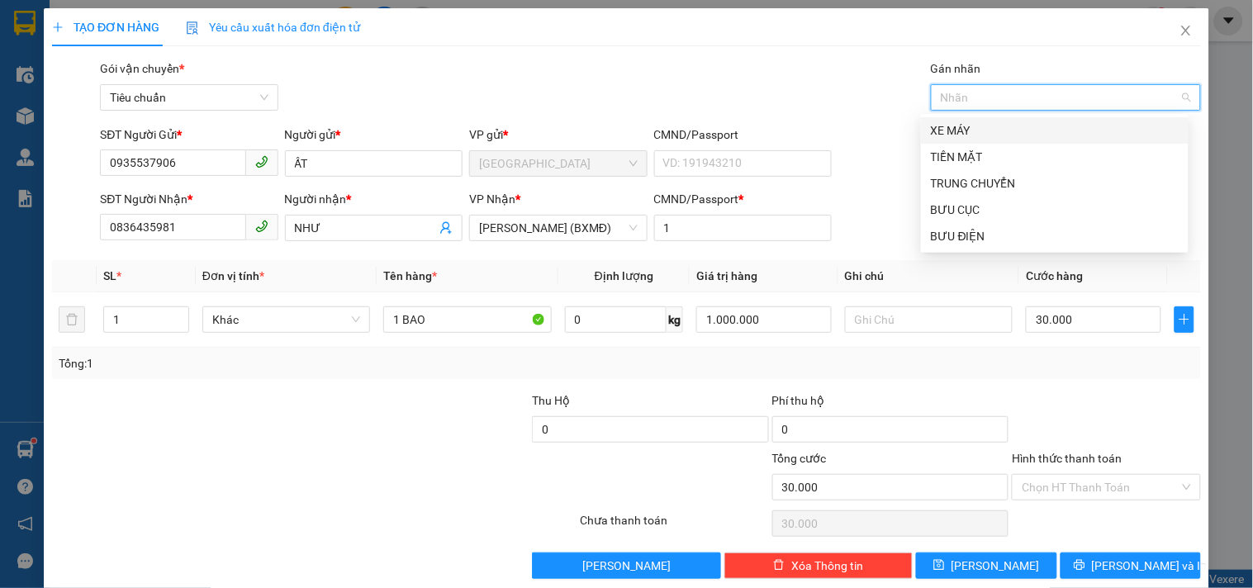
click at [969, 125] on div "XE MÁY" at bounding box center [1055, 130] width 248 height 18
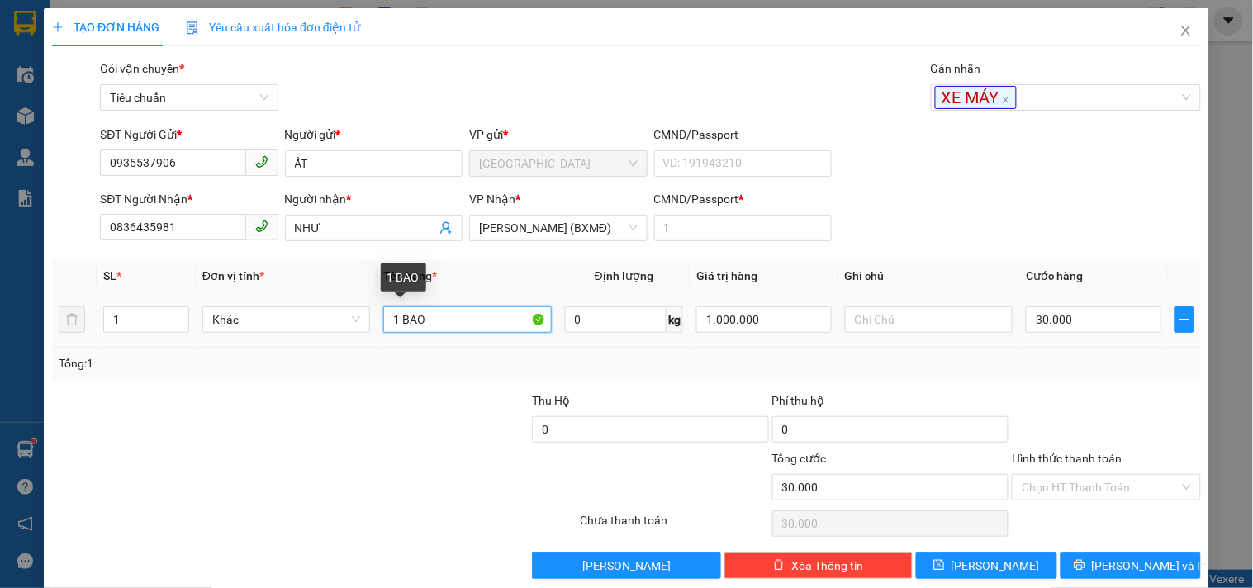
drag, startPoint x: 400, startPoint y: 324, endPoint x: 532, endPoint y: 339, distance: 133.0
click at [517, 350] on div "SL * Đơn vị tính * Tên hàng * Định lượng Giá trị hàng Ghi chú Cước hàng 1 Khác …" at bounding box center [626, 319] width 1149 height 119
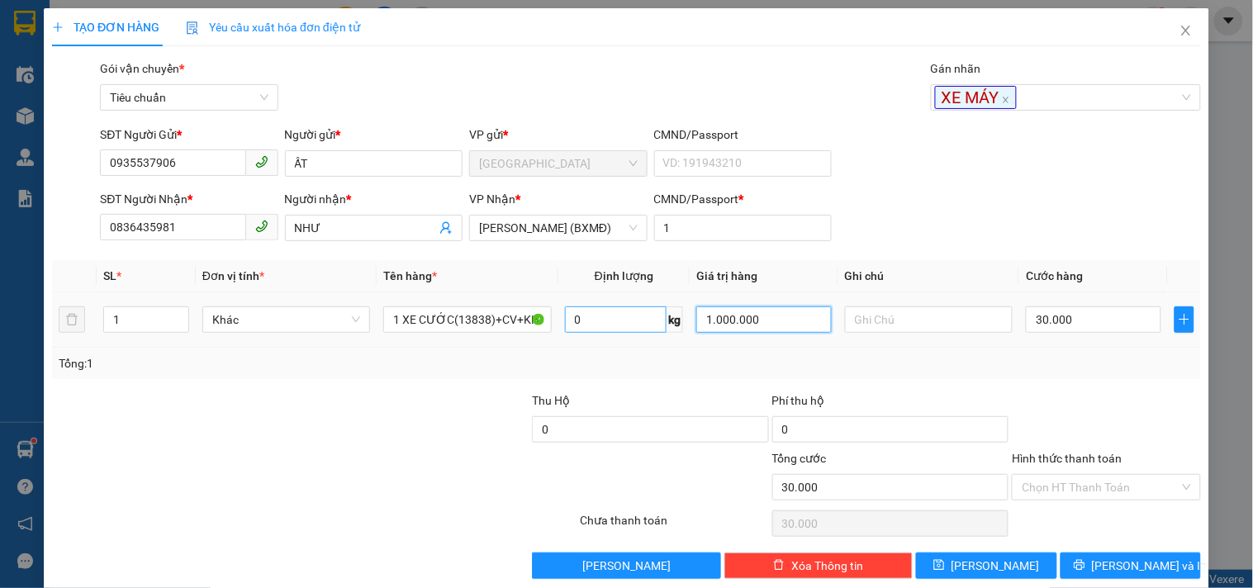
drag, startPoint x: 790, startPoint y: 316, endPoint x: 614, endPoint y: 320, distance: 176.0
click at [614, 320] on tr "1 Khác 1 XE CƯỚC(13838)+CV+KHÓA 0 kg 1.000.000 30.000" at bounding box center [626, 319] width 1149 height 55
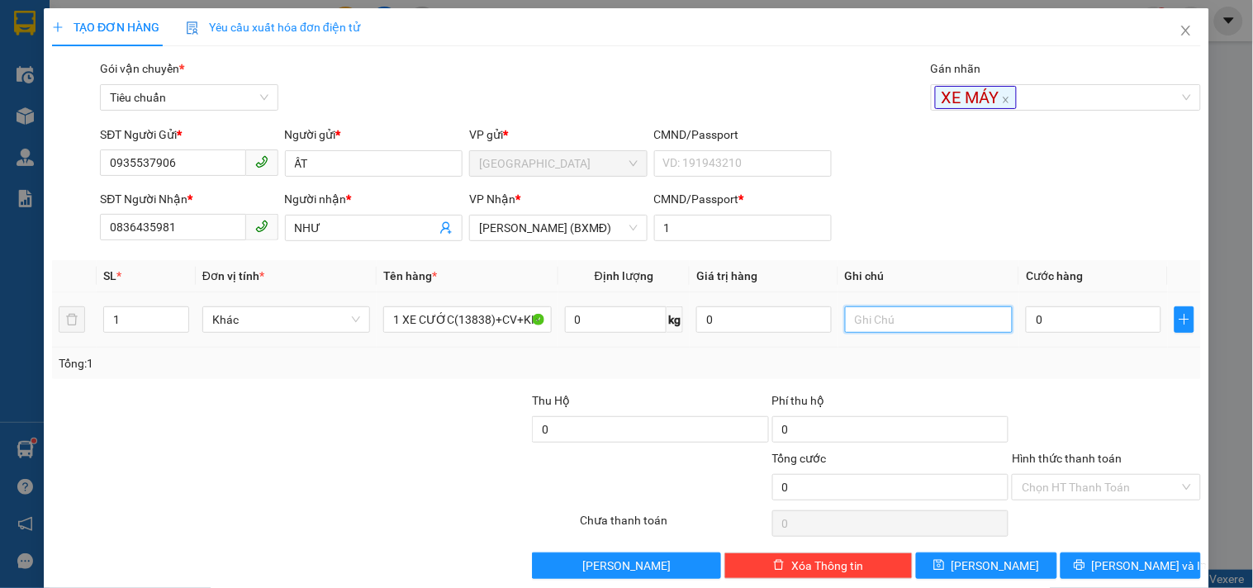
click at [845, 321] on input "text" at bounding box center [929, 320] width 168 height 26
click at [1057, 325] on input "0" at bounding box center [1093, 320] width 135 height 26
click at [1057, 388] on div "Transit Pickup Surcharge Ids Transit Deliver Surcharge Ids Transit Deliver Surc…" at bounding box center [626, 319] width 1149 height 520
click at [1079, 504] on div "Hình thức thanh toán Chọn HT Thanh Toán" at bounding box center [1106, 478] width 188 height 58
click at [1076, 494] on input "Hình thức thanh toán" at bounding box center [1100, 487] width 157 height 25
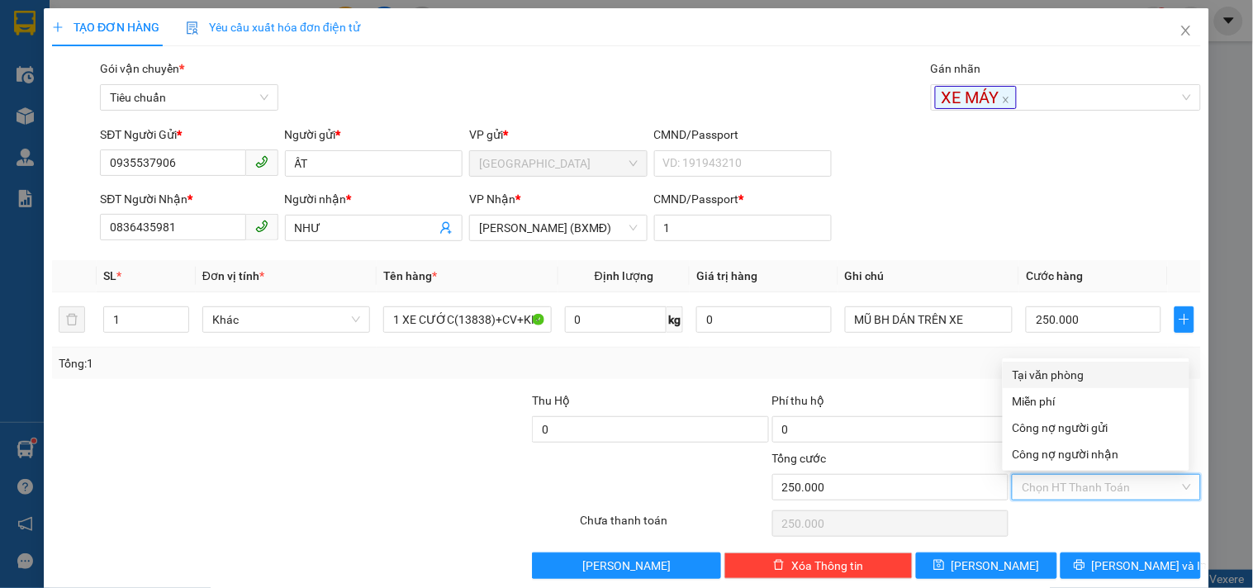
click at [1060, 373] on div "Tại văn phòng" at bounding box center [1096, 375] width 167 height 18
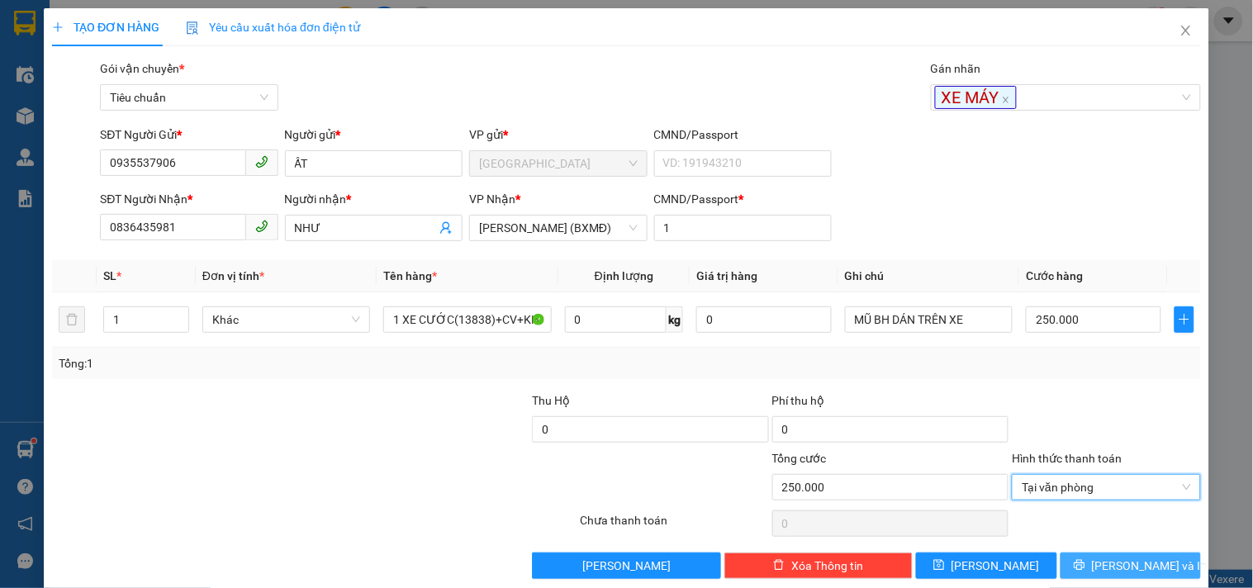
click at [1099, 570] on button "Lưu và In" at bounding box center [1131, 566] width 140 height 26
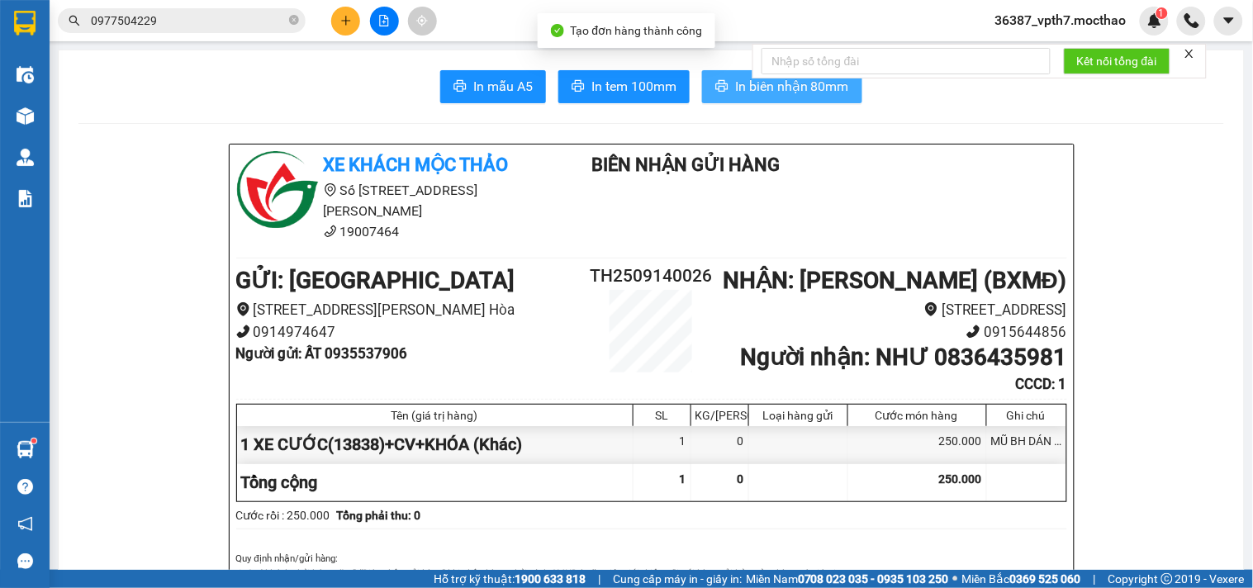
click at [755, 94] on span "In biên nhận 80mm" at bounding box center [792, 86] width 114 height 21
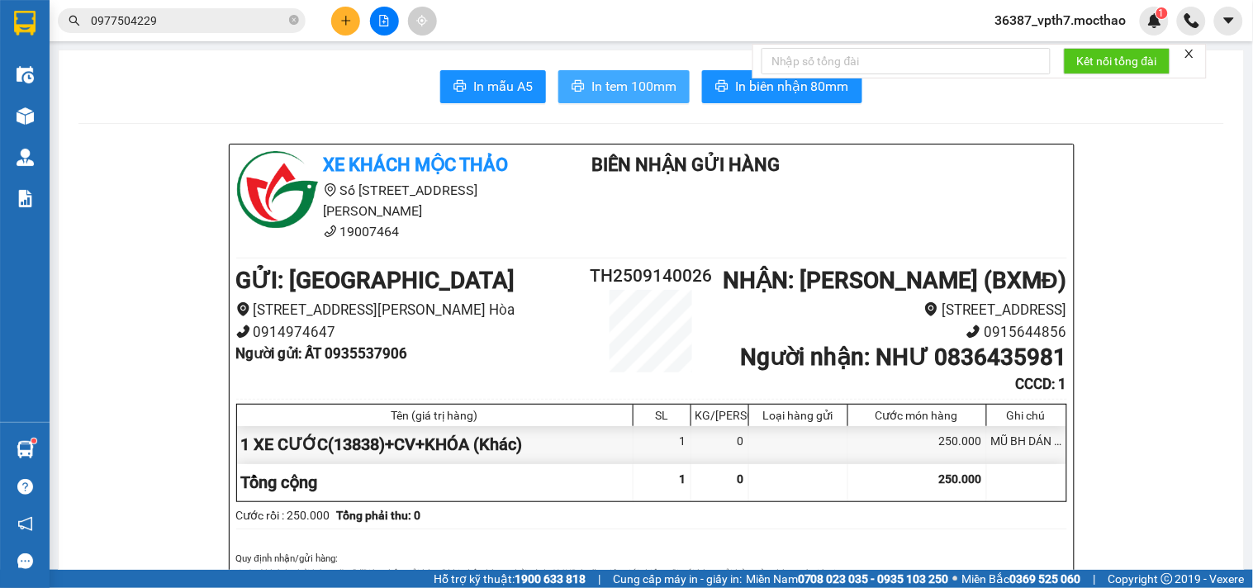
click at [592, 101] on button "In tem 100mm" at bounding box center [623, 86] width 131 height 33
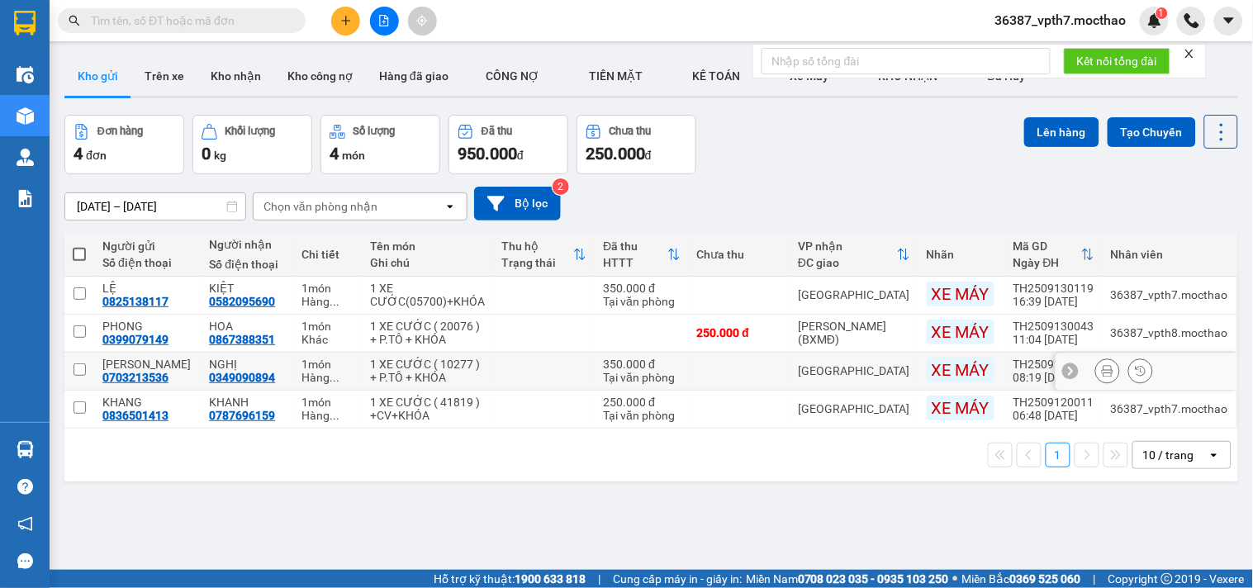
click at [86, 370] on td at bounding box center [79, 372] width 30 height 38
checkbox input "true"
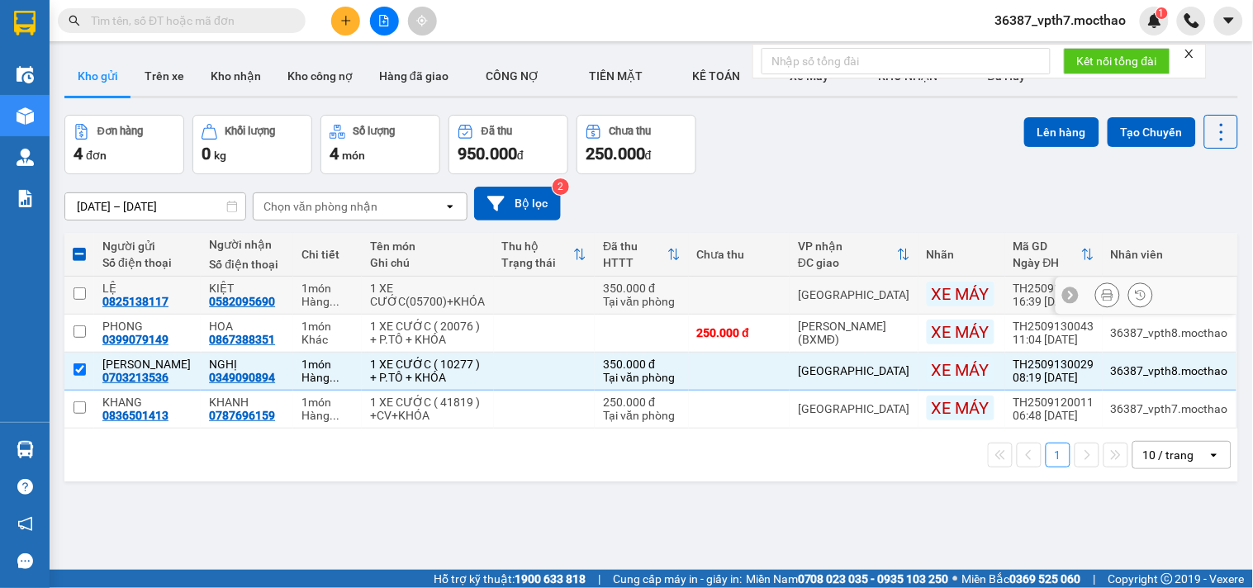
click at [99, 302] on td "LỆ 0825138117" at bounding box center [147, 296] width 107 height 38
checkbox input "true"
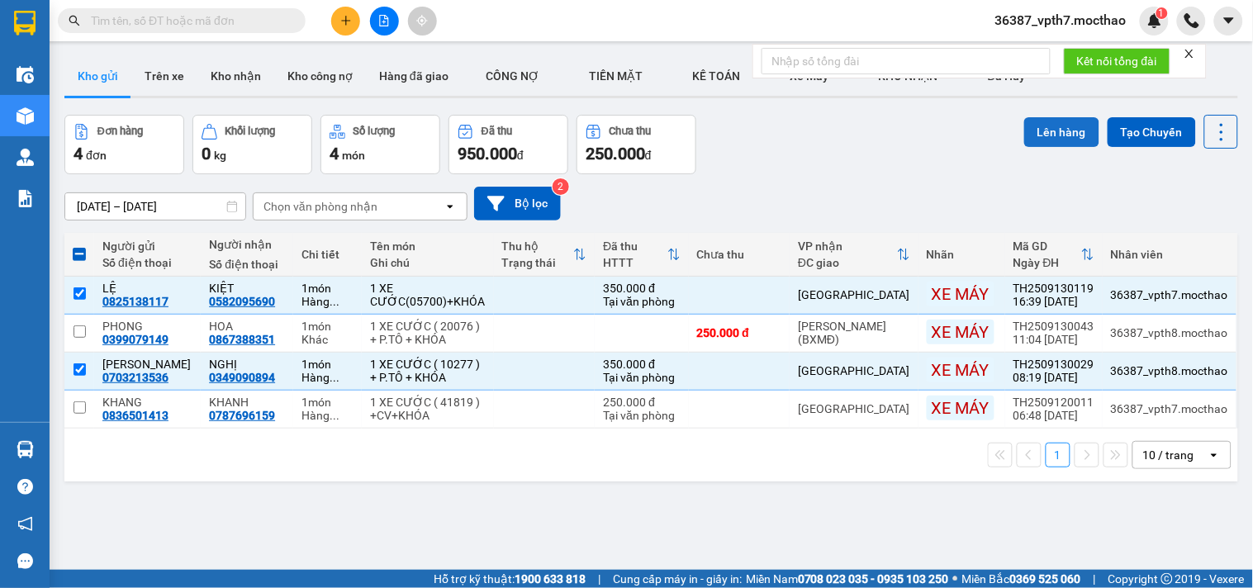
click at [1047, 118] on button "Lên hàng" at bounding box center [1061, 132] width 75 height 30
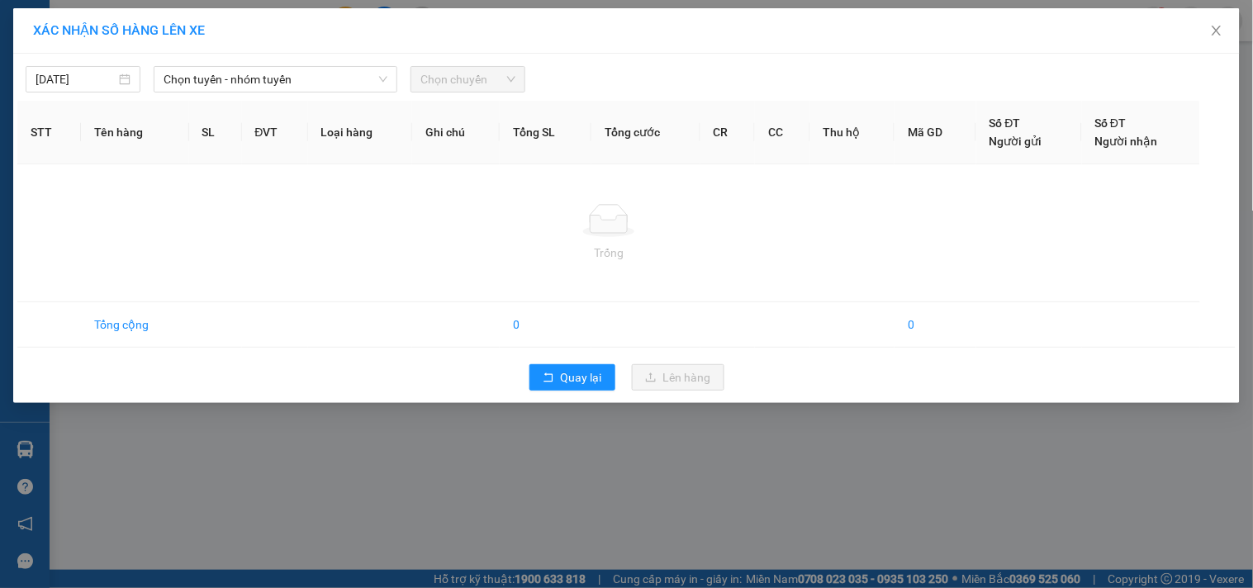
click at [570, 405] on div "XÁC NHẬN SỐ HÀNG LÊN XE 14/09/2025 Chọn tuyến - nhóm tuyến Chọn chuyến STT Tên …" at bounding box center [626, 294] width 1253 height 588
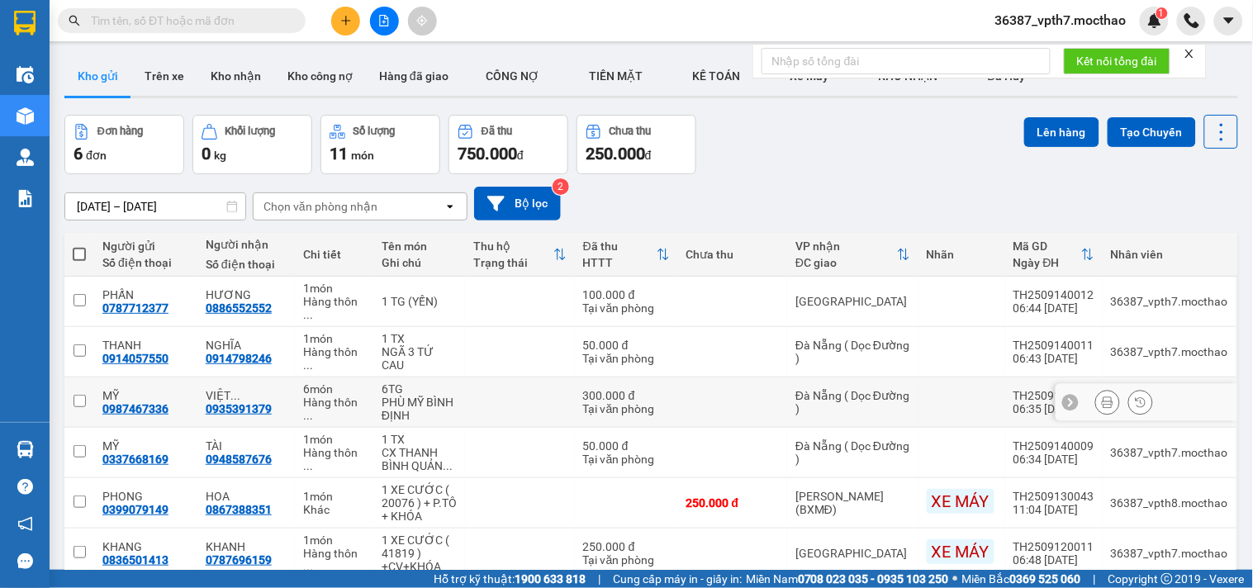
scroll to position [76, 0]
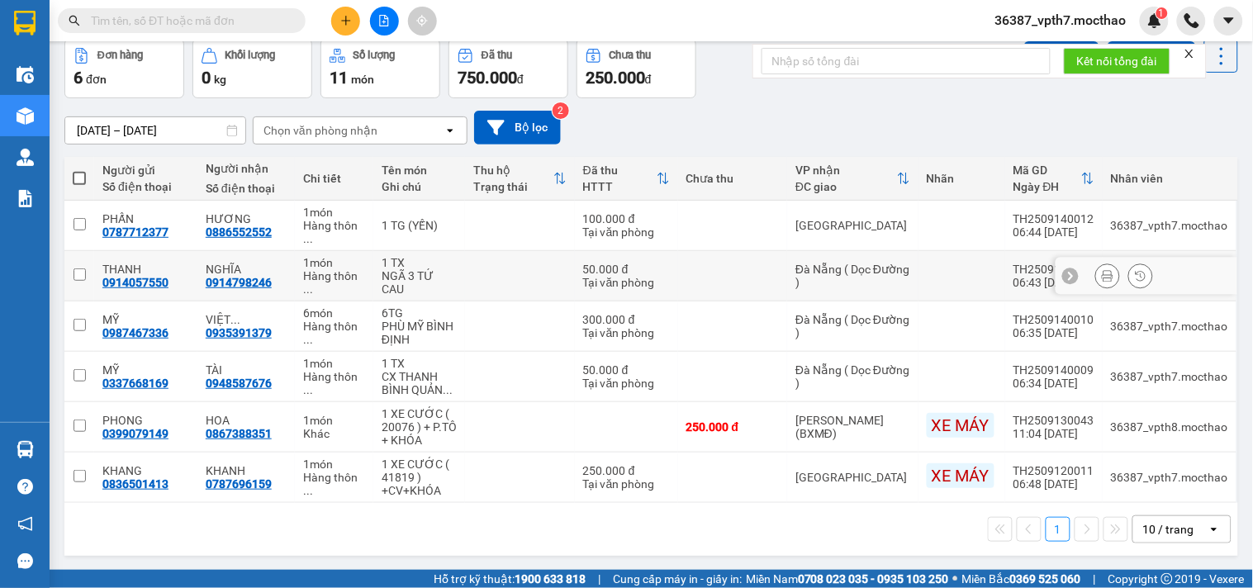
click at [88, 258] on td at bounding box center [79, 276] width 30 height 50
checkbox input "true"
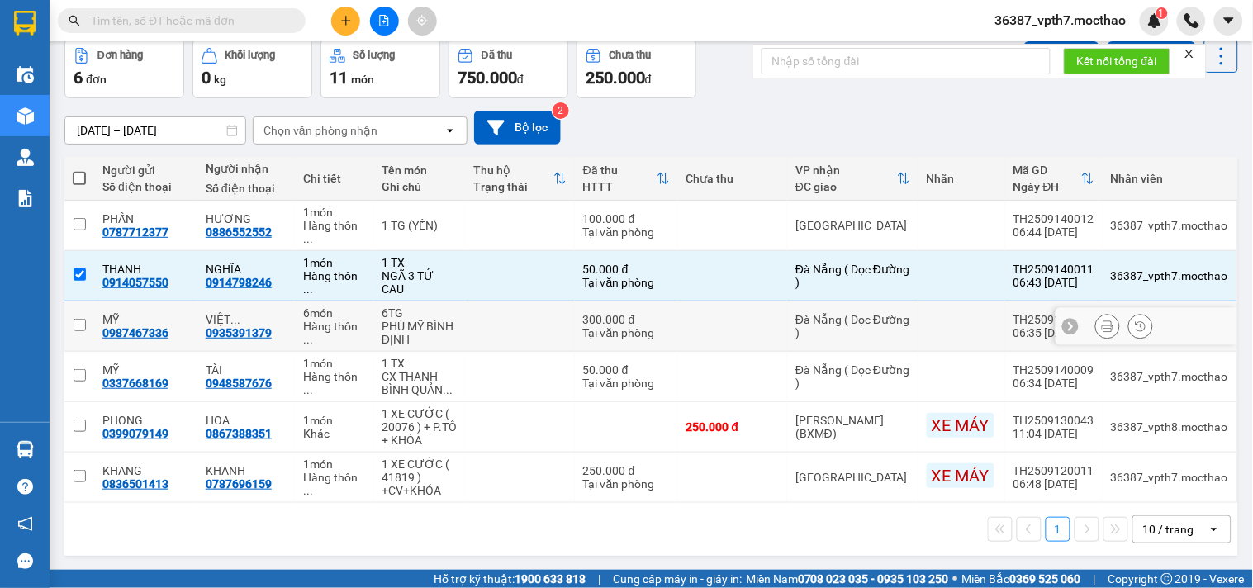
drag, startPoint x: 78, startPoint y: 304, endPoint x: 101, endPoint y: 330, distance: 34.6
click at [78, 306] on td at bounding box center [79, 327] width 30 height 50
checkbox input "true"
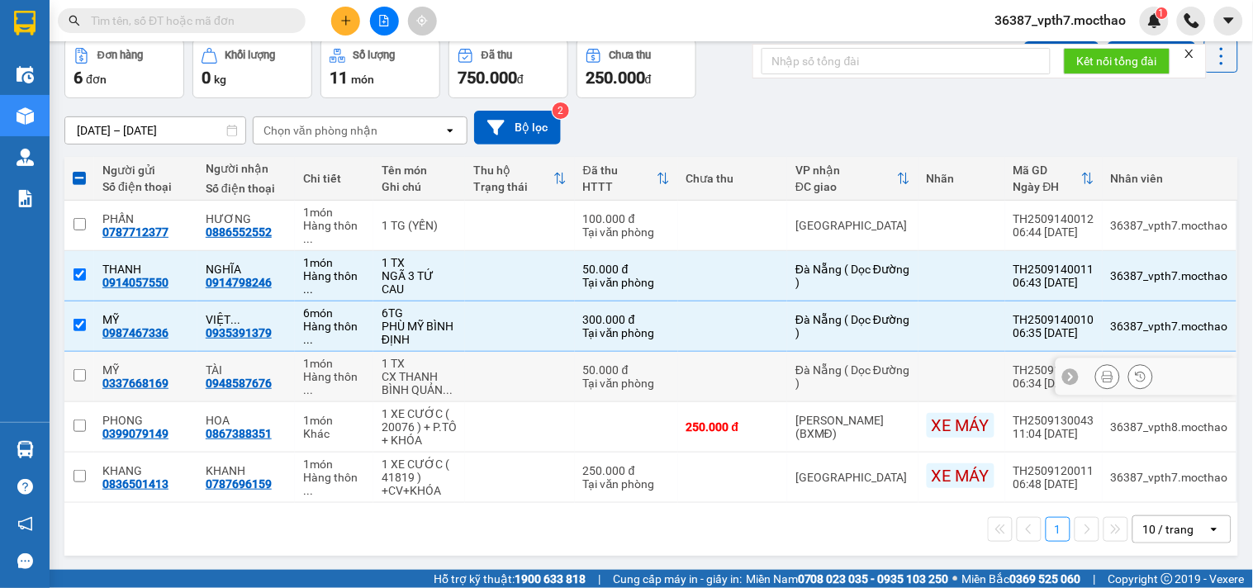
click at [78, 369] on input "checkbox" at bounding box center [80, 375] width 12 height 12
checkbox input "true"
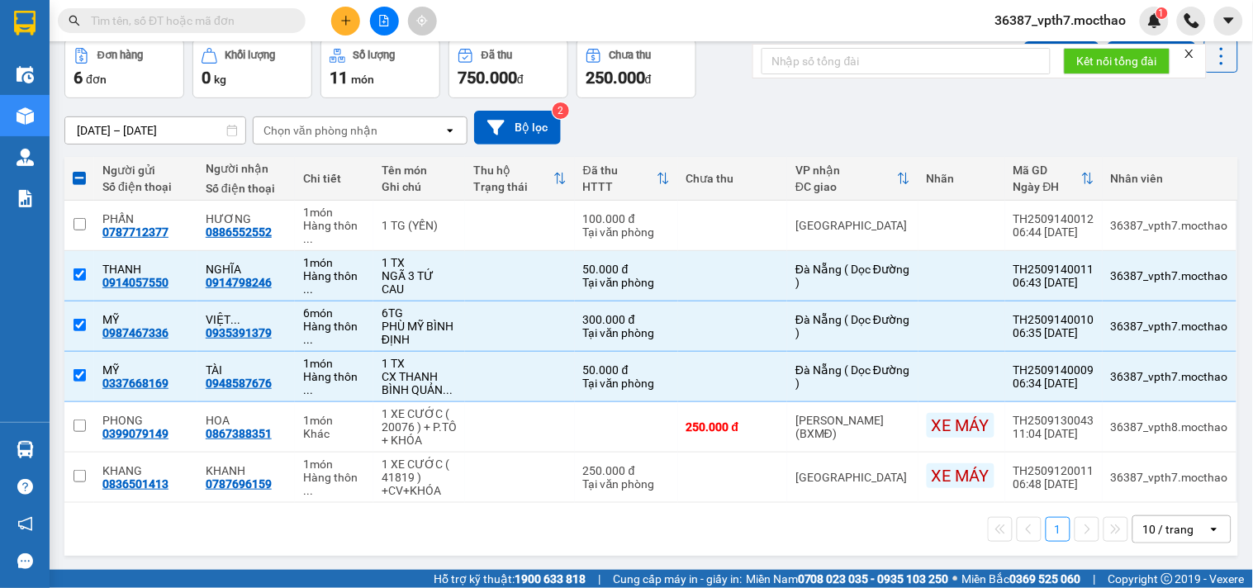
scroll to position [0, 0]
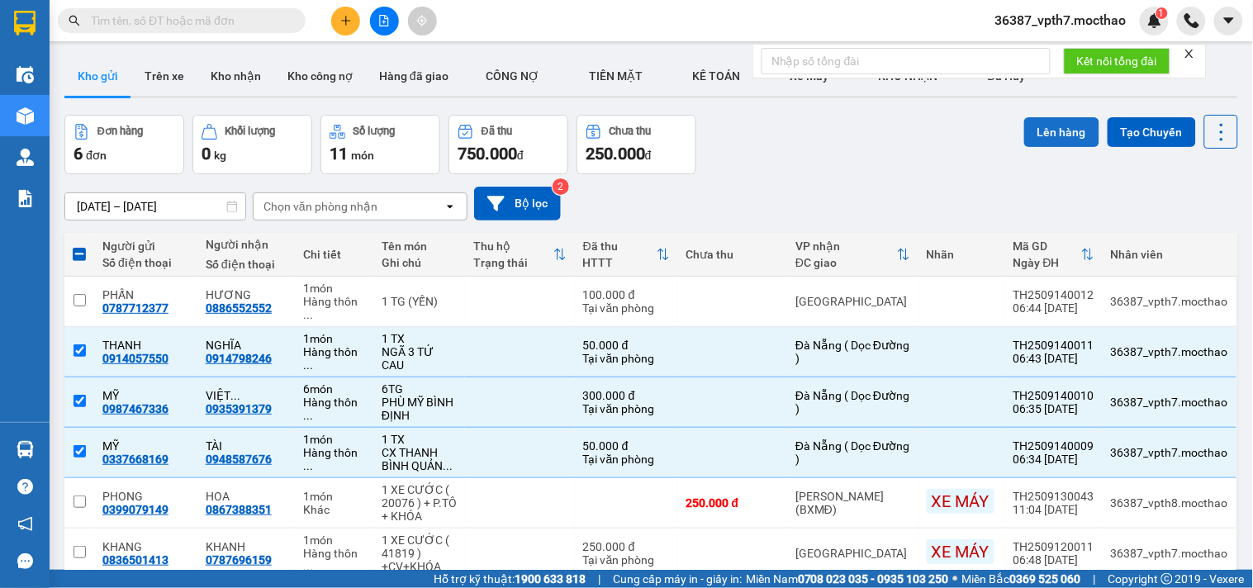
click at [1047, 127] on button "Lên hàng" at bounding box center [1061, 132] width 75 height 30
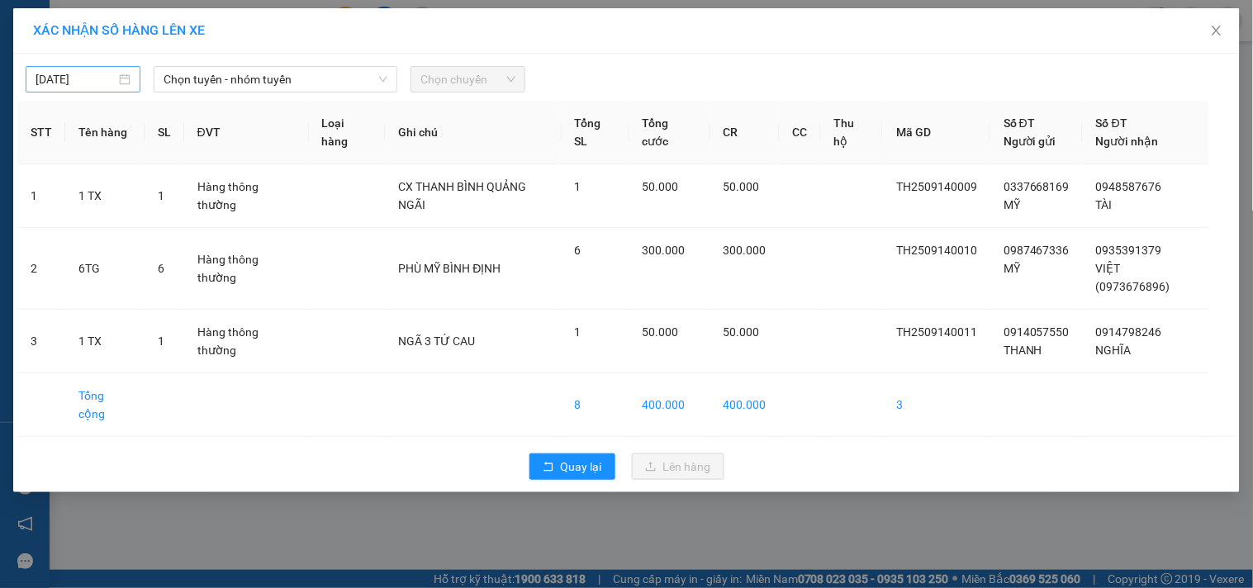
click at [125, 81] on div "13/09/2025" at bounding box center [83, 79] width 95 height 18
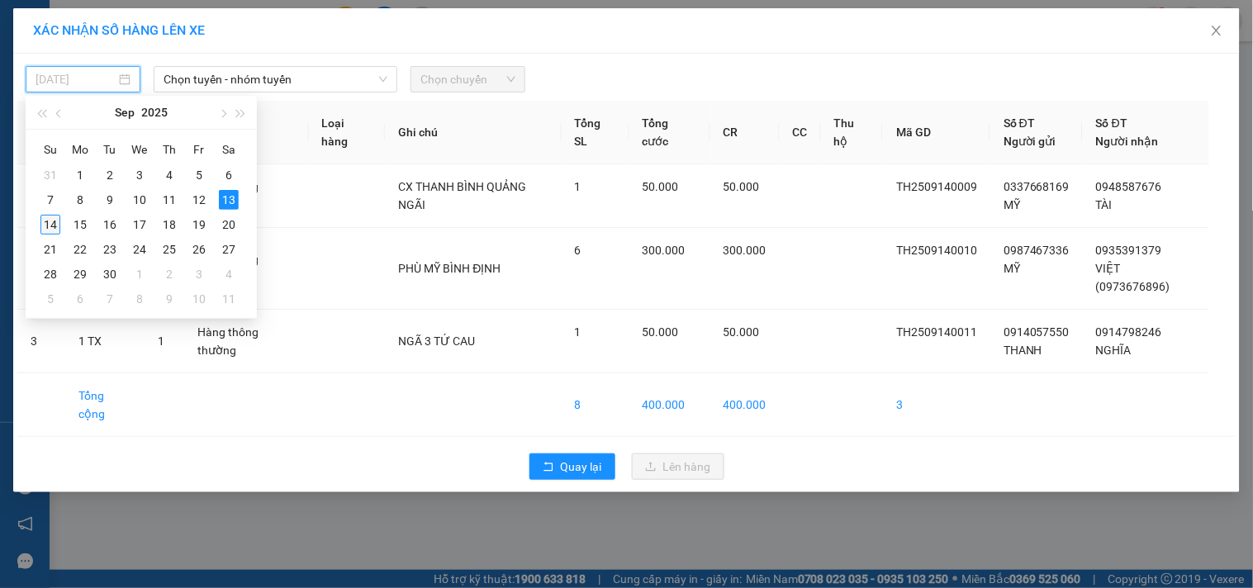
click at [53, 225] on div "14" at bounding box center [50, 225] width 20 height 20
type input "[DATE]"
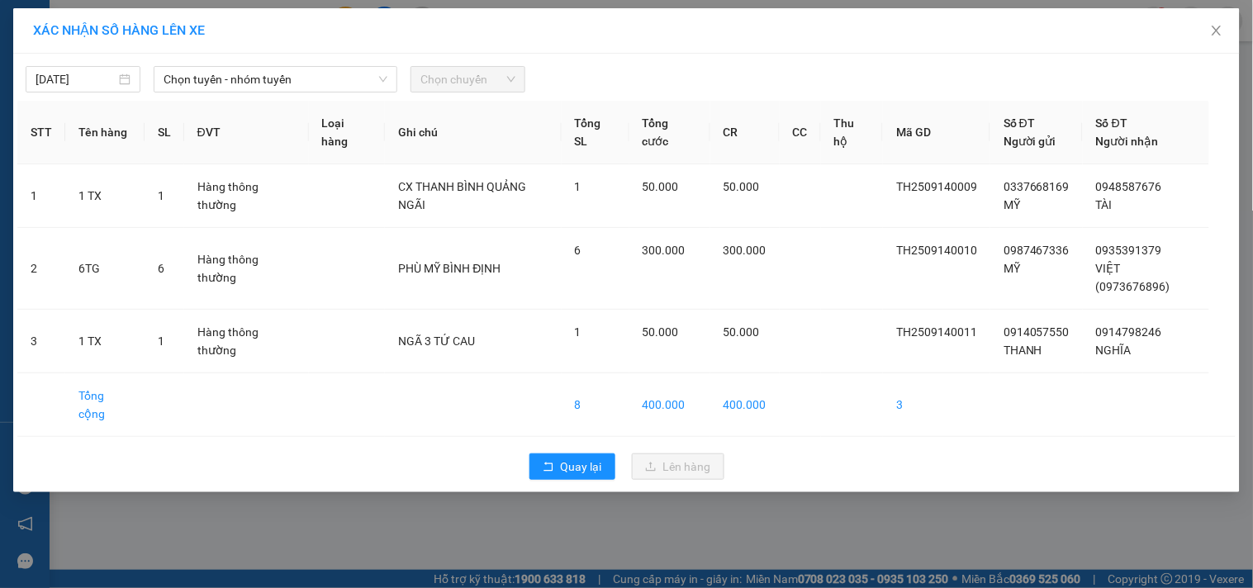
click at [253, 63] on div "14/09/2025 Chọn tuyến - nhóm tuyến Chọn chuyến" at bounding box center [626, 75] width 1219 height 35
click at [307, 84] on span "Chọn tuyến - nhóm tuyến" at bounding box center [276, 79] width 224 height 25
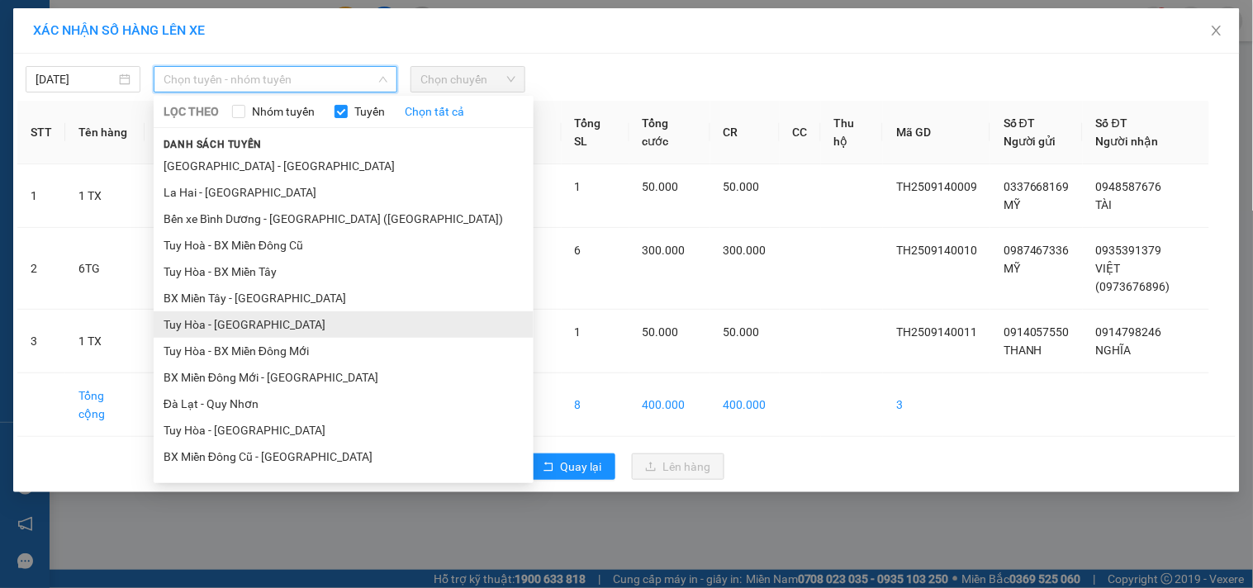
click at [238, 329] on li "Tuy Hòa - [GEOGRAPHIC_DATA]" at bounding box center [344, 324] width 380 height 26
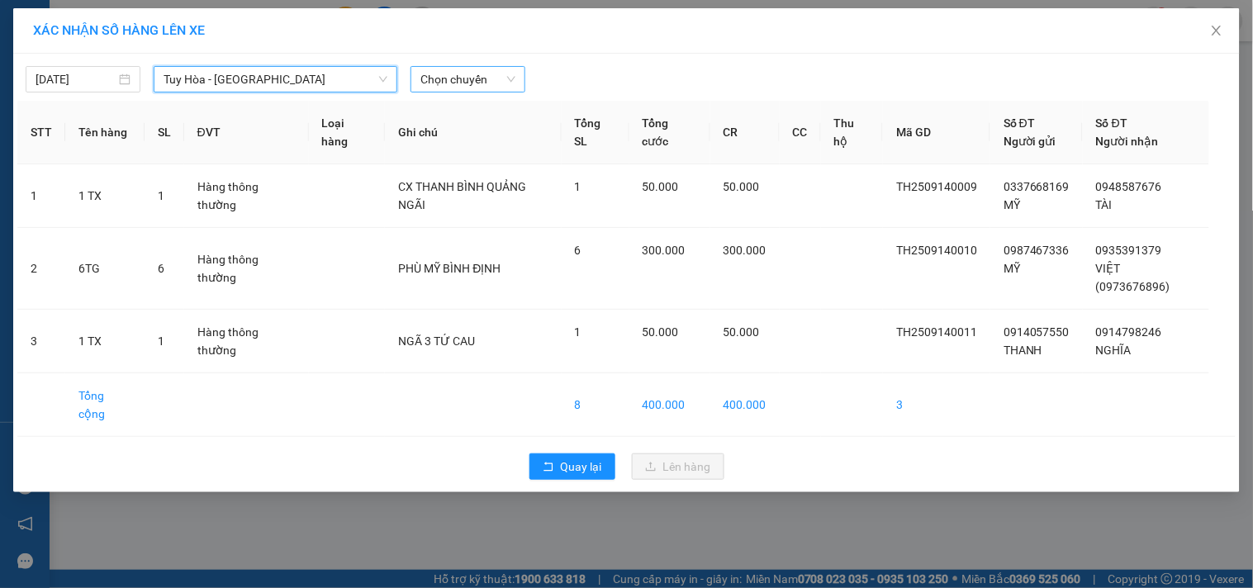
click at [442, 78] on span "Chọn chuyến" at bounding box center [468, 79] width 95 height 25
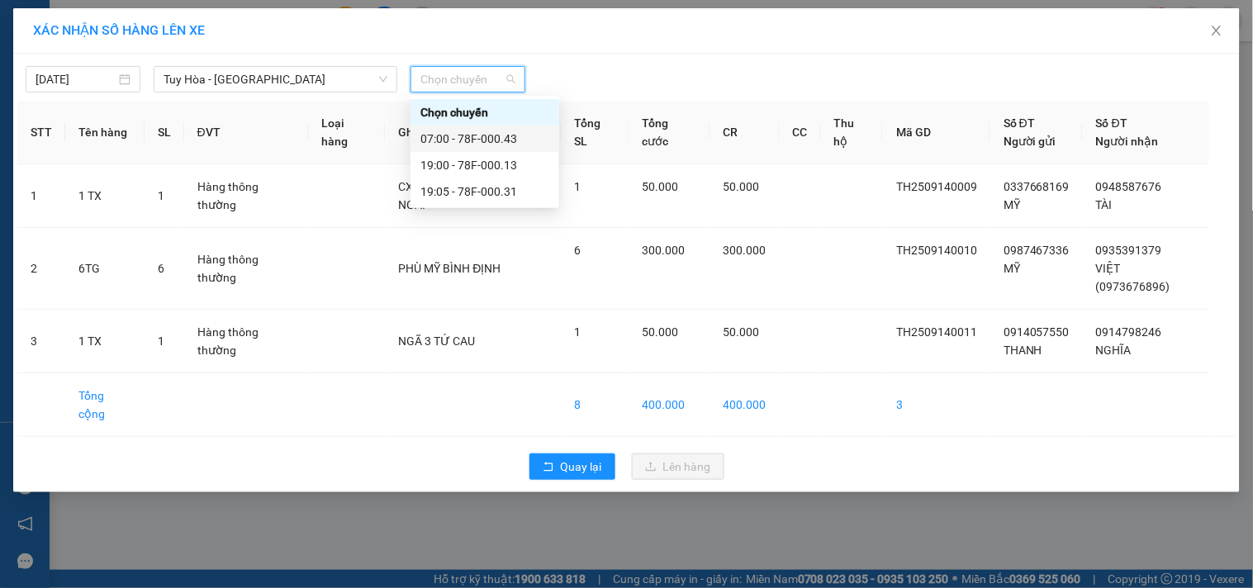
click at [499, 135] on div "07:00 - 78F-000.43" at bounding box center [485, 139] width 129 height 18
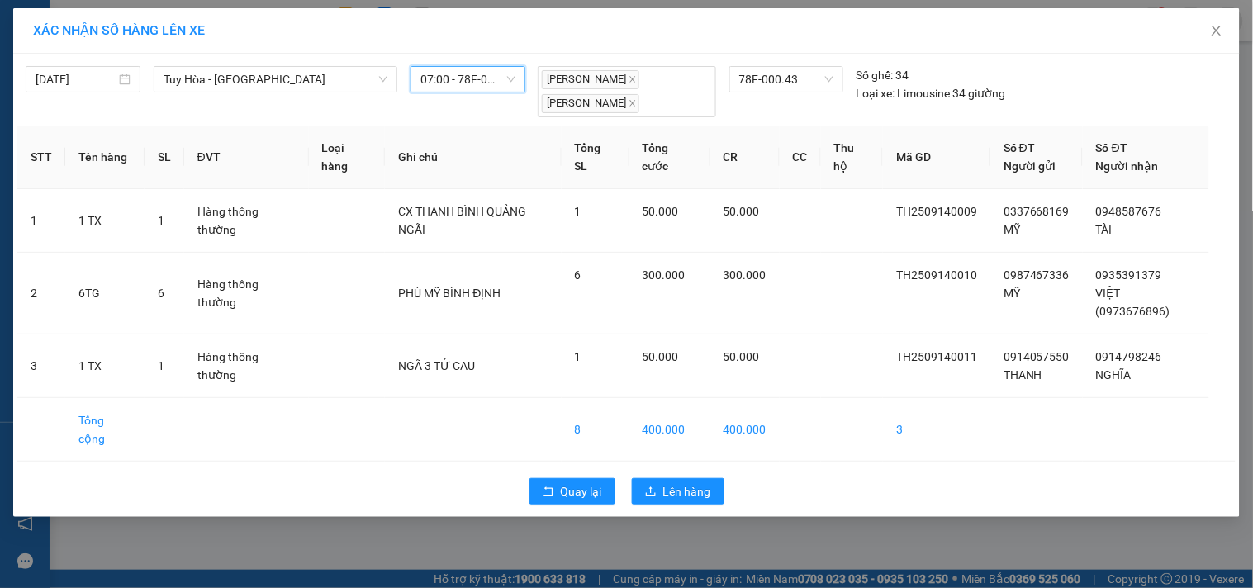
click at [730, 470] on div "Quay lại Lên hàng" at bounding box center [626, 491] width 1219 height 43
click at [696, 482] on span "Lên hàng" at bounding box center [687, 491] width 48 height 18
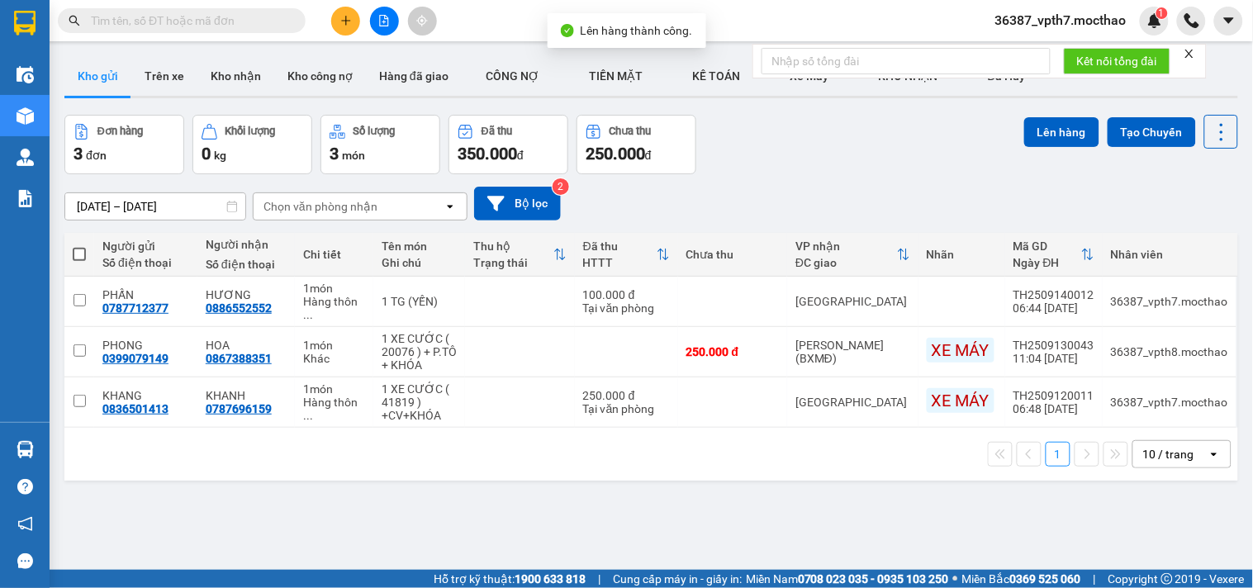
click at [655, 484] on div "ver 1.8.143 Kho gửi Trên xe Kho nhận Kho công nợ Hàng đã giao CÔNG NỢ TIỀN MĂ…" at bounding box center [651, 344] width 1187 height 588
click at [1153, 449] on div "10 / trang" at bounding box center [1170, 454] width 74 height 26
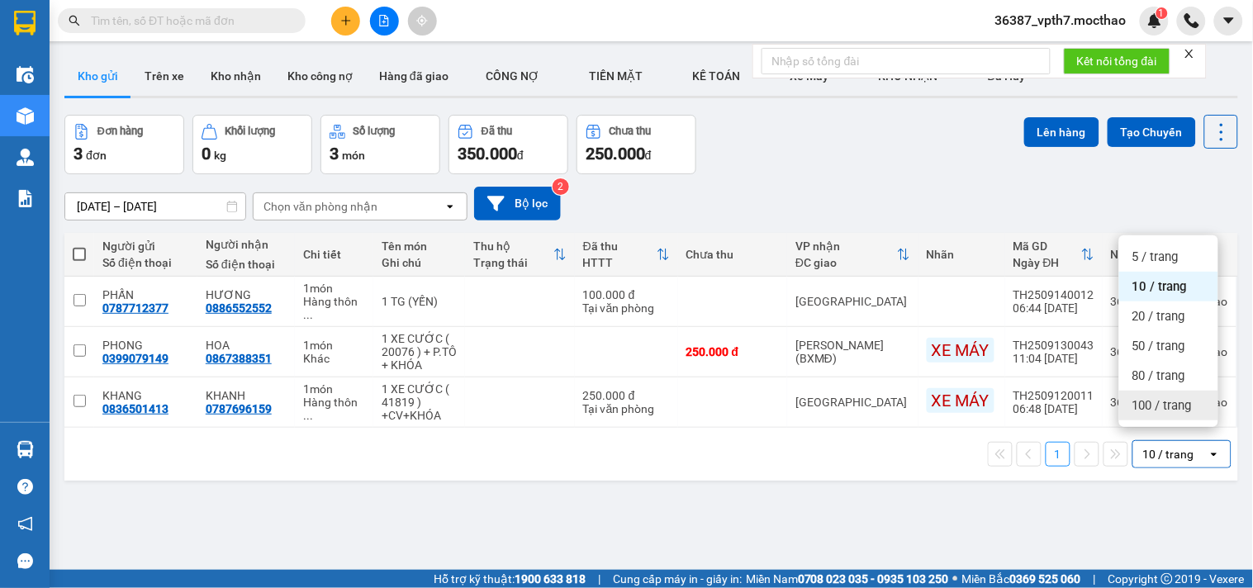
click at [1155, 400] on span "100 / trang" at bounding box center [1162, 405] width 59 height 17
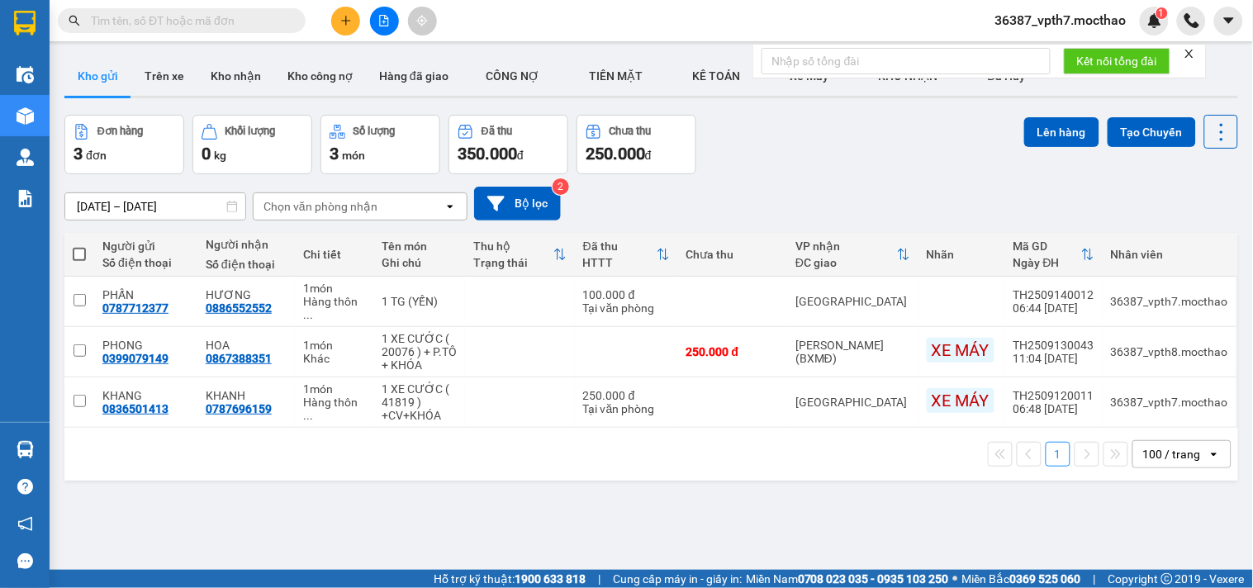
click at [358, 14] on button at bounding box center [345, 21] width 29 height 29
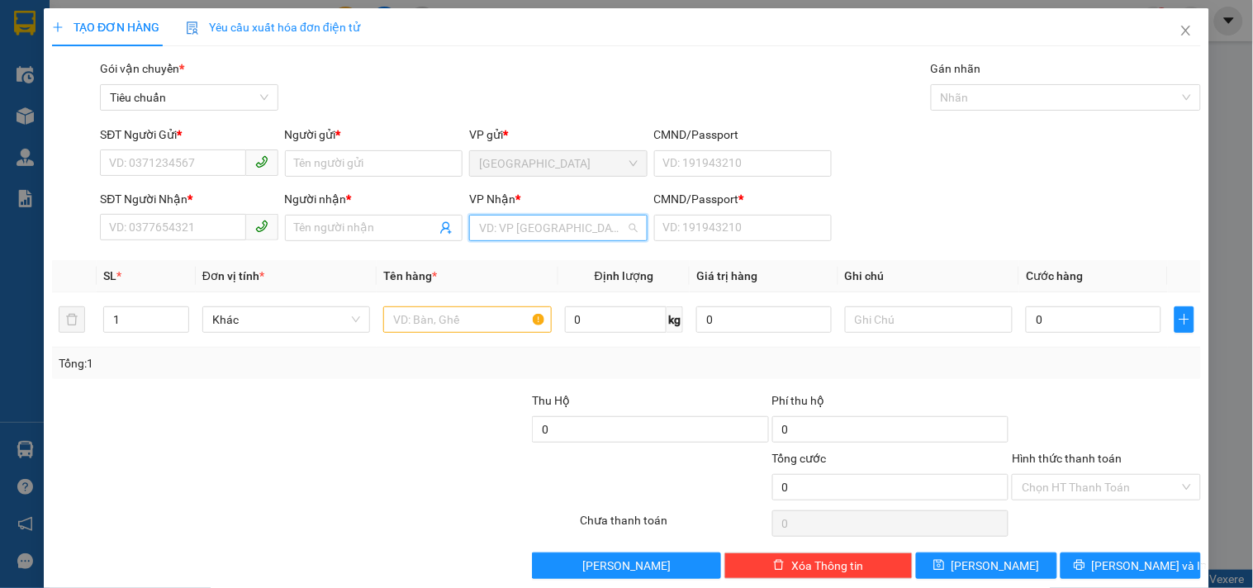
click at [573, 230] on input "search" at bounding box center [552, 228] width 146 height 25
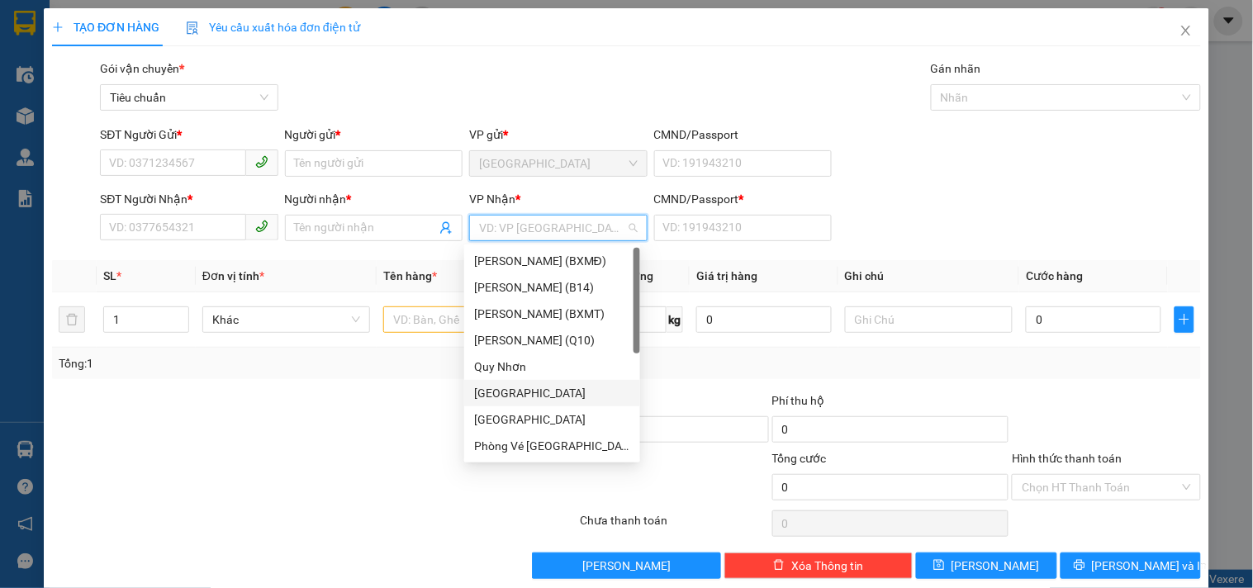
click at [506, 369] on div "Quy Nhơn" at bounding box center [552, 367] width 156 height 18
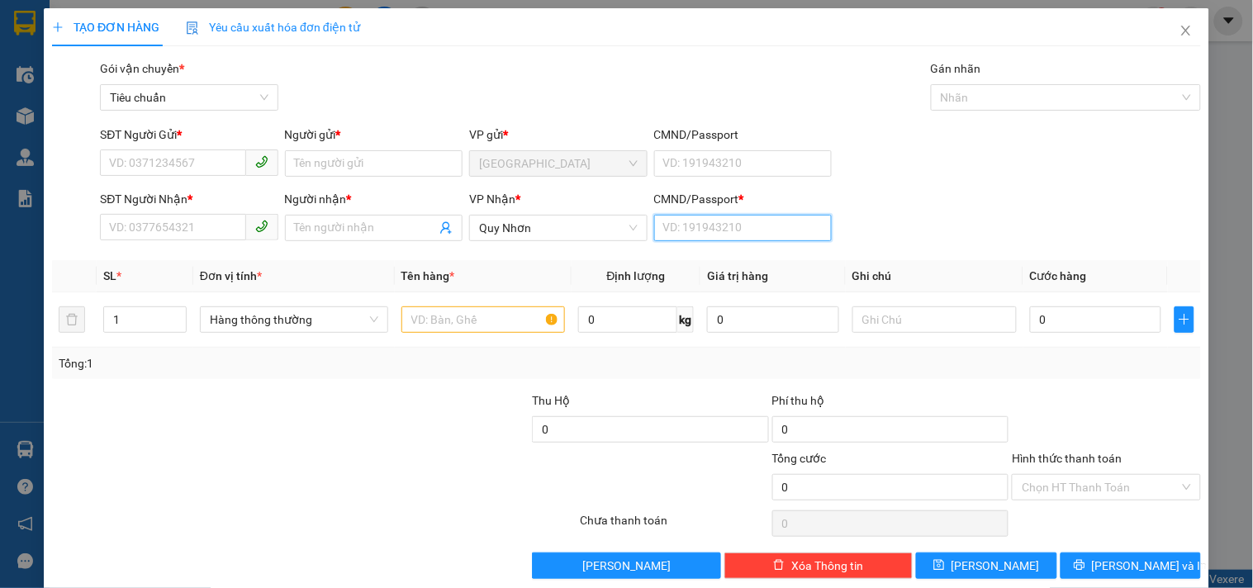
drag, startPoint x: 680, startPoint y: 217, endPoint x: 667, endPoint y: 233, distance: 20.5
click at [680, 218] on input "CMND/Passport *" at bounding box center [743, 228] width 178 height 26
type input "1"
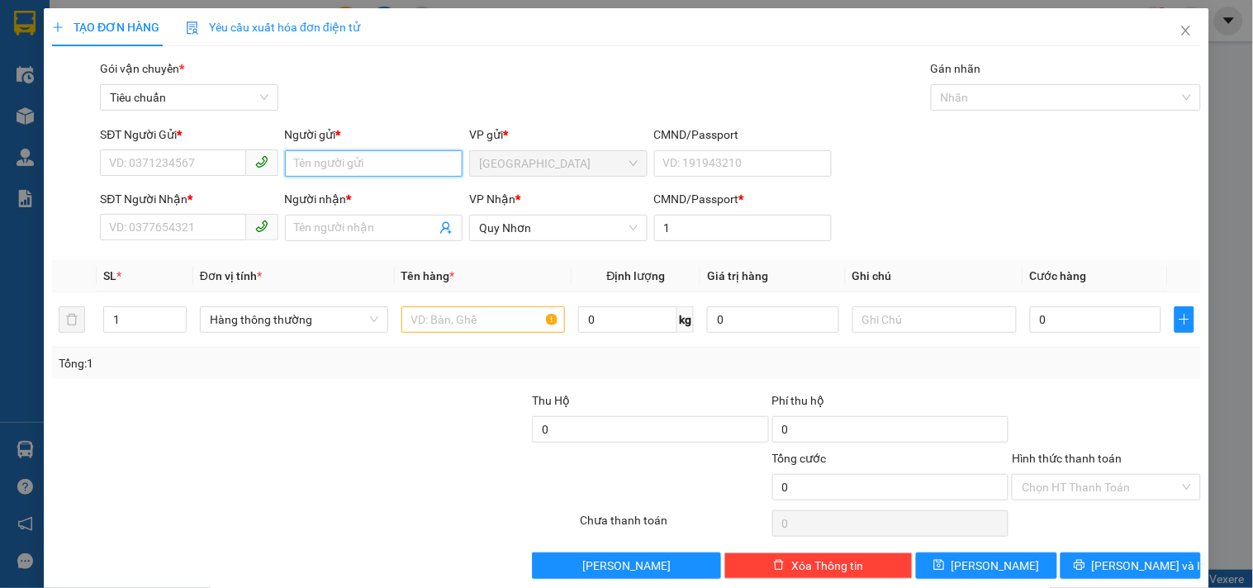
click at [401, 157] on input "Người gửi *" at bounding box center [374, 163] width 178 height 26
type input "3"
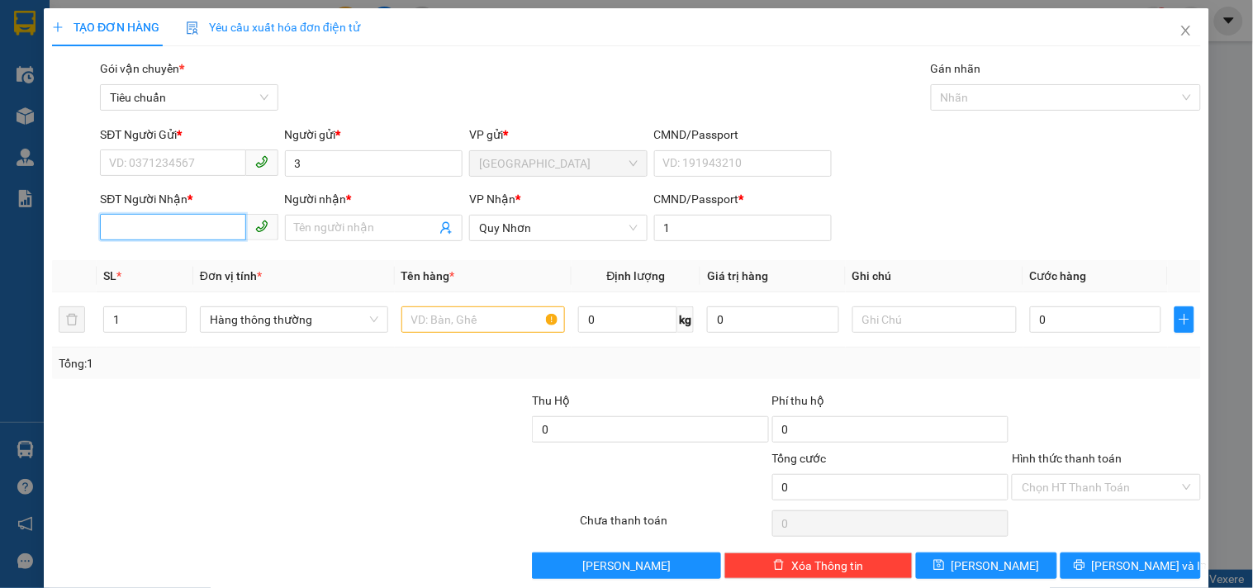
click at [217, 230] on input "SĐT Người Nhận *" at bounding box center [172, 227] width 145 height 26
click at [307, 226] on input "Người nhận *" at bounding box center [365, 228] width 141 height 18
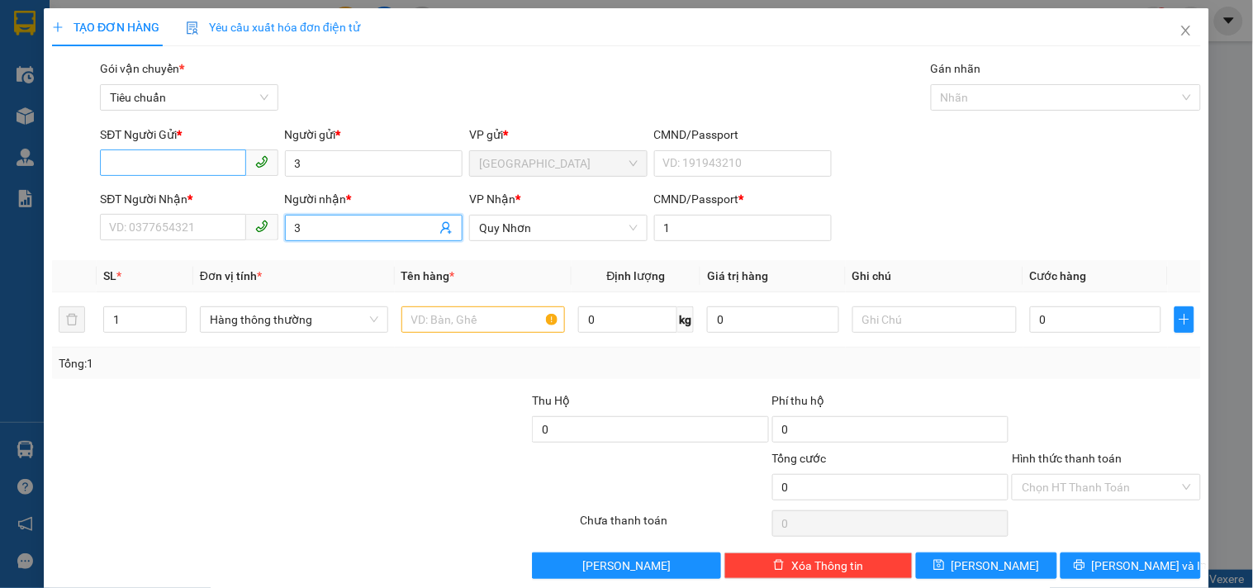
type input "3"
click at [166, 165] on input "SĐT Người Gửi *" at bounding box center [172, 163] width 145 height 26
click at [172, 168] on input "0348604472" at bounding box center [172, 163] width 145 height 26
type input "0348604472"
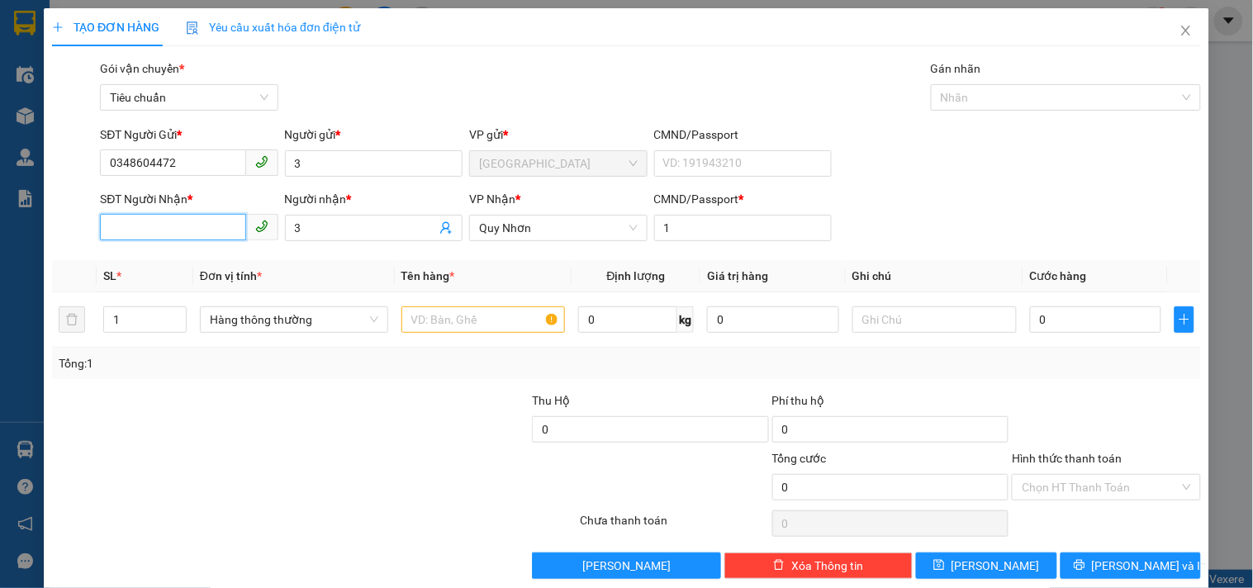
paste input "0348604472"
click at [170, 223] on input "SĐT Người Nhận *" at bounding box center [172, 227] width 145 height 26
type input "0348604472"
click at [419, 307] on input "text" at bounding box center [484, 320] width 164 height 26
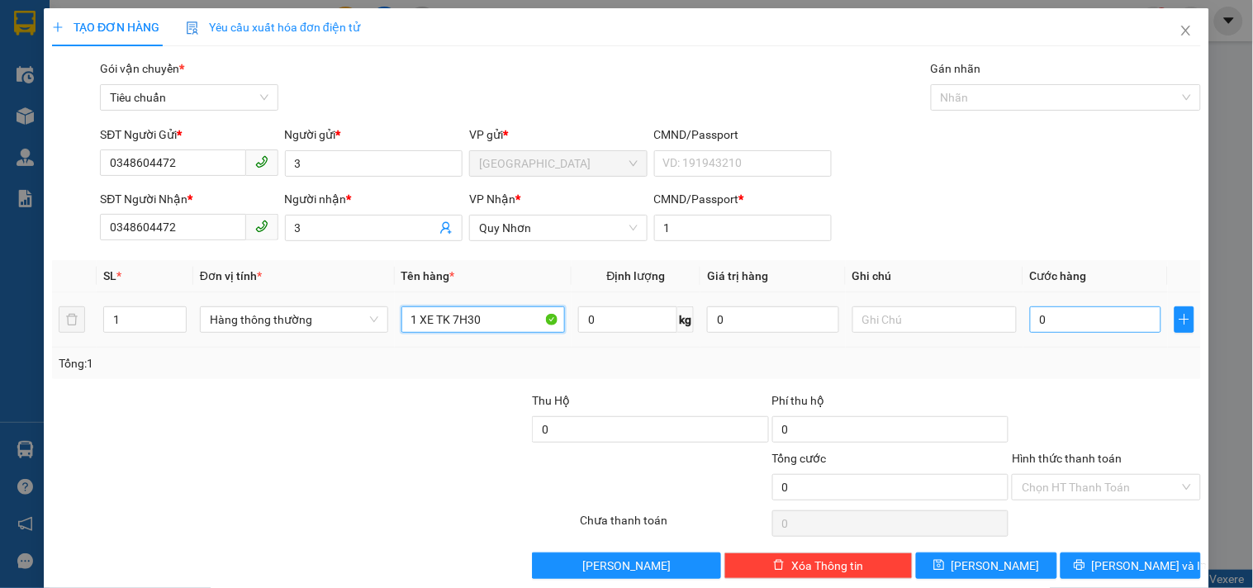
type input "1 XE TK 7H30"
type input "1"
type input "100"
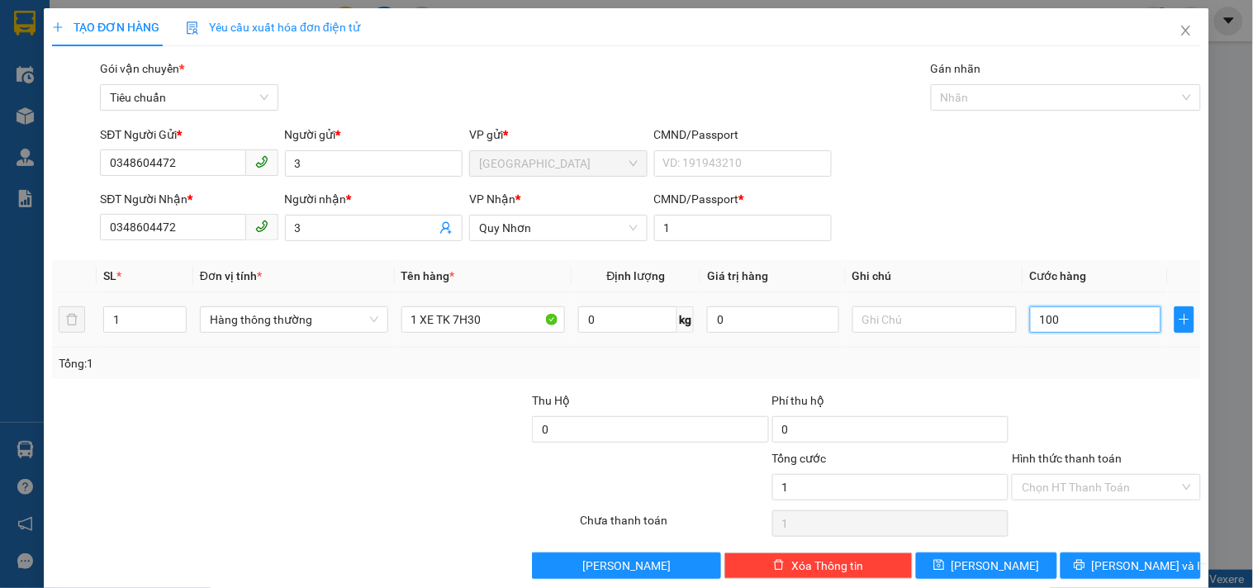
type input "100"
click at [1038, 334] on div "100" at bounding box center [1096, 319] width 132 height 33
type input "100.000"
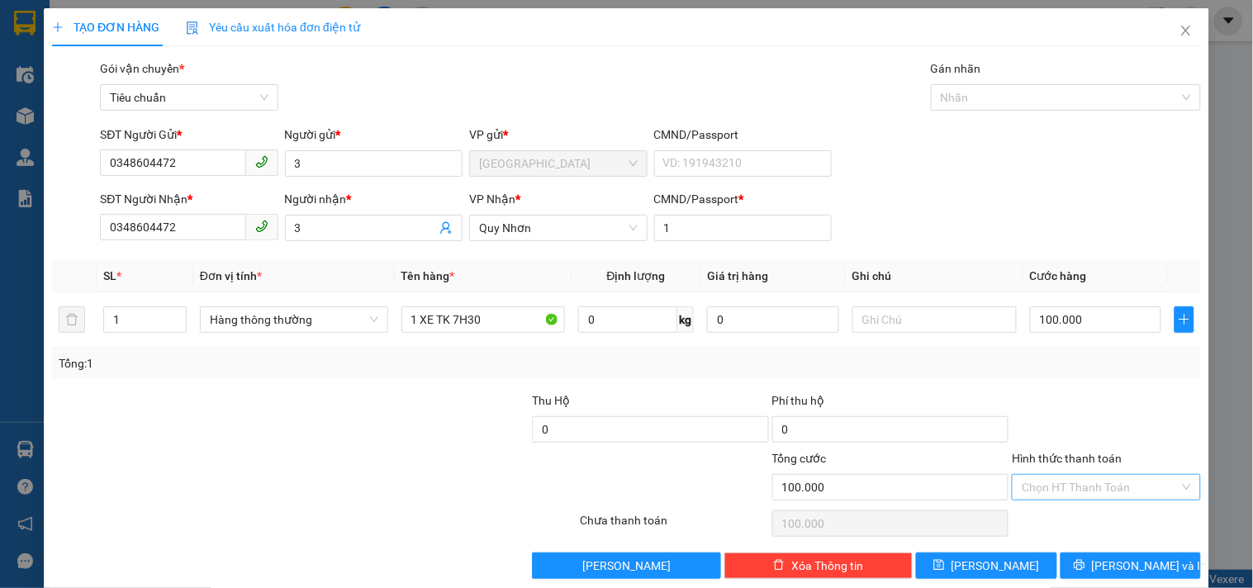
click at [1107, 489] on input "Hình thức thanh toán" at bounding box center [1100, 487] width 157 height 25
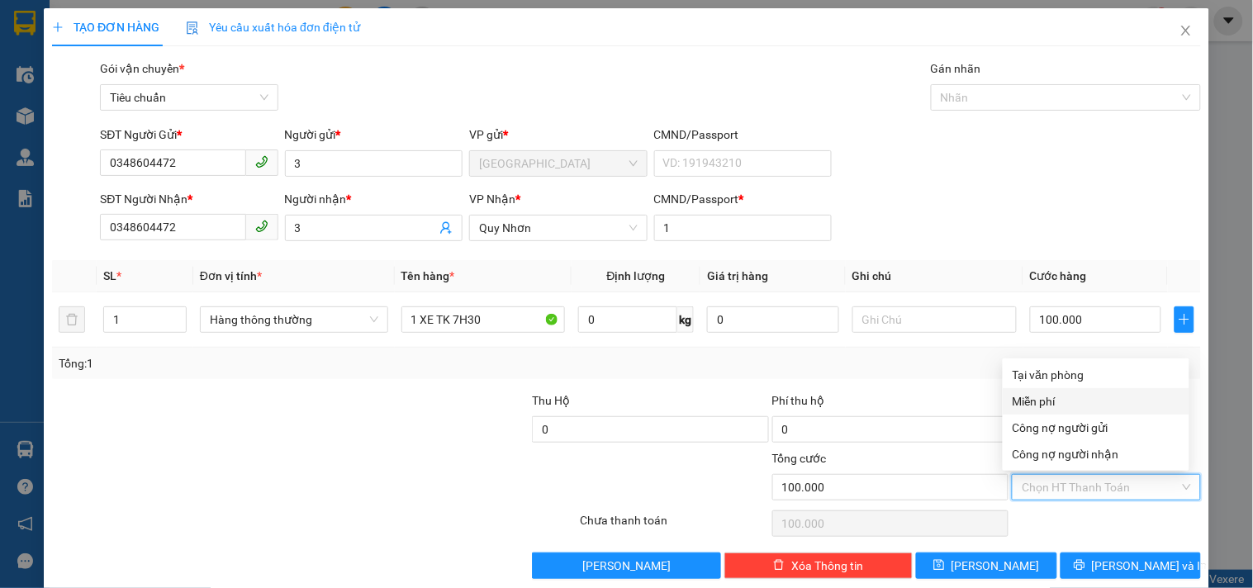
click at [1056, 373] on div "Tại văn phòng" at bounding box center [1096, 375] width 167 height 18
type input "0"
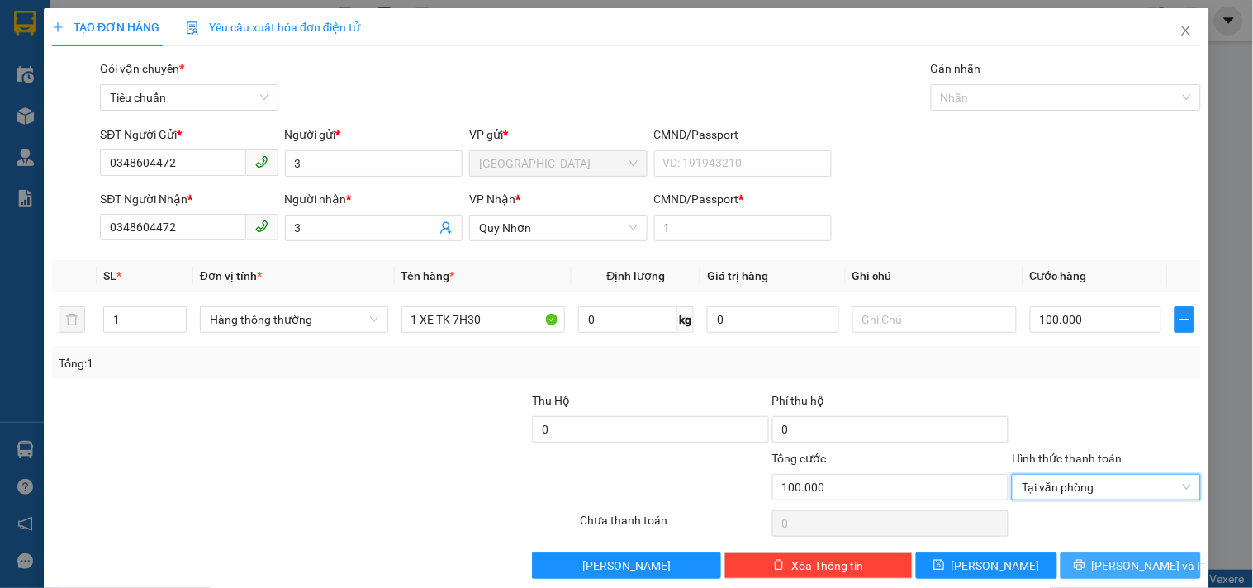
click at [1120, 557] on span "Lưu và In" at bounding box center [1150, 566] width 116 height 18
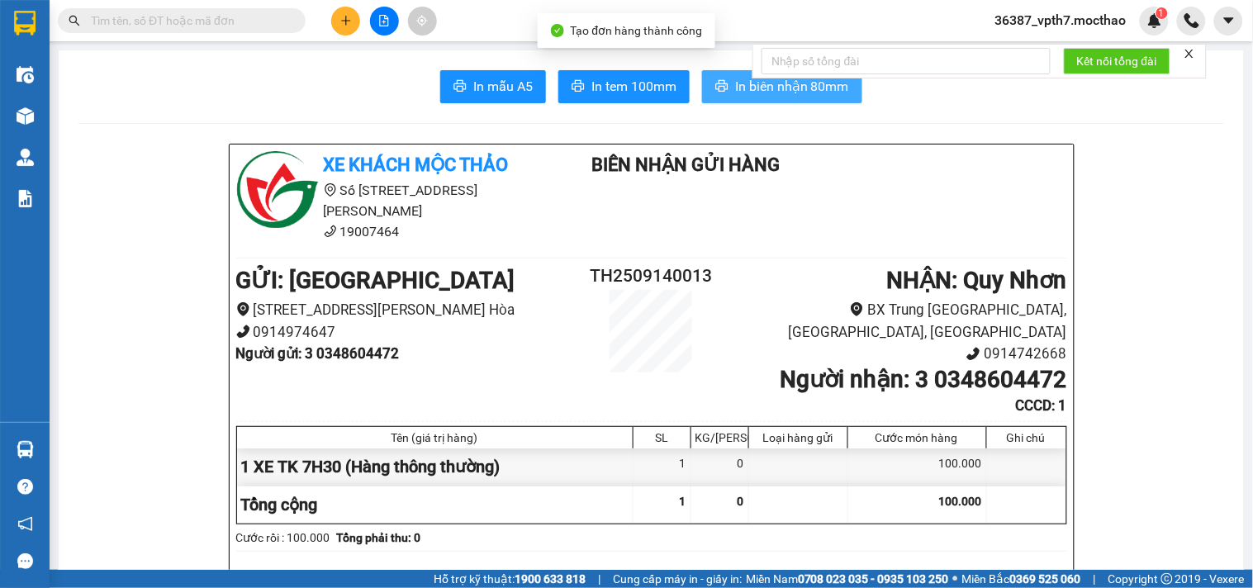
click at [735, 88] on span "In biên nhận 80mm" at bounding box center [792, 86] width 114 height 21
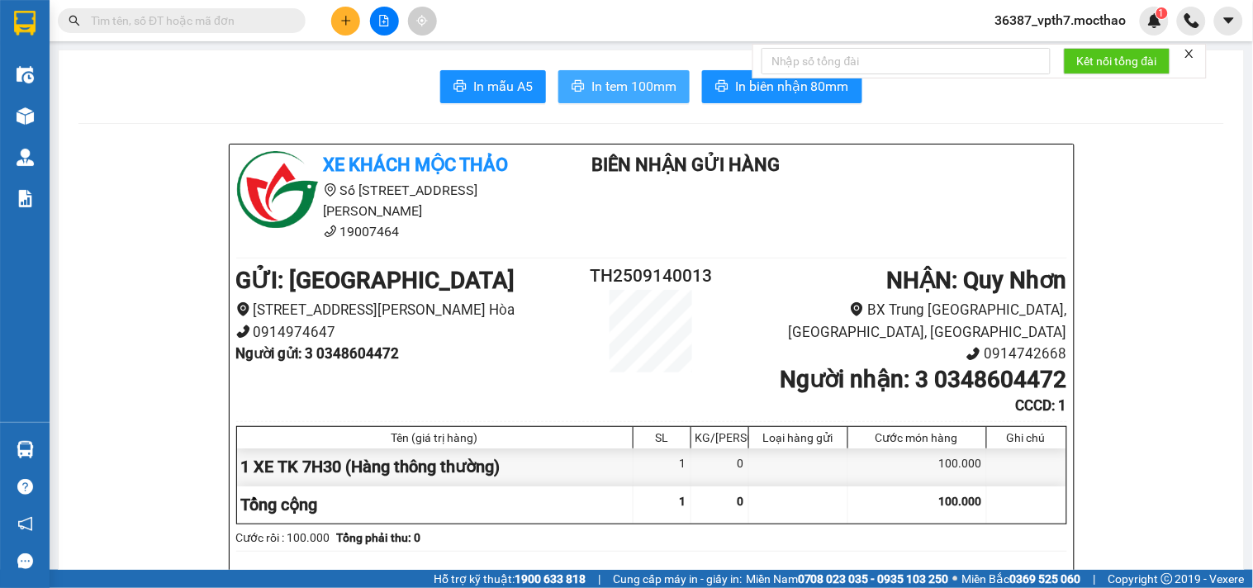
click at [626, 83] on span "In tem 100mm" at bounding box center [634, 86] width 85 height 21
click at [361, 17] on div at bounding box center [384, 21] width 124 height 29
click at [355, 27] on button at bounding box center [345, 21] width 29 height 29
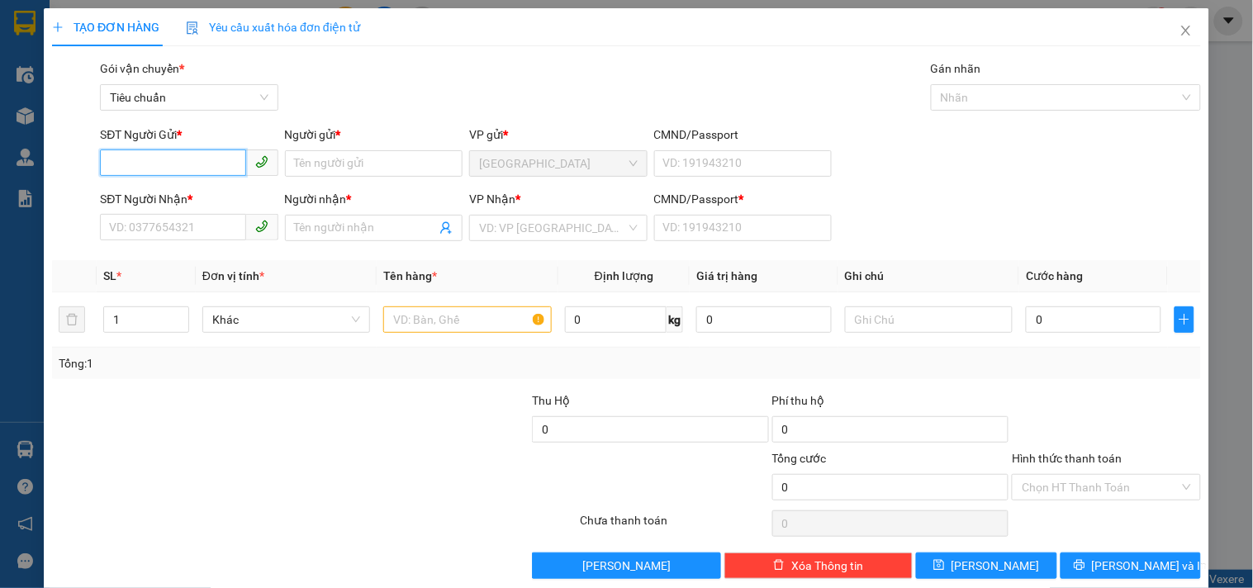
drag, startPoint x: 226, startPoint y: 160, endPoint x: 269, endPoint y: 127, distance: 54.2
click at [226, 159] on input "SĐT Người Gửi *" at bounding box center [172, 163] width 145 height 26
type input "0399787774"
click at [327, 170] on input "Người gửi *" at bounding box center [374, 163] width 178 height 26
type input "D"
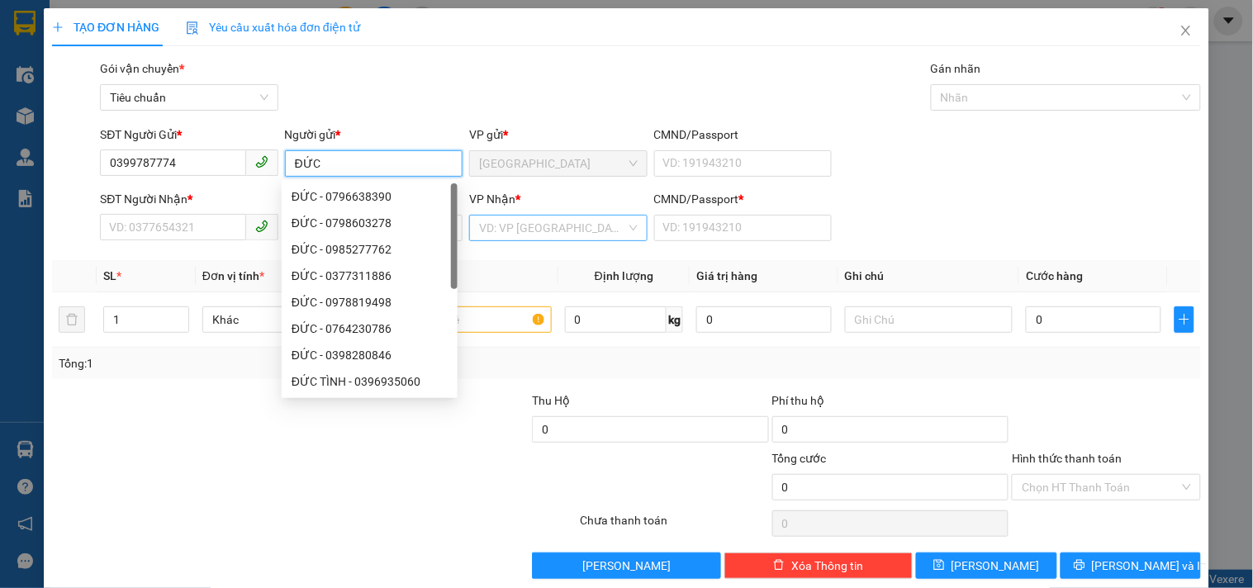
type input "ĐỨC"
click at [543, 240] on div "VP Nhận * VD: VP Sài Gòn" at bounding box center [558, 219] width 178 height 58
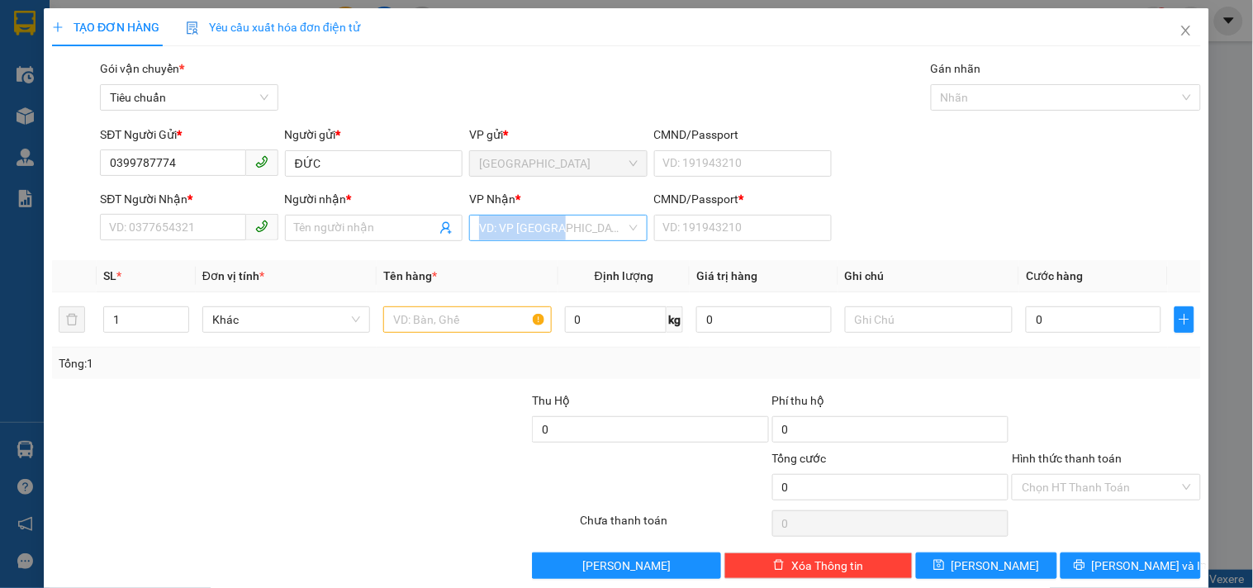
click at [546, 234] on input "search" at bounding box center [552, 228] width 146 height 25
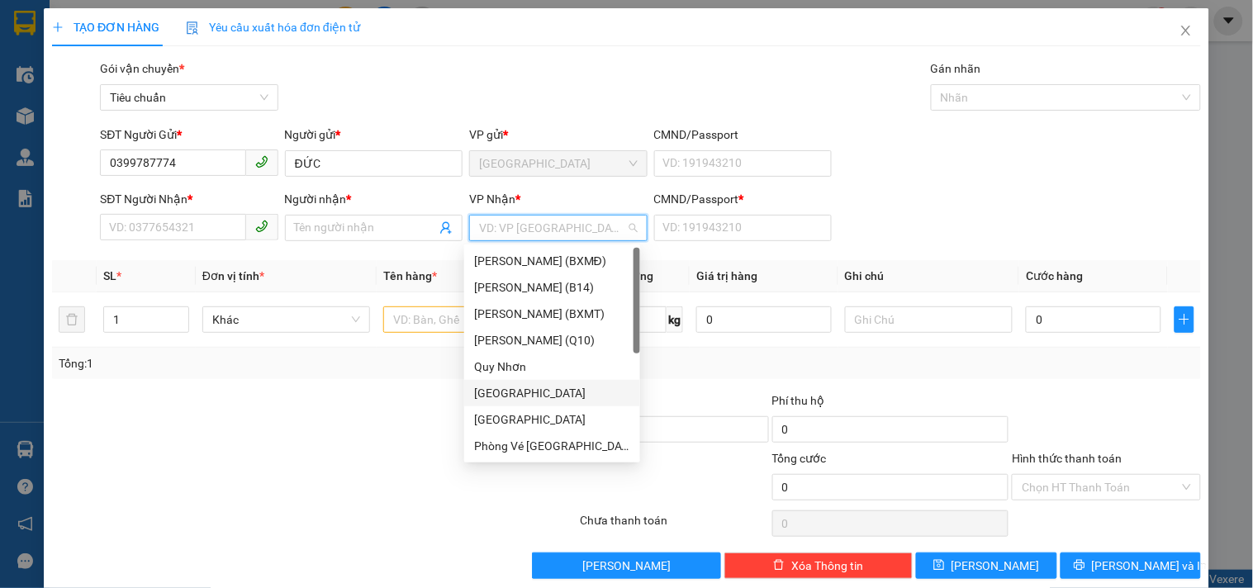
click at [509, 368] on div "Quy Nhơn" at bounding box center [552, 367] width 156 height 18
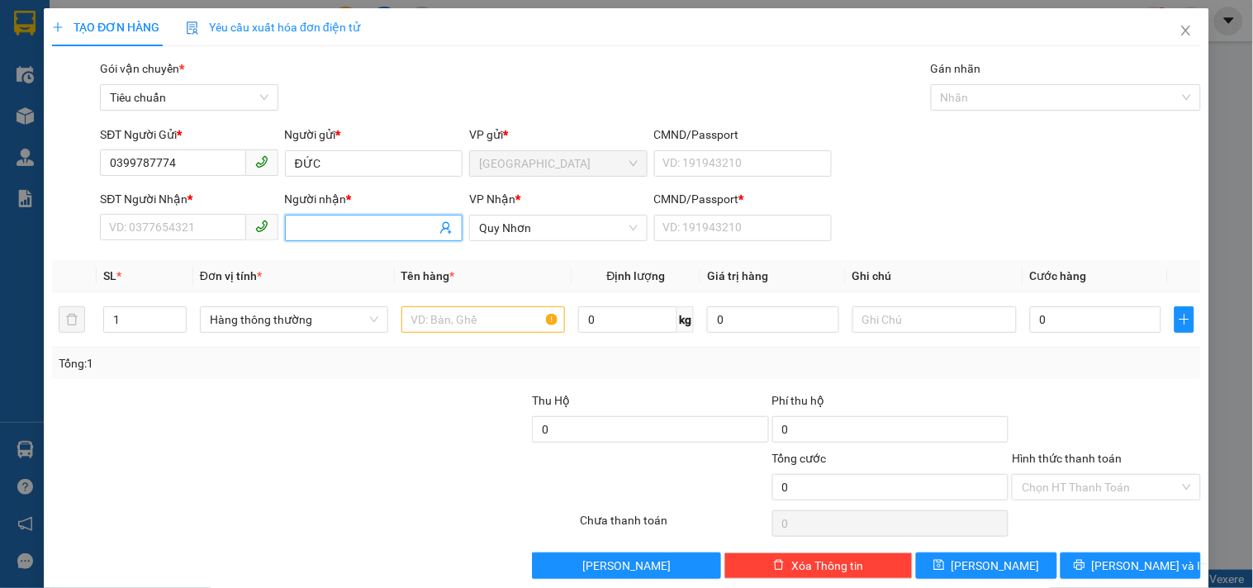
click at [342, 225] on input "Người nhận *" at bounding box center [365, 228] width 141 height 18
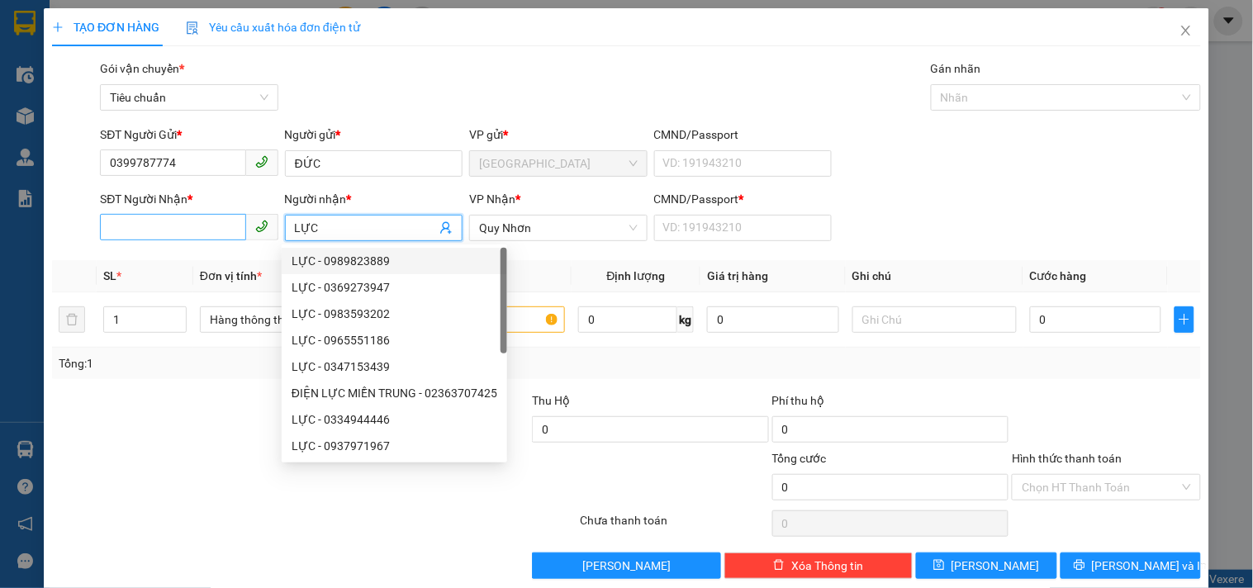
type input "LỰC"
click at [227, 226] on input "SĐT Người Nhận *" at bounding box center [172, 227] width 145 height 26
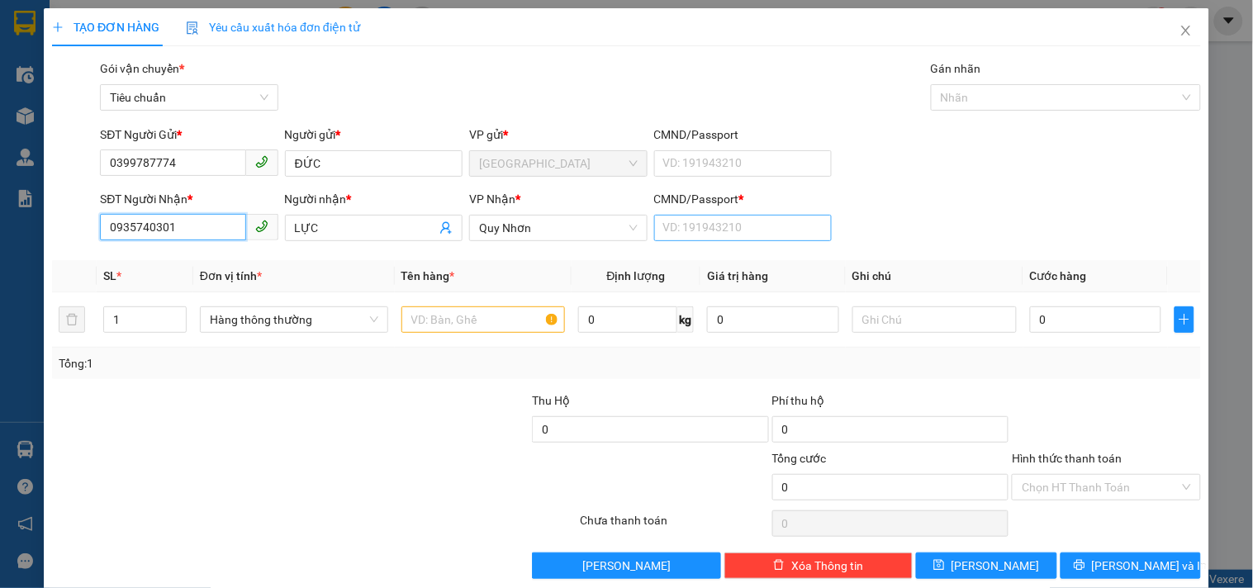
type input "0935740301"
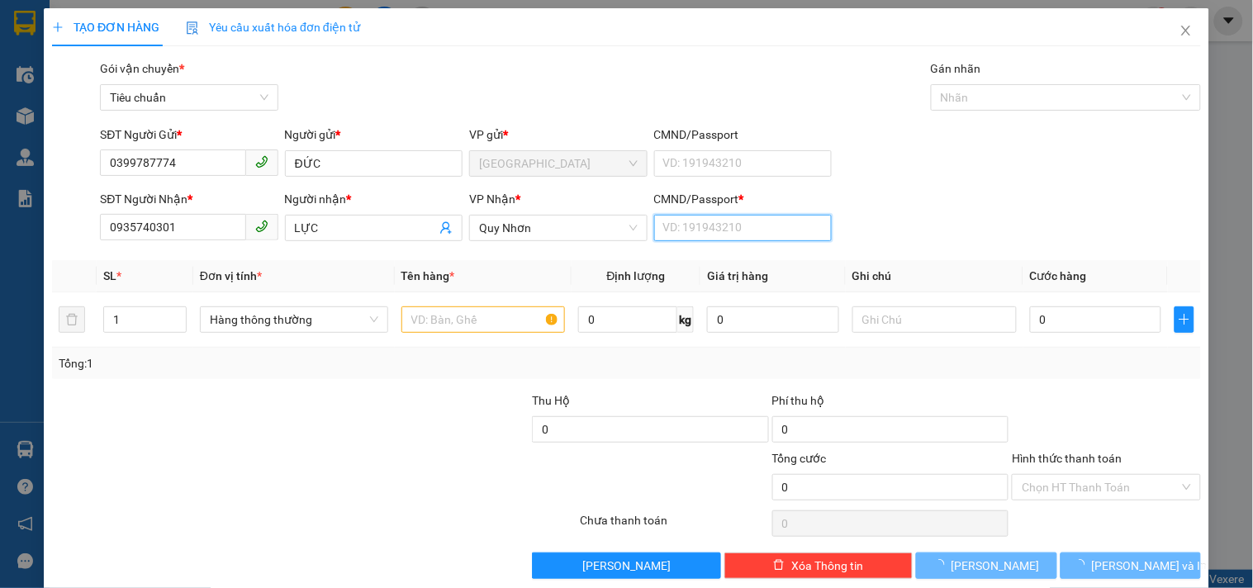
click at [724, 229] on input "CMND/Passport *" at bounding box center [743, 228] width 178 height 26
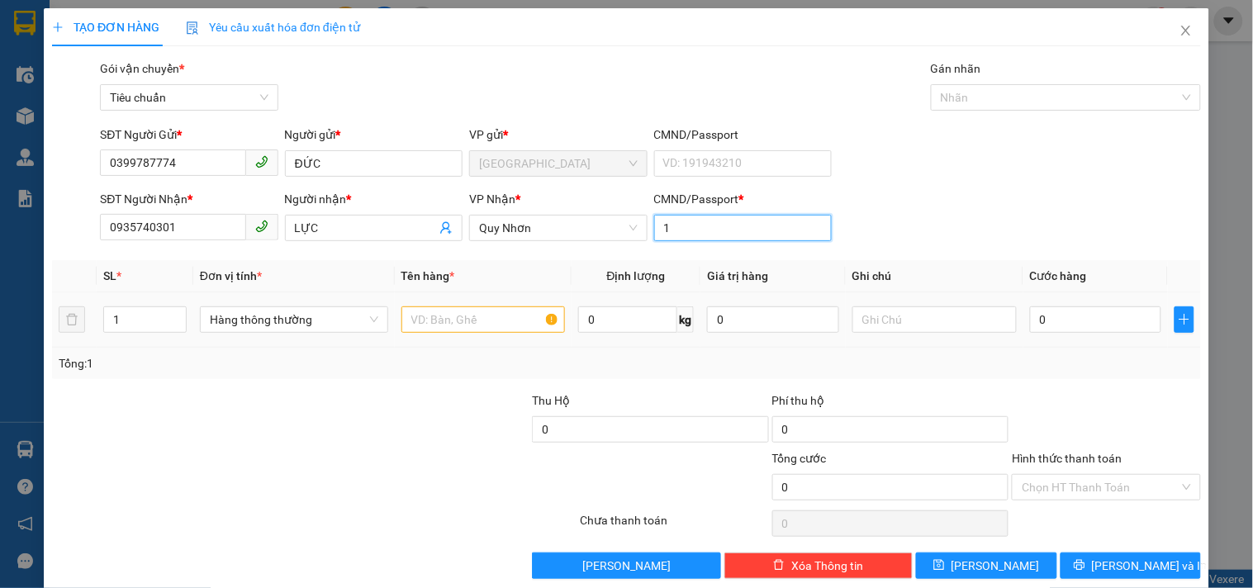
type input "1"
click at [463, 331] on input "text" at bounding box center [484, 320] width 164 height 26
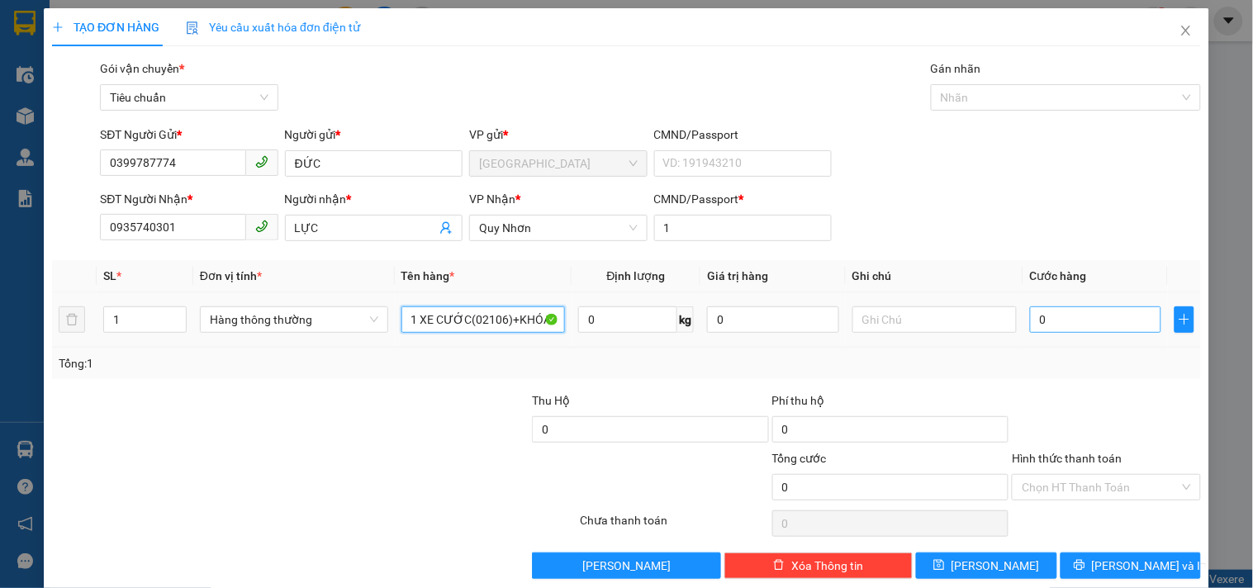
type input "1 XE CƯỚC(02106)+KHÓA"
type input "1"
type input "10"
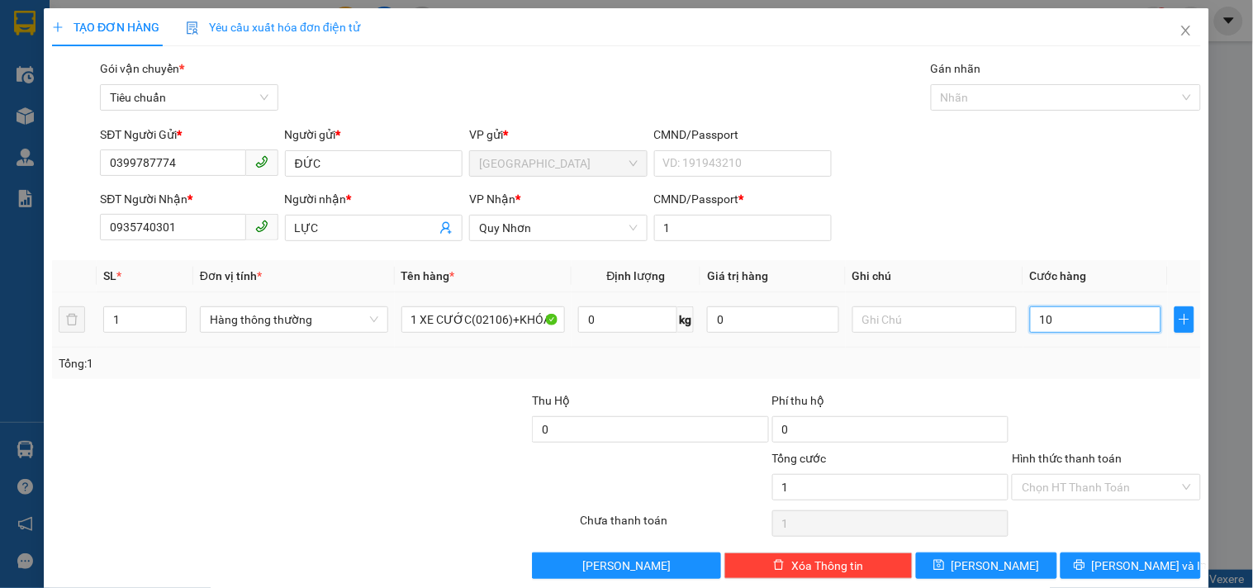
type input "10"
type input "100"
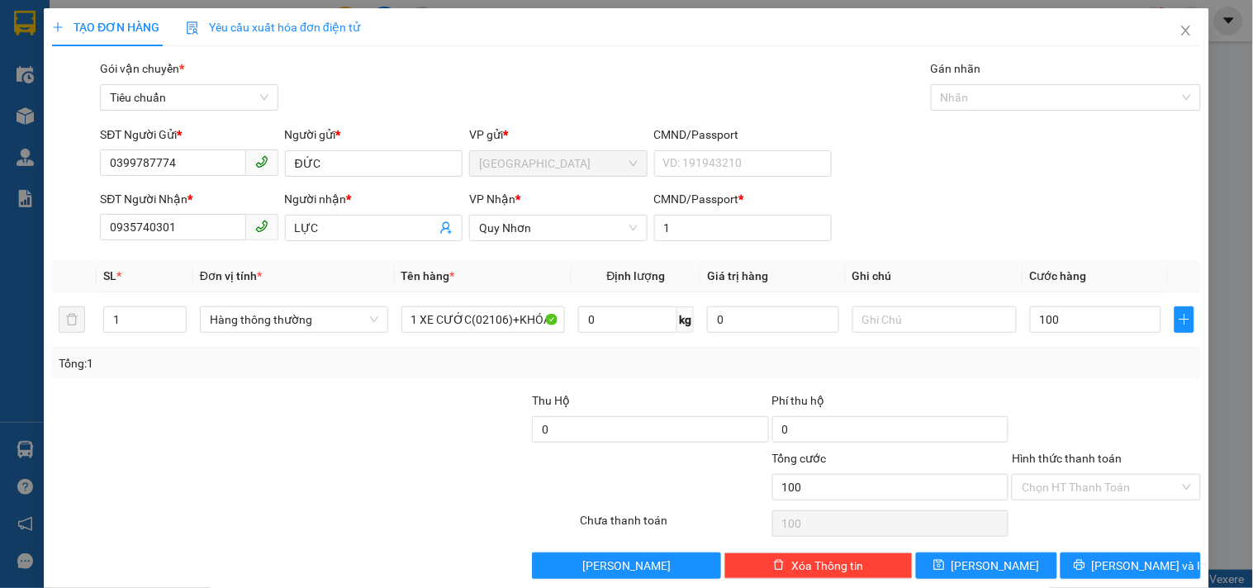
type input "100.000"
click at [1078, 369] on div "Tổng: 1" at bounding box center [626, 363] width 1149 height 31
click at [1103, 492] on input "Hình thức thanh toán" at bounding box center [1100, 487] width 157 height 25
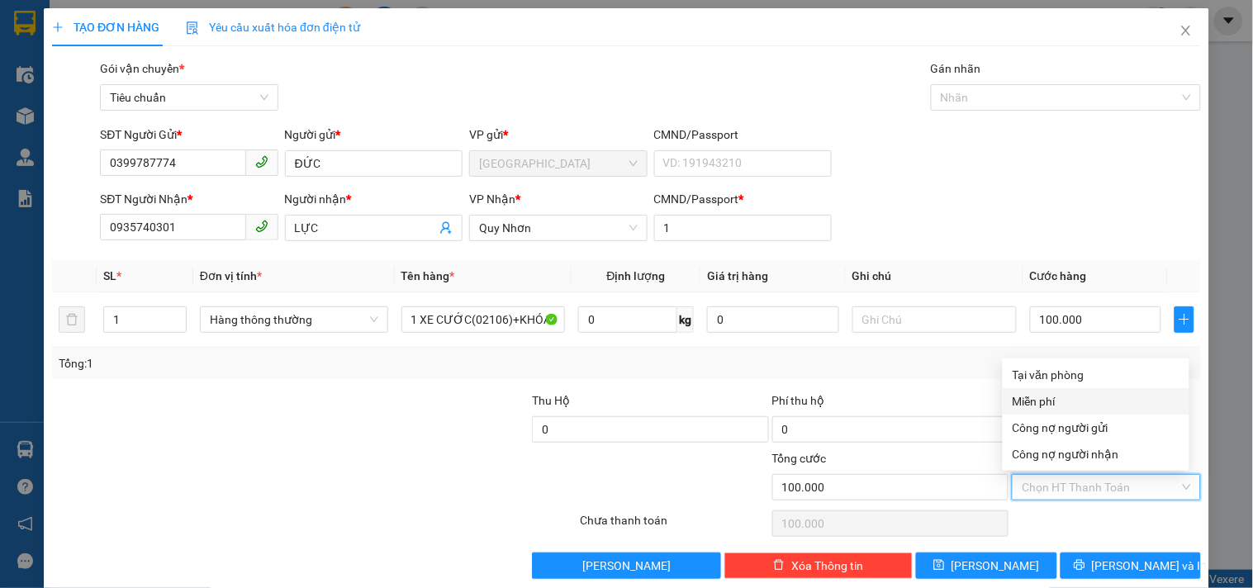
click at [1062, 383] on div "Tại văn phòng" at bounding box center [1096, 375] width 167 height 18
type input "0"
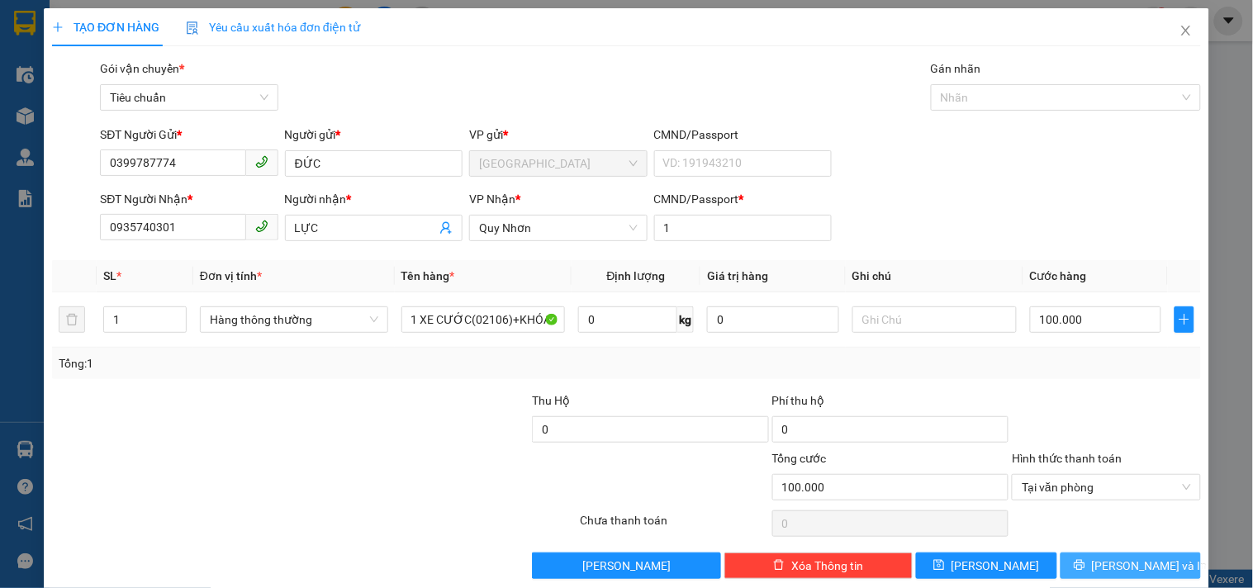
click at [1103, 558] on button "Lưu và In" at bounding box center [1131, 566] width 140 height 26
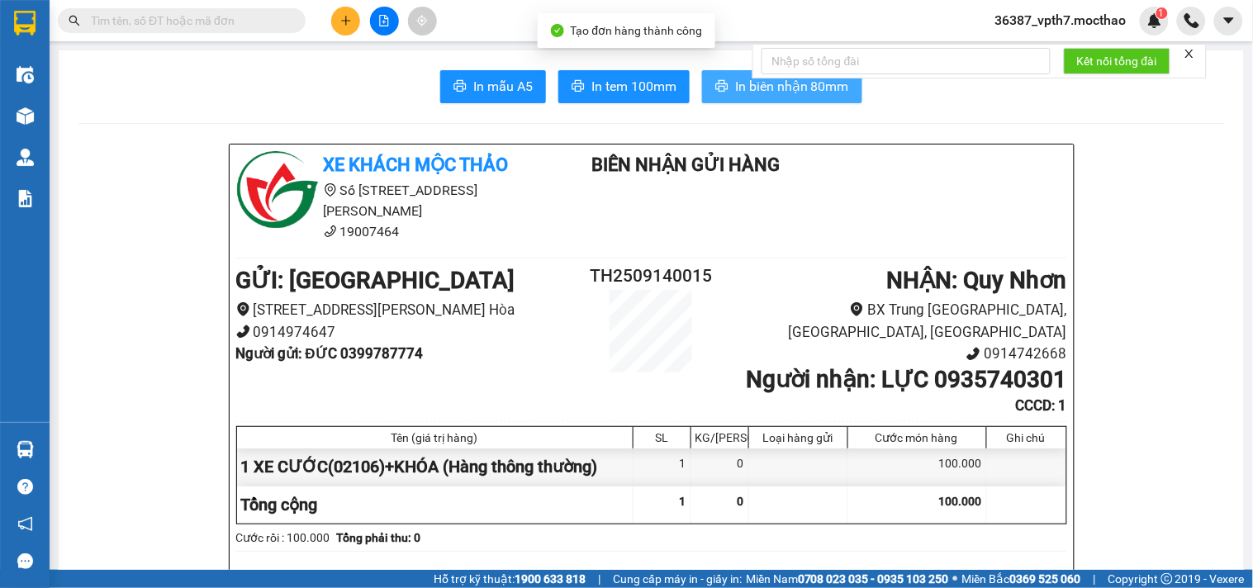
click at [735, 79] on span "In biên nhận 80mm" at bounding box center [792, 86] width 114 height 21
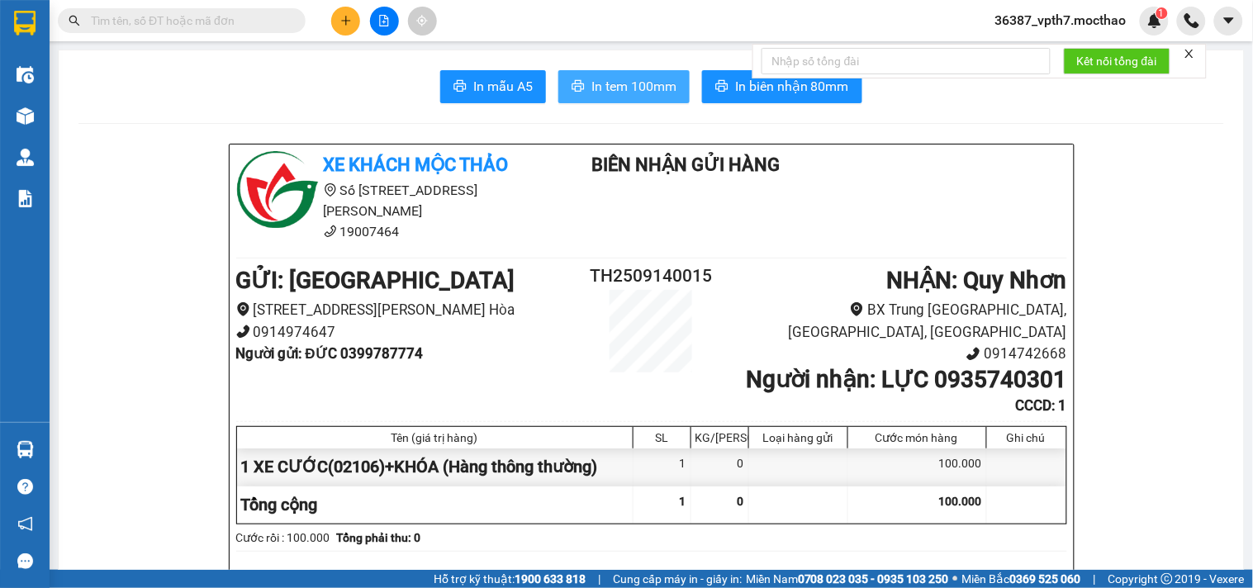
click at [612, 91] on span "In tem 100mm" at bounding box center [634, 86] width 85 height 21
click at [243, 23] on input "text" at bounding box center [188, 21] width 195 height 18
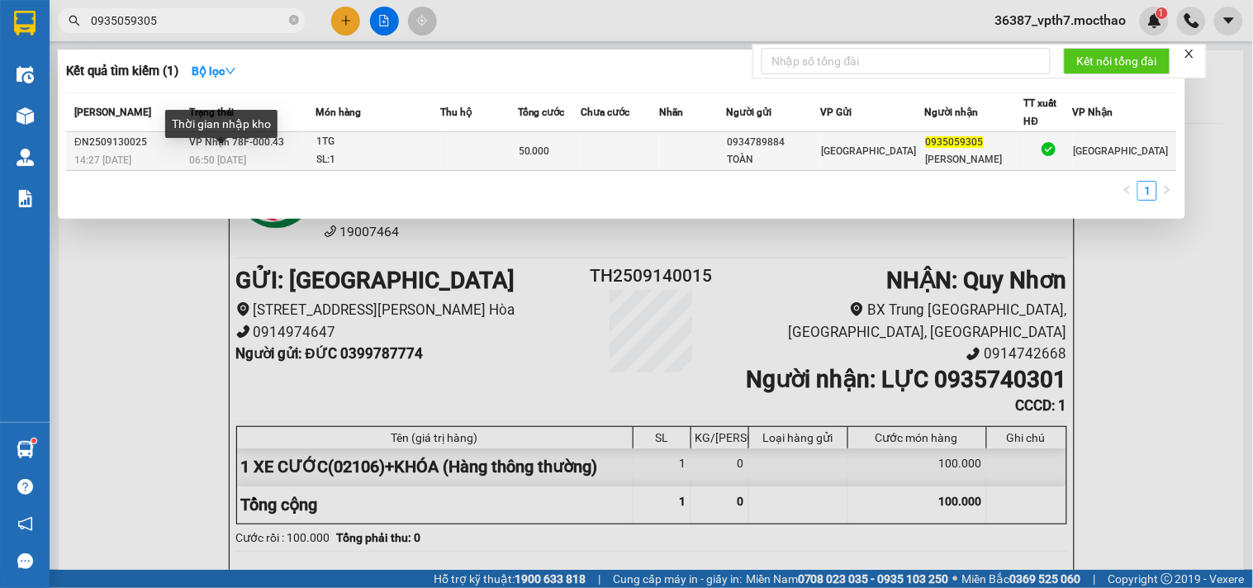
type input "0935059305"
click at [233, 154] on span "06:50 - 14/09" at bounding box center [218, 160] width 57 height 12
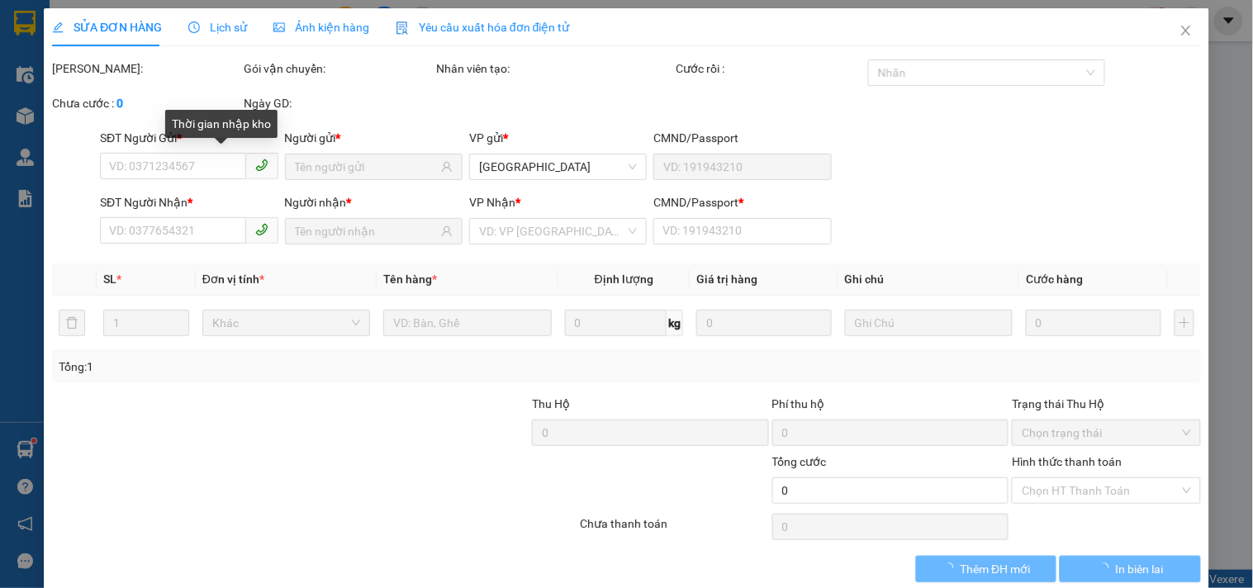
type input "0934789884"
type input "TOÀN"
type input "0935059305"
type input "KIM CHI"
type input "0"
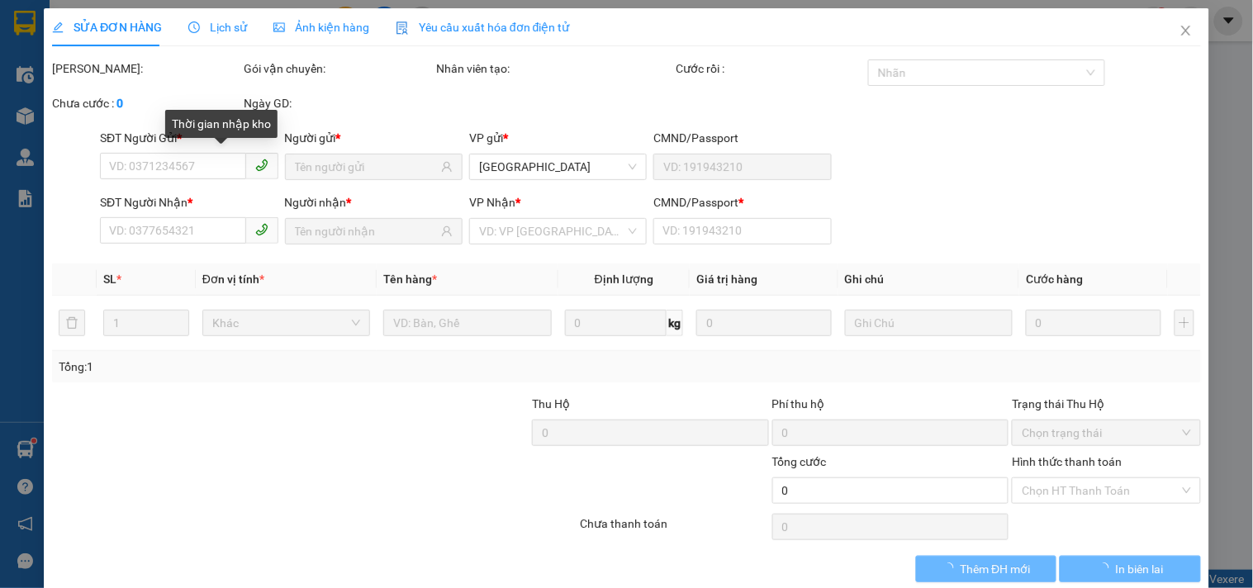
type input "50.000"
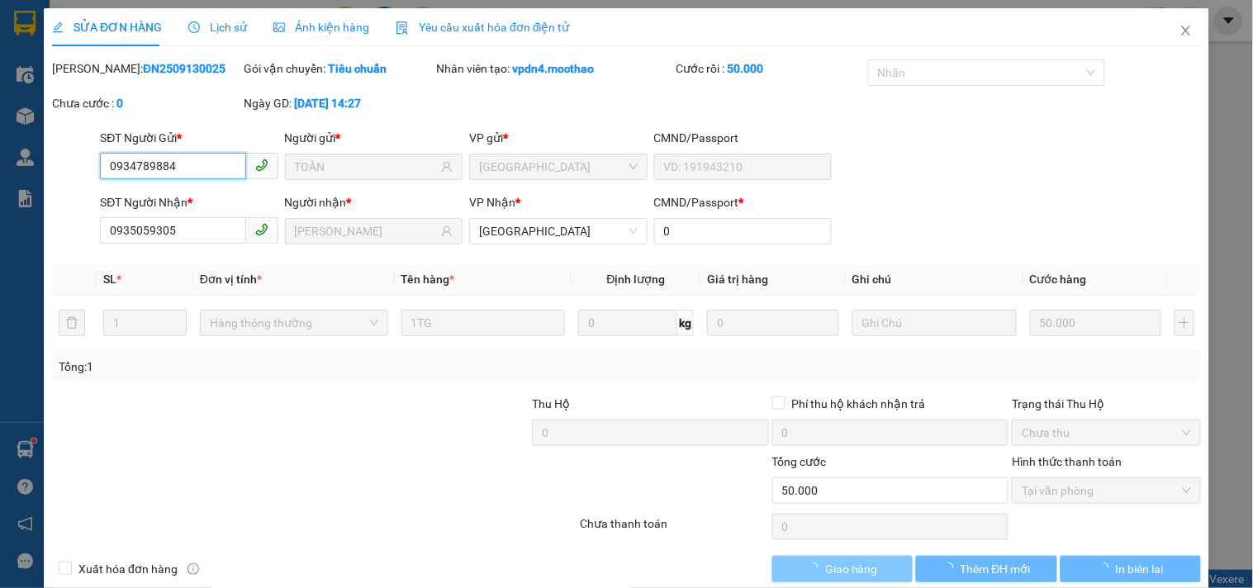
checkbox input "true"
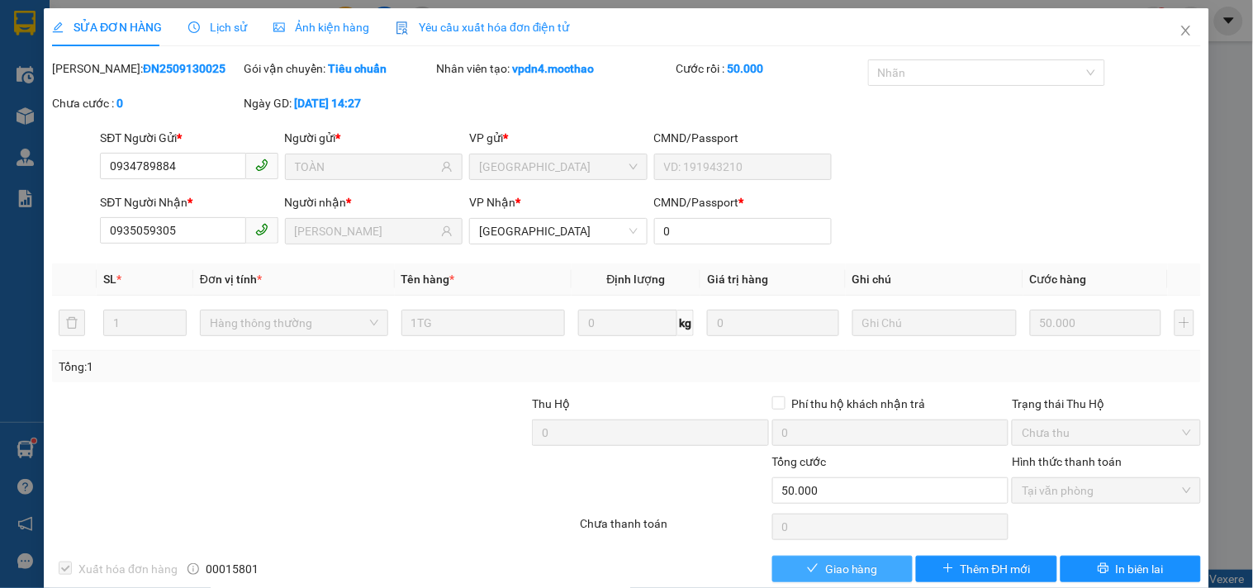
click at [846, 567] on span "Giao hàng" at bounding box center [851, 569] width 53 height 18
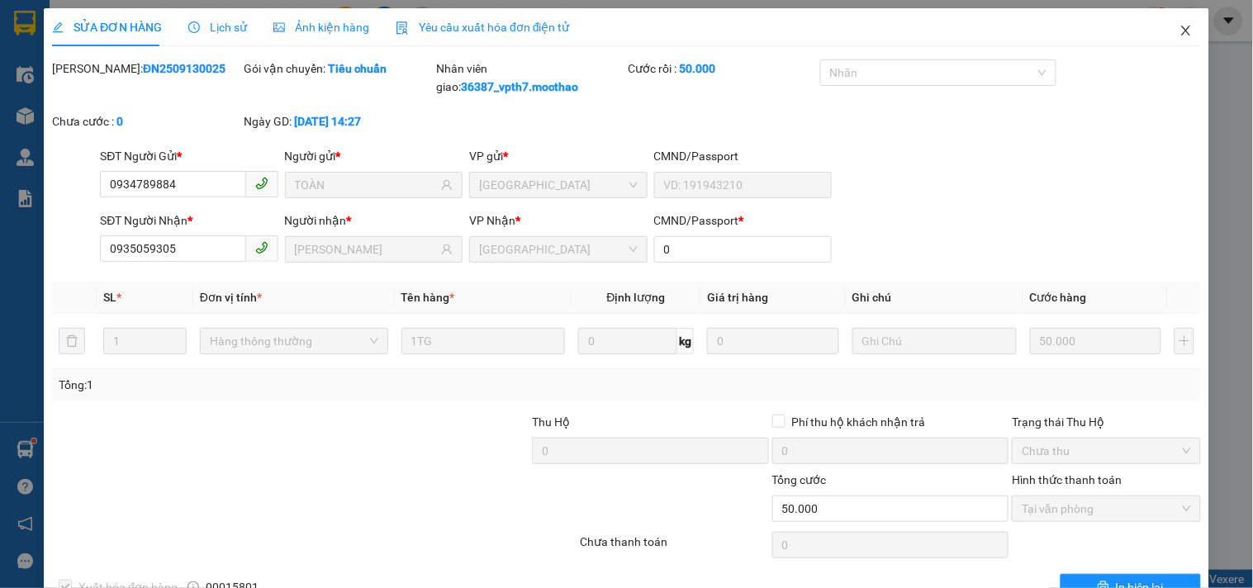
drag, startPoint x: 1163, startPoint y: 29, endPoint x: 1153, endPoint y: 51, distance: 24.8
click at [1168, 33] on span "Close" at bounding box center [1186, 31] width 46 height 46
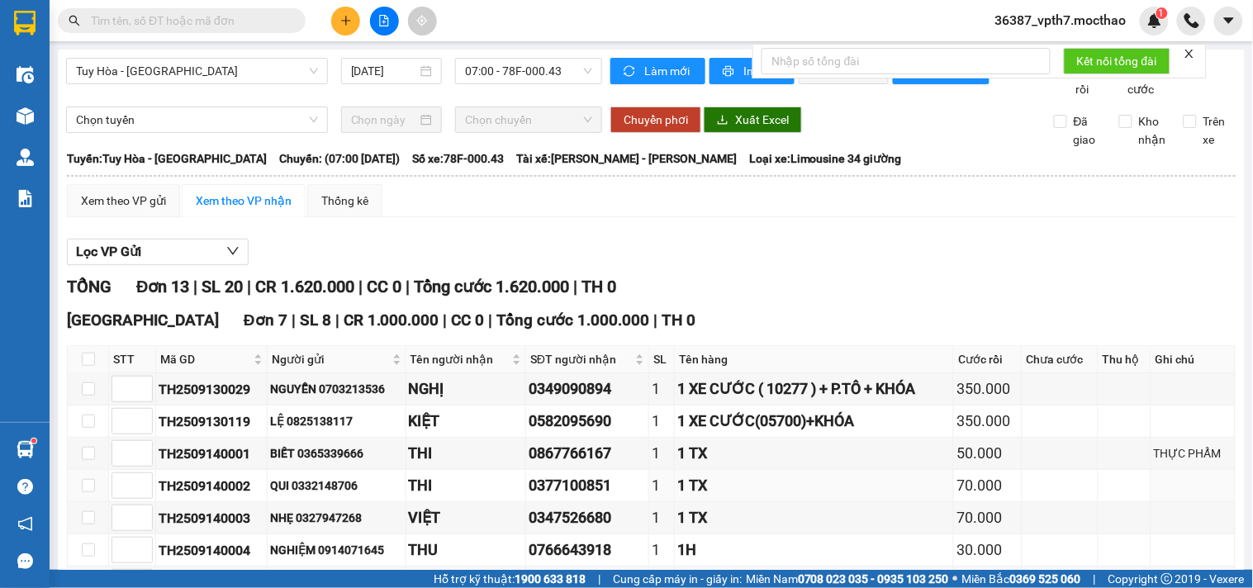
scroll to position [454, 0]
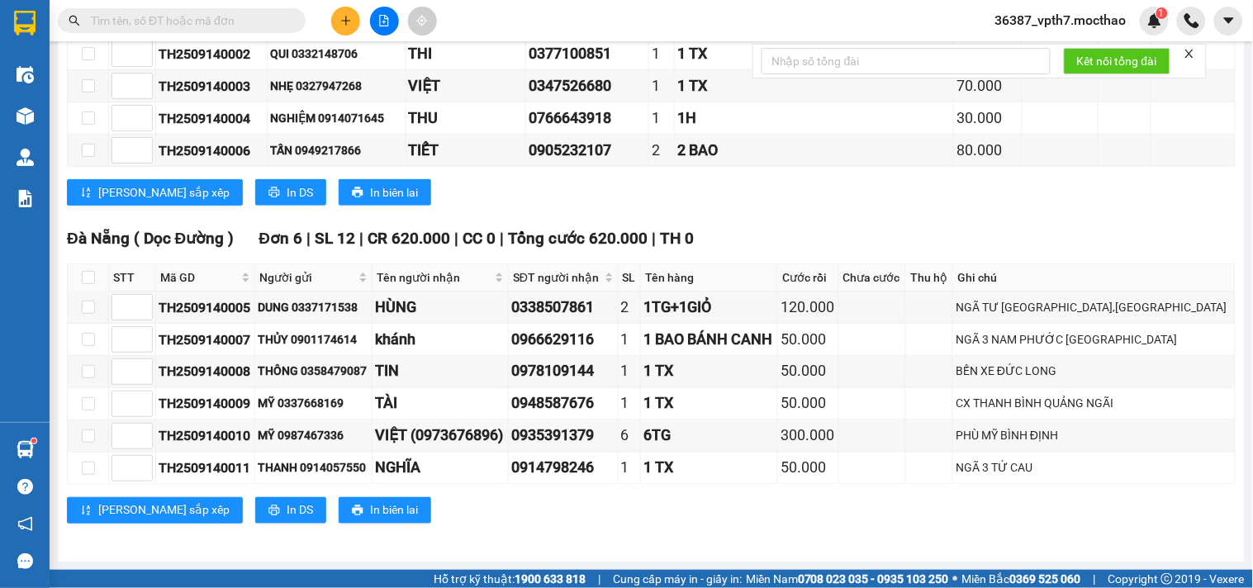
drag, startPoint x: 230, startPoint y: 22, endPoint x: 277, endPoint y: 8, distance: 49.1
click at [228, 23] on input "text" at bounding box center [188, 21] width 195 height 18
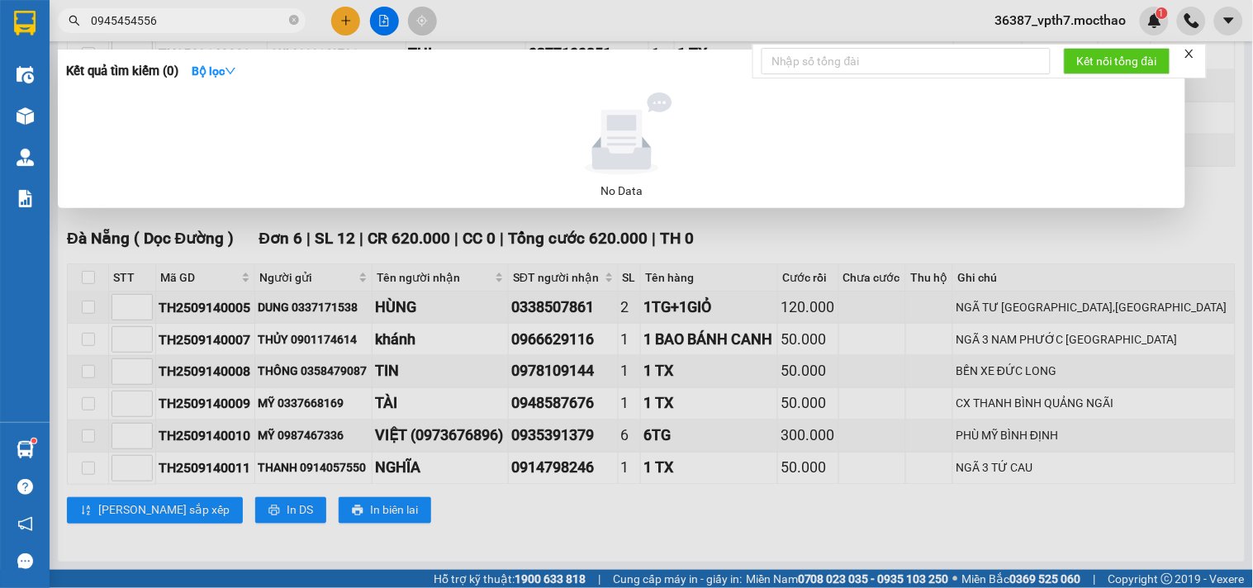
drag, startPoint x: 116, startPoint y: 25, endPoint x: 482, endPoint y: 31, distance: 366.1
click at [298, 31] on div "0945454556" at bounding box center [161, 20] width 322 height 25
type input "0945564556"
